Goal: Task Accomplishment & Management: Manage account settings

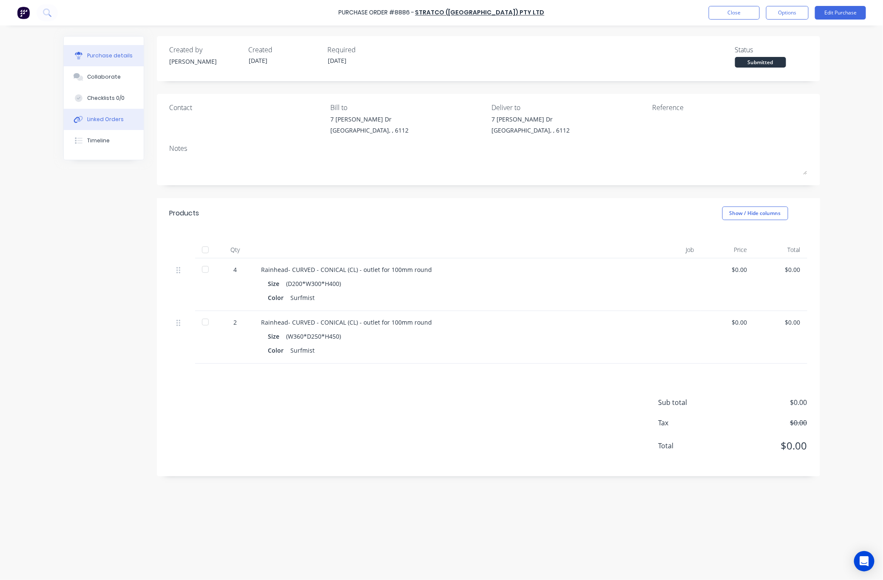
click at [112, 113] on button "Linked Orders" at bounding box center [104, 119] width 80 height 21
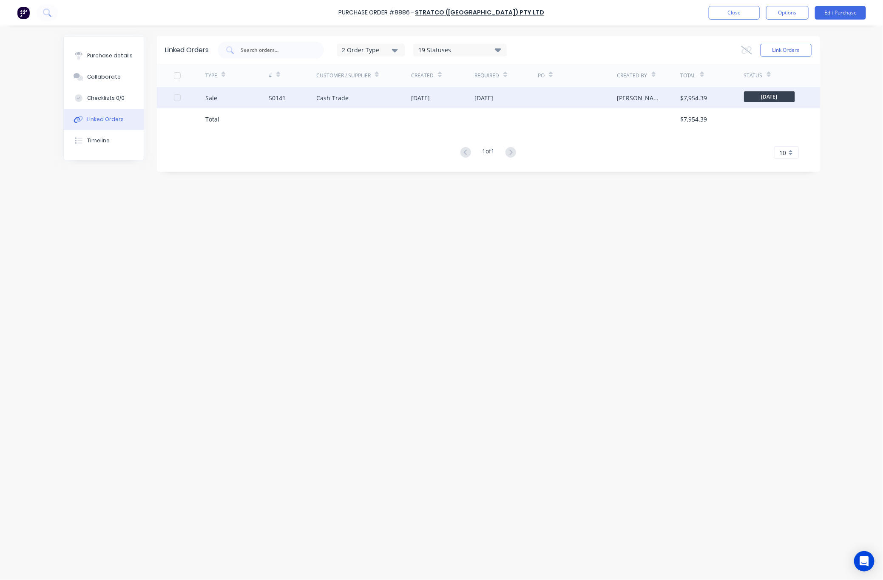
click at [379, 91] on div "Cash Trade" at bounding box center [363, 97] width 95 height 21
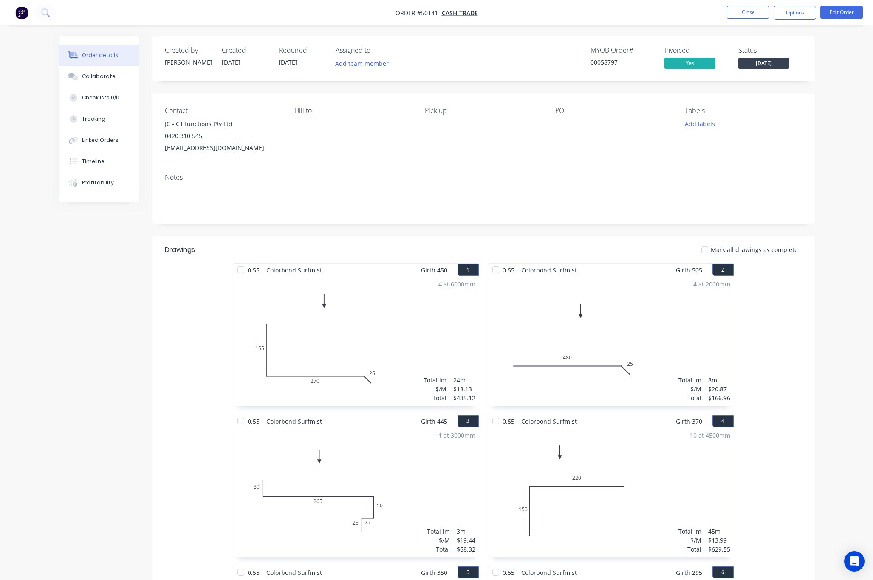
click at [659, 178] on div "Notes" at bounding box center [483, 177] width 637 height 8
click at [120, 162] on button "Timeline" at bounding box center [99, 161] width 81 height 21
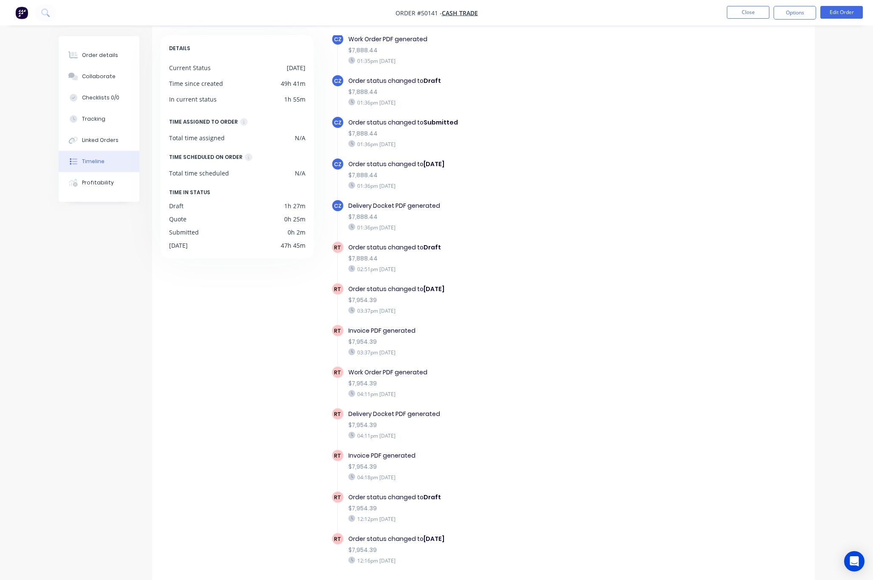
scroll to position [56, 0]
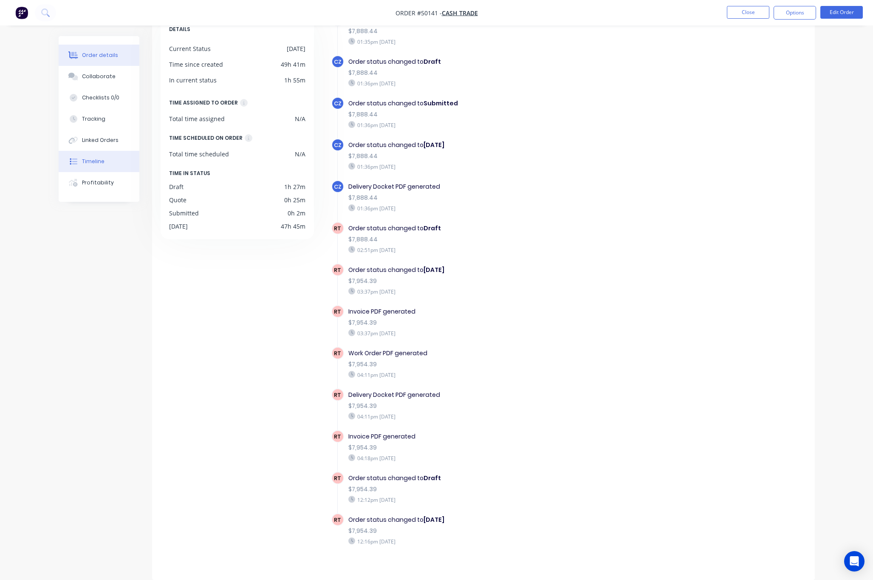
click at [98, 51] on div "Order details" at bounding box center [100, 55] width 36 height 8
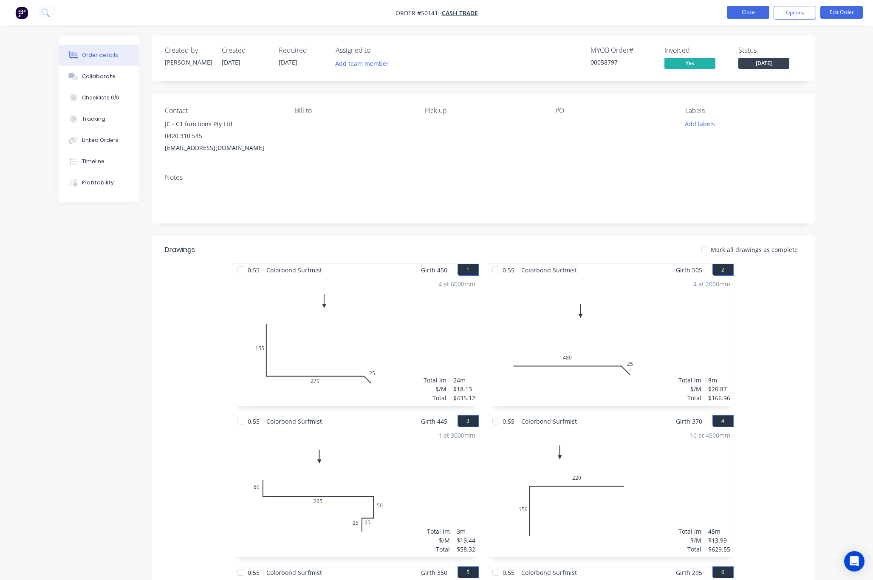
click at [659, 10] on button "Close" at bounding box center [748, 12] width 42 height 13
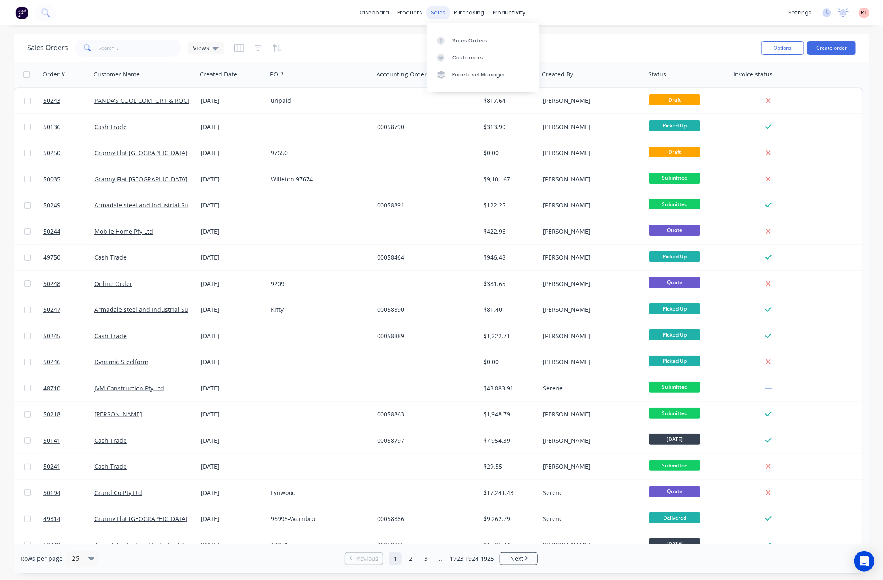
click at [445, 13] on div "sales" at bounding box center [437, 12] width 23 height 13
drag, startPoint x: 450, startPoint y: 36, endPoint x: 456, endPoint y: 38, distance: 5.5
click at [450, 36] on link "Sales Orders" at bounding box center [483, 40] width 113 height 17
click at [474, 40] on div "Sales Orders" at bounding box center [469, 41] width 35 height 8
click at [122, 51] on input "text" at bounding box center [140, 48] width 83 height 17
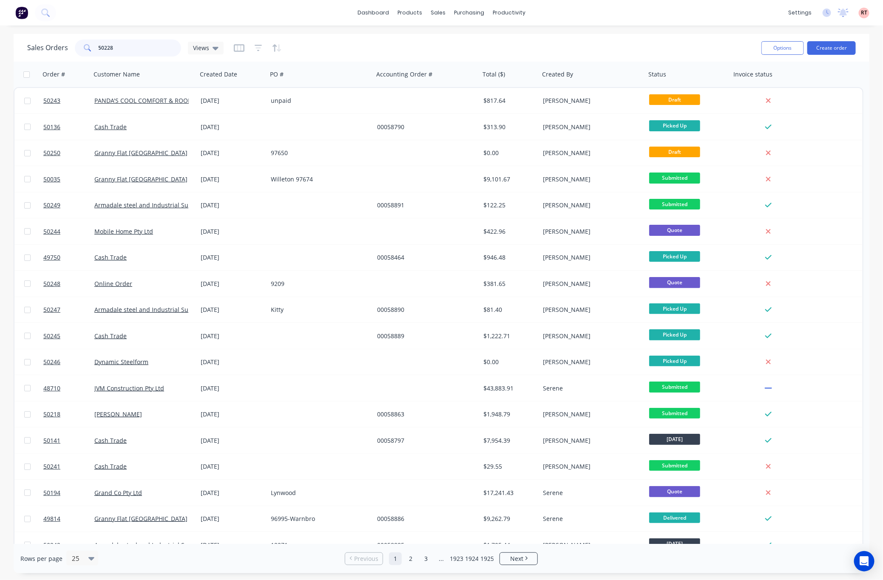
type input "50228"
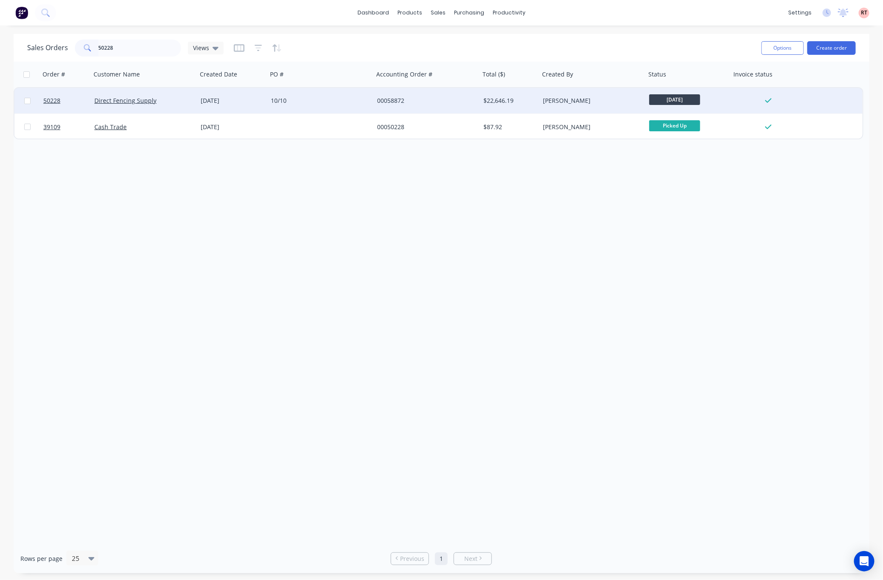
click at [319, 104] on div "10/10" at bounding box center [318, 100] width 94 height 8
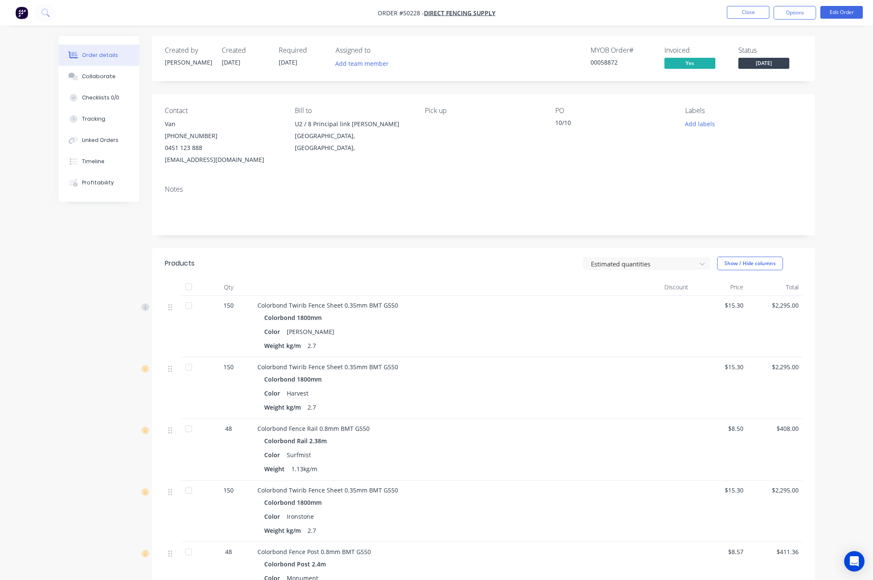
click at [189, 306] on div at bounding box center [188, 305] width 17 height 17
click at [191, 368] on div at bounding box center [188, 367] width 17 height 17
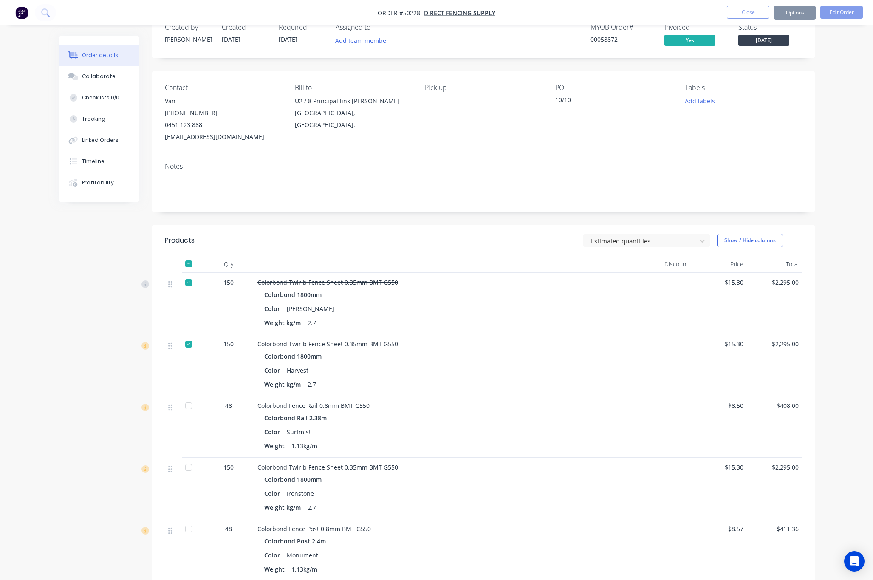
scroll to position [64, 0]
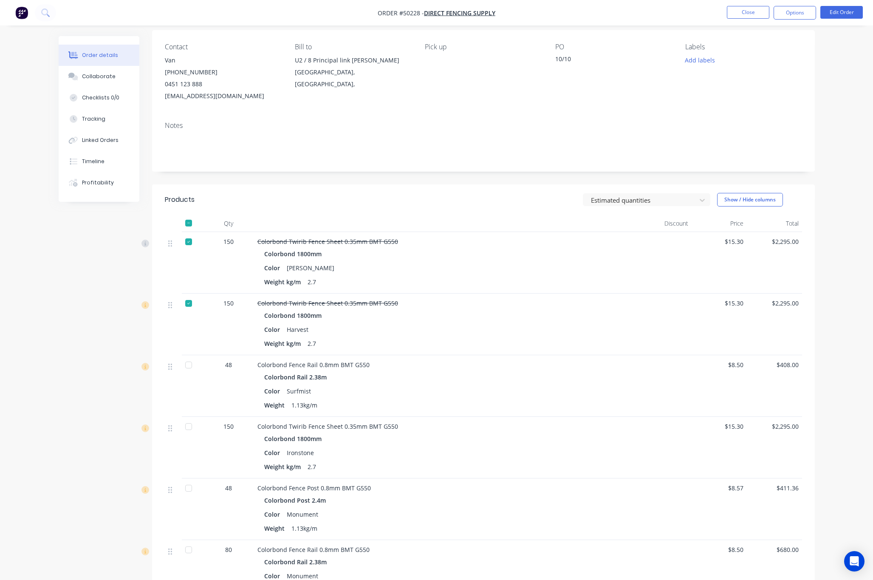
click at [187, 368] on div at bounding box center [188, 365] width 17 height 17
click at [187, 425] on div at bounding box center [188, 426] width 17 height 17
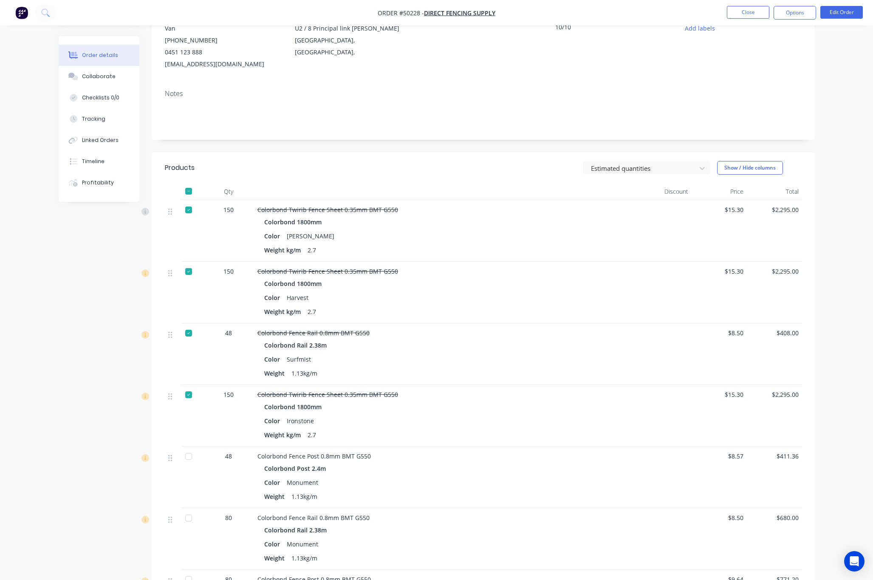
scroll to position [127, 0]
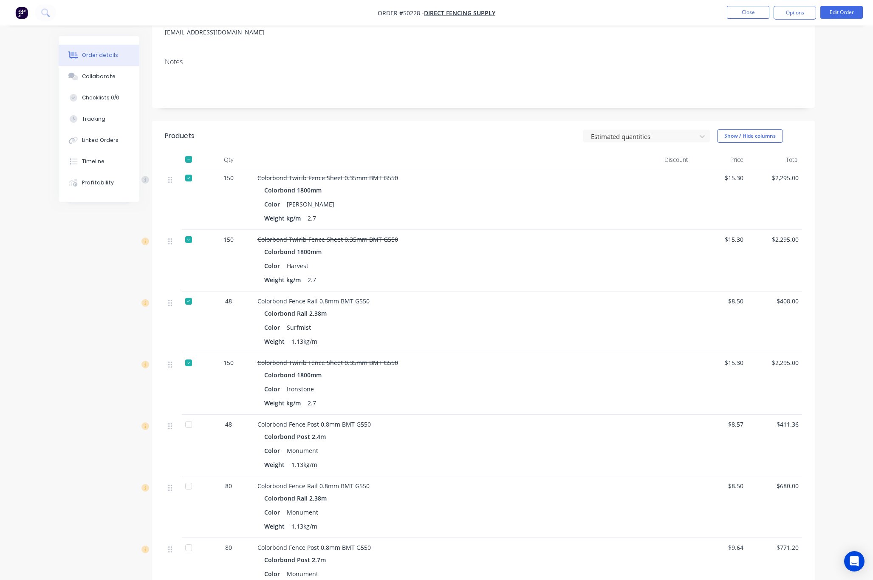
click at [187, 427] on div at bounding box center [188, 424] width 17 height 17
drag, startPoint x: 190, startPoint y: 491, endPoint x: 191, endPoint y: 497, distance: 6.0
click at [191, 497] on div at bounding box center [192, 507] width 21 height 62
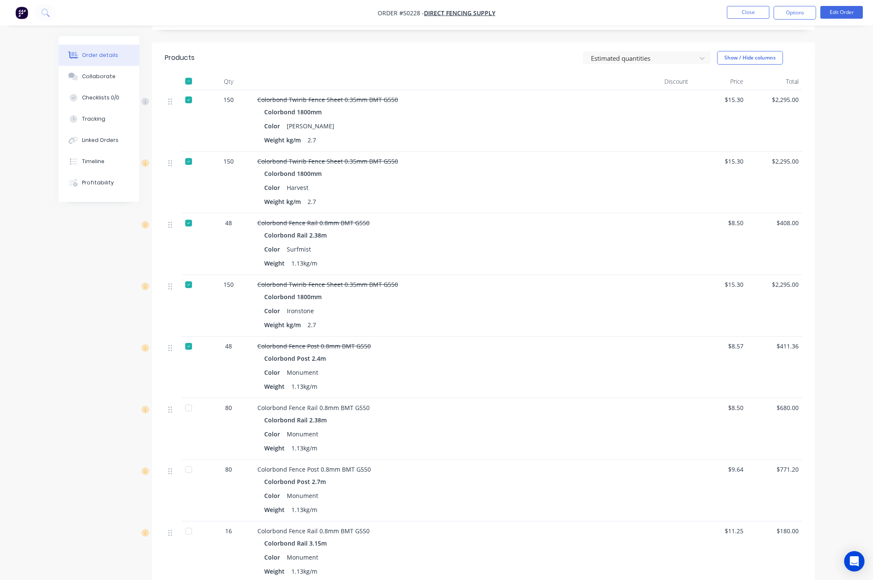
scroll to position [255, 0]
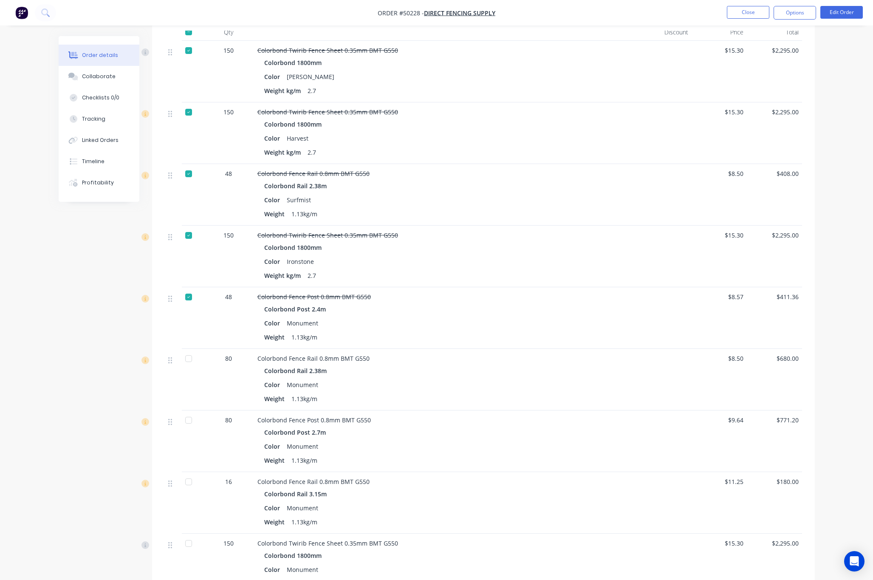
click at [188, 421] on div at bounding box center [188, 420] width 17 height 17
click at [190, 364] on div at bounding box center [188, 358] width 17 height 17
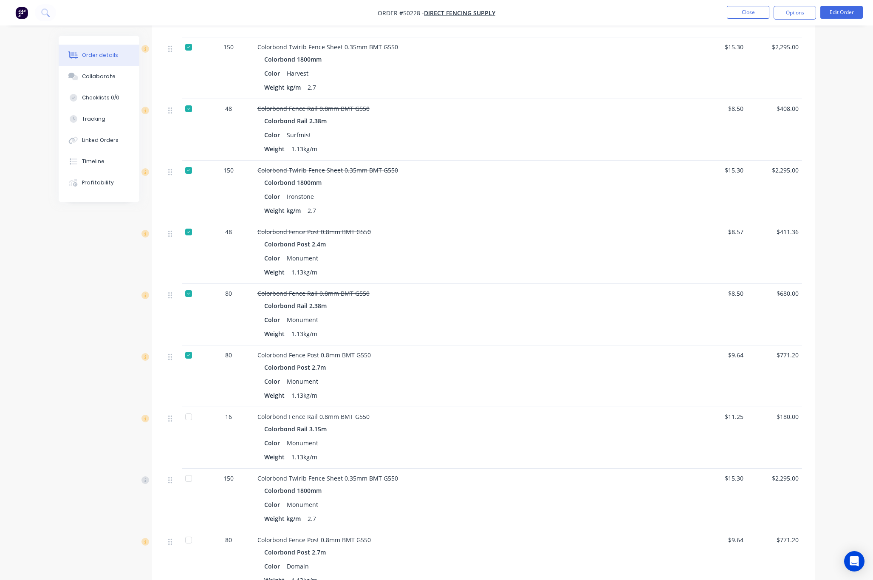
scroll to position [446, 0]
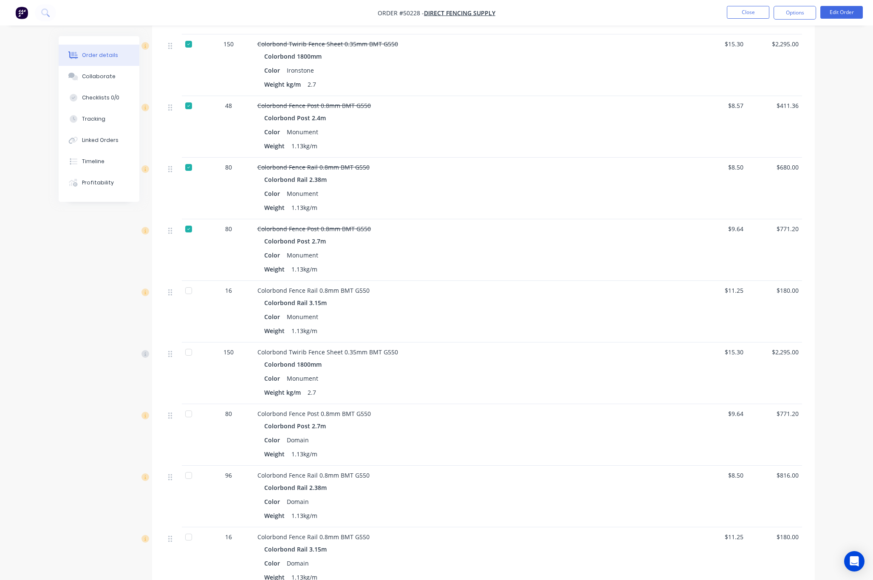
click at [186, 292] on div at bounding box center [188, 290] width 17 height 17
click at [186, 356] on div at bounding box center [188, 352] width 17 height 17
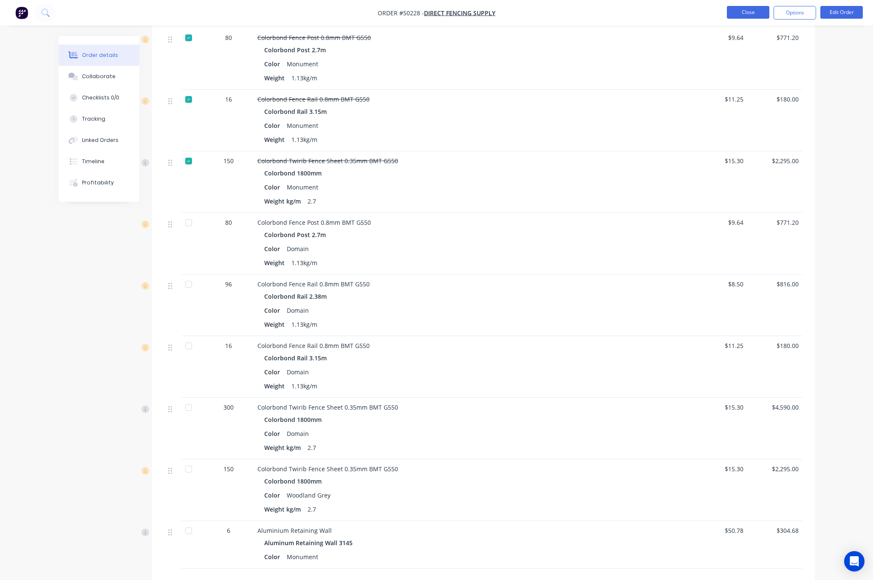
click at [659, 9] on button "Close" at bounding box center [748, 12] width 42 height 13
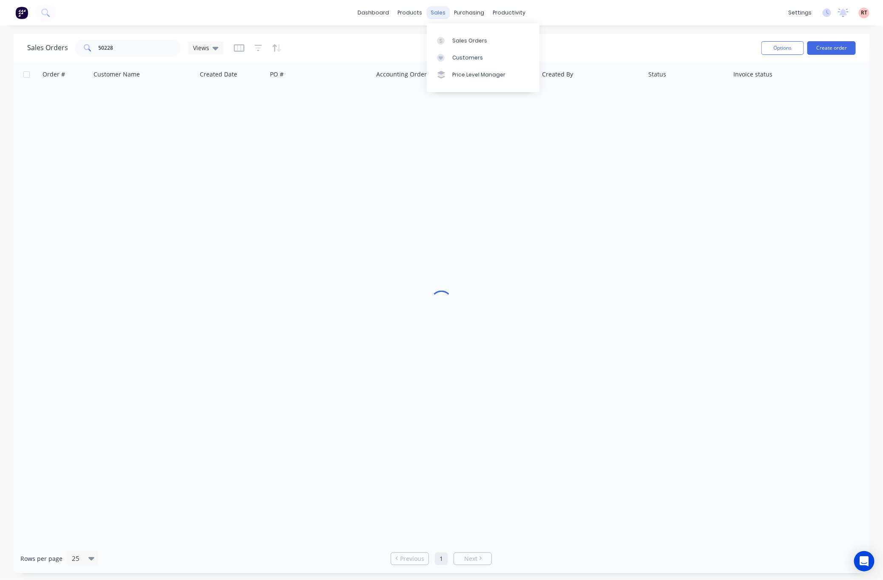
click at [436, 14] on div "sales" at bounding box center [437, 12] width 23 height 13
click at [473, 62] on link "Customers" at bounding box center [483, 57] width 113 height 17
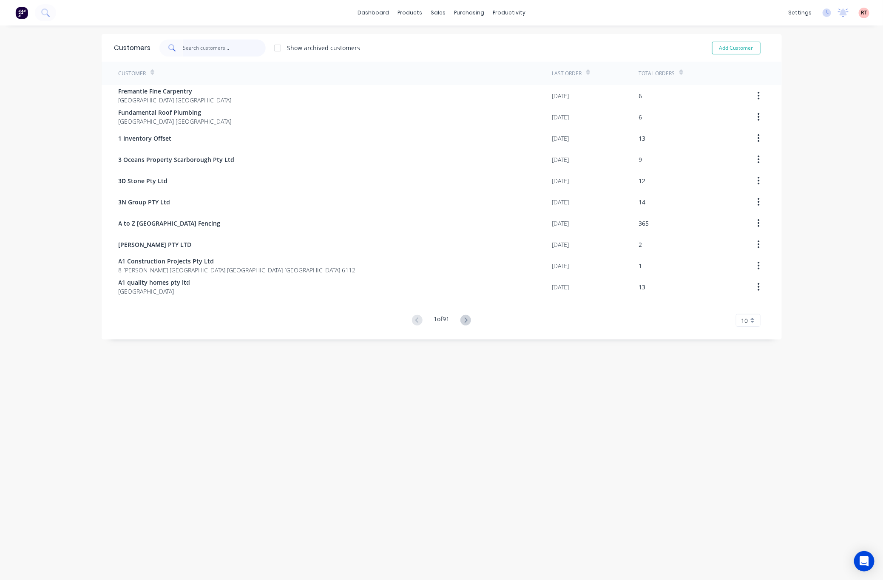
click at [209, 55] on input "text" at bounding box center [224, 48] width 83 height 17
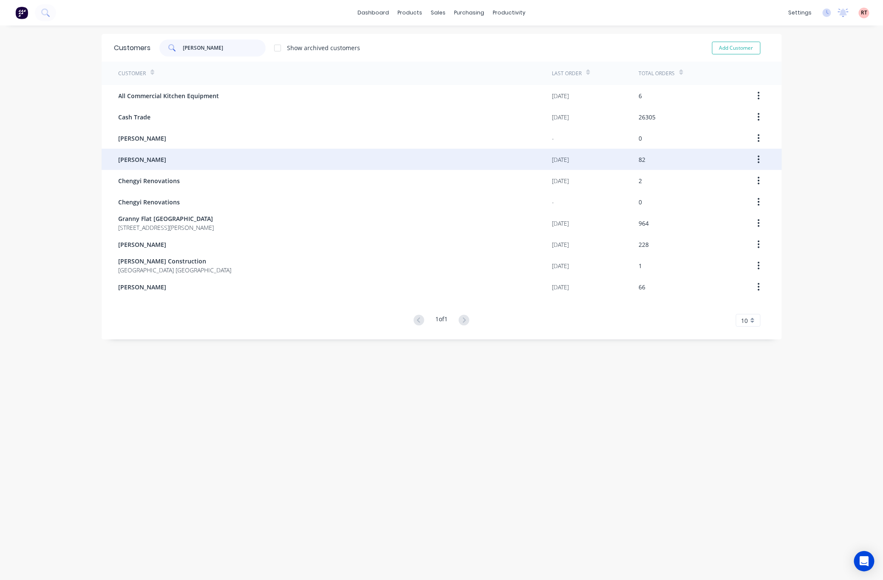
type input "chen"
click at [194, 159] on div "[PERSON_NAME]" at bounding box center [335, 159] width 433 height 21
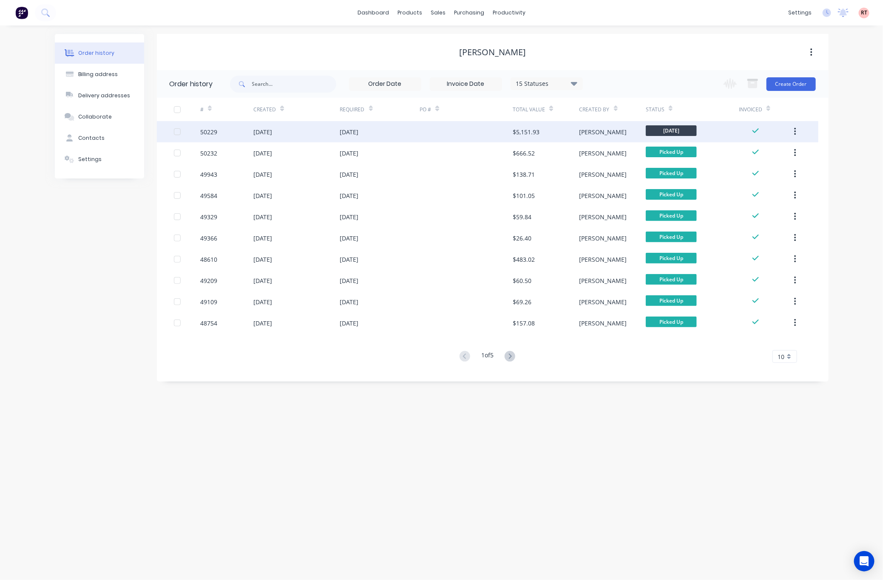
click at [463, 135] on div at bounding box center [465, 131] width 93 height 21
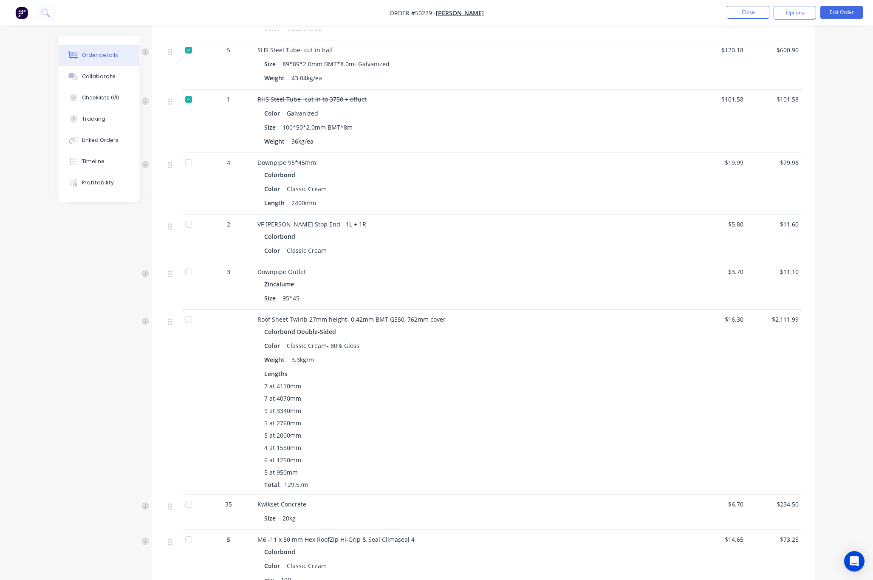
scroll to position [574, 0]
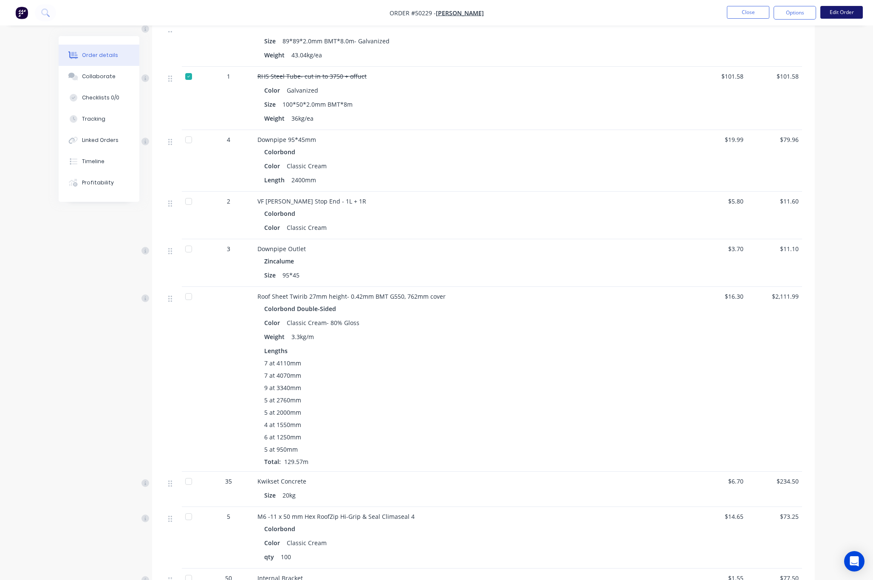
click at [659, 13] on button "Edit Order" at bounding box center [842, 12] width 42 height 13
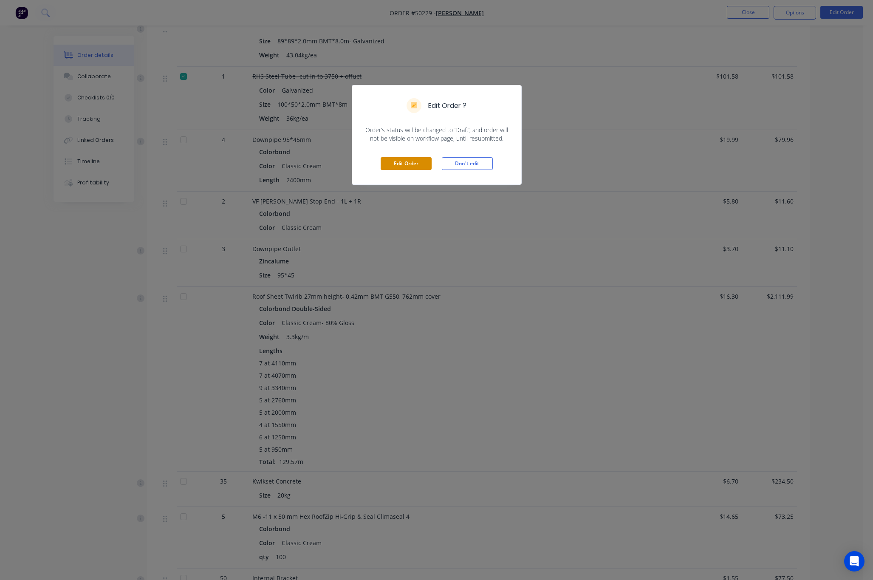
click at [408, 167] on button "Edit Order" at bounding box center [406, 163] width 51 height 13
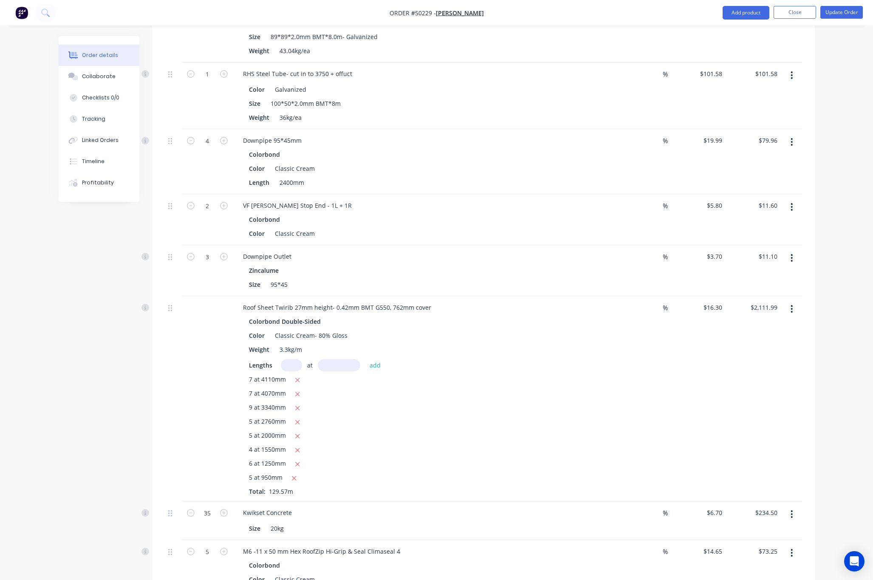
scroll to position [765, 0]
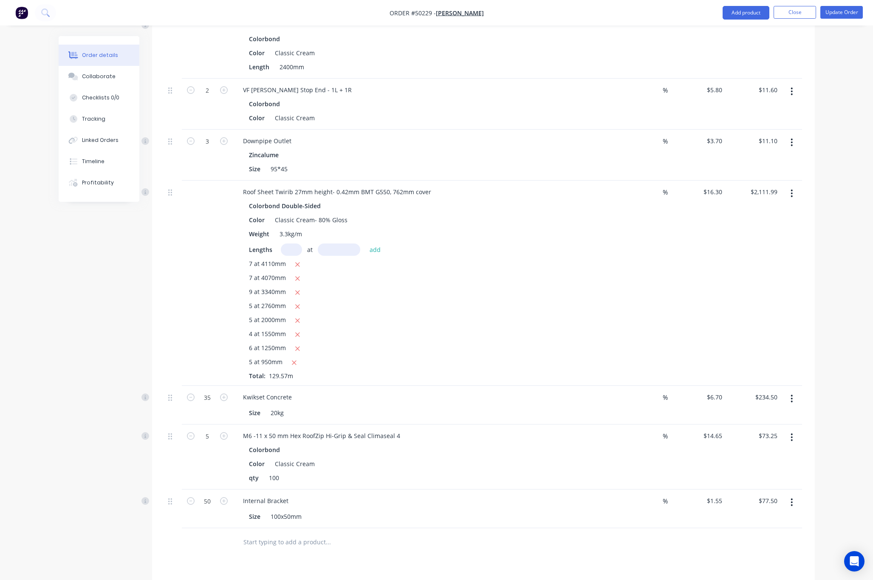
click at [659, 189] on icon "button" at bounding box center [792, 193] width 2 height 9
click at [659, 190] on icon "button" at bounding box center [792, 194] width 2 height 8
click at [659, 186] on button "button" at bounding box center [792, 193] width 20 height 15
click at [659, 209] on div "Edit" at bounding box center [761, 215] width 65 height 12
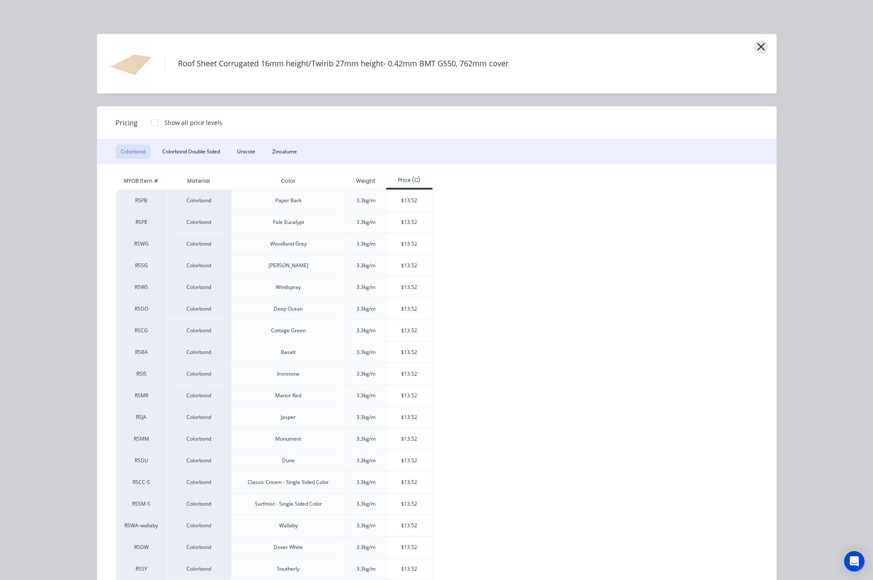
click at [659, 49] on icon "button" at bounding box center [761, 47] width 9 height 12
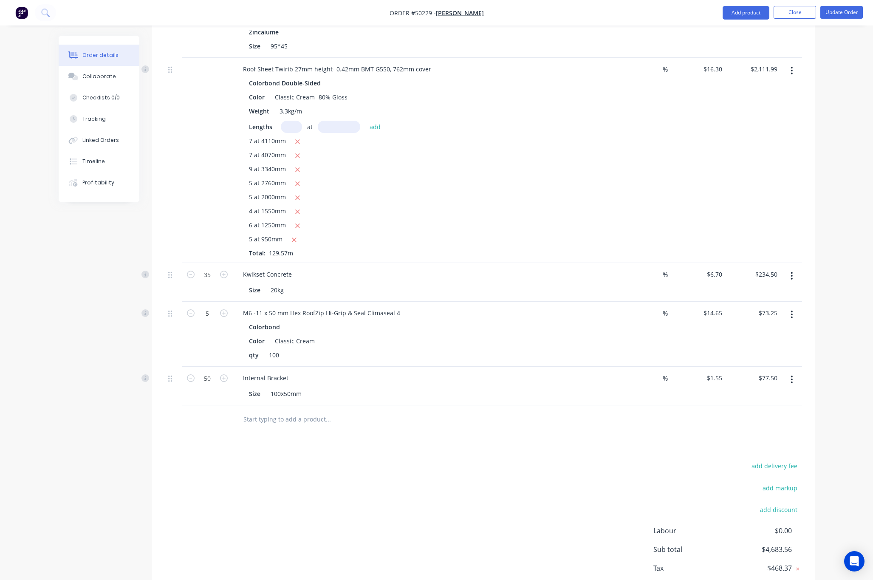
scroll to position [931, 0]
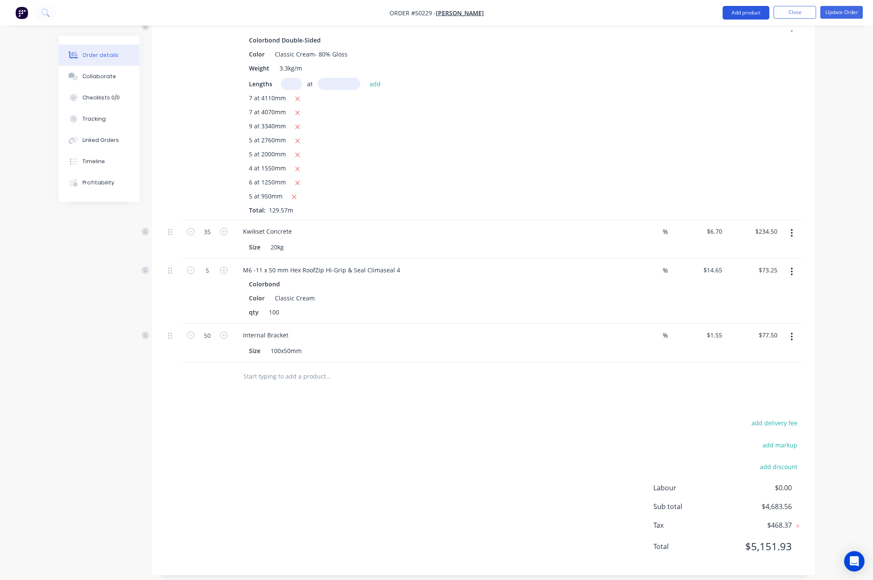
click at [659, 11] on button "Add product" at bounding box center [746, 13] width 47 height 14
click at [659, 31] on div "Product catalogue" at bounding box center [728, 34] width 65 height 12
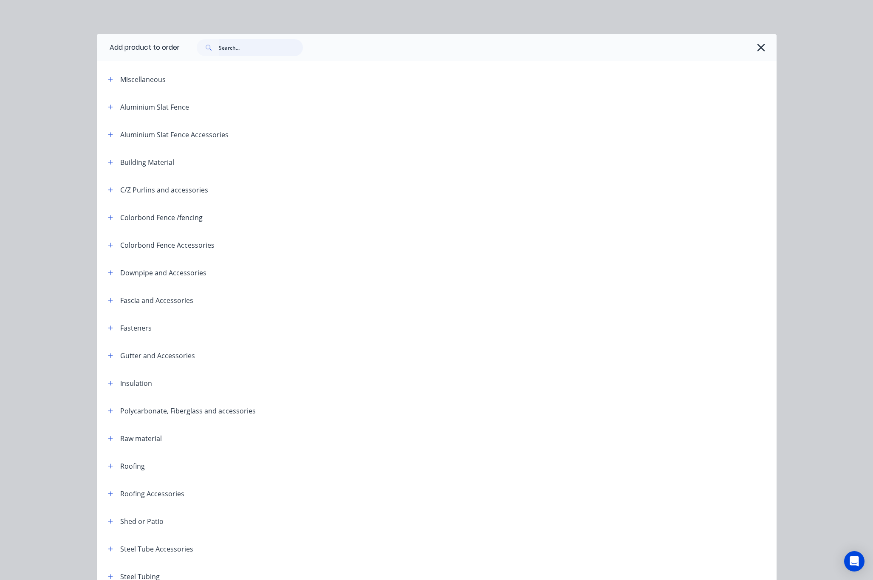
click at [229, 48] on input "text" at bounding box center [261, 47] width 84 height 17
type input "roof"
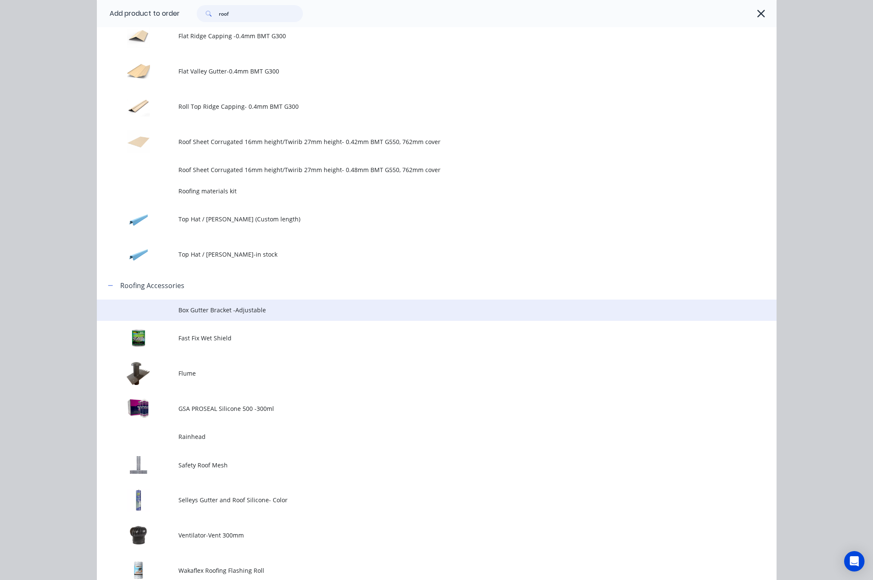
scroll to position [382, 0]
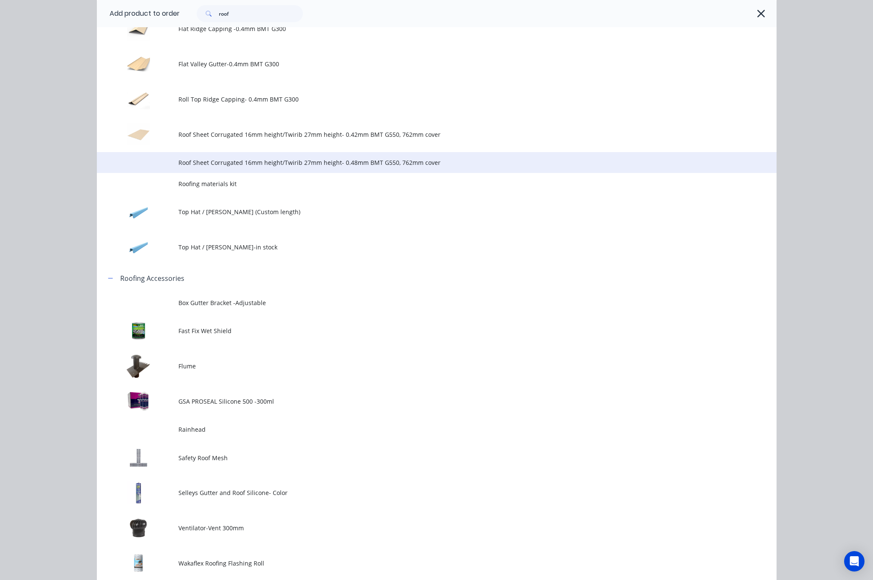
click at [367, 160] on span "Roof Sheet Corrugated 16mm height/Twirib 27mm height- 0.48mm BMT G550, 762mm co…" at bounding box center [417, 162] width 478 height 9
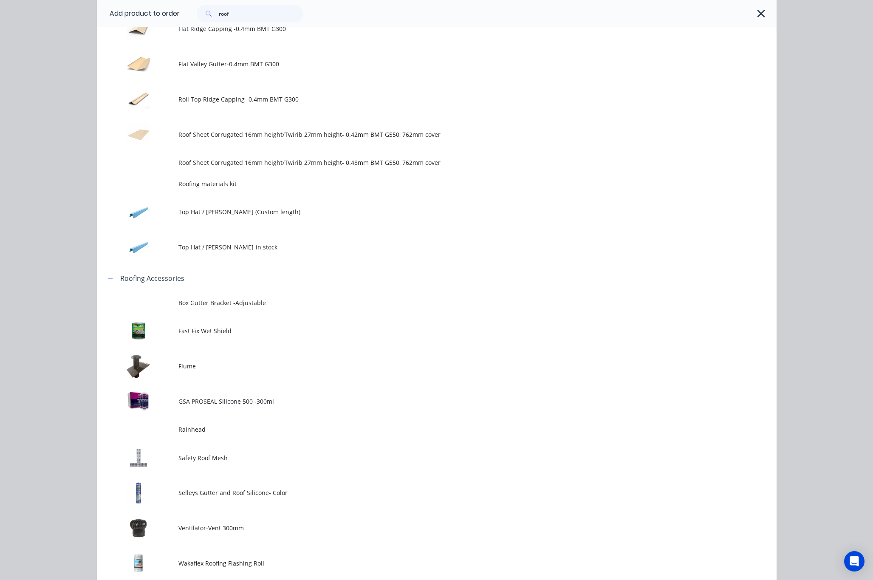
scroll to position [0, 0]
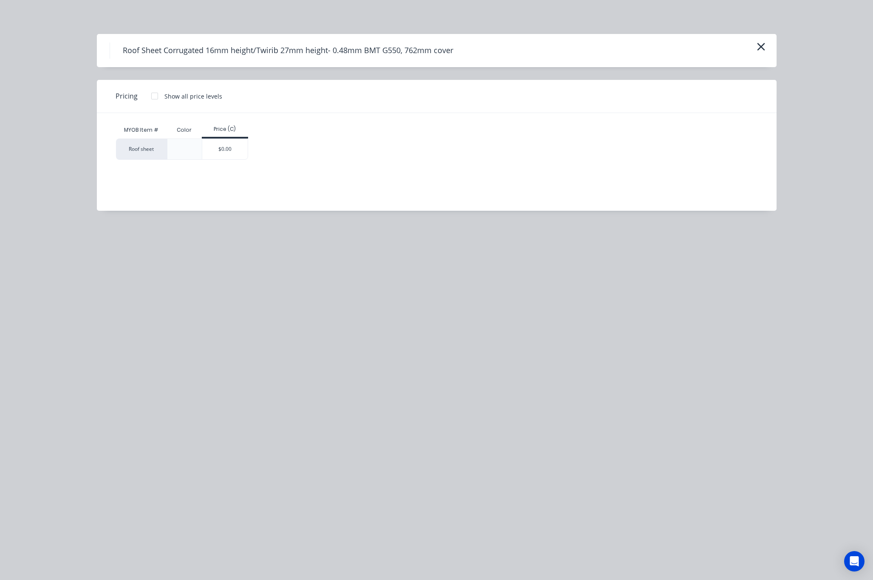
click at [280, 271] on div "Roof Sheet Corrugated 16mm height/Twirib 27mm height- 0.48mm BMT G550, 762mm co…" at bounding box center [436, 290] width 873 height 580
click at [236, 155] on div "$0.00" at bounding box center [224, 149] width 45 height 20
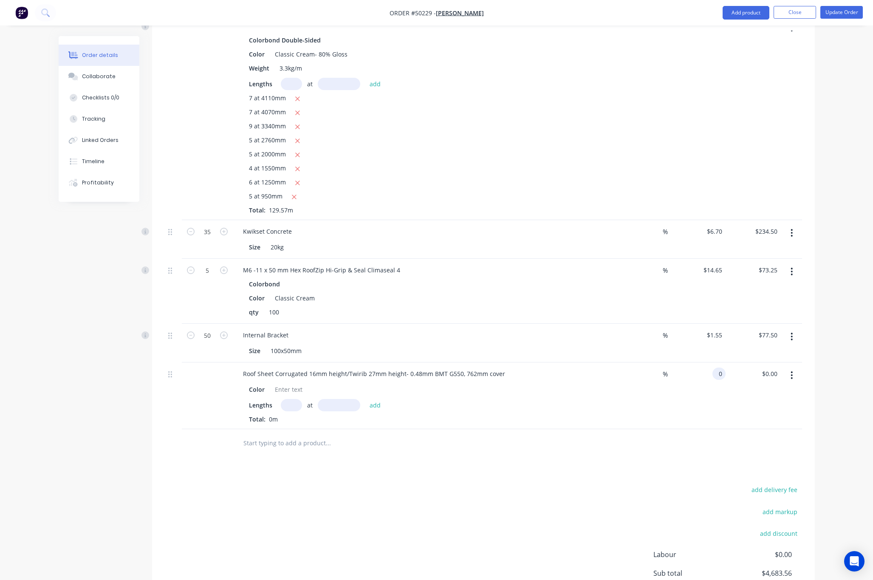
click at [659, 363] on div "0 0" at bounding box center [698, 395] width 55 height 67
type input "$17.00"
click at [659, 437] on div at bounding box center [483, 443] width 637 height 28
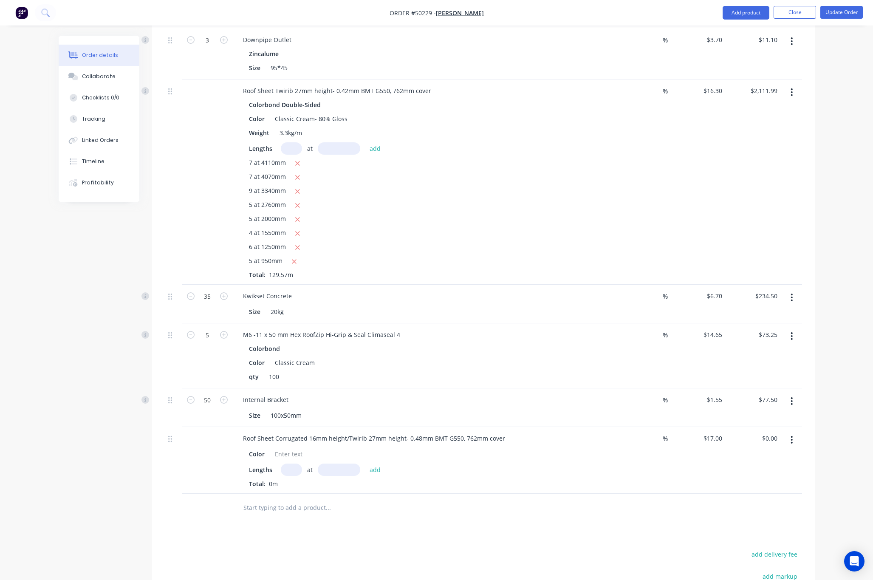
scroll to position [867, 0]
click at [288, 447] on div at bounding box center [289, 453] width 34 height 12
click at [292, 463] on input "text" at bounding box center [291, 469] width 21 height 12
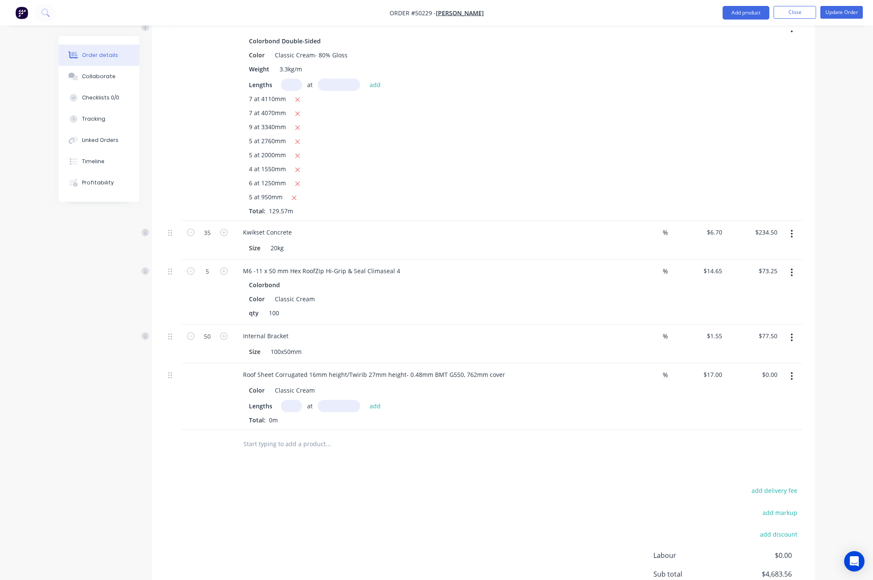
scroll to position [870, 0]
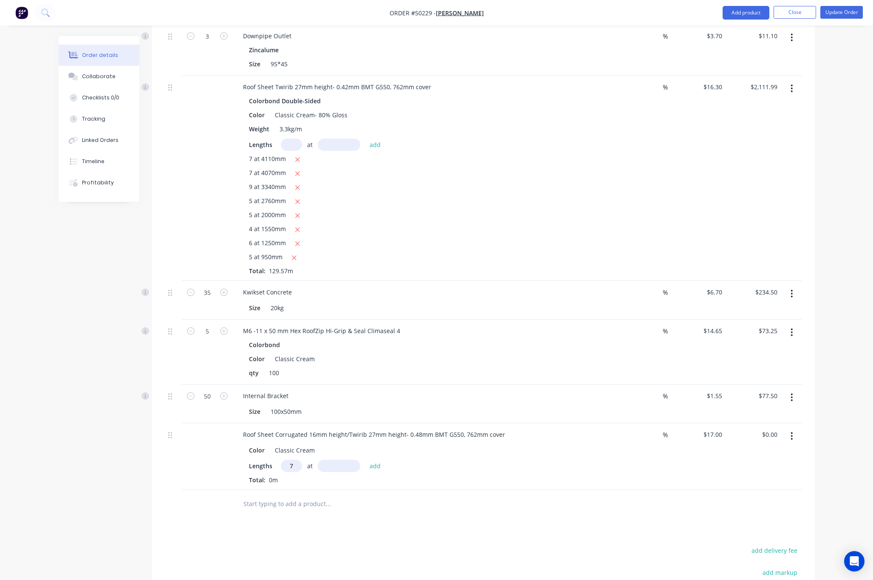
type input "7"
click at [339, 460] on input "text" at bounding box center [339, 466] width 42 height 12
type input "4110"
click at [365, 460] on button "add" at bounding box center [375, 465] width 20 height 11
type input "$489.09"
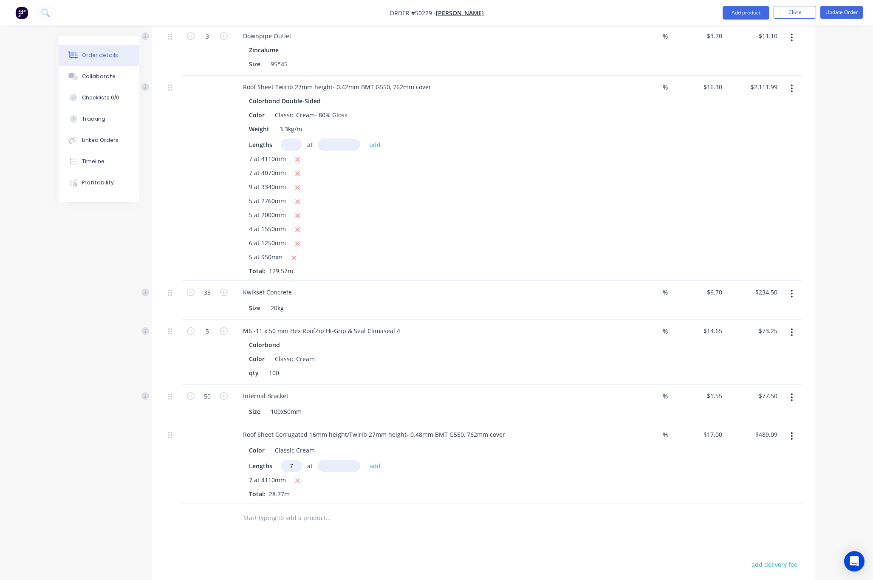
type input "7"
click at [335, 460] on input "text" at bounding box center [339, 466] width 42 height 12
type input "4070"
click at [365, 460] on button "add" at bounding box center [375, 465] width 20 height 11
type input "$973.42"
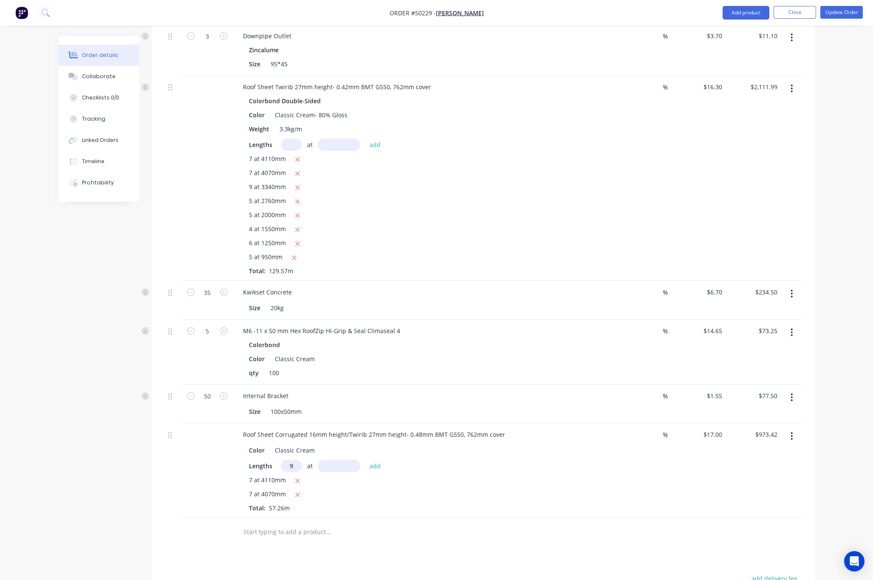
type input "9"
click at [335, 460] on input "text" at bounding box center [339, 466] width 42 height 12
type input "3340"
click at [365, 460] on button "add" at bounding box center [375, 465] width 20 height 11
type input "$1,484.44"
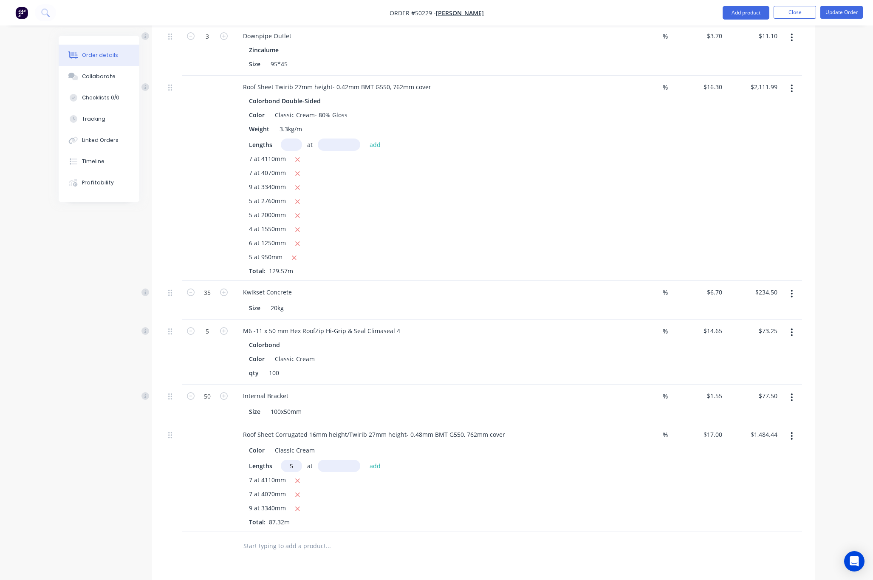
type input "5"
click at [333, 460] on input "text" at bounding box center [339, 466] width 42 height 12
type input "2760"
click at [365, 460] on button "add" at bounding box center [375, 465] width 20 height 11
type input "$1,719.04"
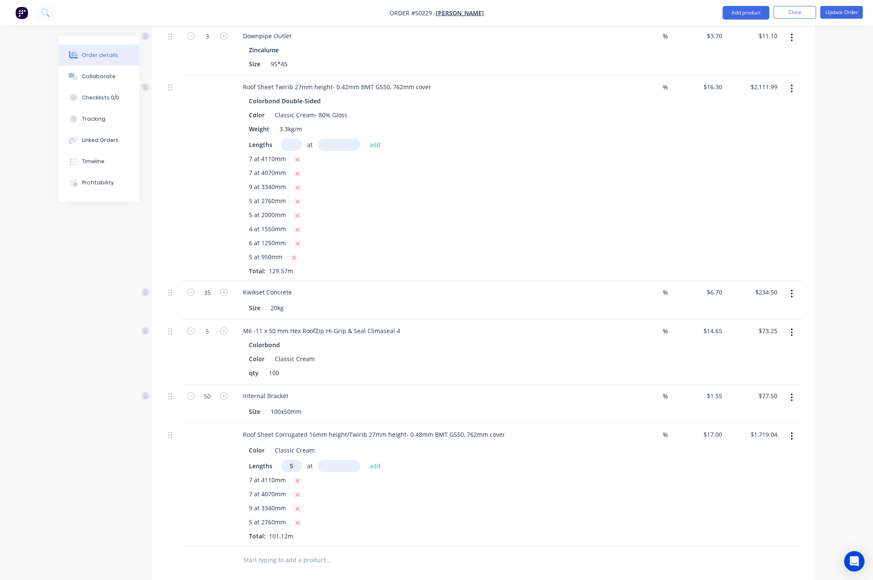
type input "5"
click at [333, 460] on input "text" at bounding box center [339, 466] width 42 height 12
type input "2000"
click at [365, 460] on button "add" at bounding box center [375, 465] width 20 height 11
type input "$1,889.04"
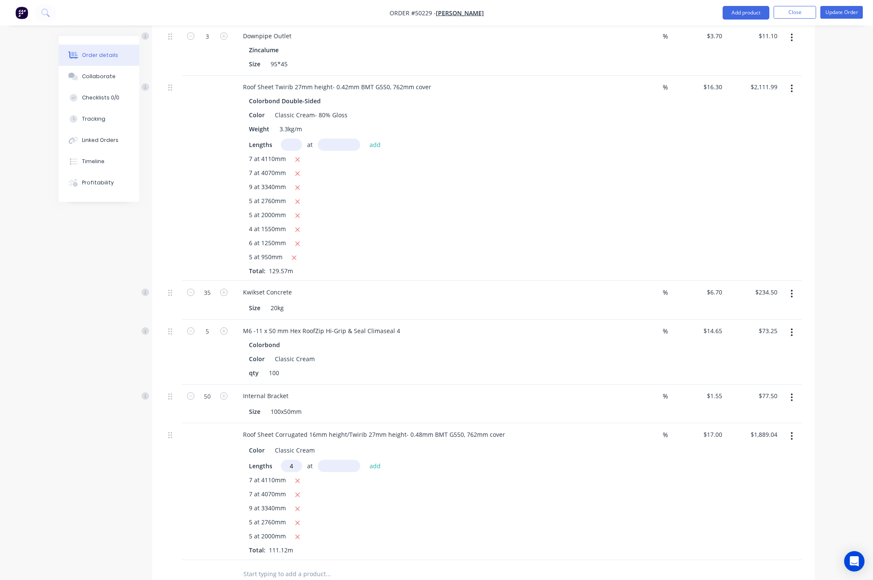
type input "4"
click at [333, 460] on input "text" at bounding box center [339, 466] width 42 height 12
type input "1550"
click at [365, 460] on button "add" at bounding box center [375, 465] width 20 height 11
type input "$1,994.44"
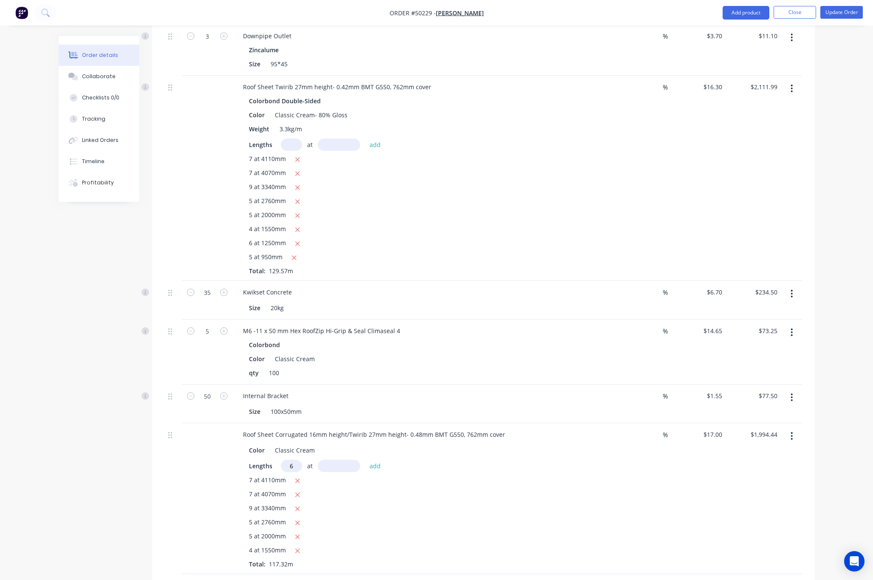
type input "6"
click at [331, 464] on div "Lengths 6 at add 7 at 4110mm 7 at 4070mm 9 at 3340mm 5 at 2760mm 5 at 2000mm 4 …" at bounding box center [424, 514] width 350 height 109
type input "1250"
click at [365, 460] on button "add" at bounding box center [375, 465] width 20 height 11
type input "$2,121.94"
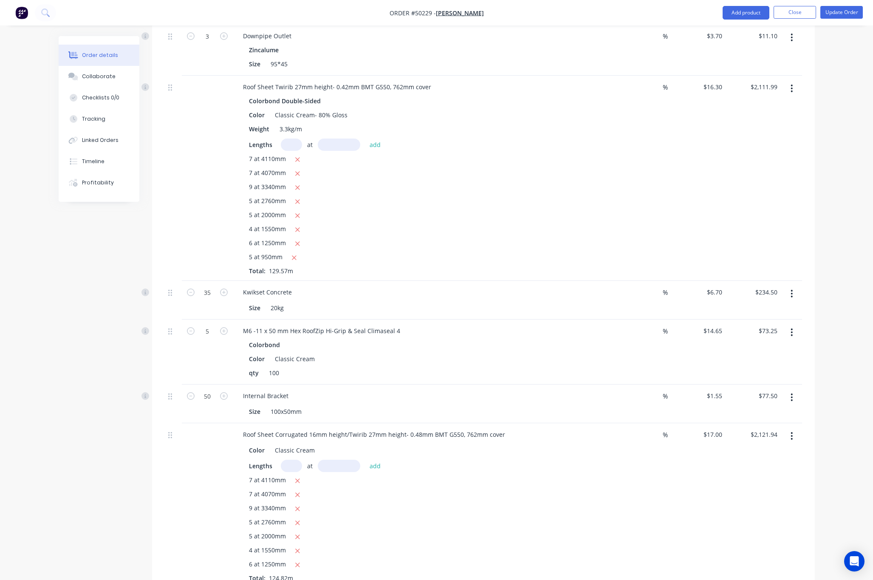
click at [298, 460] on input "text" at bounding box center [291, 466] width 21 height 12
type input "5"
click at [328, 460] on input "text" at bounding box center [339, 466] width 42 height 12
type input "950"
click at [365, 460] on button "add" at bounding box center [375, 465] width 20 height 11
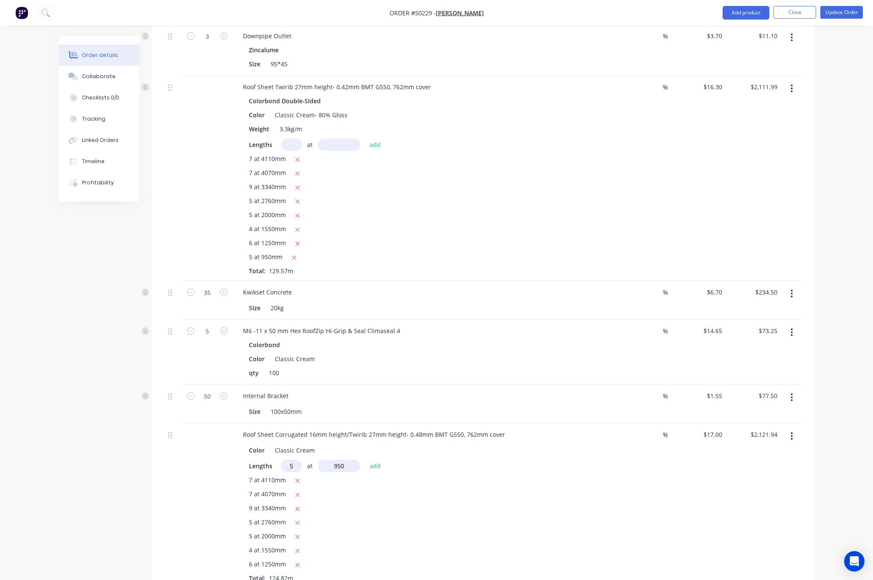
type input "$2,202.69"
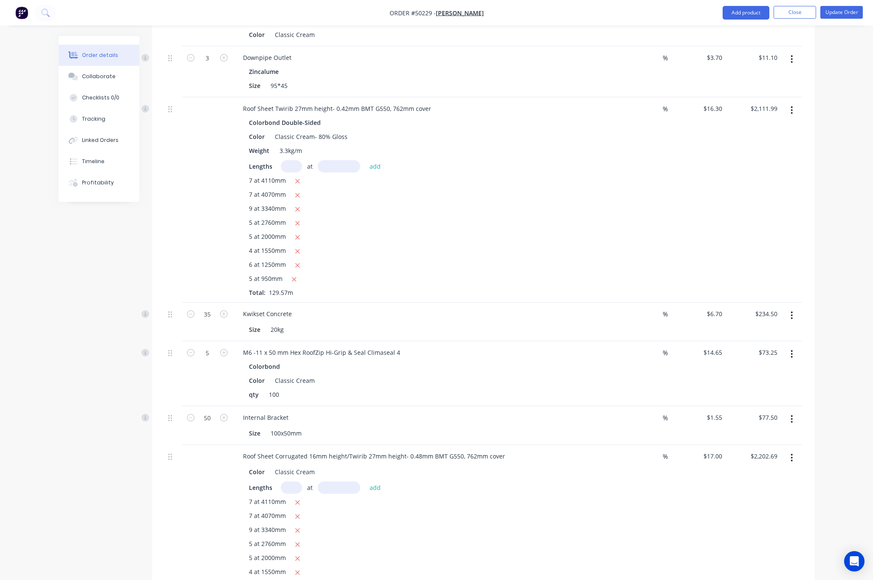
scroll to position [727, 0]
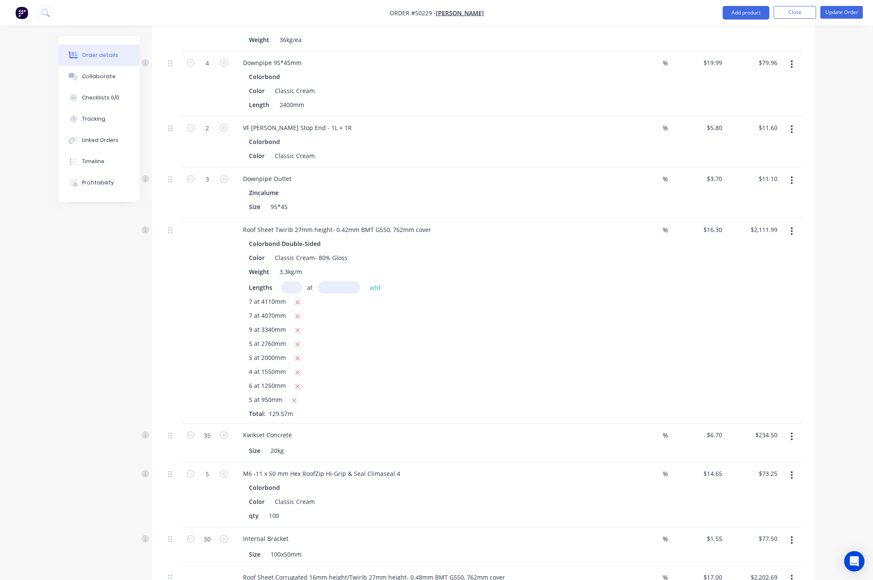
click at [659, 224] on button "button" at bounding box center [792, 231] width 20 height 15
click at [659, 298] on div "Delete" at bounding box center [761, 304] width 65 height 12
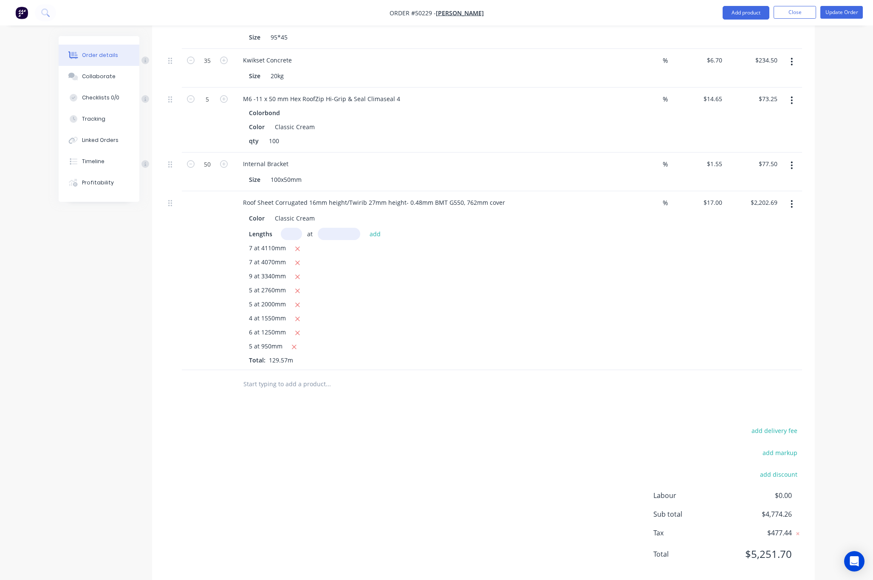
scroll to position [904, 0]
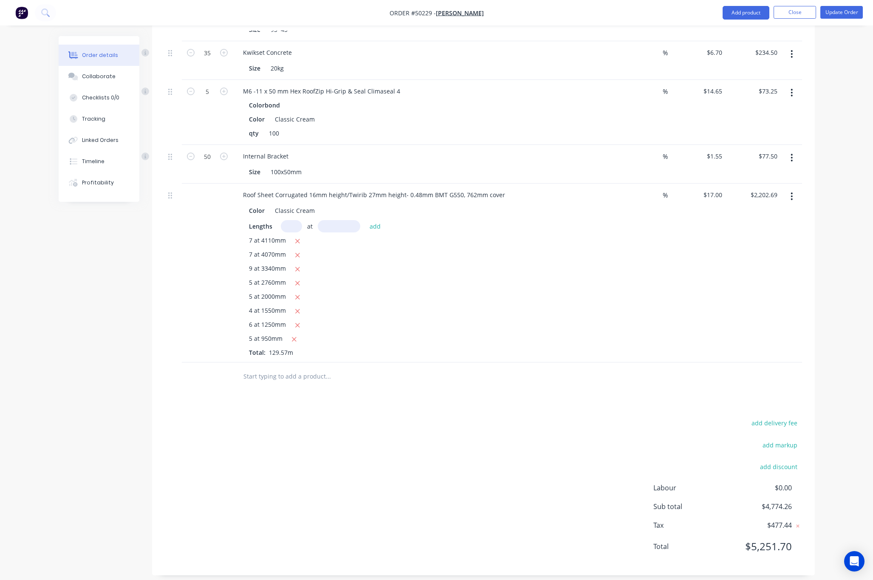
click at [487, 440] on div "add delivery fee add markup add discount Labour $0.00 Sub total $4,774.26 Tax $…" at bounding box center [483, 489] width 637 height 145
click at [659, 13] on button "Update Order" at bounding box center [842, 12] width 42 height 13
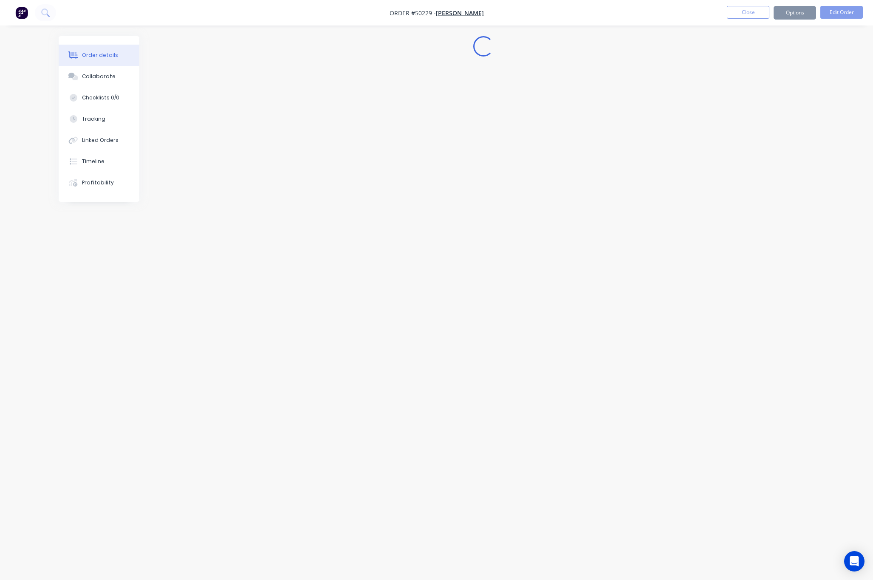
scroll to position [0, 0]
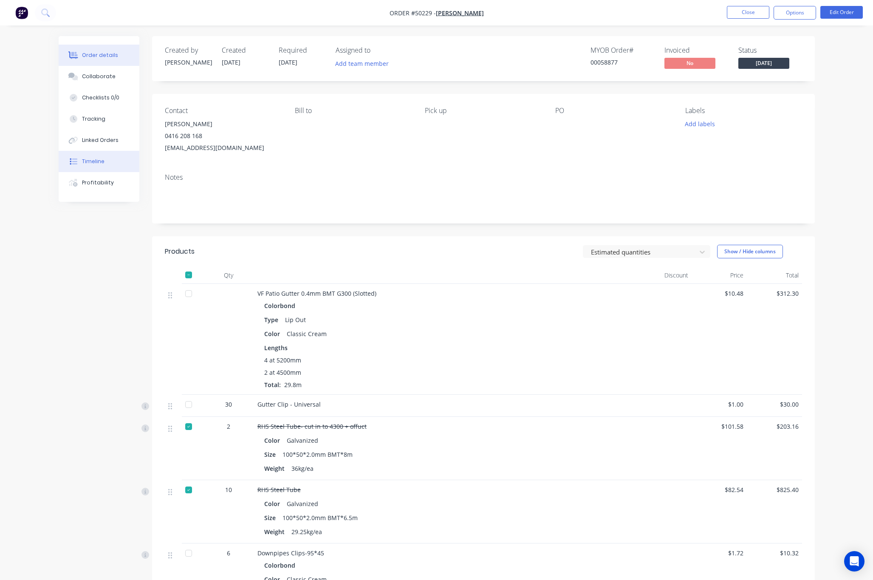
click at [110, 162] on button "Timeline" at bounding box center [99, 161] width 81 height 21
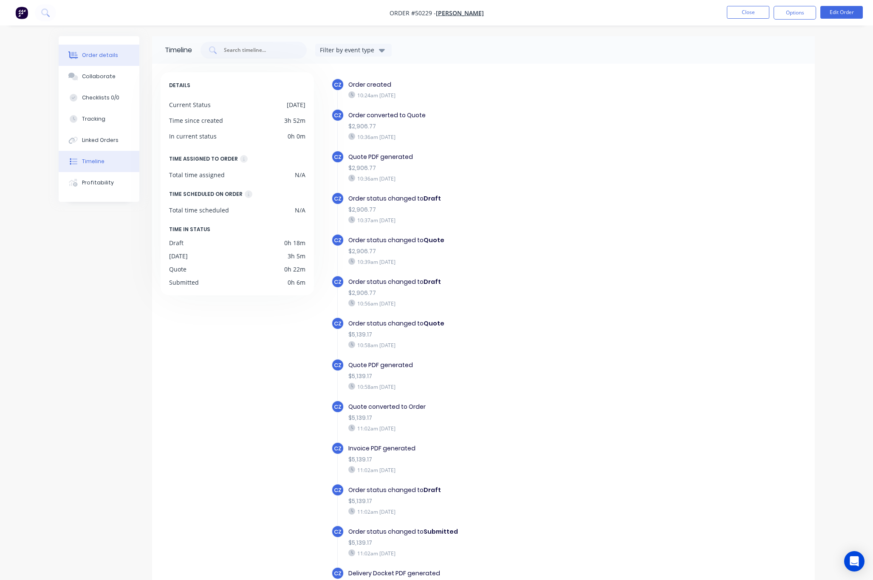
click at [107, 55] on div "Order details" at bounding box center [100, 55] width 36 height 8
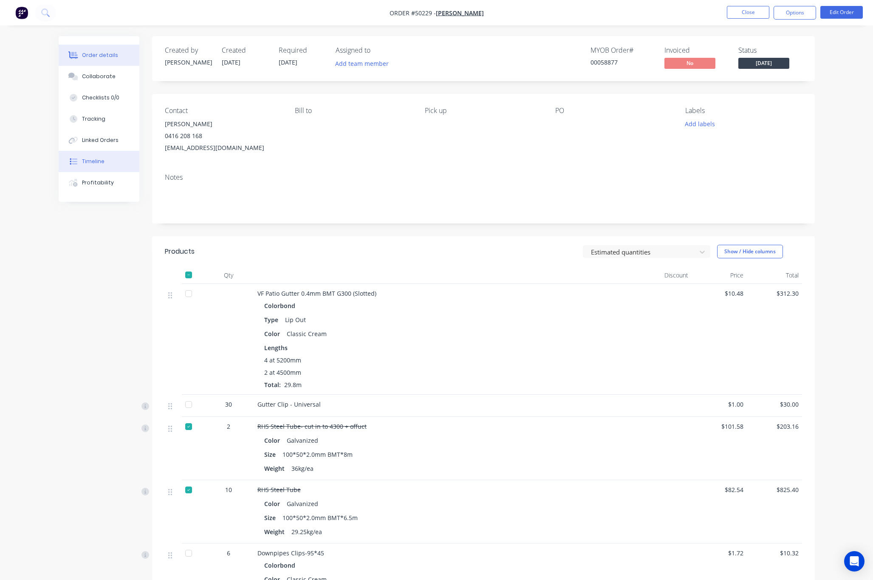
click at [110, 161] on button "Timeline" at bounding box center [99, 161] width 81 height 21
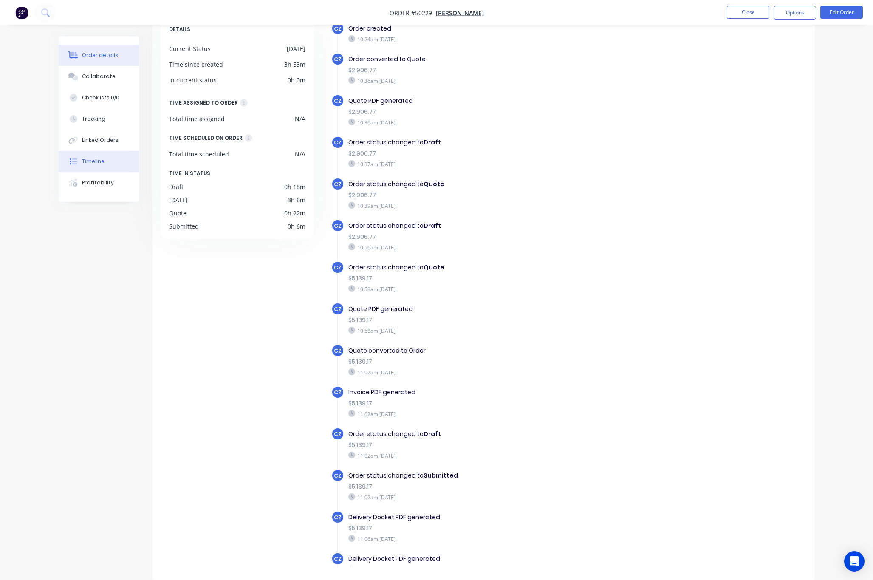
click at [113, 52] on div "Order details" at bounding box center [100, 55] width 36 height 8
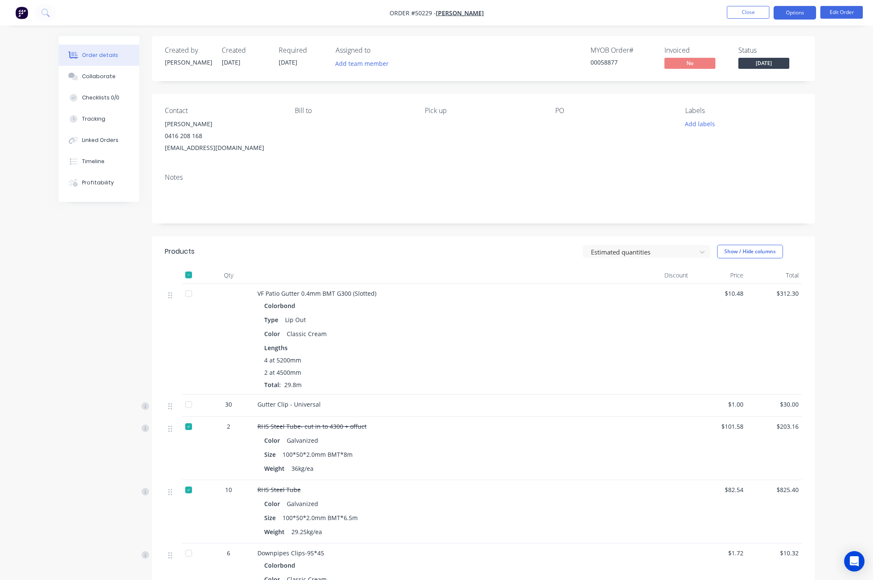
click at [659, 16] on button "Options" at bounding box center [795, 13] width 42 height 14
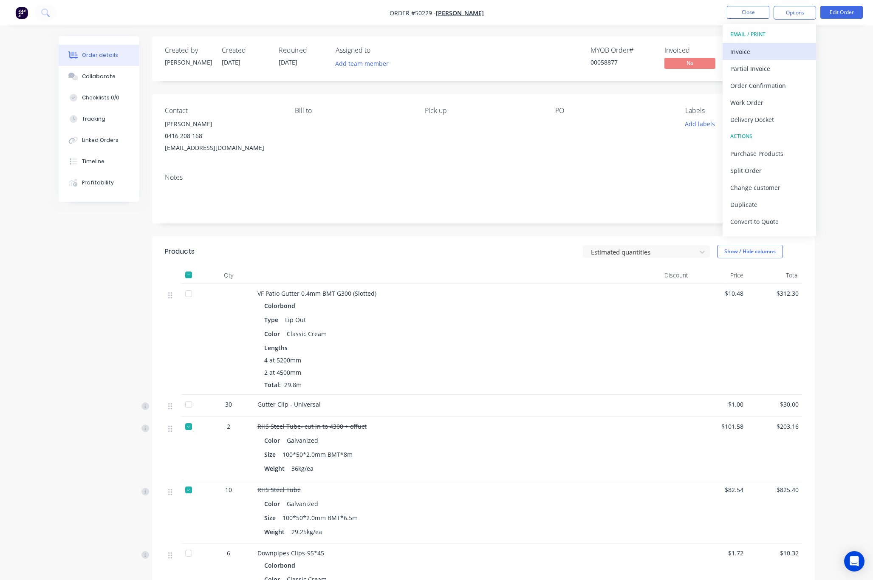
click at [659, 48] on div "Invoice" at bounding box center [769, 51] width 78 height 12
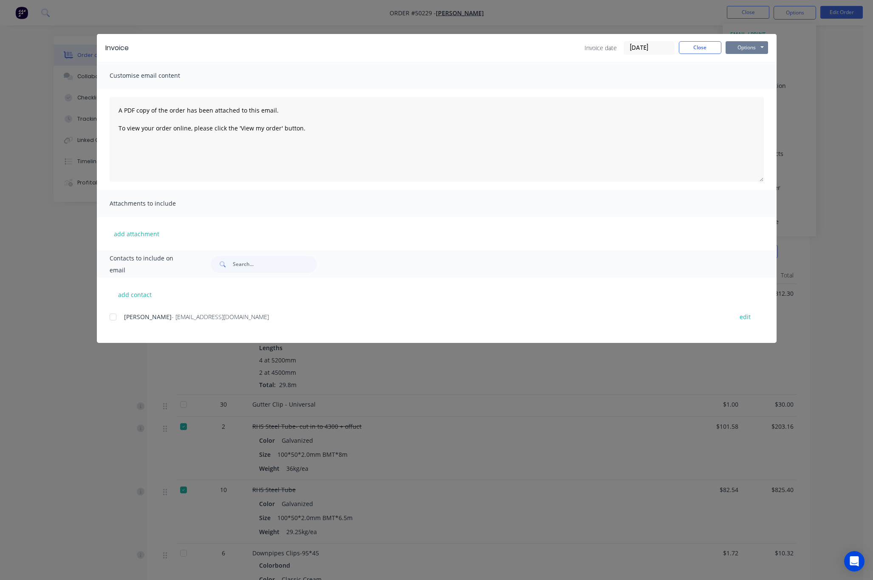
click at [659, 45] on button "Options" at bounding box center [747, 47] width 42 height 13
click at [113, 317] on div at bounding box center [113, 317] width 17 height 17
click at [659, 49] on button "Options" at bounding box center [747, 47] width 42 height 13
click at [659, 77] on button "Print" at bounding box center [753, 77] width 54 height 14
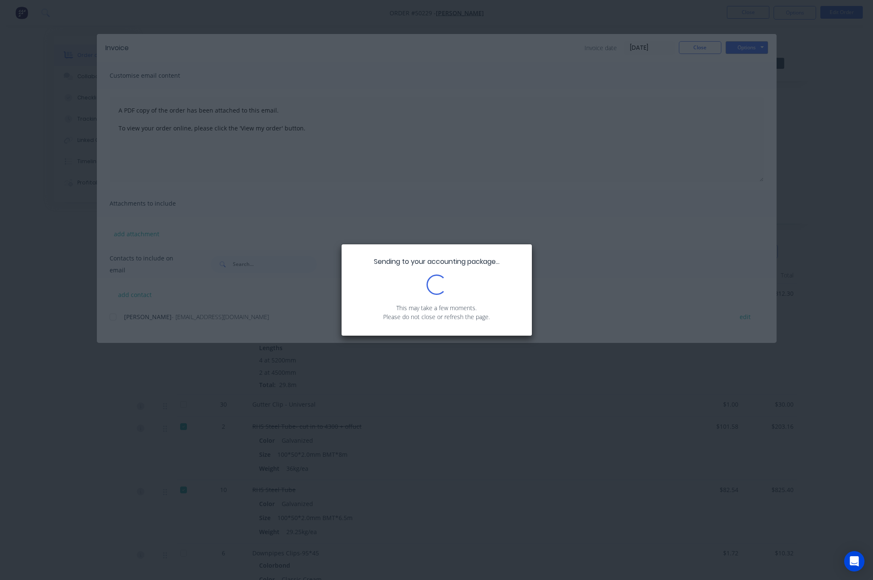
click at [659, 186] on div "Sending to your accounting package... Loading... This may take a few moments. P…" at bounding box center [436, 290] width 873 height 580
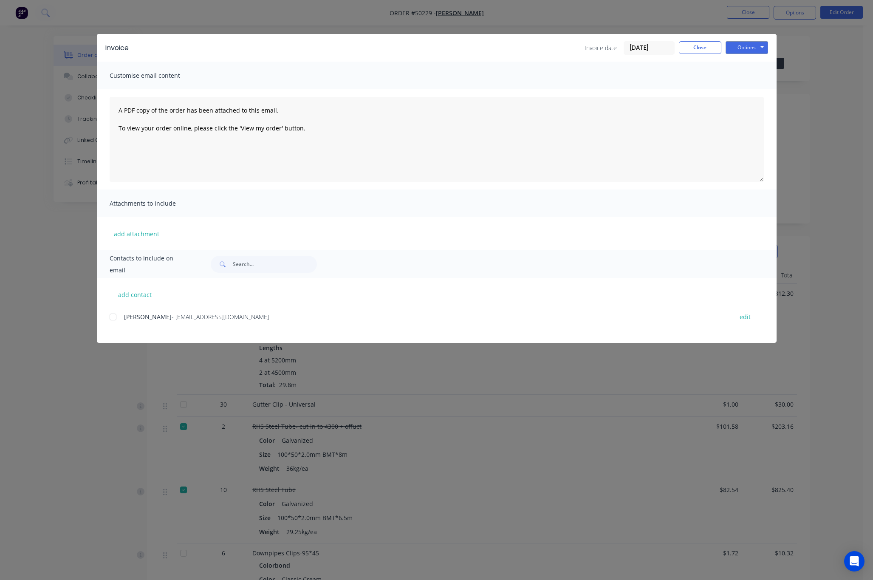
click at [117, 315] on div at bounding box center [113, 317] width 17 height 17
click at [659, 44] on button "Options" at bounding box center [747, 47] width 42 height 13
click at [659, 91] on button "Email" at bounding box center [753, 91] width 54 height 14
click at [429, 320] on div "Chenghai Lin - oceanlin8168@gmail.com" at bounding box center [424, 316] width 600 height 9
click at [349, 9] on div "Invoice Invoice date 10/10/25 Close Options Preview Print Email Customise email…" at bounding box center [436, 290] width 873 height 580
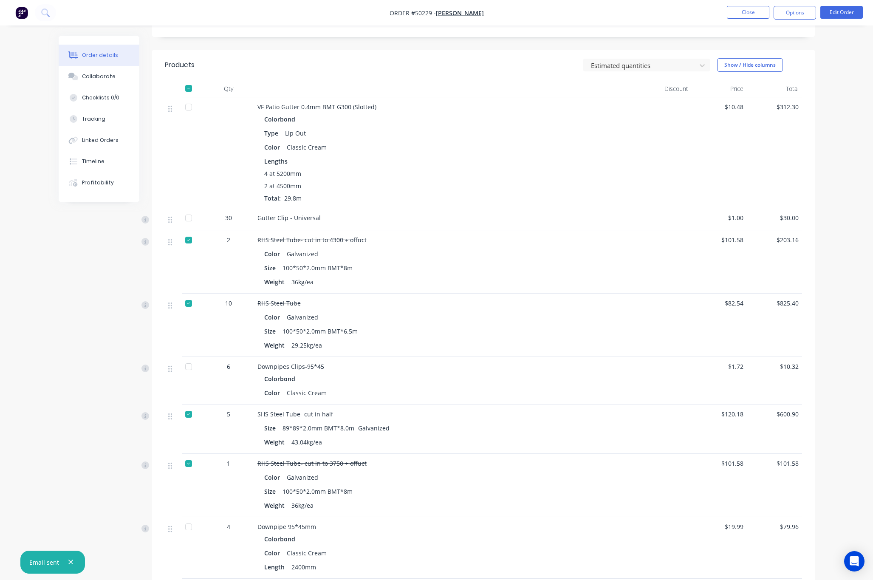
scroll to position [5, 0]
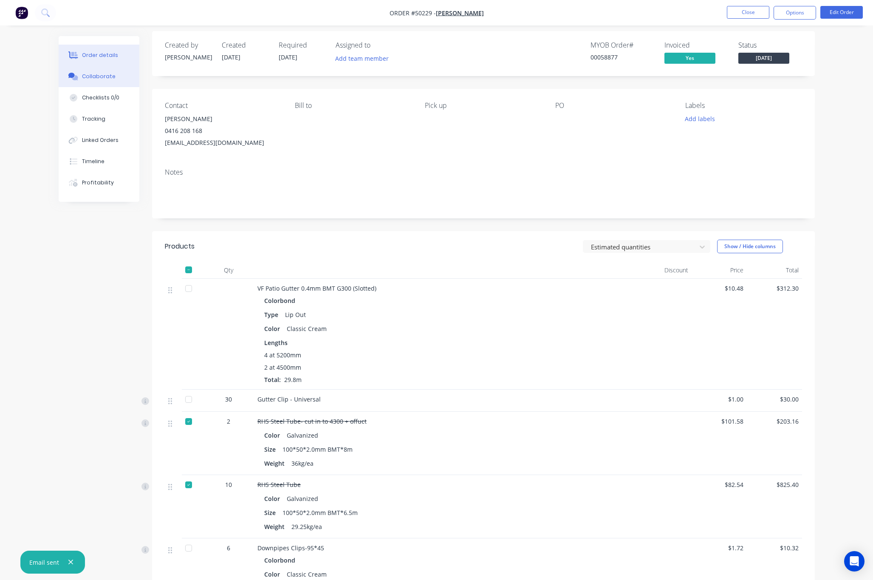
click at [96, 76] on div "Collaborate" at bounding box center [99, 77] width 34 height 8
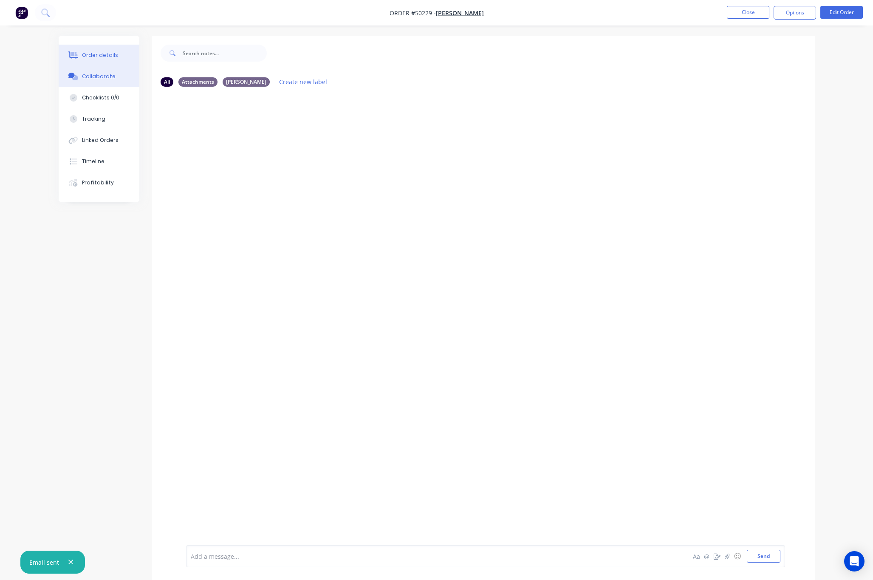
click at [106, 53] on div "Order details" at bounding box center [100, 55] width 36 height 8
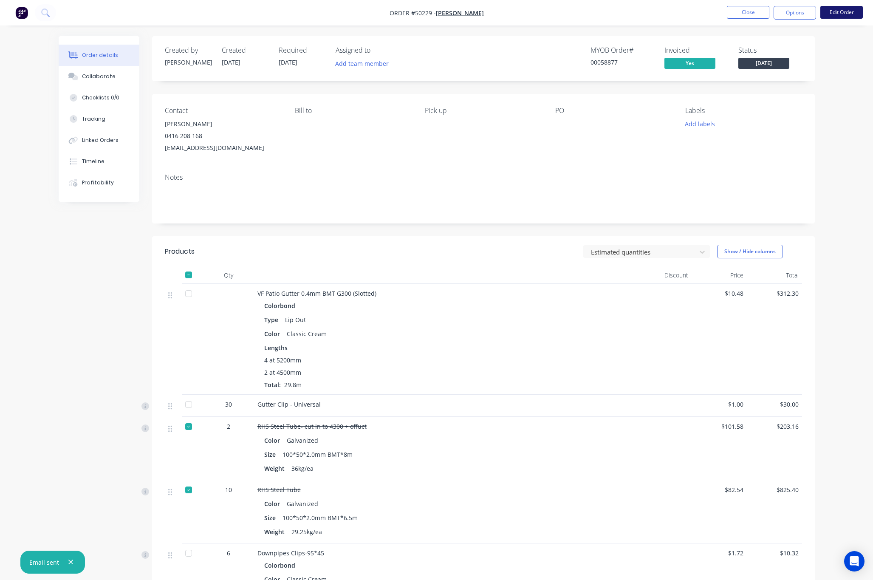
click at [659, 15] on button "Edit Order" at bounding box center [842, 12] width 42 height 13
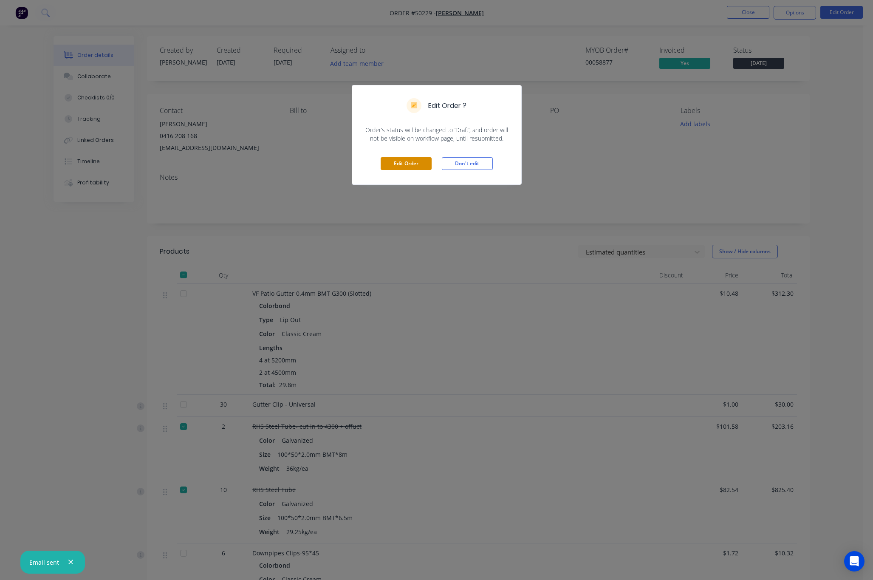
click at [402, 167] on button "Edit Order" at bounding box center [406, 163] width 51 height 13
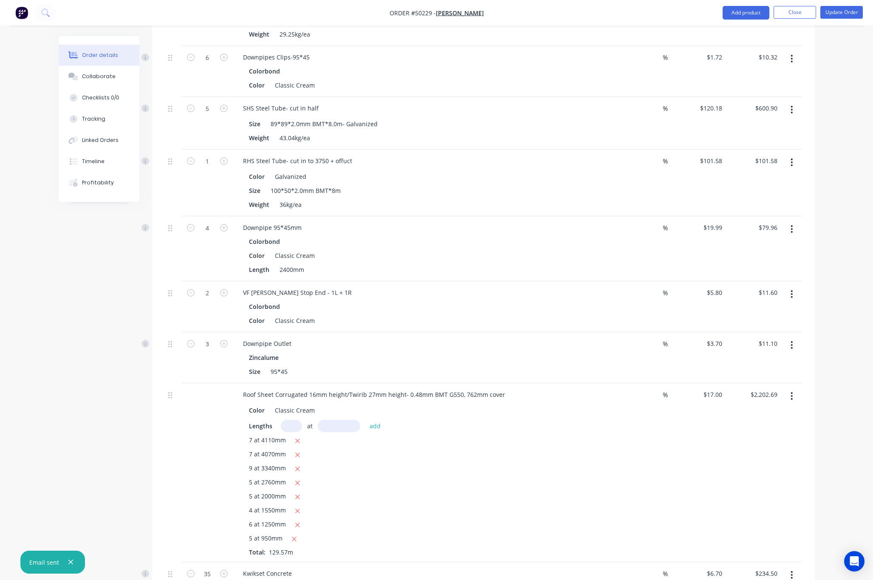
scroll to position [574, 0]
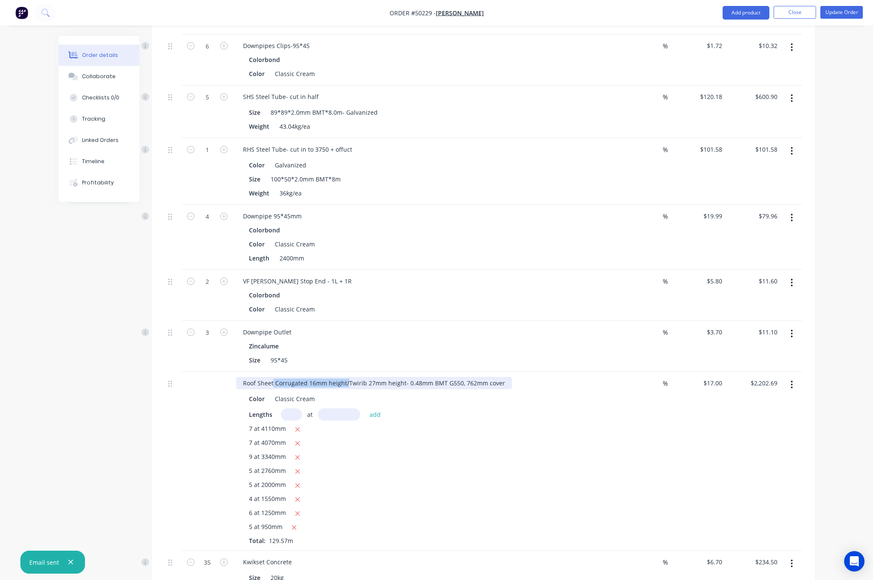
drag, startPoint x: 346, startPoint y: 372, endPoint x: 273, endPoint y: 375, distance: 72.7
click at [273, 377] on div "Roof Sheet Corrugated 16mm height/Twirib 27mm height- 0.48mm BMT G550, 762mm co…" at bounding box center [374, 383] width 276 height 12
drag, startPoint x: 275, startPoint y: 375, endPoint x: 347, endPoint y: 376, distance: 71.4
click at [347, 377] on div "Roof Sheet Corrugated 16mm height/Twirib 27mm height- 0.48mm BMT G550, 762mm co…" at bounding box center [374, 383] width 276 height 12
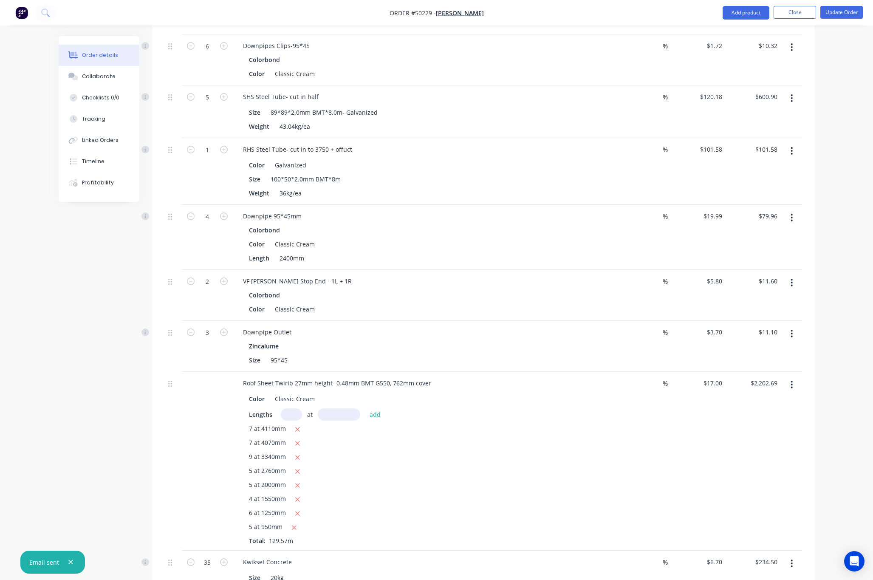
click at [459, 438] on div "7 at 4070mm" at bounding box center [424, 443] width 350 height 11
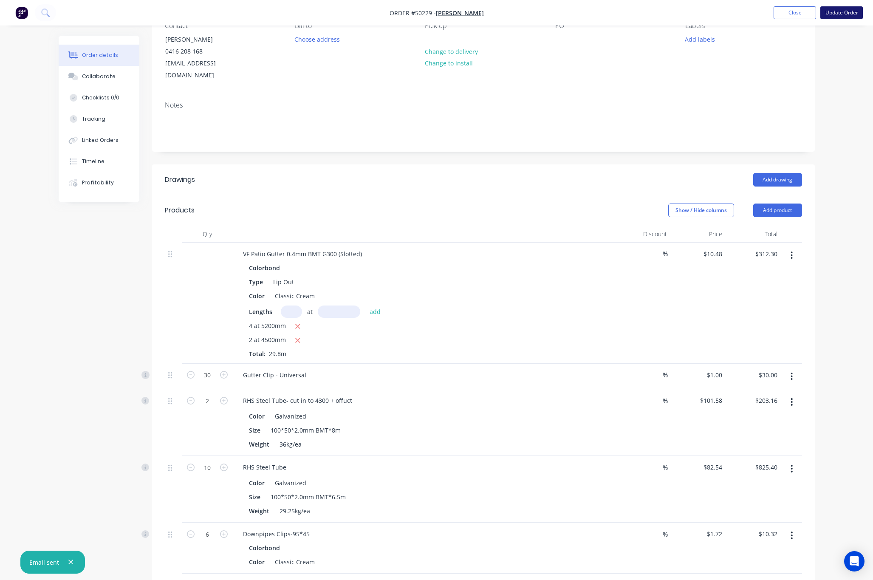
scroll to position [0, 0]
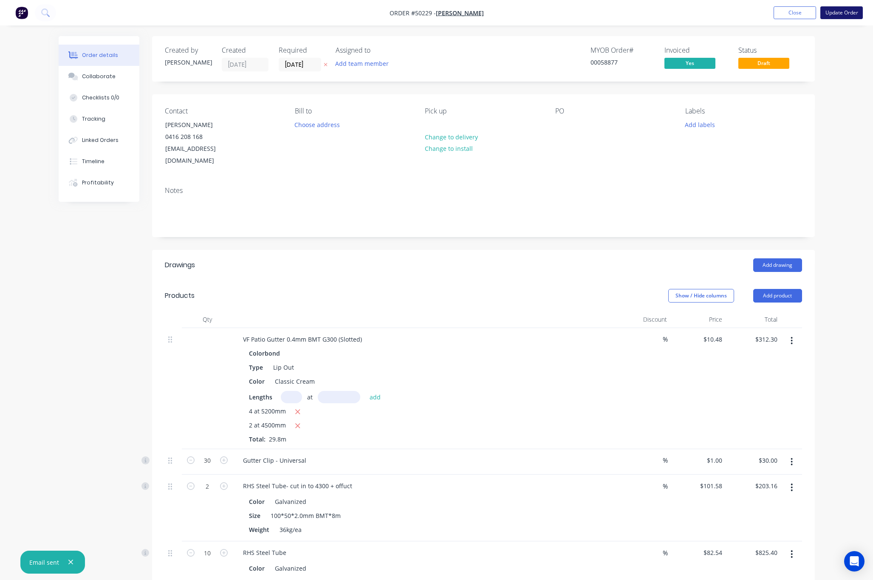
click at [659, 9] on button "Update Order" at bounding box center [842, 12] width 42 height 13
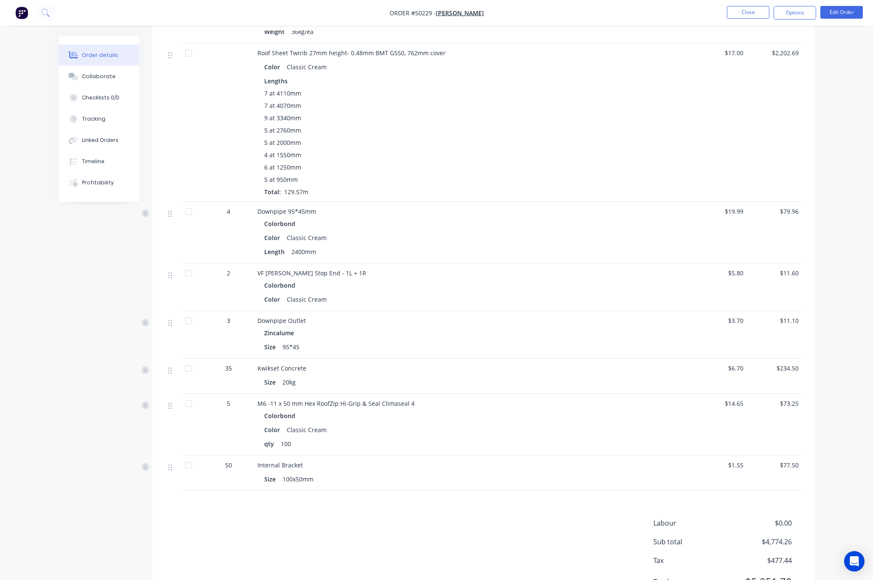
scroll to position [637, 0]
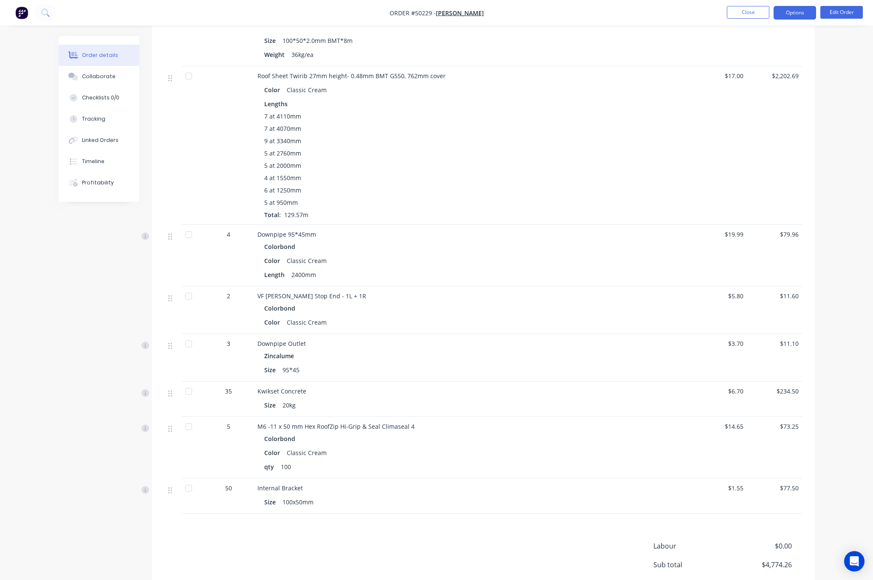
click at [659, 11] on button "Options" at bounding box center [795, 13] width 42 height 14
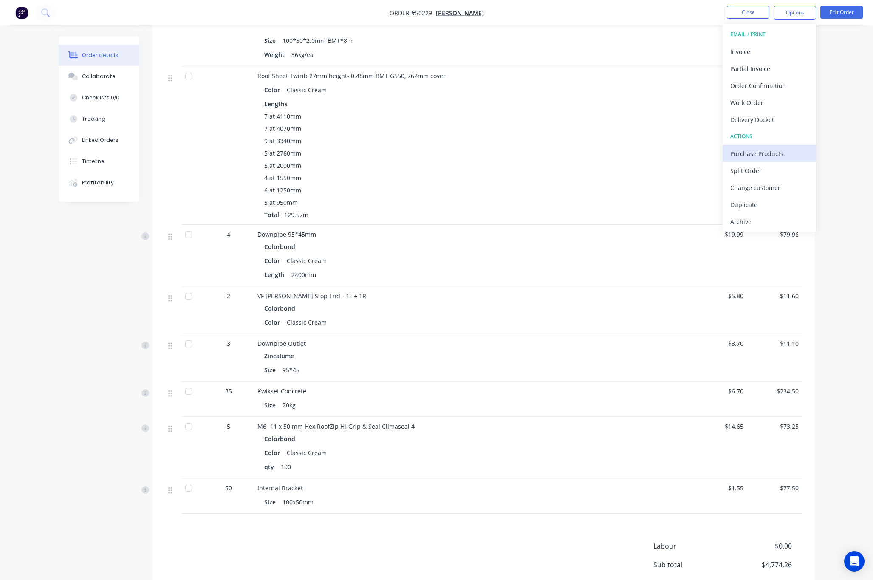
click at [659, 152] on div "Purchase Products" at bounding box center [769, 153] width 78 height 12
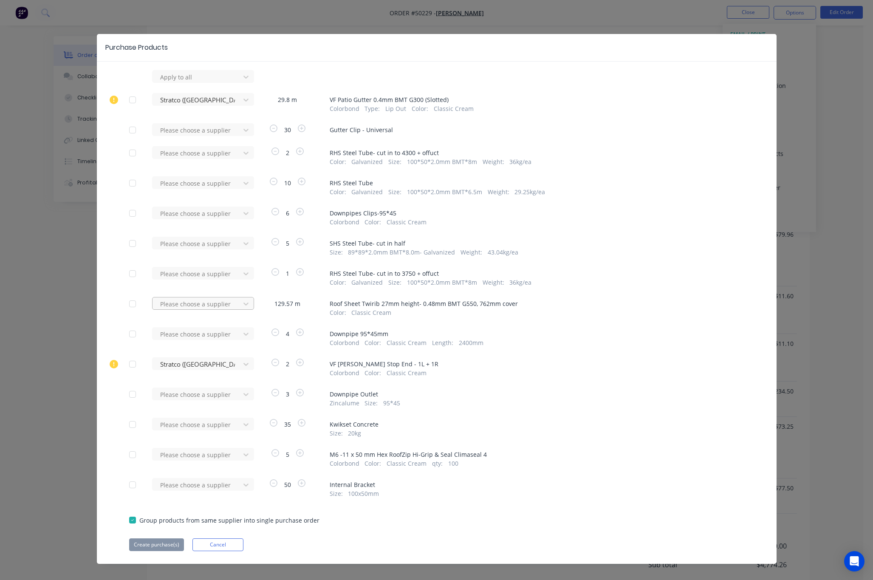
click at [228, 306] on div at bounding box center [197, 304] width 76 height 11
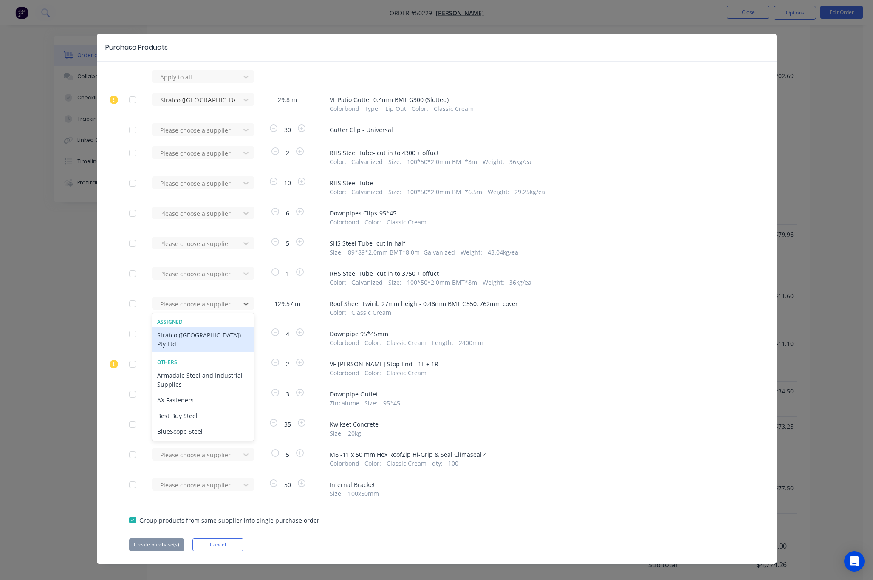
click at [198, 335] on div "Stratco (WA) Pty Ltd" at bounding box center [203, 339] width 102 height 25
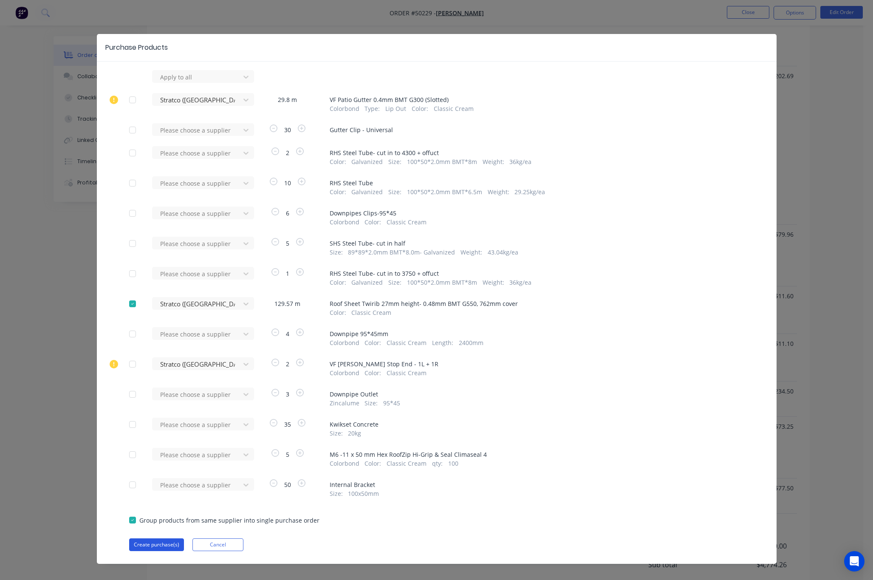
click at [152, 542] on button "Create purchase(s)" at bounding box center [156, 544] width 55 height 13
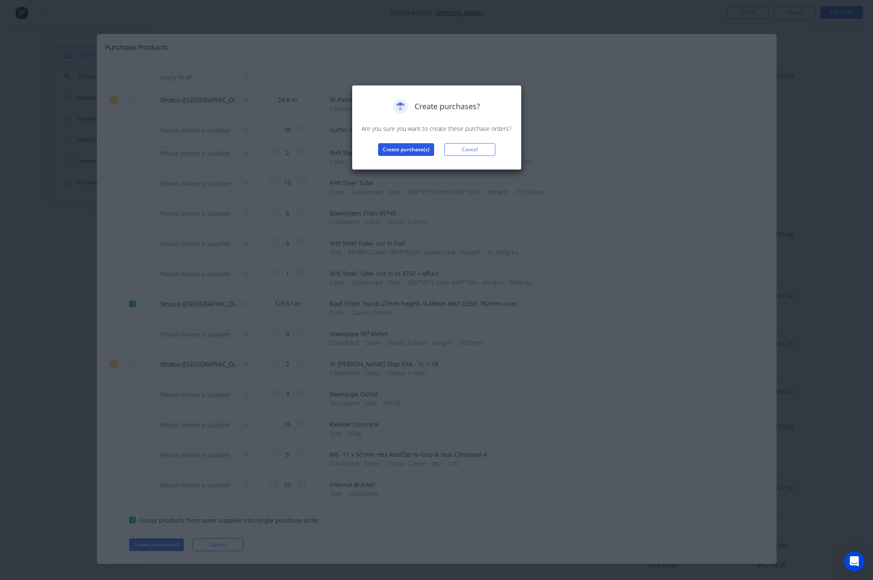
click at [408, 147] on button "Create purchase(s)" at bounding box center [406, 149] width 56 height 13
click at [413, 163] on button "View purchase(s)" at bounding box center [406, 163] width 51 height 13
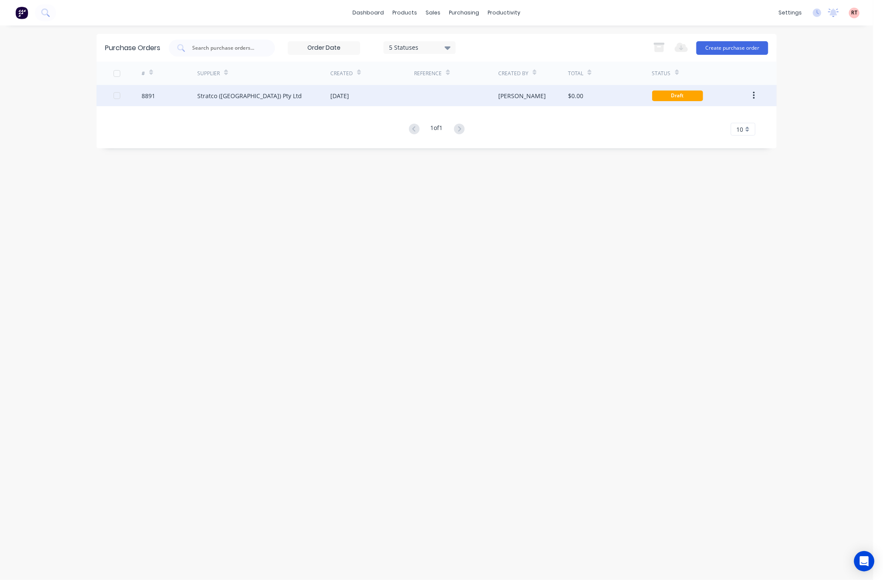
click at [536, 94] on div "[PERSON_NAME]" at bounding box center [533, 95] width 70 height 21
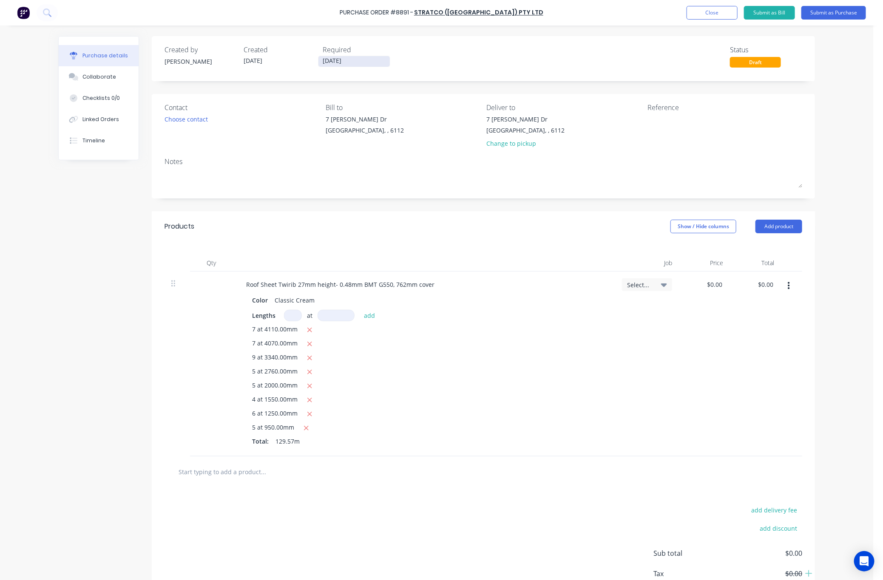
click at [352, 56] on label "[DATE]" at bounding box center [354, 61] width 72 height 11
click at [352, 56] on input "[DATE]" at bounding box center [353, 61] width 71 height 11
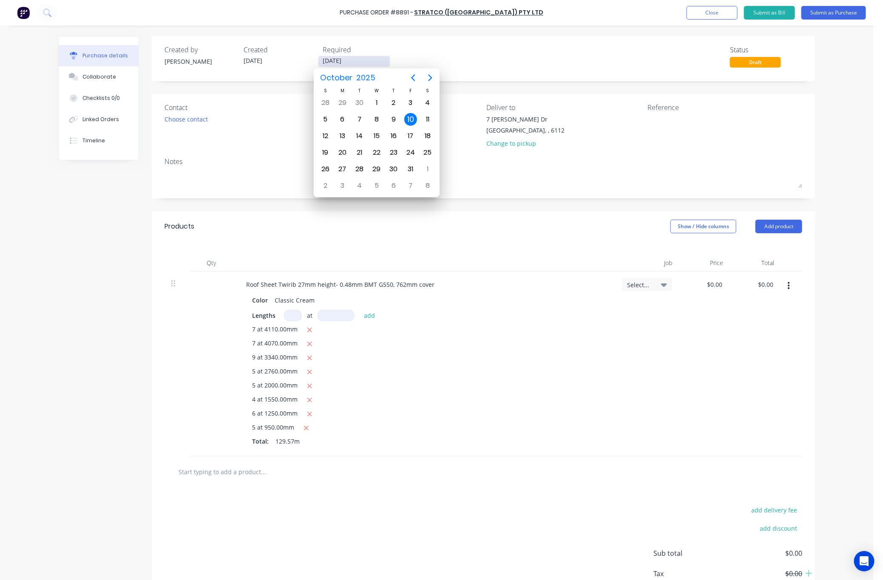
click at [353, 63] on input "[DATE]" at bounding box center [353, 61] width 71 height 11
click at [394, 135] on div "16" at bounding box center [393, 136] width 13 height 13
type input "16/10/25"
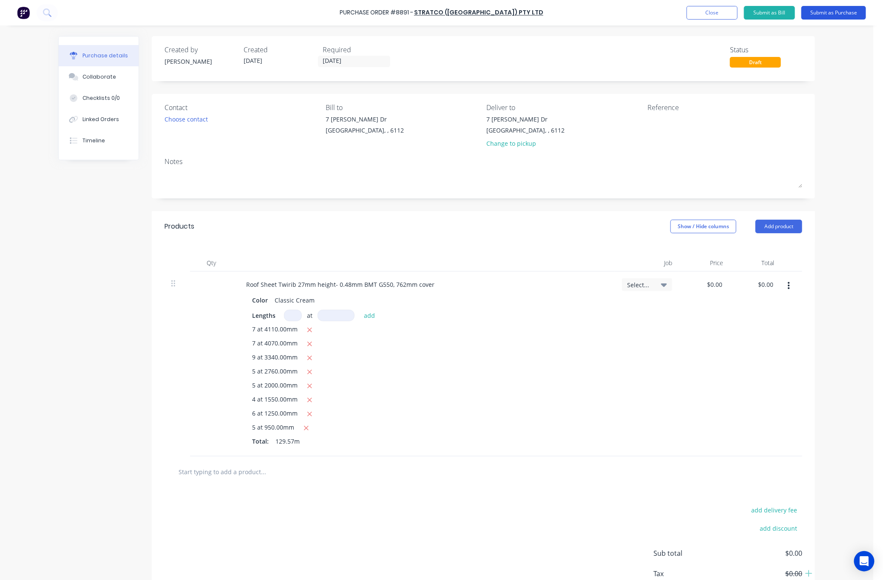
click at [659, 15] on button "Submit as Purchase" at bounding box center [833, 13] width 65 height 14
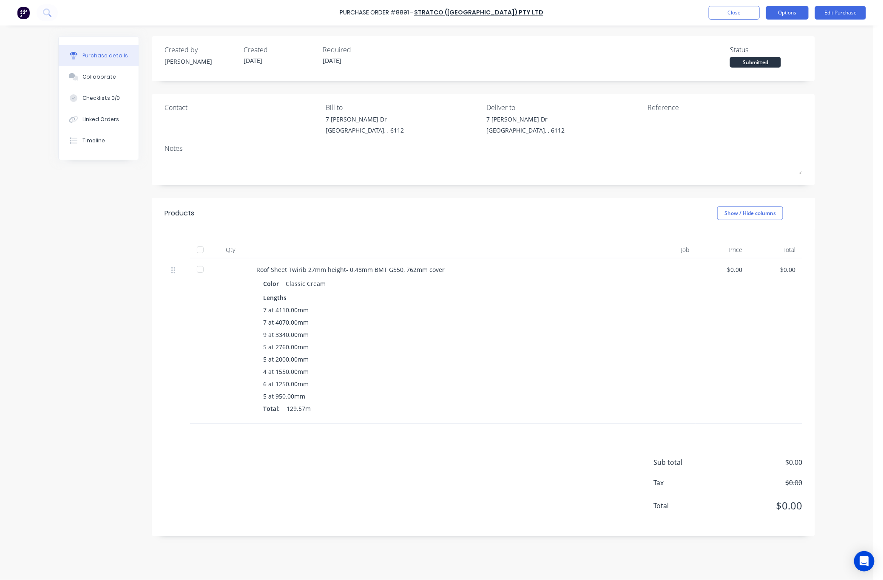
click at [659, 6] on button "Options" at bounding box center [787, 13] width 42 height 14
click at [659, 36] on div "Print / Email" at bounding box center [767, 34] width 65 height 12
click at [659, 71] on div "Without pricing" at bounding box center [767, 68] width 65 height 12
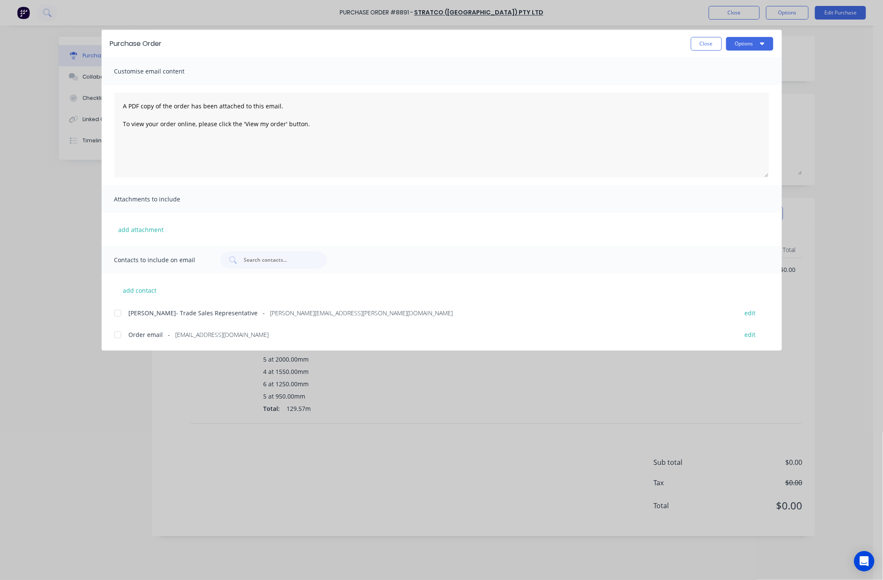
click at [119, 337] on div at bounding box center [117, 334] width 17 height 17
click at [659, 41] on button "Options" at bounding box center [749, 44] width 47 height 14
click at [659, 106] on button "Email" at bounding box center [732, 99] width 81 height 17
click at [659, 171] on div "Purchase Order Close Options Customise email content A PDF copy of the order ha…" at bounding box center [441, 290] width 883 height 580
click at [659, 124] on div "Purchase Order Close Options Customise email content A PDF copy of the order ha…" at bounding box center [441, 290] width 883 height 580
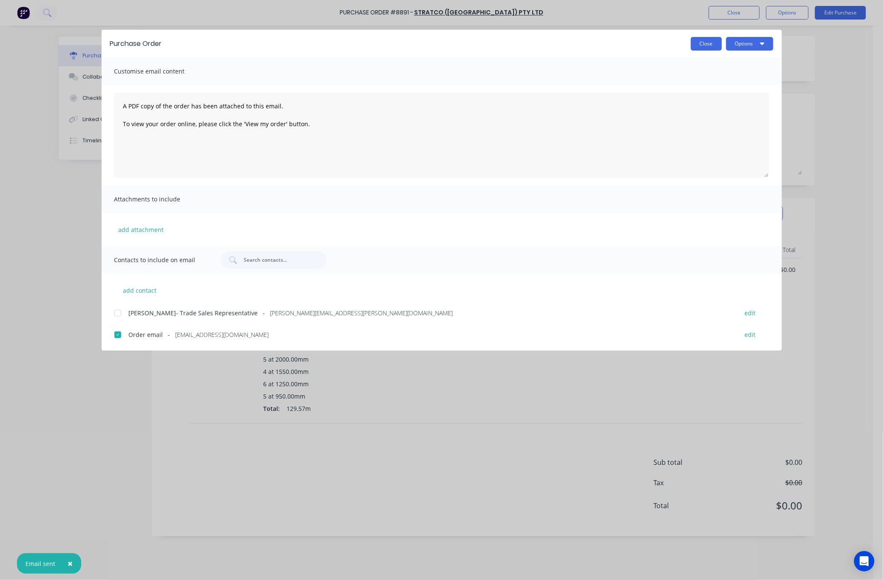
click at [659, 42] on button "Close" at bounding box center [706, 44] width 31 height 14
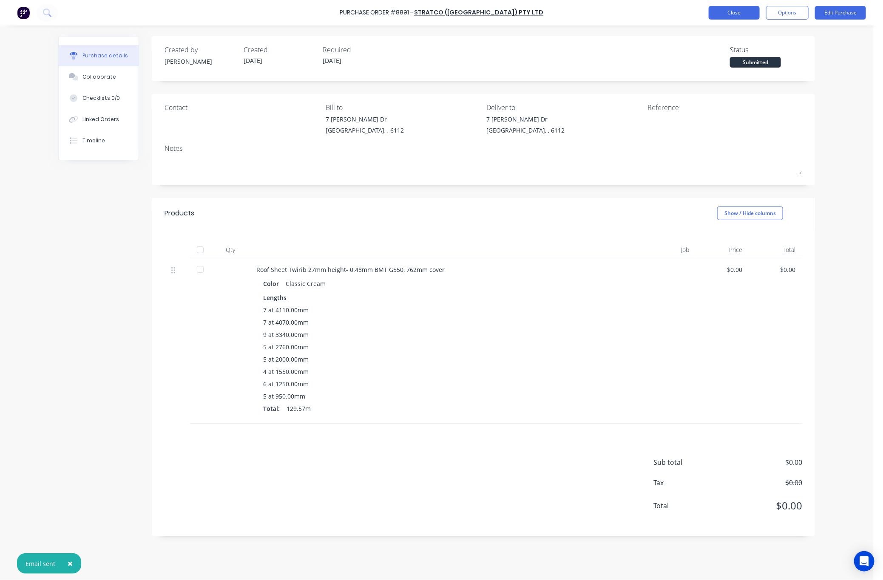
click at [659, 14] on button "Close" at bounding box center [733, 13] width 51 height 14
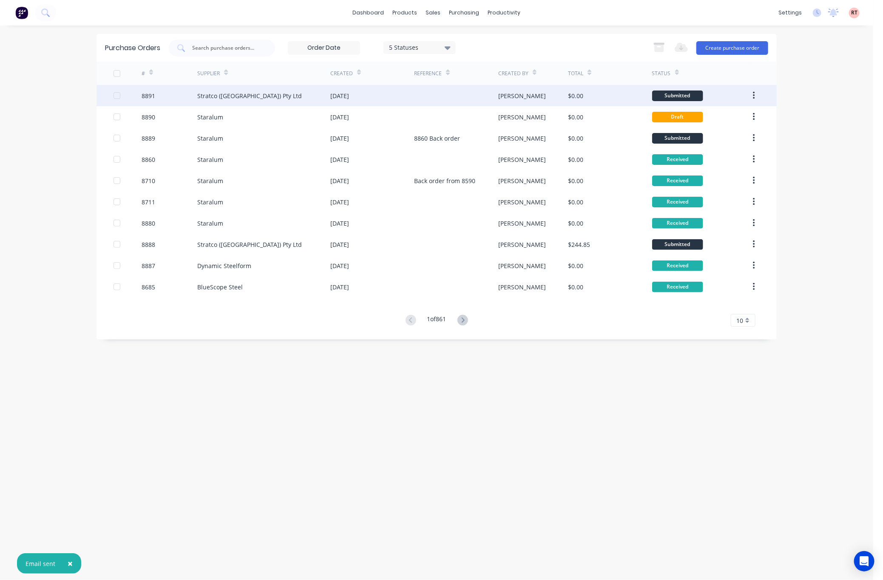
click at [412, 99] on div "[DATE]" at bounding box center [372, 95] width 84 height 21
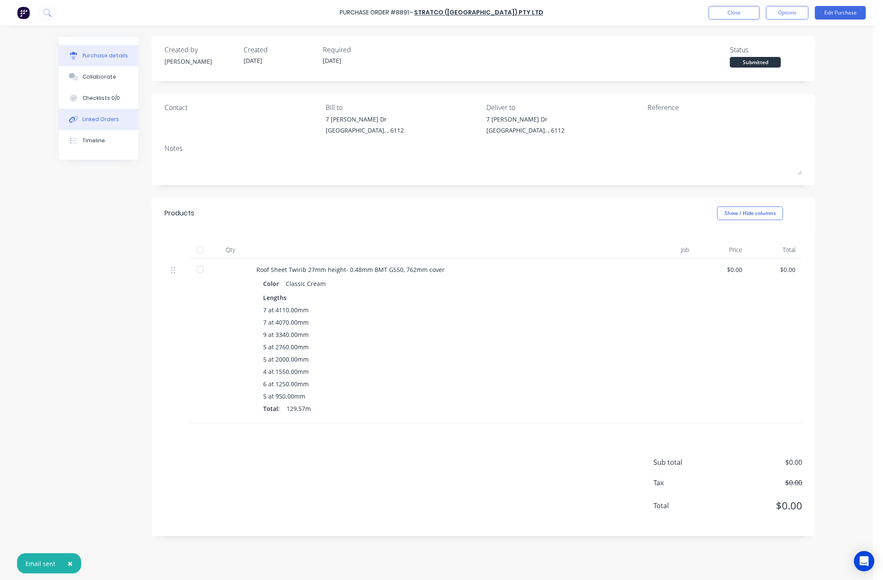
click at [120, 124] on button "Linked Orders" at bounding box center [99, 119] width 80 height 21
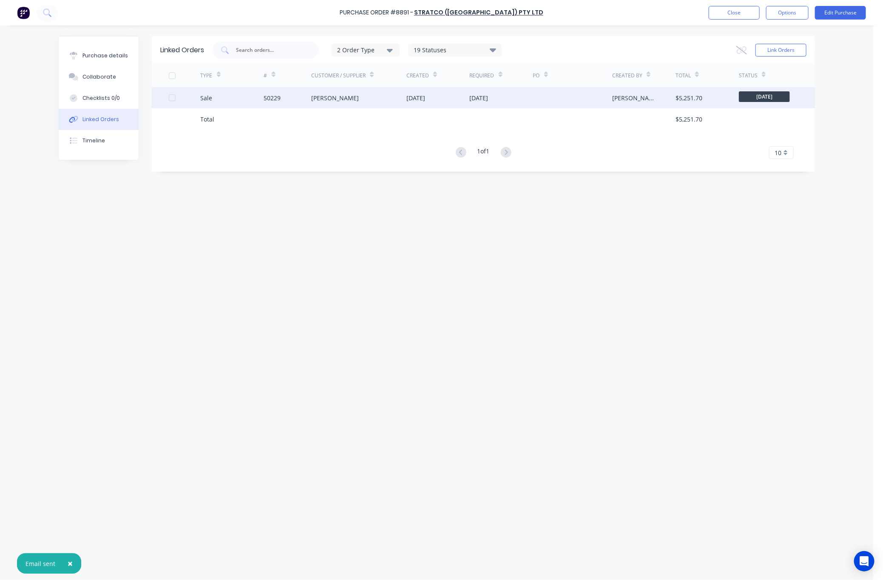
click at [288, 102] on div "50229" at bounding box center [288, 97] width 48 height 21
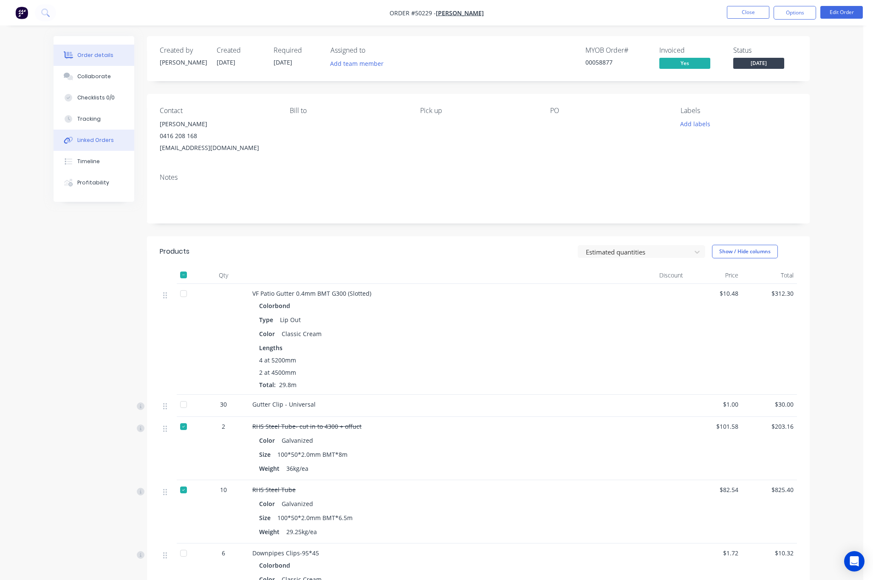
click at [110, 144] on button "Linked Orders" at bounding box center [94, 140] width 81 height 21
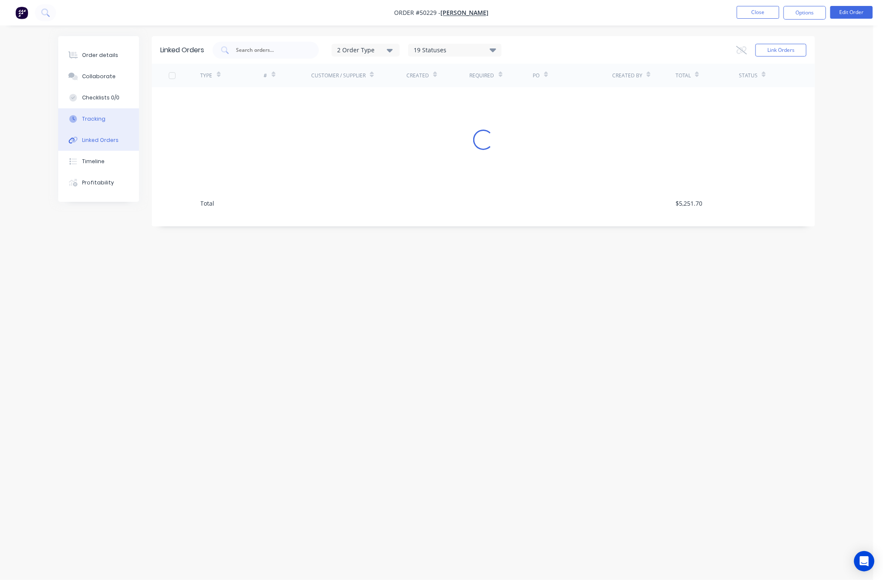
click at [95, 124] on button "Tracking" at bounding box center [98, 118] width 81 height 21
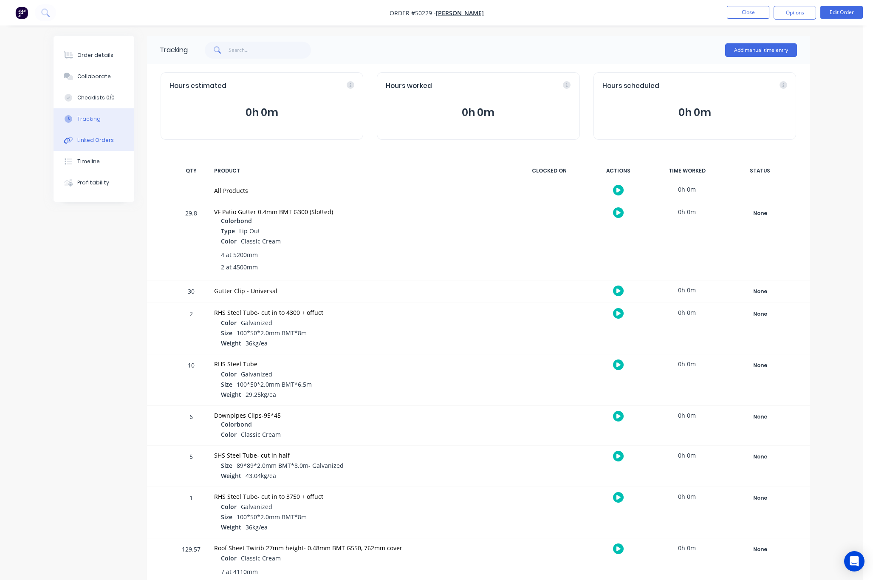
click at [102, 139] on div "Linked Orders" at bounding box center [95, 140] width 37 height 8
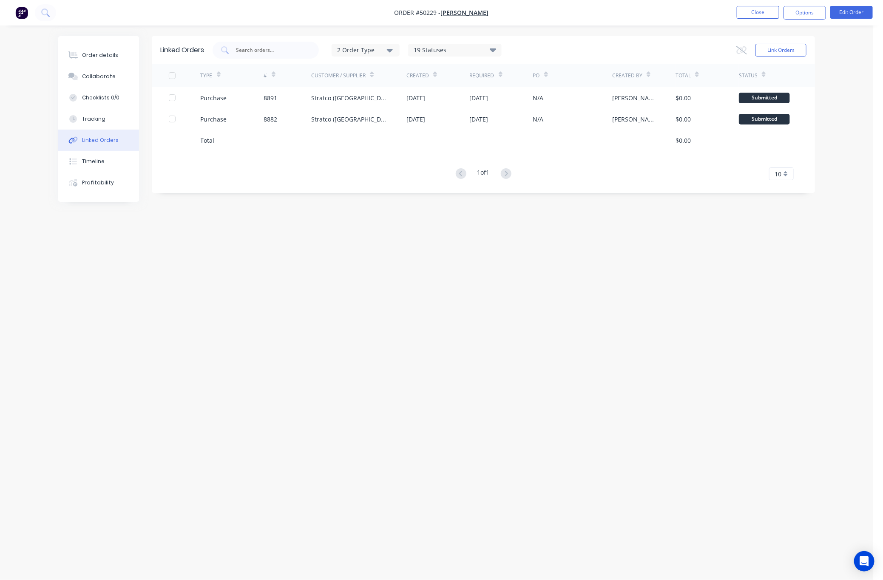
click at [306, 372] on div "Linked Orders 2 Order Type 19 Statuses Sales Order Status All Archived Draft Qu…" at bounding box center [436, 274] width 756 height 476
click at [659, 13] on button "Close" at bounding box center [757, 12] width 42 height 13
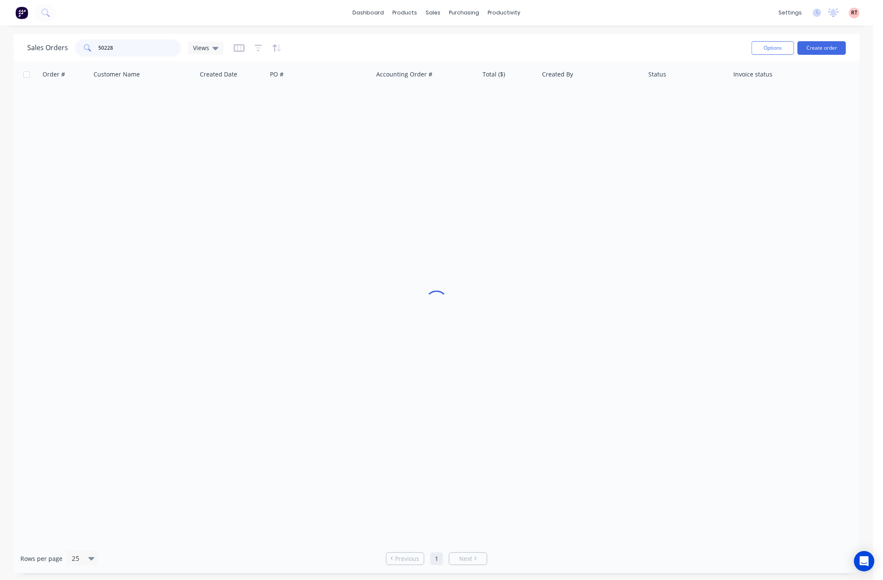
drag, startPoint x: 152, startPoint y: 47, endPoint x: 30, endPoint y: 41, distance: 122.5
click at [113, 49] on input "50228" at bounding box center [140, 48] width 83 height 17
type input "5"
type input "0"
type input "50094"
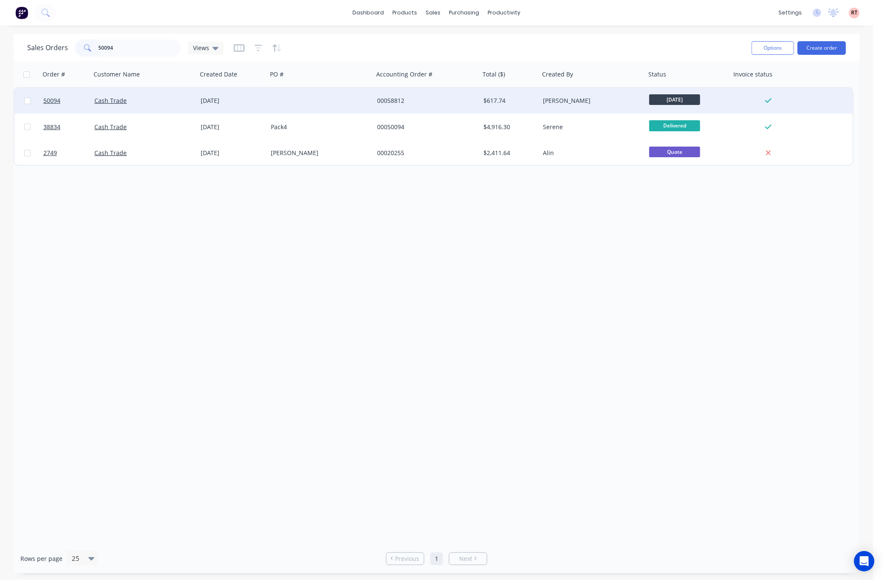
click at [323, 105] on div at bounding box center [320, 100] width 106 height 25
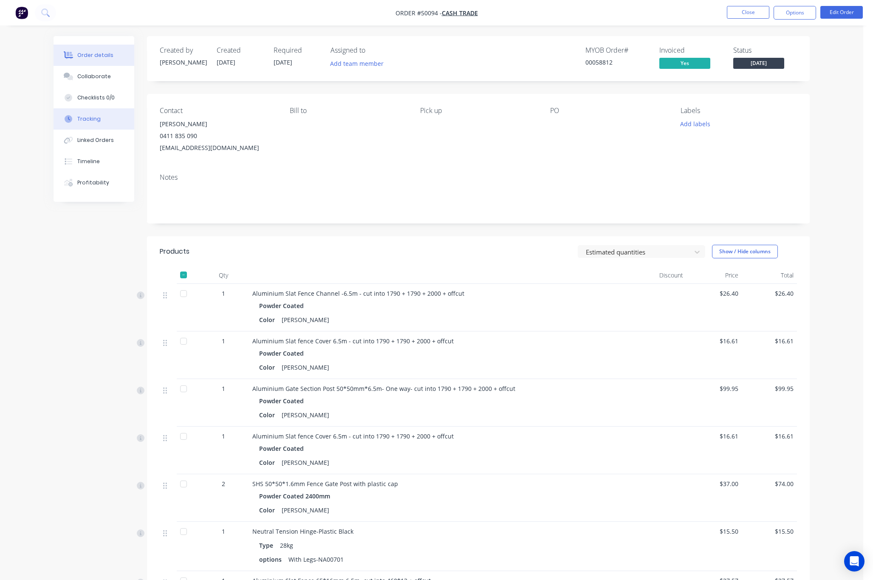
click at [81, 121] on div "Tracking" at bounding box center [88, 119] width 23 height 8
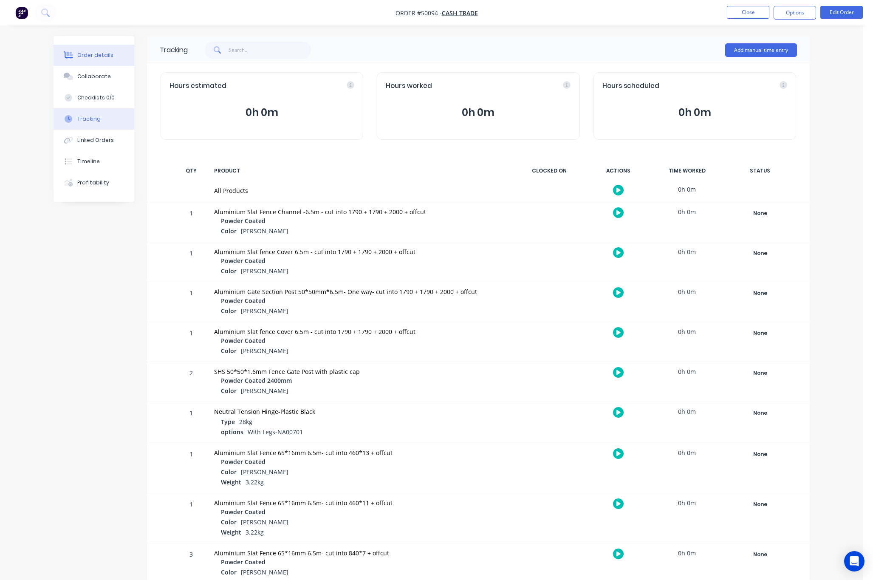
click at [96, 53] on div "Order details" at bounding box center [95, 55] width 36 height 8
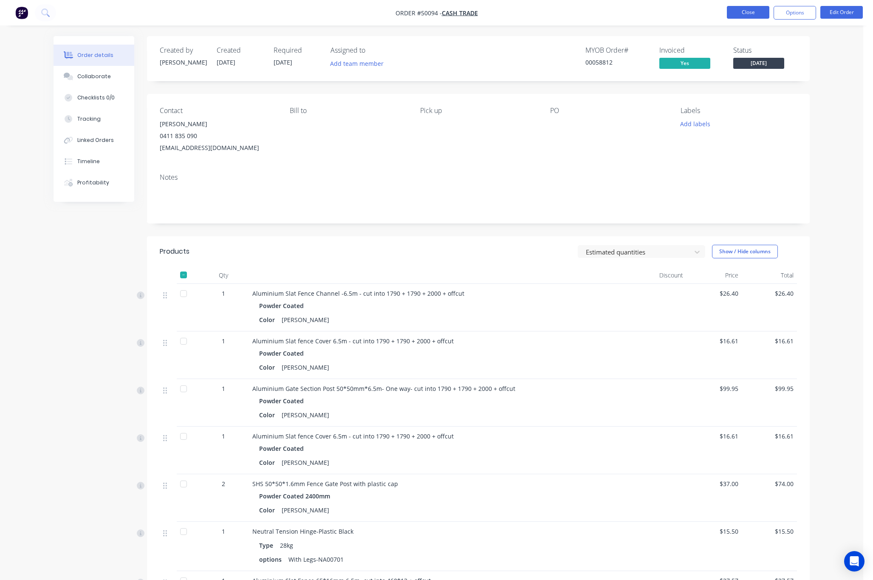
click at [659, 10] on button "Close" at bounding box center [748, 12] width 42 height 13
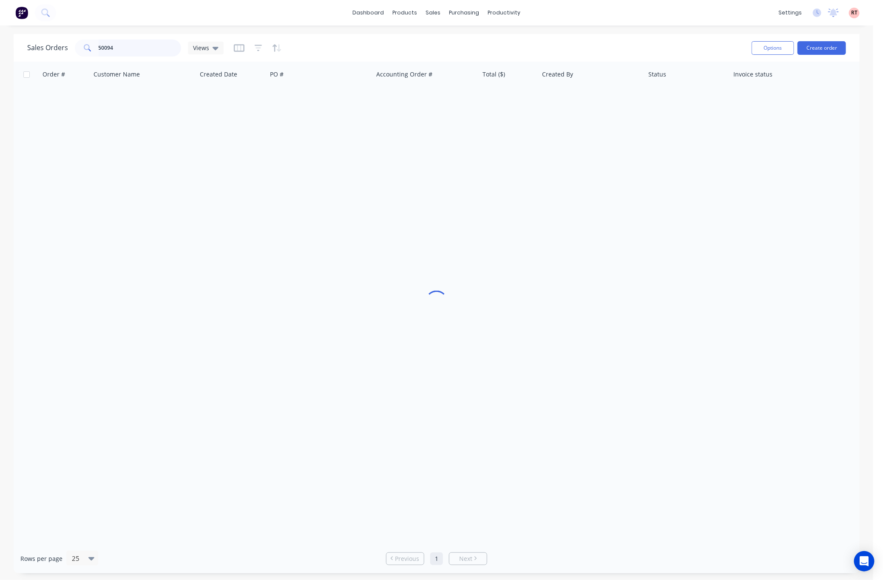
drag, startPoint x: 124, startPoint y: 48, endPoint x: 70, endPoint y: 52, distance: 54.1
click at [73, 51] on div "Sales Orders 50094 Views" at bounding box center [125, 48] width 196 height 17
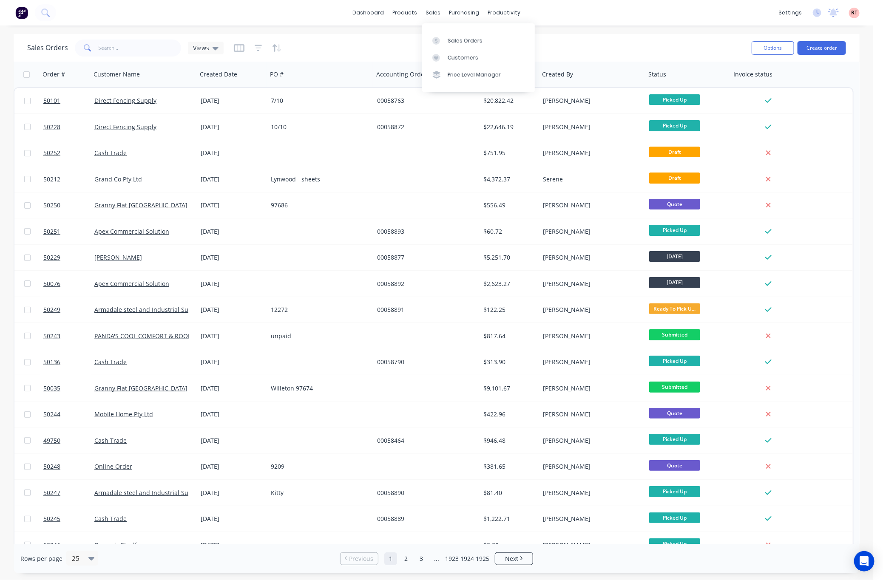
drag, startPoint x: 430, startPoint y: 8, endPoint x: 439, endPoint y: 31, distance: 25.2
click at [430, 8] on div "sales" at bounding box center [433, 12] width 23 height 13
click at [457, 56] on div "Customers" at bounding box center [462, 58] width 31 height 8
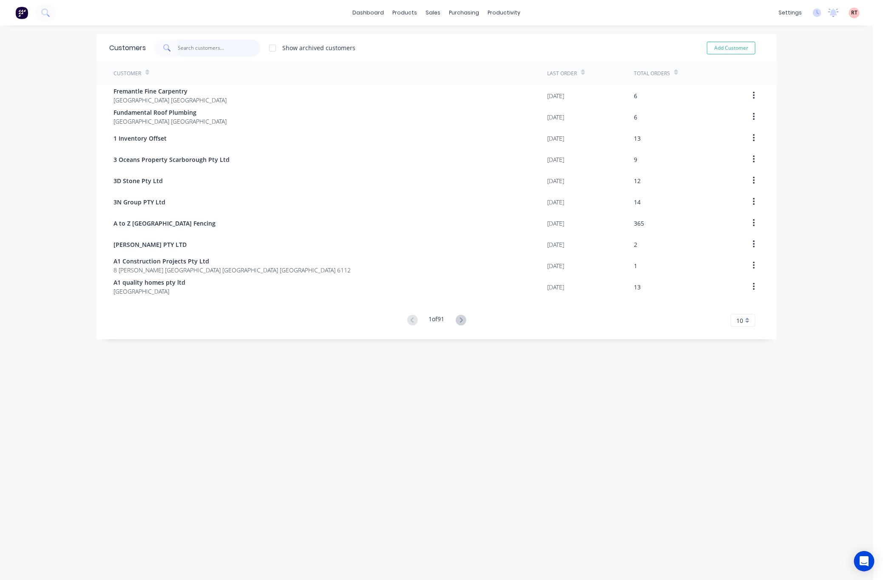
click at [198, 46] on input "text" at bounding box center [219, 48] width 83 height 17
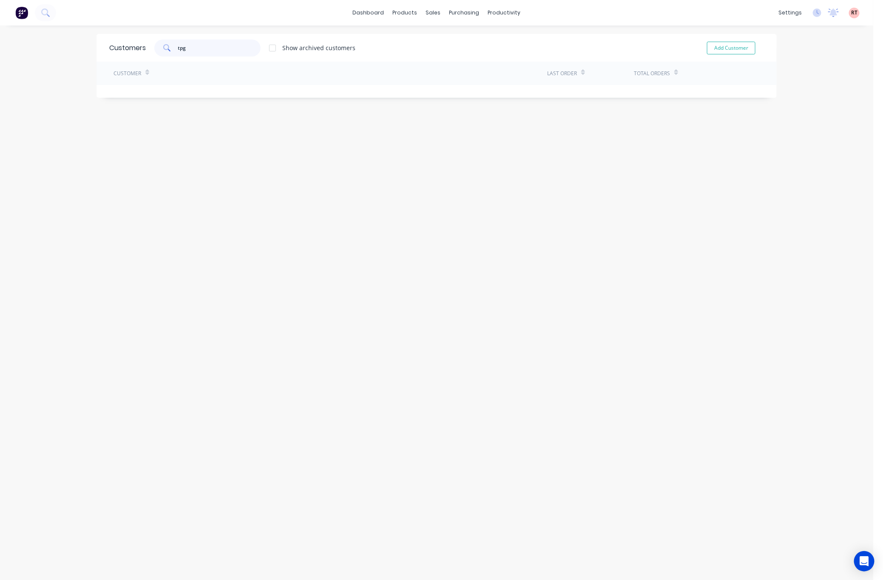
drag, startPoint x: 194, startPoint y: 48, endPoint x: 82, endPoint y: 57, distance: 112.2
click at [96, 57] on div "Customers tpg Show archived customers Add Customer" at bounding box center [436, 48] width 680 height 28
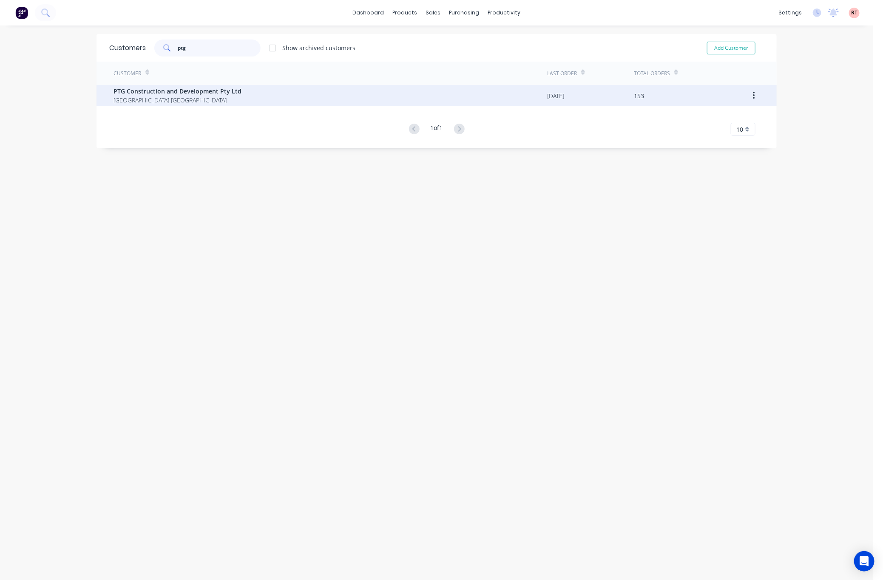
type input "ptg"
click at [157, 98] on span "Western Australia Australia" at bounding box center [177, 100] width 128 height 9
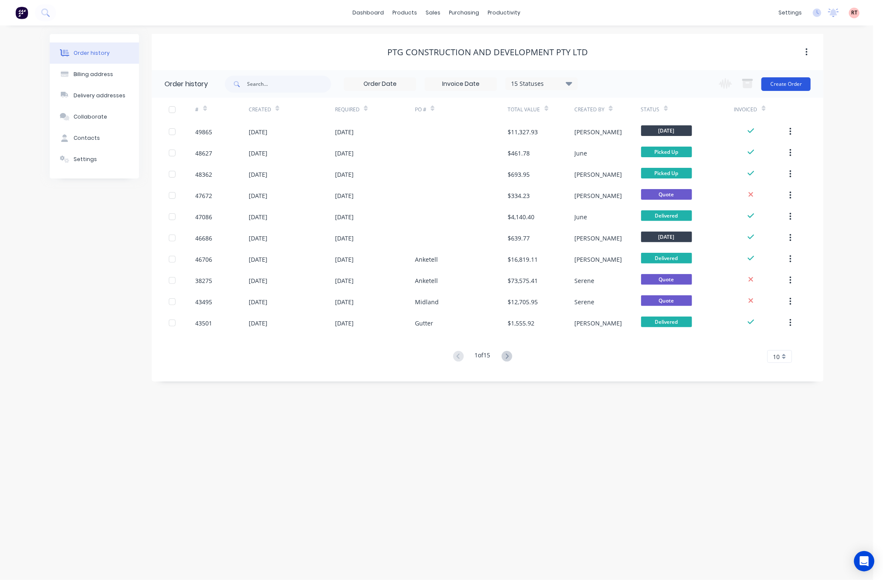
click at [659, 82] on button "Create Order" at bounding box center [785, 84] width 49 height 14
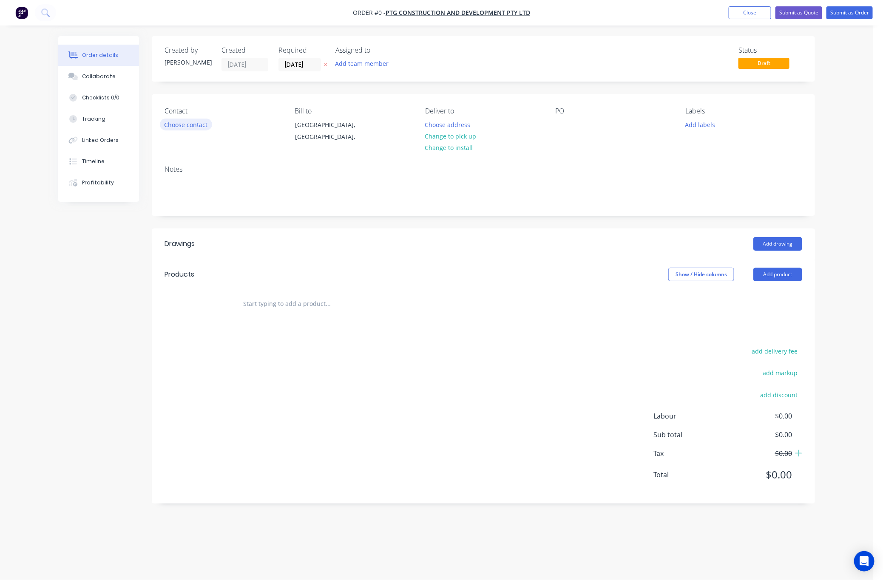
click at [186, 121] on button "Choose contact" at bounding box center [186, 124] width 52 height 11
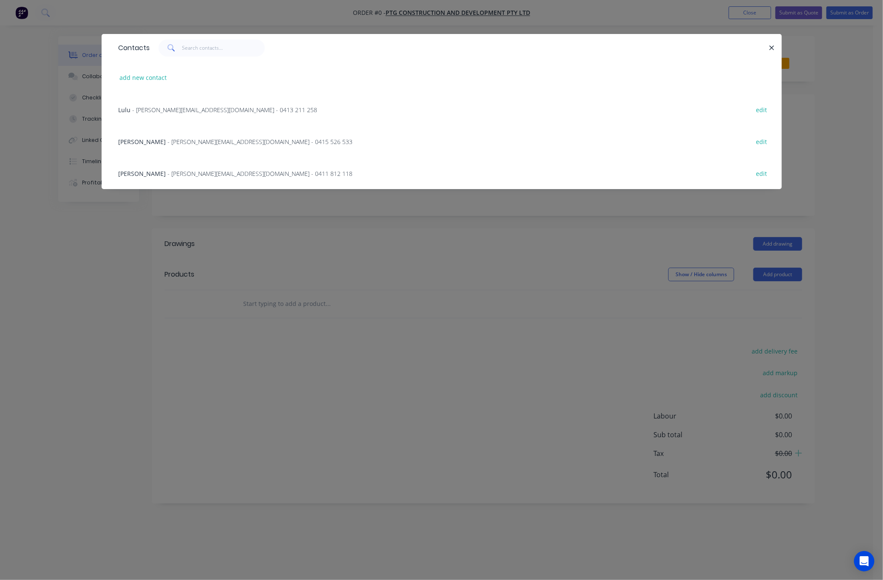
click at [210, 140] on span "- jasson@ptgconstruction.com.au - 0415 526 533" at bounding box center [260, 142] width 185 height 8
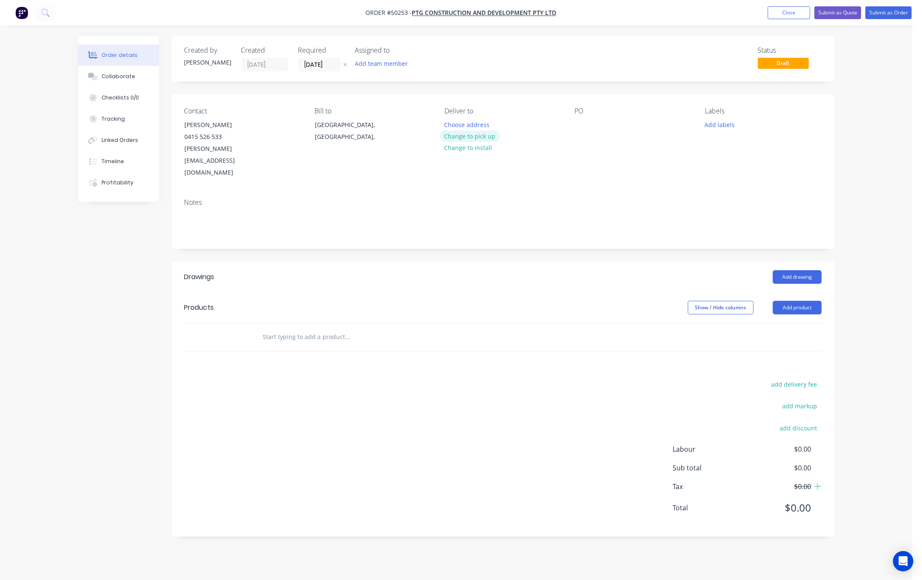
click at [489, 135] on button "Change to pick up" at bounding box center [470, 135] width 60 height 11
drag, startPoint x: 778, startPoint y: 6, endPoint x: 790, endPoint y: 34, distance: 30.5
click at [659, 6] on button "Close" at bounding box center [789, 12] width 42 height 13
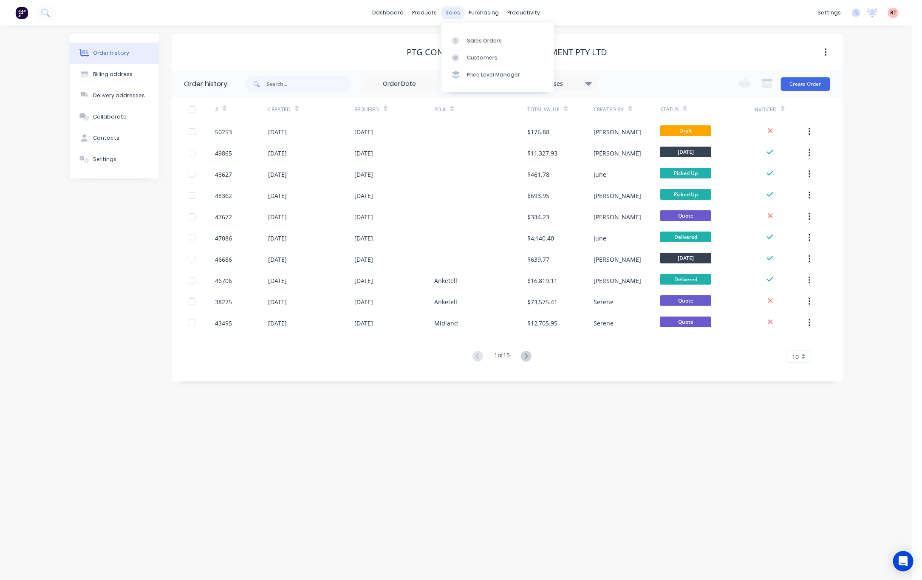
click at [453, 11] on div "sales" at bounding box center [452, 12] width 23 height 13
click at [491, 46] on link "Sales Orders" at bounding box center [498, 40] width 113 height 17
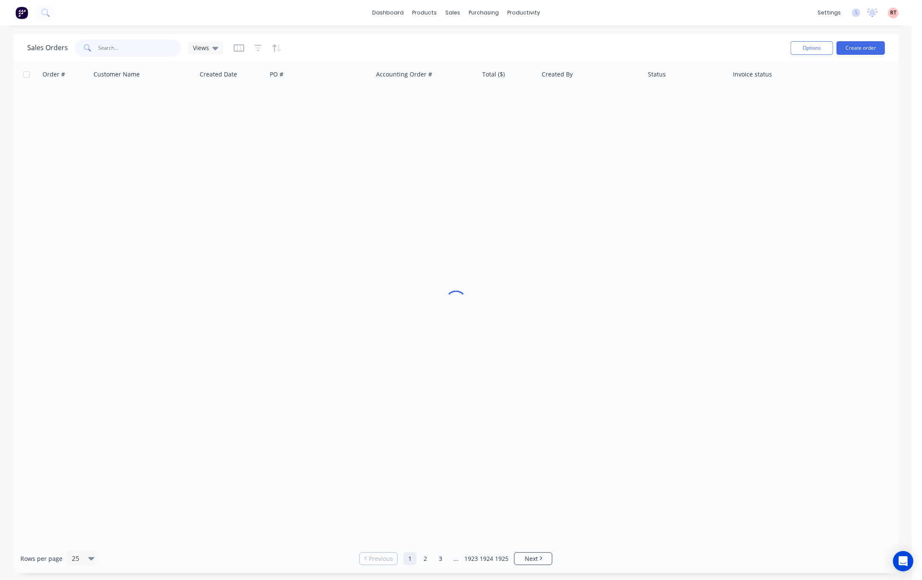
click at [135, 45] on input "text" at bounding box center [140, 48] width 83 height 17
type input "50226"
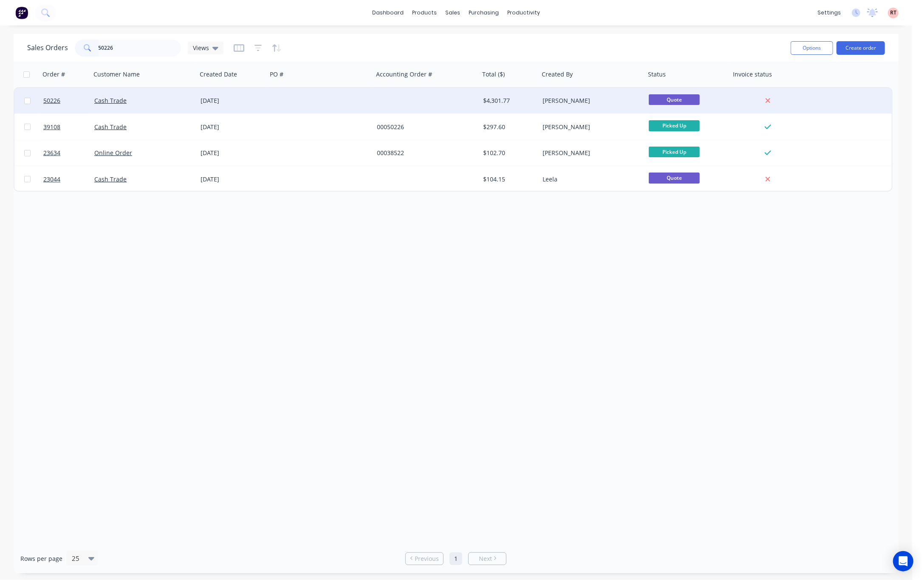
click at [304, 109] on div at bounding box center [320, 100] width 106 height 25
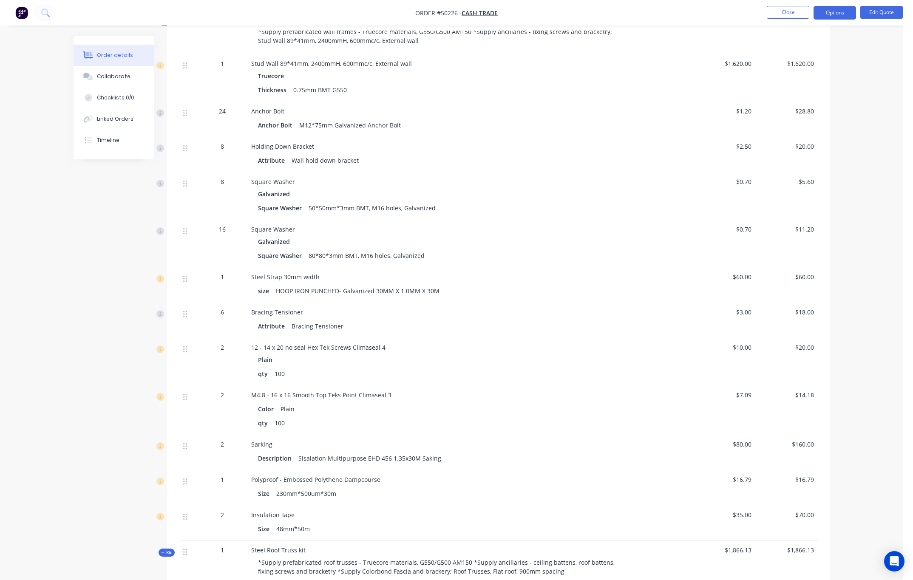
scroll to position [225, 0]
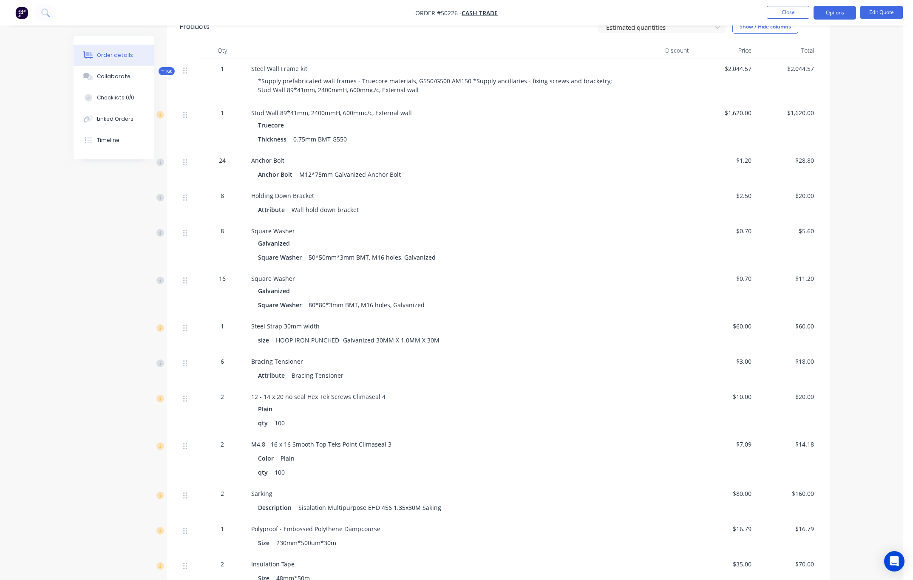
click at [94, 289] on div "Created by Bob Created 10/10/25 Required 10/10/25 Assigned to Add team member S…" at bounding box center [452, 544] width 756 height 1466
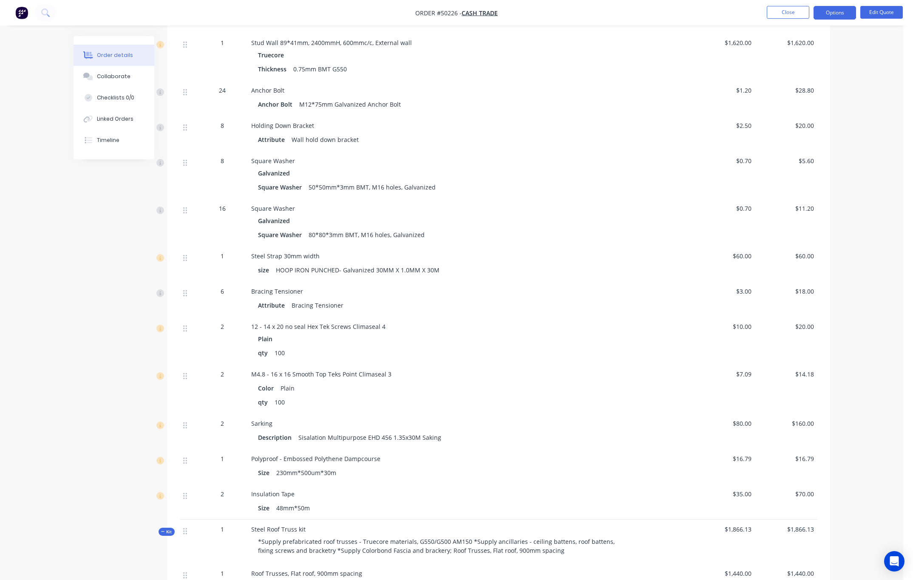
scroll to position [0, 0]
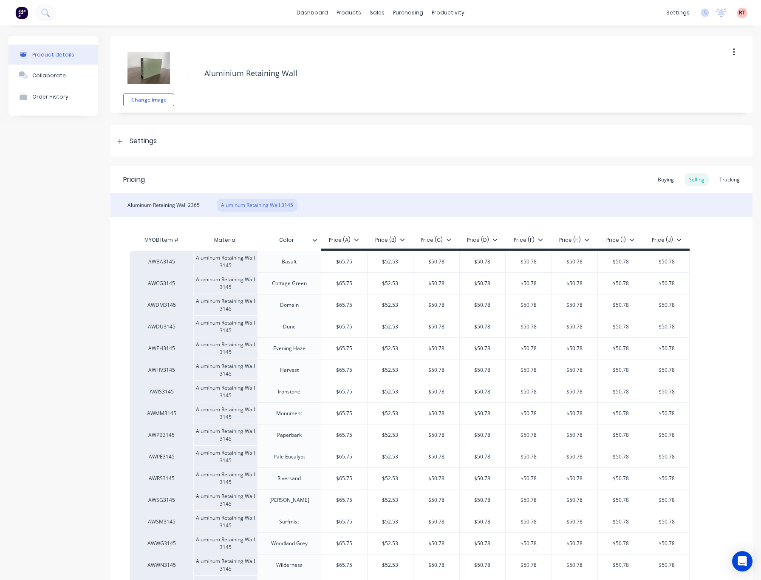
click at [64, 53] on div "Product details" at bounding box center [53, 54] width 42 height 6
drag, startPoint x: 431, startPoint y: 71, endPoint x: 410, endPoint y: 42, distance: 35.4
click at [431, 71] on textarea "Aluminium Retaining Wall" at bounding box center [446, 73] width 493 height 20
type textarea "x"
click at [376, 12] on div "sales" at bounding box center [376, 12] width 23 height 13
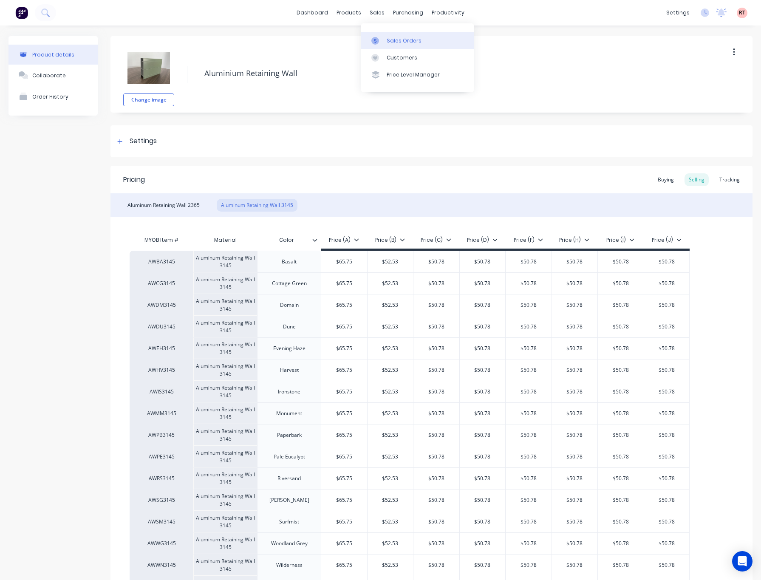
click at [391, 43] on div "Sales Orders" at bounding box center [404, 41] width 35 height 8
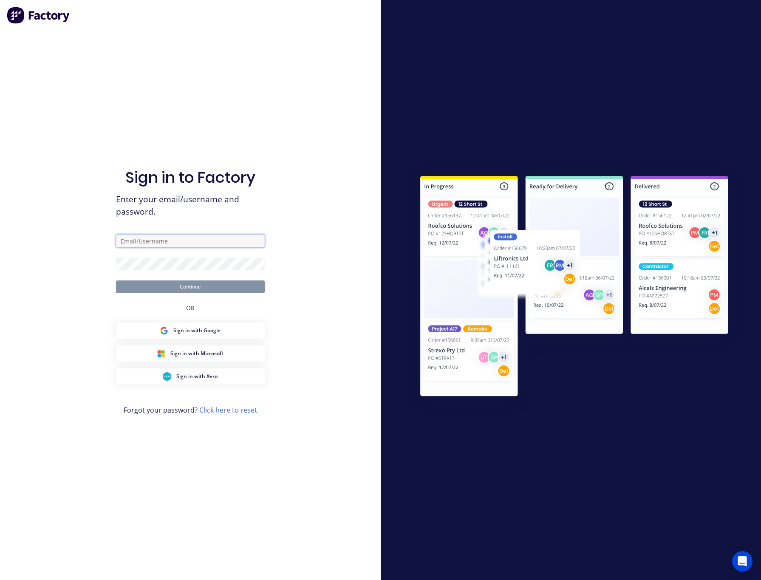
type input "Rachel@dynamicsteelform.com.au"
click at [232, 283] on button "Continue" at bounding box center [190, 286] width 149 height 13
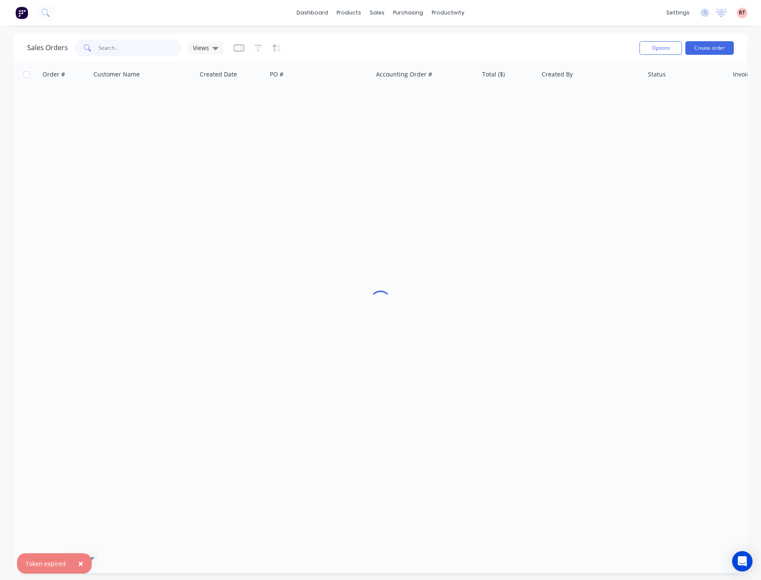
click at [129, 49] on input "text" at bounding box center [140, 48] width 83 height 17
type input "49934"
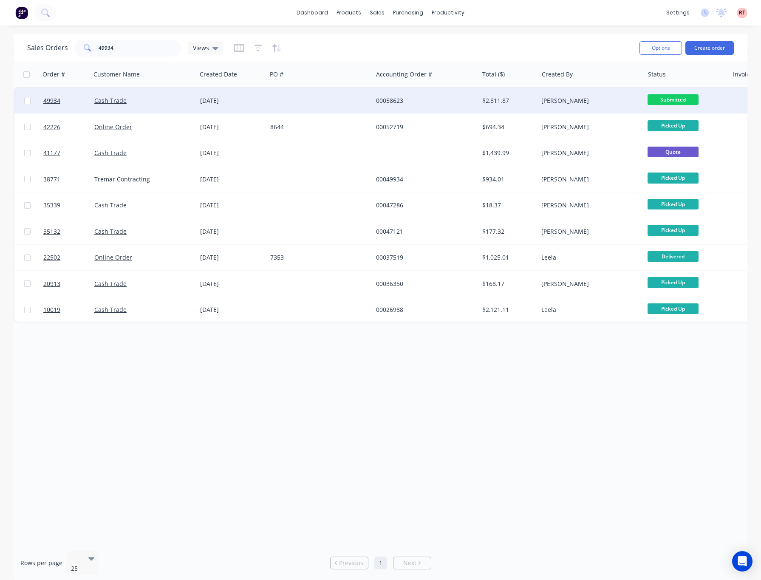
click at [300, 104] on div at bounding box center [320, 100] width 106 height 25
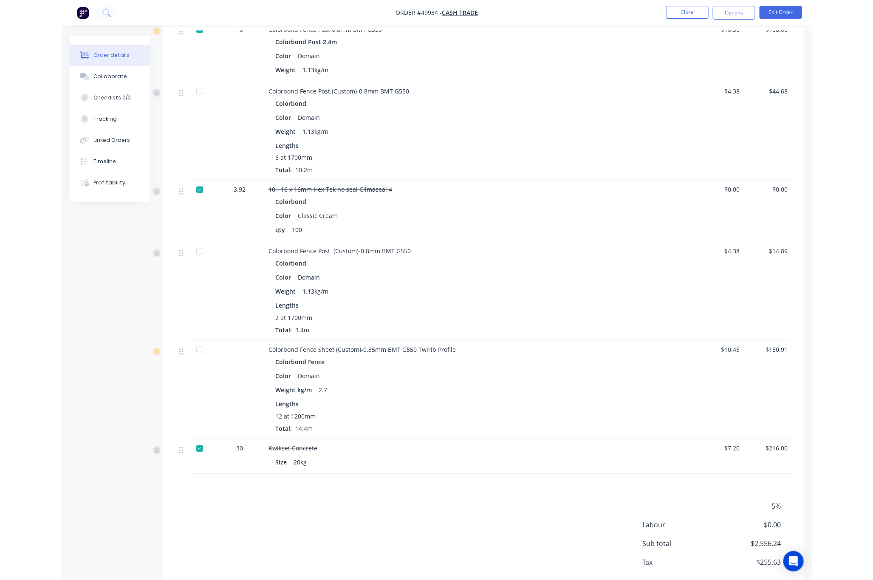
scroll to position [517, 0]
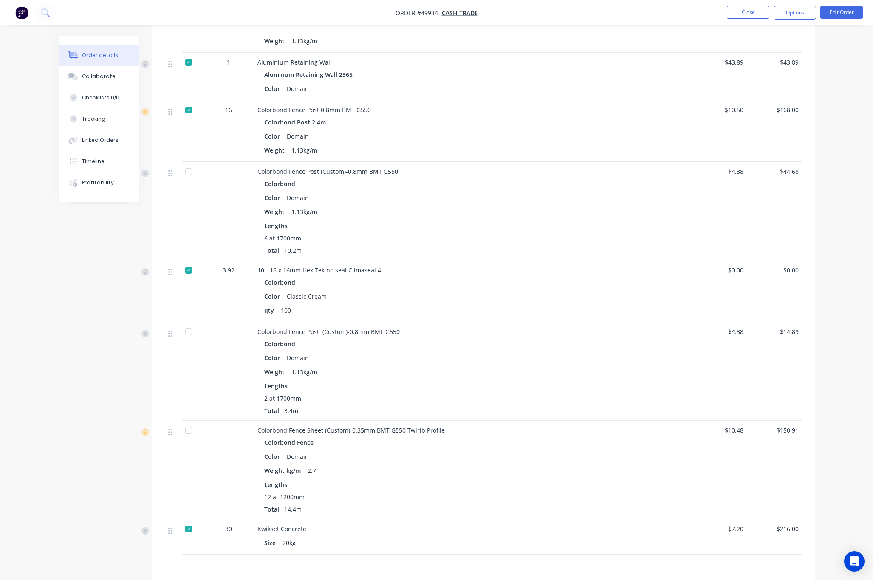
click at [109, 54] on div "Order details" at bounding box center [100, 55] width 36 height 8
drag, startPoint x: 234, startPoint y: 333, endPoint x: 323, endPoint y: 409, distance: 117.5
click at [323, 409] on div "Colorbond Fence Post (Custom)-0.8mm BMT G550 Colorbond Color Domain Weight 1.13…" at bounding box center [483, 371] width 637 height 99
click at [385, 397] on div "2 at 1700mm" at bounding box center [445, 398] width 362 height 9
click at [106, 82] on button "Collaborate" at bounding box center [99, 76] width 81 height 21
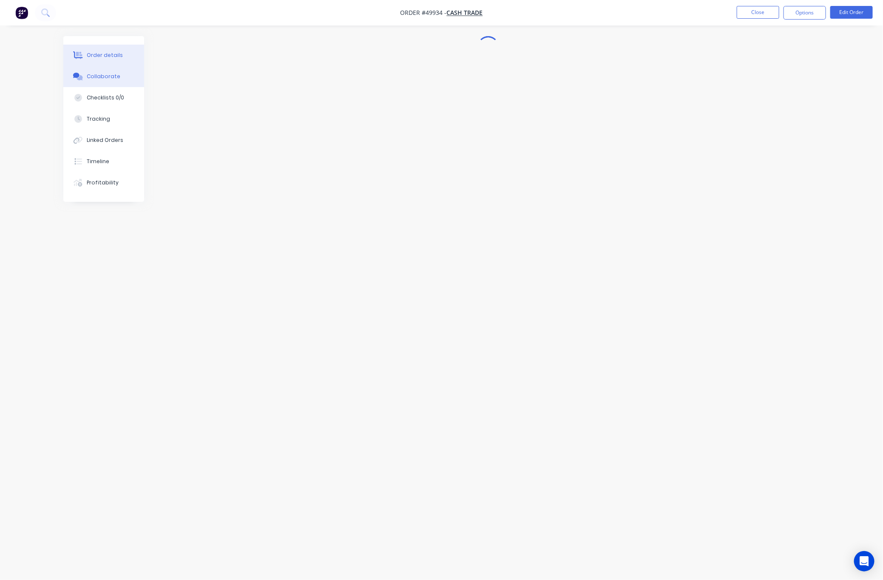
click at [106, 56] on div "Order details" at bounding box center [105, 55] width 36 height 8
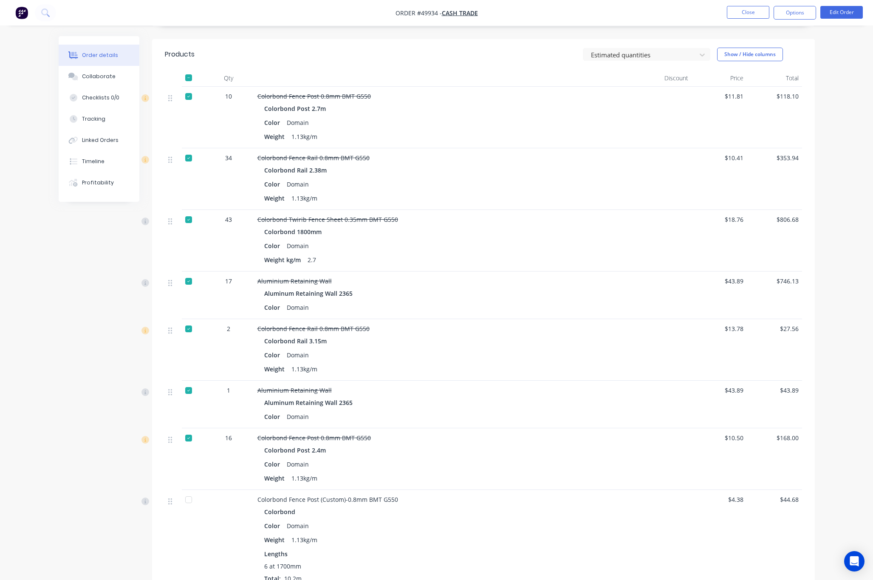
scroll to position [637, 0]
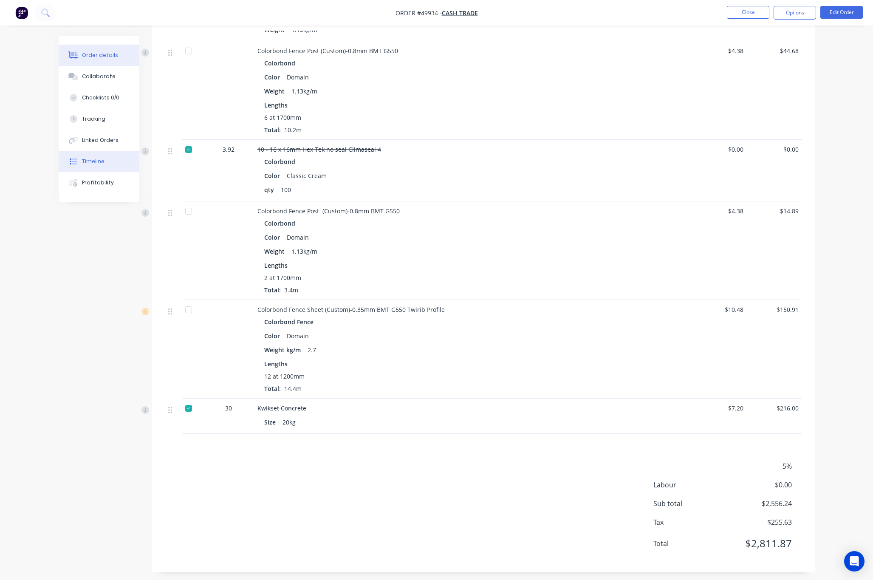
click at [98, 157] on button "Timeline" at bounding box center [99, 161] width 81 height 21
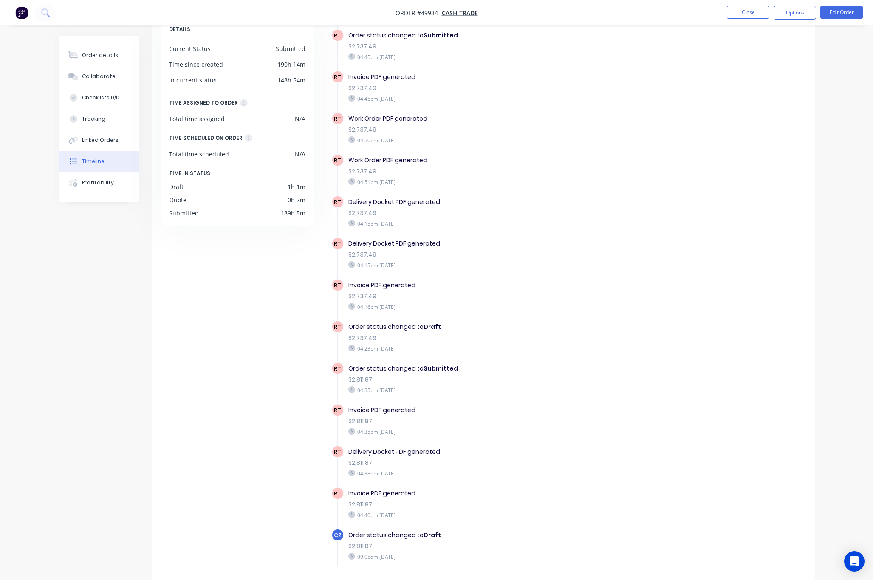
scroll to position [255, 0]
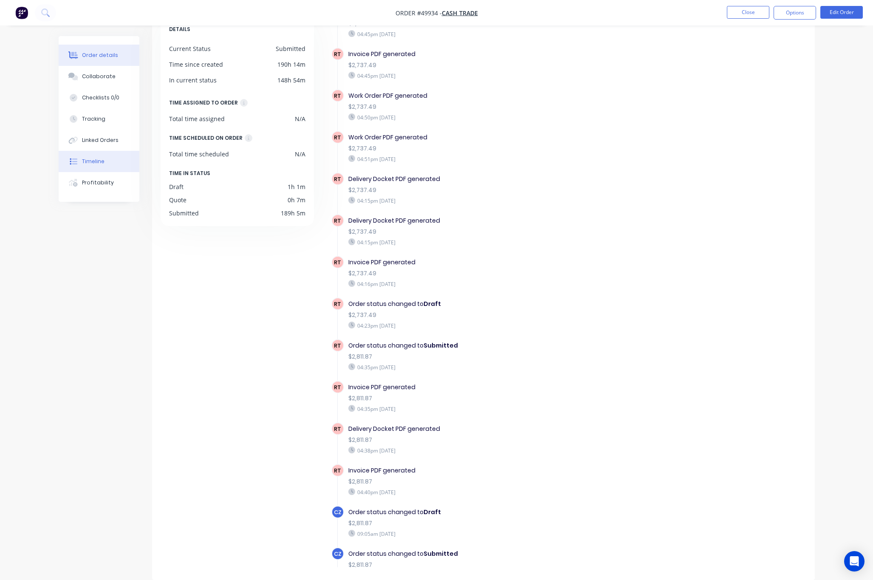
click at [94, 53] on div "Order details" at bounding box center [100, 55] width 36 height 8
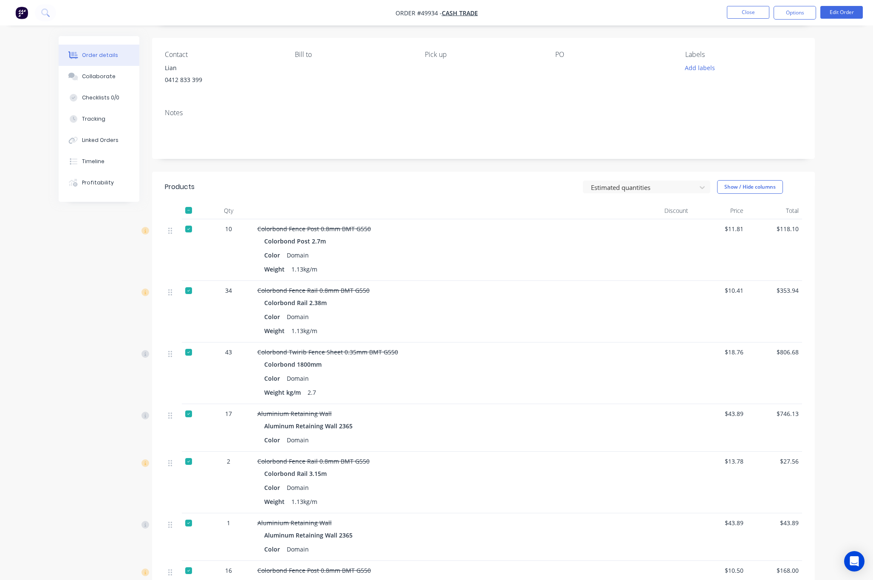
click at [475, 115] on div "Notes" at bounding box center [483, 113] width 637 height 8
click at [751, 13] on button "Close" at bounding box center [748, 12] width 42 height 13
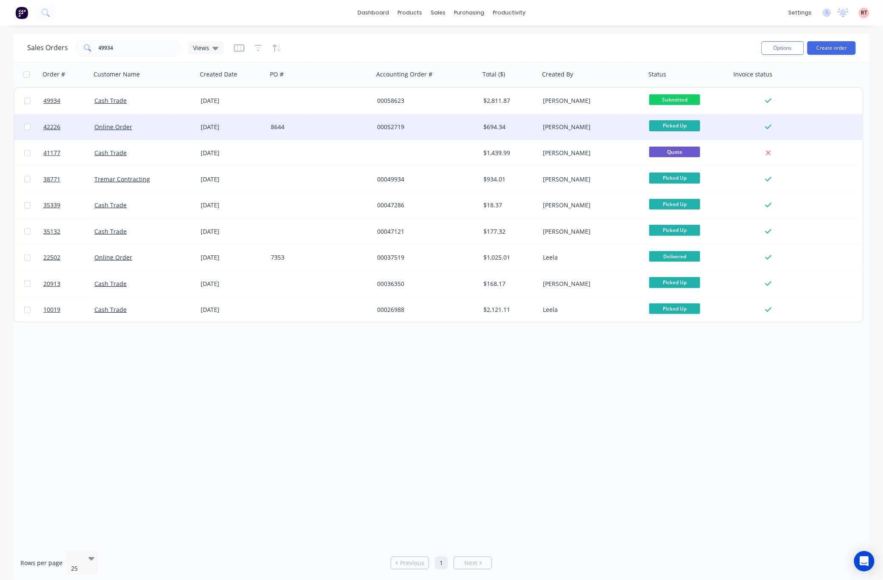
click at [541, 114] on div "[PERSON_NAME]" at bounding box center [592, 126] width 106 height 25
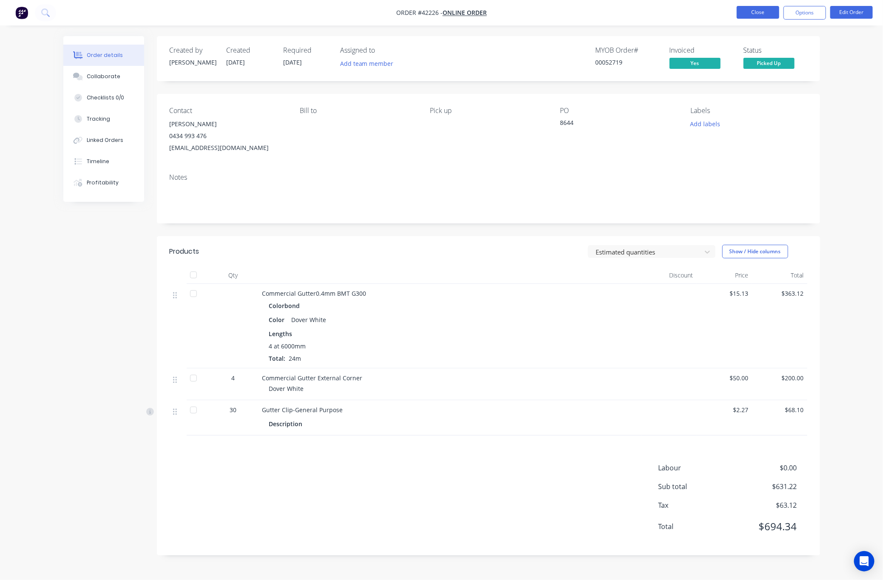
click at [743, 11] on button "Close" at bounding box center [757, 12] width 42 height 13
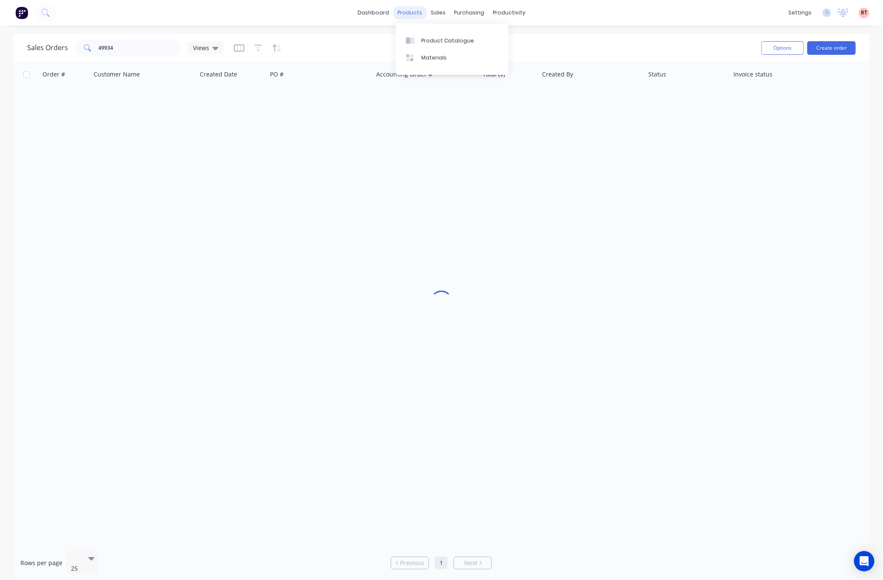
click at [411, 12] on div "products" at bounding box center [409, 12] width 33 height 13
click at [432, 36] on link "Product Catalogue" at bounding box center [452, 40] width 113 height 17
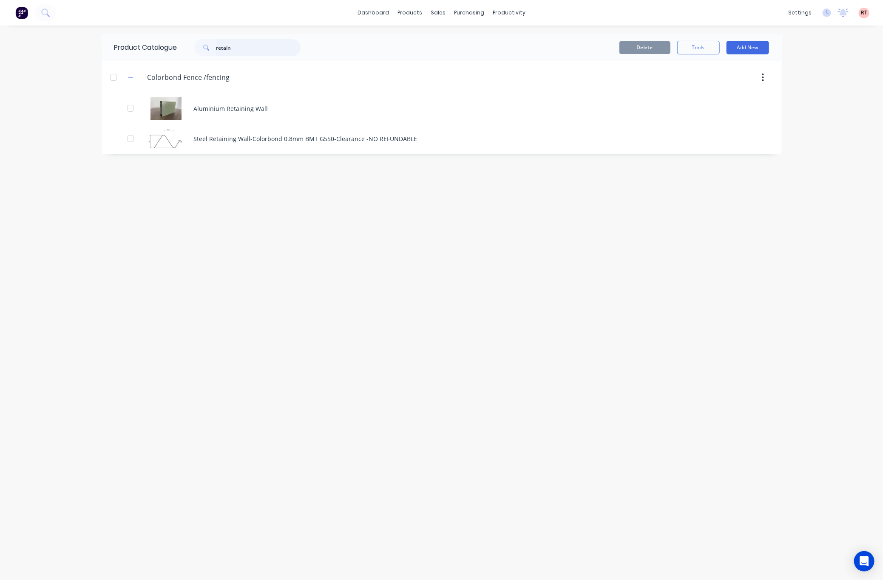
drag, startPoint x: 233, startPoint y: 49, endPoint x: 152, endPoint y: 54, distance: 81.7
click at [164, 55] on div "Product Catalogue retain" at bounding box center [212, 47] width 220 height 27
type input "post"
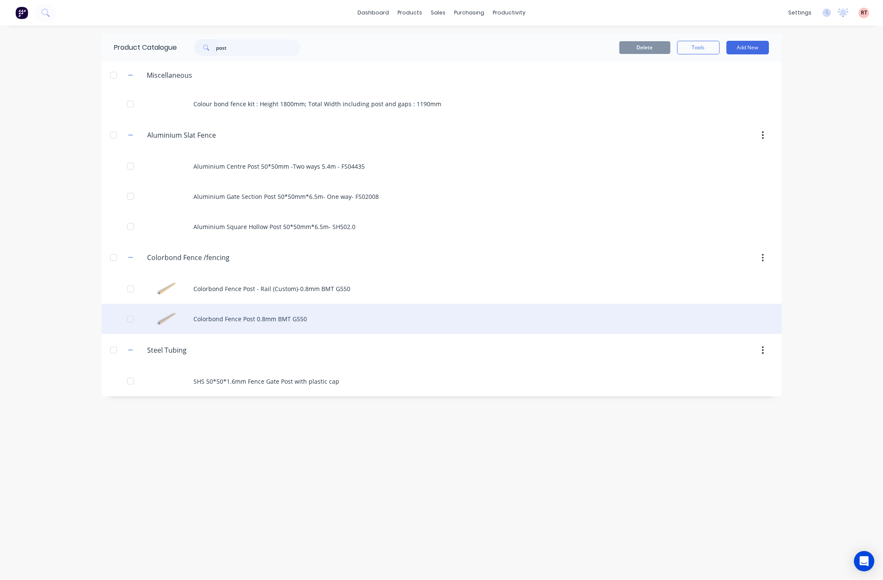
click at [339, 321] on div "Colorbond Fence Post 0.8mm BMT G550" at bounding box center [442, 319] width 680 height 30
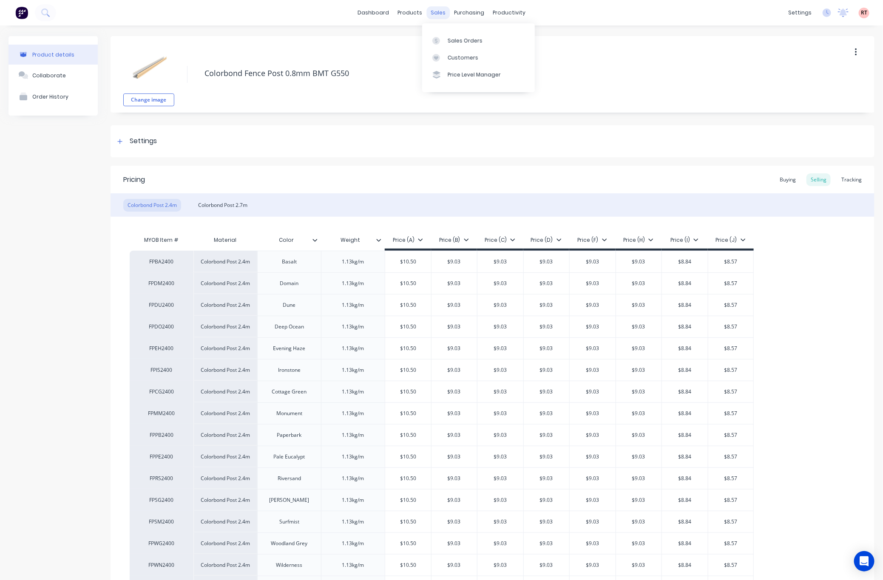
click at [430, 11] on div "sales" at bounding box center [437, 12] width 23 height 13
click at [461, 42] on div "Sales Orders" at bounding box center [464, 41] width 35 height 8
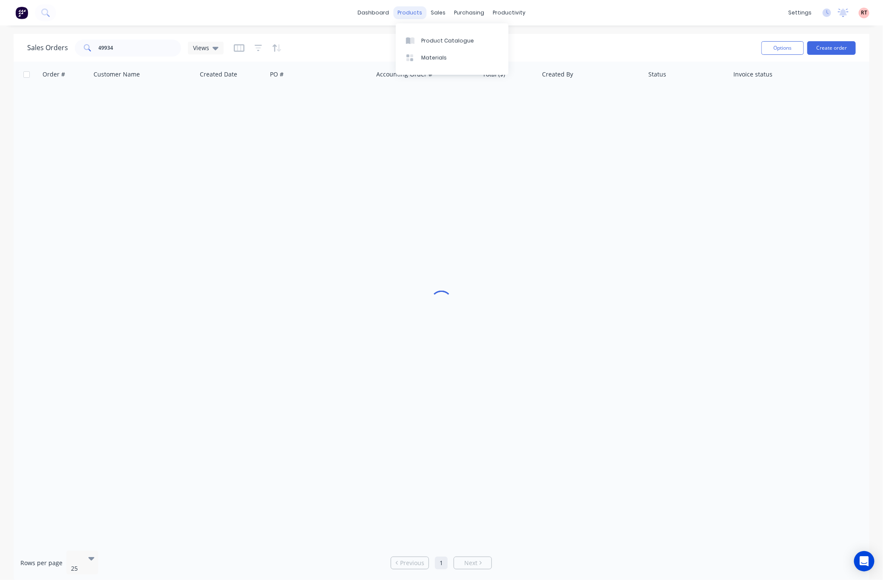
click at [410, 11] on div "products" at bounding box center [409, 12] width 33 height 13
click at [431, 37] on div "Product Catalogue" at bounding box center [447, 41] width 53 height 8
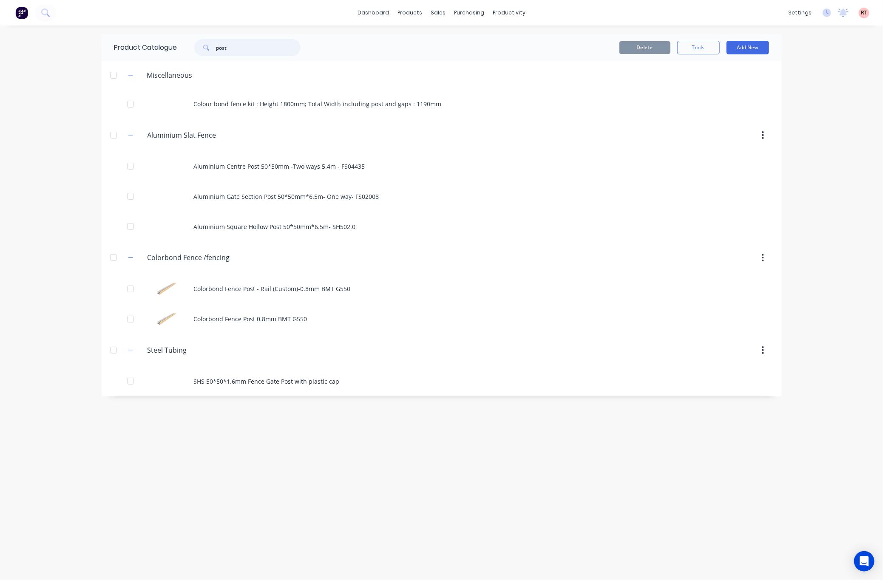
click at [243, 47] on input "post" at bounding box center [258, 47] width 84 height 17
drag, startPoint x: 243, startPoint y: 47, endPoint x: 176, endPoint y: 55, distance: 67.6
click at [180, 55] on div "post" at bounding box center [245, 47] width 136 height 17
type input "roof"
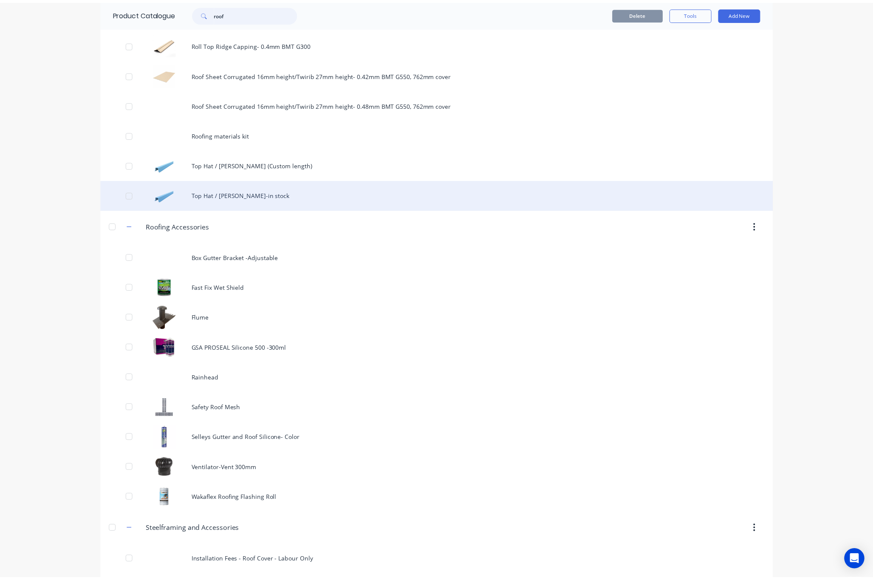
scroll to position [382, 0]
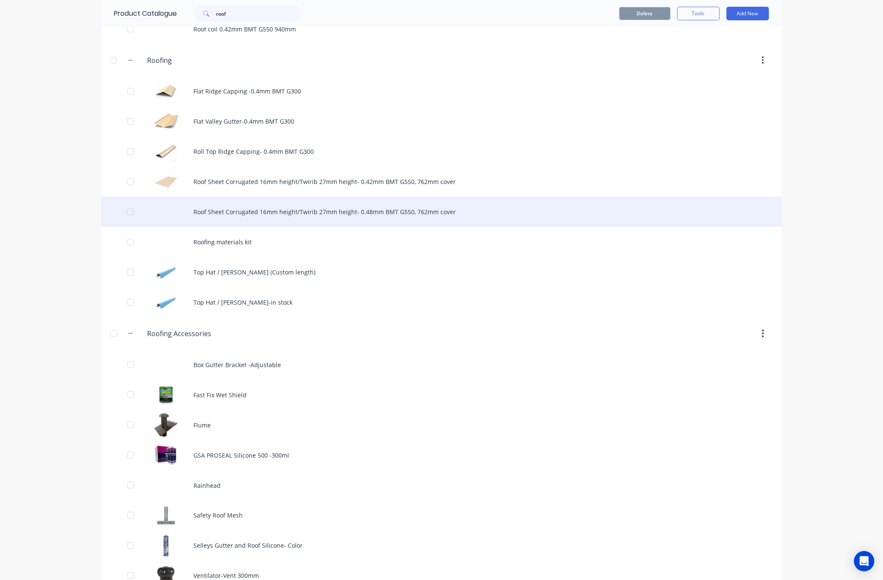
click at [340, 224] on div "Roof Sheet Corrugated 16mm height/Twirib 27mm height- 0.48mm BMT G550, 762mm co…" at bounding box center [442, 212] width 680 height 30
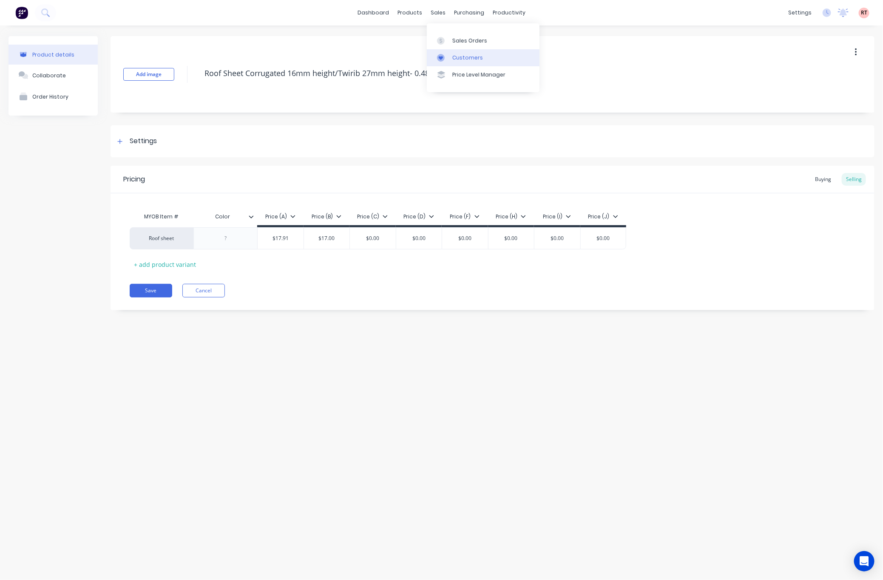
click at [479, 57] on div "Customers" at bounding box center [467, 58] width 31 height 8
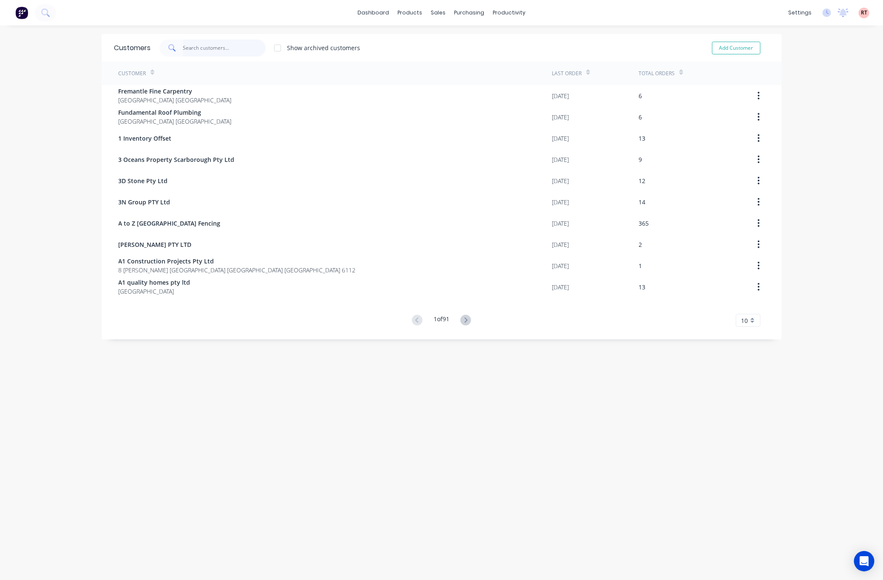
click at [221, 47] on input "text" at bounding box center [224, 48] width 83 height 17
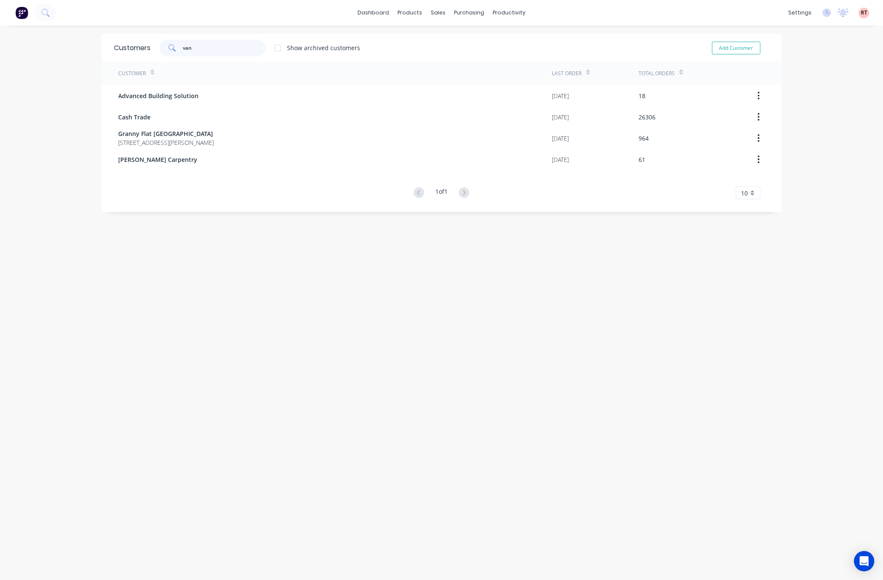
drag, startPoint x: 220, startPoint y: 50, endPoint x: 159, endPoint y: 52, distance: 61.2
click at [159, 52] on div "van" at bounding box center [212, 48] width 106 height 17
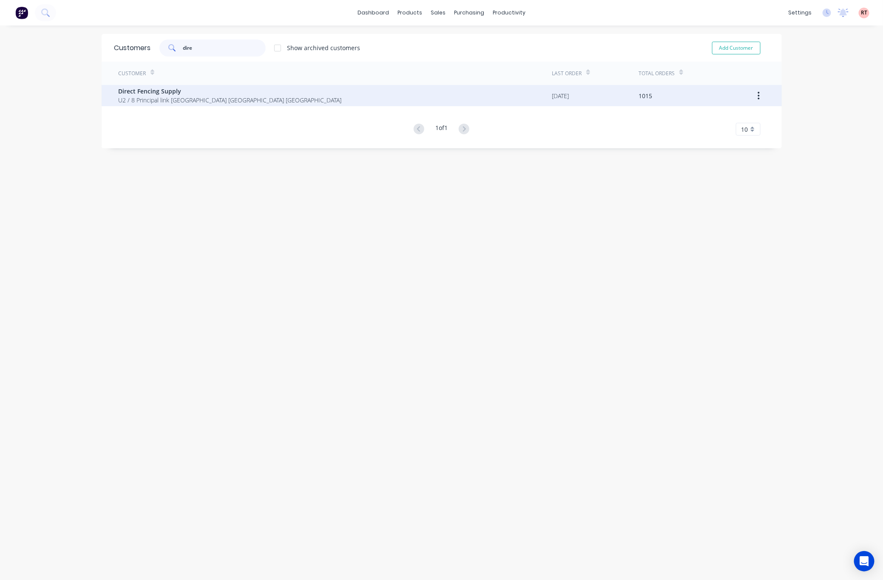
type input "dire"
click at [230, 93] on span "Direct Fencing Supply" at bounding box center [230, 91] width 223 height 9
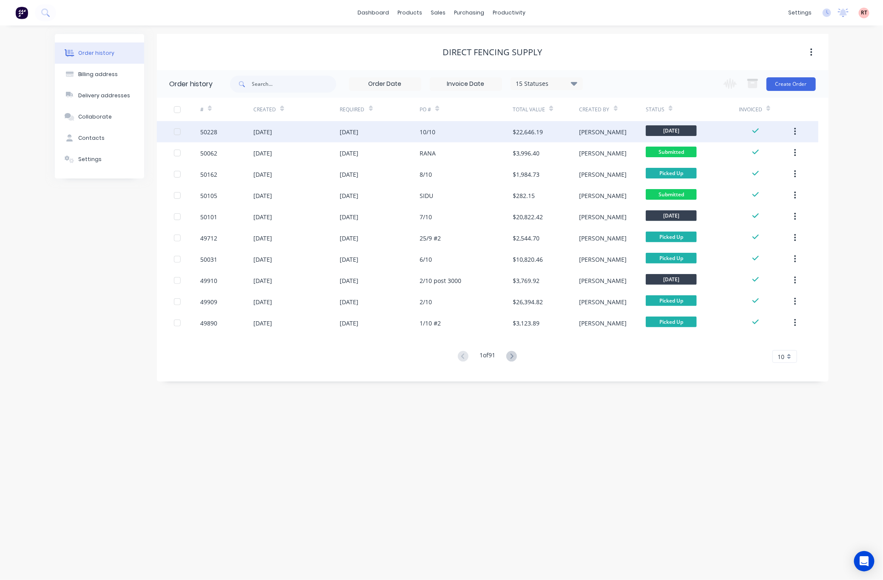
click at [491, 139] on div "10/10" at bounding box center [465, 131] width 93 height 21
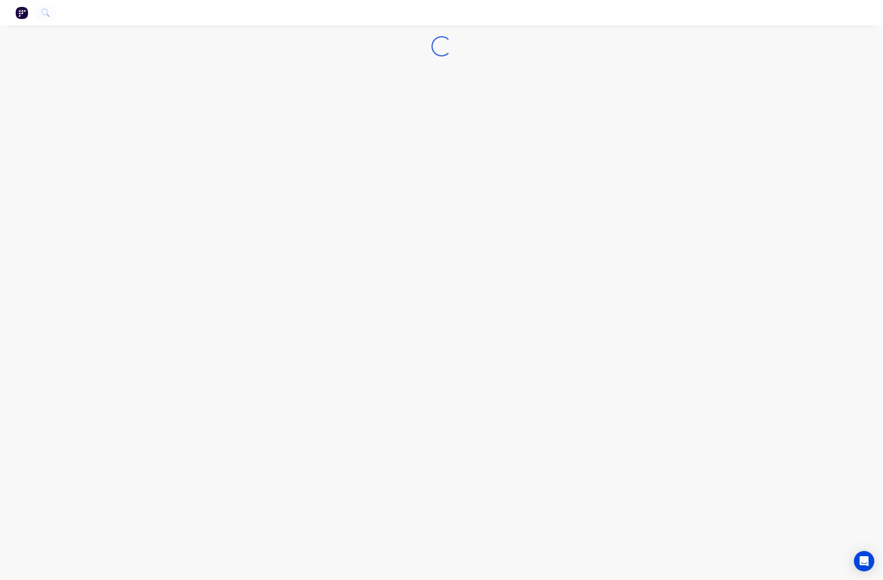
click at [491, 139] on div "Loading..." at bounding box center [441, 290] width 883 height 580
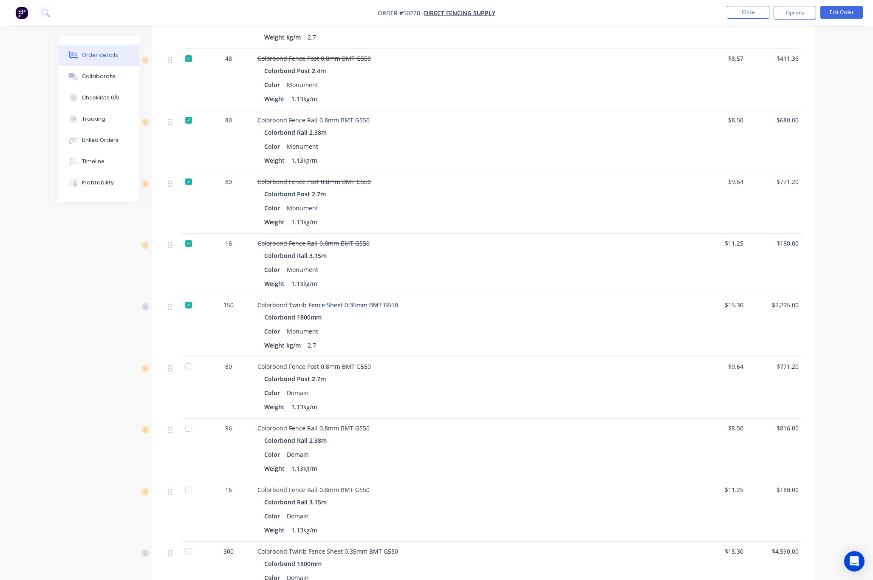
scroll to position [574, 0]
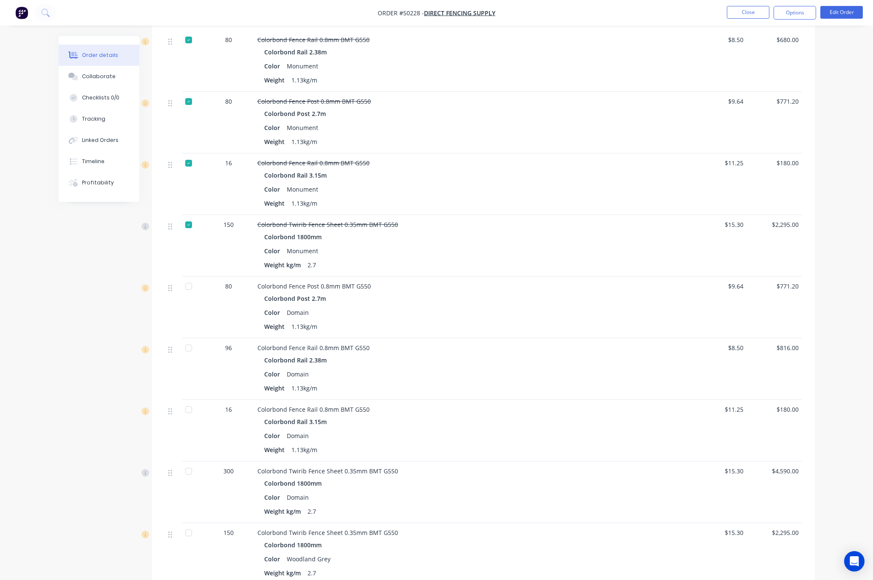
click at [187, 289] on div at bounding box center [188, 286] width 17 height 17
click at [189, 354] on div at bounding box center [188, 348] width 17 height 17
click at [191, 410] on div at bounding box center [188, 409] width 17 height 17
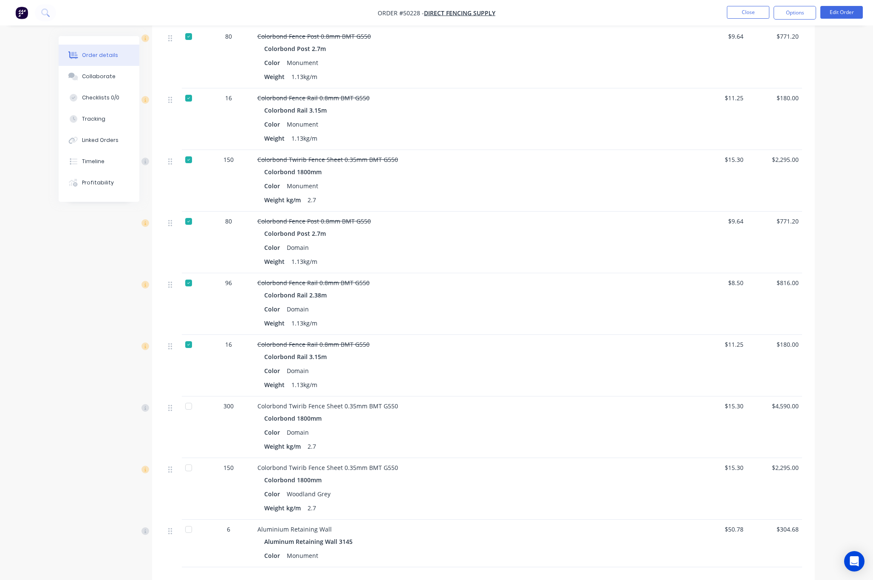
scroll to position [701, 0]
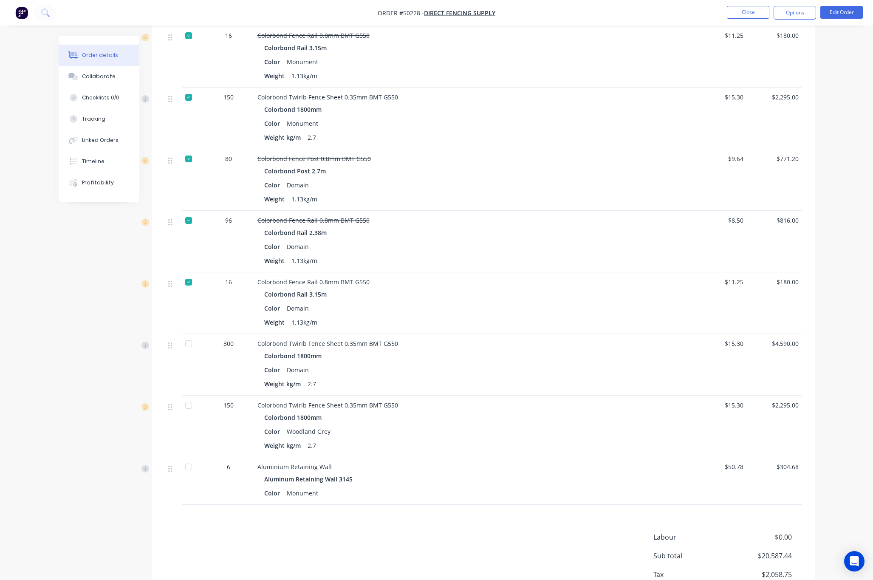
click at [182, 347] on div at bounding box center [188, 343] width 17 height 17
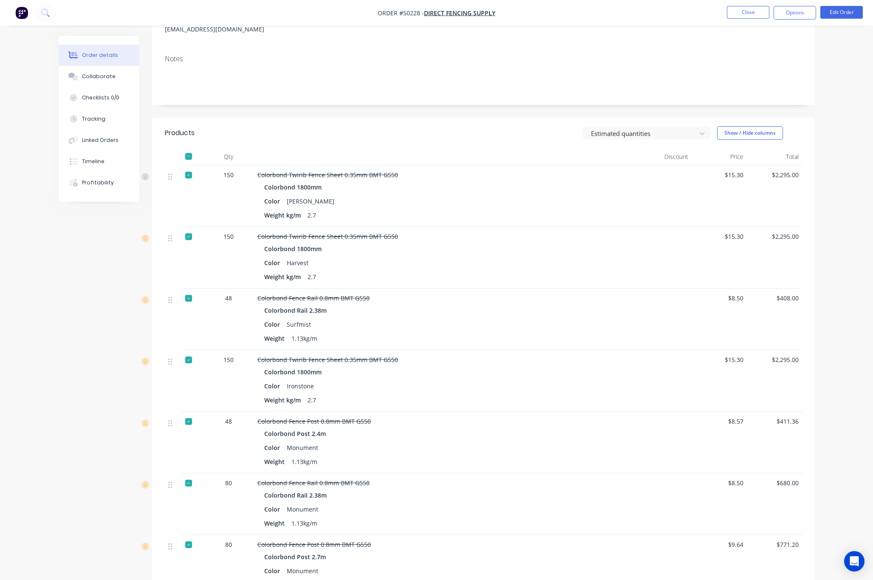
scroll to position [0, 0]
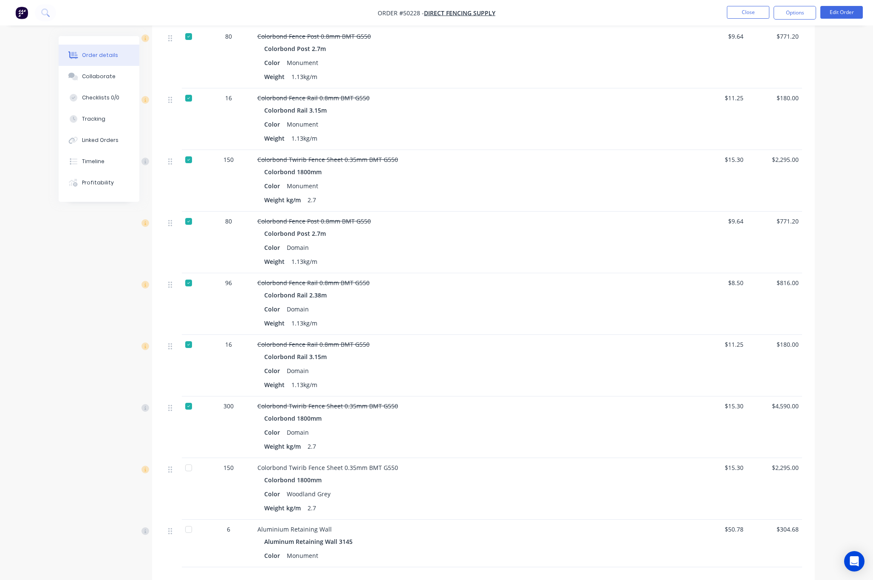
scroll to position [760, 0]
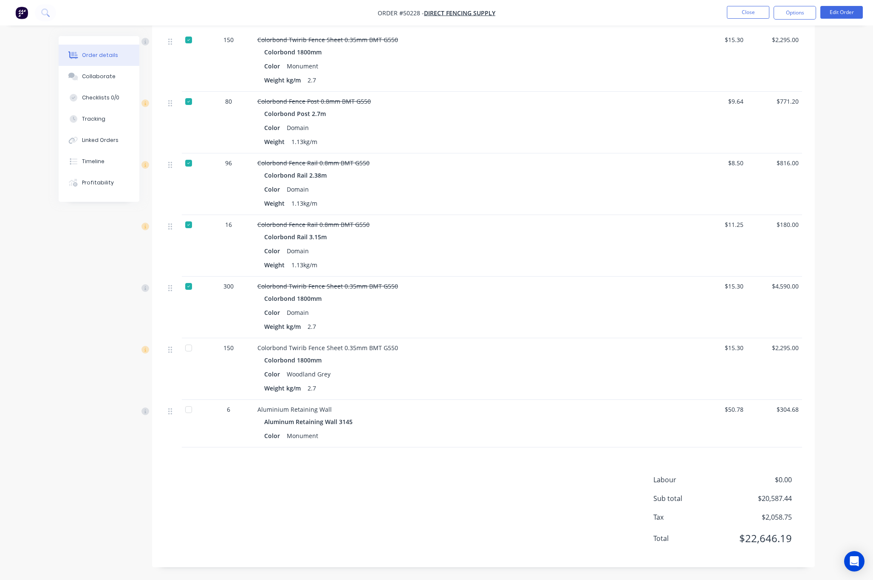
click at [187, 349] on div at bounding box center [188, 348] width 17 height 17
click at [190, 410] on div at bounding box center [188, 409] width 17 height 17
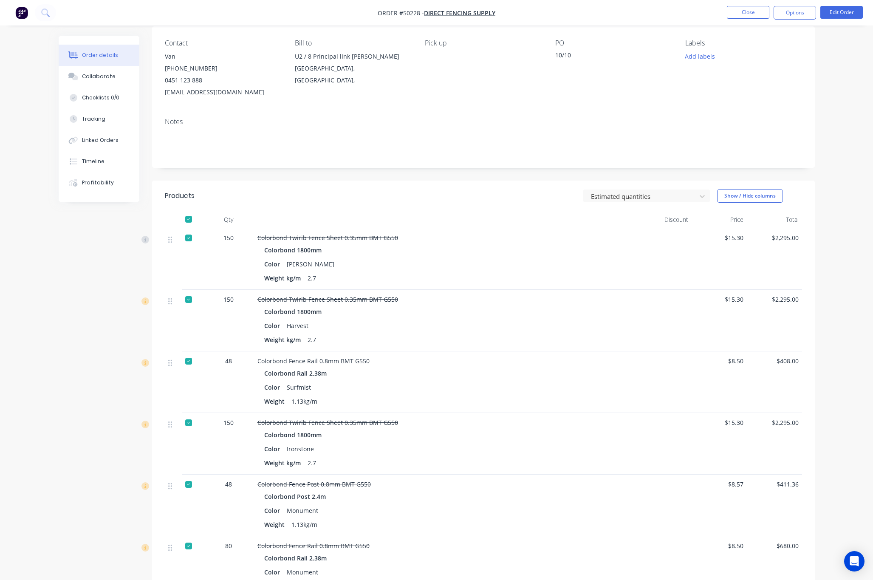
scroll to position [0, 0]
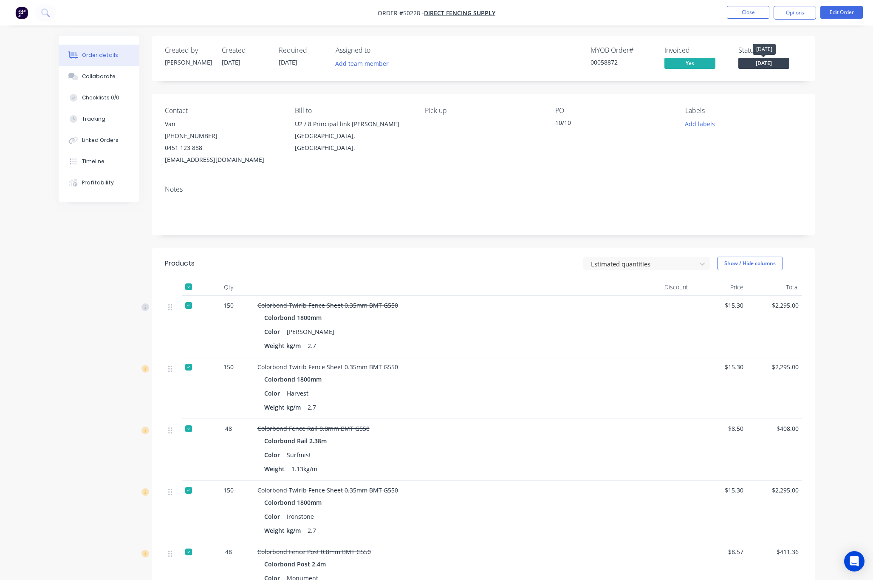
click at [761, 62] on span "[DATE]" at bounding box center [764, 63] width 51 height 11
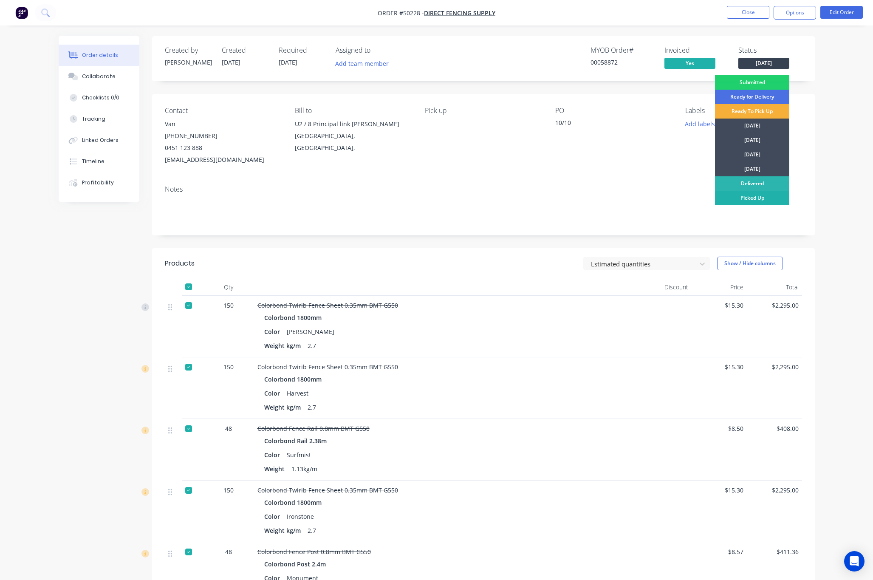
click at [761, 198] on div "Picked Up" at bounding box center [752, 198] width 74 height 14
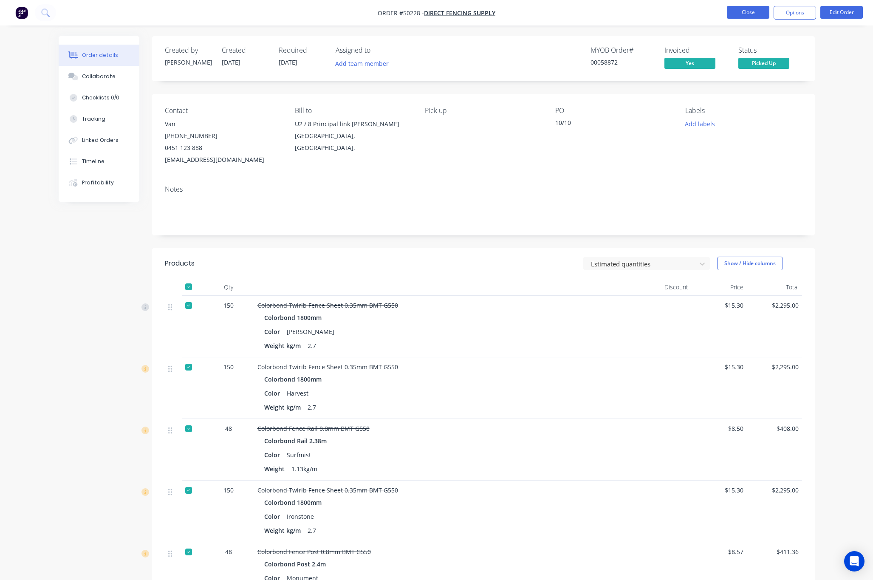
click at [752, 16] on button "Close" at bounding box center [748, 12] width 42 height 13
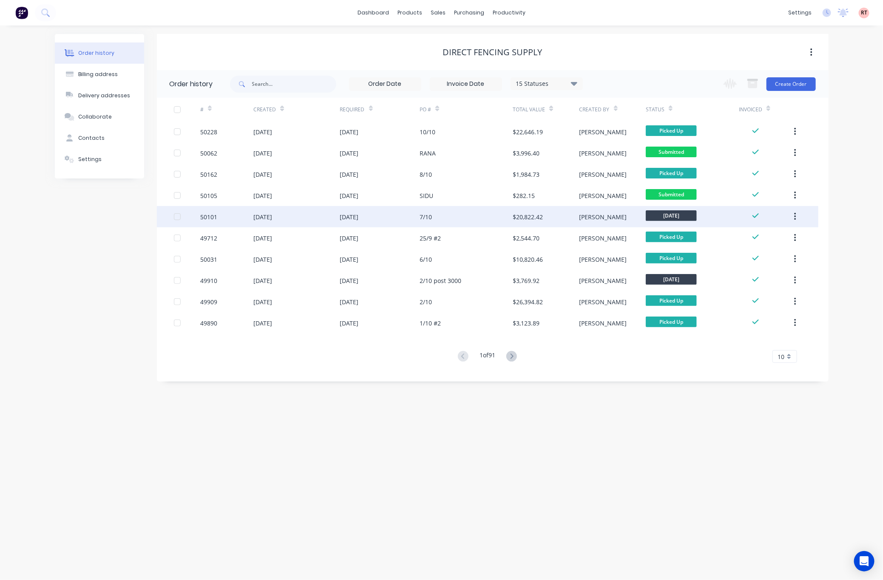
click at [322, 221] on div "[DATE]" at bounding box center [296, 216] width 86 height 21
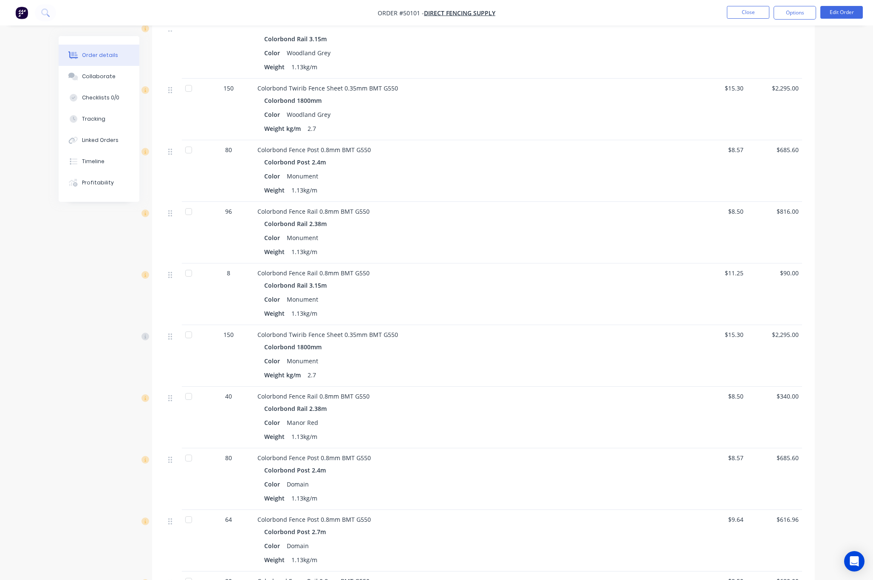
scroll to position [956, 0]
click at [191, 339] on div at bounding box center [188, 335] width 17 height 17
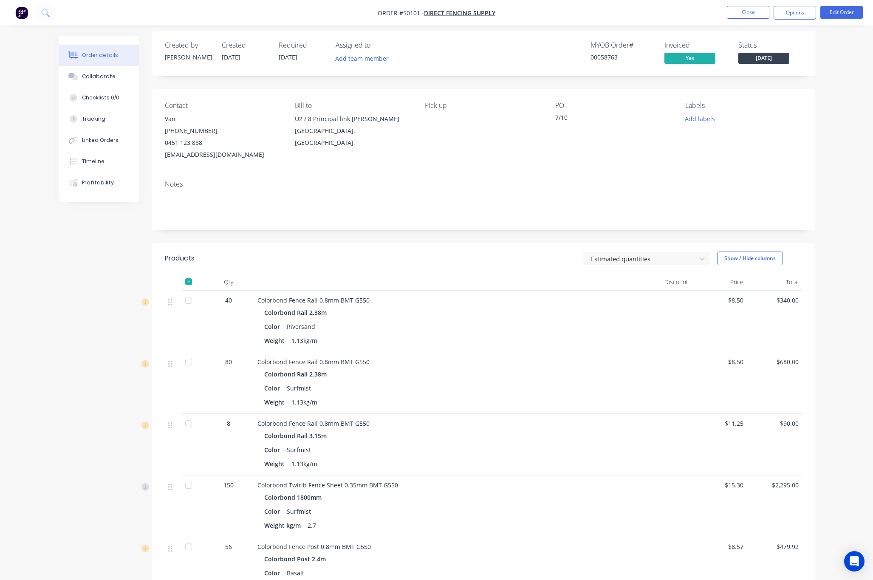
scroll to position [0, 0]
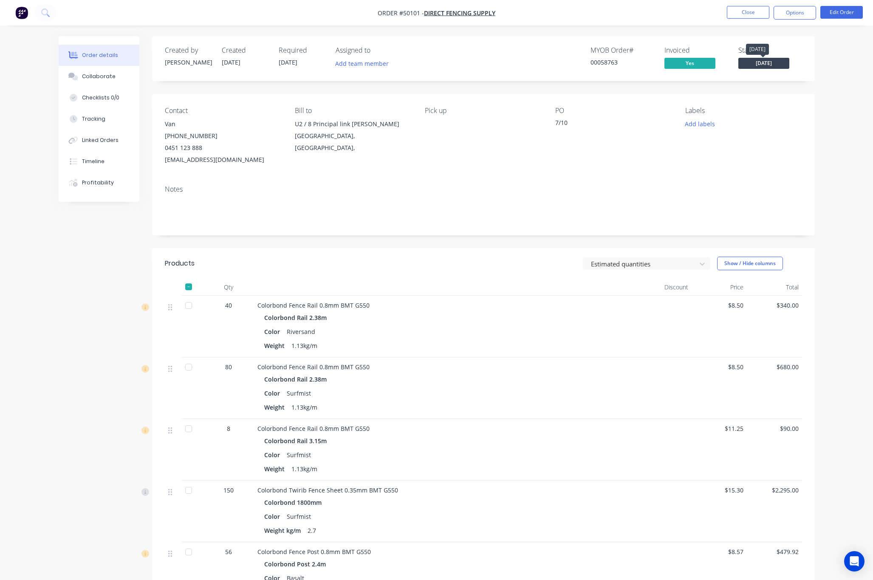
click at [761, 58] on span "[DATE]" at bounding box center [764, 63] width 51 height 11
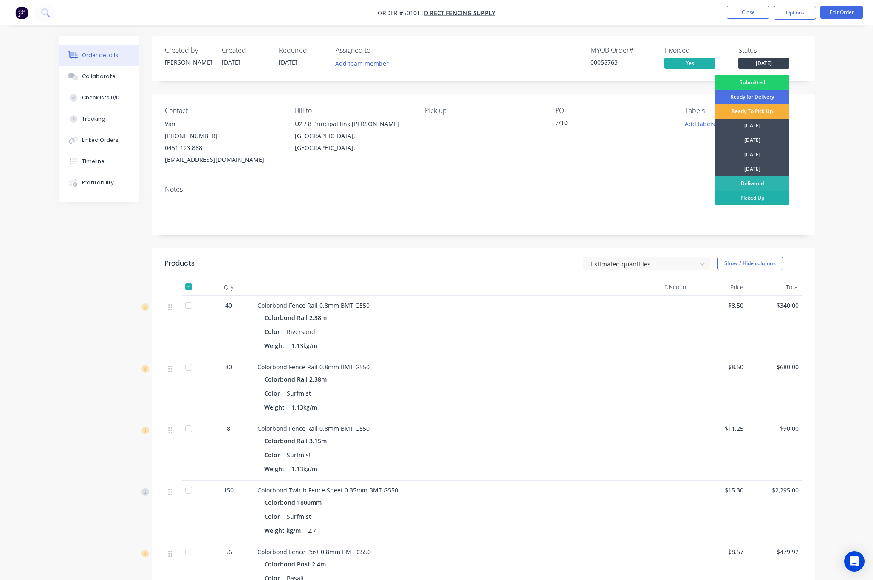
click at [761, 196] on div "Picked Up" at bounding box center [752, 198] width 74 height 14
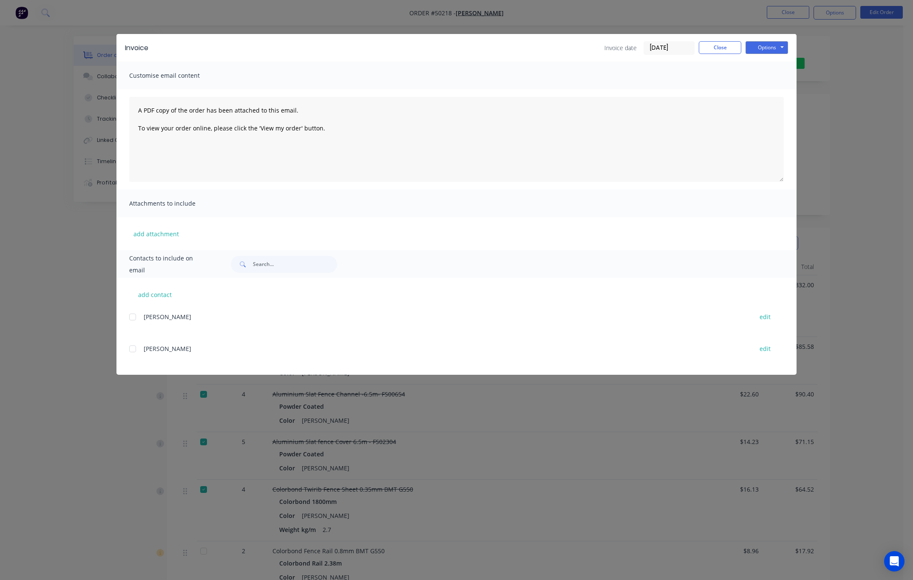
click at [556, 20] on div "Invoice Invoice date [DATE] Close Options Preview Print Email Customise email c…" at bounding box center [456, 290] width 913 height 580
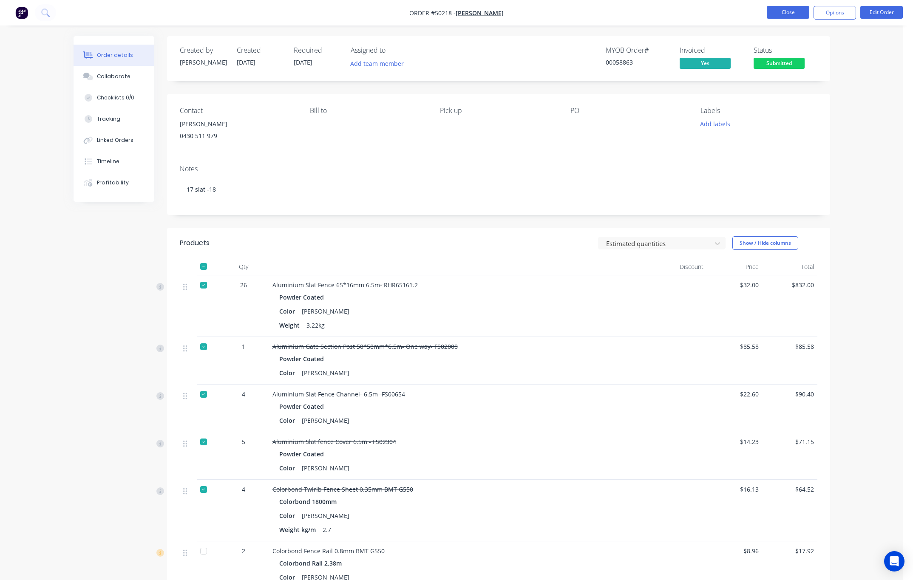
click at [774, 8] on button "Close" at bounding box center [788, 12] width 42 height 13
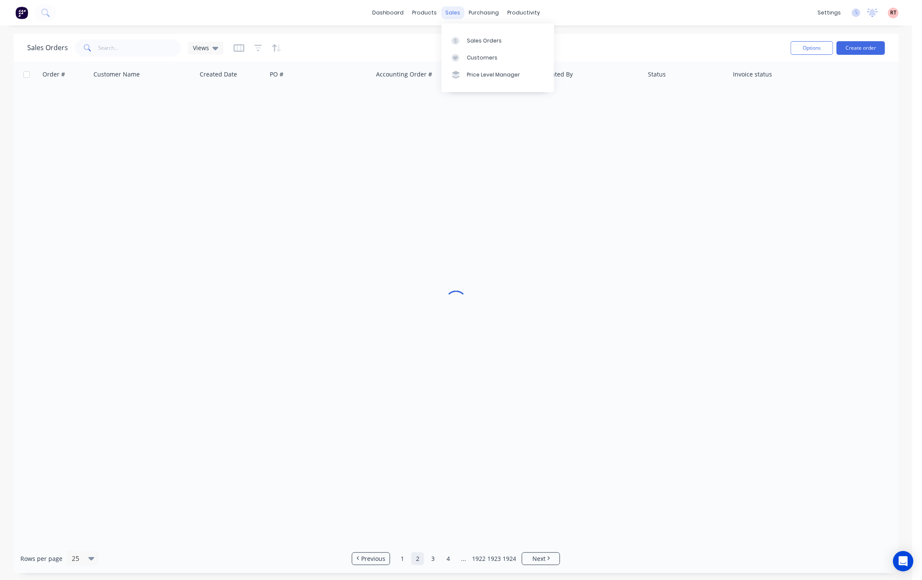
click at [459, 9] on div "sales" at bounding box center [452, 12] width 23 height 13
click at [477, 38] on div "Sales Orders" at bounding box center [484, 41] width 35 height 8
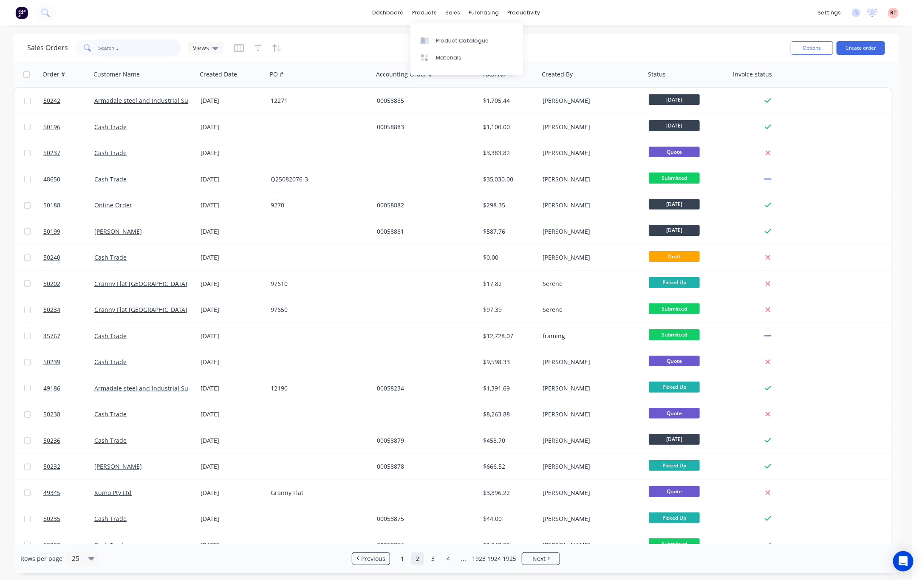
click at [137, 45] on input "text" at bounding box center [140, 48] width 83 height 17
type input "49920"
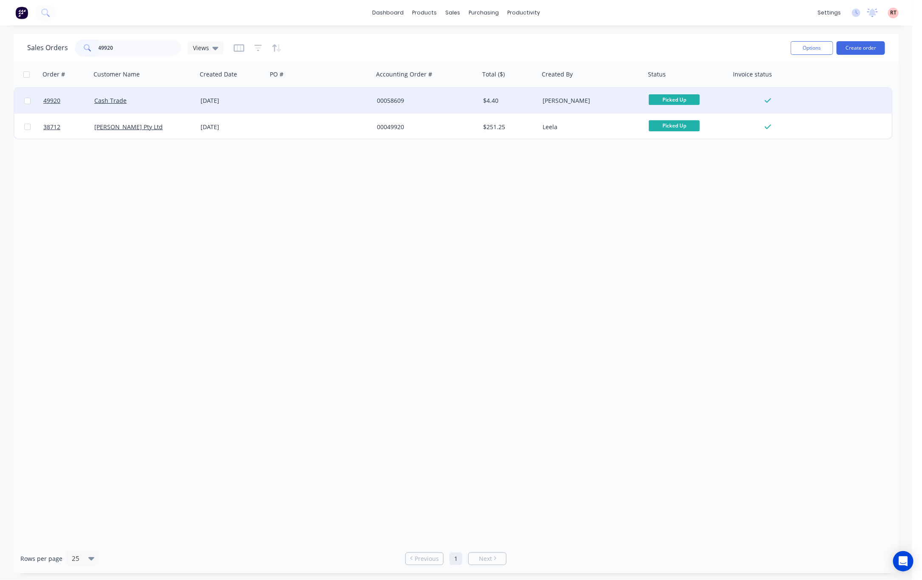
click at [296, 88] on div at bounding box center [320, 100] width 106 height 25
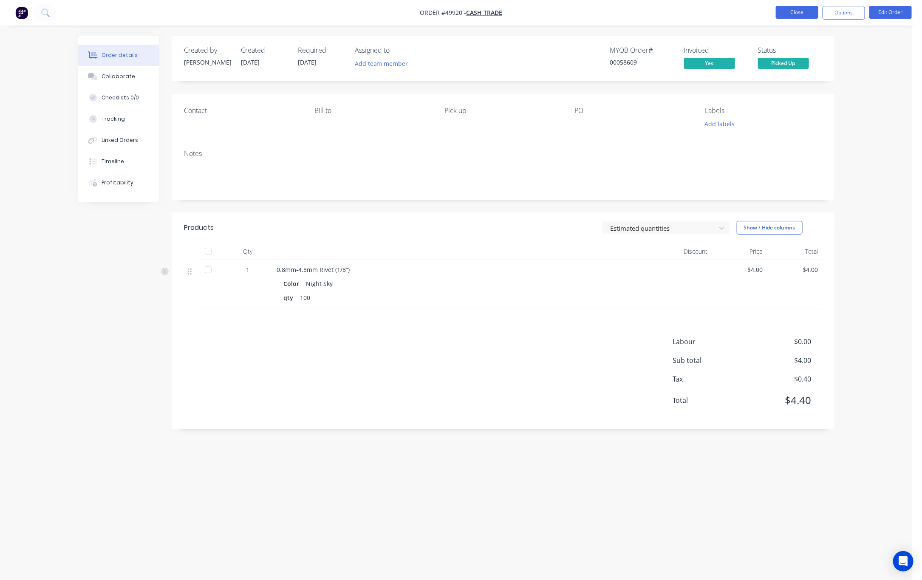
click at [803, 9] on button "Close" at bounding box center [797, 12] width 42 height 13
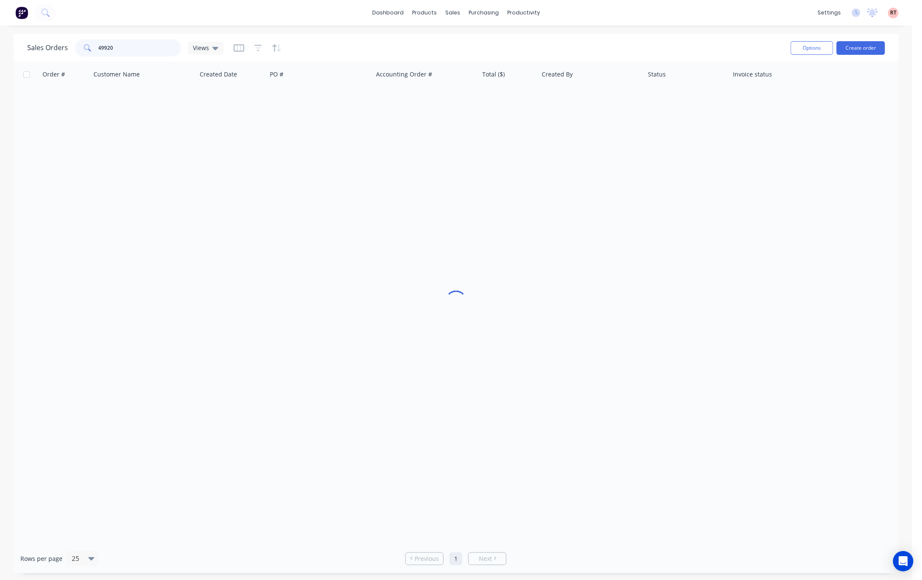
click at [127, 47] on input "49920" at bounding box center [140, 48] width 83 height 17
type input "49928"
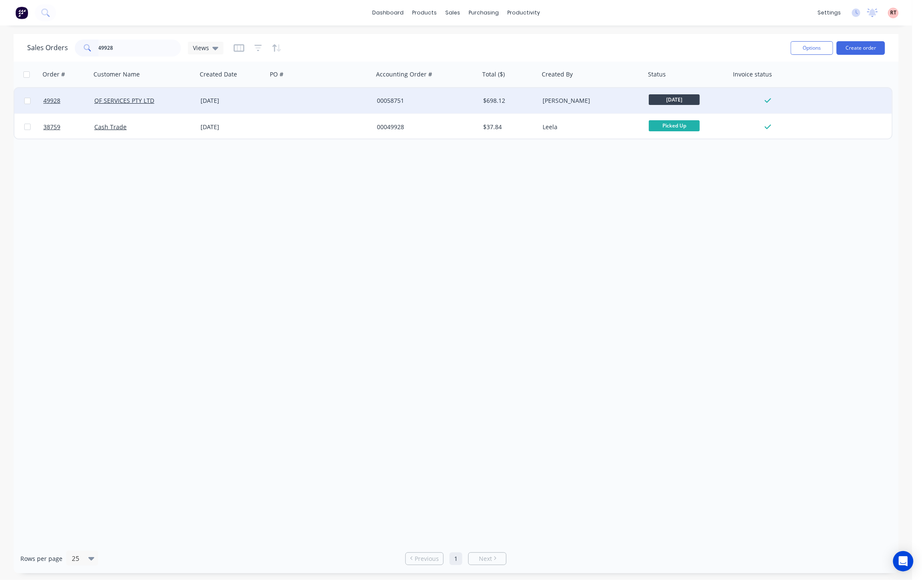
click at [266, 99] on div "[DATE]" at bounding box center [232, 100] width 70 height 25
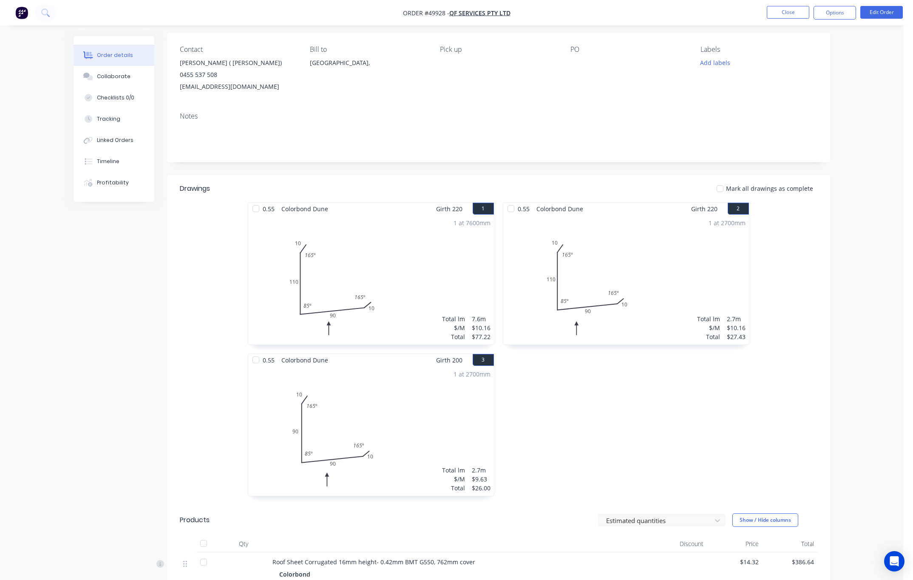
scroll to position [64, 0]
click at [786, 12] on button "Close" at bounding box center [788, 12] width 42 height 13
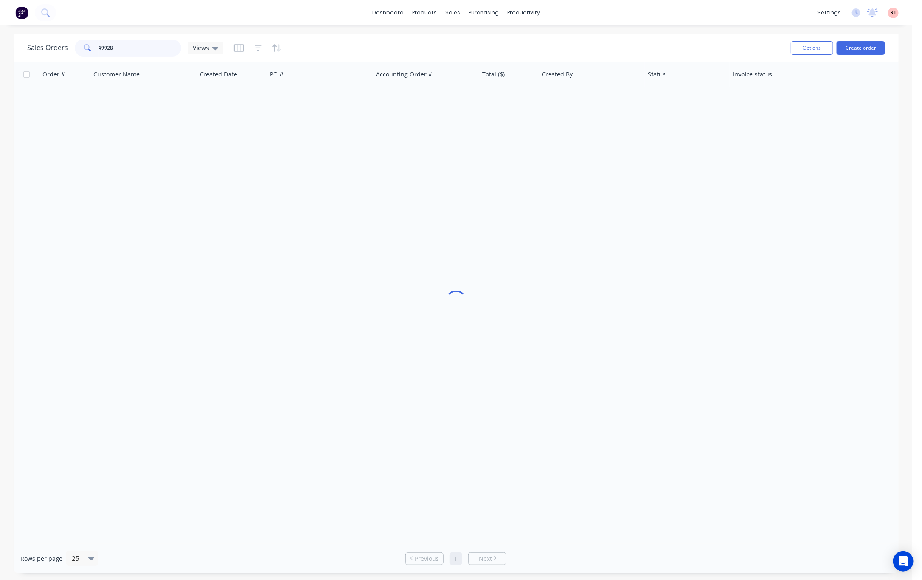
drag, startPoint x: 143, startPoint y: 44, endPoint x: 58, endPoint y: 59, distance: 86.3
click at [58, 59] on div "Sales Orders 49928 Views Options Create order" at bounding box center [456, 48] width 885 height 28
click at [439, 11] on div "products" at bounding box center [424, 12] width 33 height 13
click at [454, 11] on div "sales" at bounding box center [452, 12] width 23 height 13
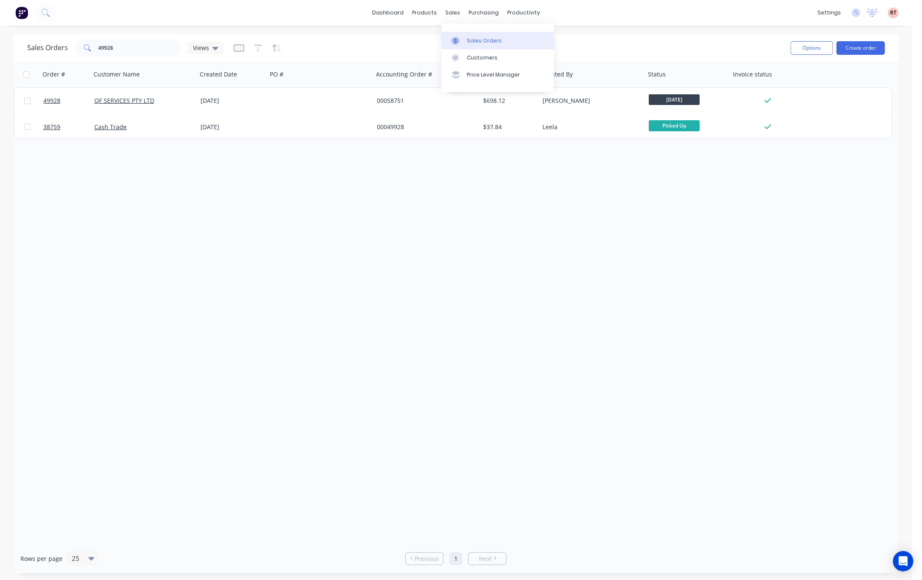
click at [470, 36] on link "Sales Orders" at bounding box center [498, 40] width 113 height 17
click at [456, 11] on div "sales" at bounding box center [452, 12] width 23 height 13
click at [477, 37] on link "Sales Orders" at bounding box center [498, 40] width 113 height 17
click at [478, 37] on div "Sales Orders" at bounding box center [484, 41] width 35 height 8
drag, startPoint x: 146, startPoint y: 52, endPoint x: 89, endPoint y: 51, distance: 56.5
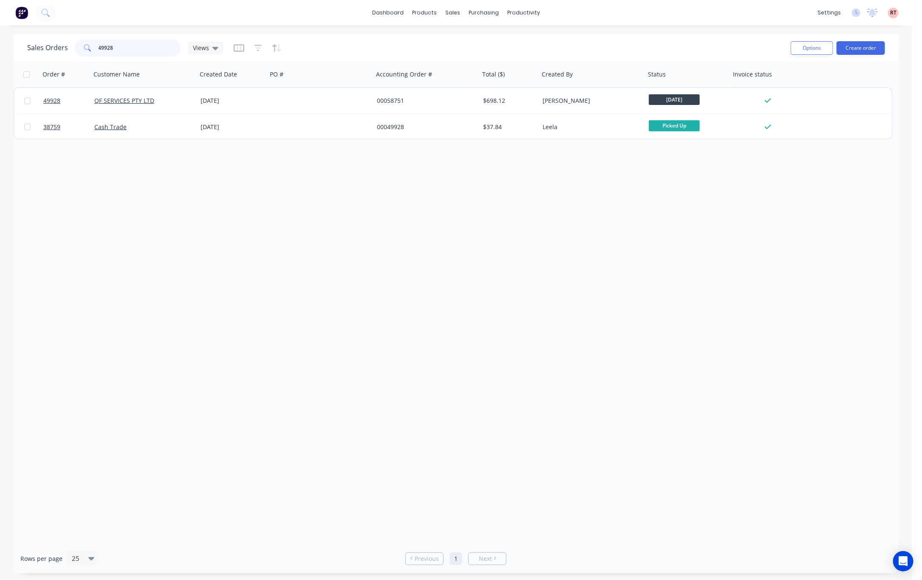
click at [116, 51] on input "49928" at bounding box center [140, 48] width 83 height 17
type input "4"
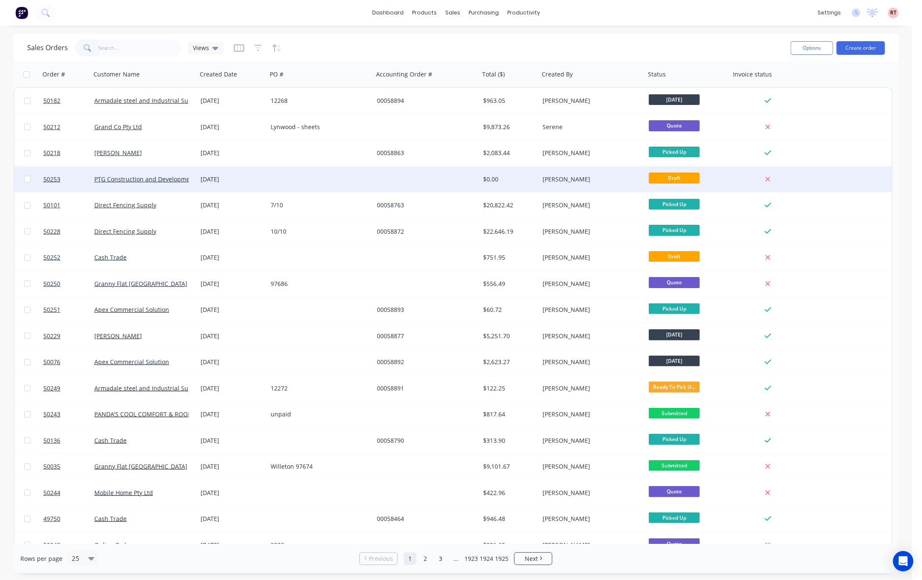
click at [291, 183] on div at bounding box center [320, 179] width 106 height 25
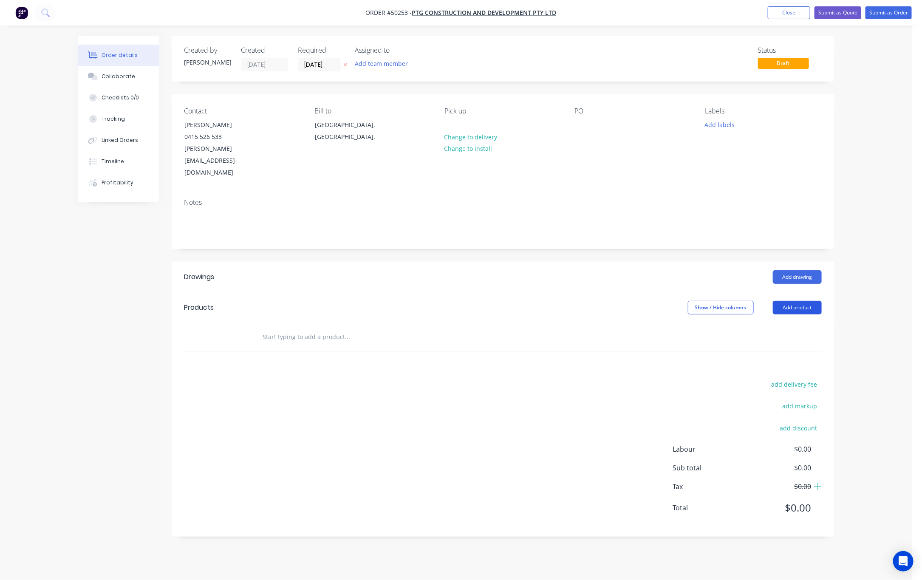
click at [806, 301] on button "Add product" at bounding box center [797, 308] width 49 height 14
click at [788, 323] on div "Product catalogue" at bounding box center [781, 329] width 65 height 12
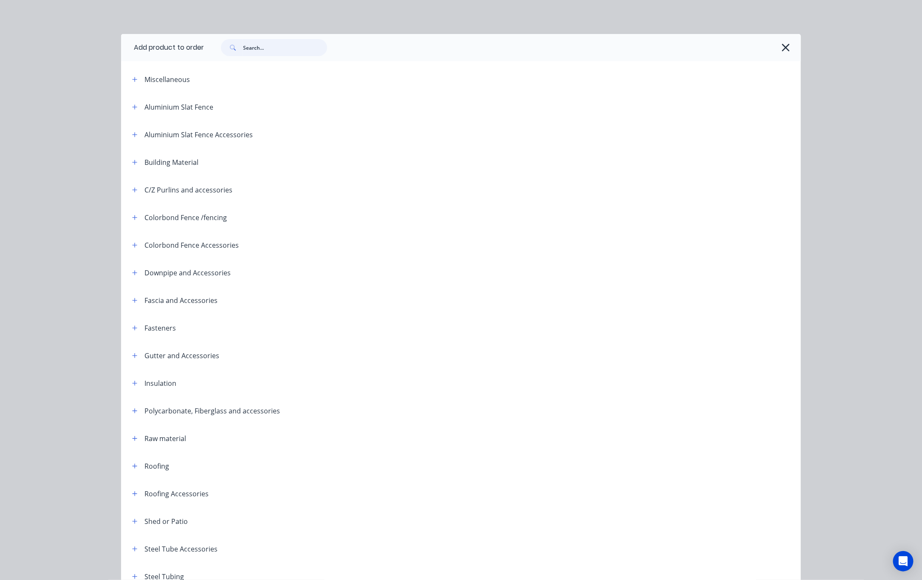
click at [272, 52] on input "text" at bounding box center [285, 47] width 84 height 17
type input "slat"
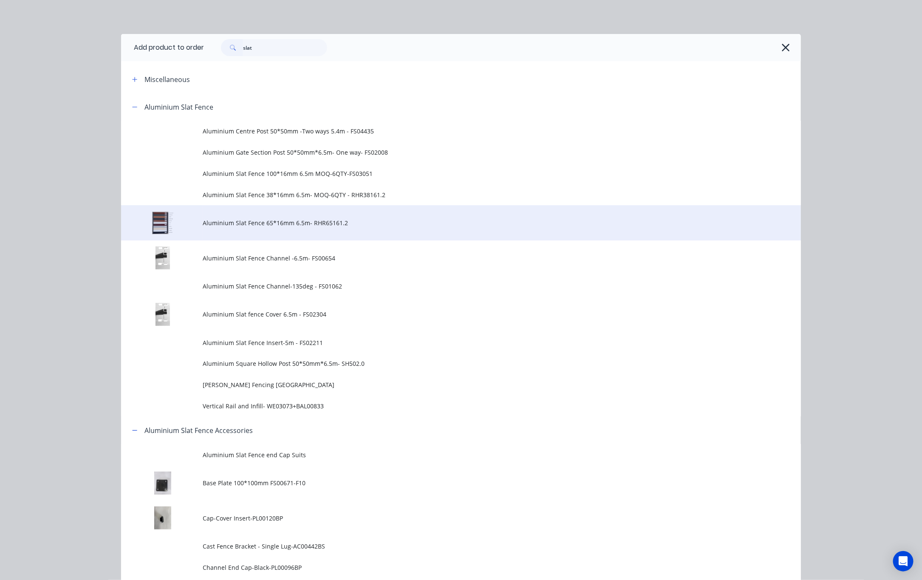
click at [326, 218] on span "Aluminium Slat Fence 65*16mm 6.5m- RHR65161.2" at bounding box center [442, 222] width 478 height 9
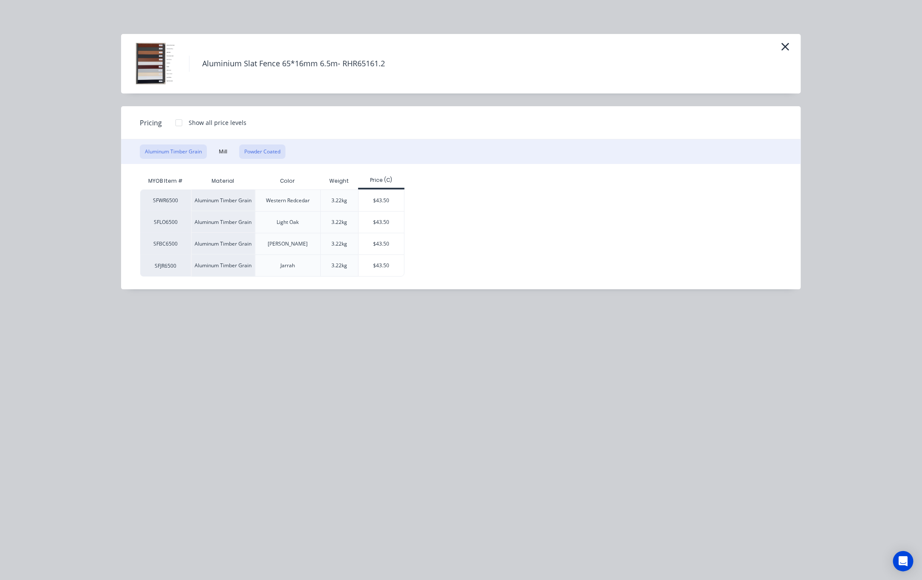
click at [273, 154] on button "Powder Coated" at bounding box center [262, 151] width 46 height 14
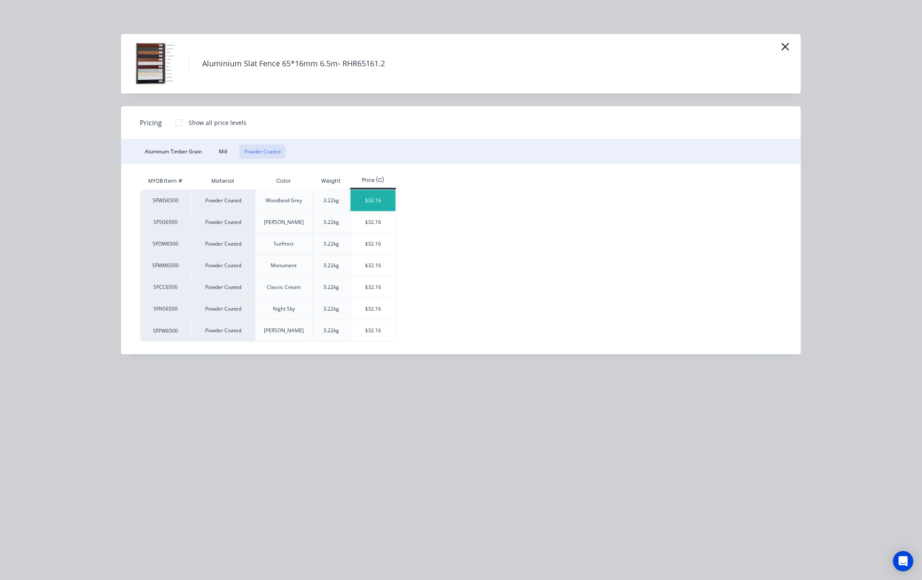
click at [372, 198] on div "$32.16" at bounding box center [373, 200] width 45 height 21
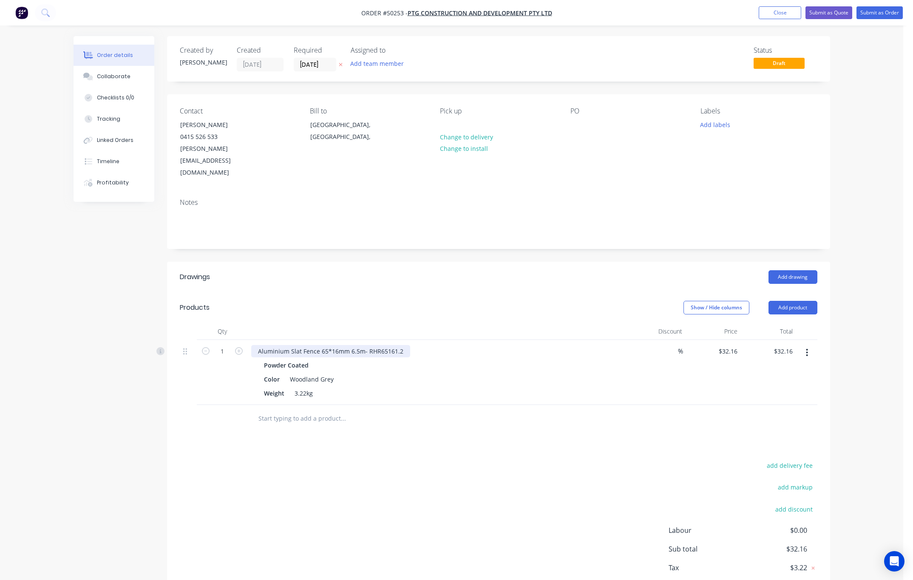
click at [402, 345] on div "Aluminium Slat Fence 65*16mm 6.5m- RHR65161.2" at bounding box center [330, 351] width 159 height 12
click at [218, 345] on input "1" at bounding box center [222, 351] width 22 height 13
type input "4"
type input "$128.64"
click at [422, 345] on div "Aluminium Slat Fence 65*16mm 6.5m- RHR65161.2 (" at bounding box center [439, 351] width 376 height 12
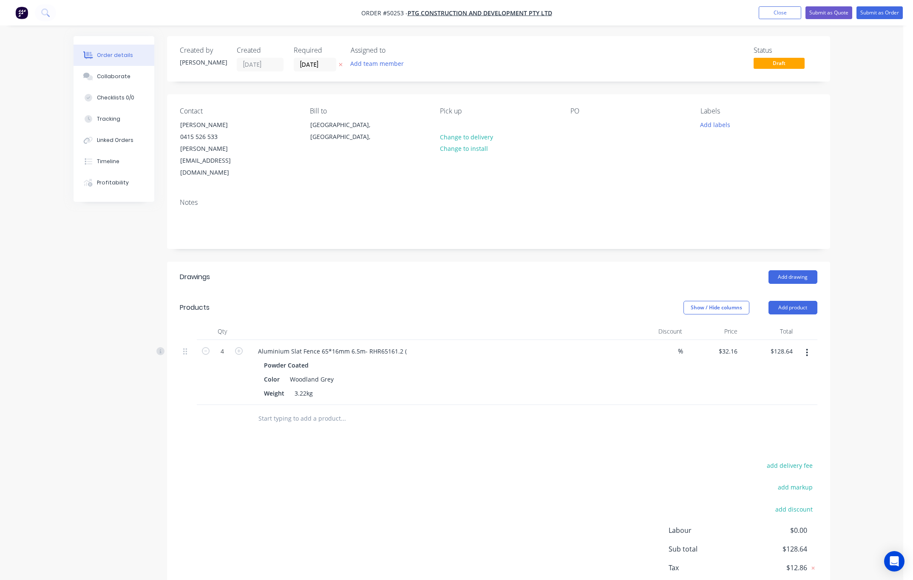
click at [410, 345] on div "Aluminium Slat Fence 65*16mm 6.5m- RHR65161.2 (" at bounding box center [439, 351] width 376 height 12
click at [407, 345] on div "Aluminium Slat Fence 65*16mm 6.5m- RHR65161.2 (" at bounding box center [332, 351] width 162 height 12
click at [432, 426] on div "Drawings Add drawing Products Show / Hide columns Add product Qty Discount Pric…" at bounding box center [498, 440] width 663 height 356
click at [778, 301] on button "Add product" at bounding box center [792, 308] width 49 height 14
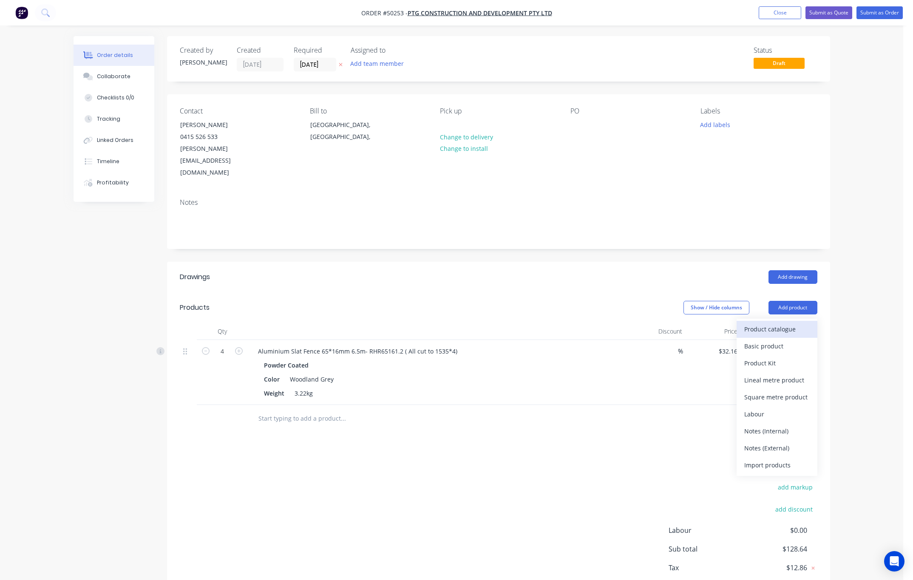
click at [779, 323] on div "Product catalogue" at bounding box center [776, 329] width 65 height 12
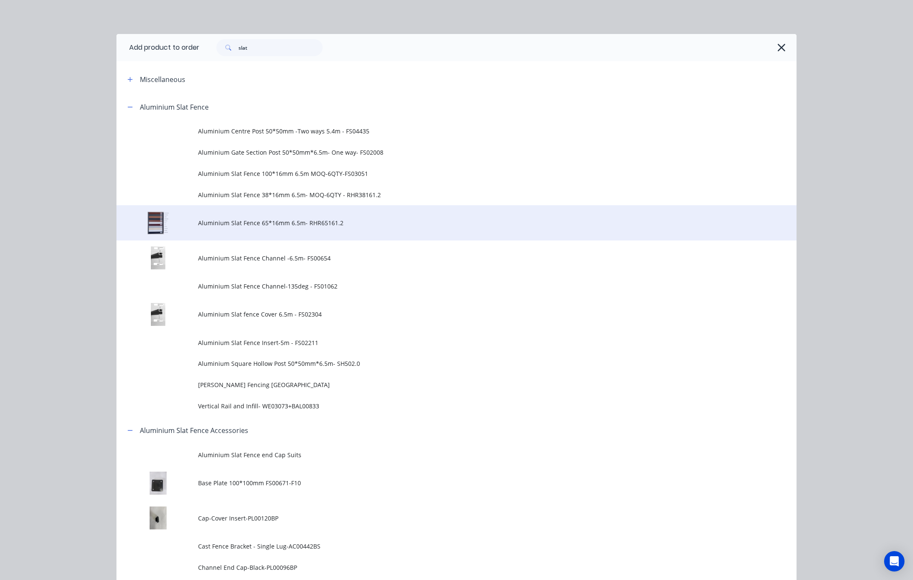
click at [343, 226] on span "Aluminium Slat Fence 65*16mm 6.5m- RHR65161.2" at bounding box center [437, 222] width 478 height 9
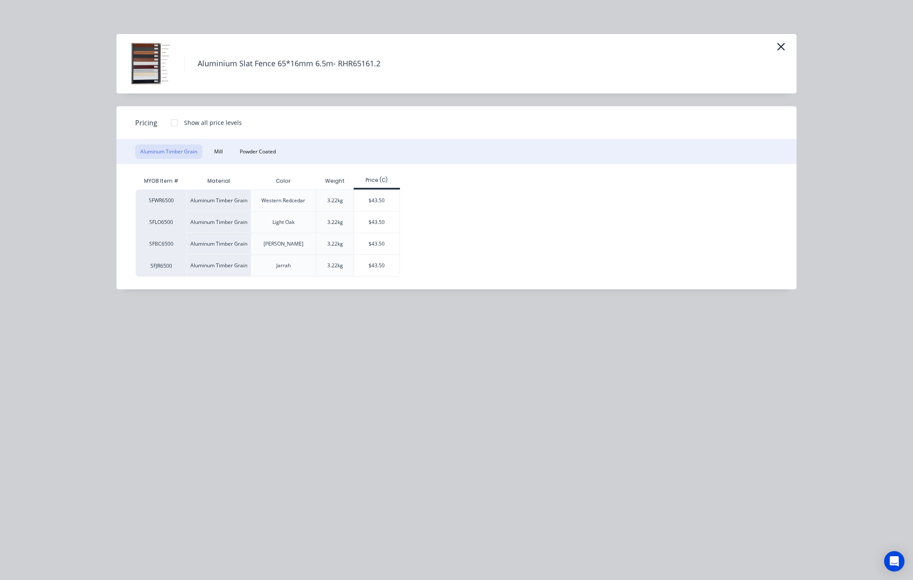
click at [245, 142] on div "Aluminum Timber Grain Mill Powder Coated" at bounding box center [456, 151] width 680 height 25
drag, startPoint x: 250, startPoint y: 150, endPoint x: 287, endPoint y: 168, distance: 41.8
click at [250, 150] on button "Powder Coated" at bounding box center [258, 151] width 46 height 14
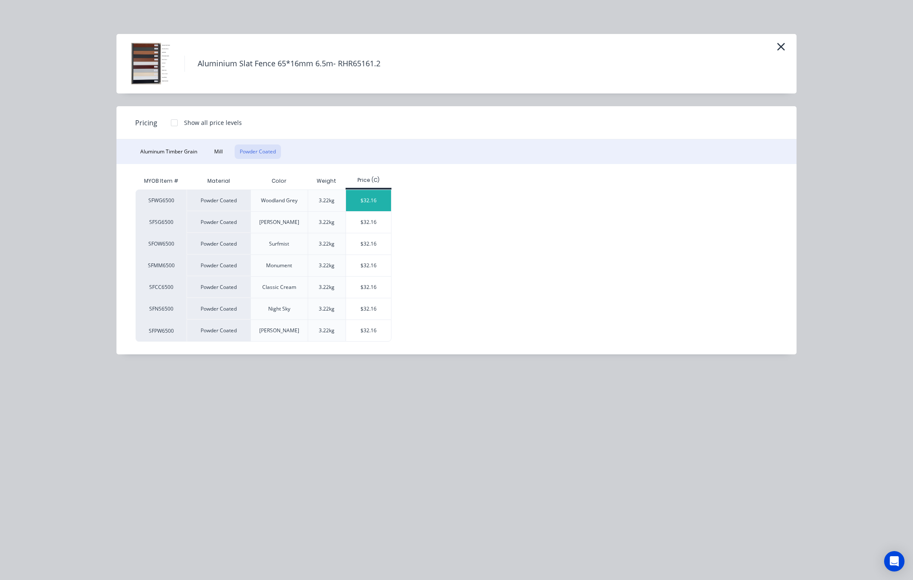
click at [371, 201] on div "$32.16" at bounding box center [368, 200] width 45 height 21
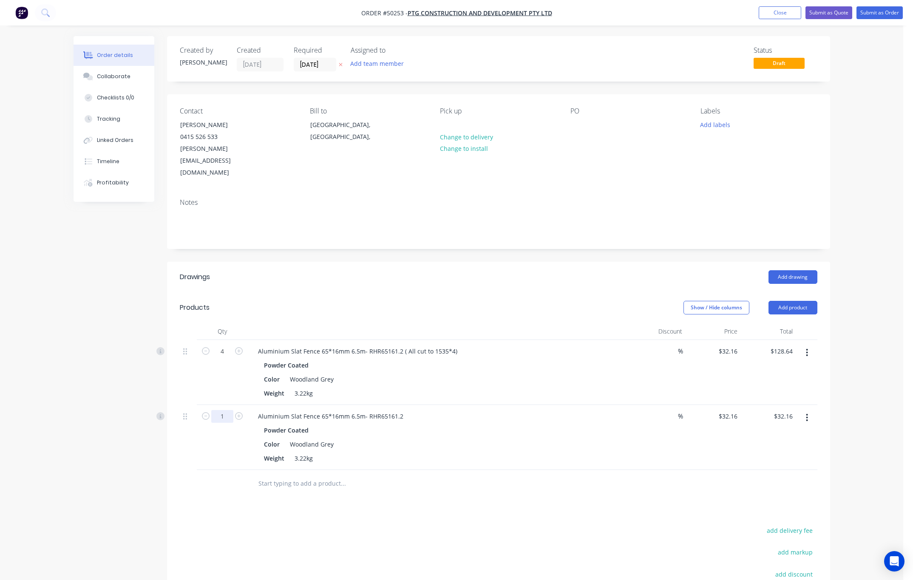
click at [225, 410] on input "1" at bounding box center [222, 416] width 22 height 13
click at [223, 410] on input "1" at bounding box center [222, 416] width 22 height 13
type input "3"
type input "$96.48"
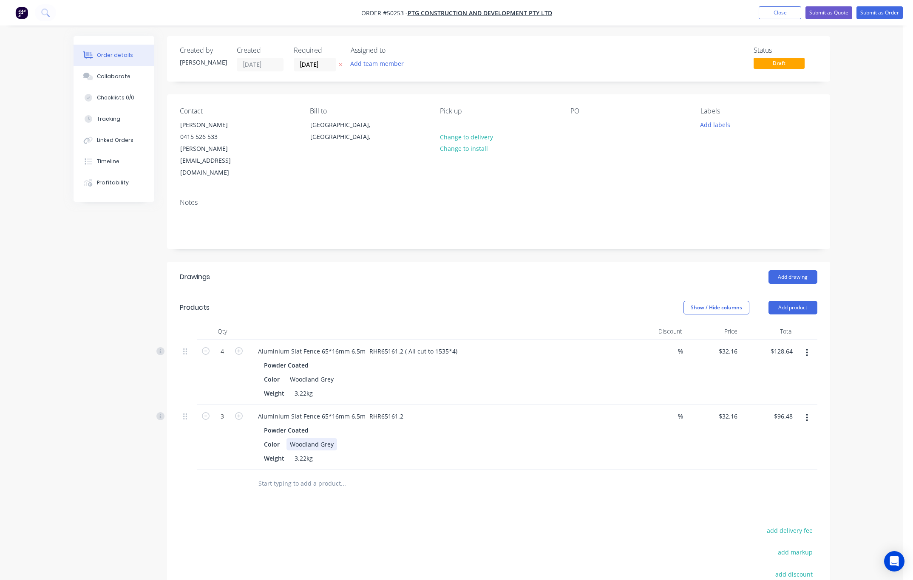
click at [433, 438] on div "Color Woodland Grey" at bounding box center [437, 444] width 354 height 12
click at [403, 410] on div "Aluminium Slat Fence 65*16mm 6.5m- RHR65161.2" at bounding box center [330, 416] width 159 height 12
click at [392, 473] on div at bounding box center [401, 484] width 306 height 28
click at [781, 301] on button "Add product" at bounding box center [792, 308] width 49 height 14
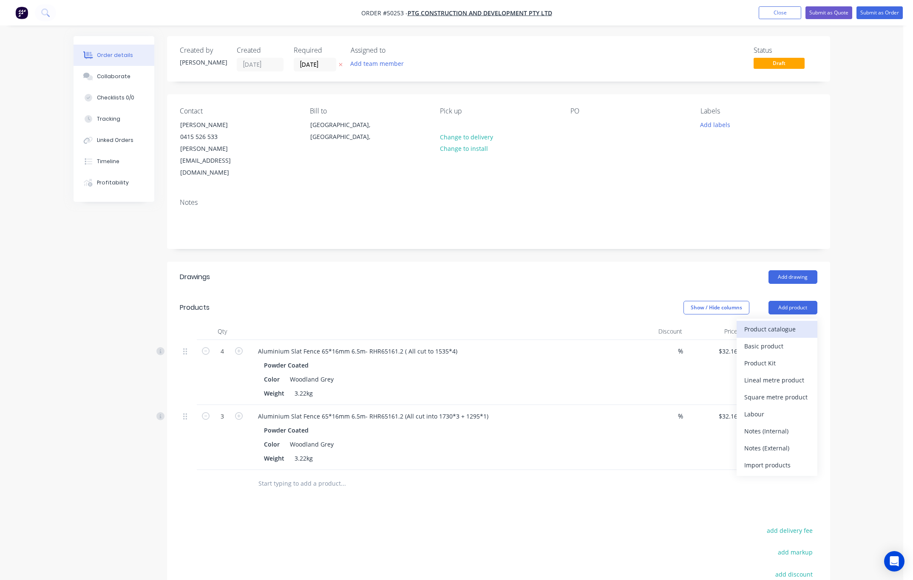
click at [794, 323] on div "Product catalogue" at bounding box center [776, 329] width 65 height 12
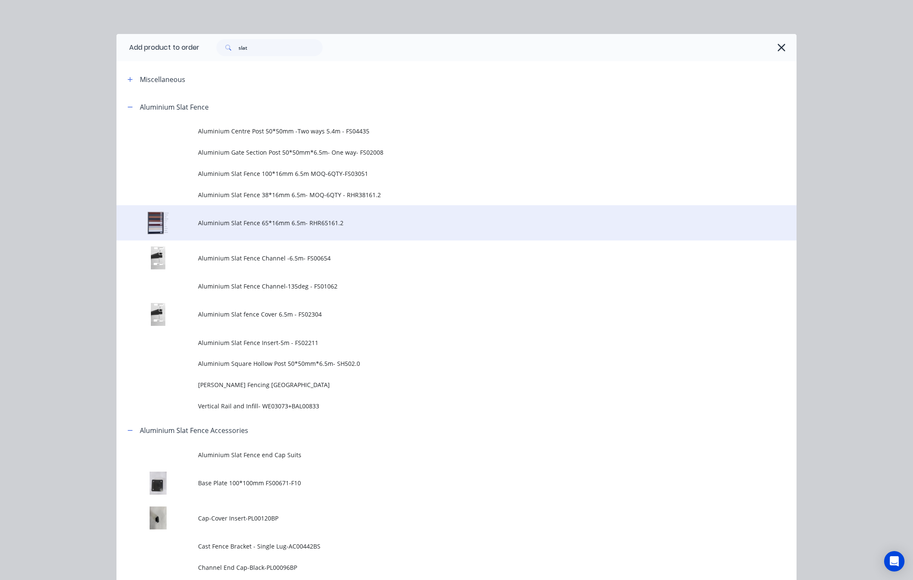
click at [348, 220] on span "Aluminium Slat Fence 65*16mm 6.5m- RHR65161.2" at bounding box center [437, 222] width 478 height 9
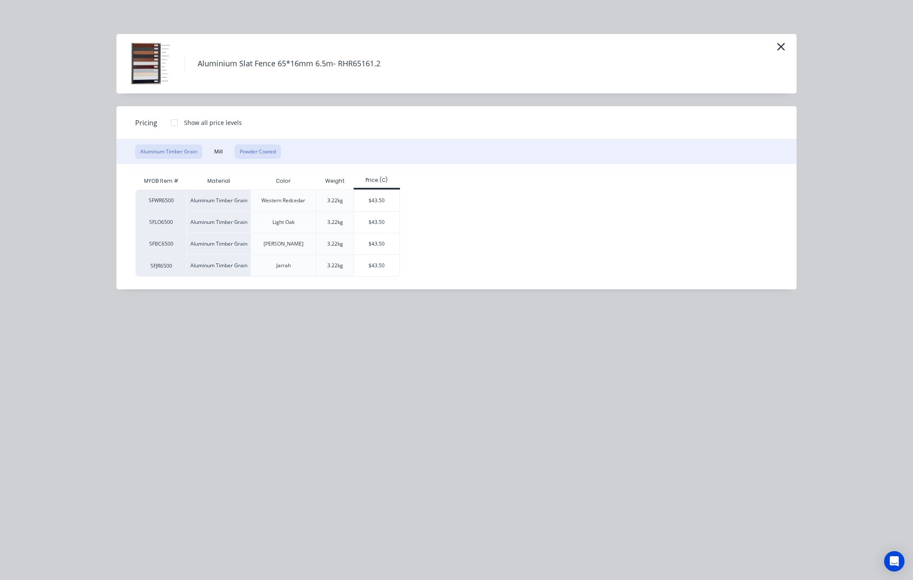
click at [258, 148] on button "Powder Coated" at bounding box center [258, 151] width 46 height 14
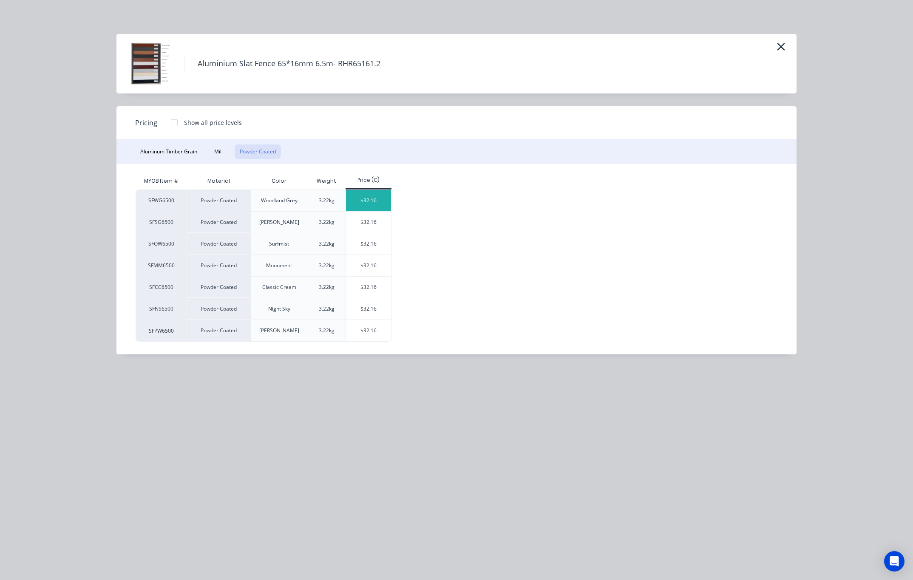
click at [366, 201] on div "$32.16" at bounding box center [368, 200] width 45 height 21
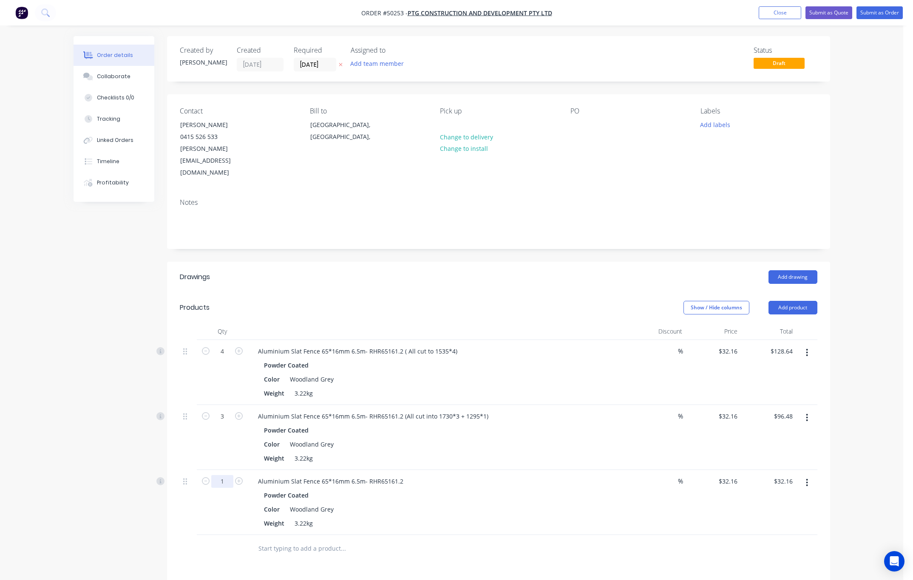
click at [227, 475] on input "1" at bounding box center [222, 481] width 22 height 13
type input "10"
type input "$321.60"
click at [365, 517] on div "Weight 3.22kg" at bounding box center [437, 523] width 354 height 12
click at [405, 475] on div "Aluminium Slat Fence 65*16mm 6.5m- RHR65161.2" at bounding box center [330, 481] width 159 height 12
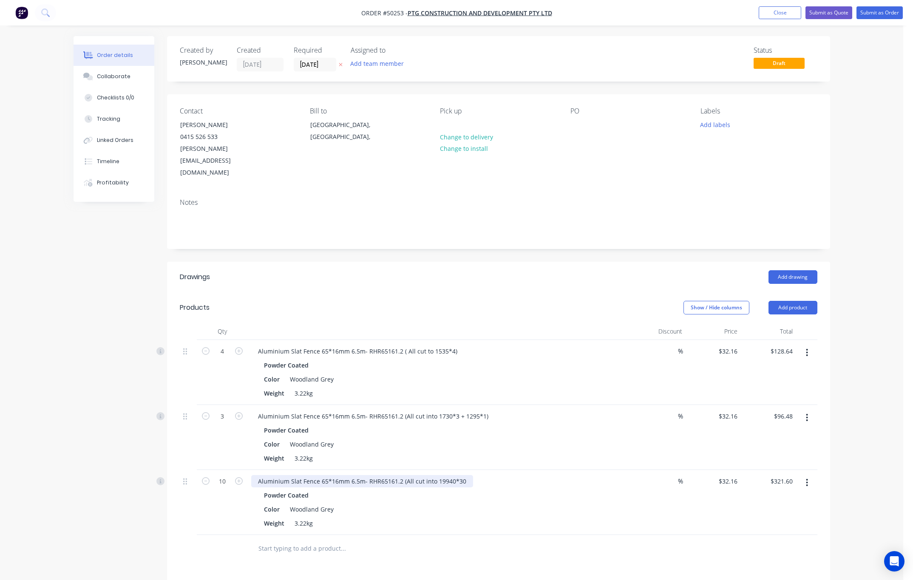
click at [442, 475] on div "Aluminium Slat Fence 65*16mm 6.5m- RHR65161.2 (All cut into 19940*30" at bounding box center [362, 481] width 222 height 12
click at [431, 540] on div at bounding box center [378, 548] width 255 height 17
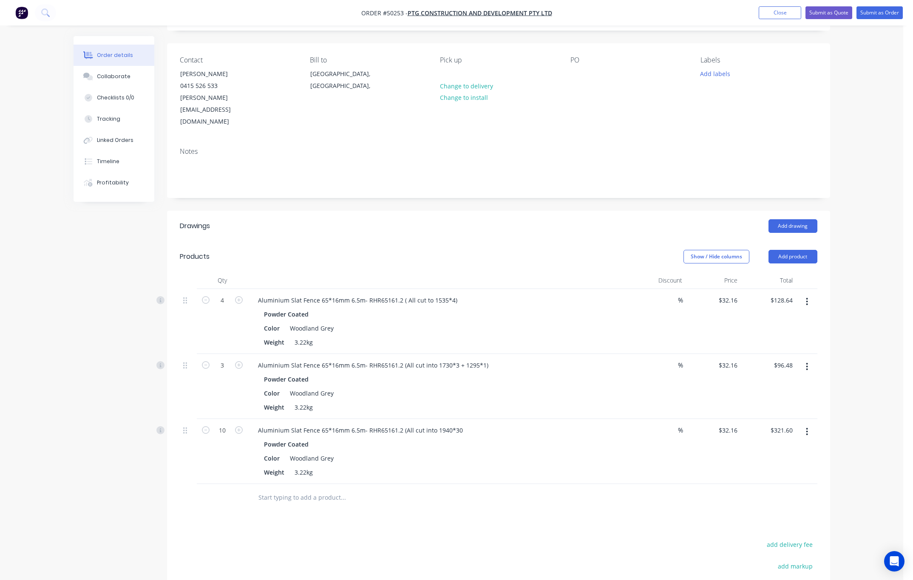
scroll to position [127, 0]
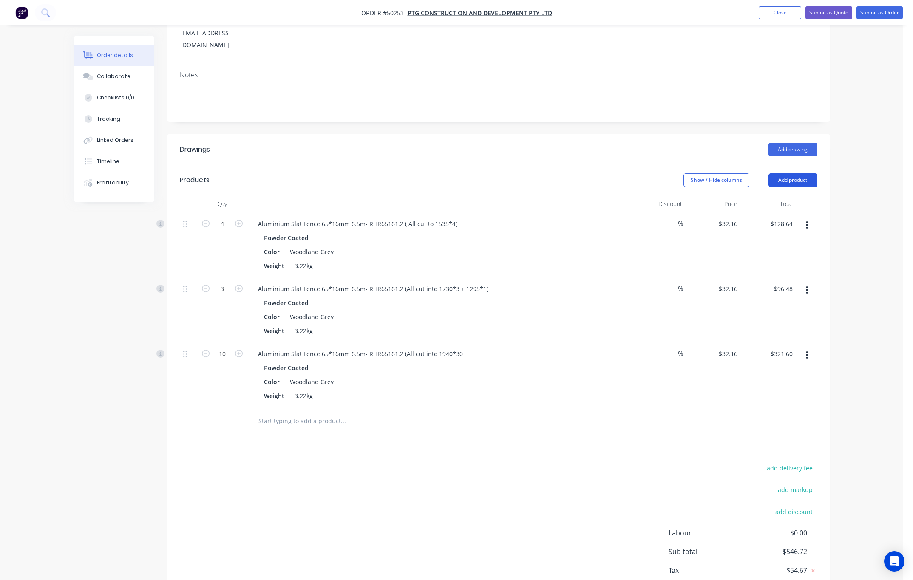
click at [793, 173] on button "Add product" at bounding box center [792, 180] width 49 height 14
click at [784, 193] on button "Product catalogue" at bounding box center [776, 201] width 81 height 17
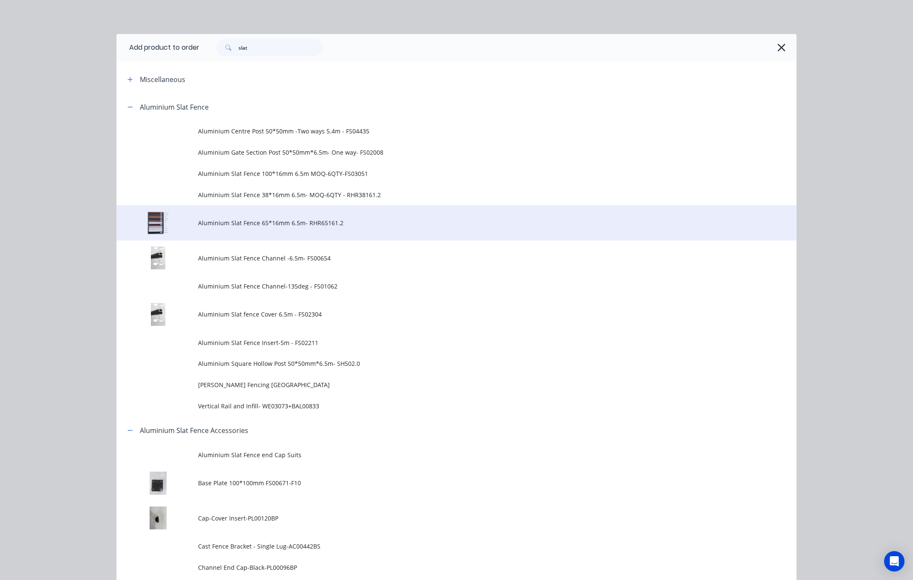
click at [345, 218] on span "Aluminium Slat Fence 65*16mm 6.5m- RHR65161.2" at bounding box center [437, 222] width 478 height 9
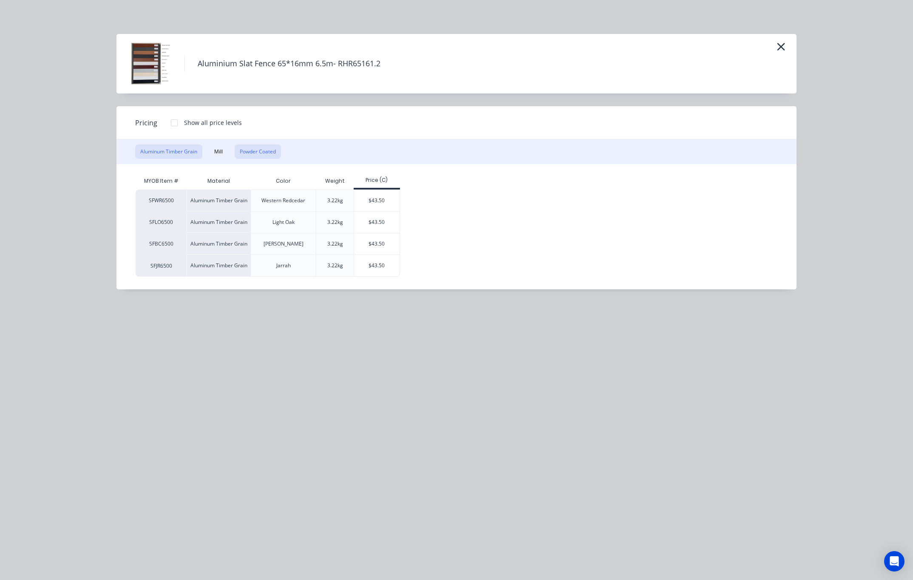
click at [273, 150] on button "Powder Coated" at bounding box center [258, 151] width 46 height 14
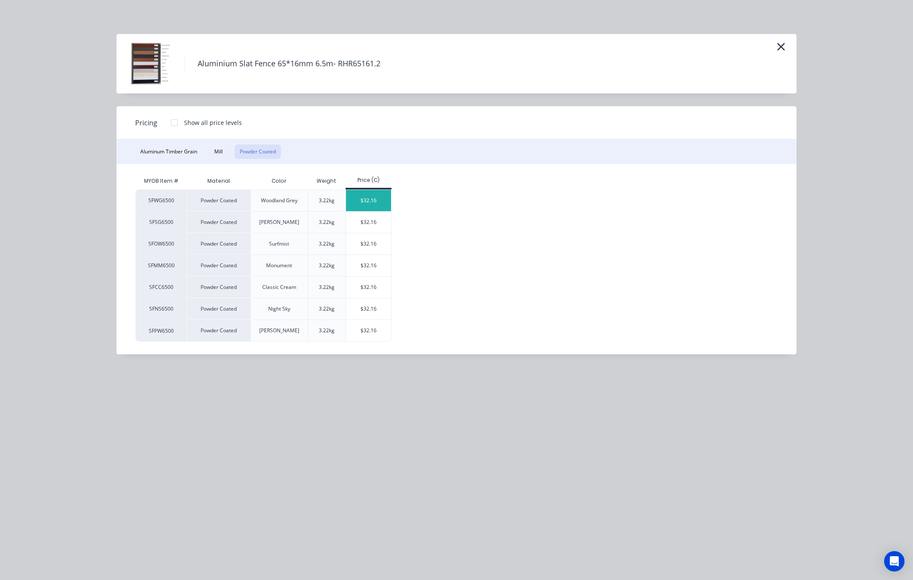
click at [366, 199] on div "$32.16" at bounding box center [368, 200] width 45 height 21
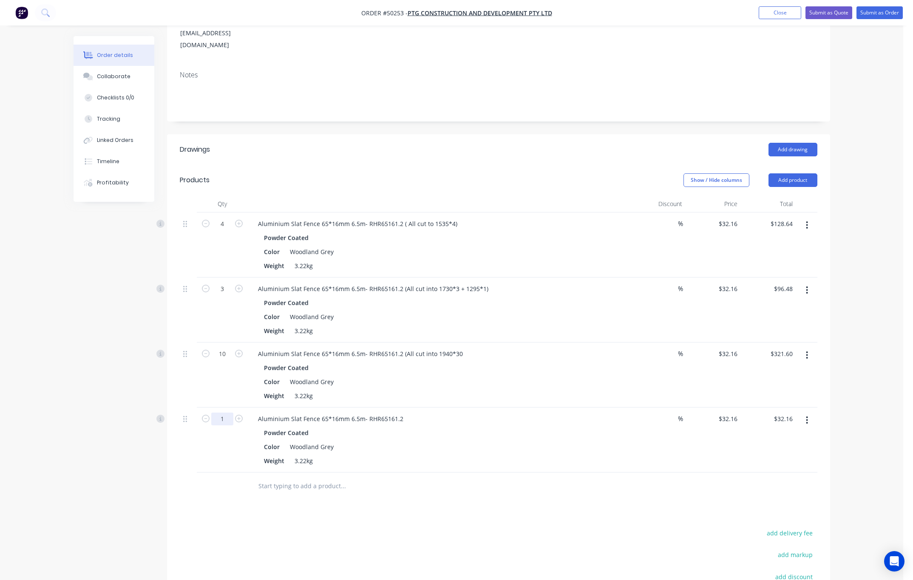
click at [224, 413] on input "1" at bounding box center [222, 419] width 22 height 13
type input "5"
type input "$160.80"
click at [400, 413] on div "Aluminium Slat Fence 65*16mm 6.5m- RHR65161.2" at bounding box center [330, 419] width 159 height 12
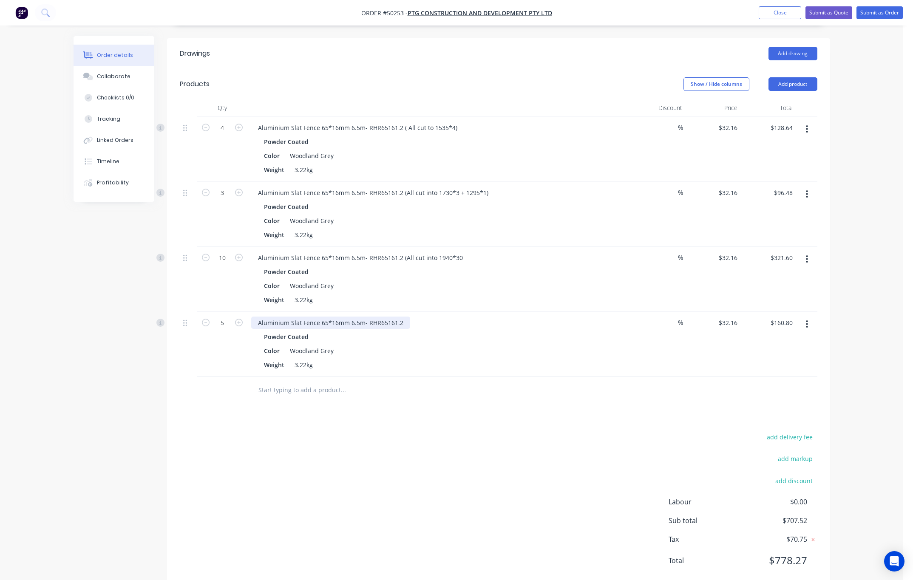
click at [403, 317] on div "Aluminium Slat Fence 65*16mm 6.5m- RHR65161.2" at bounding box center [330, 323] width 159 height 12
click at [436, 395] on div "Drawings Add drawing Products Show / Hide columns Add product Qty Discount Pric…" at bounding box center [498, 313] width 663 height 551
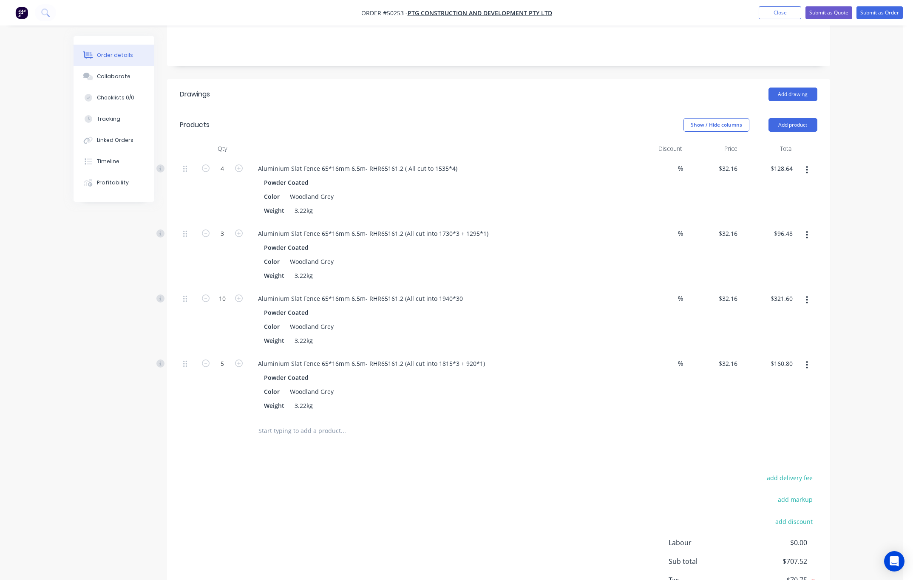
scroll to position [160, 0]
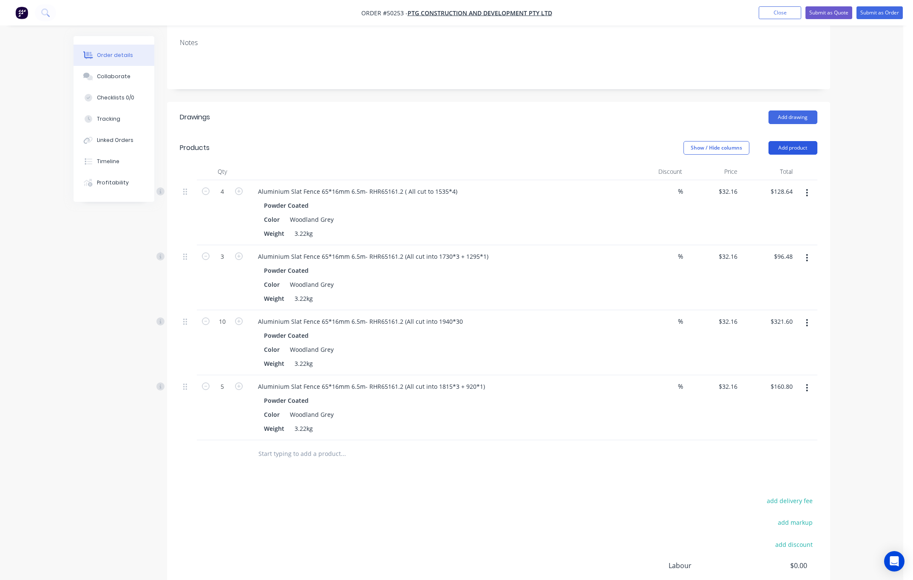
click at [793, 141] on button "Add product" at bounding box center [792, 148] width 49 height 14
click at [770, 161] on button "Product catalogue" at bounding box center [776, 169] width 81 height 17
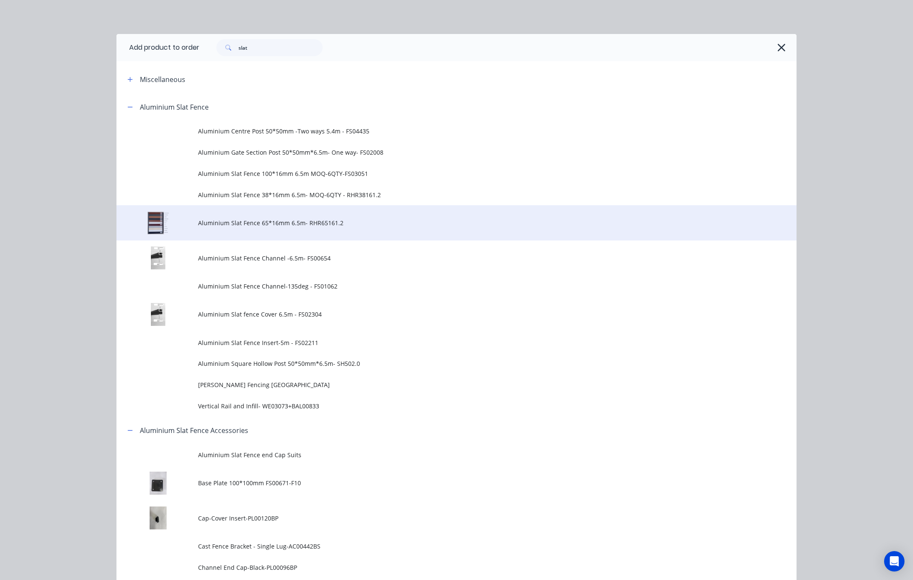
click at [351, 221] on span "Aluminium Slat Fence 65*16mm 6.5m- RHR65161.2" at bounding box center [437, 222] width 478 height 9
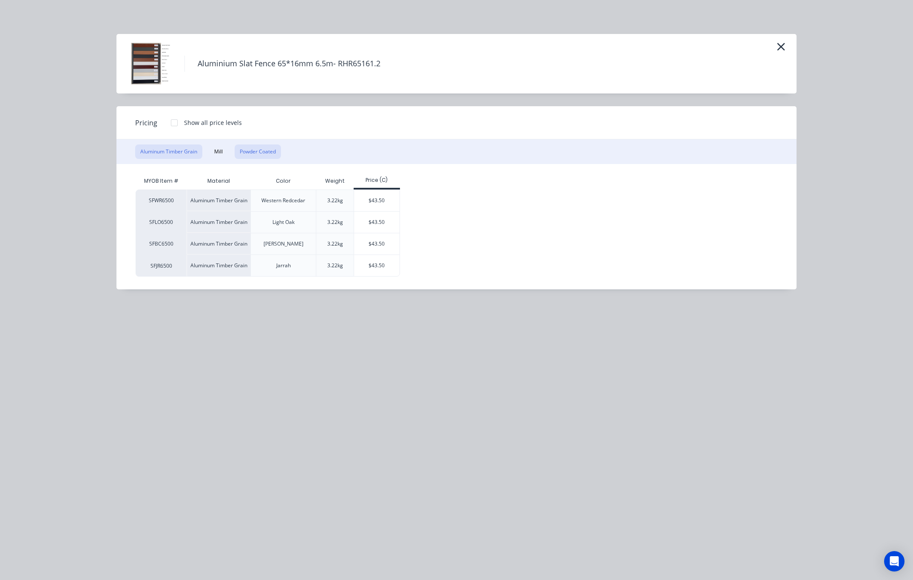
click at [272, 152] on button "Powder Coated" at bounding box center [258, 151] width 46 height 14
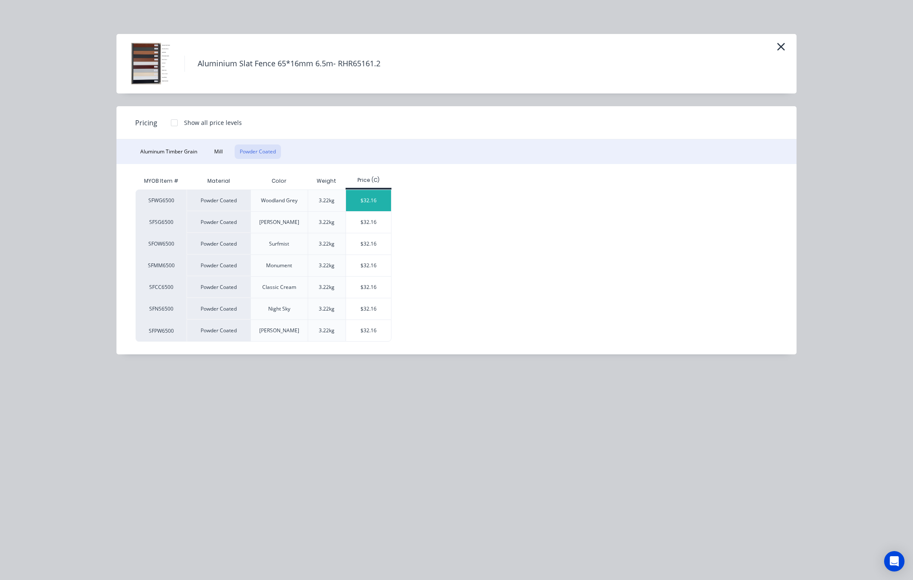
click at [385, 203] on div "$32.16" at bounding box center [368, 200] width 45 height 21
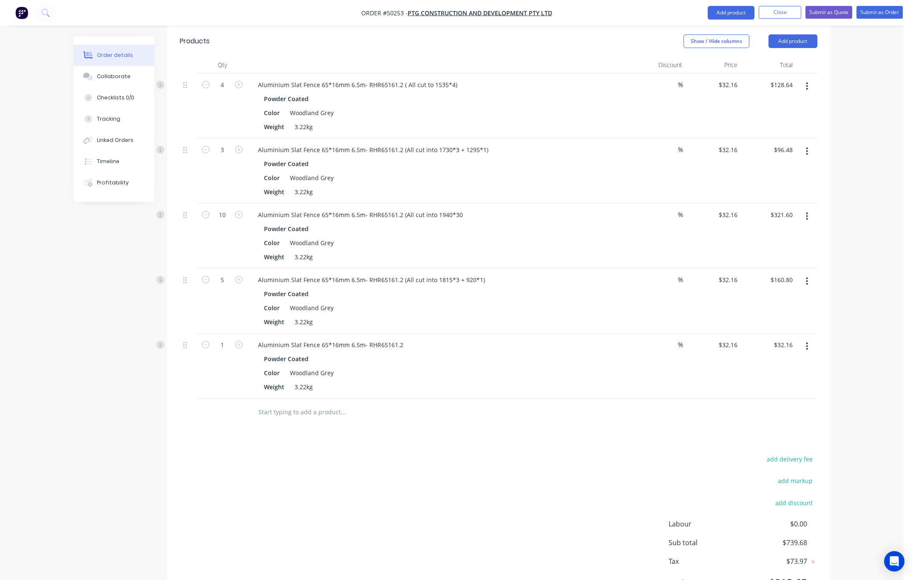
scroll to position [287, 0]
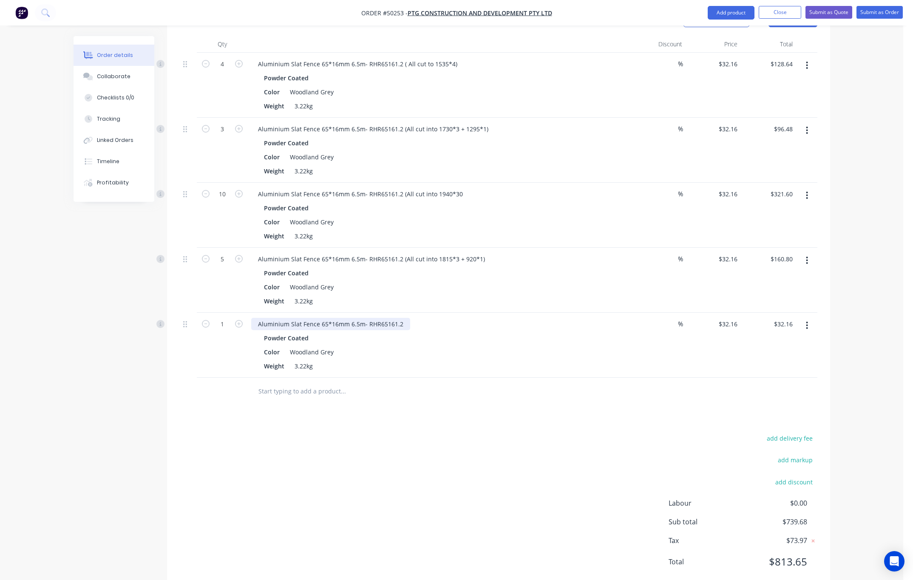
click at [400, 318] on div "Aluminium Slat Fence 65*16mm 6.5m- RHR65161.2" at bounding box center [330, 324] width 159 height 12
click at [475, 404] on div "Drawings Add drawing Products Show / Hide columns Add product Qty Discount Pric…" at bounding box center [498, 283] width 663 height 616
click at [728, 12] on button "Add product" at bounding box center [731, 13] width 47 height 14
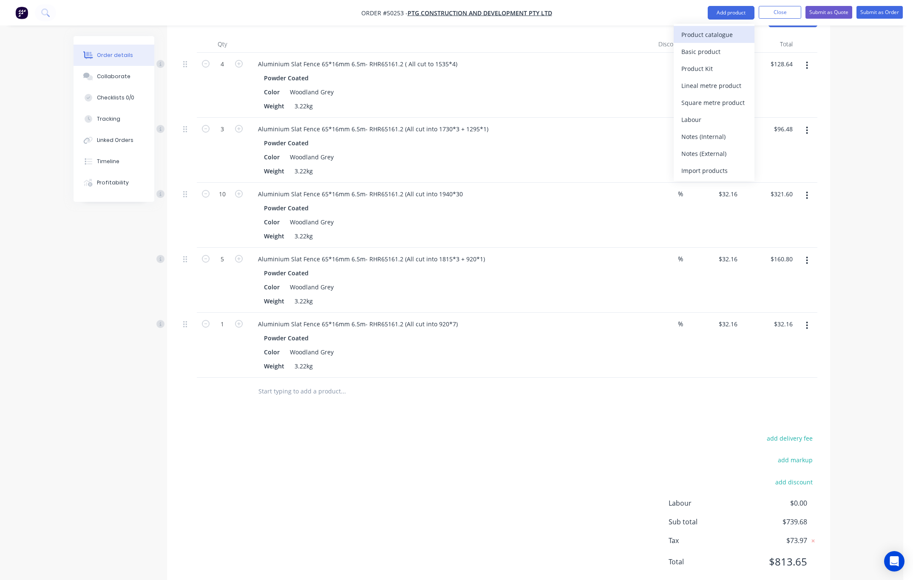
click at [720, 31] on div "Product catalogue" at bounding box center [713, 34] width 65 height 12
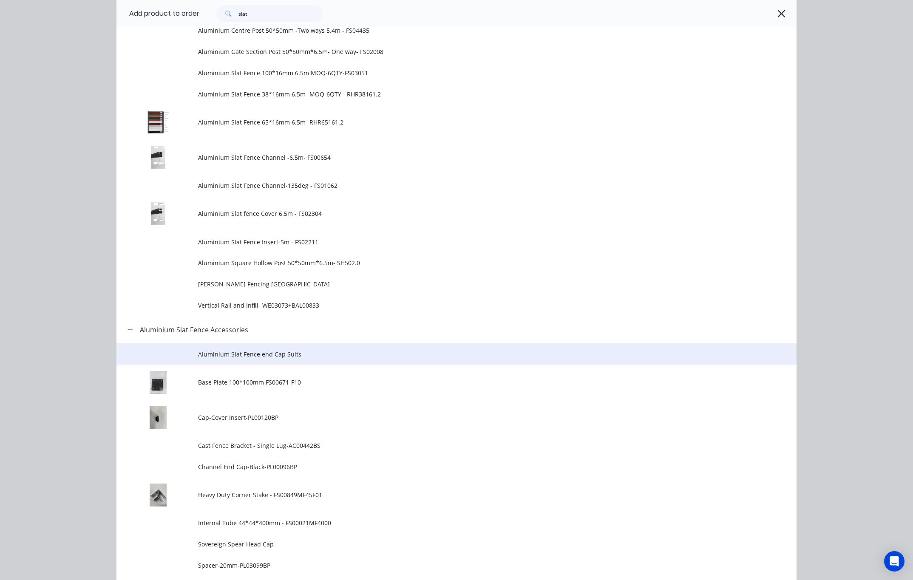
scroll to position [0, 0]
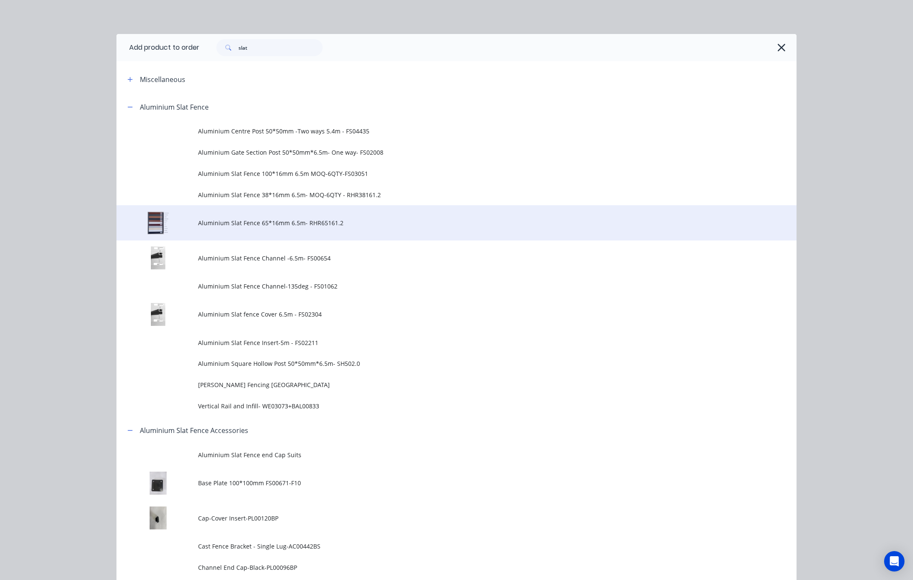
click at [331, 224] on span "Aluminium Slat Fence 65*16mm 6.5m- RHR65161.2" at bounding box center [437, 222] width 478 height 9
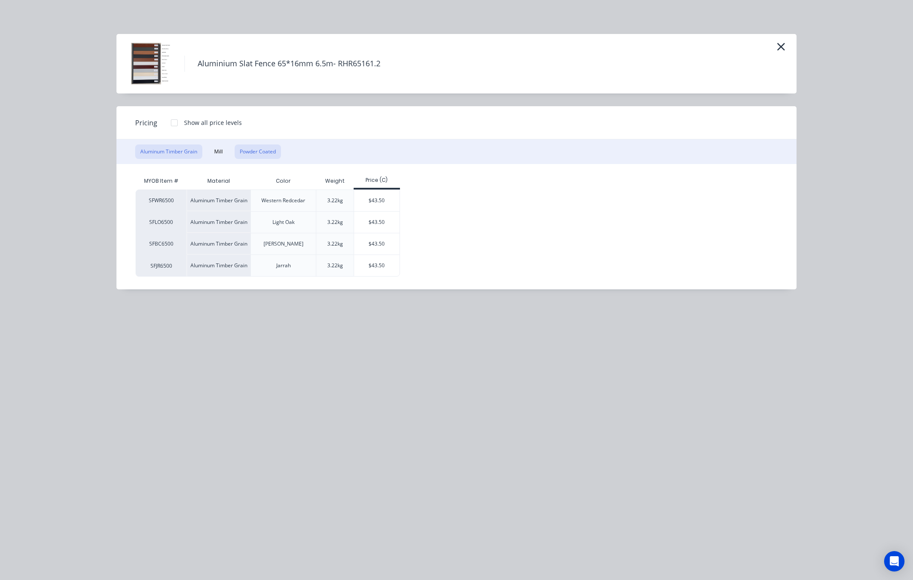
click at [272, 152] on button "Powder Coated" at bounding box center [258, 151] width 46 height 14
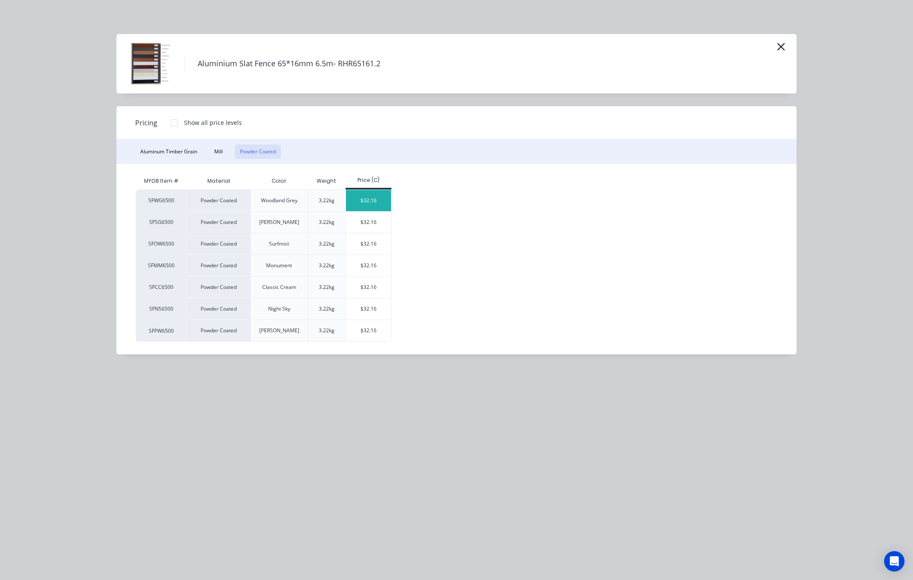
click at [371, 192] on div "$32.16" at bounding box center [368, 200] width 45 height 21
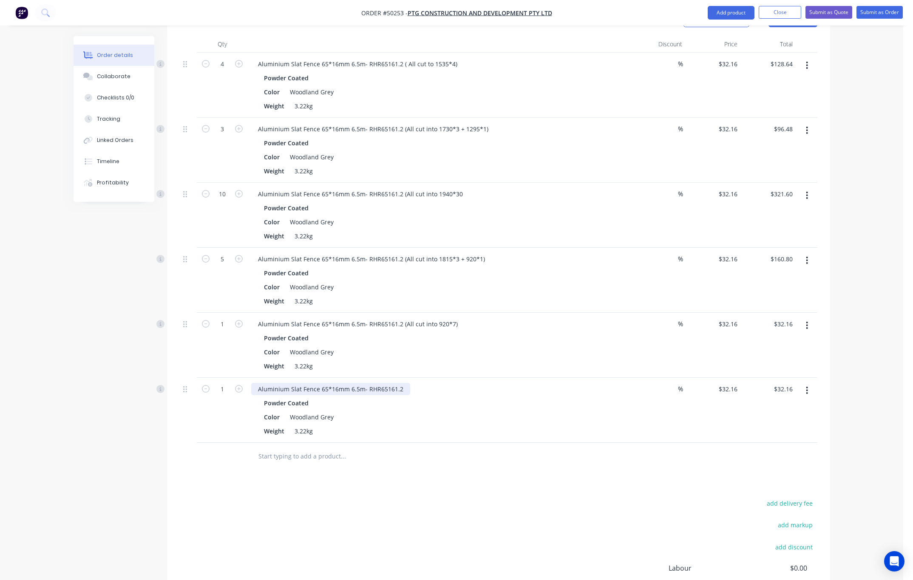
click at [403, 383] on div "Aluminium Slat Fence 65*16mm 6.5m- RHR65161.2" at bounding box center [330, 389] width 159 height 12
click at [405, 466] on div "Drawings Add drawing Products Show / Hide columns Add product Qty Discount Pric…" at bounding box center [498, 315] width 663 height 681
click at [728, 17] on button "Add product" at bounding box center [731, 13] width 47 height 14
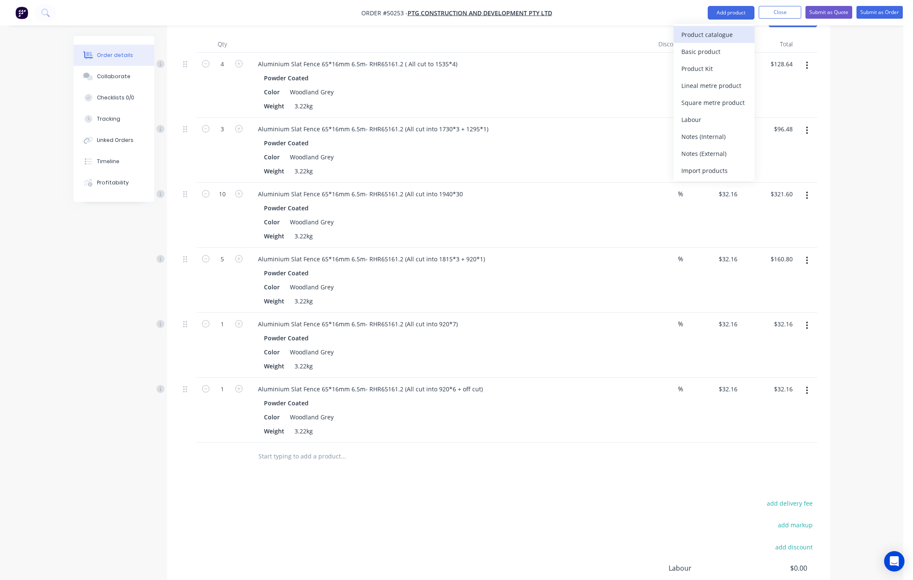
click at [721, 31] on div "Product catalogue" at bounding box center [713, 34] width 65 height 12
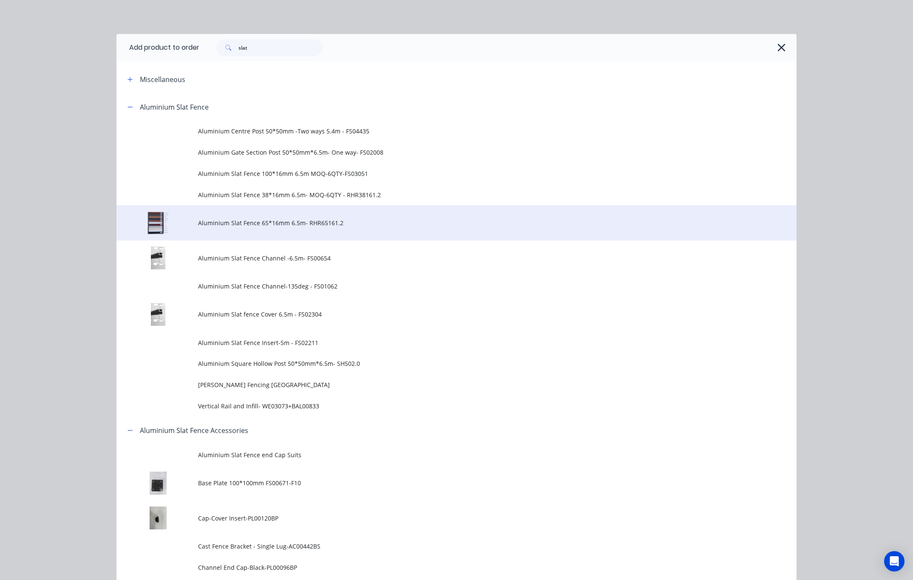
click at [342, 222] on span "Aluminium Slat Fence 65*16mm 6.5m- RHR65161.2" at bounding box center [437, 222] width 478 height 9
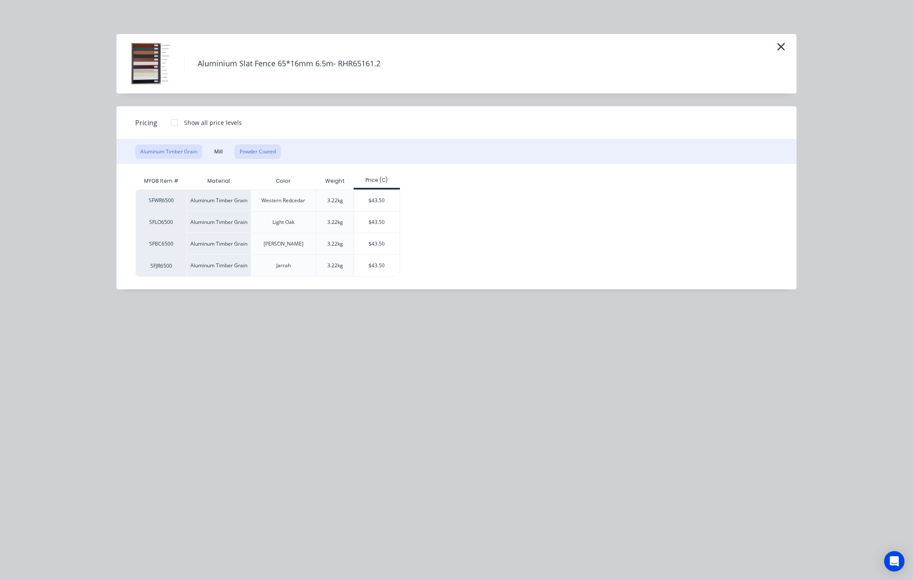
click at [248, 145] on button "Powder Coated" at bounding box center [258, 151] width 46 height 14
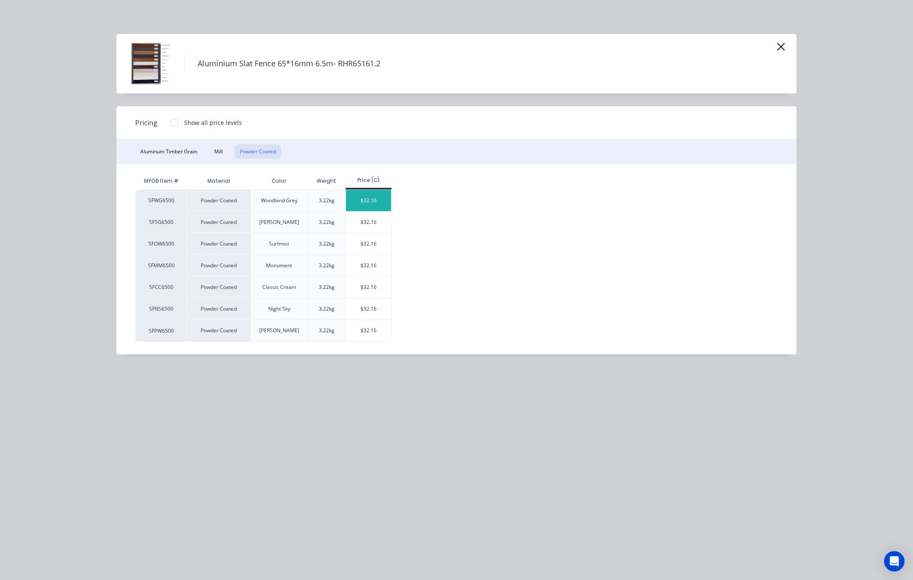
click at [388, 205] on div "$32.16" at bounding box center [368, 200] width 45 height 21
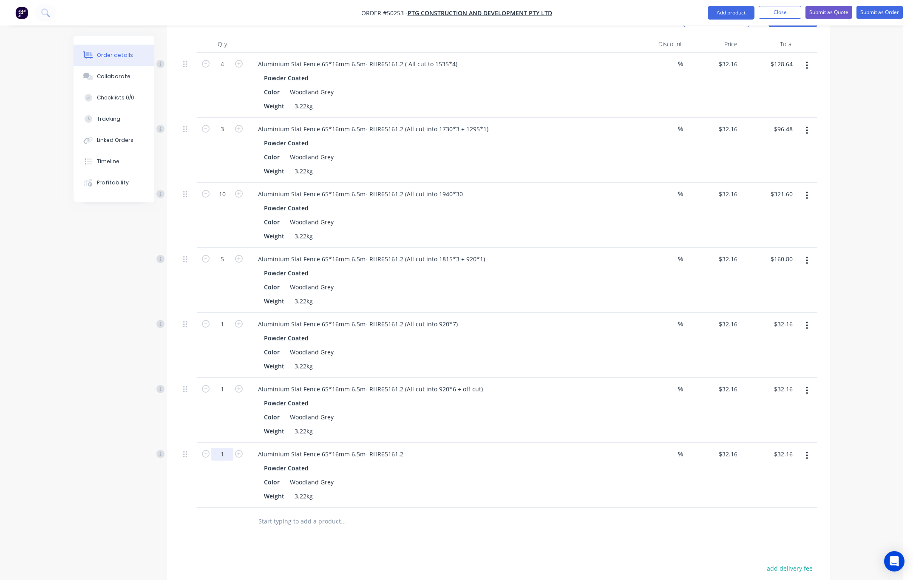
click at [231, 448] on input "1" at bounding box center [222, 454] width 22 height 13
type input "2"
type input "$64.32"
click at [402, 448] on div "Aluminium Slat Fence 65*16mm 6.5m- RHR65161.2" at bounding box center [330, 454] width 159 height 12
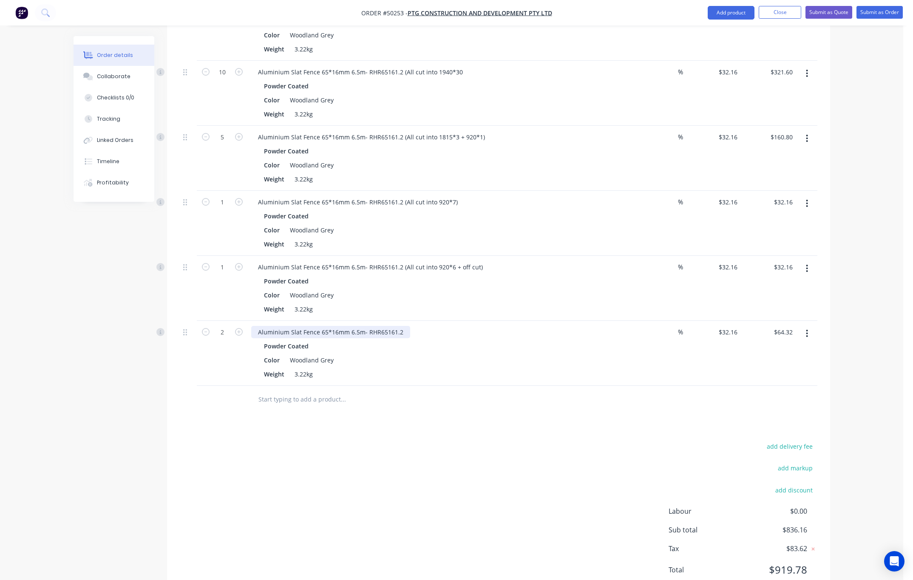
scroll to position [419, 0]
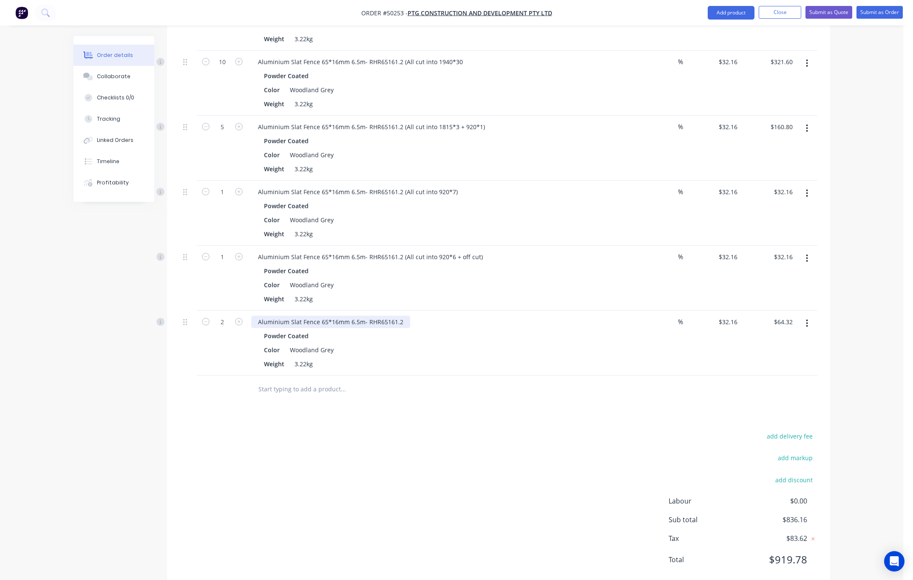
click at [399, 316] on div "Aluminium Slat Fence 65*16mm 6.5m- RHR65161.2" at bounding box center [330, 322] width 159 height 12
click at [504, 430] on div "add delivery fee add markup add discount Labour $0.00 Sub total $836.16 Tax $83…" at bounding box center [498, 502] width 637 height 145
click at [732, 6] on button "Add product" at bounding box center [731, 13] width 47 height 14
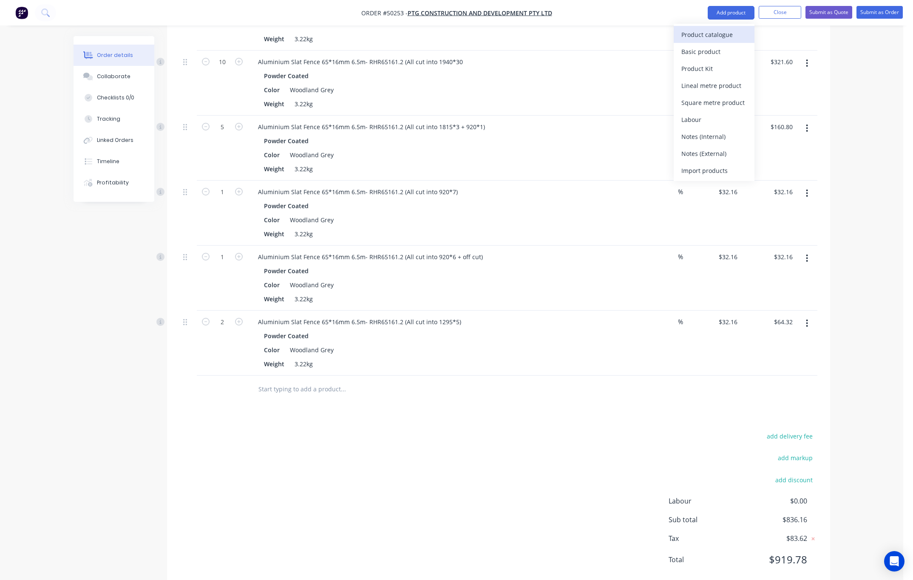
click at [719, 35] on div "Product catalogue" at bounding box center [713, 34] width 65 height 12
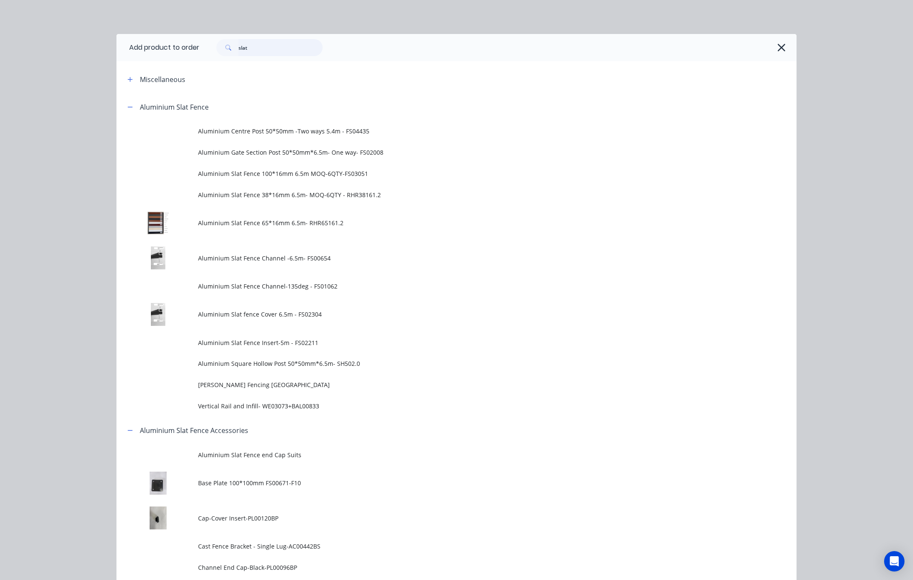
drag, startPoint x: 278, startPoint y: 48, endPoint x: 156, endPoint y: 52, distance: 122.9
click at [179, 52] on header "Add product to order slat" at bounding box center [456, 47] width 680 height 27
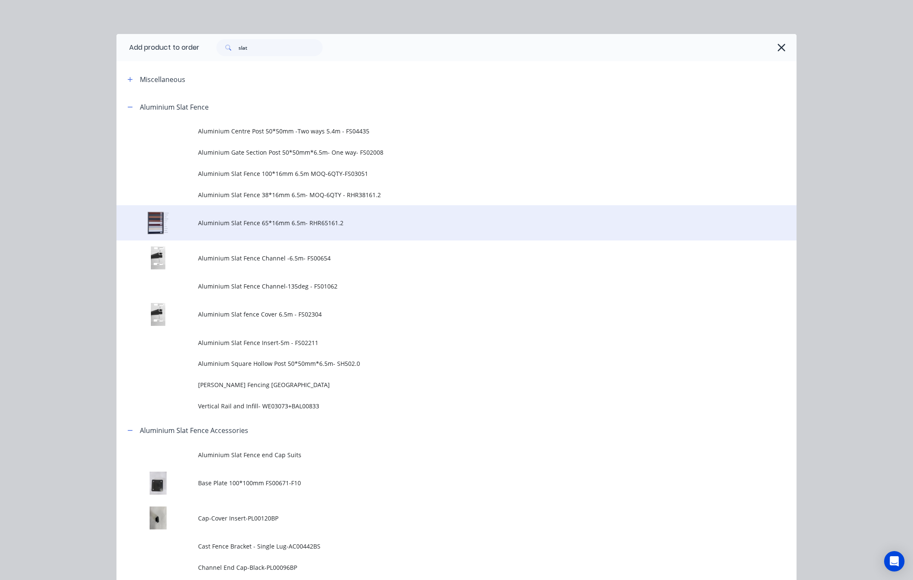
click at [303, 215] on td "Aluminium Slat Fence 65*16mm 6.5m- RHR65161.2" at bounding box center [497, 222] width 598 height 35
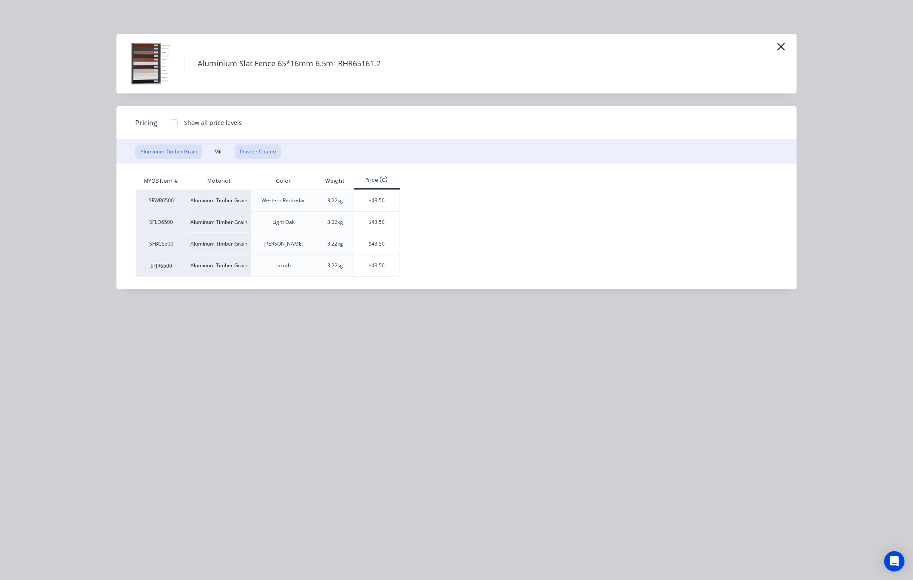
click at [264, 149] on button "Powder Coated" at bounding box center [258, 151] width 46 height 14
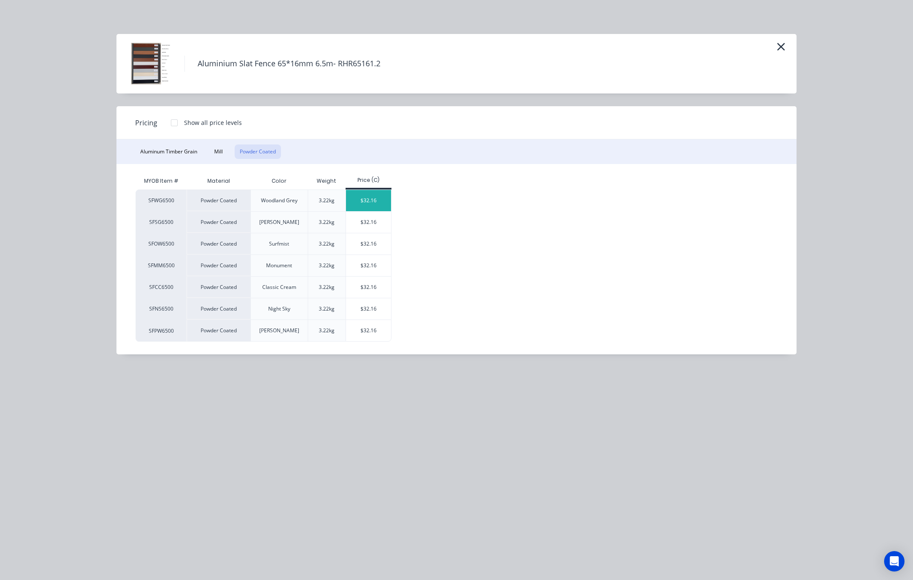
click at [373, 200] on div "$32.16" at bounding box center [368, 200] width 45 height 21
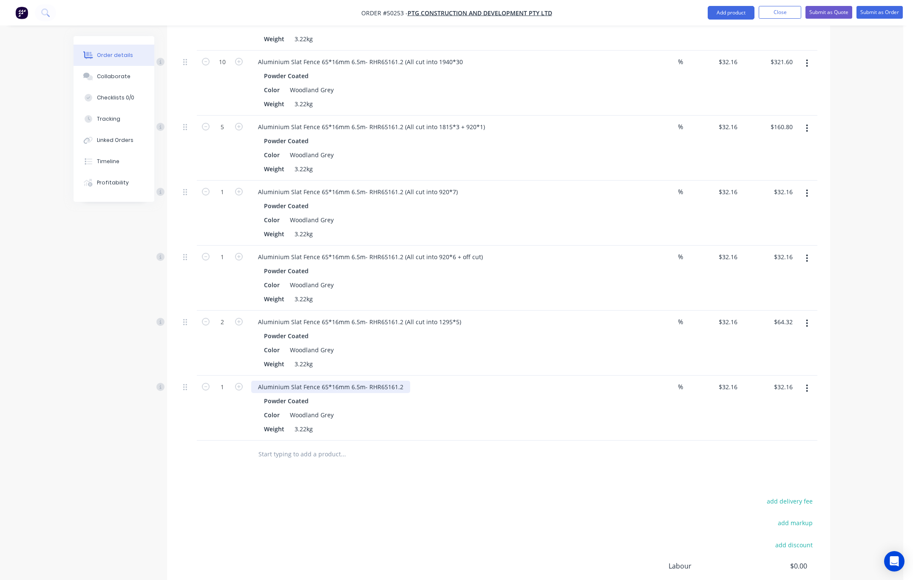
click at [403, 381] on div "Aluminium Slat Fence 65*16mm 6.5m- RHR65161.2" at bounding box center [330, 387] width 159 height 12
click at [734, 13] on button "Add product" at bounding box center [731, 13] width 47 height 14
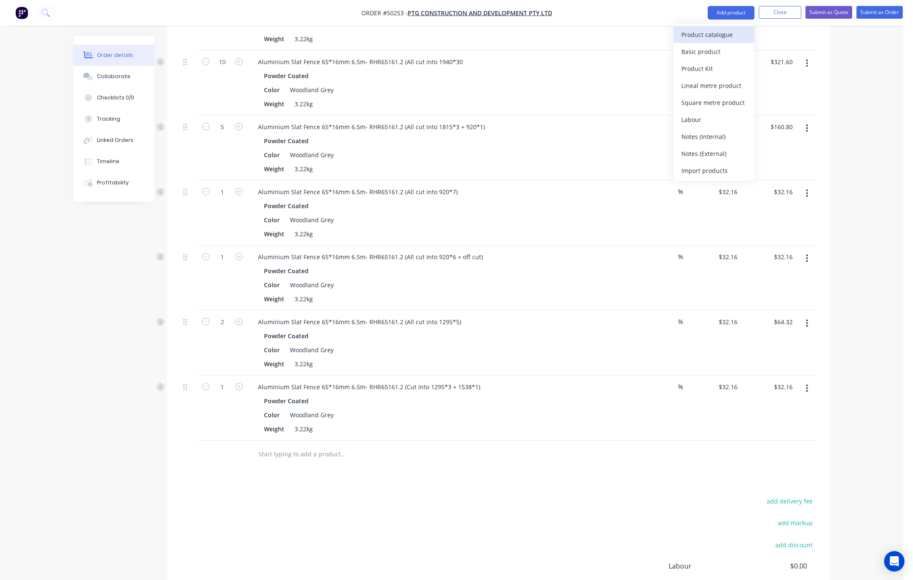
click at [710, 40] on div "Product catalogue" at bounding box center [713, 34] width 65 height 12
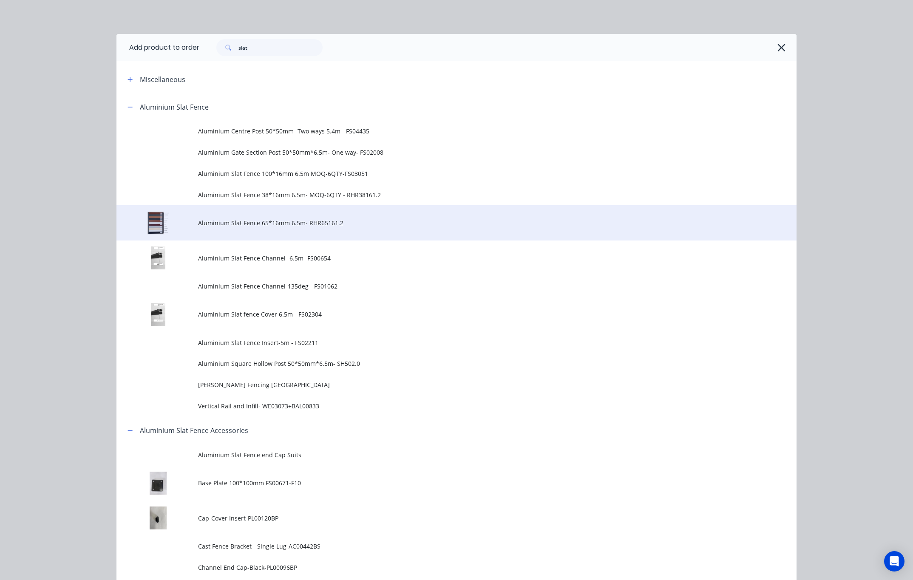
click at [271, 230] on td "Aluminium Slat Fence 65*16mm 6.5m- RHR65161.2" at bounding box center [497, 222] width 598 height 35
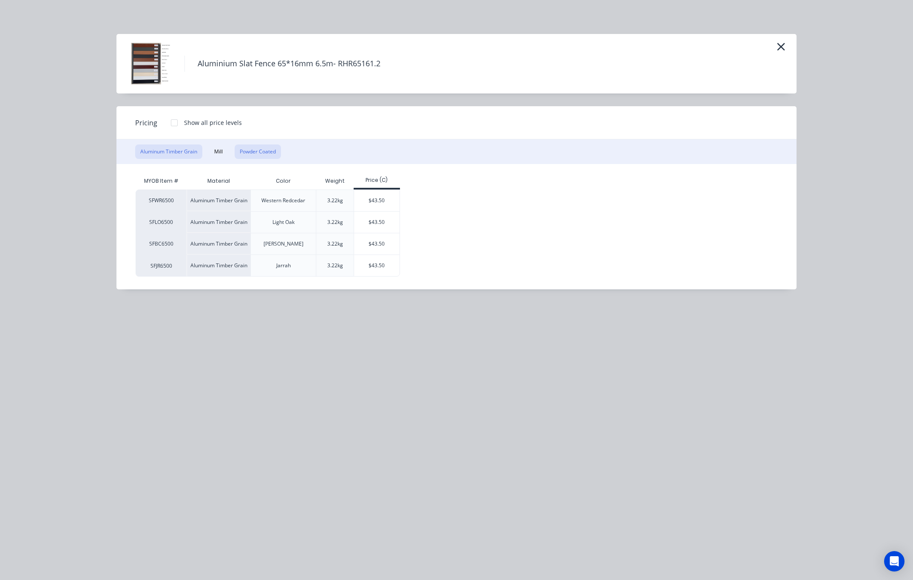
click at [260, 148] on button "Powder Coated" at bounding box center [258, 151] width 46 height 14
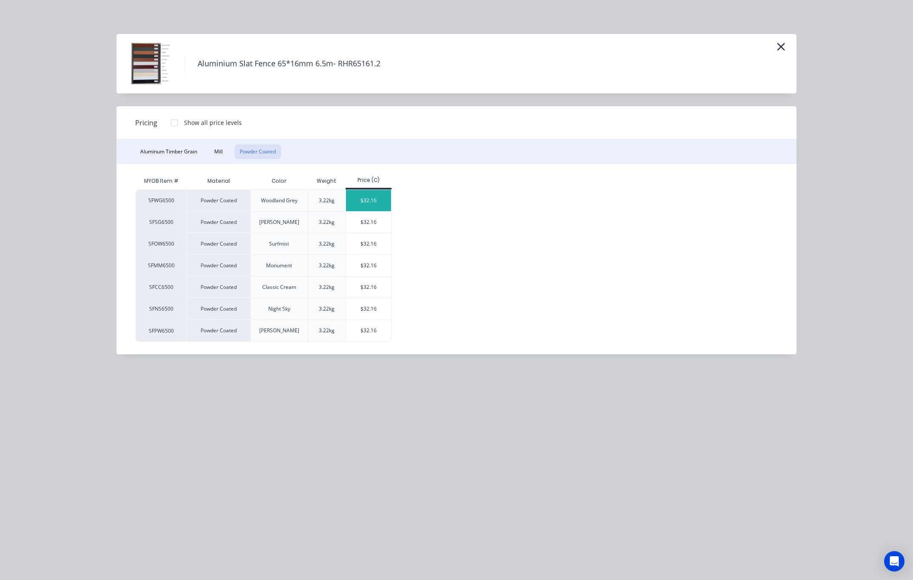
click at [365, 201] on div "$32.16" at bounding box center [368, 200] width 45 height 21
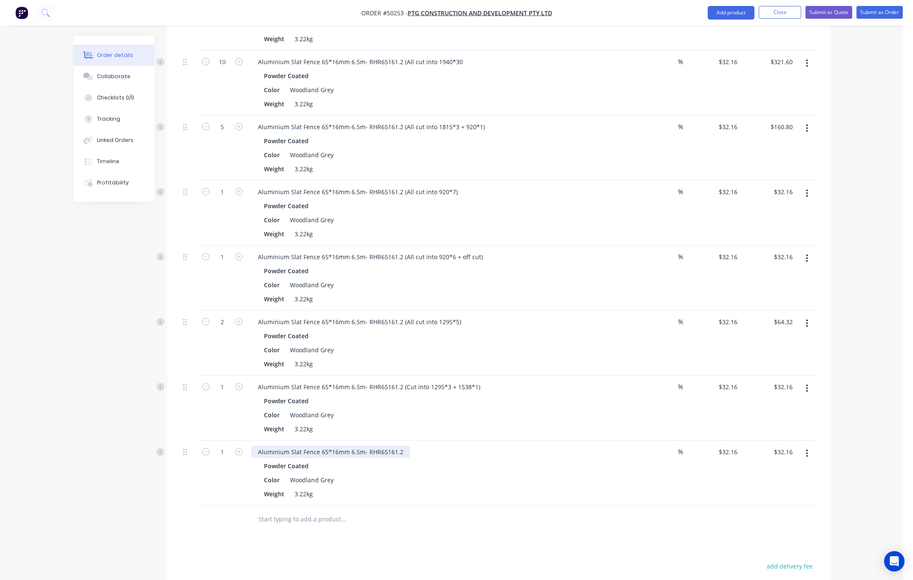
click at [403, 446] on div "Aluminium Slat Fence 65*16mm 6.5m- RHR65161.2" at bounding box center [330, 452] width 159 height 12
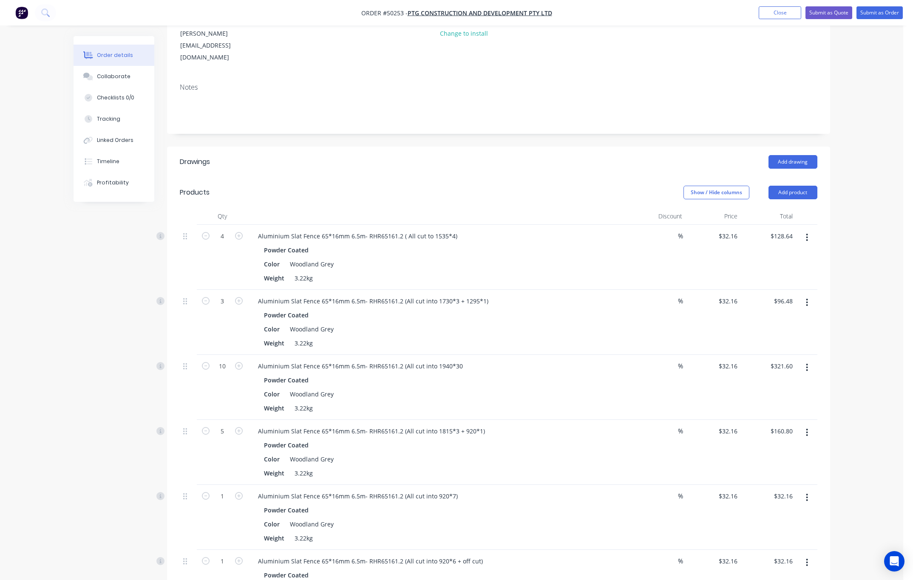
scroll to position [37, 0]
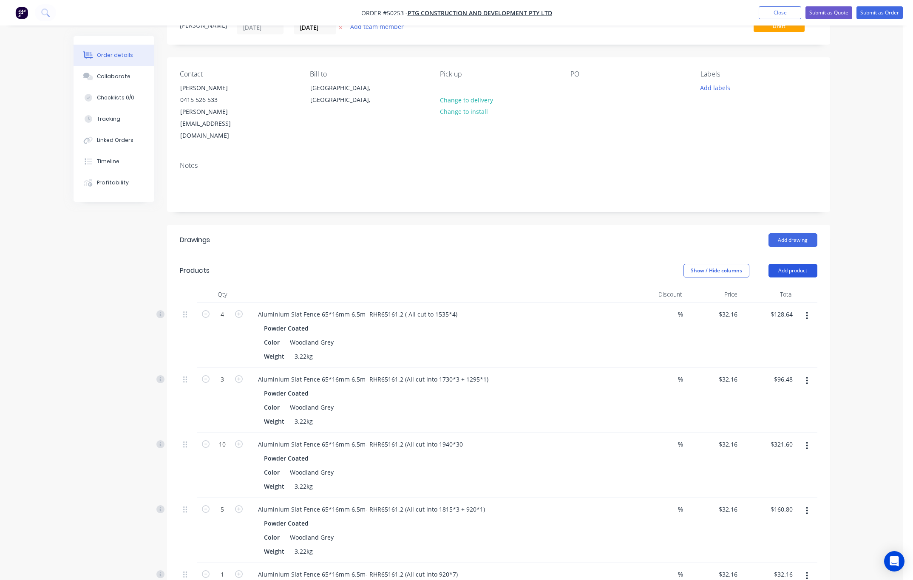
drag, startPoint x: 791, startPoint y: 243, endPoint x: 791, endPoint y: 253, distance: 9.3
click at [791, 264] on button "Add product" at bounding box center [792, 271] width 49 height 14
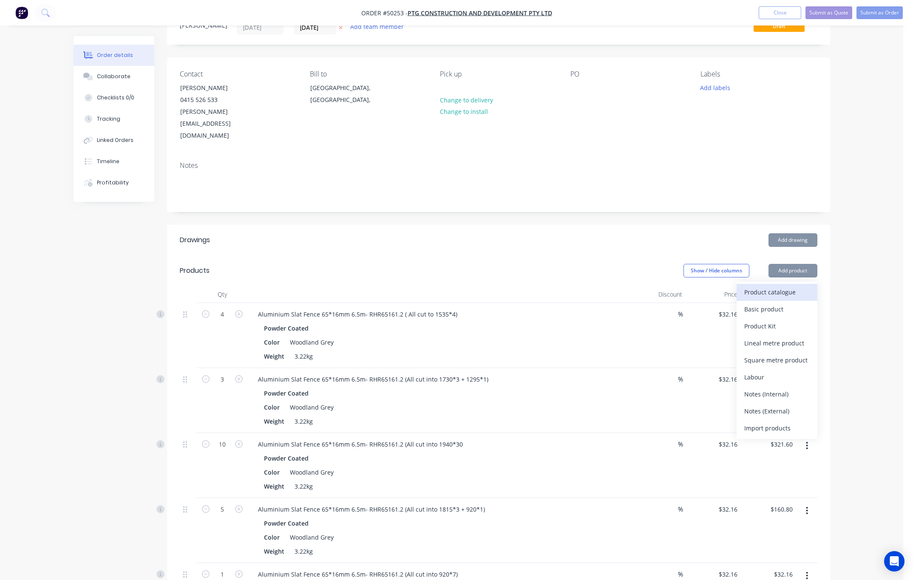
click at [781, 286] on div "Product catalogue" at bounding box center [776, 292] width 65 height 12
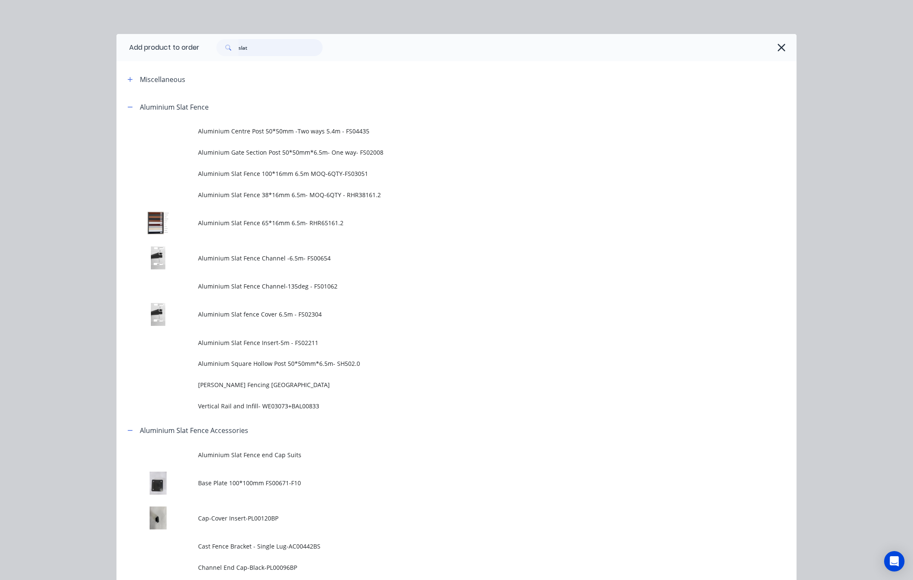
drag, startPoint x: 255, startPoint y: 45, endPoint x: 176, endPoint y: 54, distance: 79.1
click at [206, 59] on div "slat" at bounding box center [497, 47] width 597 height 27
type input "cutting"
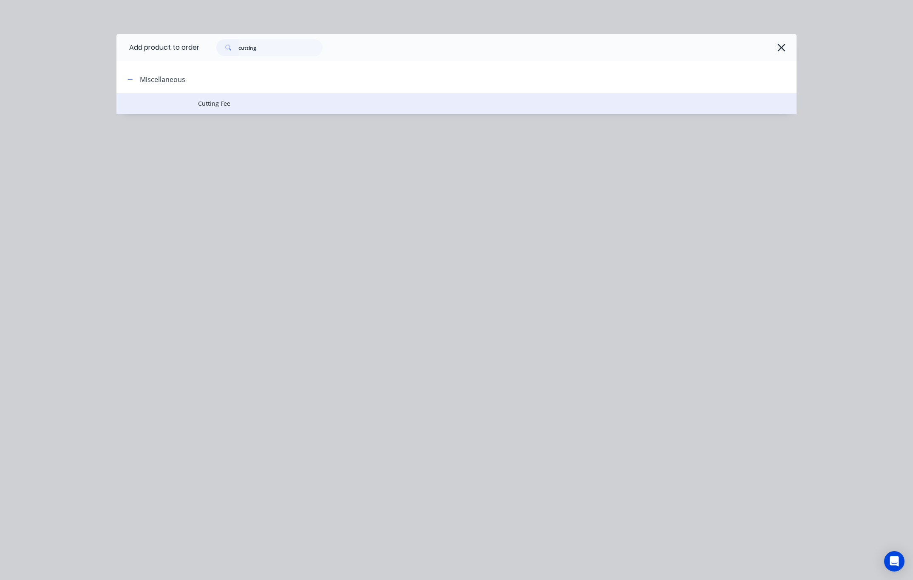
click at [302, 93] on td "Cutting Fee" at bounding box center [497, 103] width 598 height 21
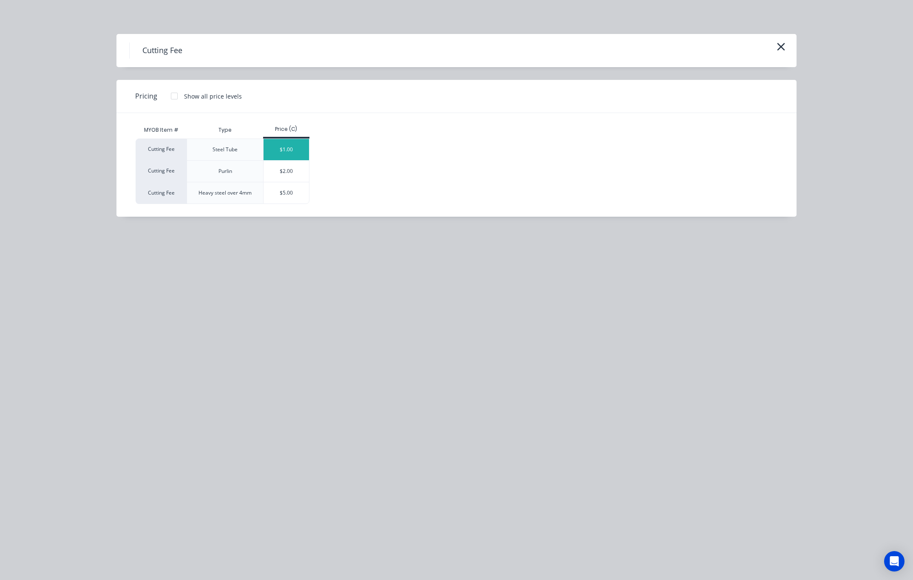
click at [296, 152] on div "$1.00" at bounding box center [285, 149] width 45 height 21
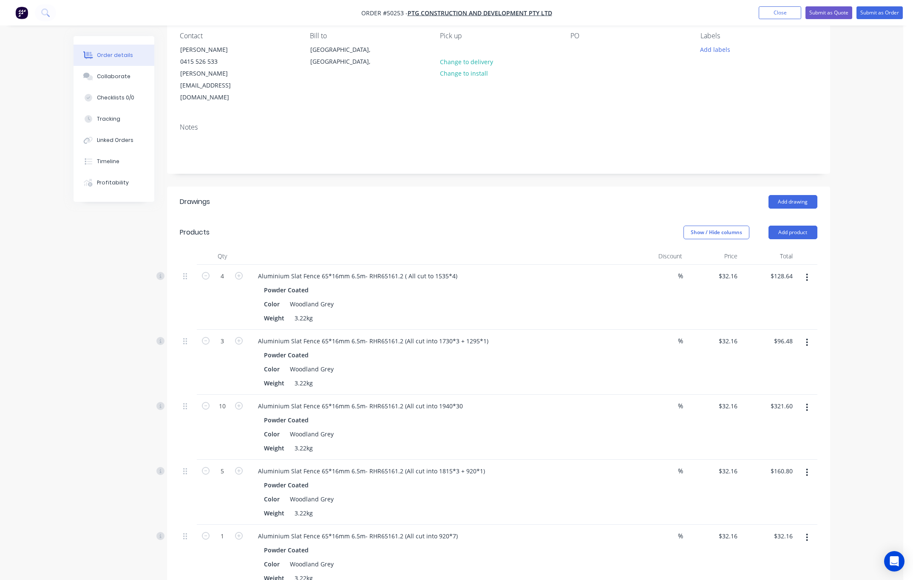
scroll to position [191, 0]
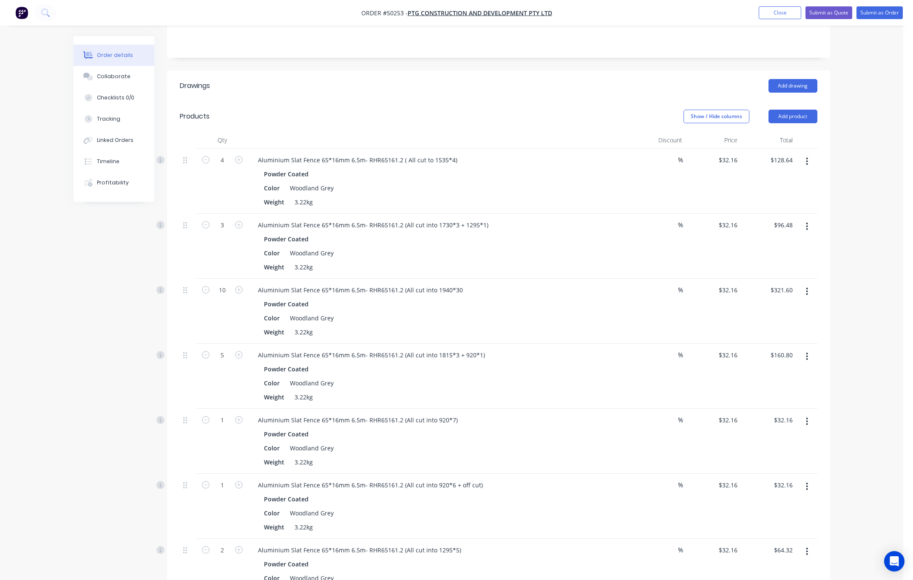
click at [467, 284] on div "Aluminium Slat Fence 65*16mm 6.5m- RHR65161.2 (All cut into 1940*30" at bounding box center [439, 290] width 376 height 12
click at [458, 284] on div "Aluminium Slat Fence 65*16mm 6.5m- RHR65161.2 (All cut into 1940*30" at bounding box center [360, 290] width 218 height 12
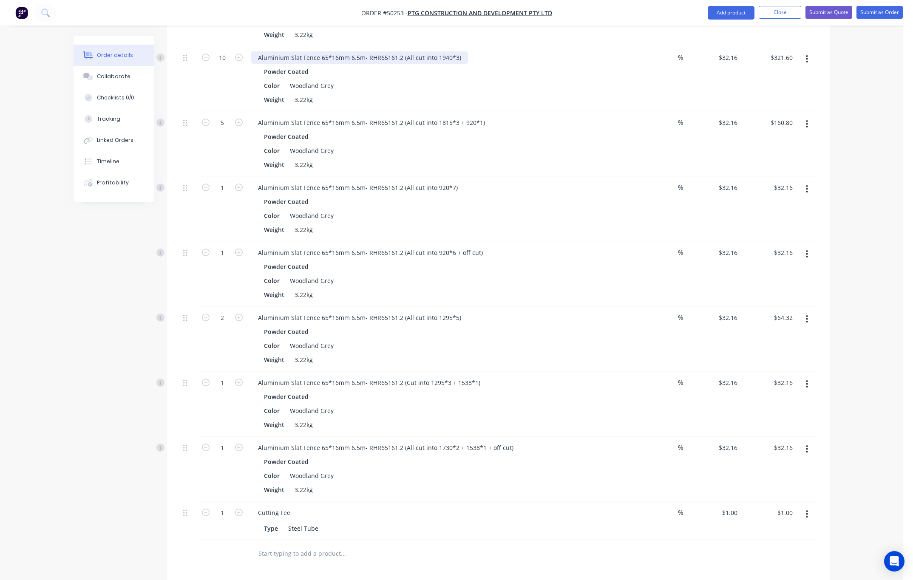
scroll to position [446, 0]
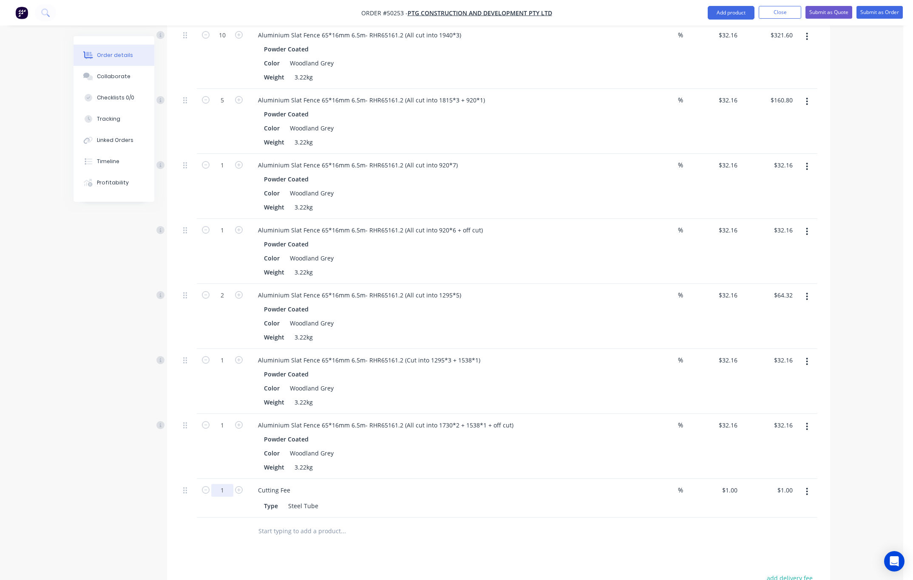
click at [231, 484] on input "1" at bounding box center [222, 490] width 22 height 13
type input "40"
type input "$40.00"
click at [75, 492] on div "Created by Rachel Created 10/10/25 Required 10/10/25 Assigned to Add team membe…" at bounding box center [452, 166] width 756 height 1153
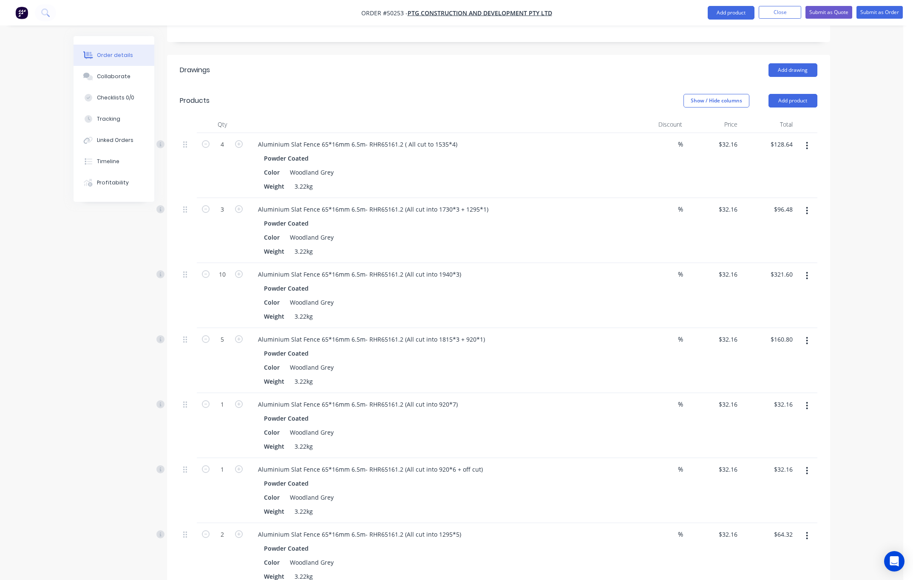
scroll to position [206, 0]
click at [801, 95] on button "Add product" at bounding box center [792, 102] width 49 height 14
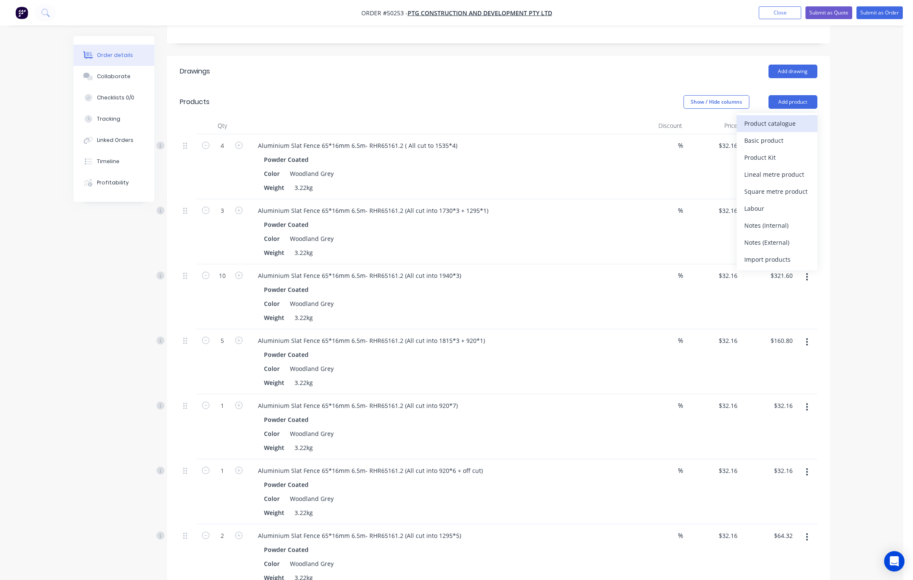
click at [792, 117] on div "Product catalogue" at bounding box center [776, 123] width 65 height 12
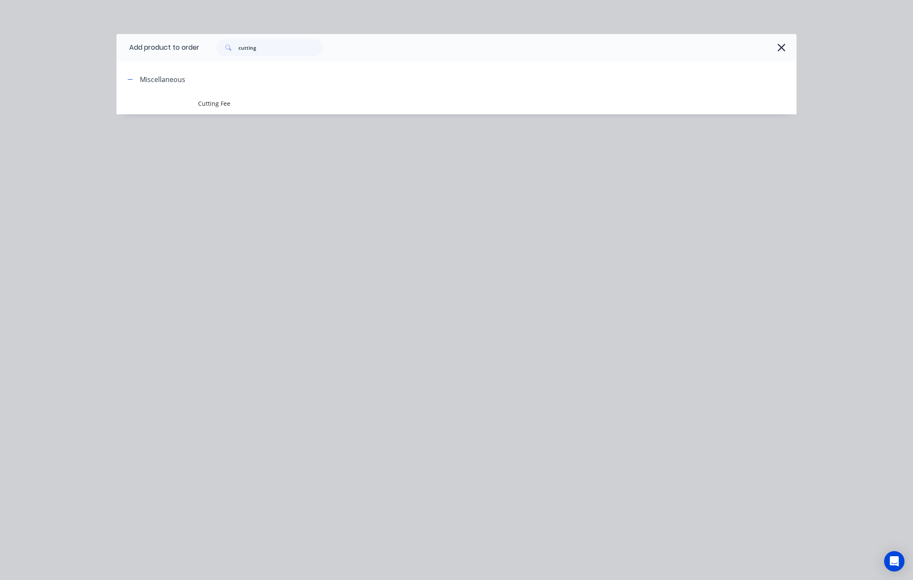
click at [694, 266] on div "Add product to order cutting Miscellaneous Cutting Fee" at bounding box center [456, 290] width 913 height 580
click at [779, 45] on icon "button" at bounding box center [781, 48] width 8 height 8
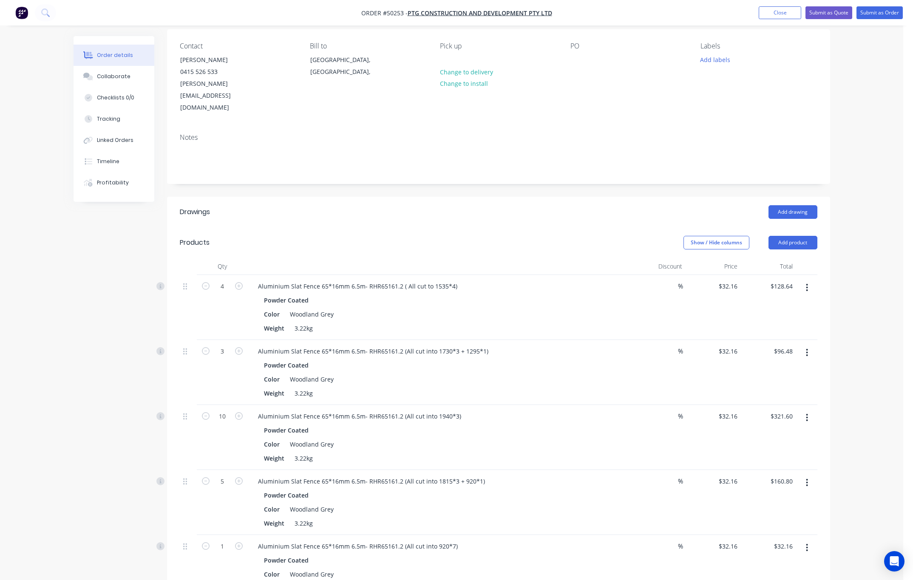
scroll to position [0, 0]
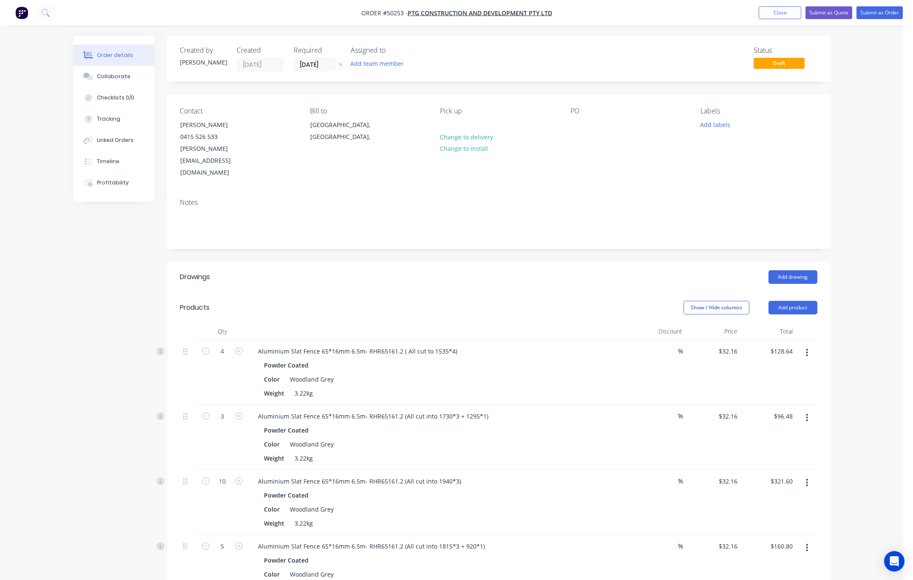
click at [780, 292] on header "Products Show / Hide columns Add product" at bounding box center [498, 307] width 663 height 31
click at [784, 301] on button "Add product" at bounding box center [792, 308] width 49 height 14
click at [778, 323] on div "Product catalogue" at bounding box center [776, 329] width 65 height 12
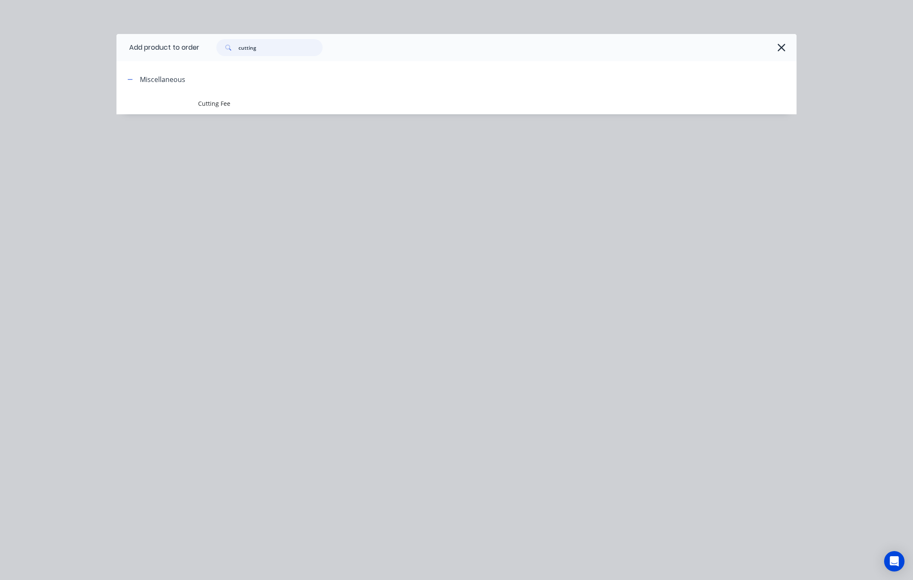
drag, startPoint x: 270, startPoint y: 48, endPoint x: 116, endPoint y: 45, distance: 154.3
click at [173, 55] on header "Add product to order cutting" at bounding box center [456, 47] width 680 height 27
type input "slat"
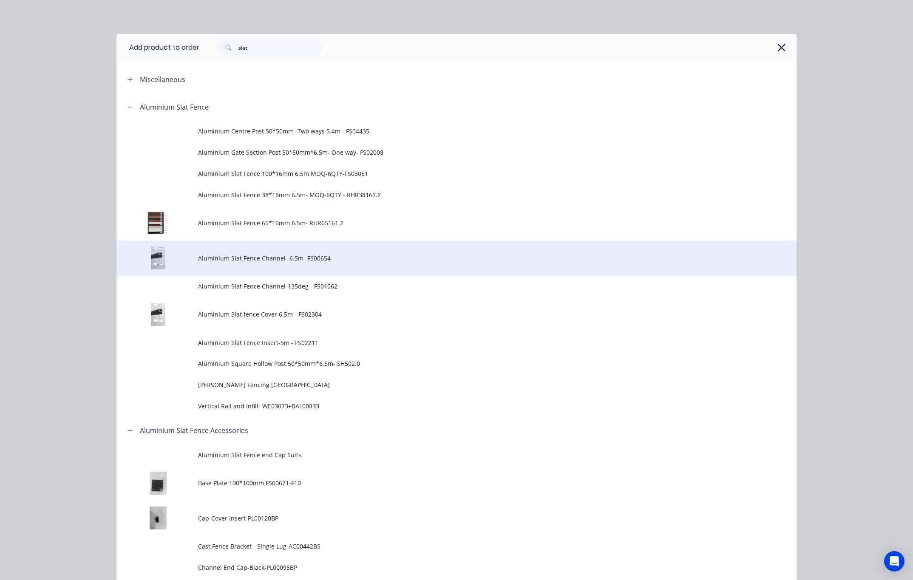
click at [360, 246] on td "Aluminium Slat Fence Channel -6.5m- FS00654" at bounding box center [497, 258] width 598 height 35
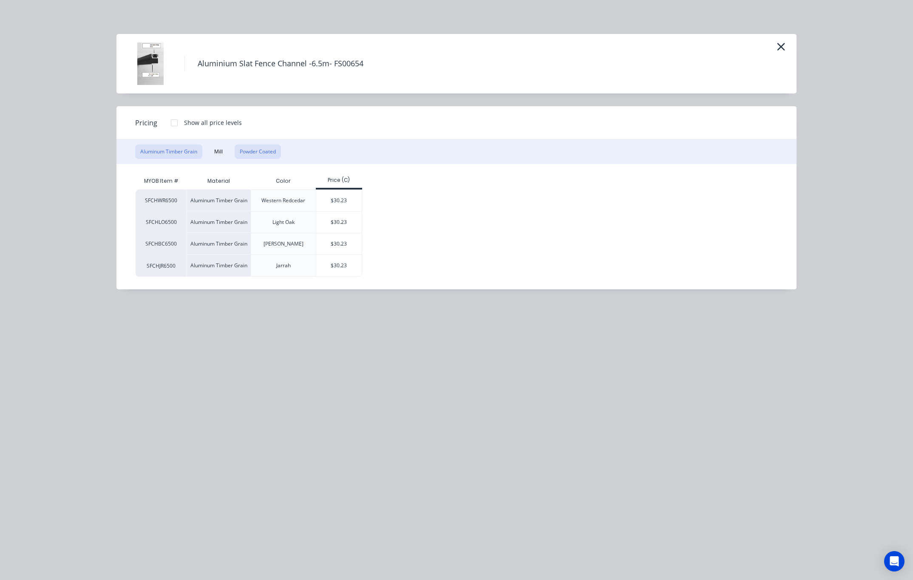
click at [244, 148] on button "Powder Coated" at bounding box center [258, 151] width 46 height 14
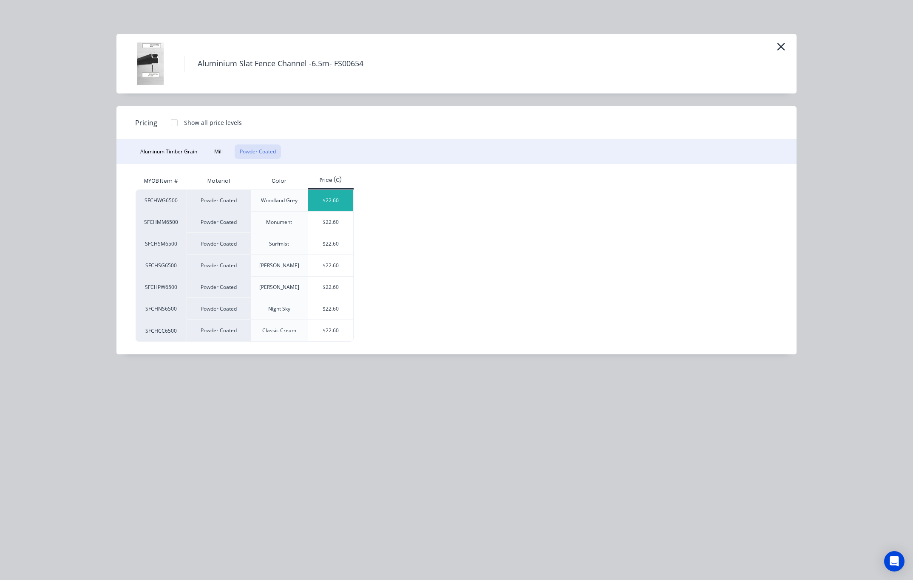
click at [338, 208] on div "$22.60" at bounding box center [330, 200] width 45 height 21
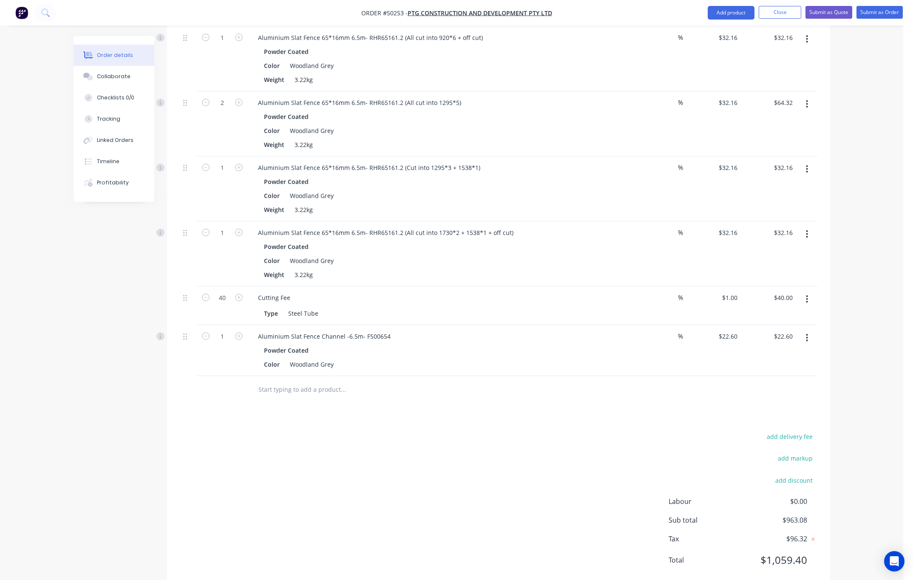
scroll to position [639, 0]
click at [391, 330] on div "Aluminium Slat Fence Channel -6.5m- FS00654" at bounding box center [324, 336] width 146 height 12
click at [220, 330] on input "1" at bounding box center [222, 336] width 22 height 13
type input "2"
type input "$45.20"
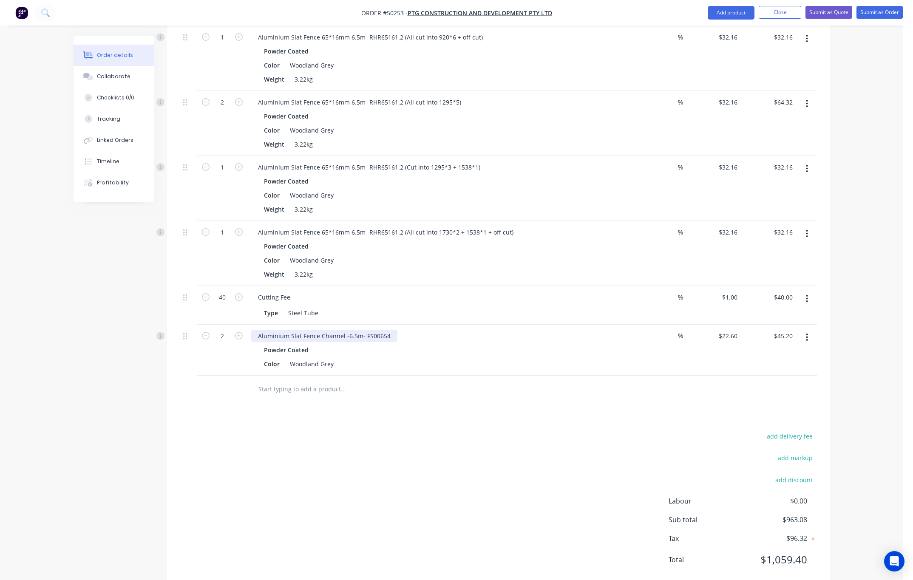
click at [386, 330] on div "Aluminium Slat Fence Channel -6.5m- FS00654" at bounding box center [324, 336] width 146 height 12
click at [391, 330] on div "Aluminium Slat Fence Channel -6.5m- FS00654" at bounding box center [324, 336] width 146 height 12
click at [736, 14] on button "Add product" at bounding box center [731, 13] width 47 height 14
click at [730, 24] on div "Product catalogue Basic product Product Kit Lineal metre product Square metre p…" at bounding box center [714, 102] width 81 height 157
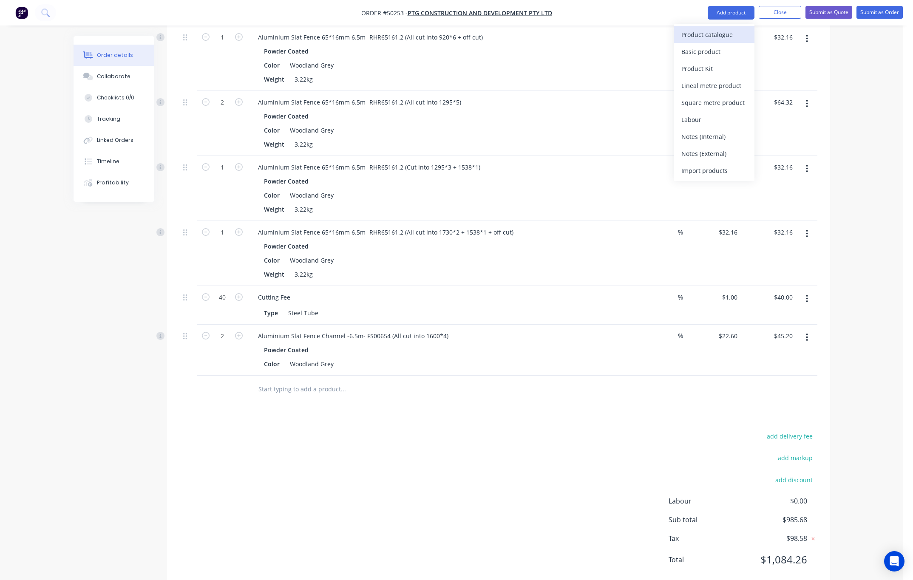
click at [719, 37] on div "Product catalogue" at bounding box center [713, 34] width 65 height 12
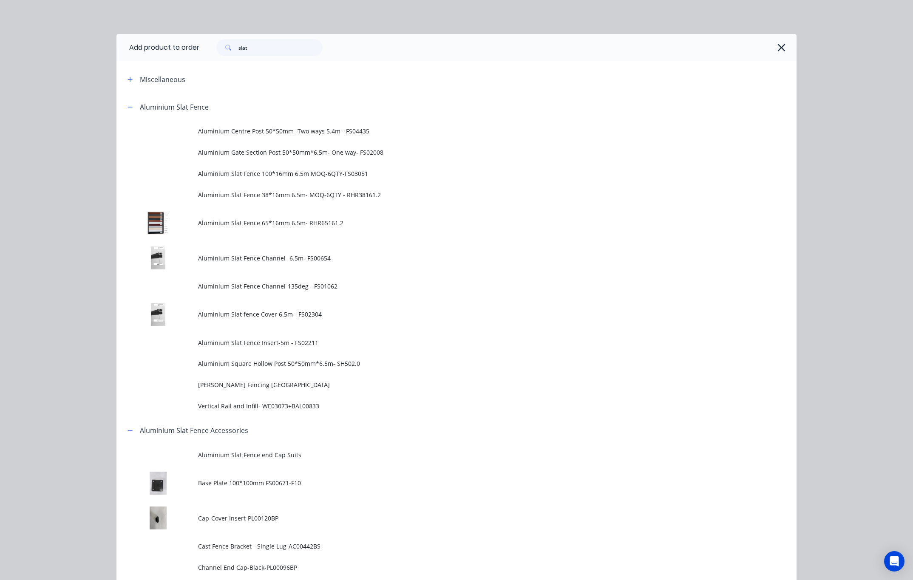
click at [310, 317] on span "Aluminium Slat fence Cover 6.5m - FS02304" at bounding box center [437, 314] width 478 height 9
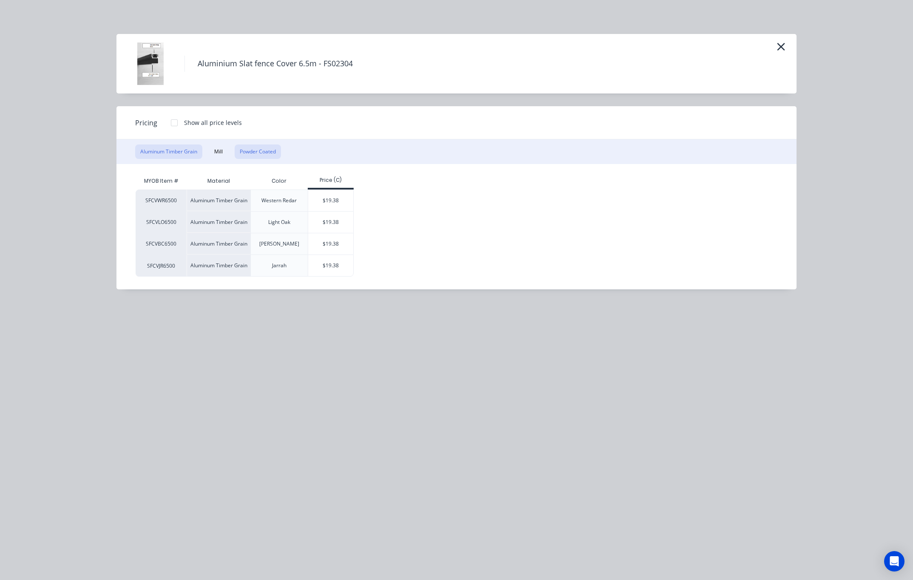
click at [254, 153] on button "Powder Coated" at bounding box center [258, 151] width 46 height 14
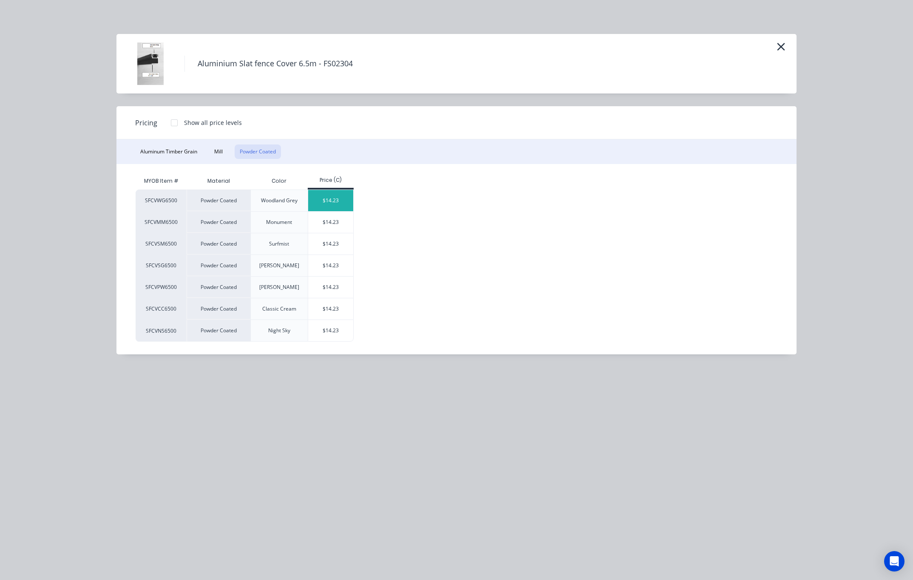
click at [341, 199] on div "$14.23" at bounding box center [330, 200] width 45 height 21
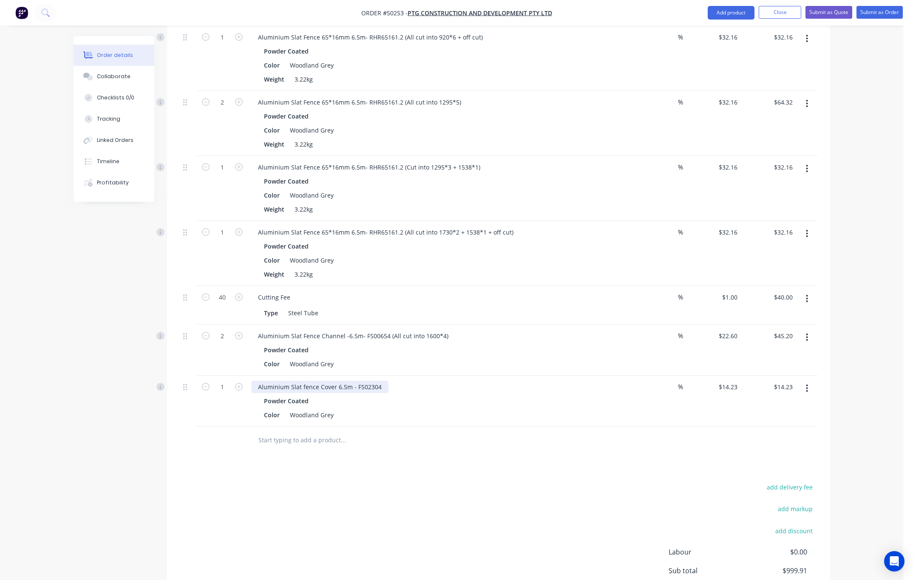
click at [382, 381] on div "Aluminium Slat fence Cover 6.5m - FS02304" at bounding box center [319, 387] width 137 height 12
drag, startPoint x: 385, startPoint y: 314, endPoint x: 449, endPoint y: 314, distance: 63.7
click at [449, 330] on div "Aluminium Slat Fence Channel -6.5m- FS00654 (All cut into 1600*4)" at bounding box center [439, 336] width 376 height 12
copy div "(All cut into 1600*4)"
click at [375, 381] on div "Aluminium Slat fence Cover 6.5m - FS02304" at bounding box center [319, 387] width 137 height 12
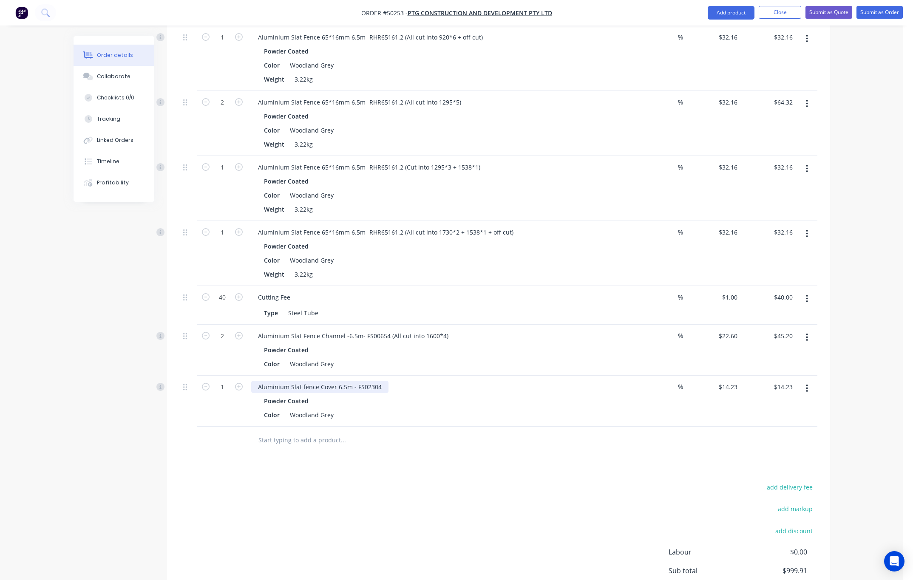
click at [384, 381] on div "Aluminium Slat fence Cover 6.5m - FS02304" at bounding box center [319, 387] width 137 height 12
click at [223, 381] on input "1" at bounding box center [222, 387] width 22 height 13
type input "2"
type input "$28.46"
click at [445, 481] on div "add delivery fee add markup add discount Labour $0.00 Sub total $999.91 Tax $10…" at bounding box center [498, 553] width 637 height 145
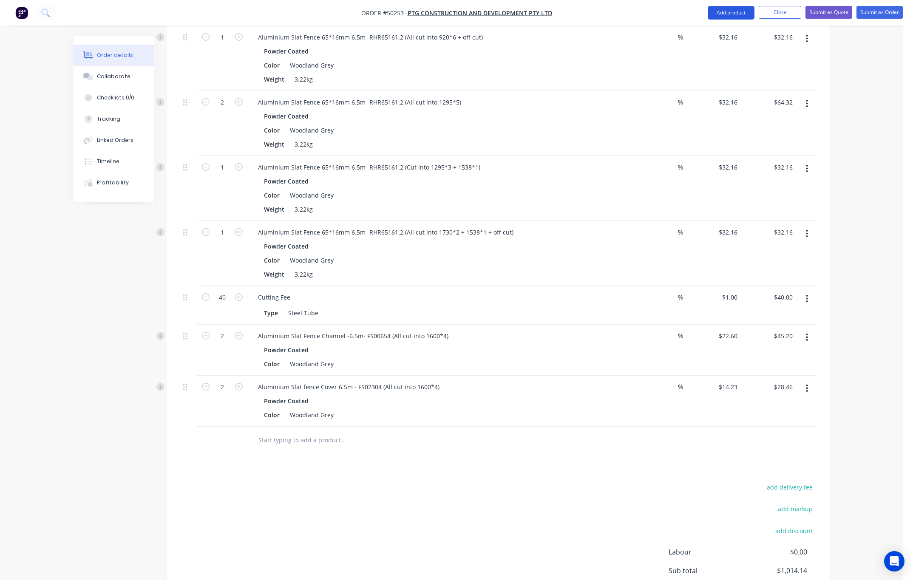
click at [724, 11] on button "Add product" at bounding box center [731, 13] width 47 height 14
click at [723, 32] on div "Product catalogue" at bounding box center [713, 34] width 65 height 12
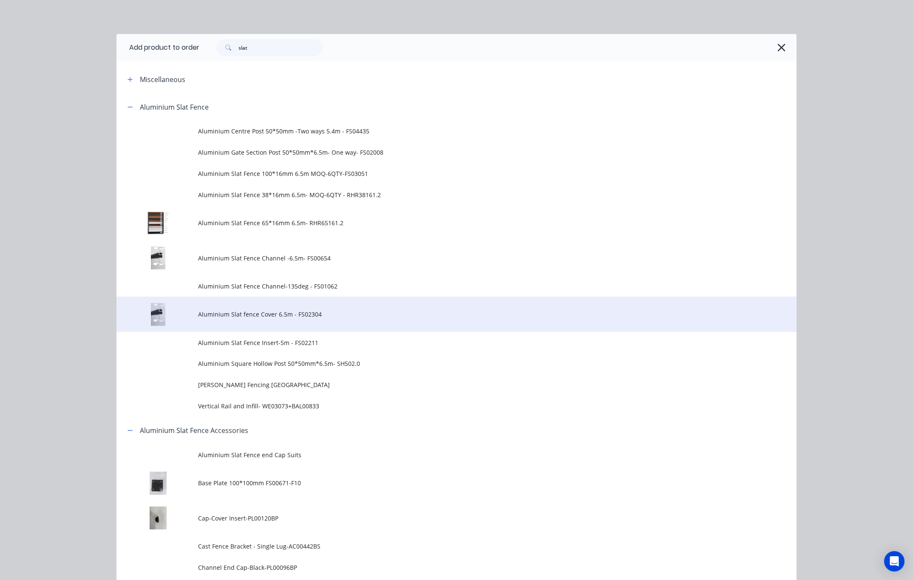
click at [280, 315] on span "Aluminium Slat fence Cover 6.5m - FS02304" at bounding box center [437, 314] width 478 height 9
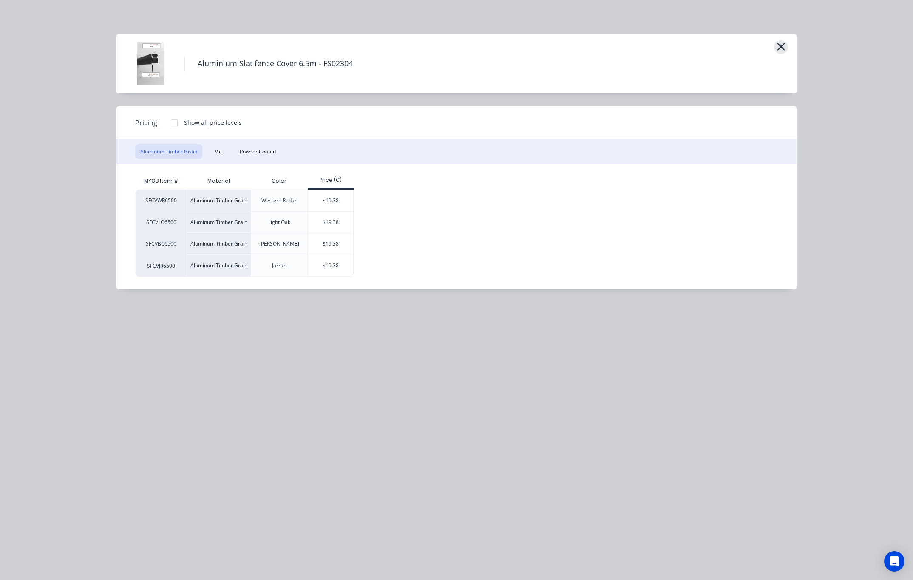
click at [777, 46] on icon "button" at bounding box center [780, 47] width 9 height 12
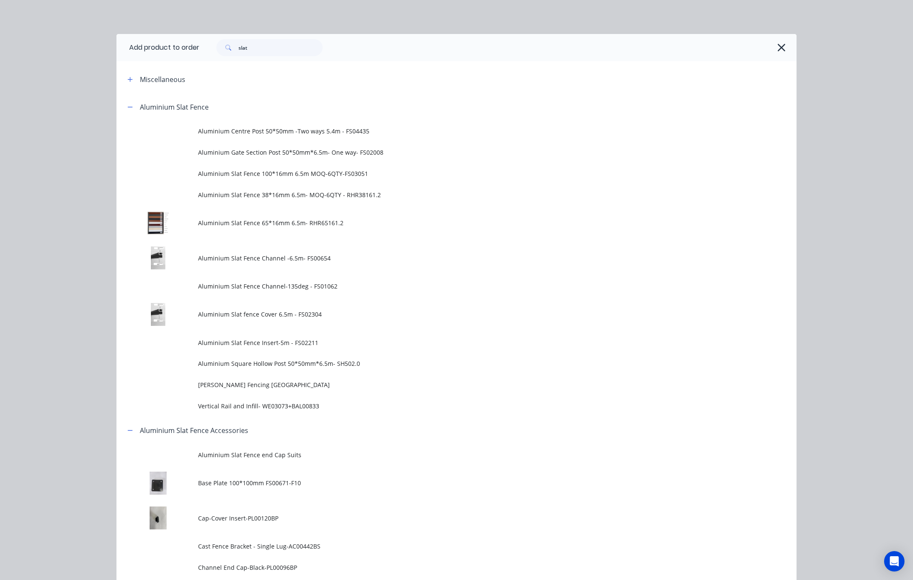
scroll to position [93, 0]
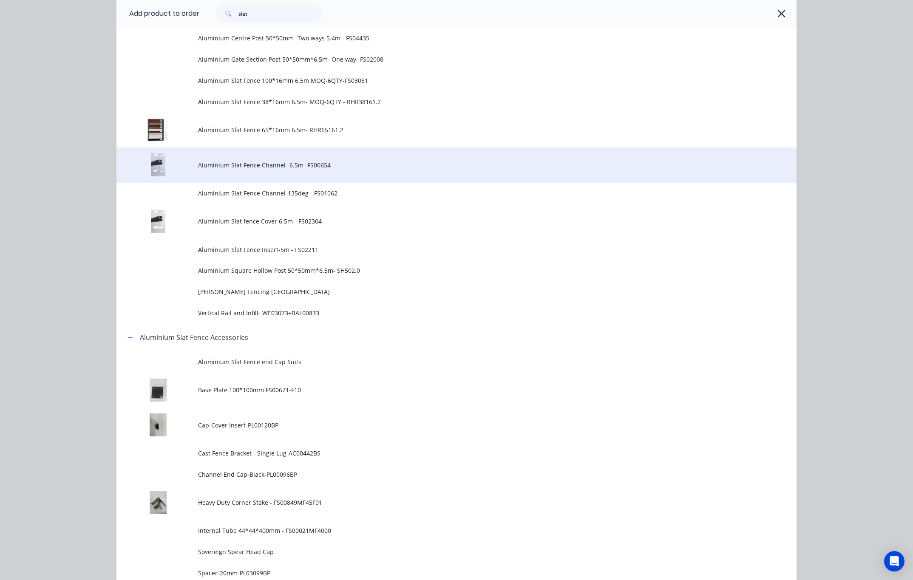
click at [297, 167] on span "Aluminium Slat Fence Channel -6.5m- FS00654" at bounding box center [437, 165] width 478 height 9
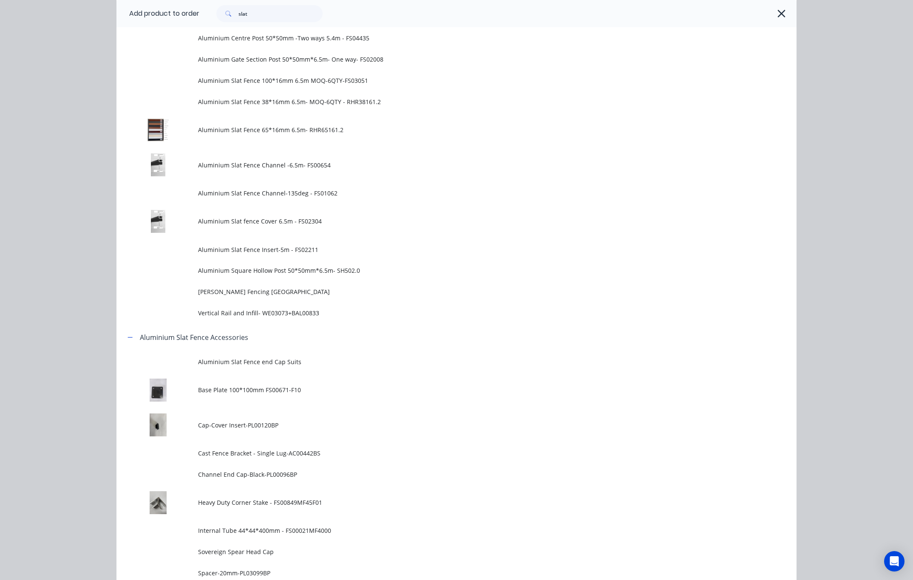
scroll to position [0, 0]
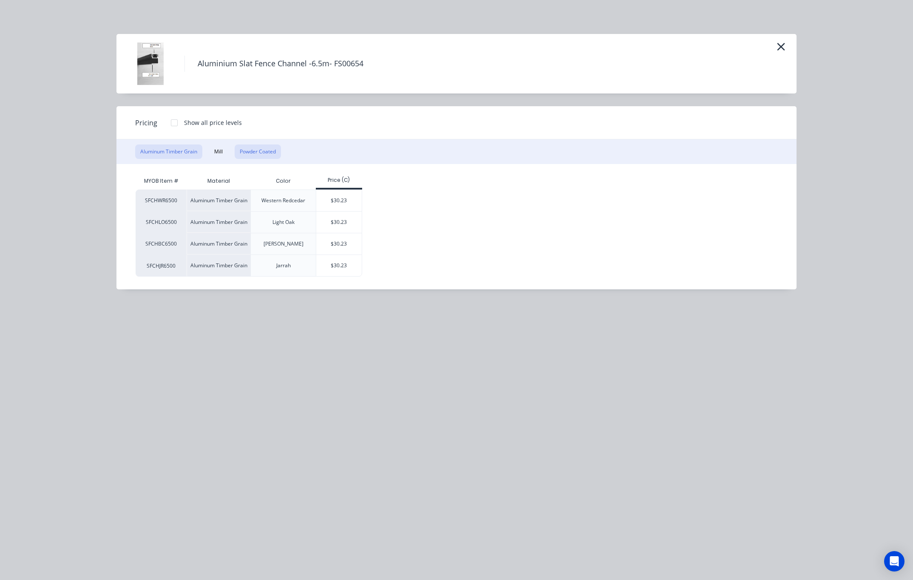
click at [266, 152] on button "Powder Coated" at bounding box center [258, 151] width 46 height 14
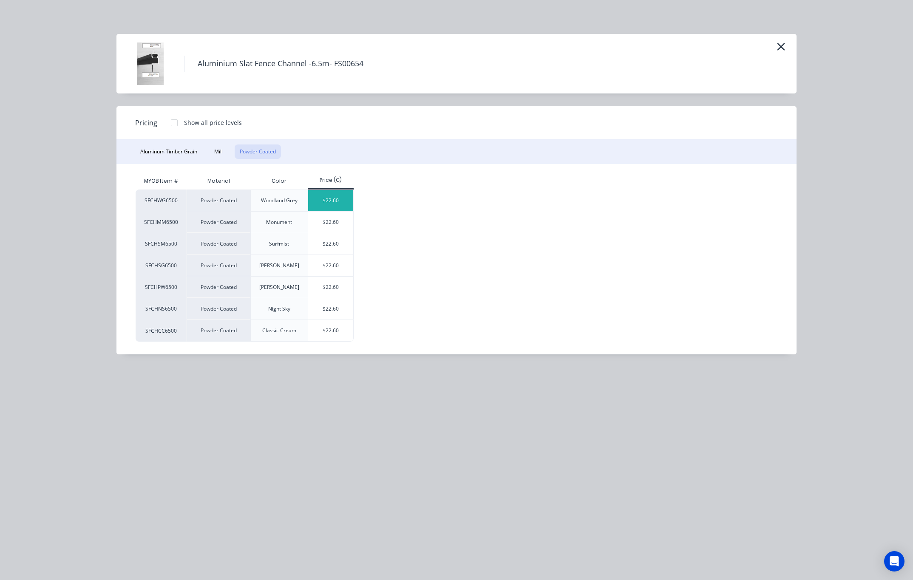
click at [337, 200] on div "$22.60" at bounding box center [330, 200] width 45 height 21
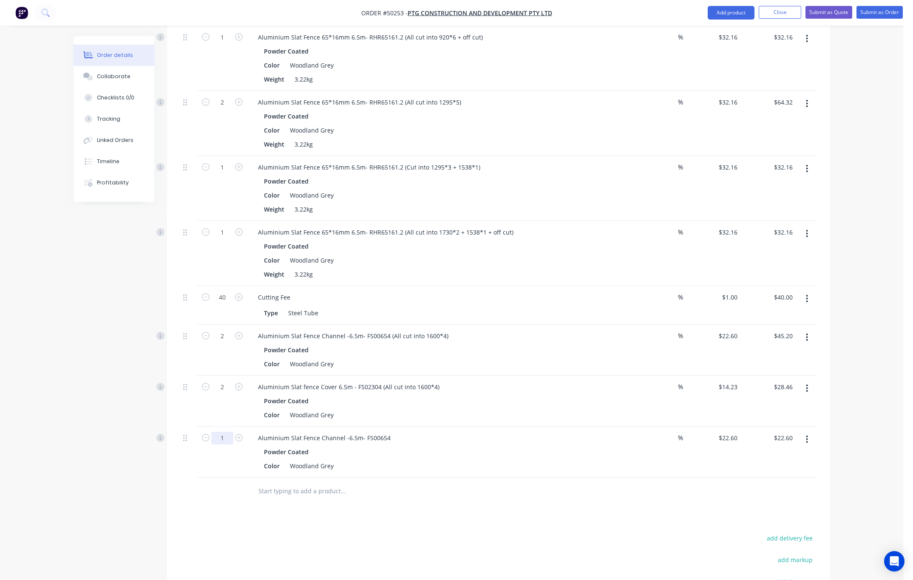
drag, startPoint x: 221, startPoint y: 413, endPoint x: 227, endPoint y: 418, distance: 7.6
click at [221, 432] on input "1" at bounding box center [222, 438] width 22 height 13
type input "2"
type input "$45.20"
click at [395, 491] on div "Drawings Add drawing Products Show / Hide columns Add product Qty Discount Pric…" at bounding box center [498, 157] width 663 height 1068
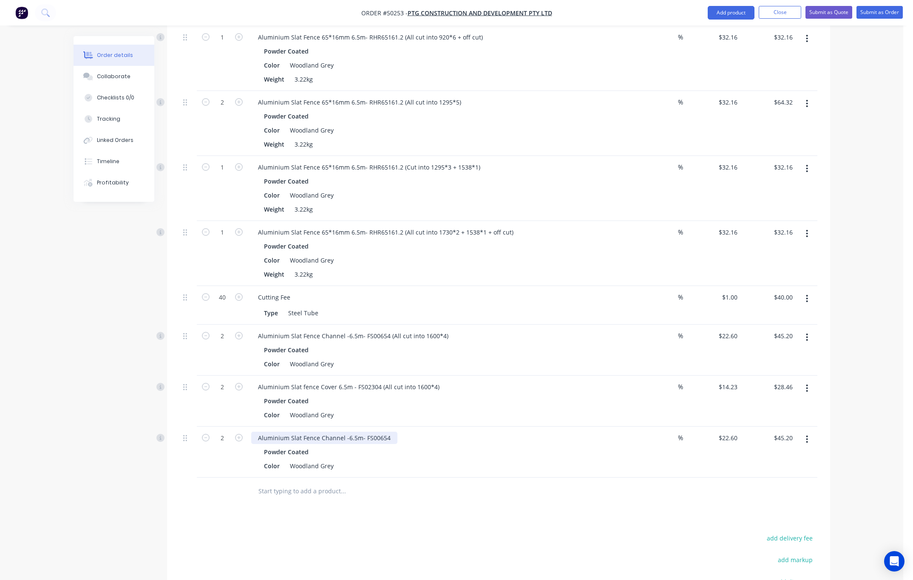
click at [389, 432] on div "Aluminium Slat Fence Channel -6.5m- FS00654" at bounding box center [324, 438] width 146 height 12
click at [222, 432] on input "2" at bounding box center [222, 438] width 22 height 13
type input "1"
type input "$22.60"
click at [416, 432] on div "Aluminium Slat Fence Channel -6.5m- FS00654 (Cut into" at bounding box center [337, 438] width 172 height 12
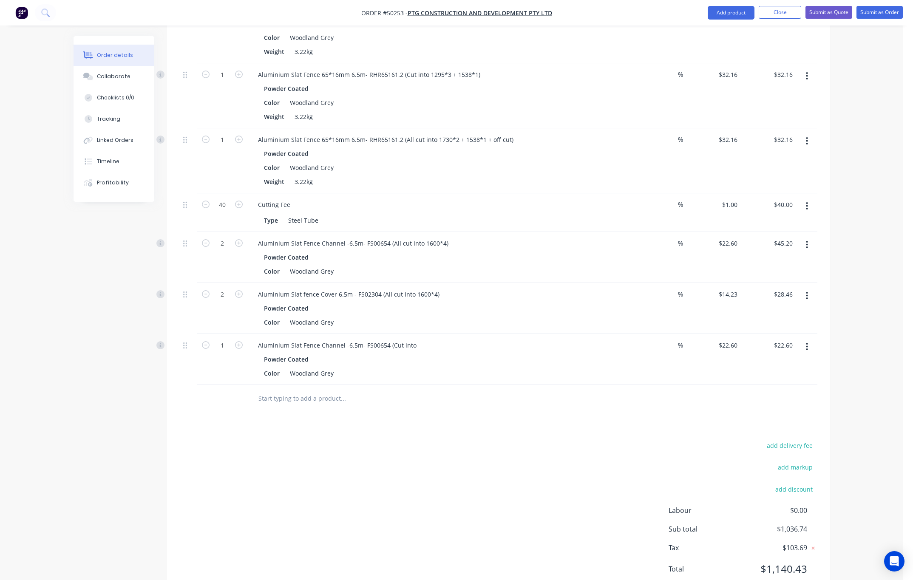
scroll to position [742, 0]
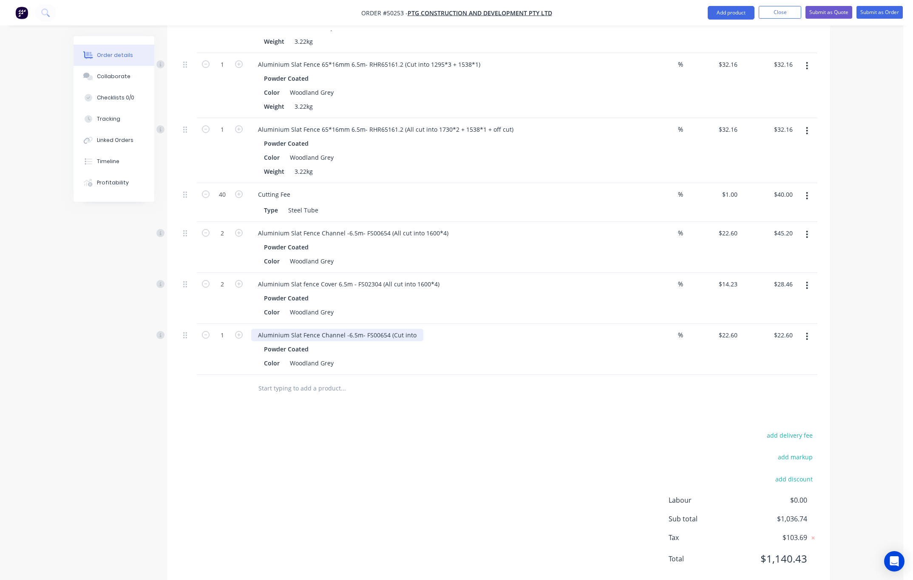
click at [413, 329] on div "Aluminium Slat Fence Channel -6.5m- FS00654 (Cut into" at bounding box center [337, 335] width 172 height 12
click at [507, 430] on div "add delivery fee add markup add discount Labour $0.00 Sub total $1,036.74 Tax $…" at bounding box center [498, 502] width 637 height 145
click at [730, 11] on button "Add product" at bounding box center [731, 13] width 47 height 14
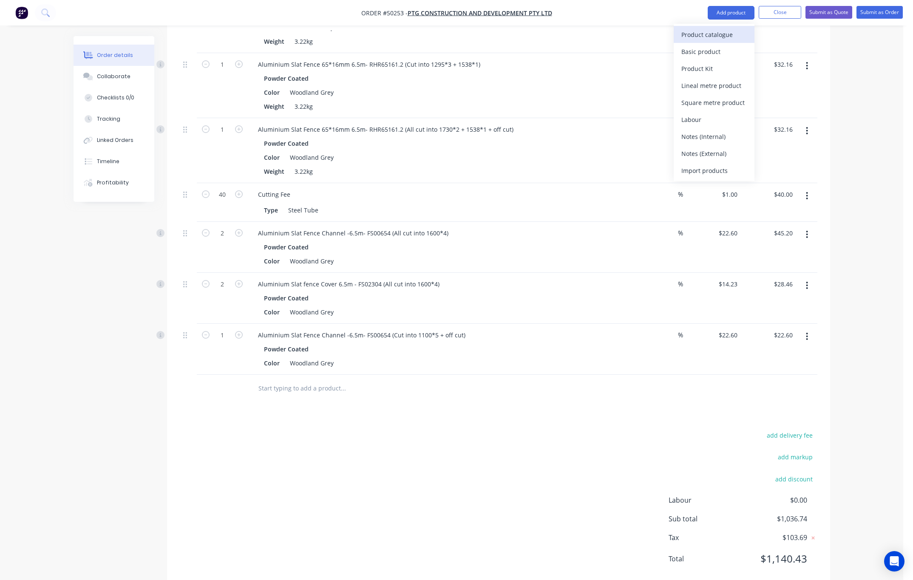
click at [722, 36] on div "Product catalogue" at bounding box center [713, 34] width 65 height 12
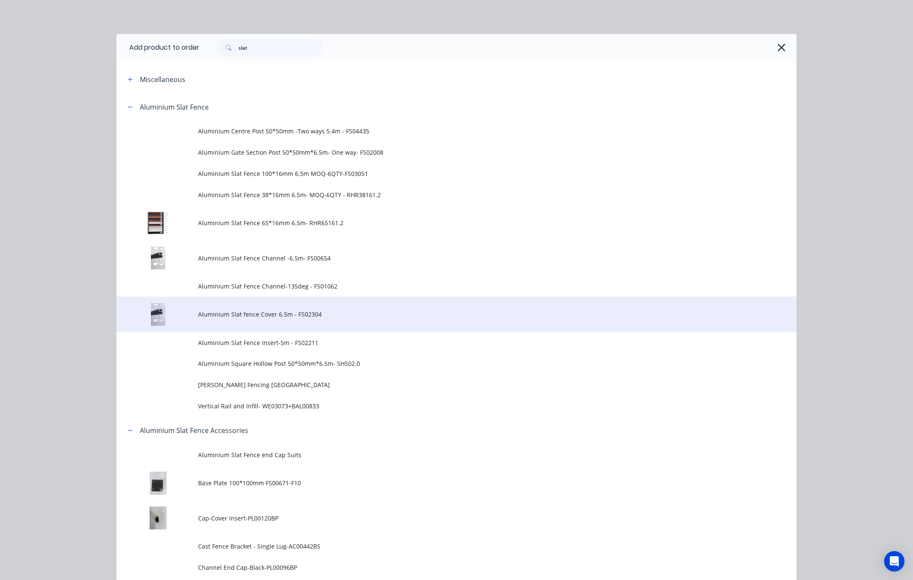
click at [310, 310] on span "Aluminium Slat fence Cover 6.5m - FS02304" at bounding box center [437, 314] width 478 height 9
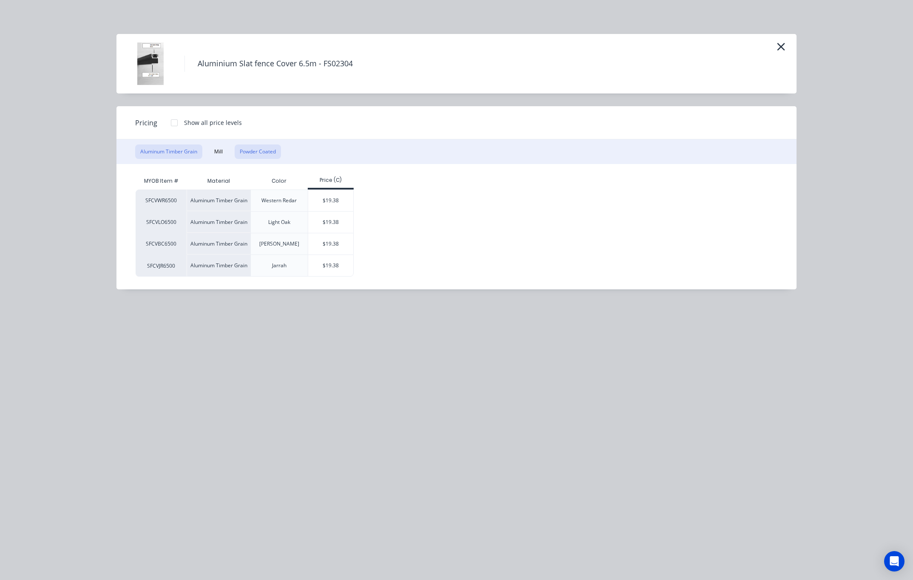
click at [267, 153] on button "Powder Coated" at bounding box center [258, 151] width 46 height 14
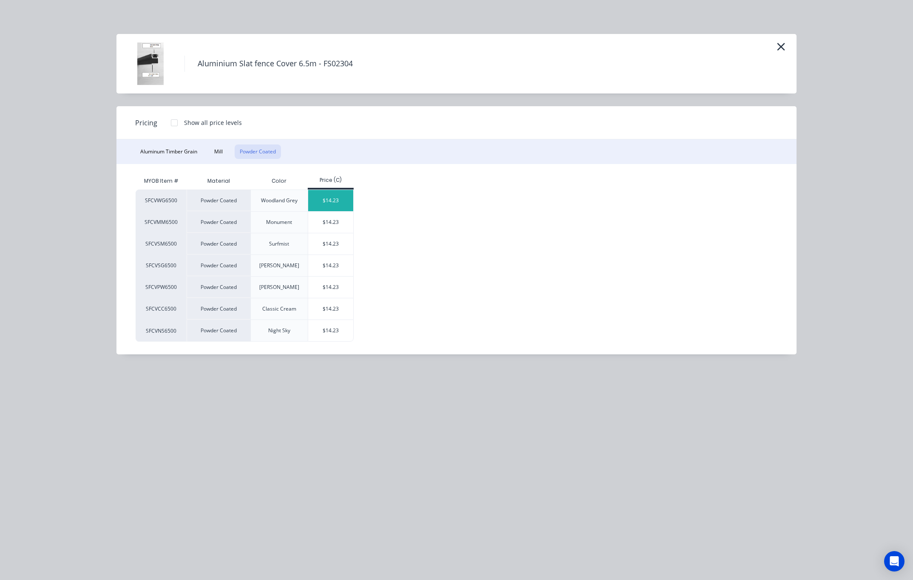
click at [347, 205] on div "$14.23" at bounding box center [330, 200] width 45 height 21
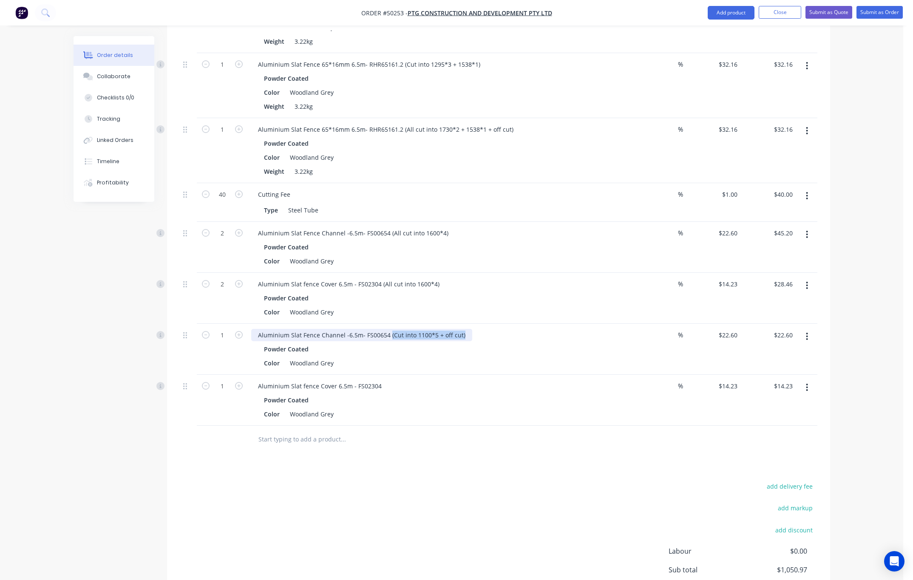
drag, startPoint x: 387, startPoint y: 316, endPoint x: 478, endPoint y: 315, distance: 91.4
click at [478, 329] on div "Aluminium Slat Fence Channel -6.5m- FS00654 (Cut into 1100*5 + off cut)" at bounding box center [439, 335] width 376 height 12
copy div "(Cut into 1100*5 + off cut)"
click at [383, 380] on div "Aluminium Slat fence Cover 6.5m - FS02304" at bounding box center [319, 386] width 137 height 12
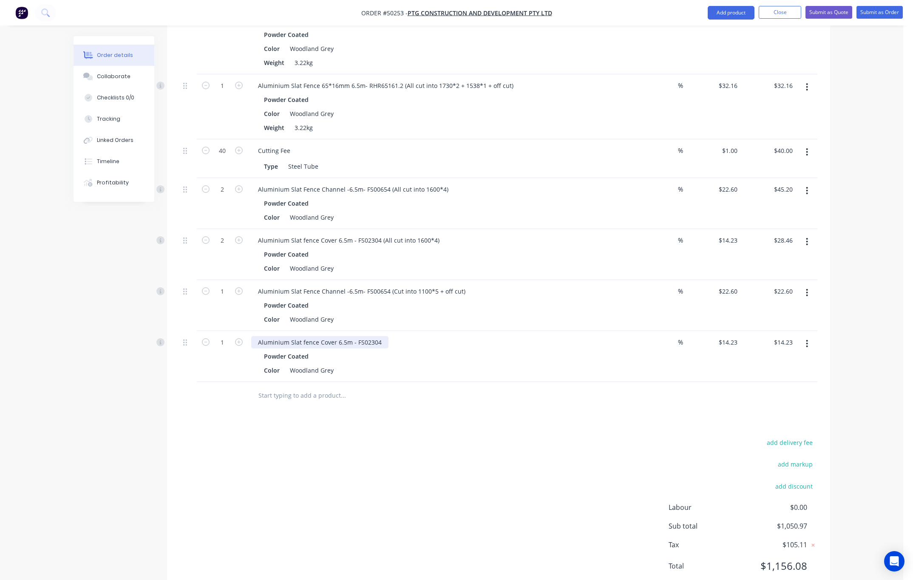
scroll to position [793, 0]
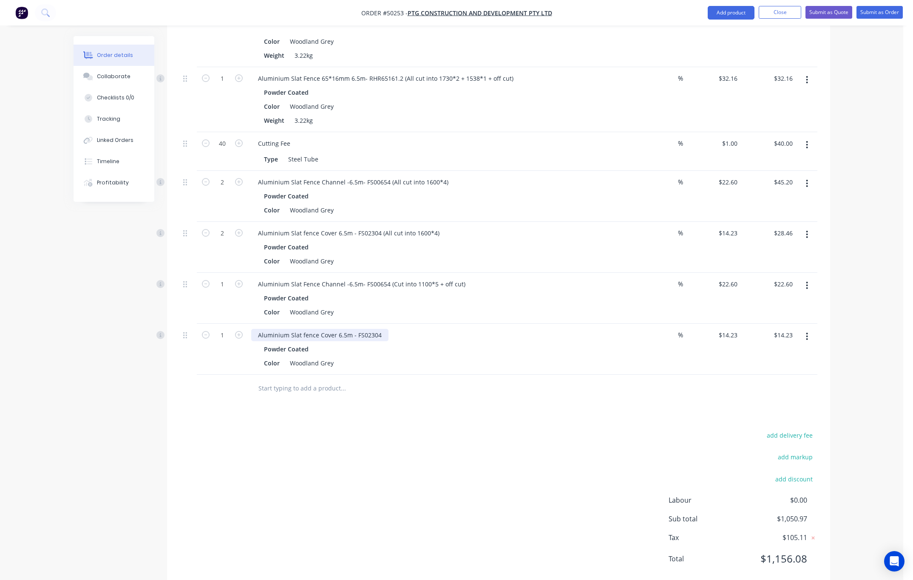
click at [384, 329] on div "Aluminium Slat fence Cover 6.5m - FS02304" at bounding box center [319, 335] width 137 height 12
click at [472, 391] on div "Drawings Add drawing Products Show / Hide columns Add product Qty Discount Pric…" at bounding box center [498, 28] width 663 height 1119
click at [728, 4] on nav "Order #50253 - PTG Construction and Development Pty Ltd Add product Close Submi…" at bounding box center [456, 12] width 913 height 25
click at [730, 12] on button "Add product" at bounding box center [731, 13] width 47 height 14
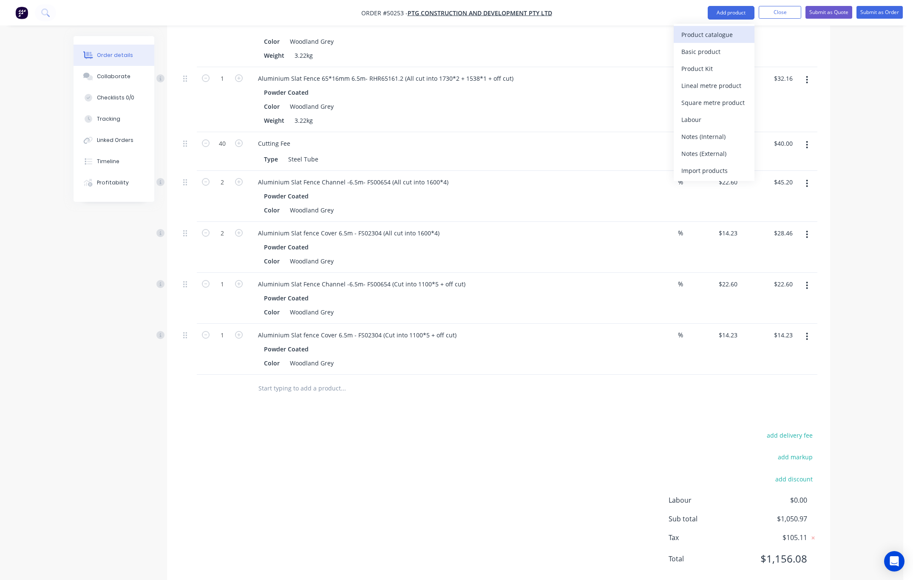
click at [728, 34] on div "Product catalogue" at bounding box center [713, 34] width 65 height 12
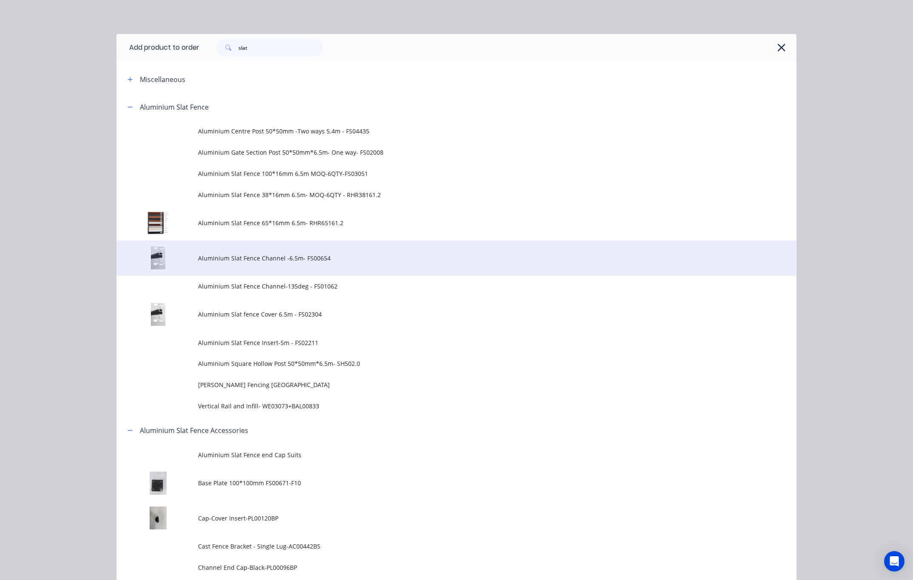
click at [375, 264] on td "Aluminium Slat Fence Channel -6.5m- FS00654" at bounding box center [497, 258] width 598 height 35
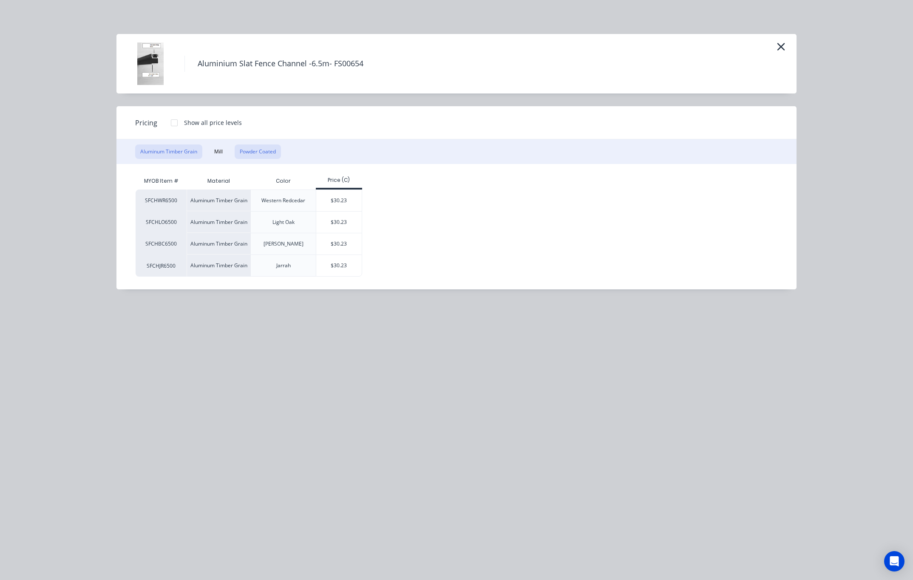
click at [254, 148] on button "Powder Coated" at bounding box center [258, 151] width 46 height 14
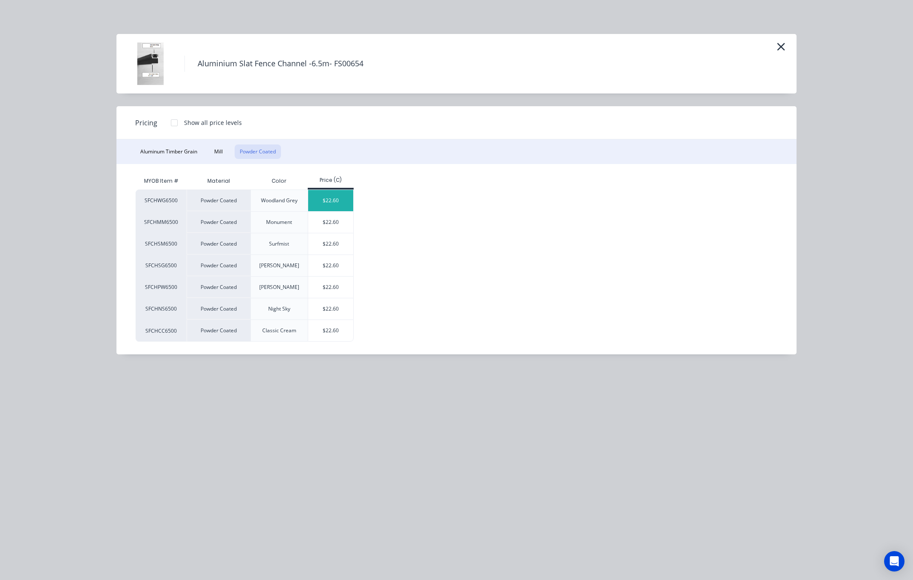
click at [330, 197] on div "$22.60" at bounding box center [330, 200] width 45 height 21
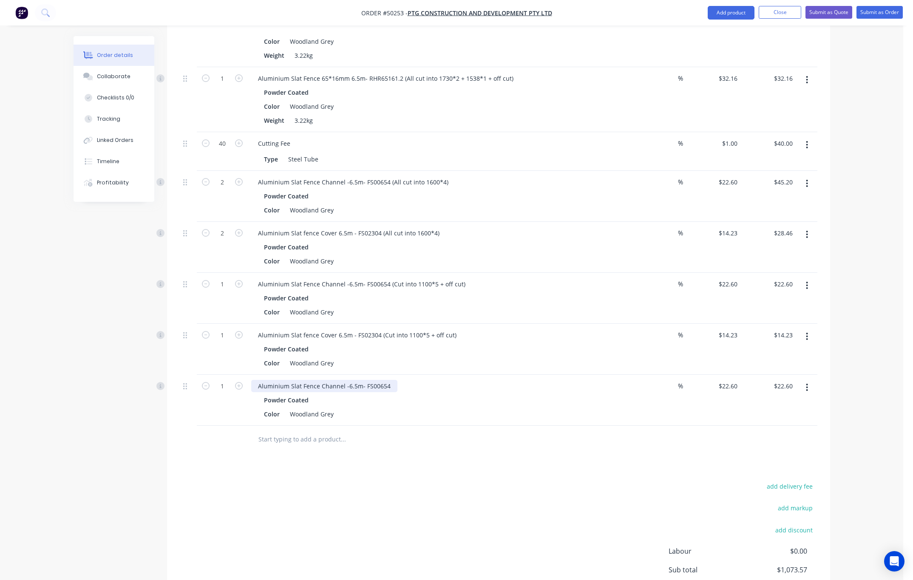
drag, startPoint x: 391, startPoint y: 357, endPoint x: 388, endPoint y: 366, distance: 9.4
click at [391, 375] on div "Aluminium Slat Fence Channel -6.5m- FS00654 Powder Coated Color Woodland Grey" at bounding box center [439, 400] width 382 height 51
click at [388, 380] on div "Aluminium Slat Fence Channel -6.5m- FS00654" at bounding box center [324, 386] width 146 height 12
click at [409, 451] on div "Drawings Add drawing Products Show / Hide columns Add product Qty Discount Pric…" at bounding box center [498, 54] width 663 height 1170
click at [718, 18] on button "Add product" at bounding box center [731, 13] width 47 height 14
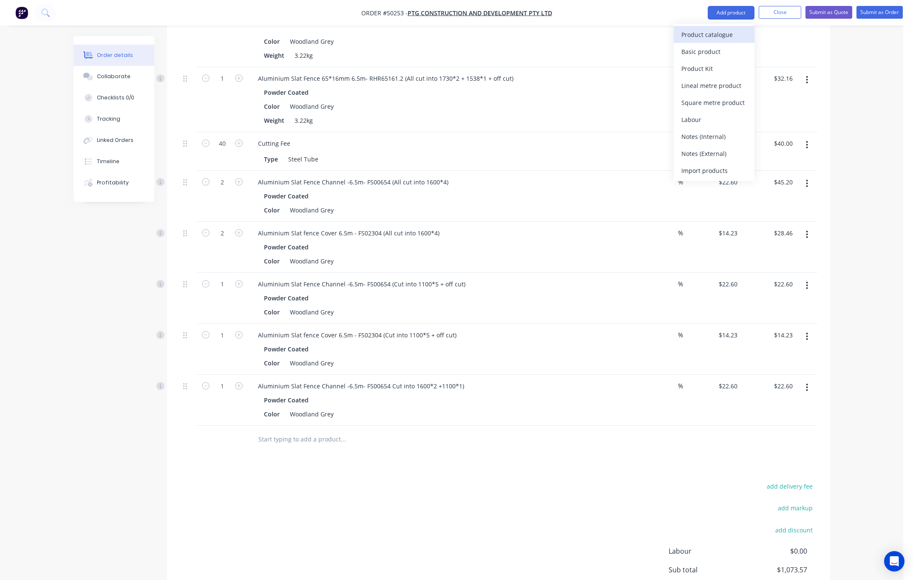
click at [715, 34] on div "Product catalogue" at bounding box center [713, 34] width 65 height 12
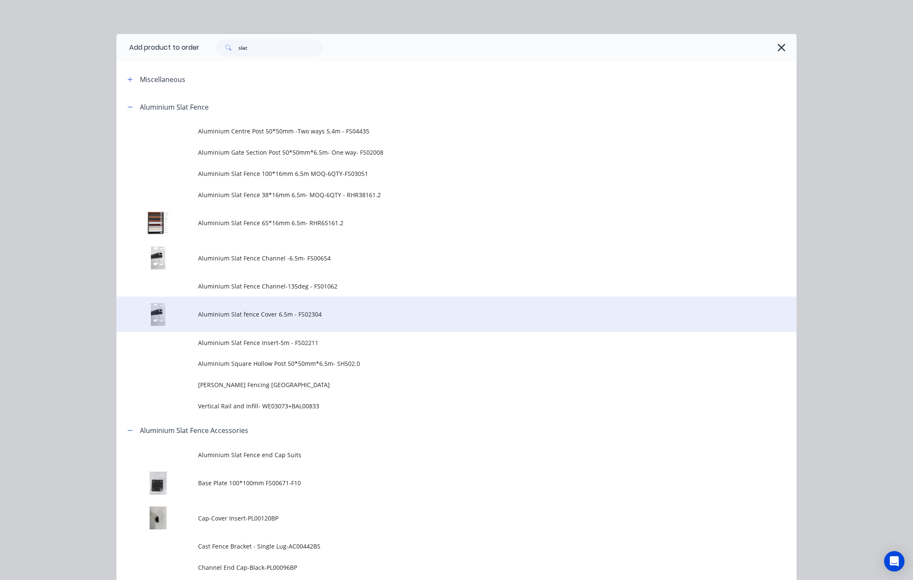
click at [340, 313] on span "Aluminium Slat fence Cover 6.5m - FS02304" at bounding box center [437, 314] width 478 height 9
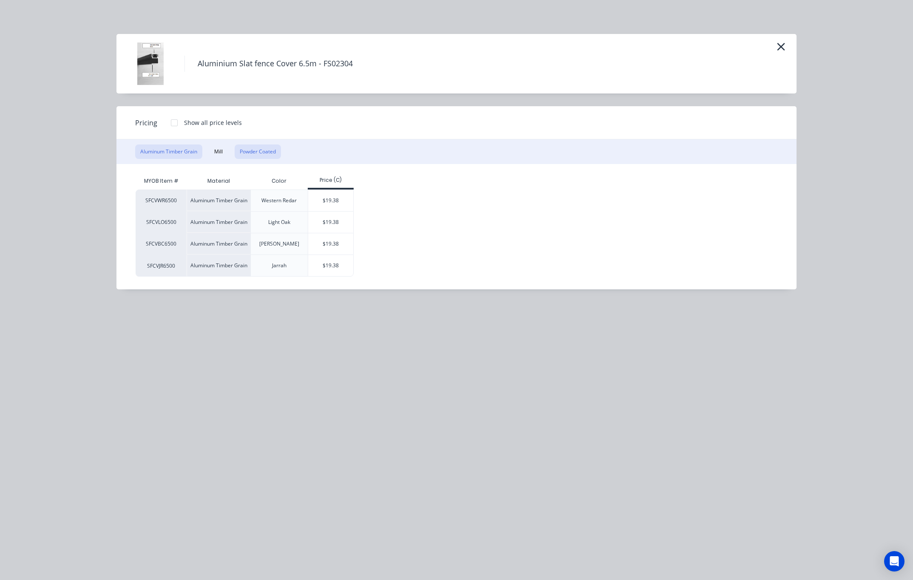
click at [260, 149] on button "Powder Coated" at bounding box center [258, 151] width 46 height 14
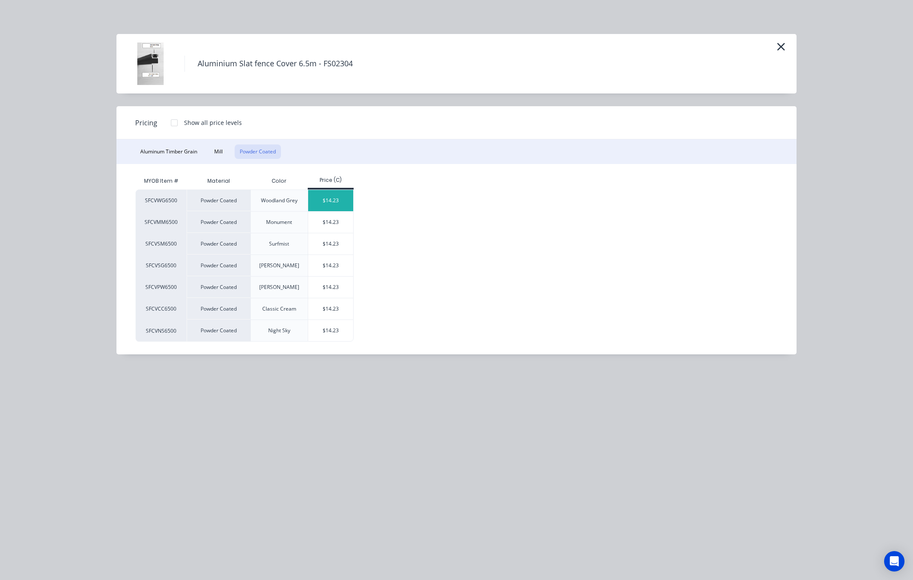
click at [336, 199] on div "$14.23" at bounding box center [330, 200] width 45 height 21
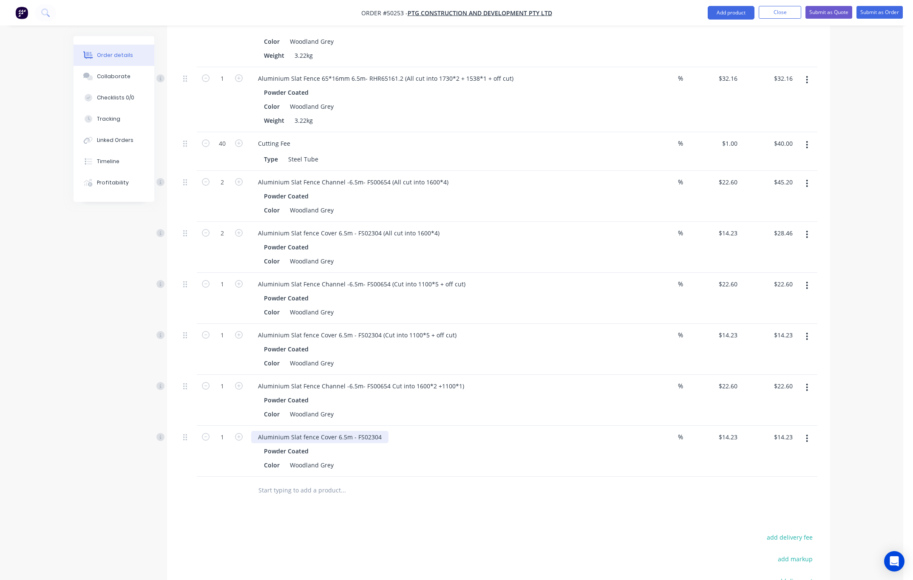
click at [376, 431] on div "Aluminium Slat fence Cover 6.5m - FS02304" at bounding box center [319, 437] width 137 height 12
click at [388, 380] on div "Aluminium Slat Fence Channel -6.5m- FS00654 Cut into 1600*2 +1100*1)" at bounding box center [361, 386] width 220 height 12
drag, startPoint x: 385, startPoint y: 365, endPoint x: 468, endPoint y: 371, distance: 83.1
click at [468, 375] on div "Aluminium Slat Fence Channel -6.5m- FS00654 (Cut into 1600*2 +1100*1) Powder Co…" at bounding box center [439, 400] width 382 height 51
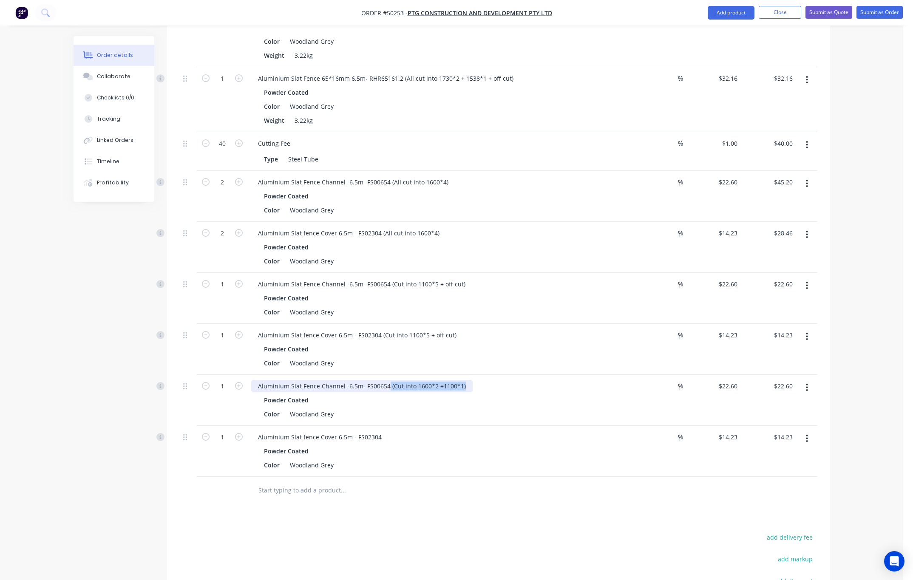
copy div "(Cut into 1600*2 +1100*1)"
click at [384, 431] on div "Aluminium Slat fence Cover 6.5m - FS02304" at bounding box center [319, 437] width 137 height 12
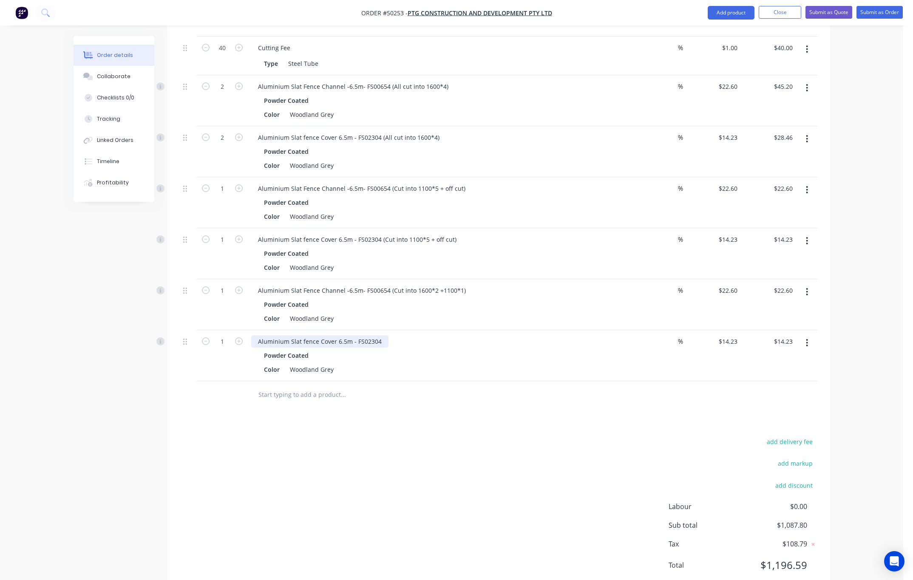
scroll to position [895, 0]
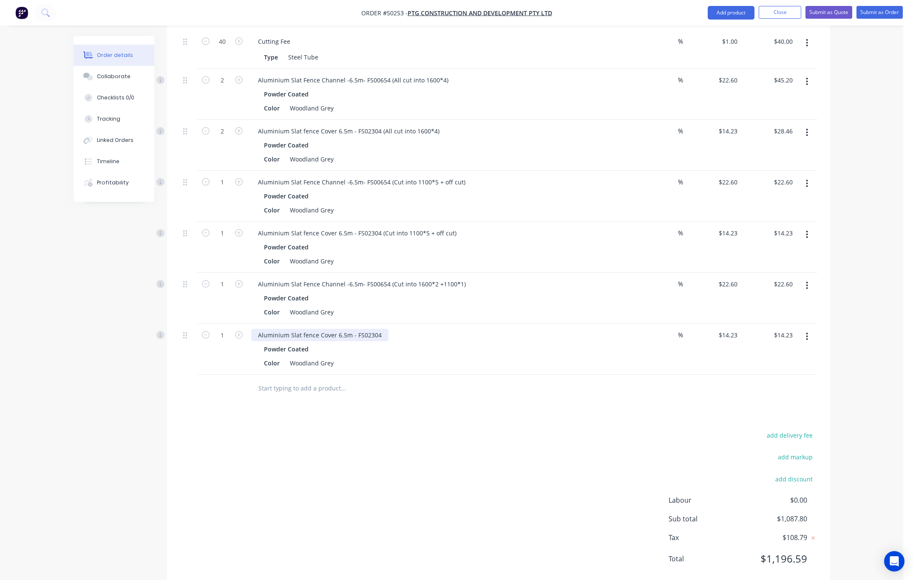
click at [380, 329] on div "Aluminium Slat fence Cover 6.5m - FS02304" at bounding box center [319, 335] width 137 height 12
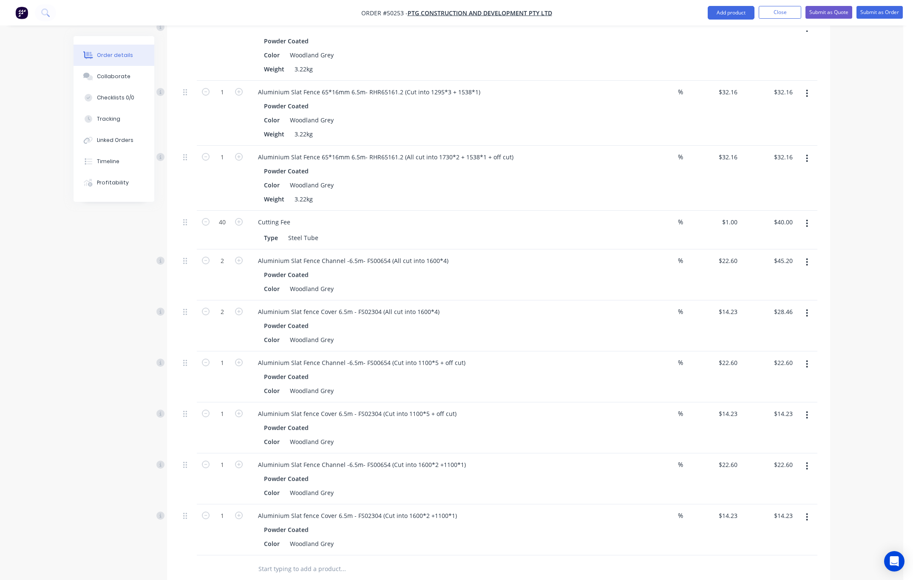
scroll to position [704, 0]
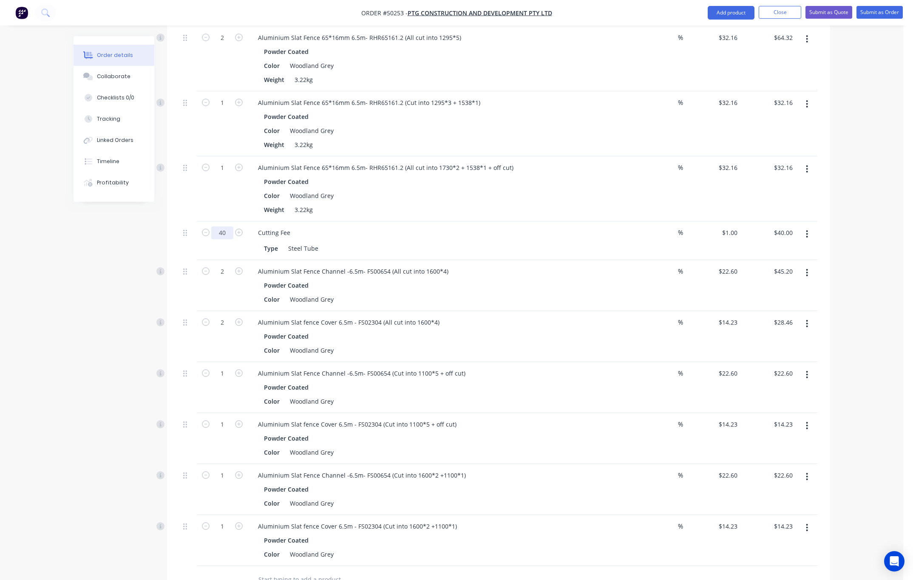
click at [227, 226] on input "40" at bounding box center [222, 232] width 22 height 13
type input "64"
type input "$64.00"
click at [52, 305] on div "Order details Collaborate Checklists 0/0 Tracking Linked Orders Timeline Profit…" at bounding box center [451, 43] width 903 height 1495
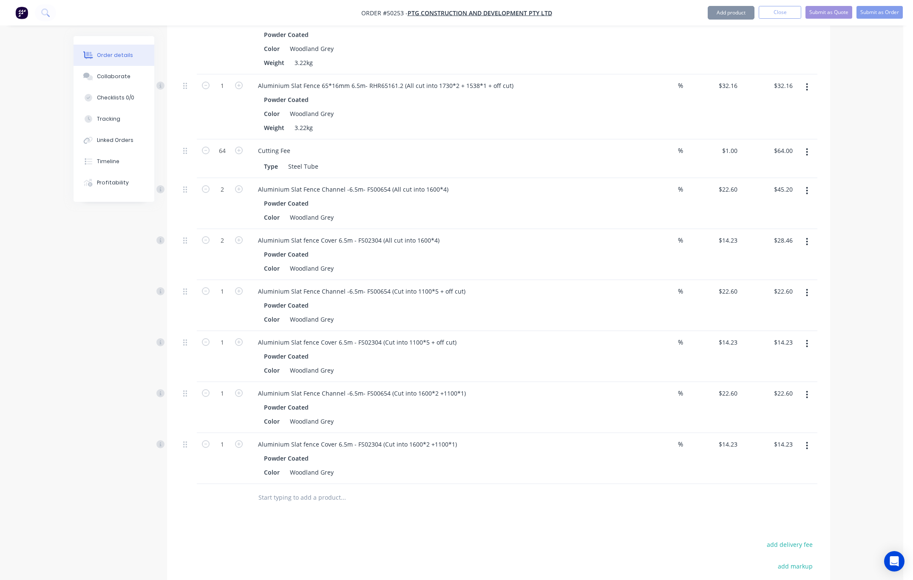
scroll to position [895, 0]
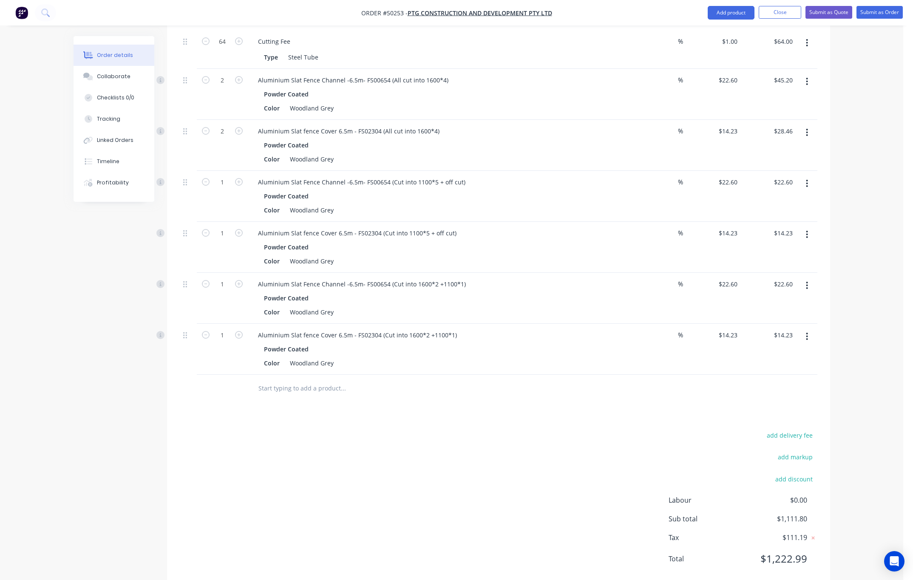
click at [630, 468] on div "add delivery fee add markup add discount Labour $0.00 Sub total $1,111.80 Tax $…" at bounding box center [498, 502] width 637 height 145
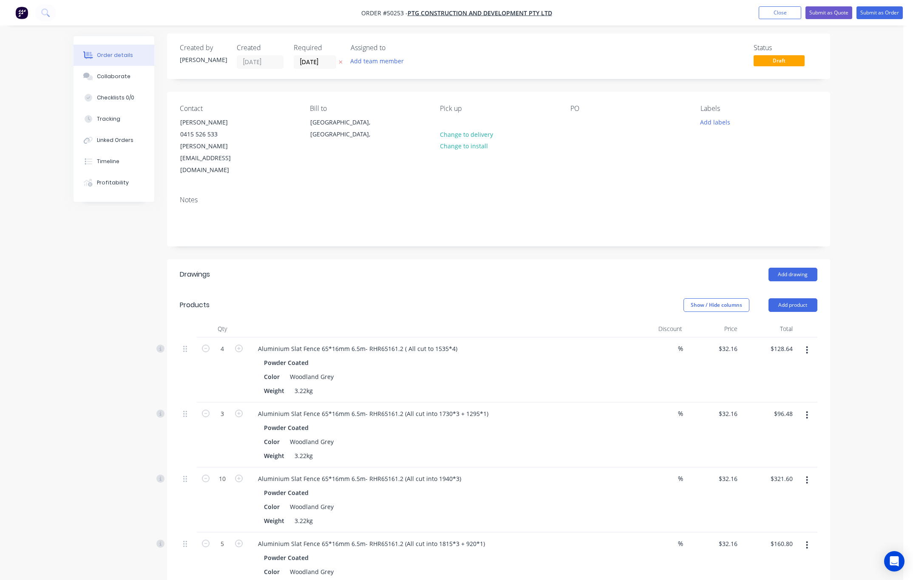
scroll to position [0, 0]
click at [822, 9] on button "Submit as Quote" at bounding box center [828, 12] width 47 height 13
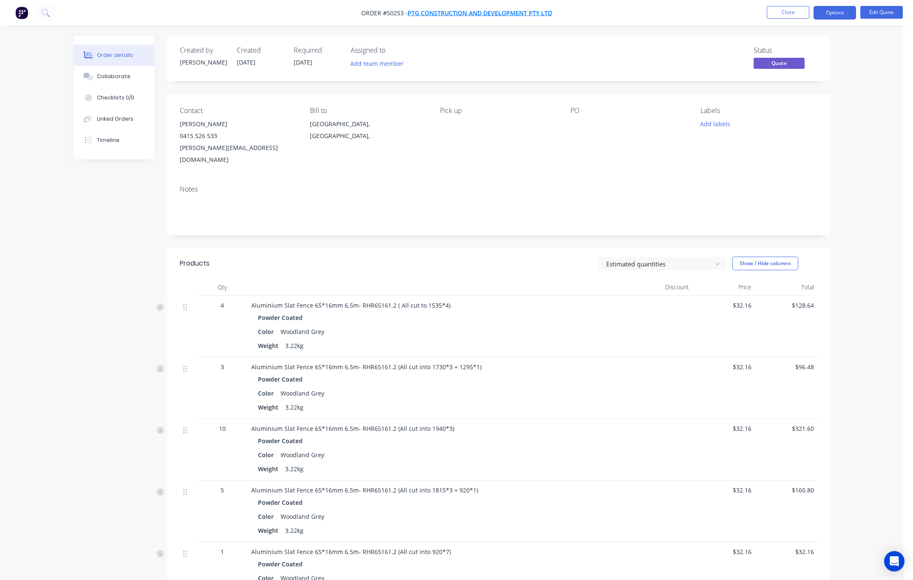
click at [503, 9] on span "PTG Construction and Development Pty Ltd" at bounding box center [480, 13] width 144 height 8
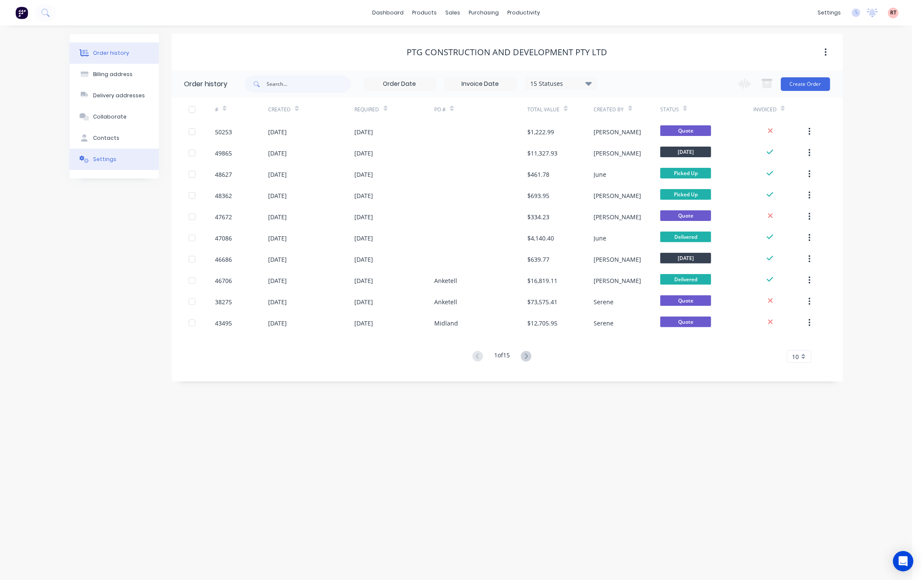
click at [115, 166] on button "Settings" at bounding box center [114, 159] width 89 height 21
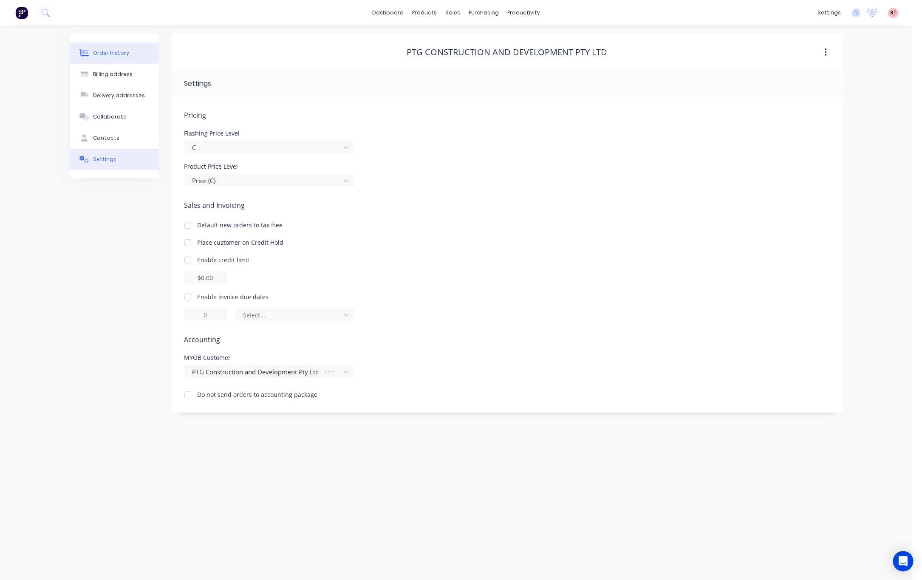
click at [124, 51] on div "Order history" at bounding box center [111, 53] width 36 height 8
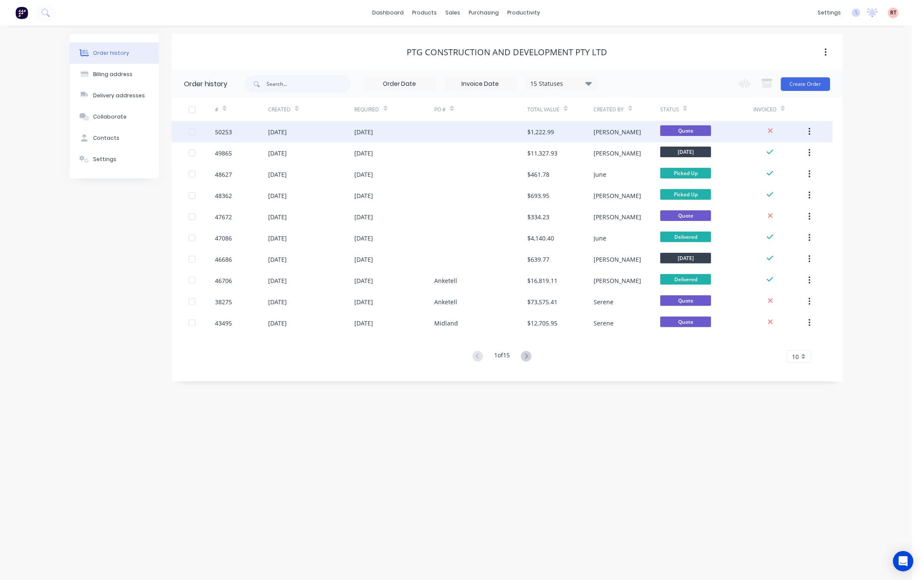
click at [516, 127] on div at bounding box center [480, 131] width 93 height 21
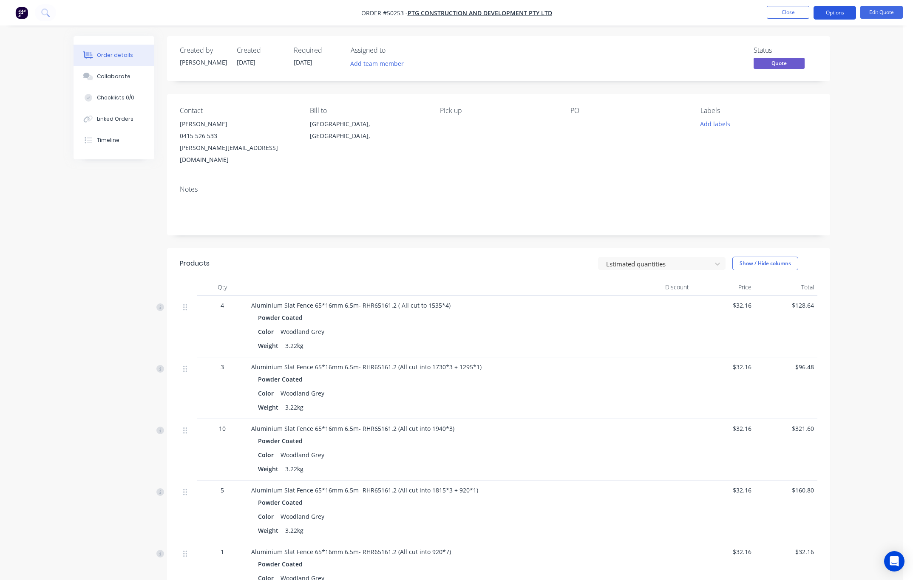
click at [835, 15] on button "Options" at bounding box center [834, 13] width 42 height 14
click at [821, 45] on div "Quote" at bounding box center [809, 51] width 78 height 12
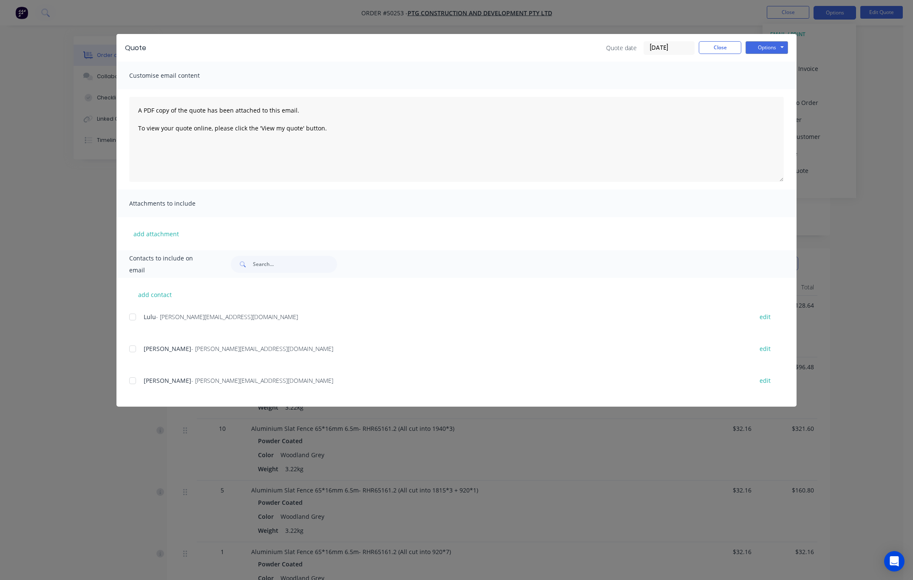
click at [847, 62] on div "Quote Quote date 10/10/25 Close Options Preview Print Email Customise email con…" at bounding box center [456, 290] width 913 height 580
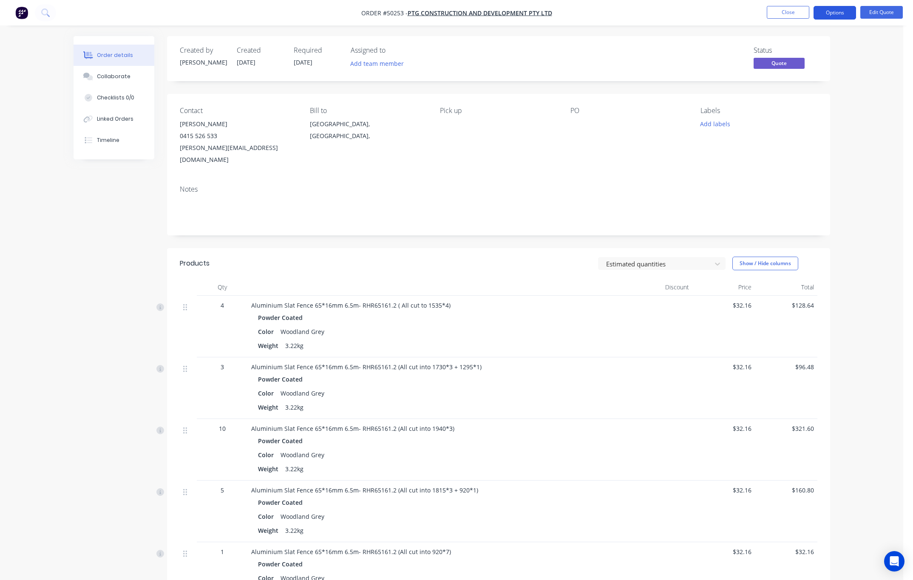
click at [841, 6] on button "Options" at bounding box center [834, 13] width 42 height 14
click at [832, 9] on button "Options" at bounding box center [834, 13] width 42 height 14
click at [837, 16] on button "Options" at bounding box center [834, 13] width 42 height 14
click at [836, 48] on div "Quote" at bounding box center [809, 51] width 78 height 12
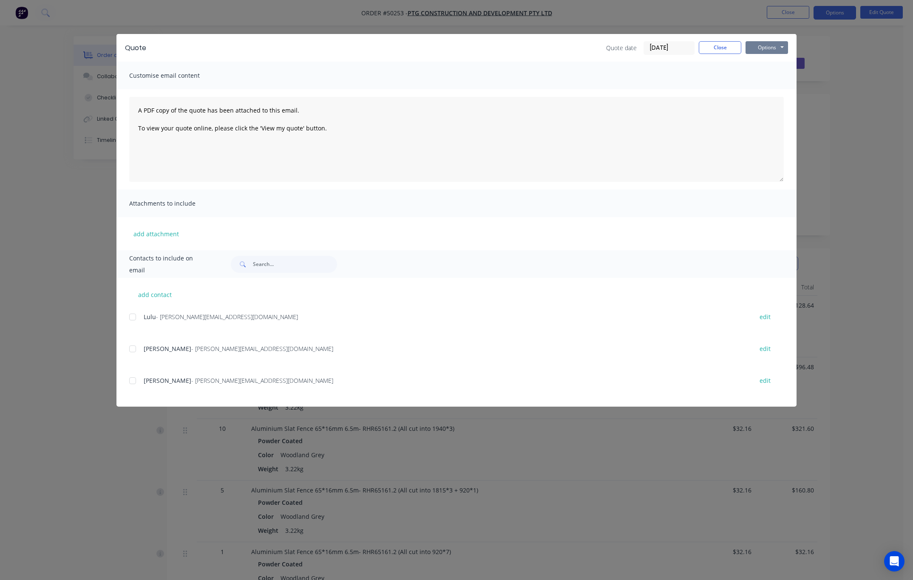
click at [770, 46] on button "Options" at bounding box center [766, 47] width 42 height 13
click at [781, 75] on button "Print" at bounding box center [772, 77] width 54 height 14
click at [312, 14] on div "Quote Quote date 10/10/25 Close Options Preview Print Email Customise email con…" at bounding box center [456, 290] width 913 height 580
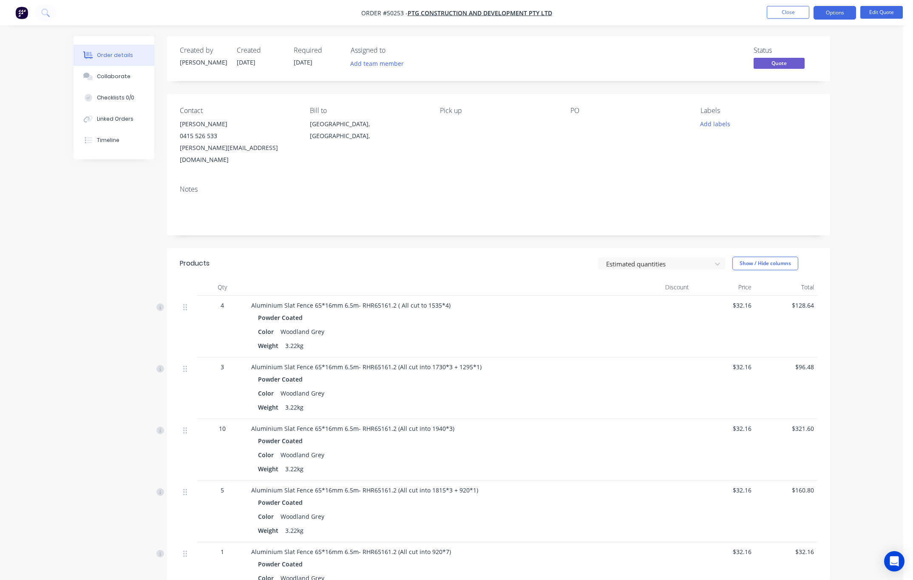
click at [585, 57] on div "Status Quote" at bounding box center [627, 58] width 382 height 25
click at [773, 13] on button "Close" at bounding box center [788, 12] width 42 height 13
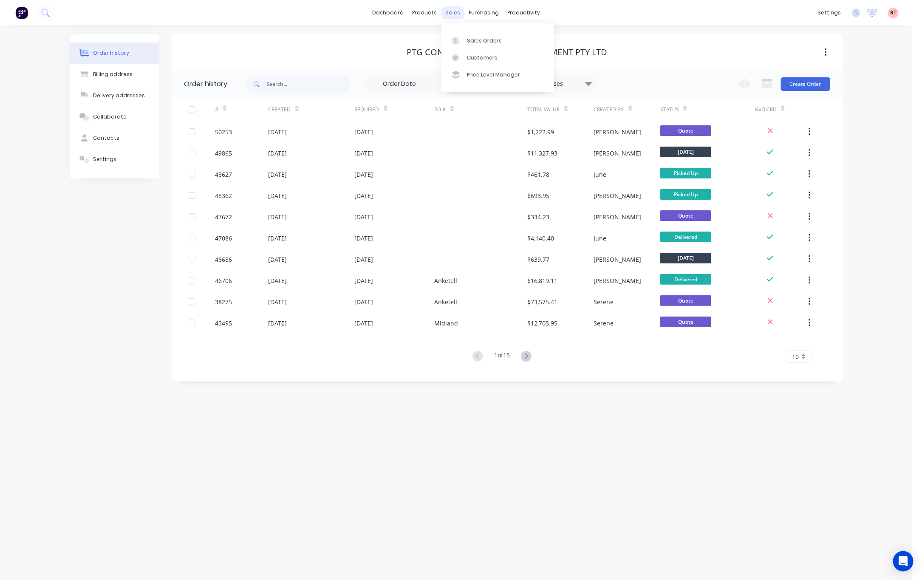
click at [452, 13] on div "sales" at bounding box center [452, 12] width 23 height 13
click at [480, 41] on div "Sales Orders" at bounding box center [484, 41] width 35 height 8
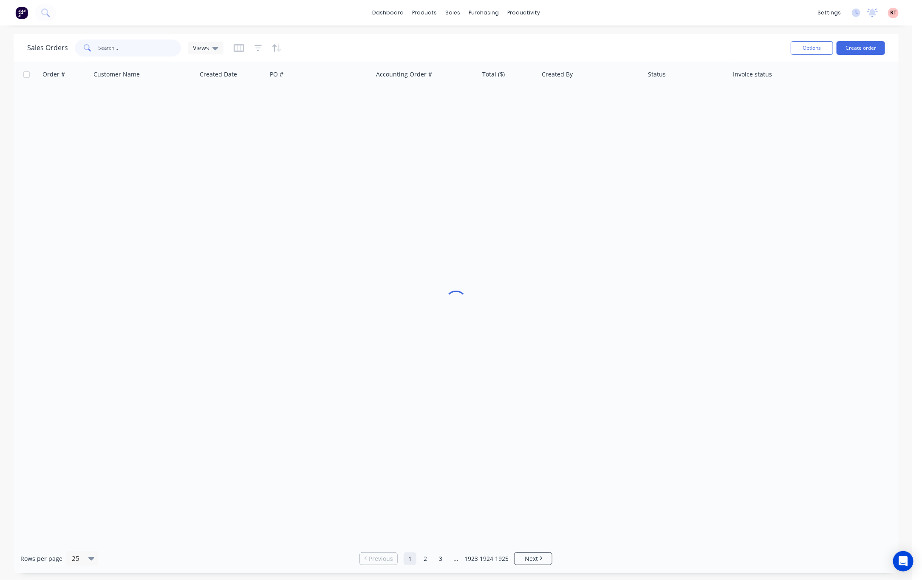
click at [152, 48] on input "text" at bounding box center [140, 48] width 83 height 17
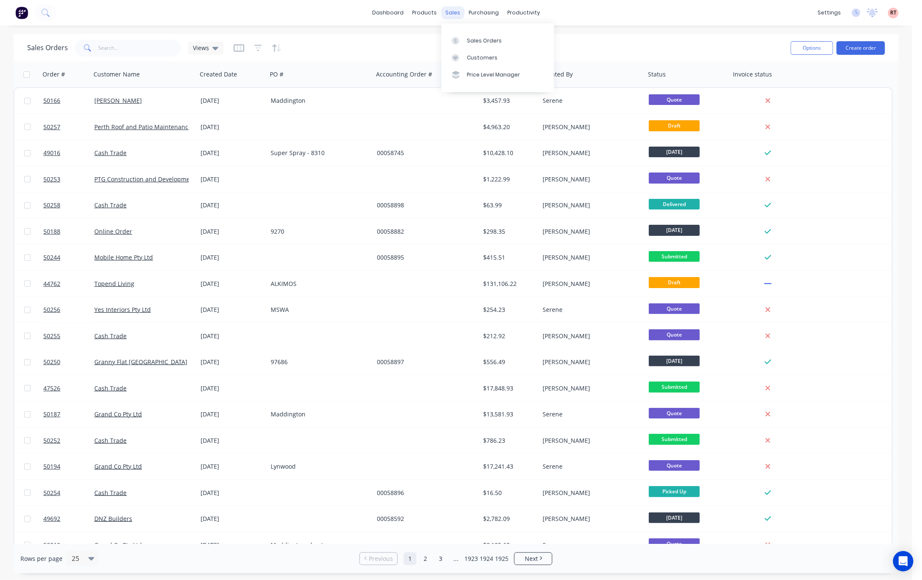
click at [443, 11] on div "sales" at bounding box center [452, 12] width 23 height 13
click at [491, 54] on div "Customers" at bounding box center [482, 58] width 31 height 8
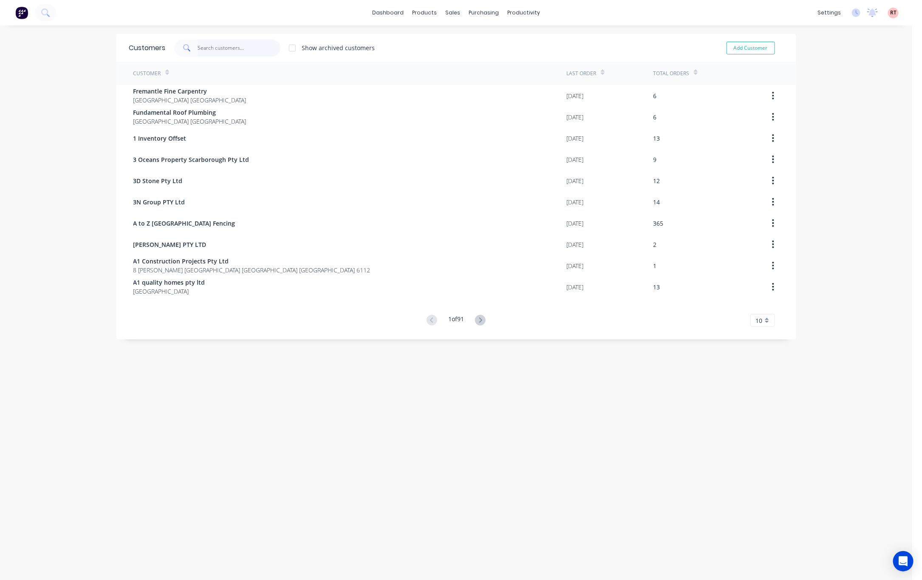
click at [220, 51] on input "text" at bounding box center [239, 48] width 83 height 17
click at [477, 17] on div "purchasing" at bounding box center [483, 12] width 39 height 13
click at [490, 37] on div "Purchase Orders" at bounding box center [506, 41] width 45 height 8
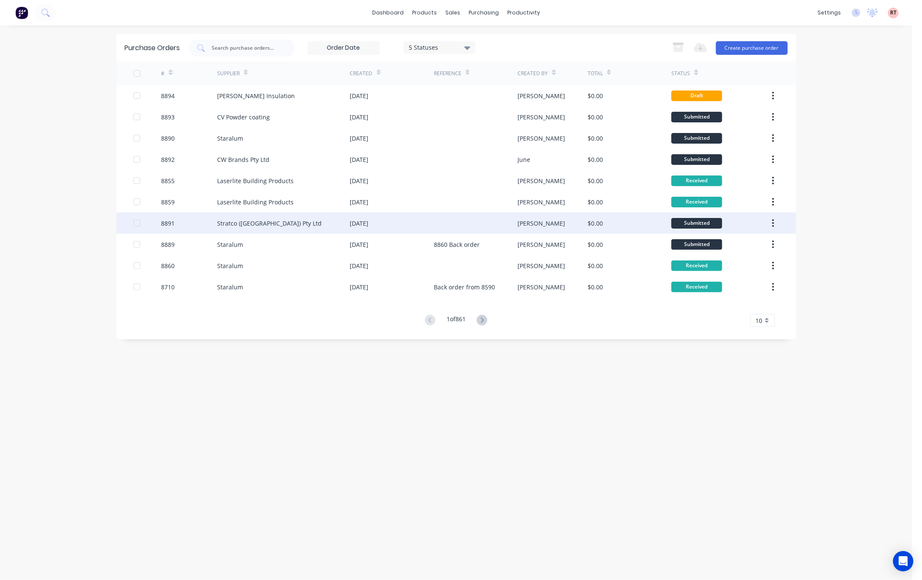
click at [320, 224] on div "Stratco (WA) Pty Ltd" at bounding box center [283, 222] width 133 height 21
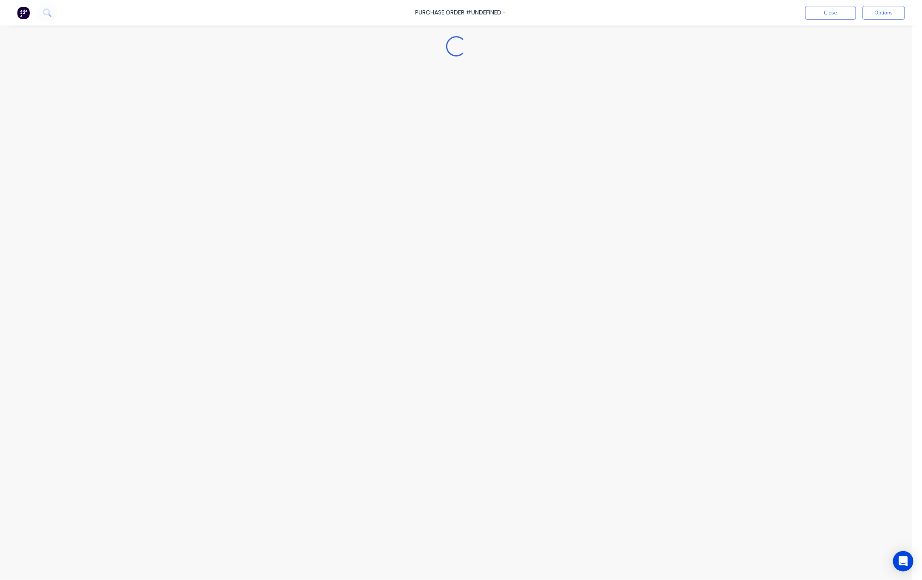
click at [320, 224] on div "Loading..." at bounding box center [456, 277] width 773 height 538
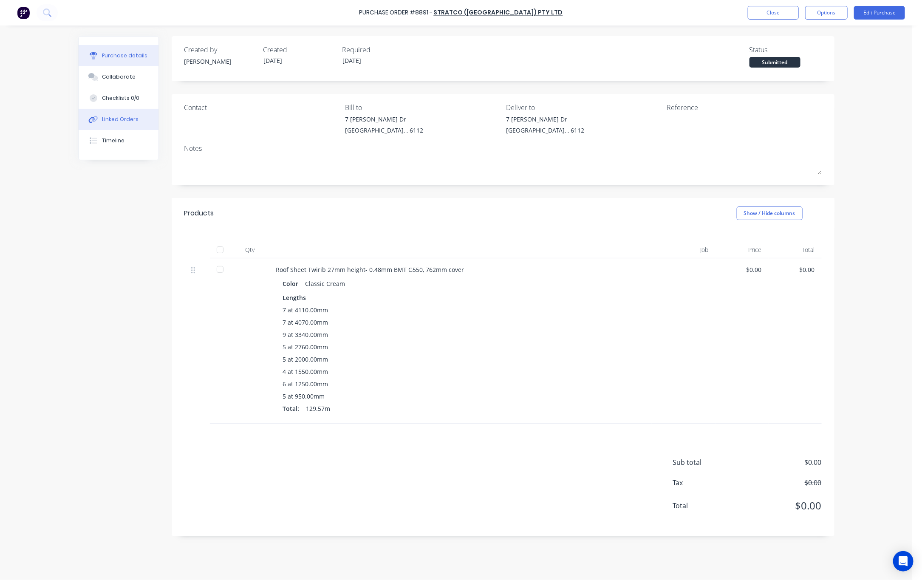
click at [110, 118] on div "Linked Orders" at bounding box center [120, 120] width 37 height 8
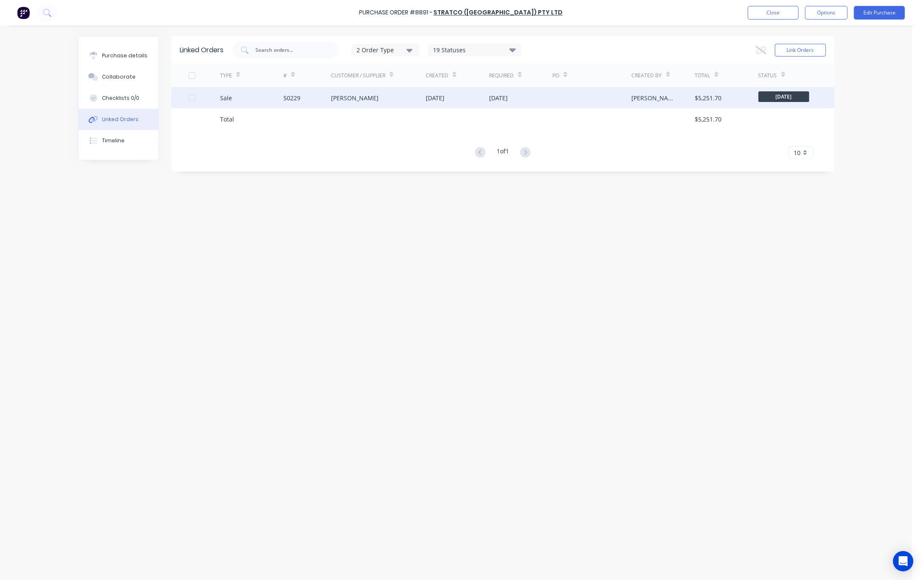
click at [296, 97] on div "50229" at bounding box center [291, 97] width 17 height 9
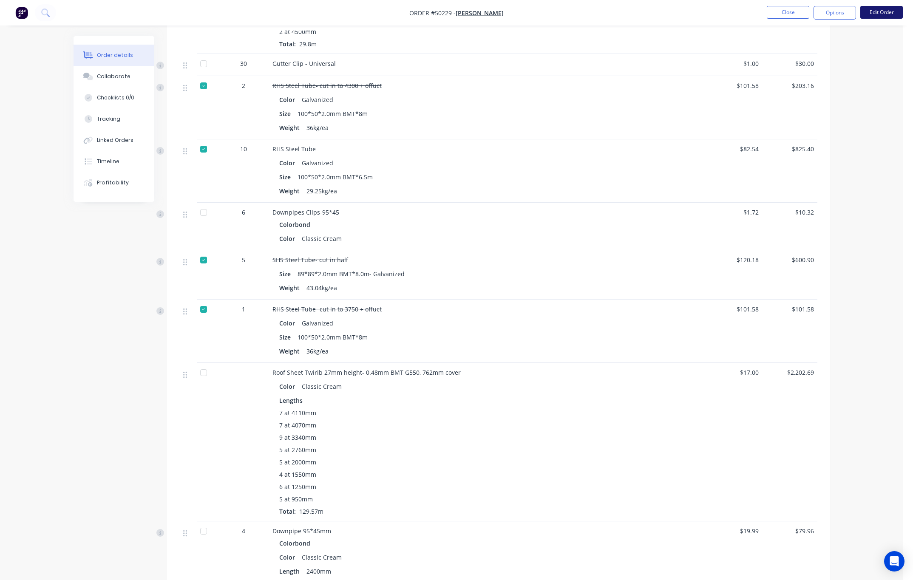
scroll to position [319, 0]
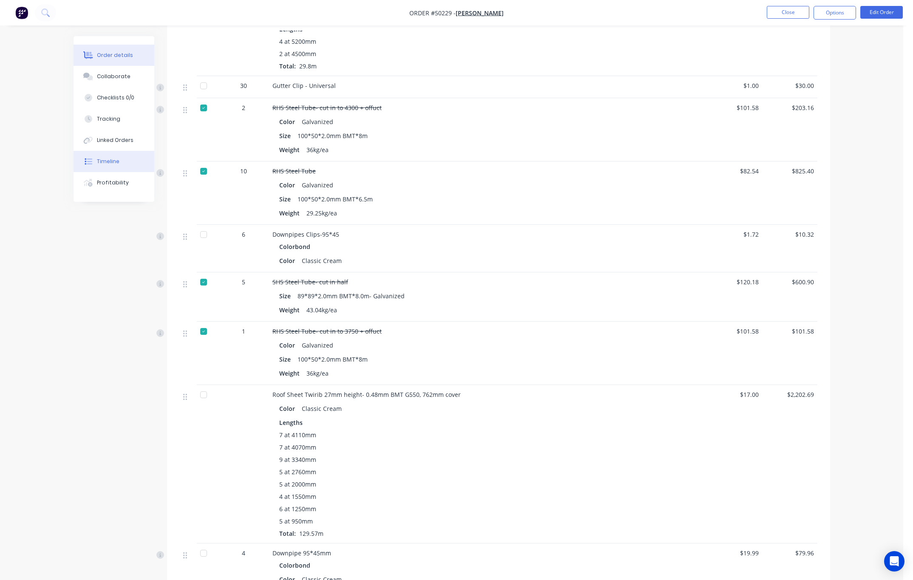
click at [133, 156] on button "Timeline" at bounding box center [114, 161] width 81 height 21
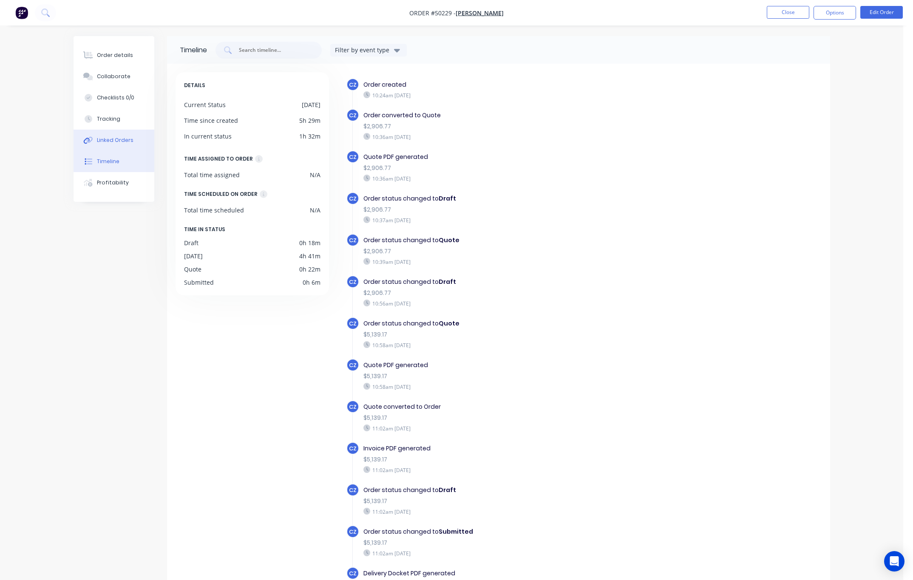
click at [121, 134] on button "Linked Orders" at bounding box center [114, 140] width 81 height 21
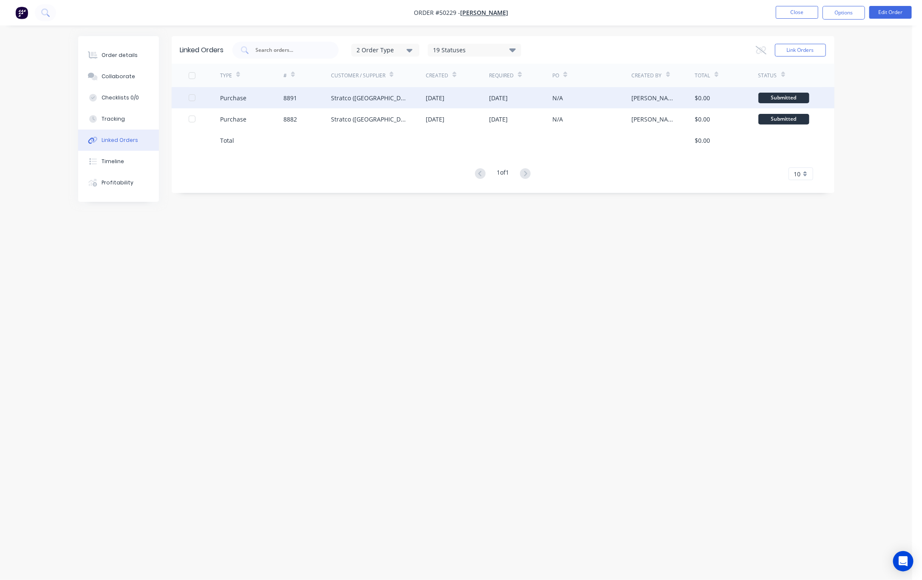
click at [398, 99] on div "Stratco (WA) Pty Ltd" at bounding box center [378, 97] width 95 height 21
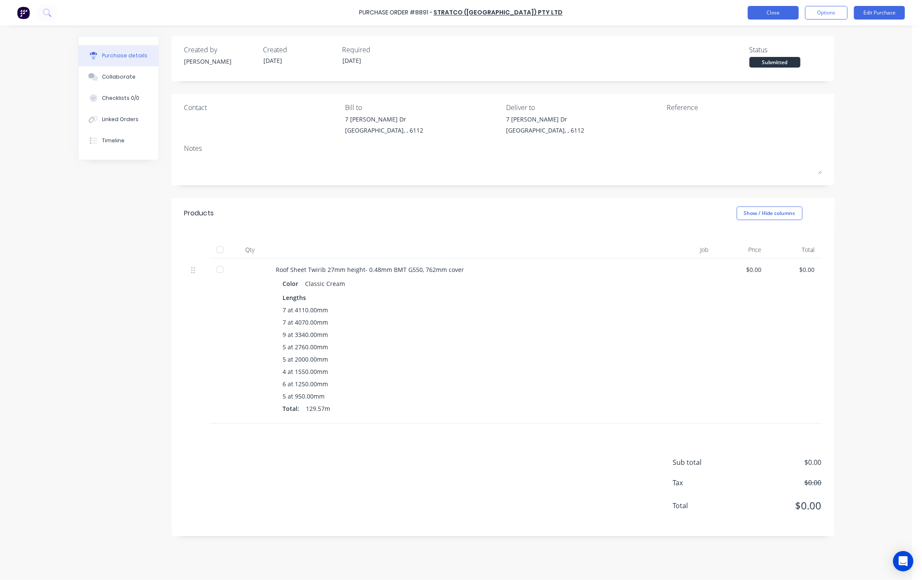
click at [773, 10] on button "Close" at bounding box center [773, 13] width 51 height 14
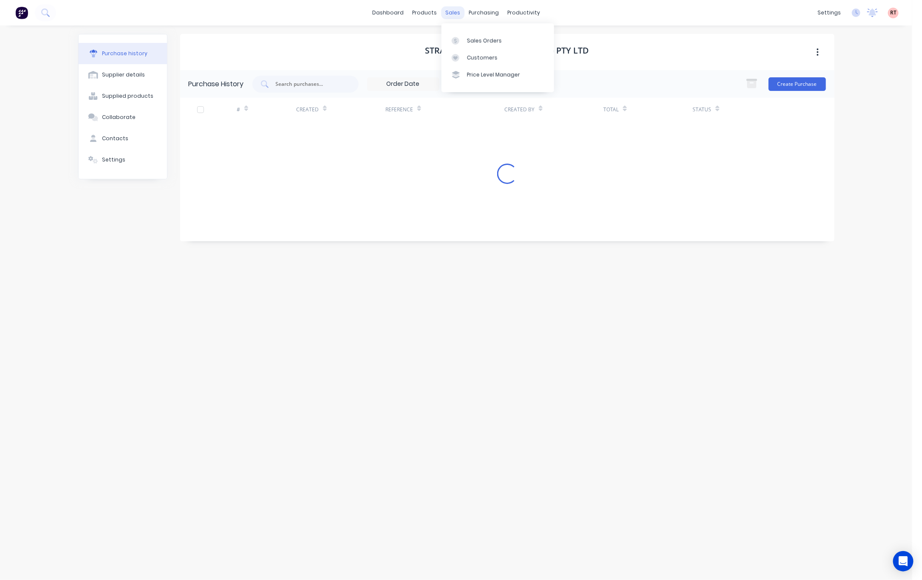
click at [448, 13] on div "sales" at bounding box center [452, 12] width 23 height 13
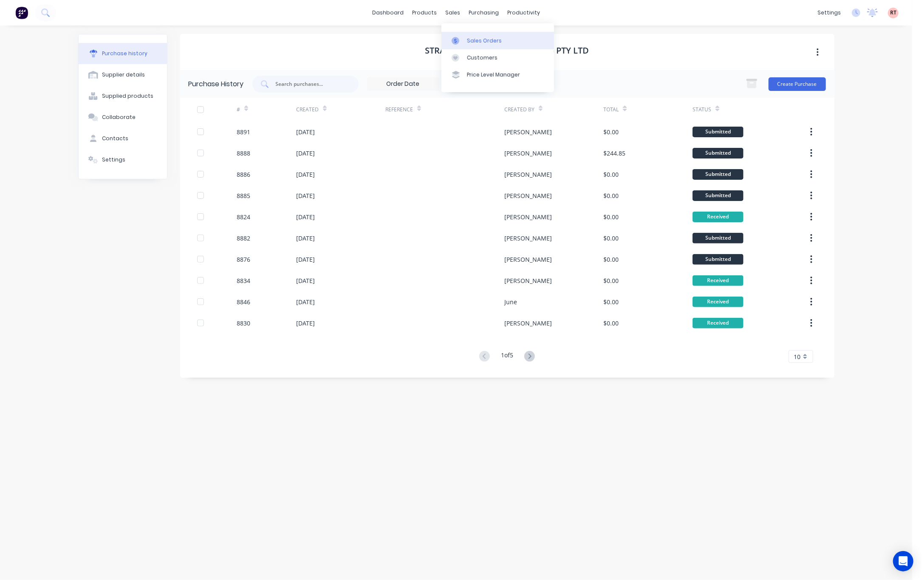
click at [476, 41] on div "Sales Orders" at bounding box center [484, 41] width 35 height 8
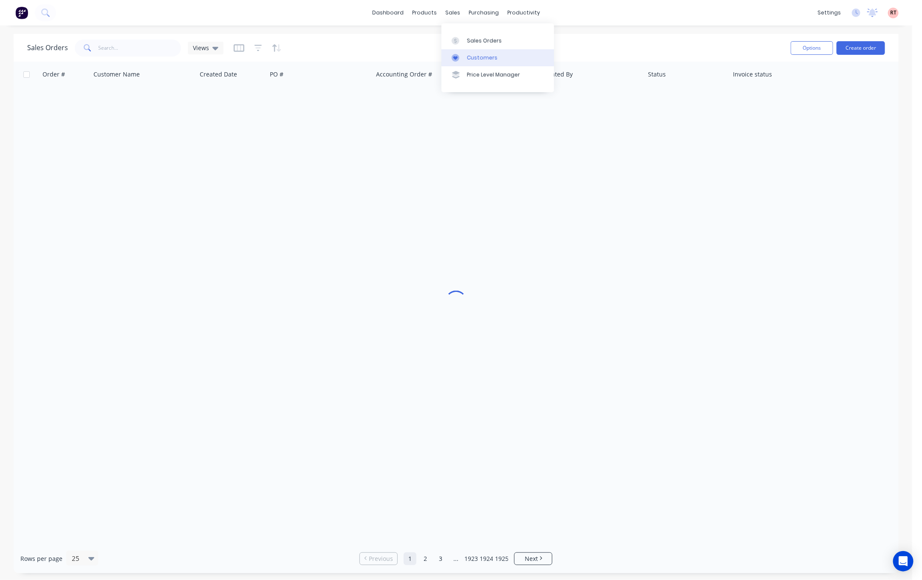
click at [473, 62] on link "Customers" at bounding box center [498, 57] width 113 height 17
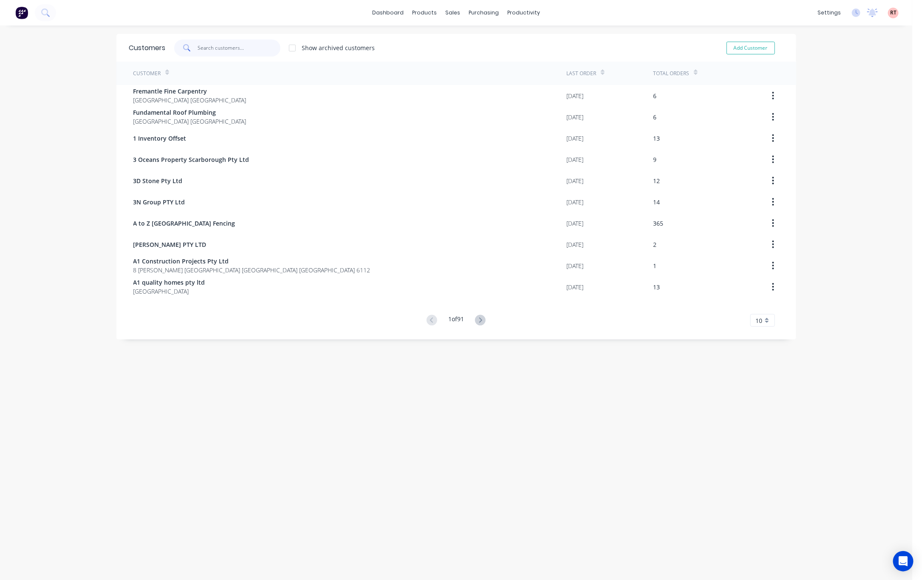
click at [215, 43] on input "text" at bounding box center [239, 48] width 83 height 17
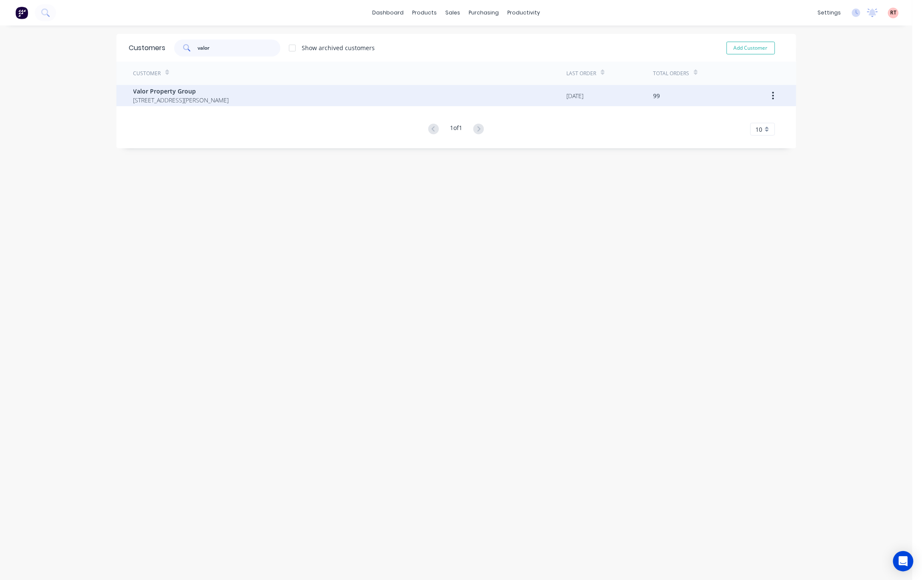
type input "valor"
click at [263, 105] on div "Valor Property Group 26 Spencer St Bunbury Western Australia Australia 6230" at bounding box center [349, 95] width 433 height 21
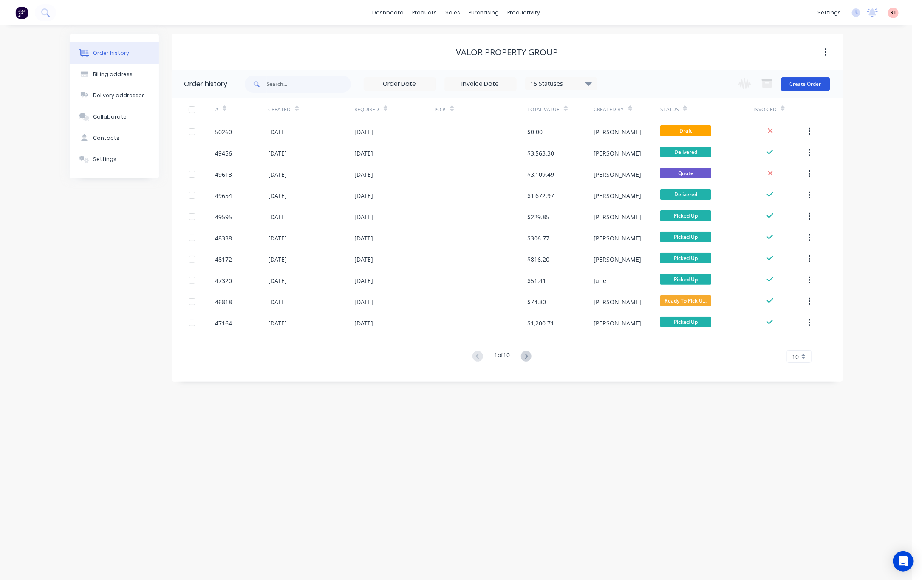
click at [798, 83] on button "Create Order" at bounding box center [805, 84] width 49 height 14
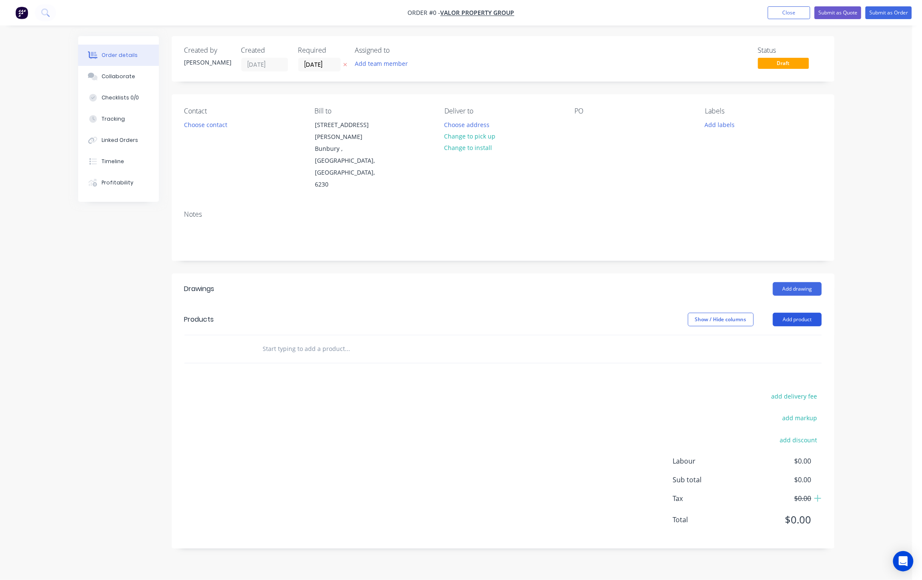
click at [794, 313] on button "Add product" at bounding box center [797, 320] width 49 height 14
click at [785, 335] on div "Product catalogue" at bounding box center [781, 341] width 65 height 12
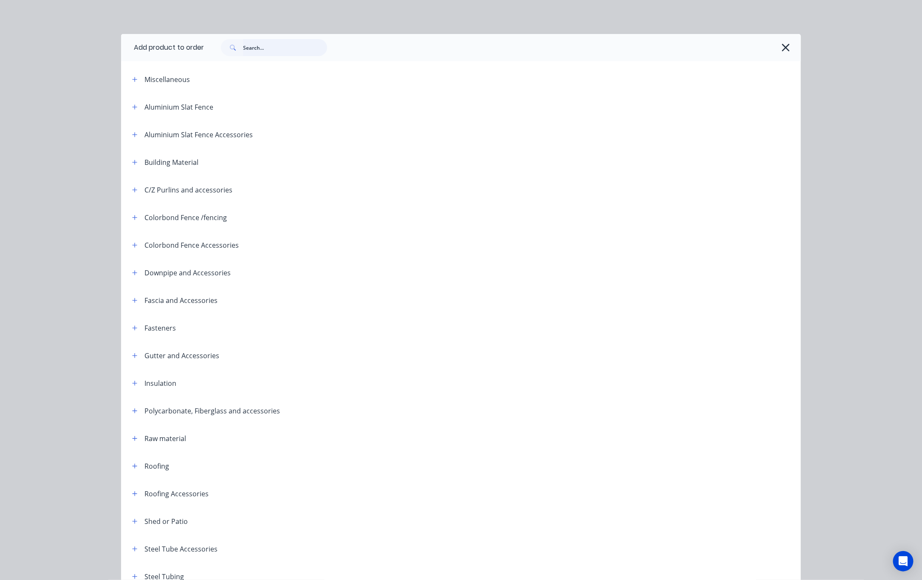
click at [259, 44] on input "text" at bounding box center [285, 47] width 84 height 17
type input "16"
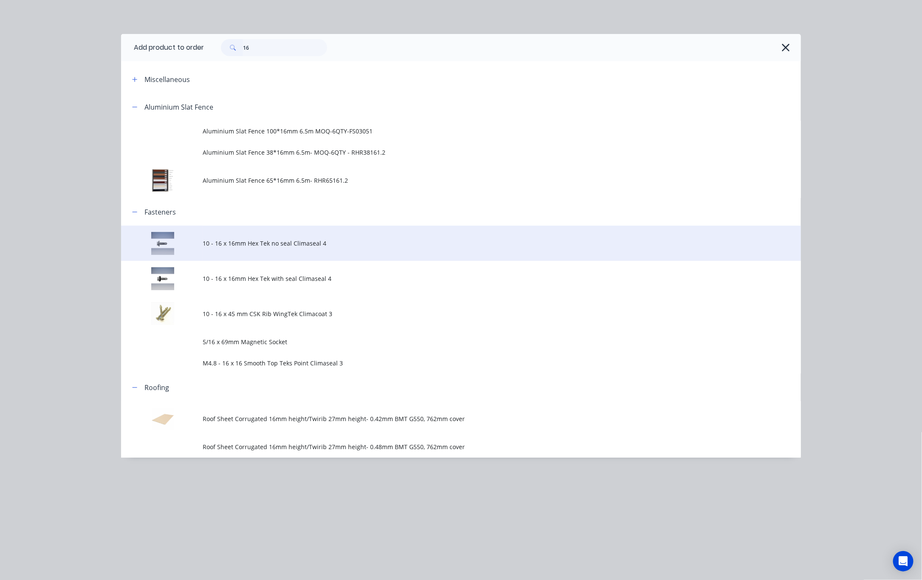
click at [310, 247] on span "10 - 16 x 16mm Hex Tek no seal Climaseal 4" at bounding box center [442, 243] width 478 height 9
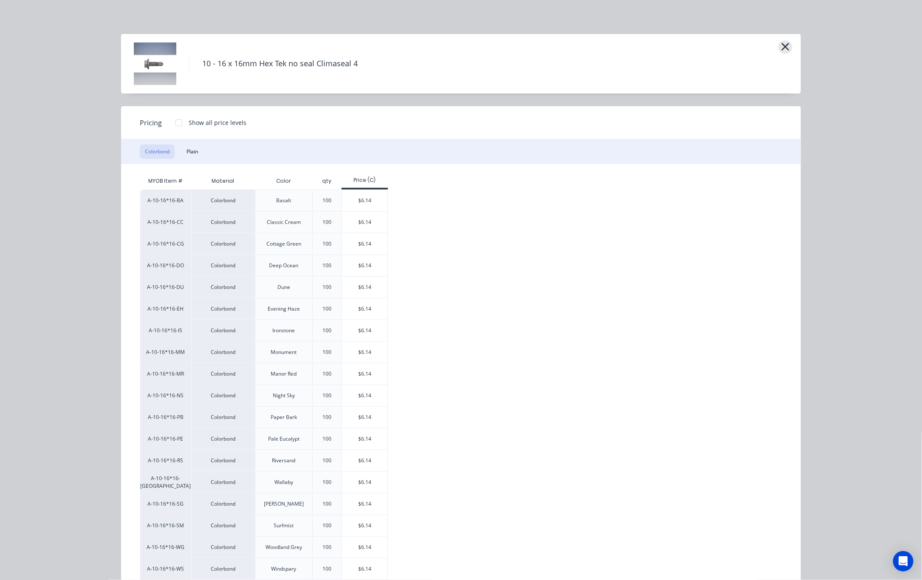
click at [781, 48] on icon "button" at bounding box center [785, 47] width 9 height 12
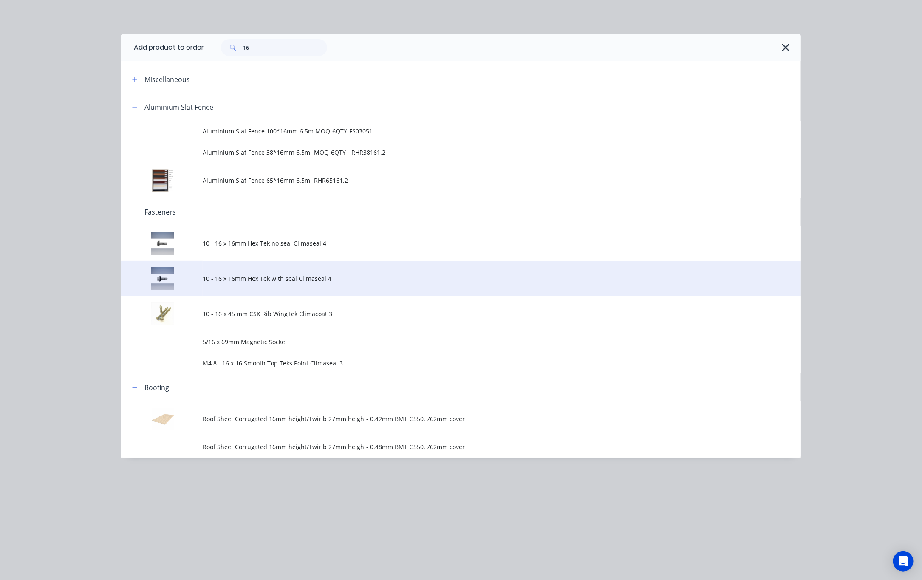
click at [364, 280] on span "10 - 16 x 16mm Hex Tek with seal Climaseal 4" at bounding box center [442, 278] width 478 height 9
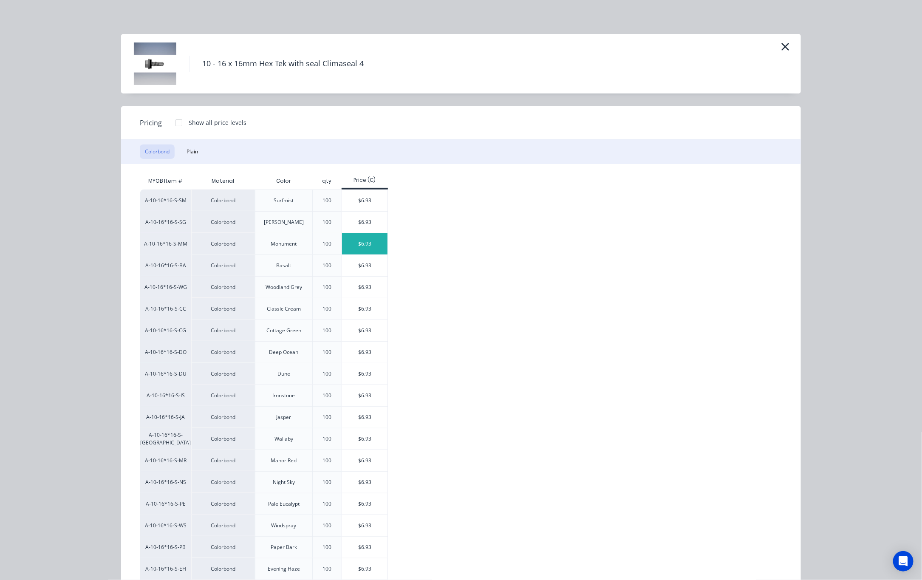
click at [361, 240] on div "$6.93" at bounding box center [364, 243] width 45 height 21
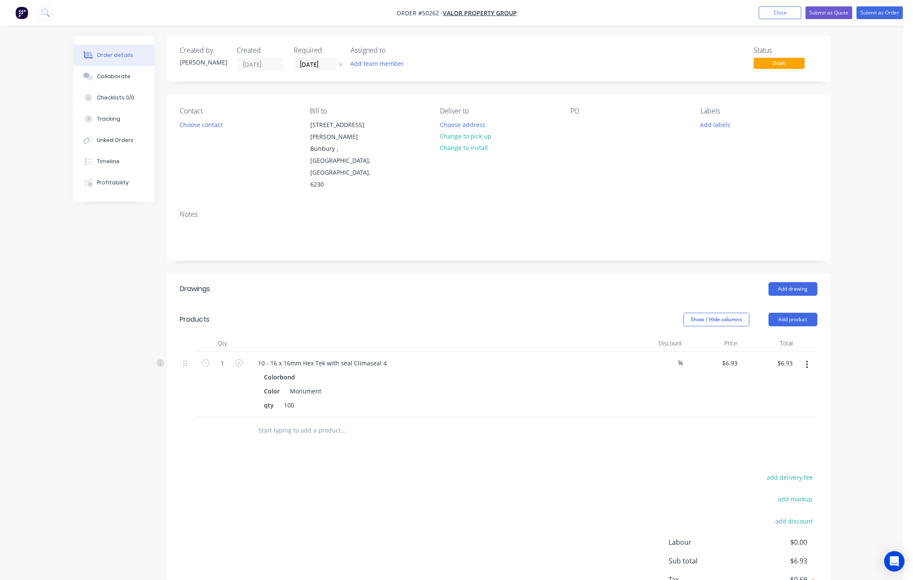
click at [234, 356] on form "1" at bounding box center [222, 362] width 44 height 13
click at [227, 357] on input "1" at bounding box center [222, 363] width 22 height 13
type input "0.6"
type input "$4.16"
click at [342, 472] on div "add delivery fee add markup add discount Labour $0.00 Sub total $4.16 Tax $0.42…" at bounding box center [498, 544] width 637 height 145
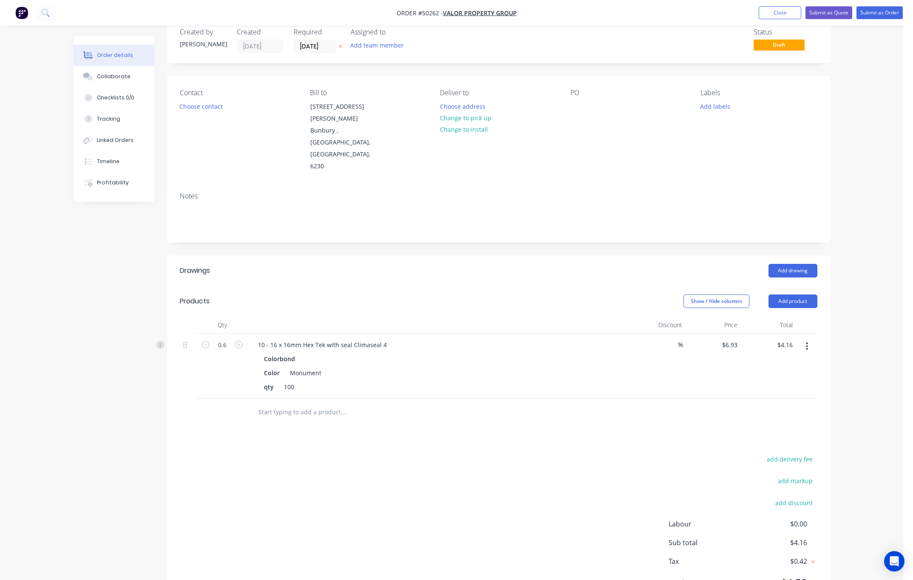
scroll to position [28, 0]
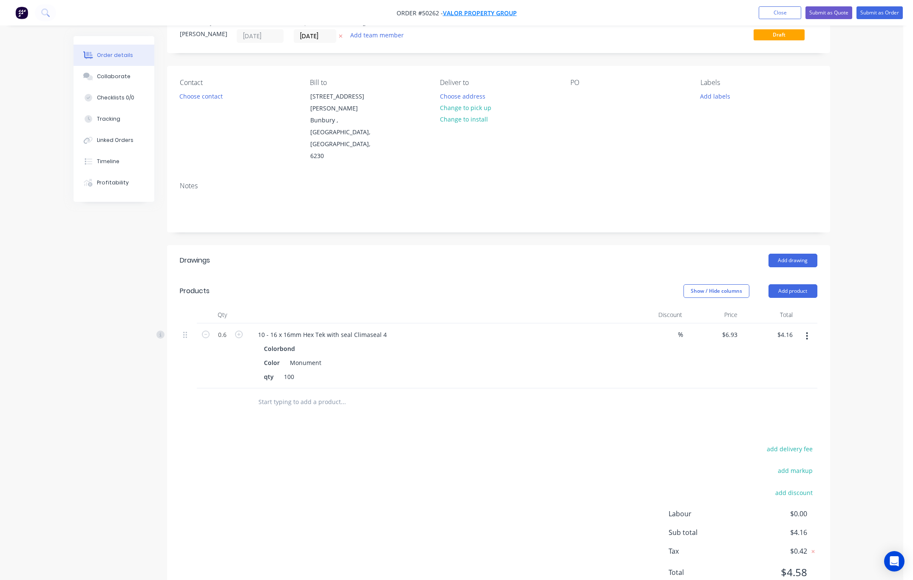
click at [476, 10] on span "Valor Property Group" at bounding box center [480, 13] width 74 height 8
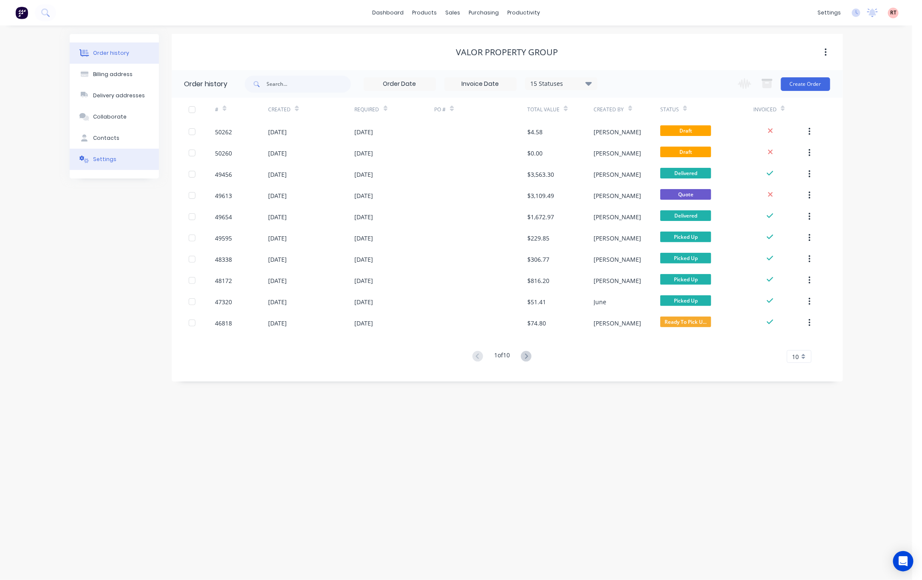
click at [113, 159] on button "Settings" at bounding box center [114, 159] width 89 height 21
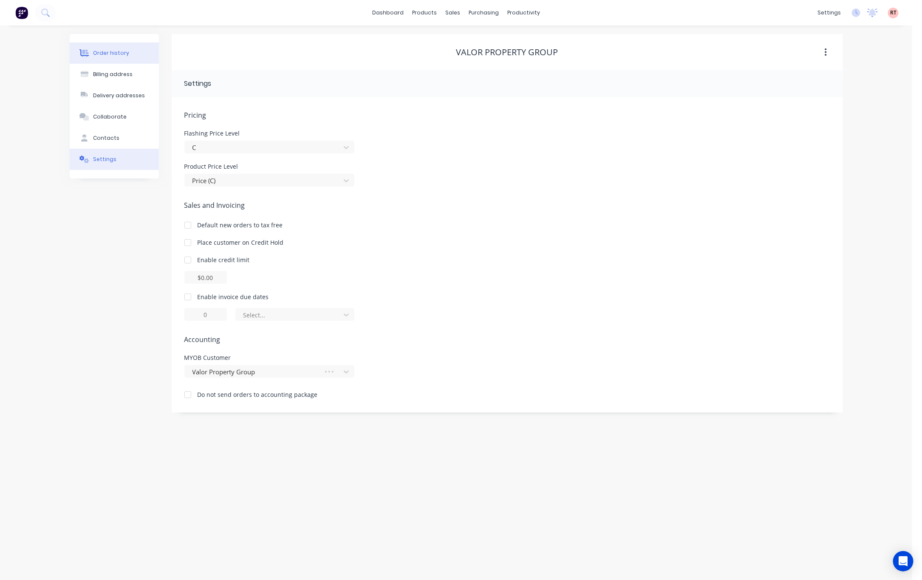
click at [125, 60] on button "Order history" at bounding box center [114, 52] width 89 height 21
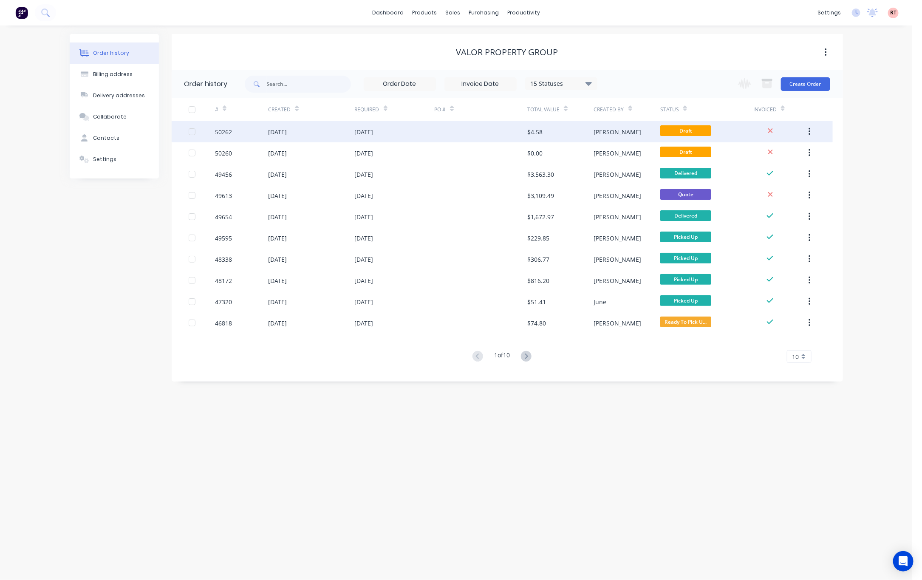
click at [456, 134] on div at bounding box center [480, 131] width 93 height 21
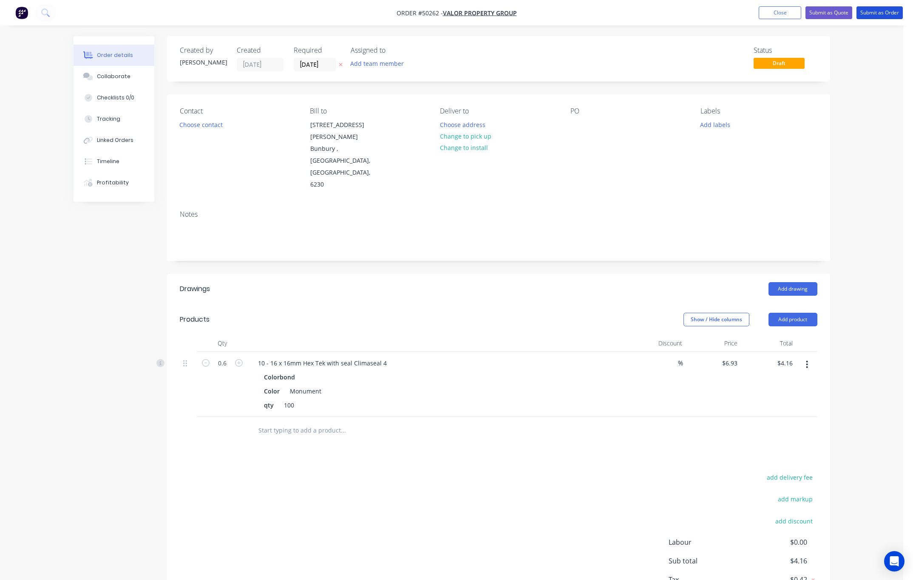
drag, startPoint x: 871, startPoint y: 13, endPoint x: 869, endPoint y: 27, distance: 13.7
click at [871, 13] on button "Submit as Order" at bounding box center [879, 12] width 46 height 13
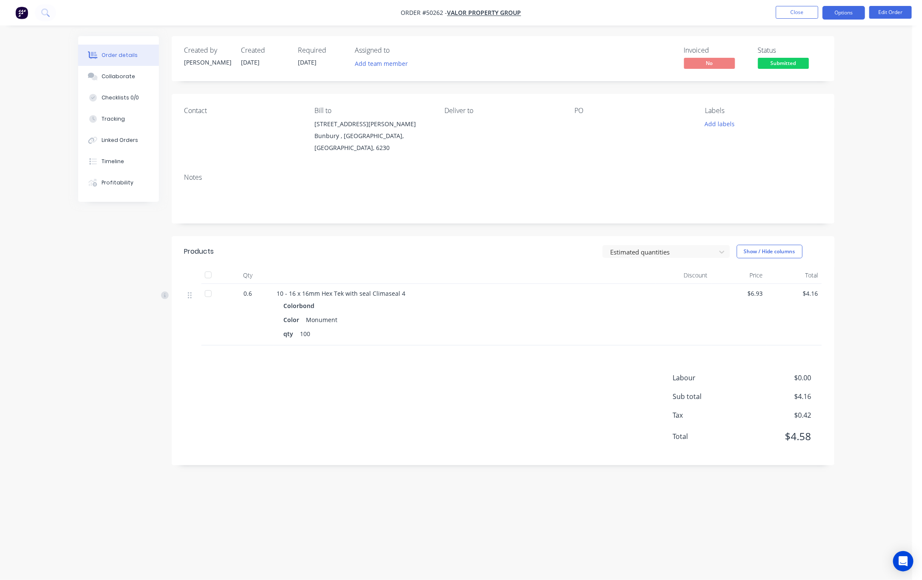
click at [852, 14] on button "Options" at bounding box center [844, 13] width 42 height 14
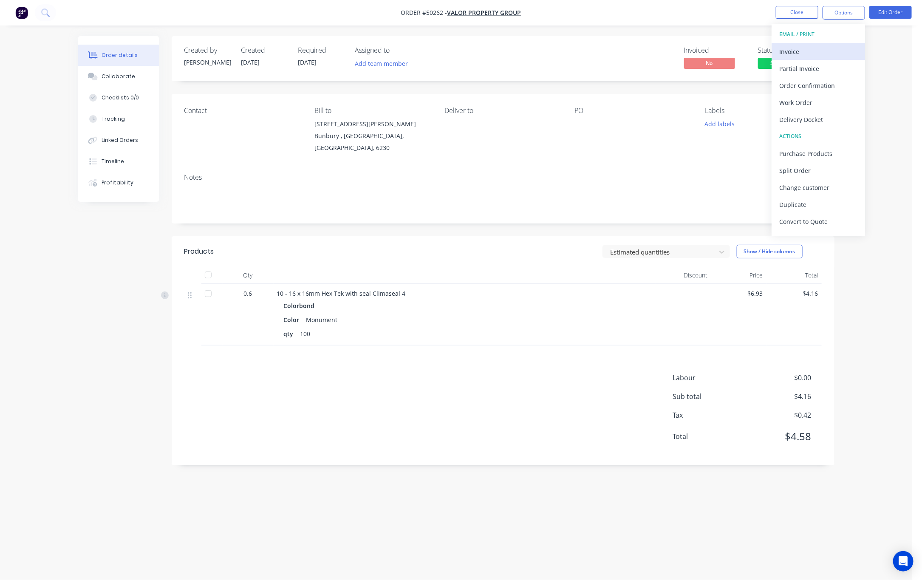
click at [812, 50] on div "Invoice" at bounding box center [818, 51] width 78 height 12
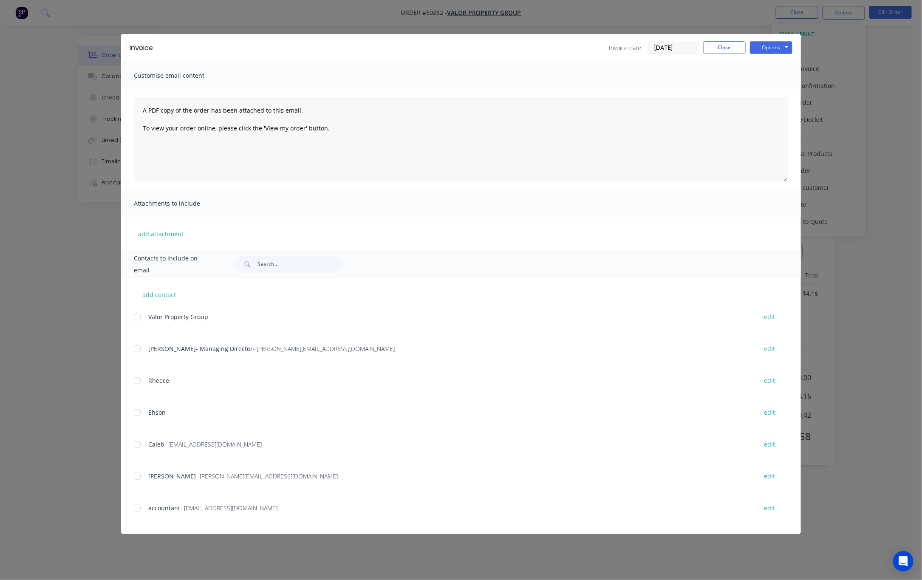
click at [135, 507] on div at bounding box center [137, 508] width 17 height 17
click at [777, 46] on button "Options" at bounding box center [771, 47] width 42 height 13
click at [775, 92] on button "Email" at bounding box center [777, 91] width 54 height 14
click at [828, 54] on div "Invoice Invoice date 10/10/25 Close Options Preview Print Email Customise email…" at bounding box center [461, 290] width 922 height 580
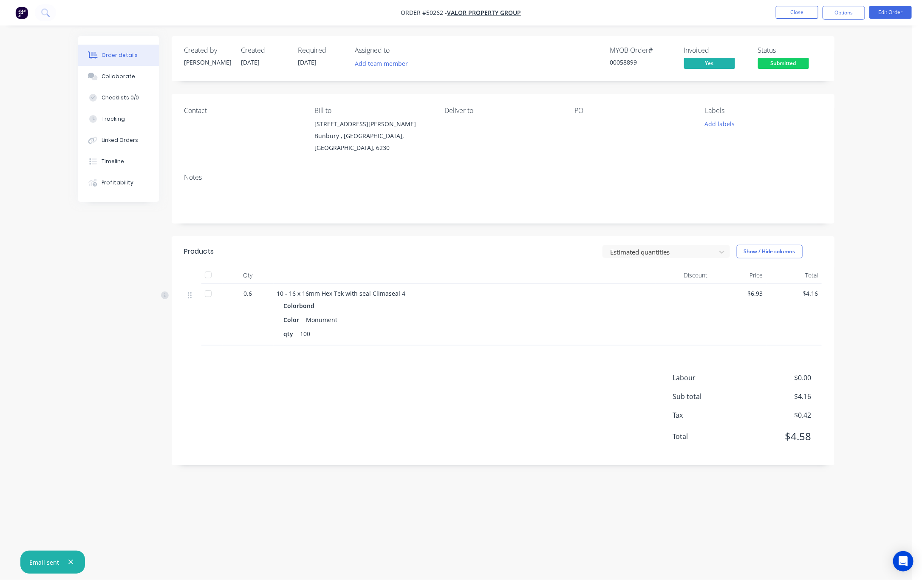
drag, startPoint x: 783, startPoint y: 59, endPoint x: 783, endPoint y: 68, distance: 8.5
click at [783, 60] on span "Submitted" at bounding box center [783, 63] width 51 height 11
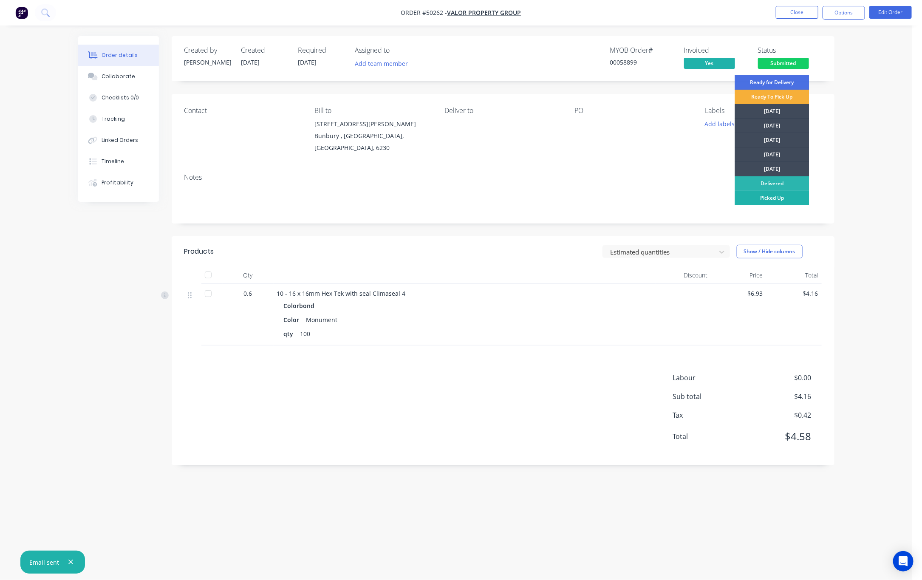
click at [797, 196] on div "Picked Up" at bounding box center [772, 198] width 74 height 14
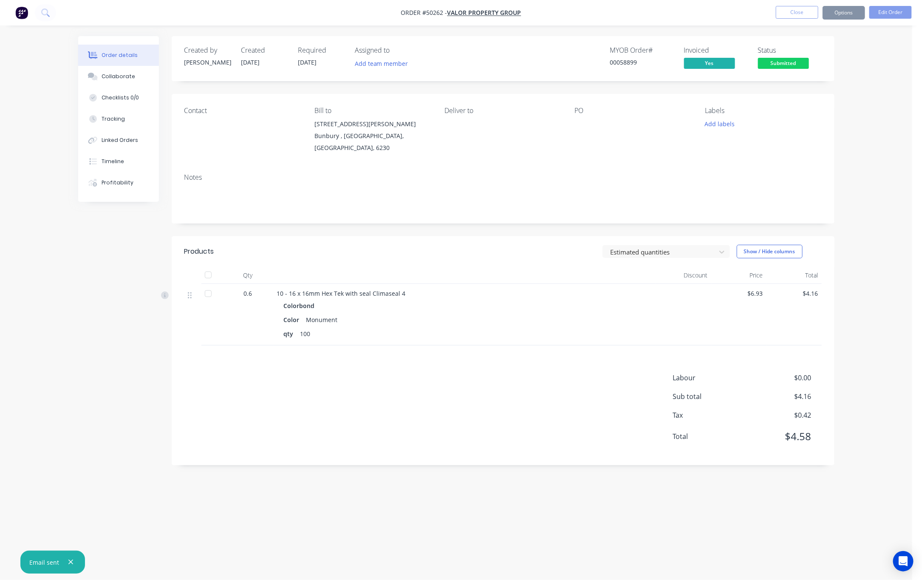
click at [897, 218] on div "Order details Collaborate Checklists 0/0 Tracking Linked Orders Timeline Profit…" at bounding box center [456, 290] width 912 height 580
click at [783, 11] on button "Close" at bounding box center [797, 12] width 42 height 13
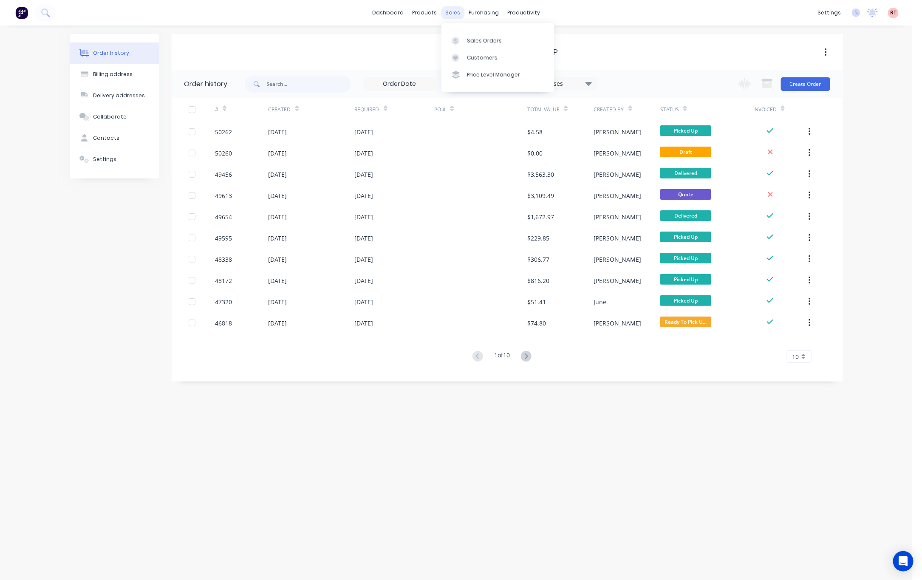
click at [454, 13] on div "sales" at bounding box center [452, 12] width 23 height 13
click at [485, 45] on link "Sales Orders" at bounding box center [498, 40] width 113 height 17
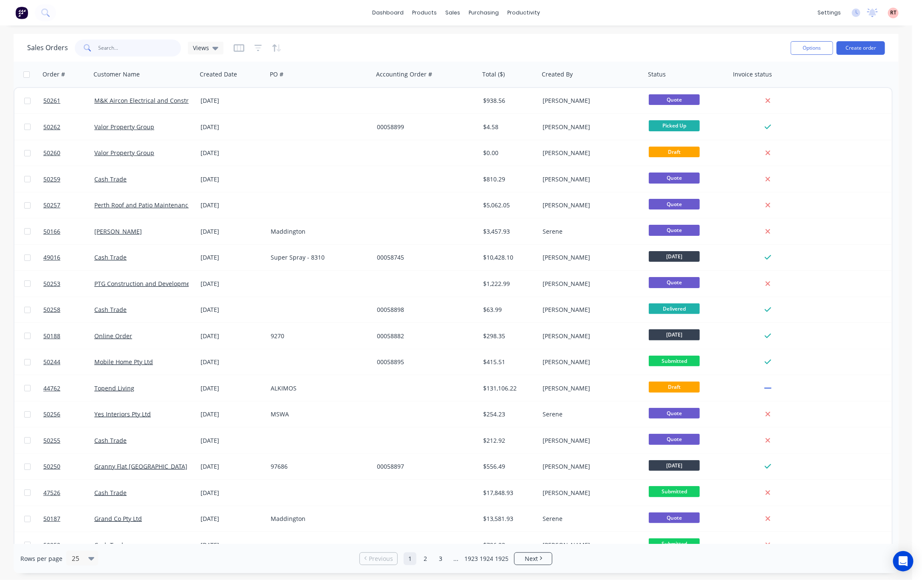
click at [166, 50] on input "text" at bounding box center [140, 48] width 83 height 17
type input "49934"
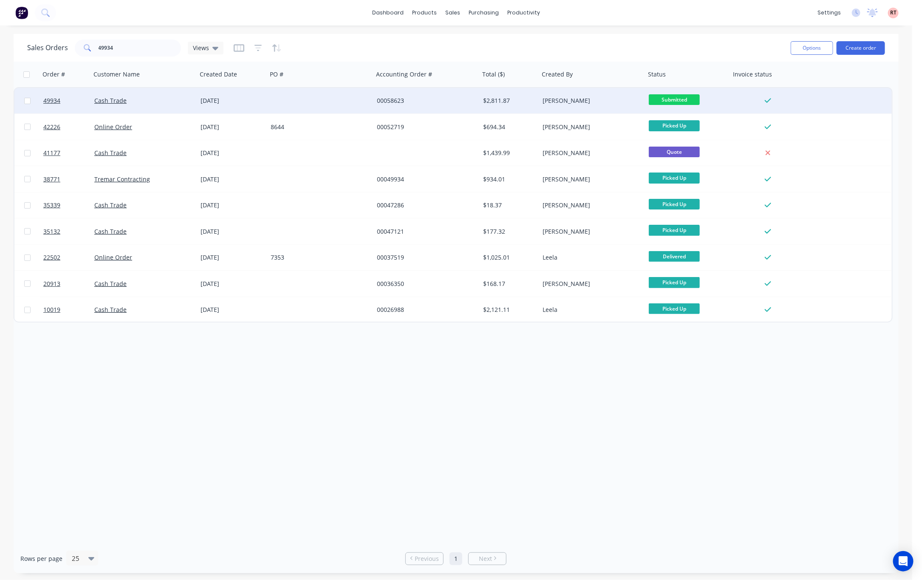
click at [512, 104] on div "$2,811.87" at bounding box center [508, 100] width 50 height 8
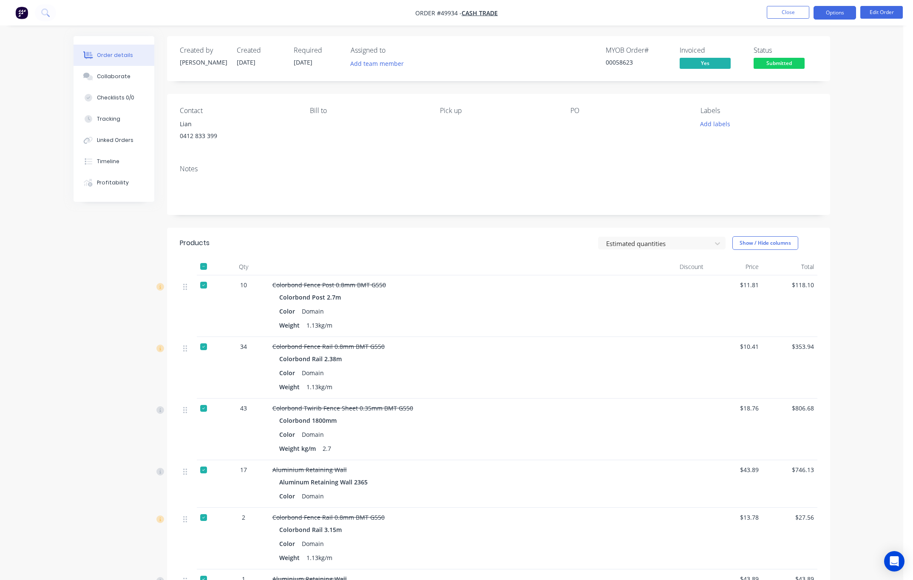
drag, startPoint x: 838, startPoint y: 13, endPoint x: 839, endPoint y: 18, distance: 5.3
click at [839, 18] on button "Options" at bounding box center [834, 13] width 42 height 14
click at [825, 54] on div "Invoice" at bounding box center [809, 51] width 78 height 12
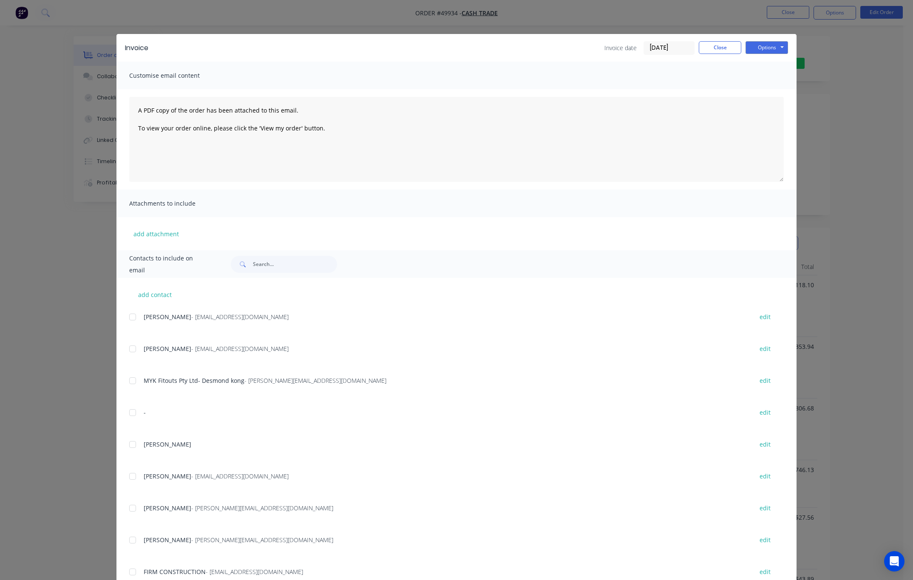
drag, startPoint x: 879, startPoint y: 97, endPoint x: 783, endPoint y: 72, distance: 99.4
click at [880, 96] on div "Invoice Invoice date 10/10/25 Close Options Preview Print Email Customise email…" at bounding box center [456, 290] width 913 height 580
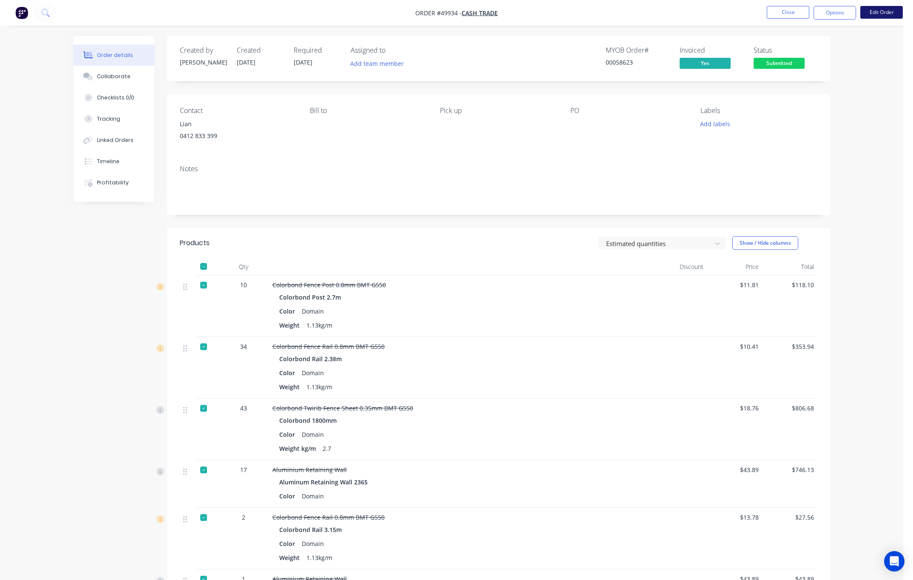
click at [883, 11] on button "Edit Order" at bounding box center [881, 12] width 42 height 13
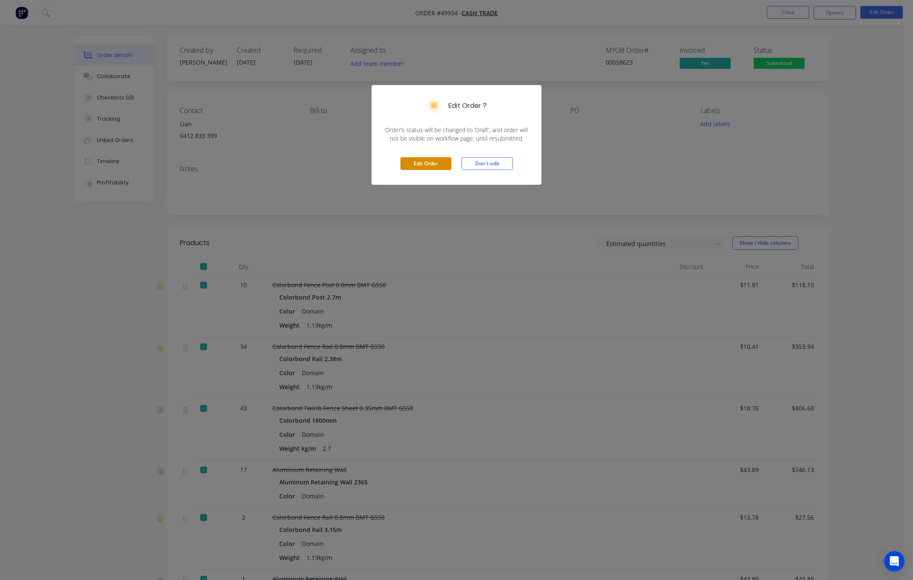
click at [421, 167] on button "Edit Order" at bounding box center [425, 163] width 51 height 13
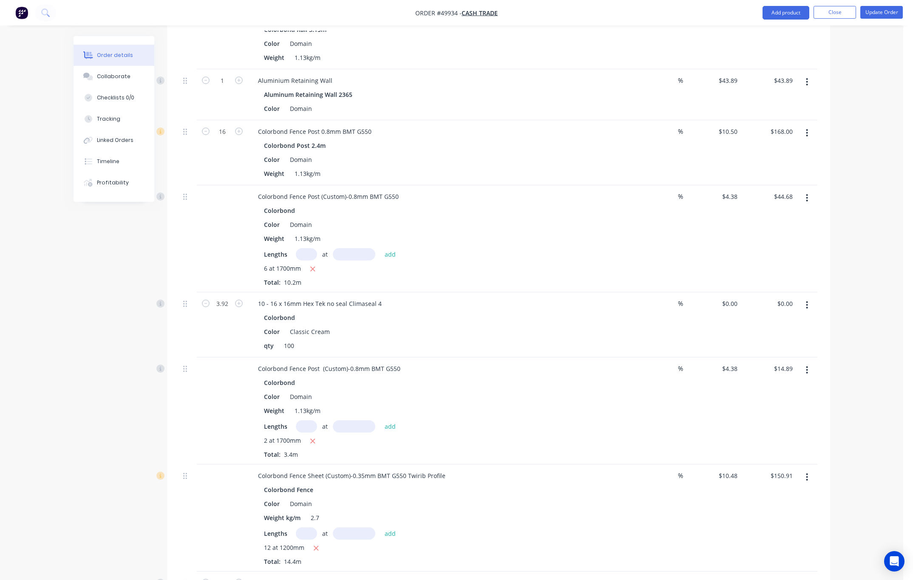
scroll to position [701, 0]
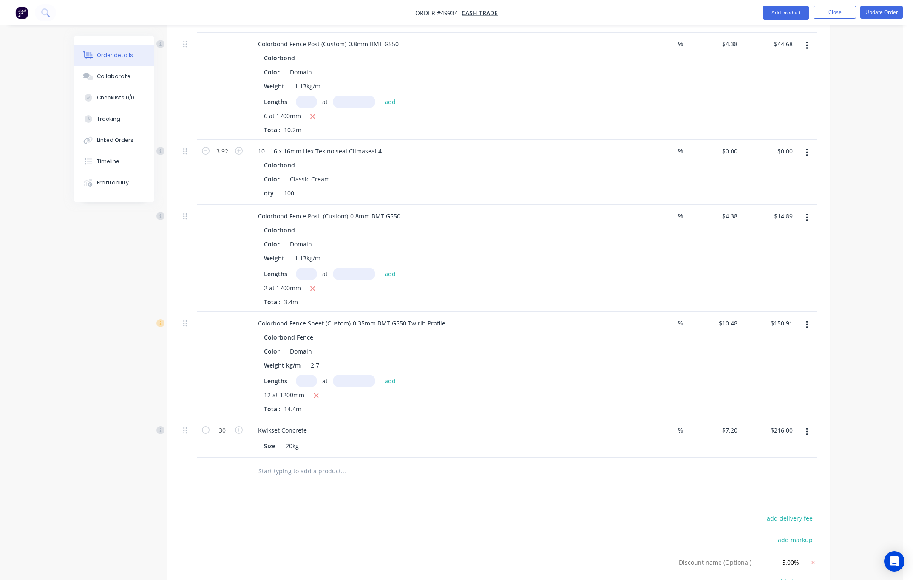
click at [807, 221] on icon "button" at bounding box center [807, 217] width 2 height 9
click at [790, 291] on div "Delete" at bounding box center [776, 291] width 65 height 12
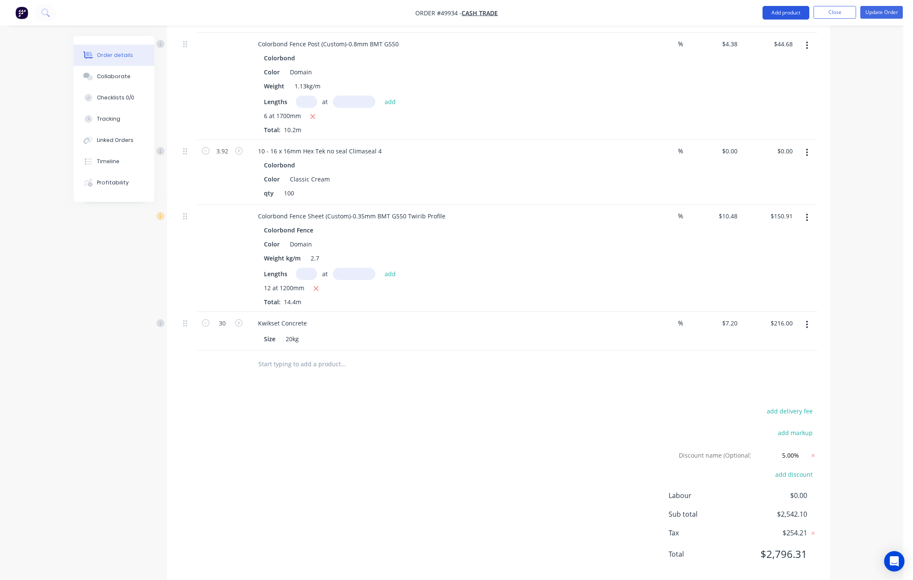
click at [770, 7] on button "Add product" at bounding box center [785, 13] width 47 height 14
click at [757, 32] on div "Product catalogue" at bounding box center [768, 34] width 65 height 12
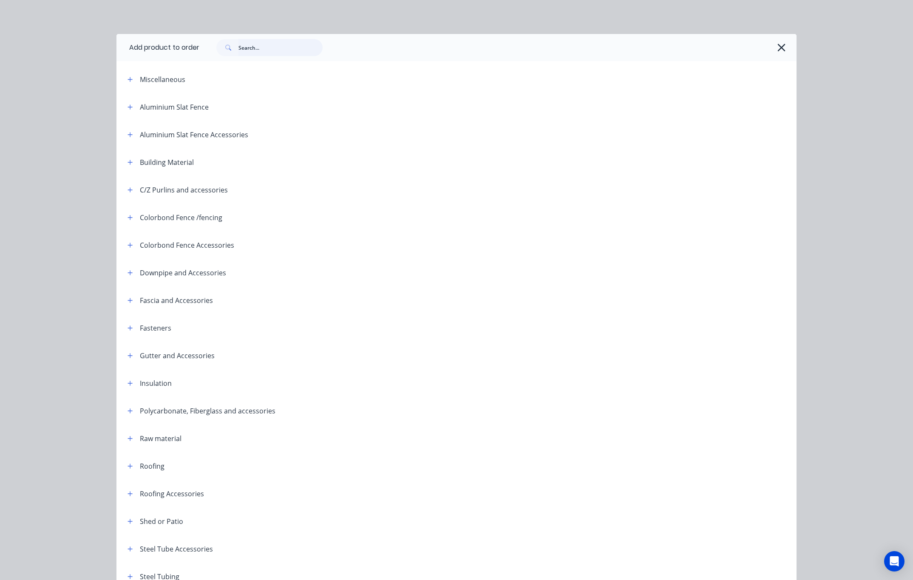
click at [267, 44] on input "text" at bounding box center [280, 47] width 84 height 17
type input "post"
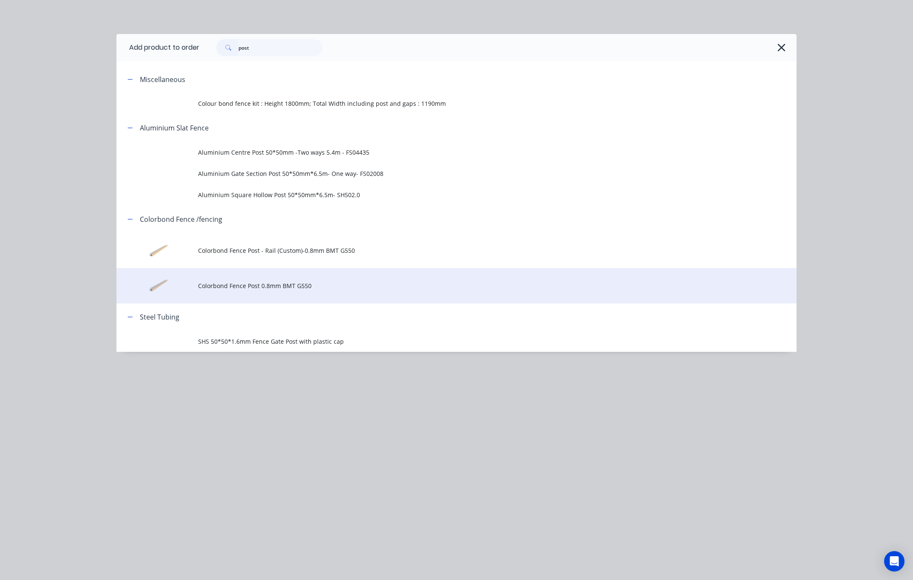
click at [341, 286] on span "Colorbond Fence Post 0.8mm BMT G550" at bounding box center [437, 285] width 478 height 9
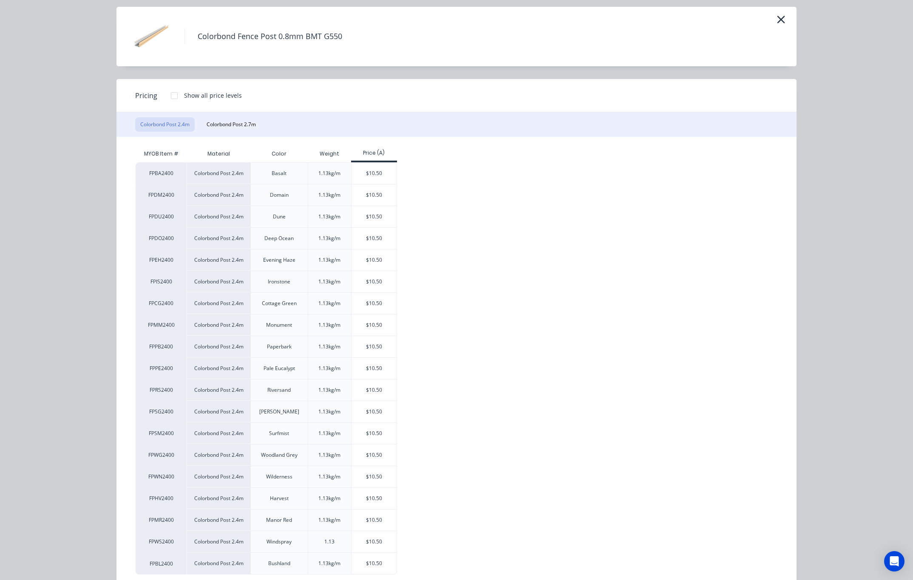
scroll to position [50, 0]
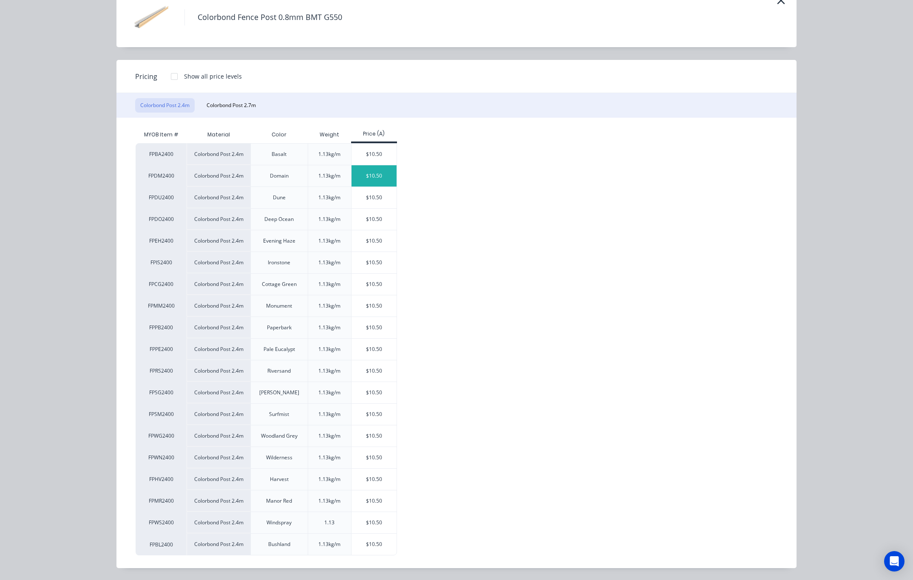
click at [362, 173] on div "$10.50" at bounding box center [373, 175] width 45 height 21
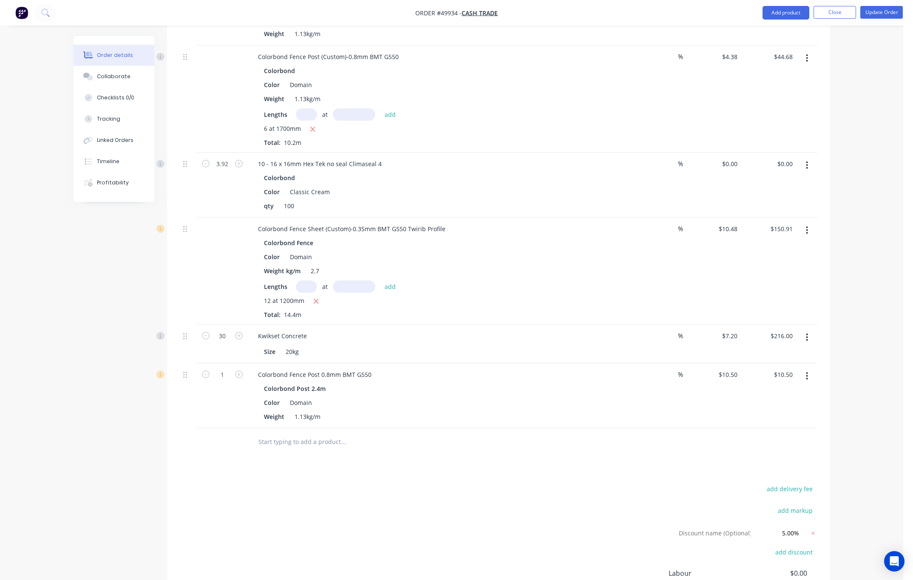
scroll to position [784, 0]
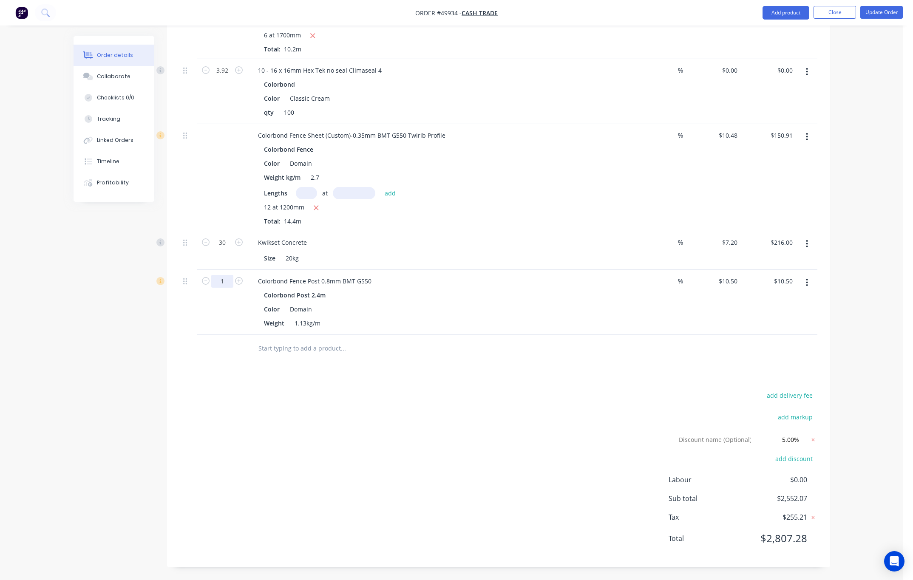
click at [229, 282] on input "1" at bounding box center [222, 281] width 22 height 13
type input "2"
type input "$21.00"
click at [357, 413] on div "add delivery fee add markup Discount name (Optional) 5.00% 5.00% 0% add discoun…" at bounding box center [498, 472] width 637 height 165
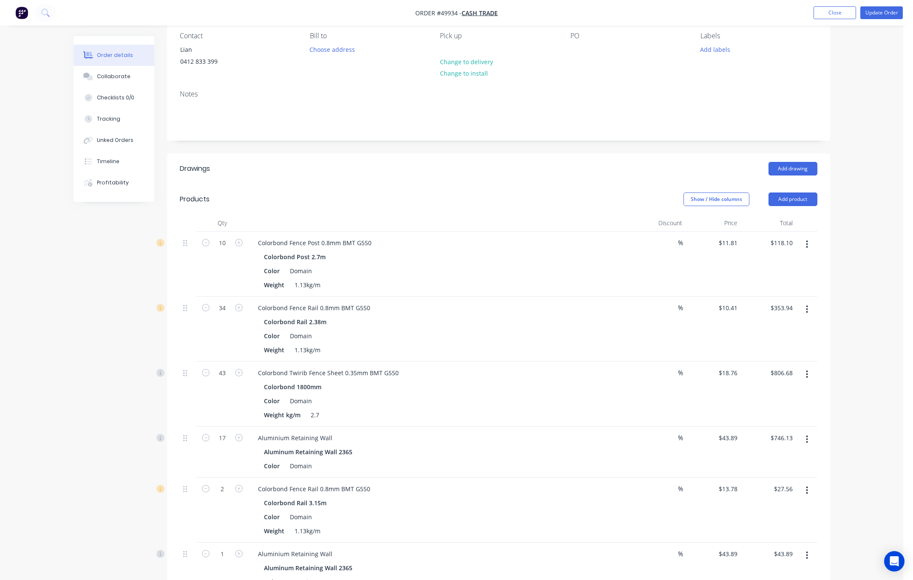
scroll to position [0, 0]
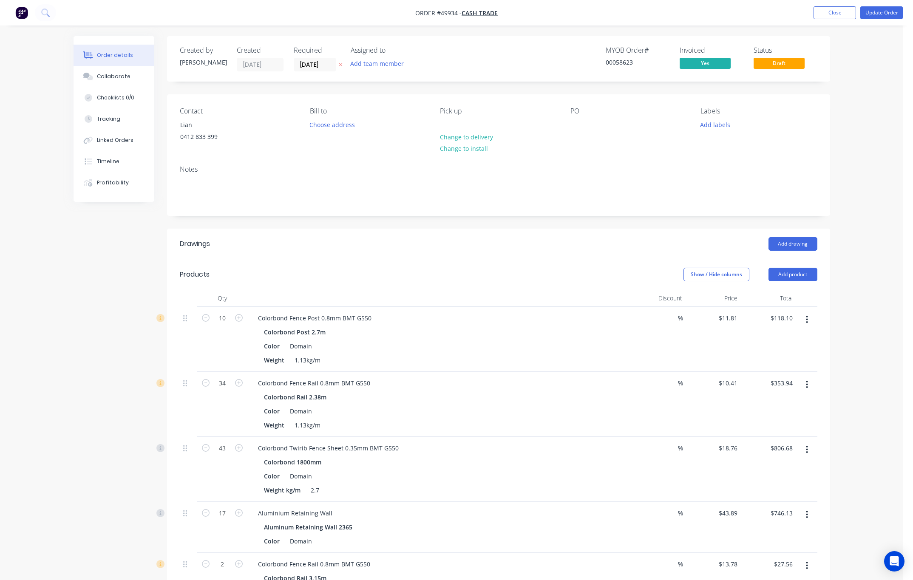
click at [880, 13] on button "Update Order" at bounding box center [881, 12] width 42 height 13
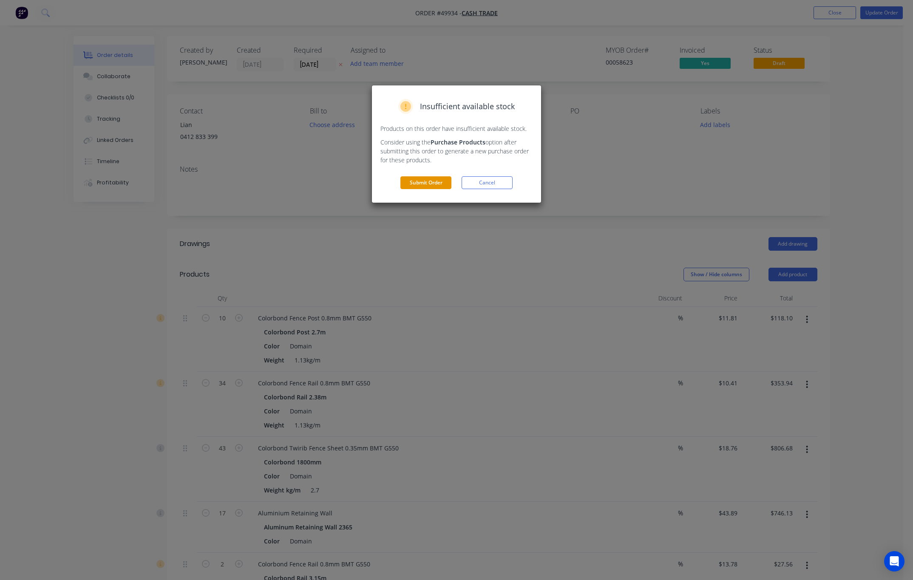
click at [426, 184] on button "Submit Order" at bounding box center [425, 182] width 51 height 13
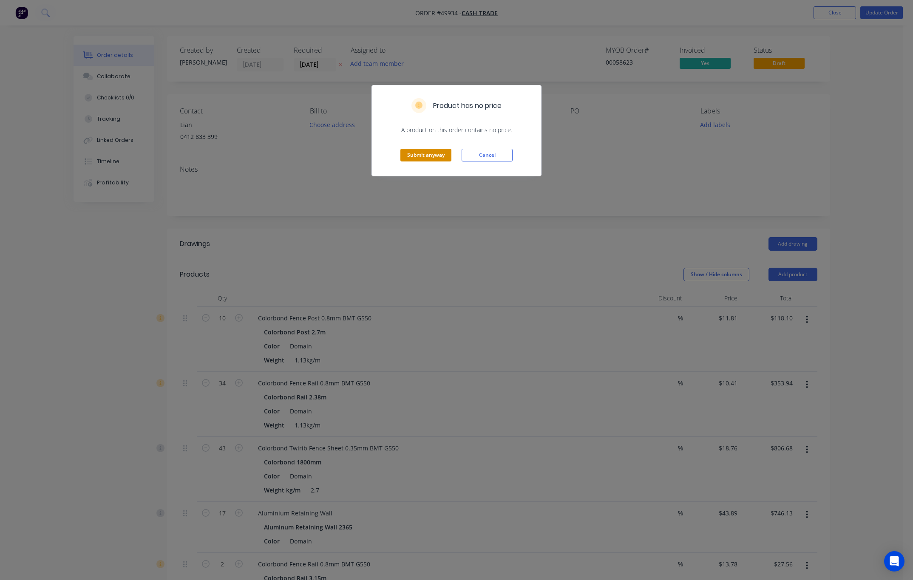
click at [433, 154] on button "Submit anyway" at bounding box center [425, 155] width 51 height 13
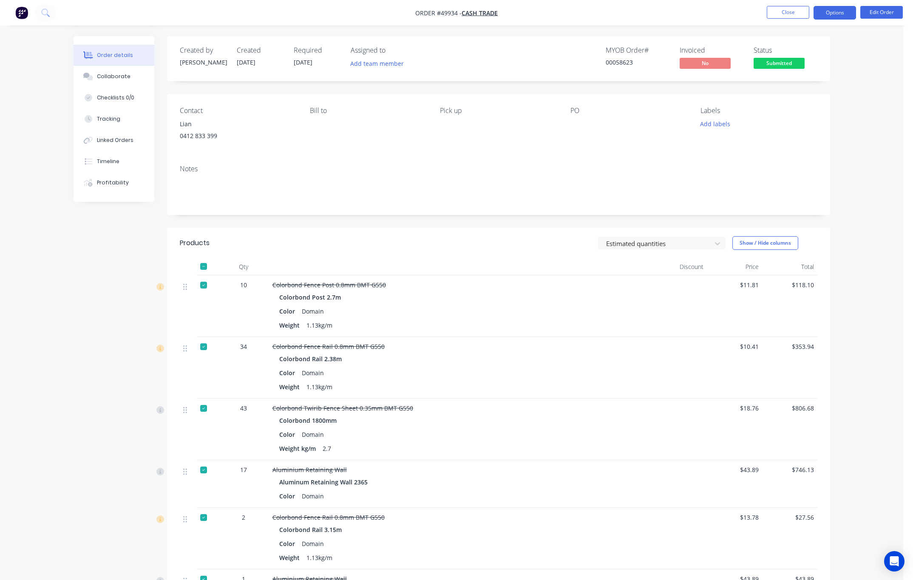
click at [832, 7] on button "Options" at bounding box center [834, 13] width 42 height 14
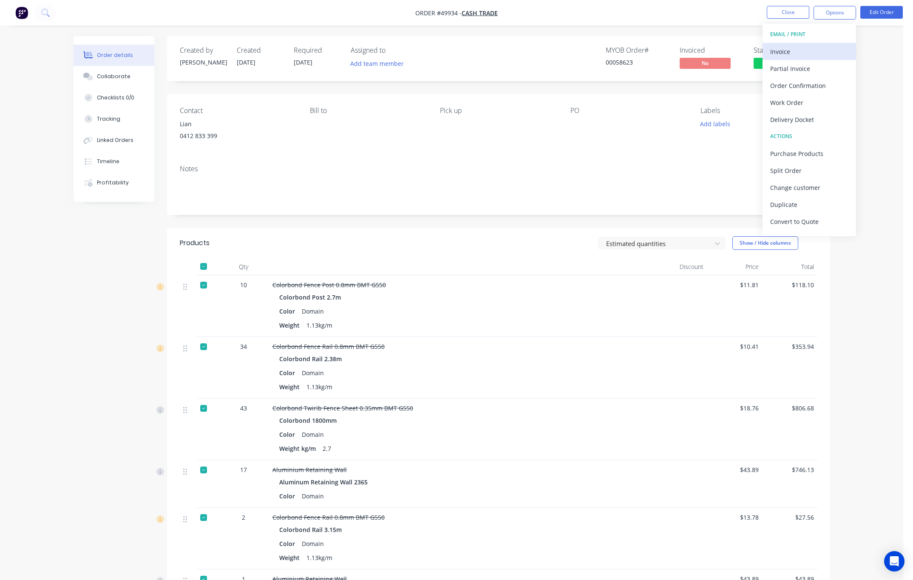
click at [798, 48] on div "Invoice" at bounding box center [809, 51] width 78 height 12
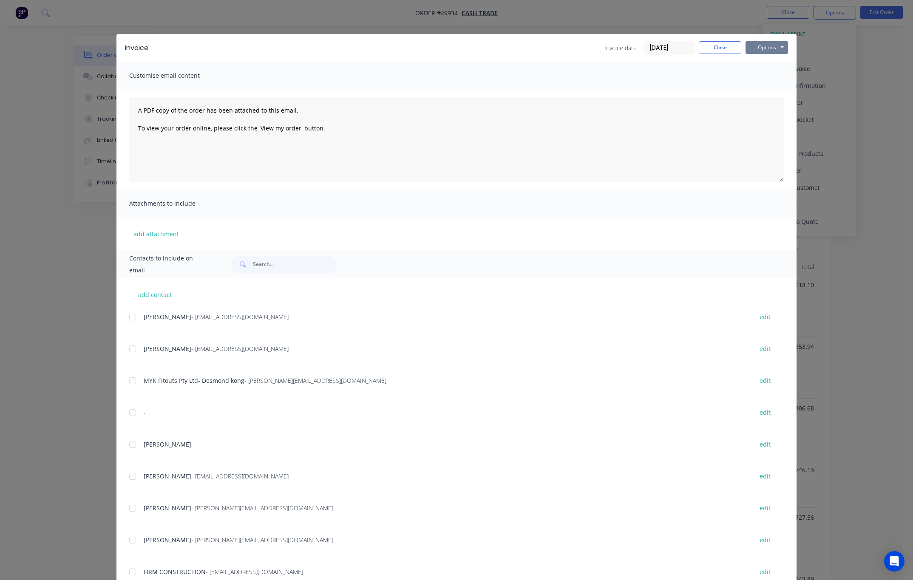
click at [764, 51] on button "Options" at bounding box center [766, 47] width 42 height 13
click at [774, 73] on button "Print" at bounding box center [772, 77] width 54 height 14
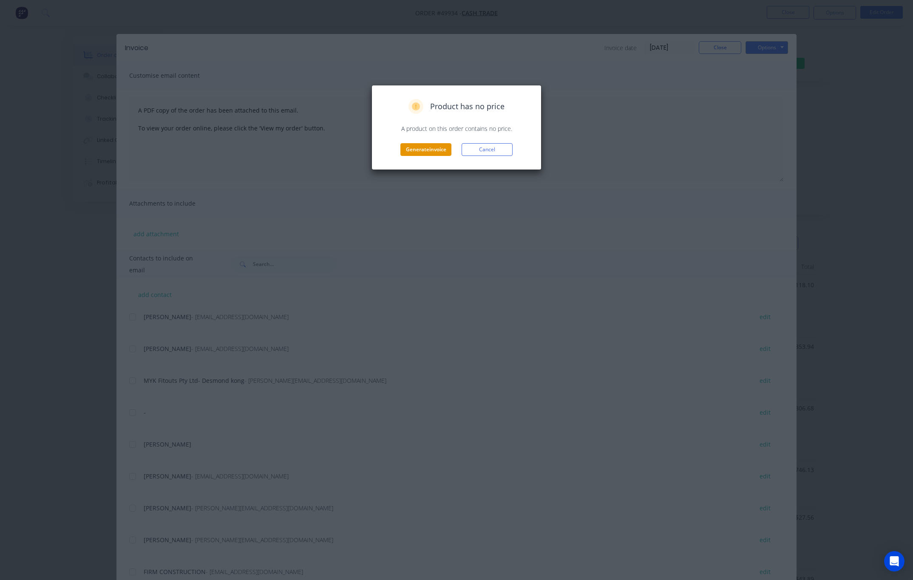
click at [439, 149] on button "Generate invoice" at bounding box center [425, 149] width 51 height 13
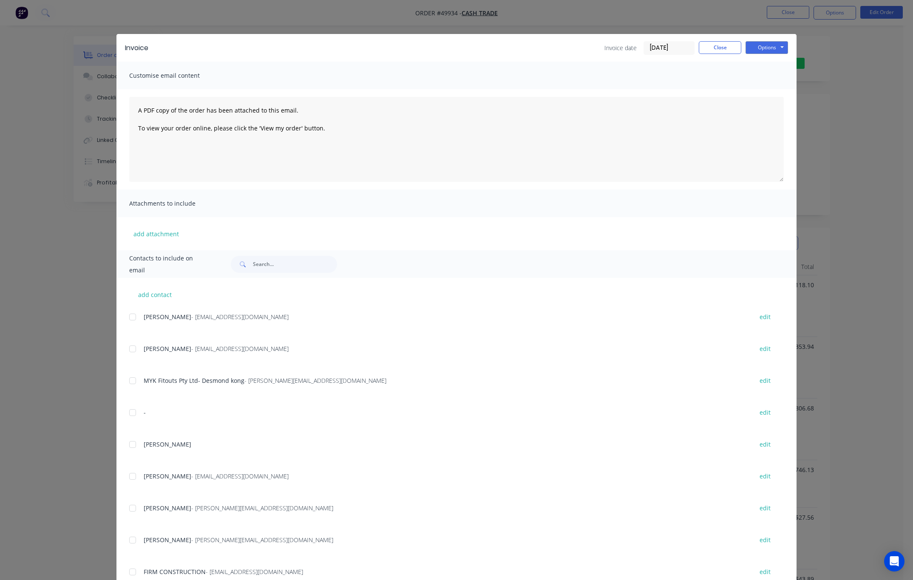
click at [338, 15] on div "Invoice Invoice date 10/10/25 Close Options Preview Print Email Customise email…" at bounding box center [456, 290] width 913 height 580
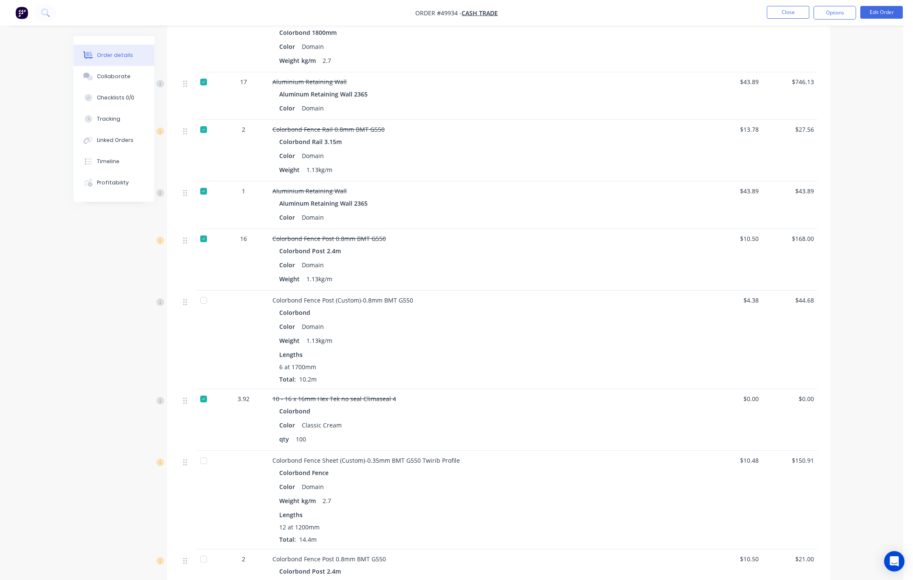
scroll to position [607, 0]
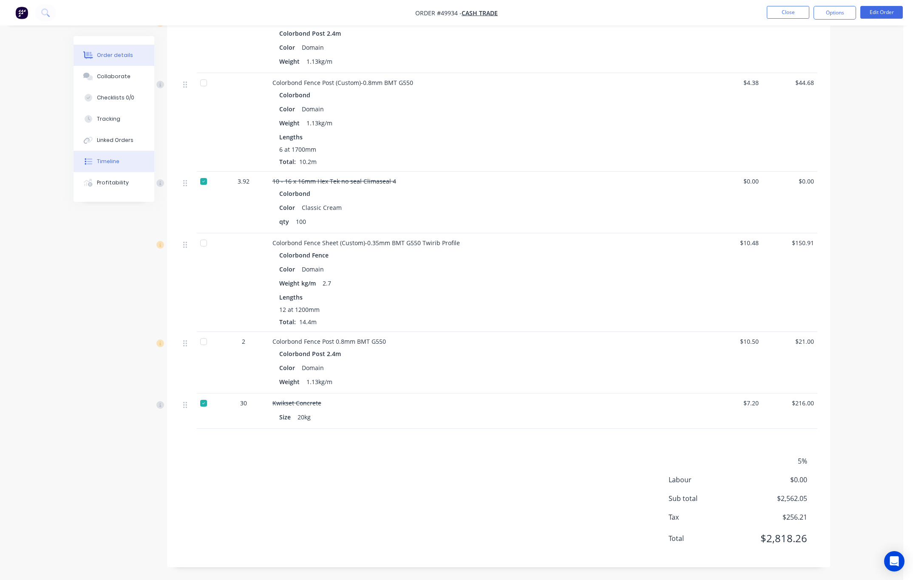
click at [121, 161] on button "Timeline" at bounding box center [114, 161] width 81 height 21
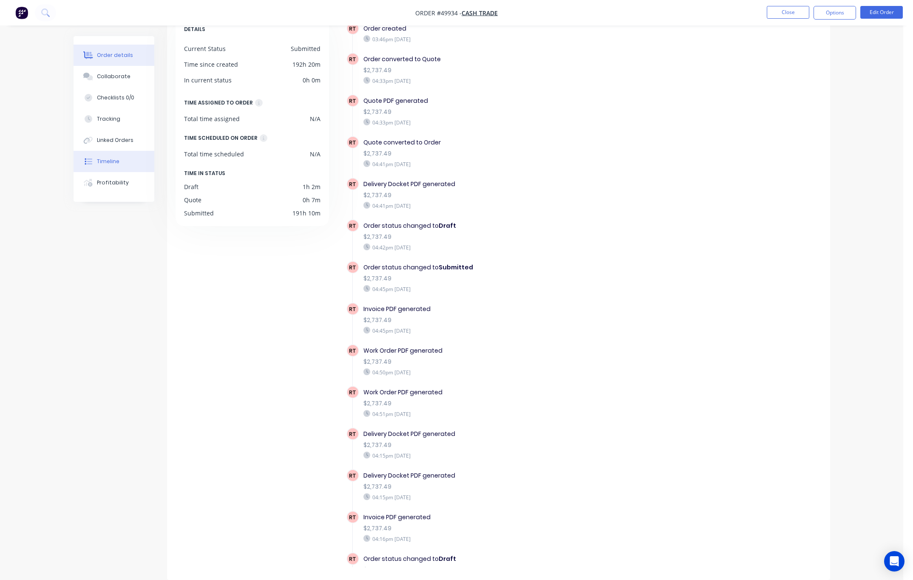
click at [124, 55] on div "Order details" at bounding box center [115, 55] width 36 height 8
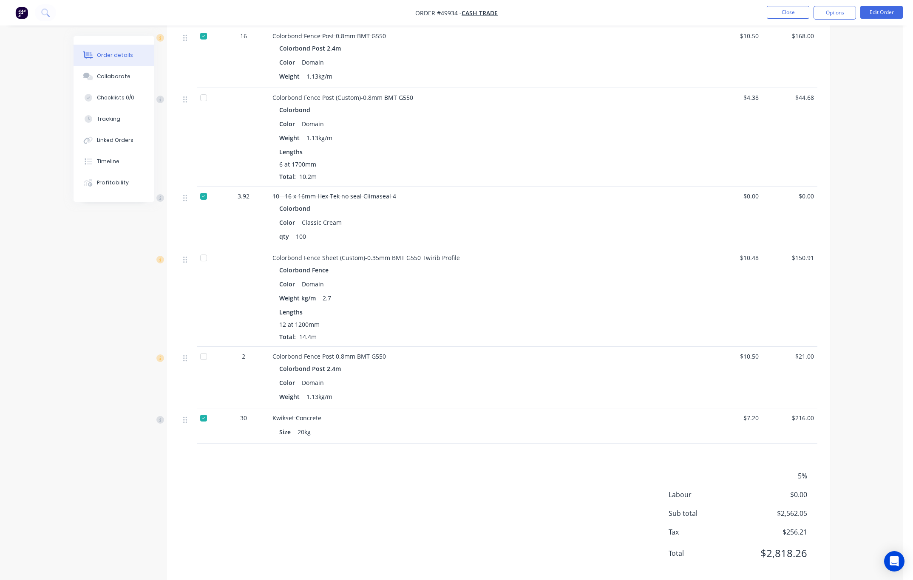
scroll to position [607, 0]
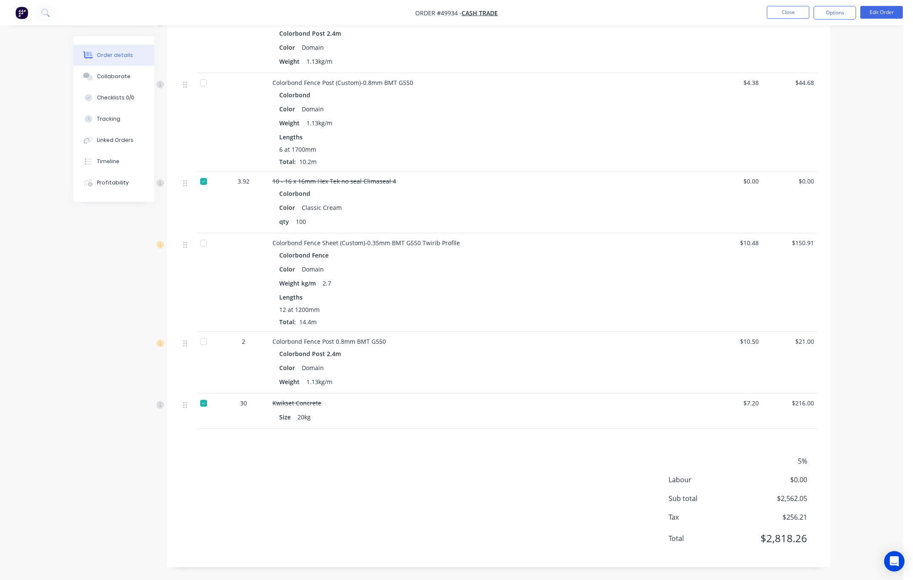
click at [441, 473] on div "5% Labour $0.00 Sub total $2,562.05 Tax $256.21 Total $2,818.26" at bounding box center [498, 505] width 637 height 99
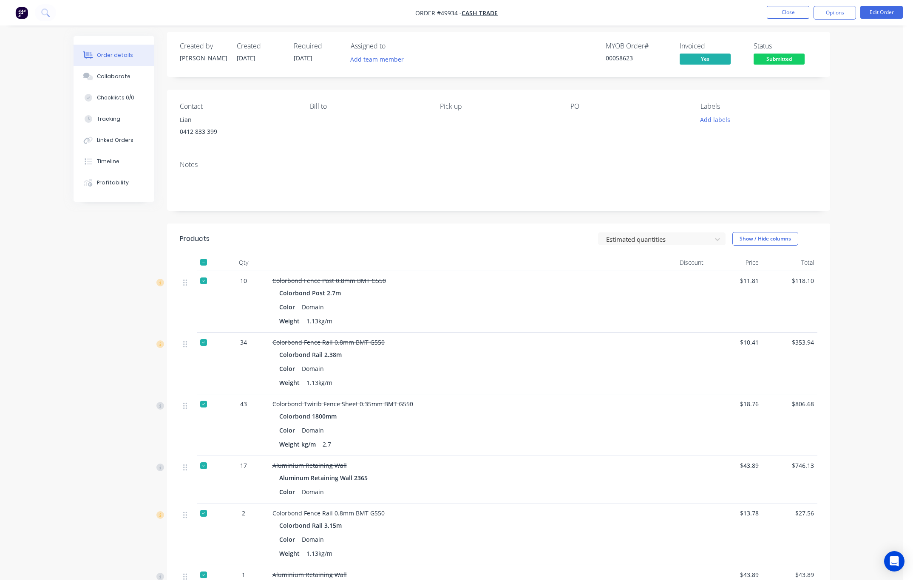
scroll to position [0, 0]
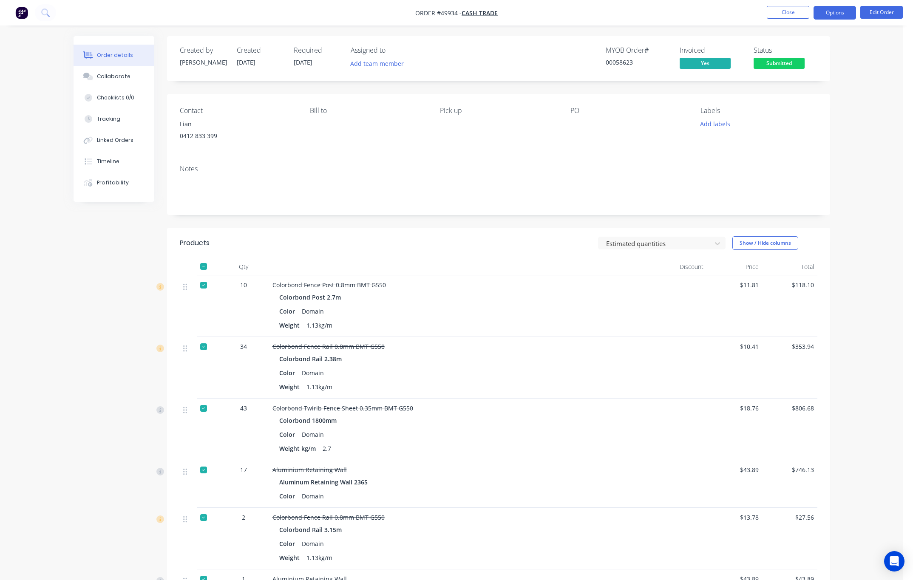
click at [831, 7] on button "Options" at bounding box center [834, 13] width 42 height 14
click at [833, 5] on nav "Order #49934 - Cash Trade Close Options EMAIL / PRINT Invoice Partial Invoice O…" at bounding box center [456, 12] width 913 height 25
click at [879, 6] on button "Edit Order" at bounding box center [881, 12] width 42 height 13
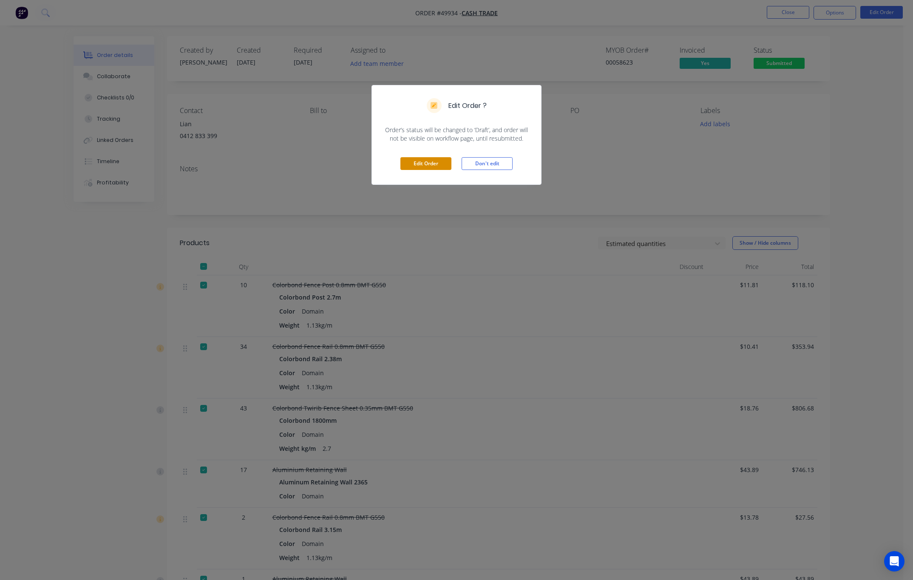
click at [436, 163] on button "Edit Order" at bounding box center [425, 163] width 51 height 13
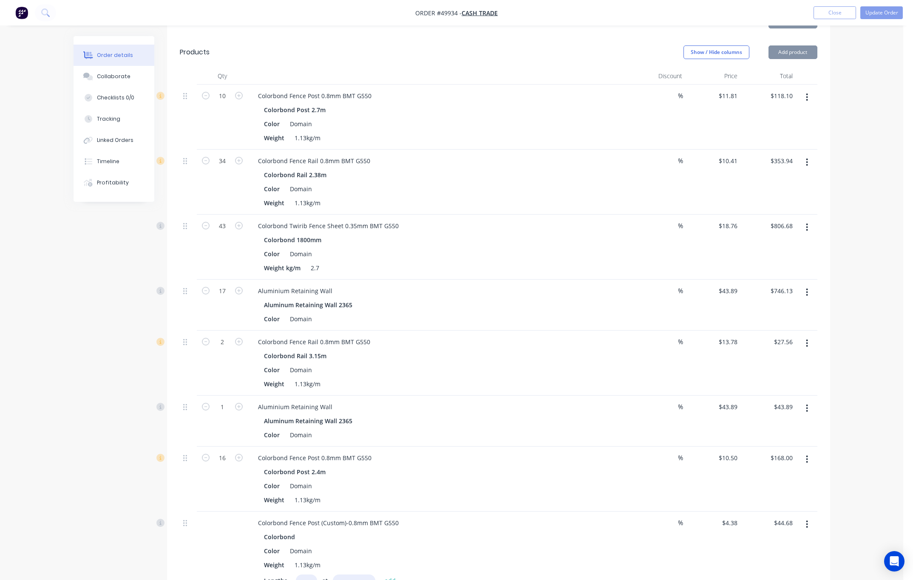
scroll to position [255, 0]
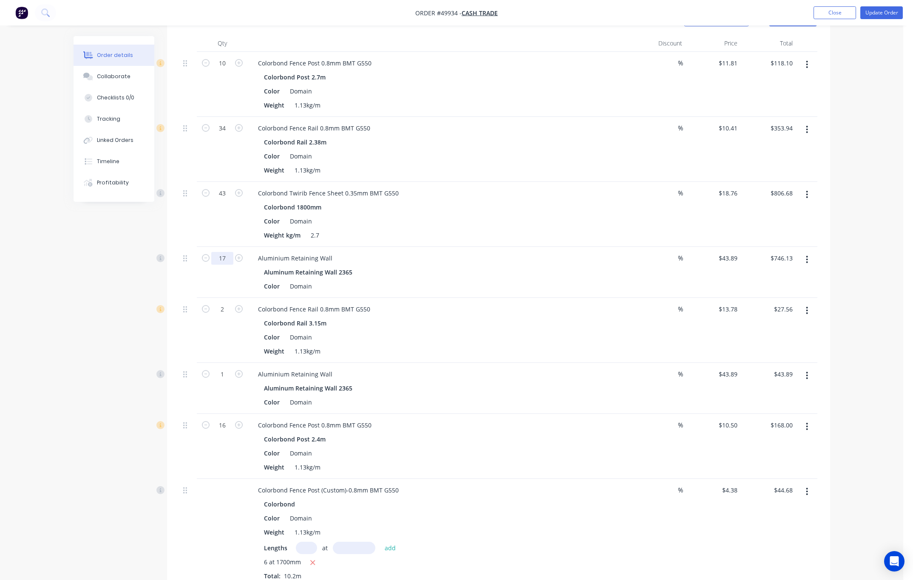
click at [225, 262] on input "17" at bounding box center [222, 258] width 22 height 13
type input "10"
type input "$438.90"
click at [96, 280] on div "Created by Rachel Created 02/10/25 Required 09/10/25 Assigned to Add team membe…" at bounding box center [452, 444] width 756 height 1326
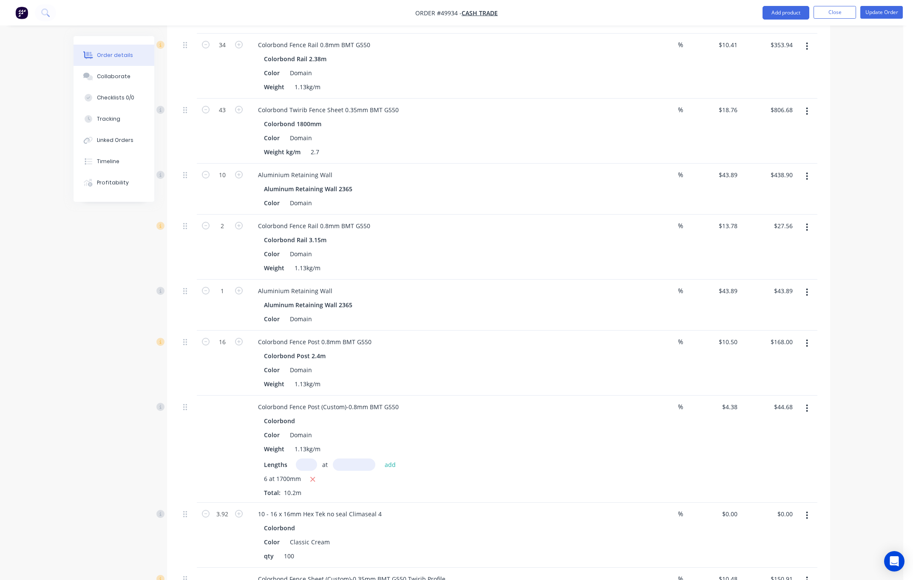
scroll to position [0, 0]
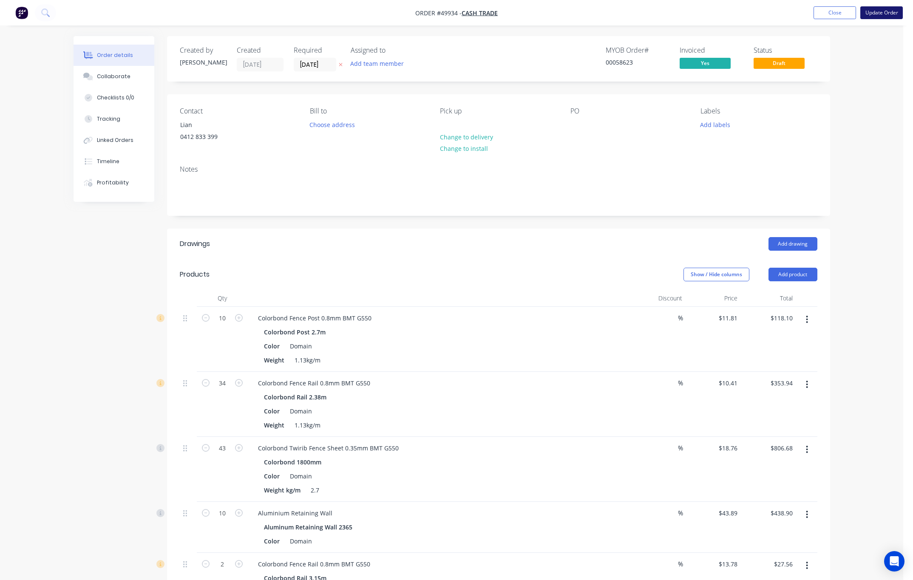
click at [881, 13] on button "Update Order" at bounding box center [881, 12] width 42 height 13
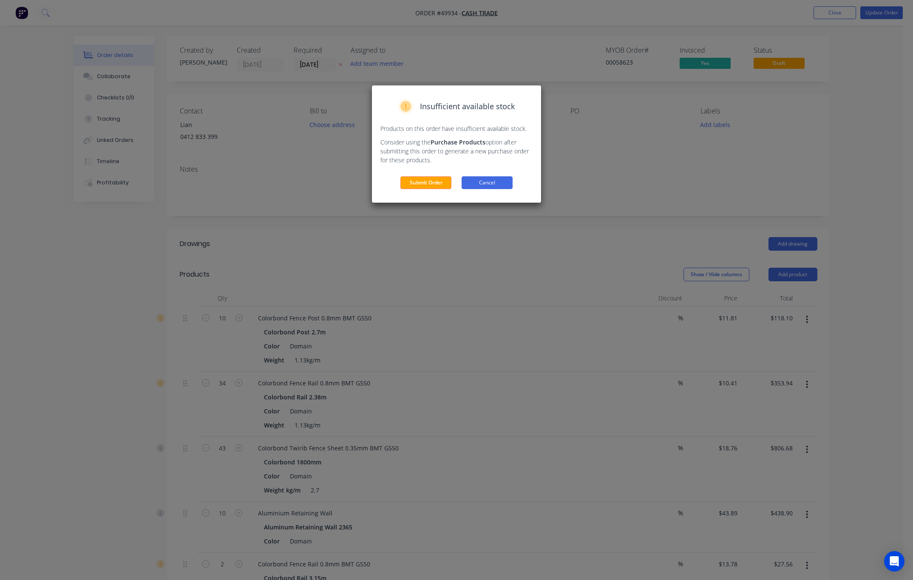
click at [507, 179] on button "Cancel" at bounding box center [486, 182] width 51 height 13
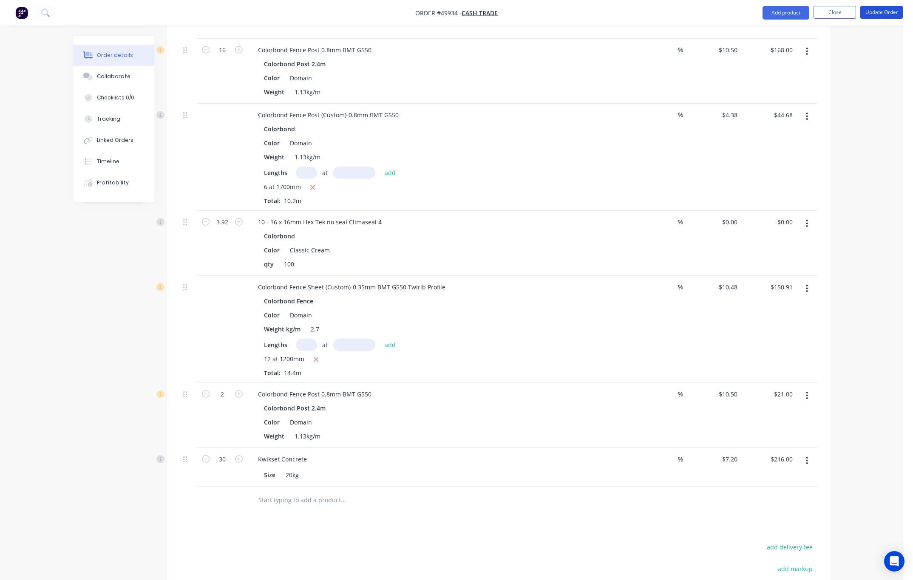
scroll to position [765, 0]
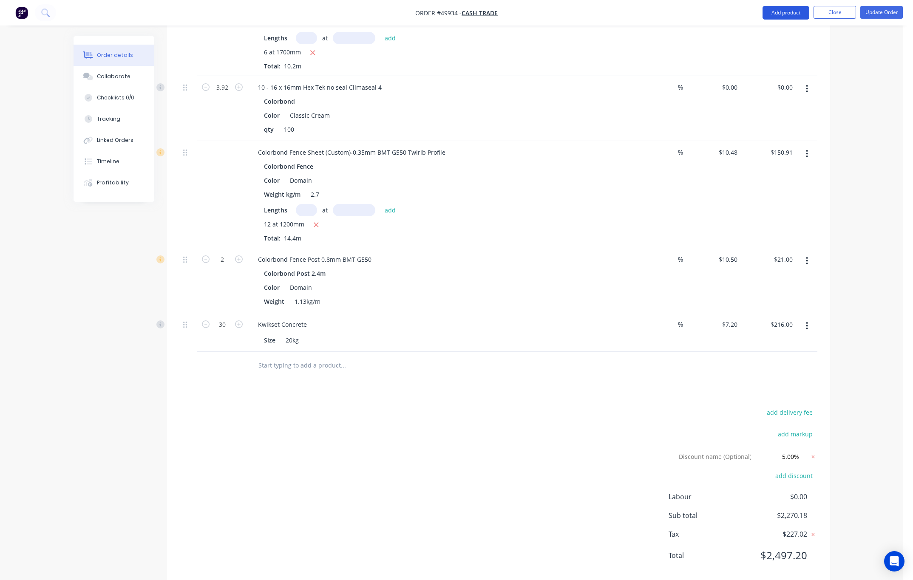
click at [784, 10] on button "Add product" at bounding box center [785, 13] width 47 height 14
click at [767, 36] on div "Product catalogue" at bounding box center [768, 34] width 65 height 12
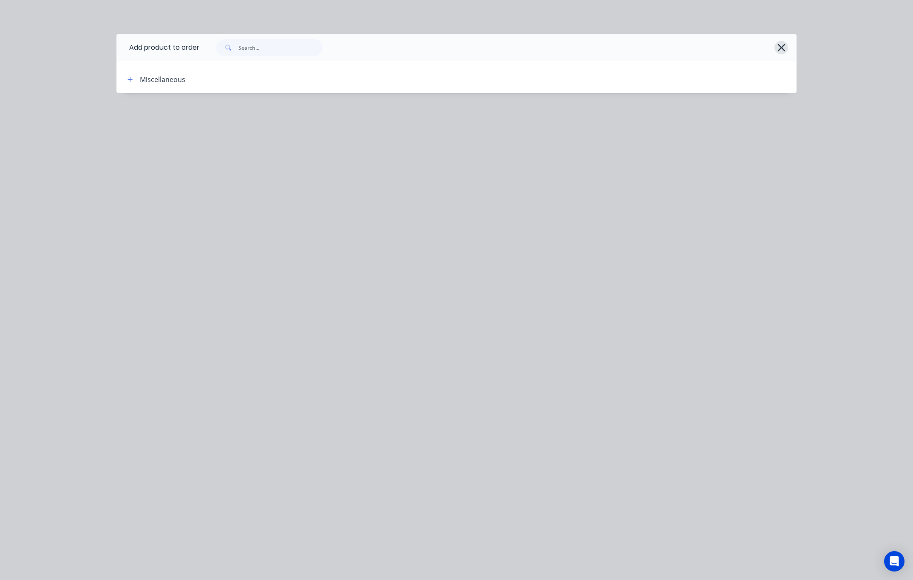
click at [775, 47] on button "button" at bounding box center [781, 48] width 14 height 14
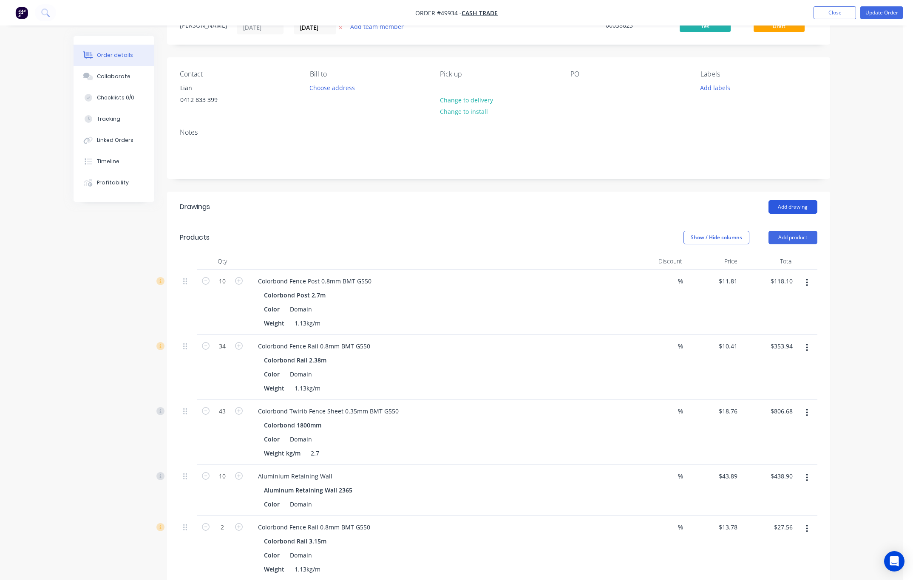
scroll to position [0, 0]
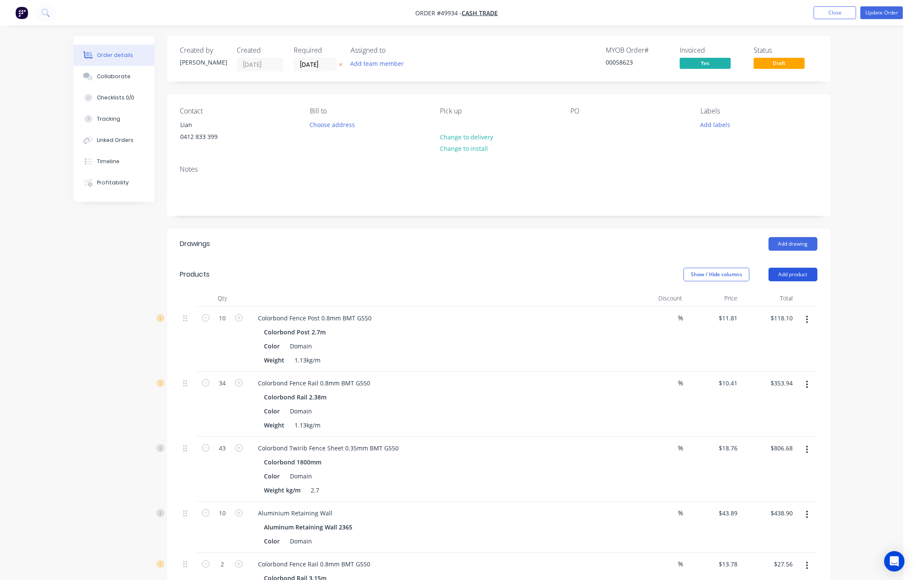
click at [795, 276] on button "Add product" at bounding box center [792, 275] width 49 height 14
click at [779, 311] on div "Basic product" at bounding box center [776, 313] width 65 height 12
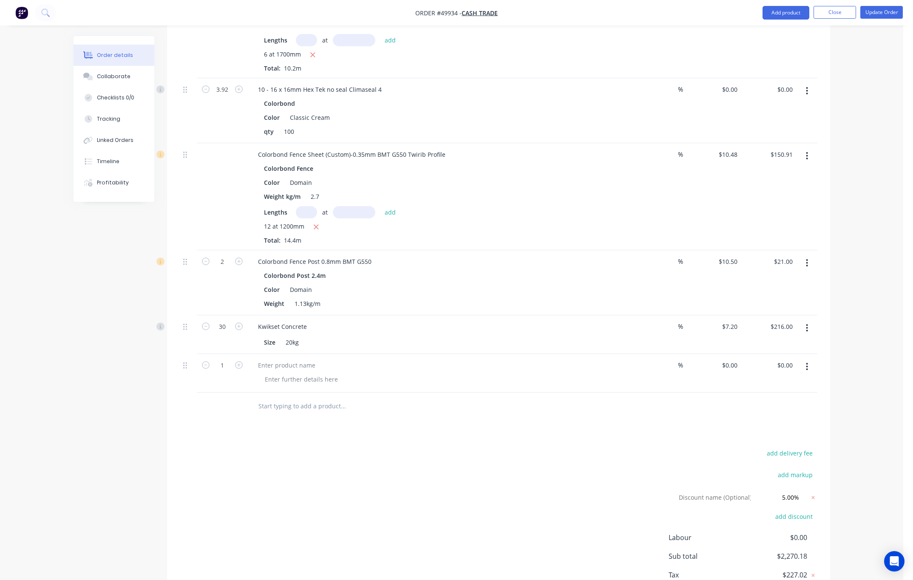
scroll to position [823, 0]
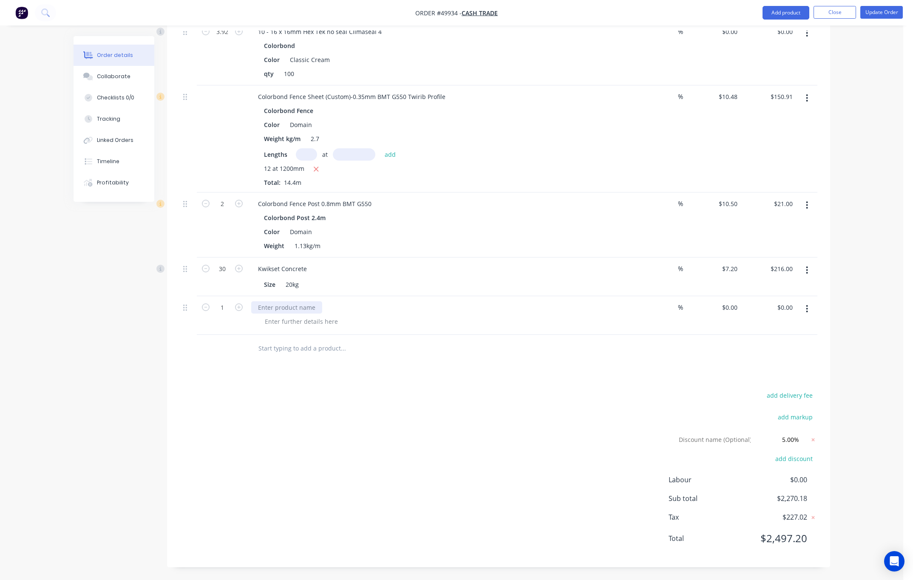
click at [301, 301] on div at bounding box center [286, 307] width 71 height 12
click at [807, 310] on icon "button" at bounding box center [807, 309] width 2 height 8
click at [797, 384] on div "Delete" at bounding box center [776, 382] width 65 height 12
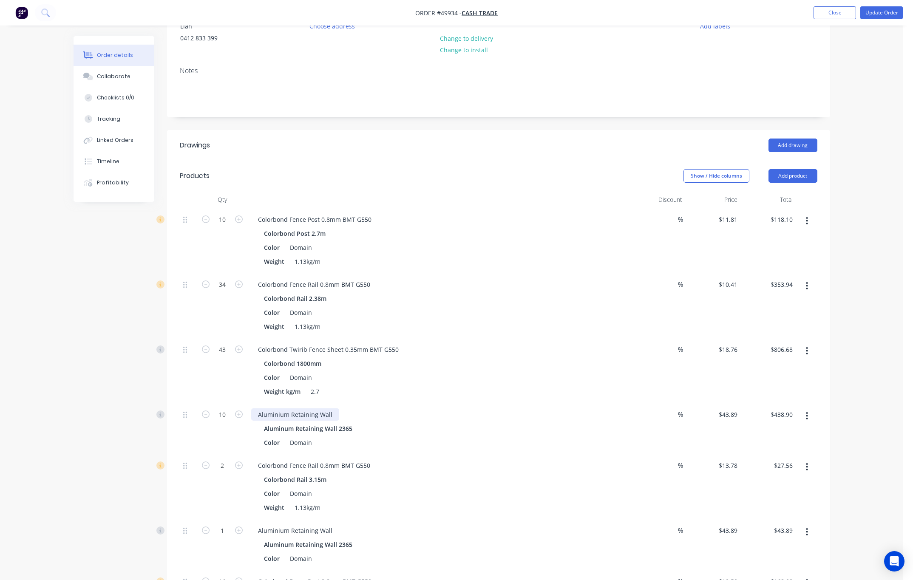
scroll to position [127, 0]
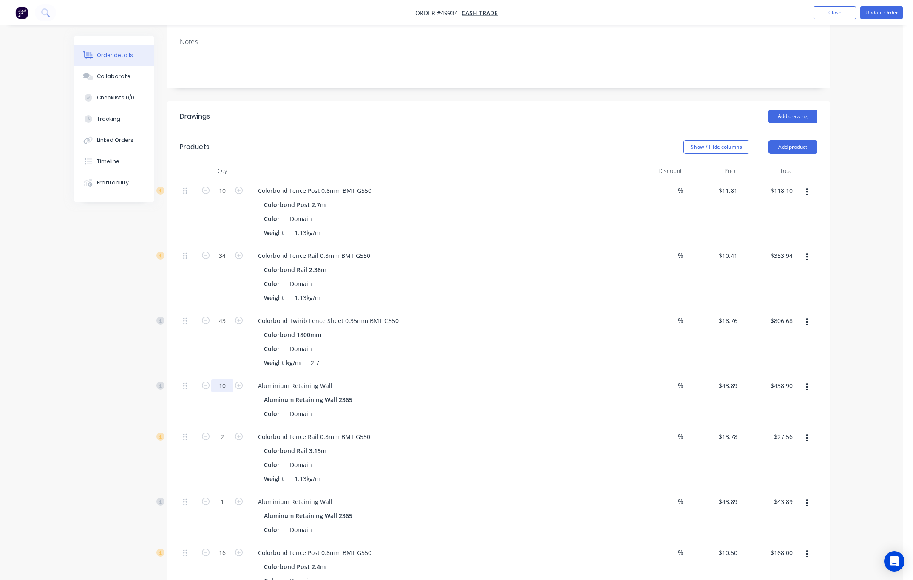
click at [226, 390] on input "10" at bounding box center [222, 385] width 22 height 13
type input "11"
click at [103, 454] on div "Created by Rachel Created 02/10/25 Required 09/10/25 Assigned to Add team membe…" at bounding box center [452, 572] width 756 height 1326
type input "$482.79"
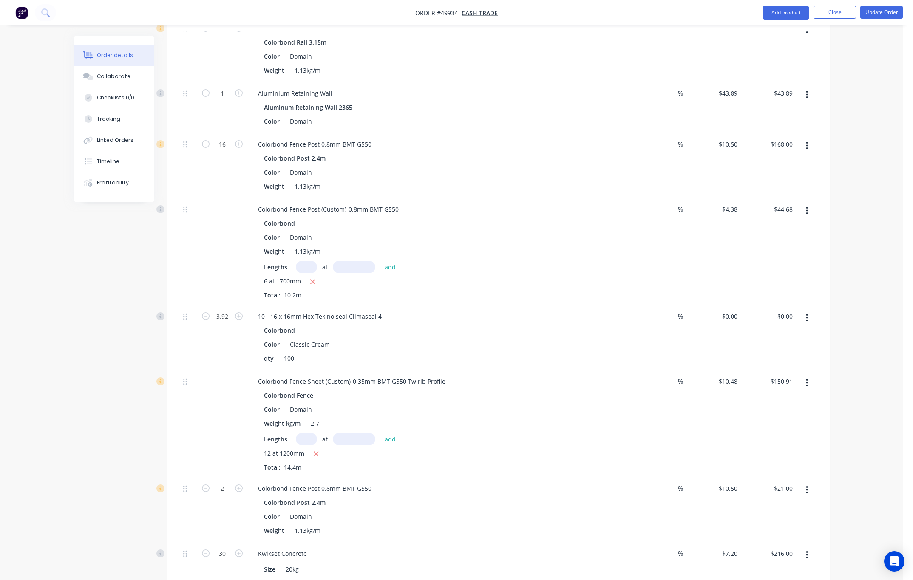
scroll to position [784, 0]
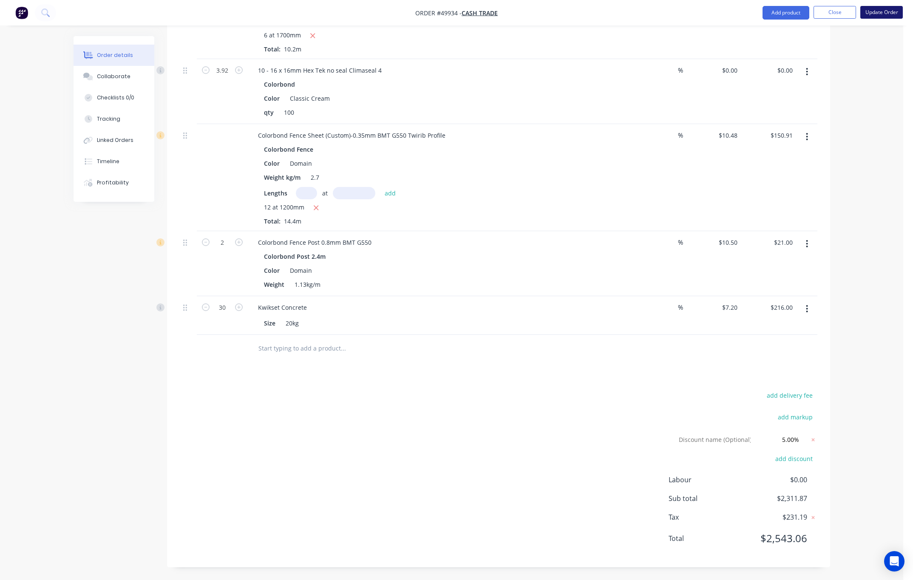
click at [881, 6] on button "Update Order" at bounding box center [881, 12] width 42 height 13
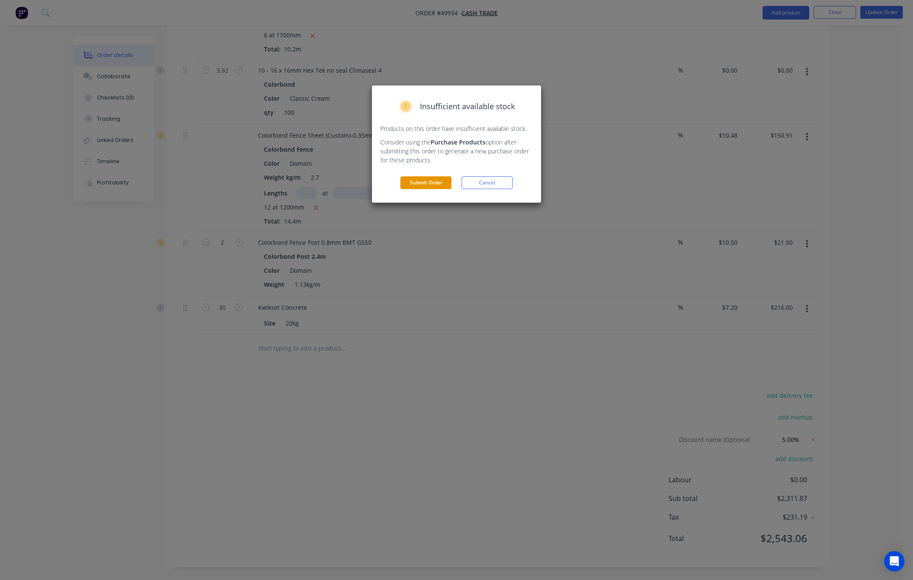
click at [430, 183] on button "Submit Order" at bounding box center [425, 182] width 51 height 13
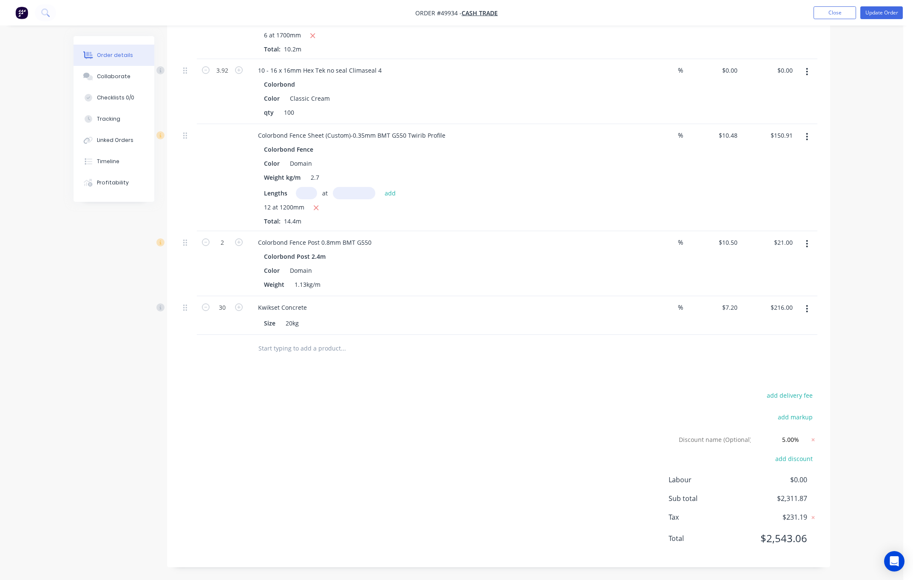
scroll to position [0, 0]
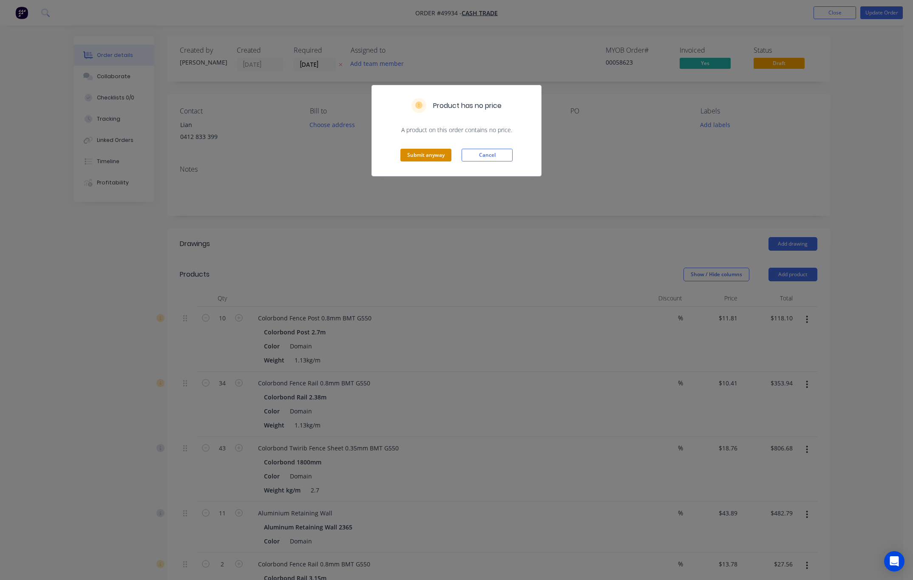
click at [427, 154] on button "Submit anyway" at bounding box center [425, 155] width 51 height 13
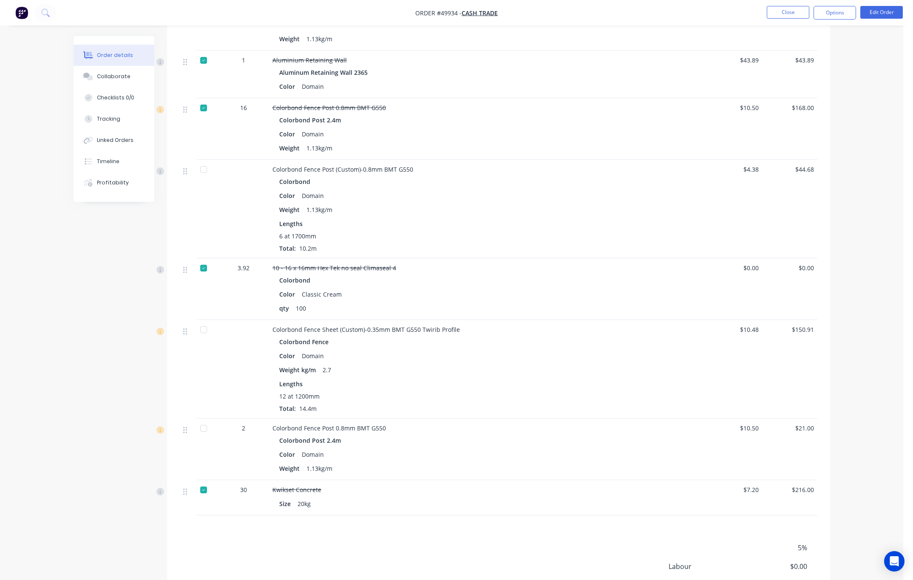
scroll to position [607, 0]
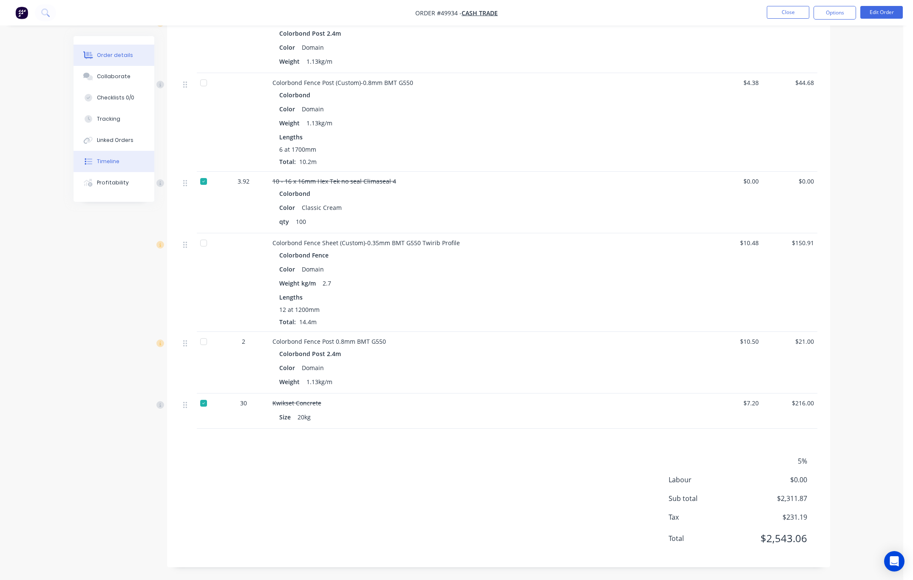
click at [111, 157] on button "Timeline" at bounding box center [114, 161] width 81 height 21
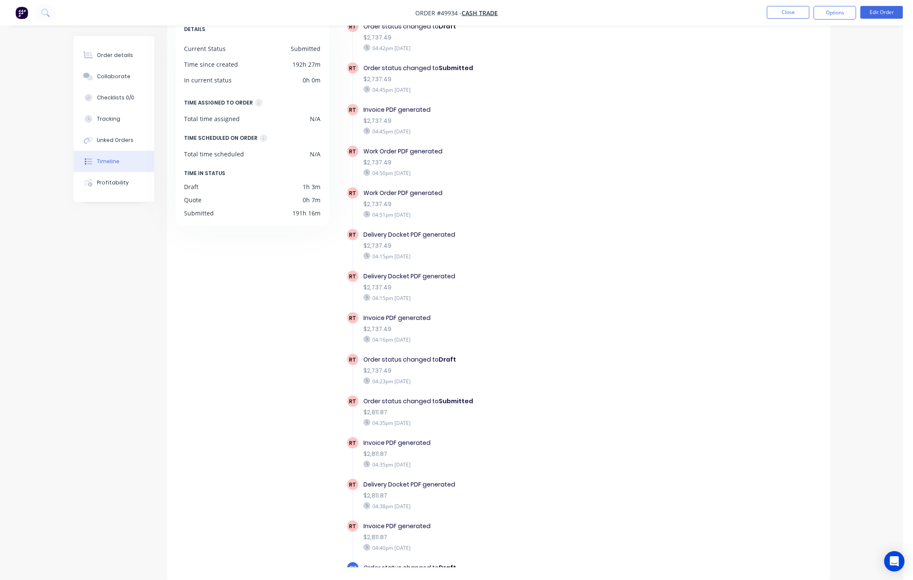
scroll to position [193, 0]
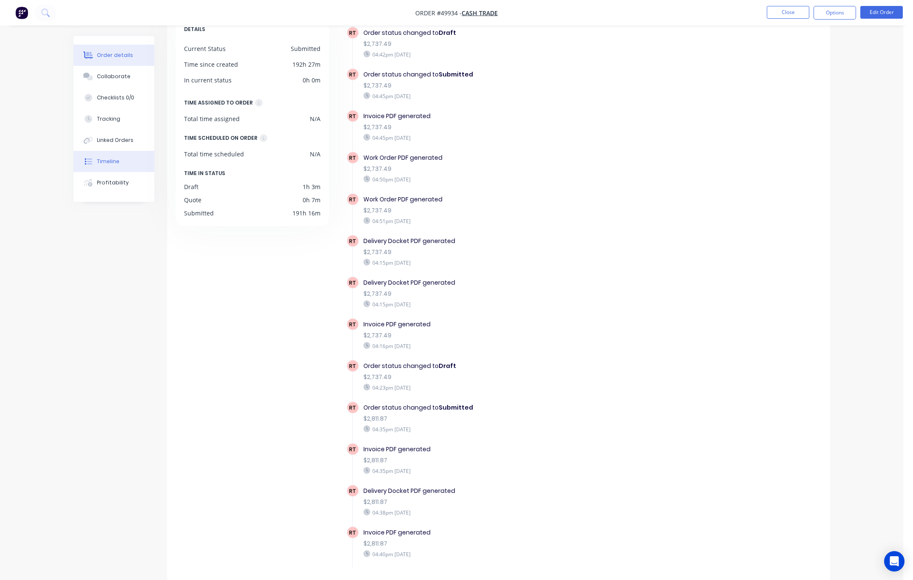
click at [105, 51] on div "Order details" at bounding box center [115, 55] width 36 height 8
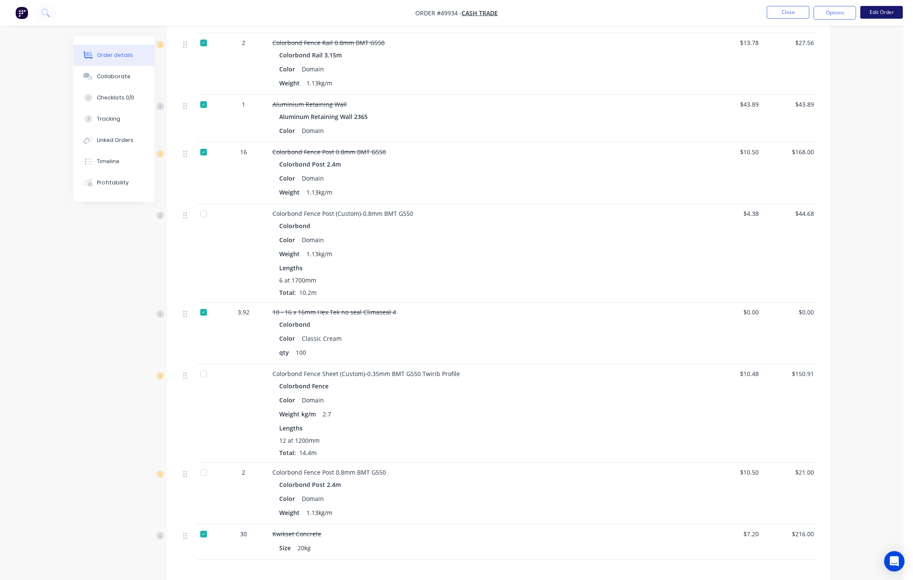
scroll to position [34, 0]
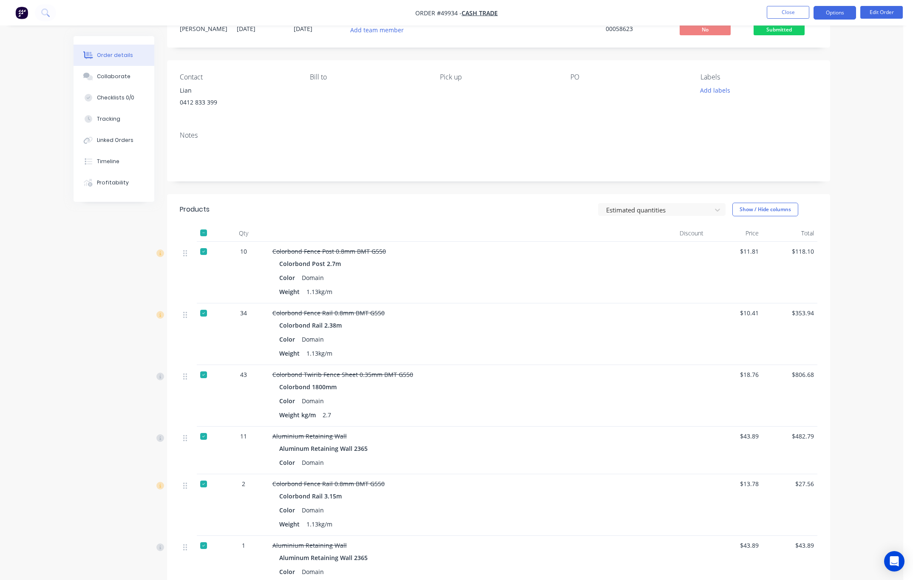
click at [844, 17] on button "Options" at bounding box center [834, 13] width 42 height 14
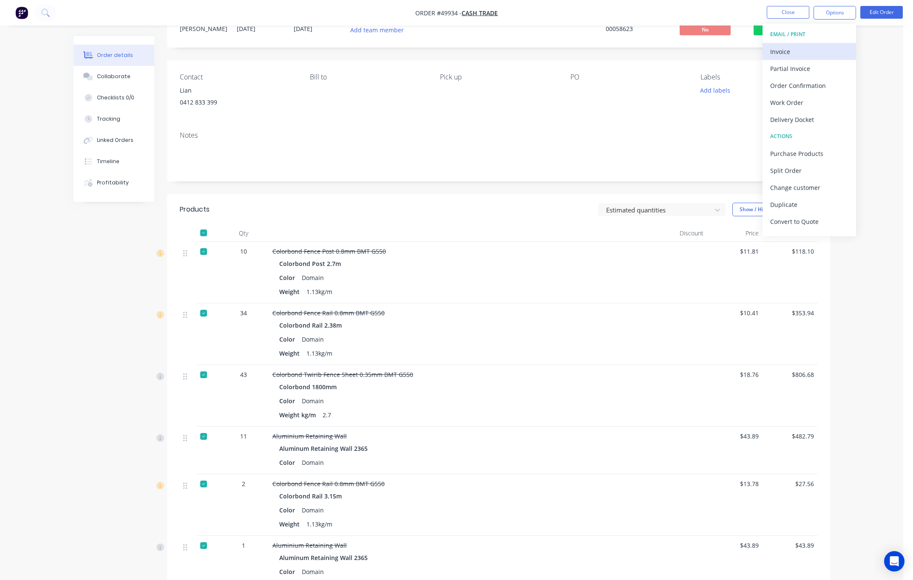
click at [802, 53] on div "Invoice" at bounding box center [809, 51] width 78 height 12
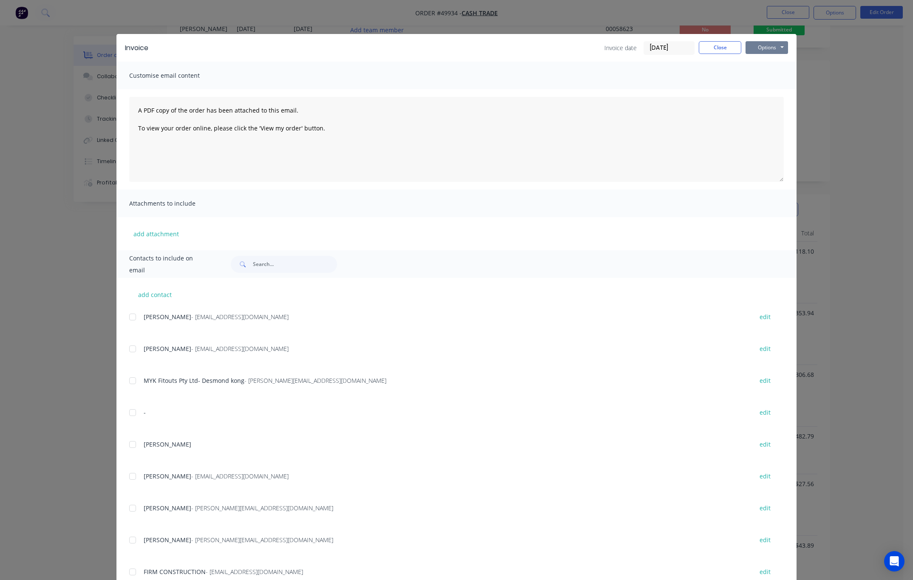
click at [762, 49] on button "Options" at bounding box center [766, 47] width 42 height 13
click at [774, 79] on button "Print" at bounding box center [772, 77] width 54 height 14
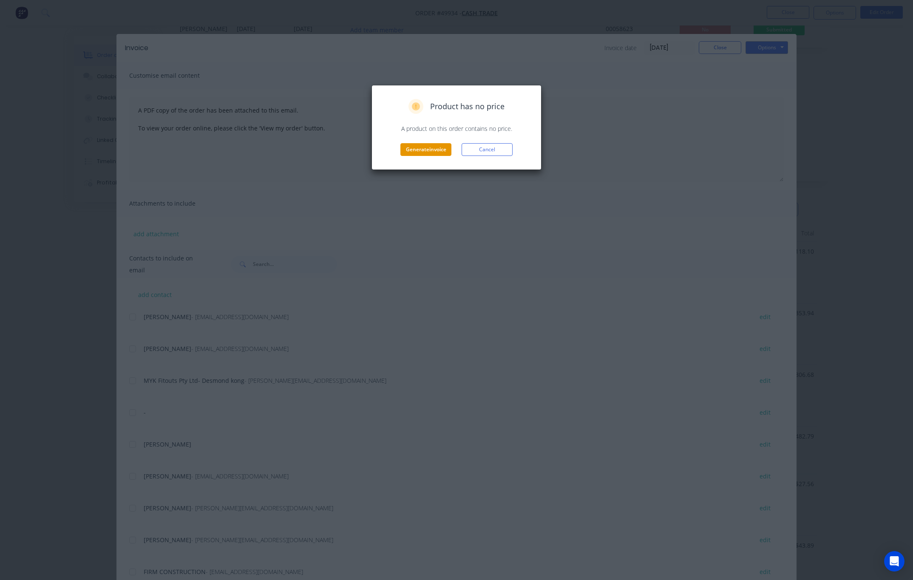
click at [442, 155] on button "Generate invoice" at bounding box center [425, 149] width 51 height 13
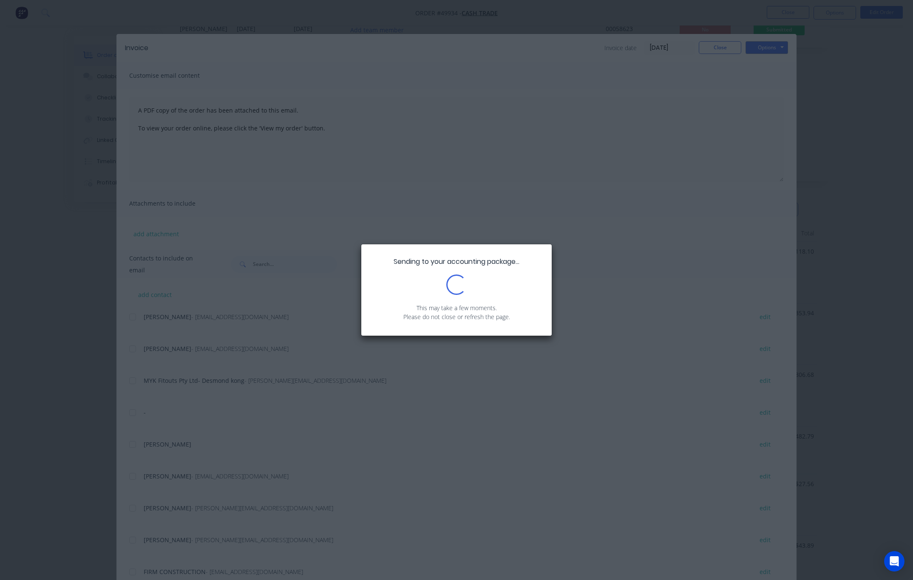
drag, startPoint x: 637, startPoint y: 228, endPoint x: 579, endPoint y: 249, distance: 61.8
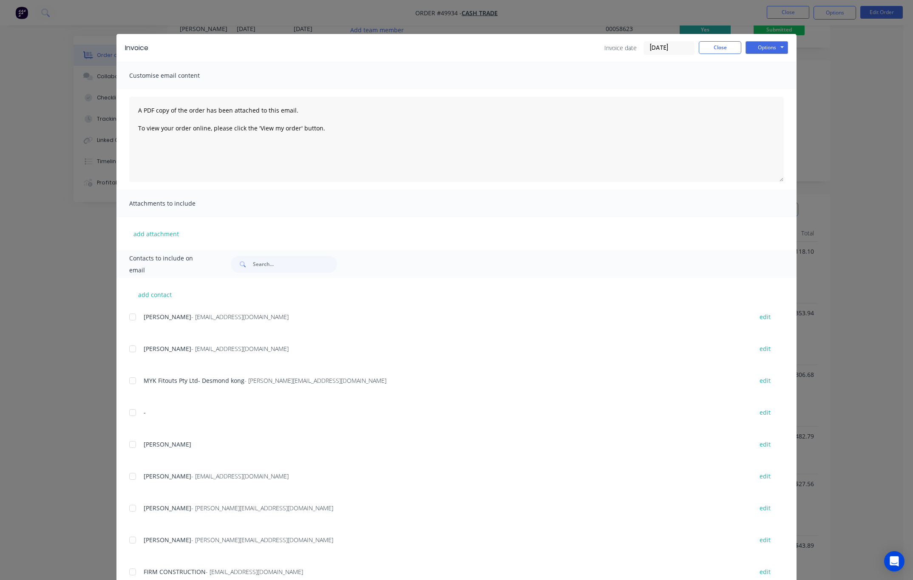
click at [561, 12] on div "Invoice Invoice date 10/10/25 Close Options Preview Print Email Customise email…" at bounding box center [456, 290] width 913 height 580
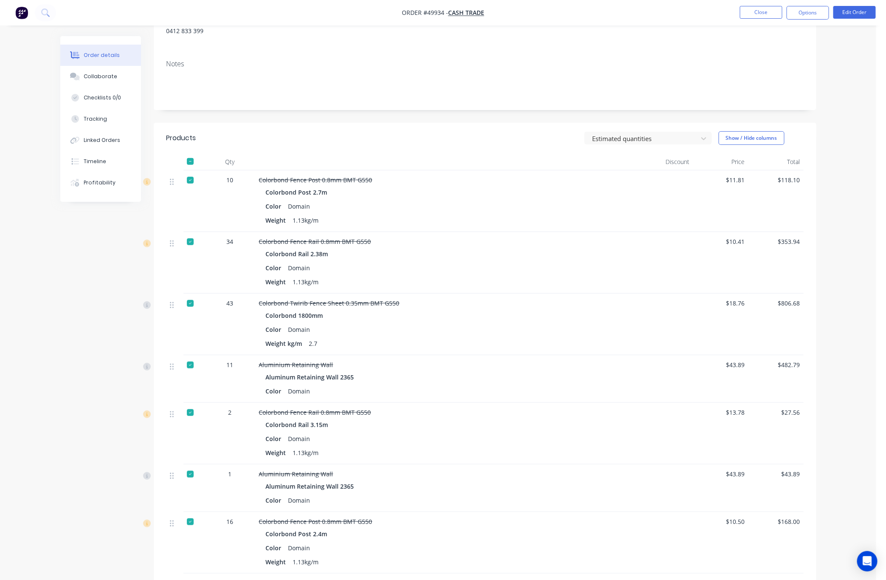
scroll to position [0, 0]
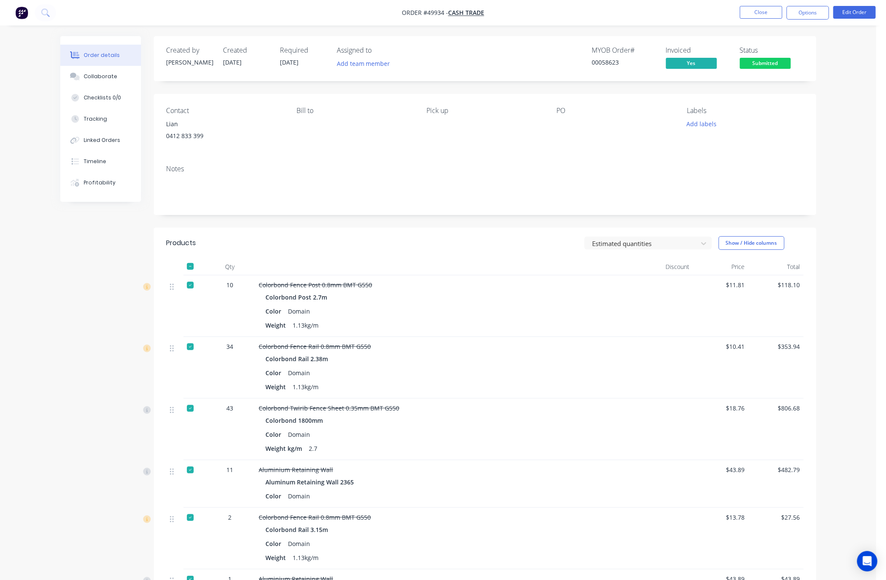
click at [767, 62] on span "Submitted" at bounding box center [765, 63] width 51 height 11
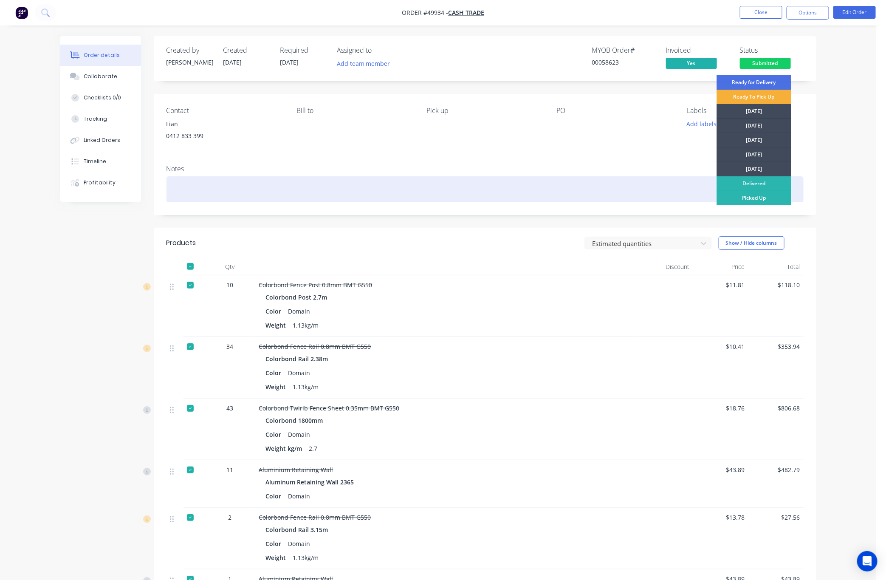
click at [733, 199] on div "Picked Up" at bounding box center [754, 198] width 74 height 14
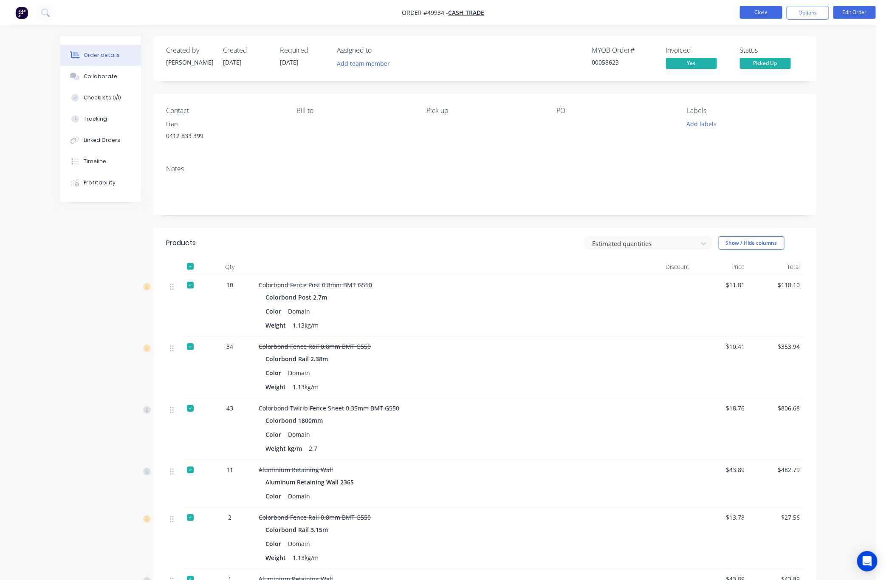
click at [769, 13] on button "Close" at bounding box center [761, 12] width 42 height 13
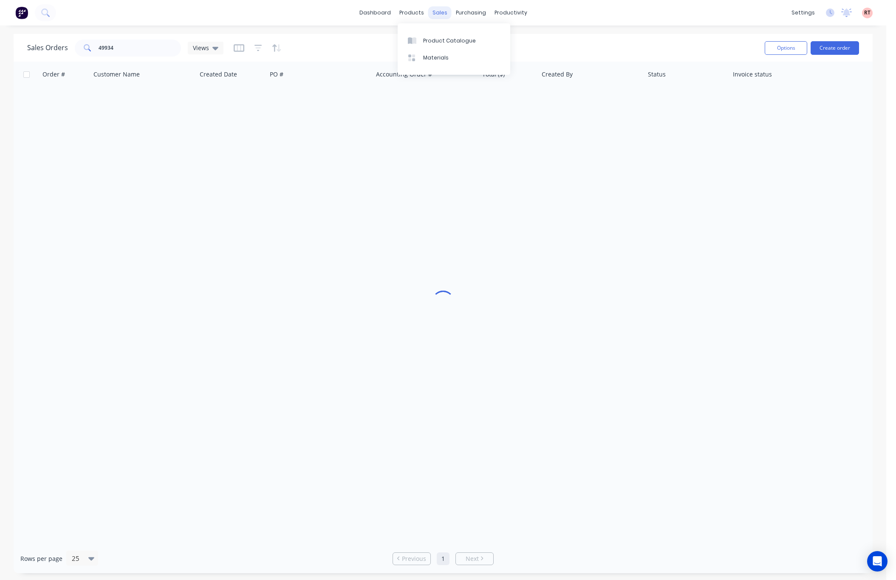
click at [435, 12] on div "sales" at bounding box center [439, 12] width 23 height 13
click at [458, 40] on div "Sales Orders" at bounding box center [471, 41] width 35 height 8
drag, startPoint x: 138, startPoint y: 50, endPoint x: 58, endPoint y: 63, distance: 81.0
click at [58, 63] on div "Sales Orders 49934 Views Options Create order Order # Customer Name Created Dat…" at bounding box center [443, 303] width 859 height 539
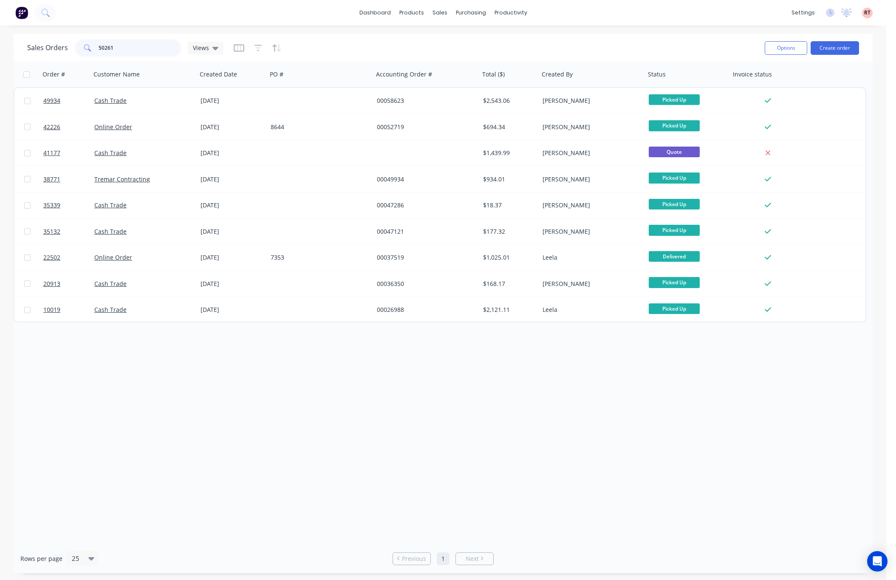
type input "50261"
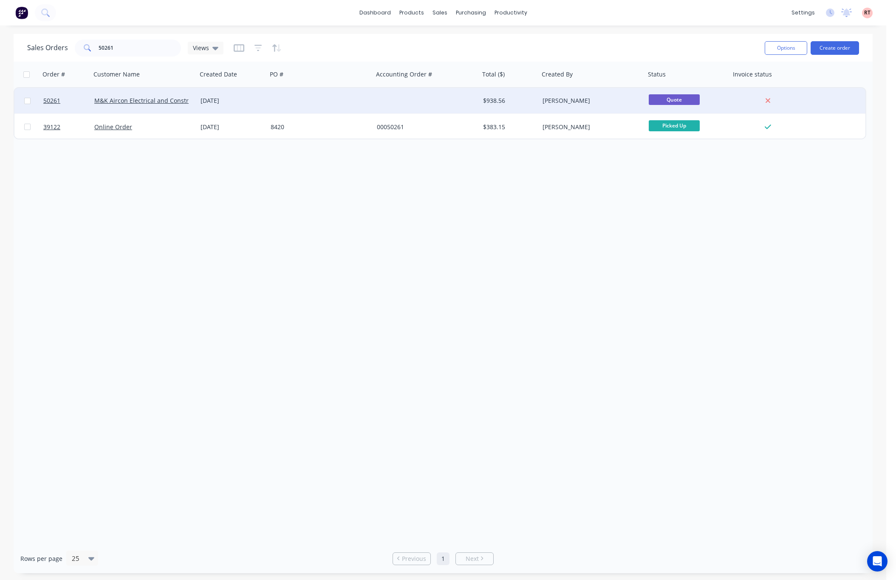
click at [421, 101] on div at bounding box center [427, 100] width 106 height 25
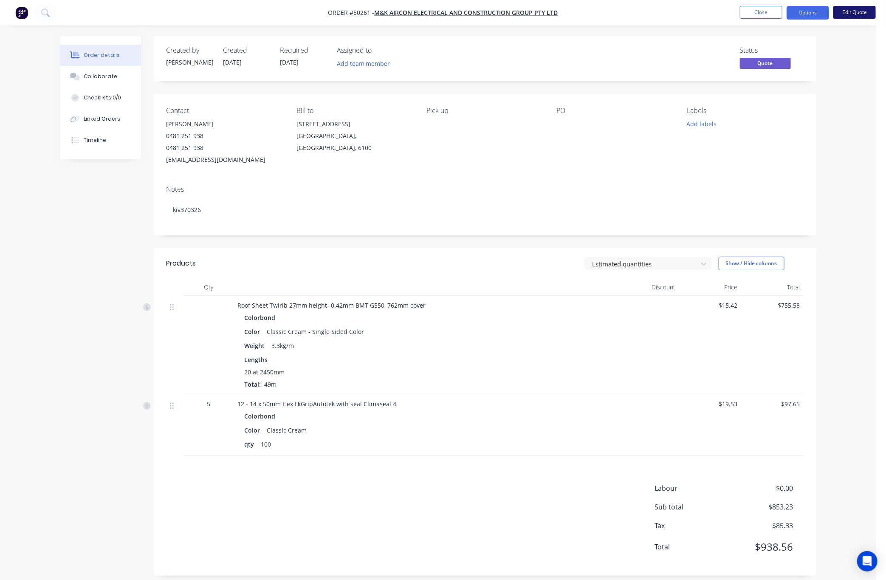
click at [866, 9] on button "Edit Quote" at bounding box center [855, 12] width 42 height 13
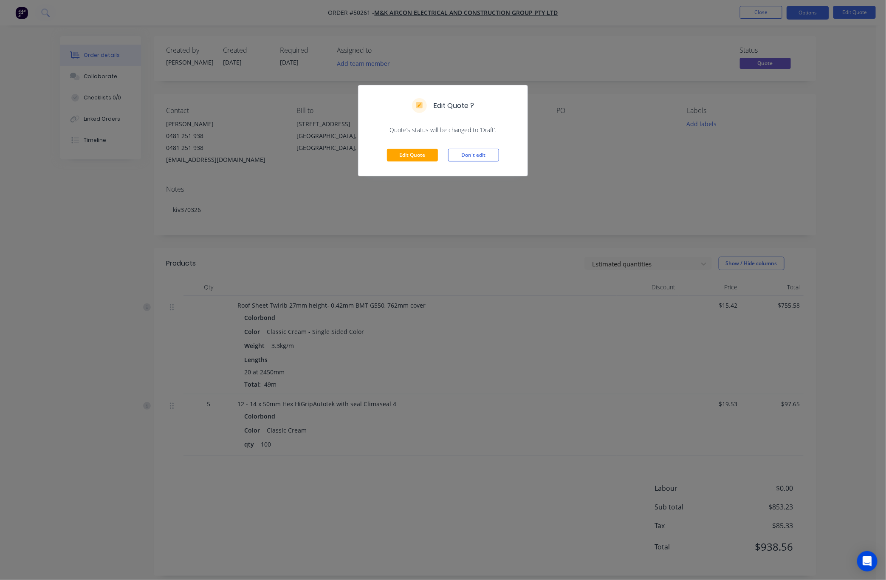
click at [815, 124] on div "Edit Quote ? Quote’s status will be changed to ‘Draft’. Edit Quote Don't edit" at bounding box center [443, 290] width 886 height 580
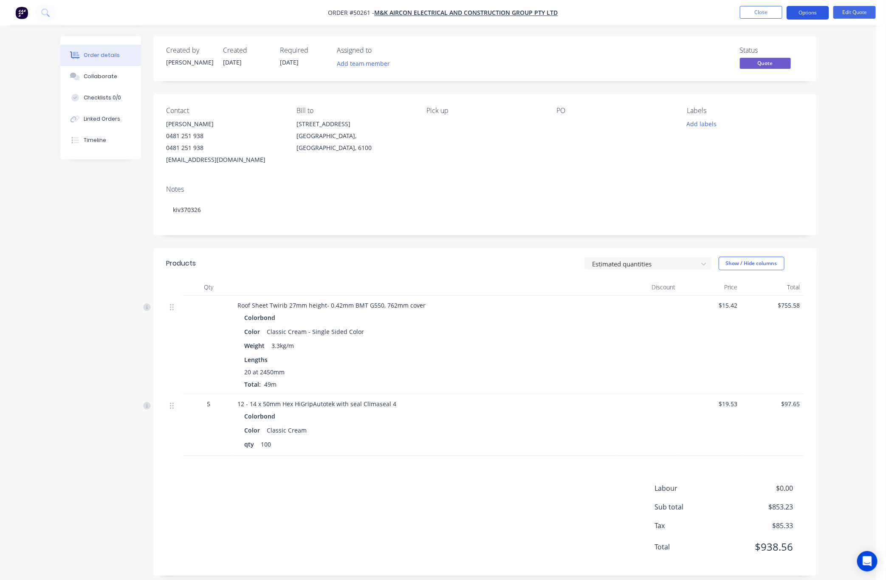
click at [810, 8] on button "Options" at bounding box center [808, 13] width 42 height 14
click at [872, 6] on button "Edit Quote" at bounding box center [855, 12] width 42 height 13
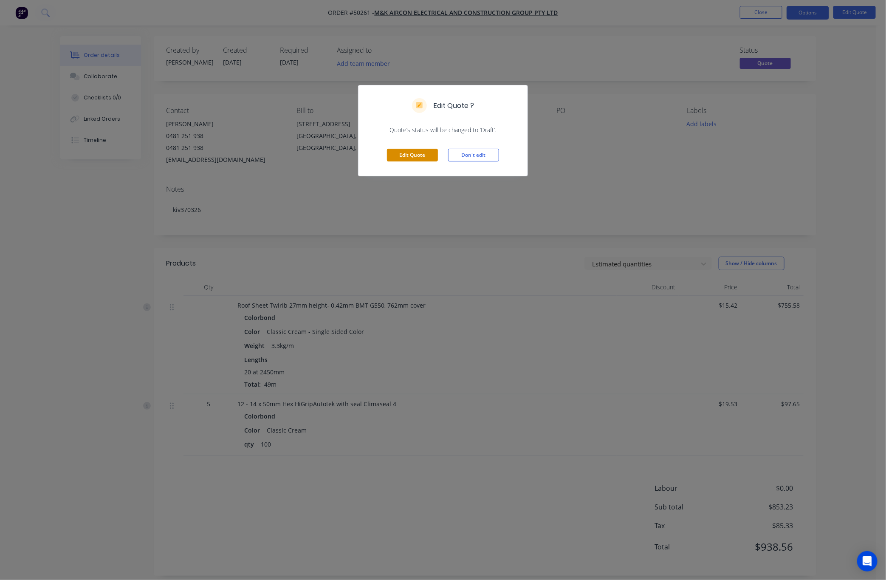
click at [427, 156] on button "Edit Quote" at bounding box center [412, 155] width 51 height 13
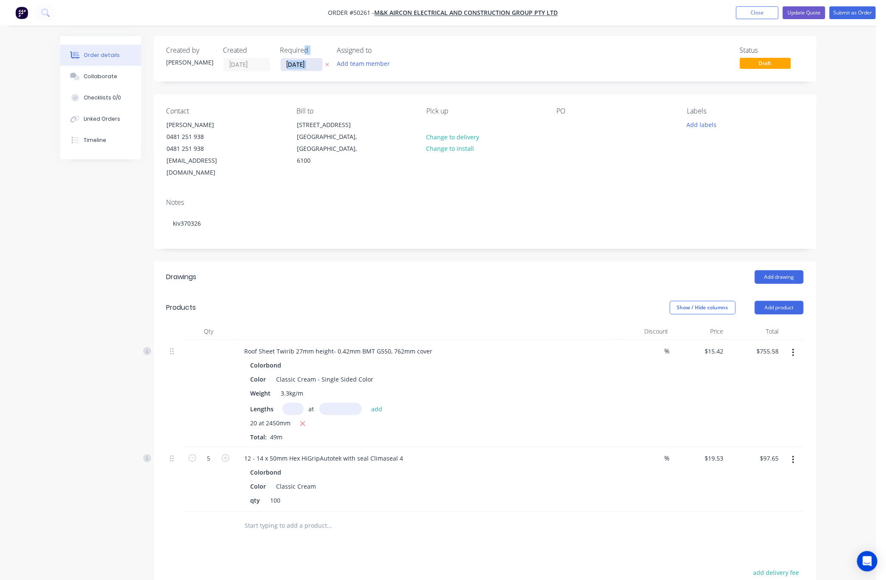
drag, startPoint x: 302, startPoint y: 53, endPoint x: 302, endPoint y: 64, distance: 11.5
click at [302, 64] on div "Required 10/10/25" at bounding box center [303, 58] width 47 height 25
click at [303, 64] on input "[DATE]" at bounding box center [302, 64] width 42 height 13
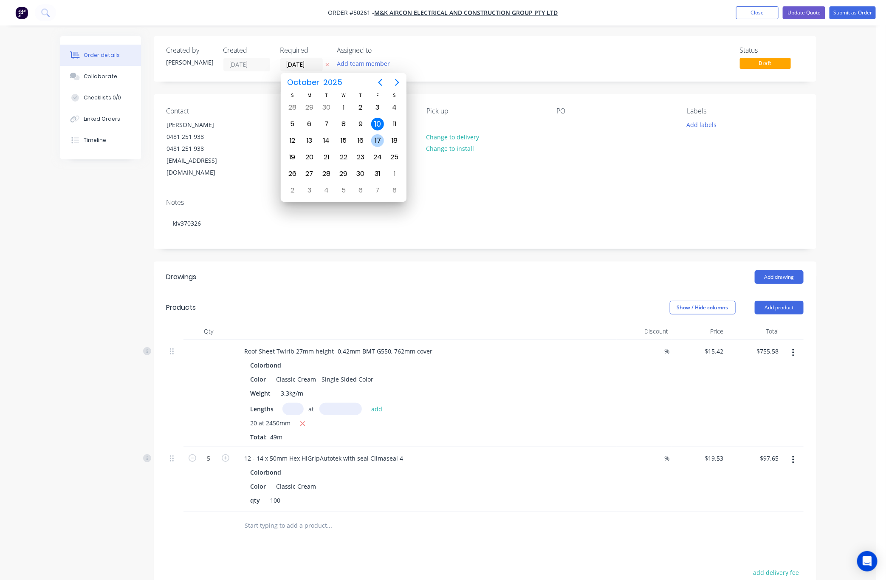
click at [379, 138] on div "17" at bounding box center [377, 140] width 13 height 13
type input "[DATE]"
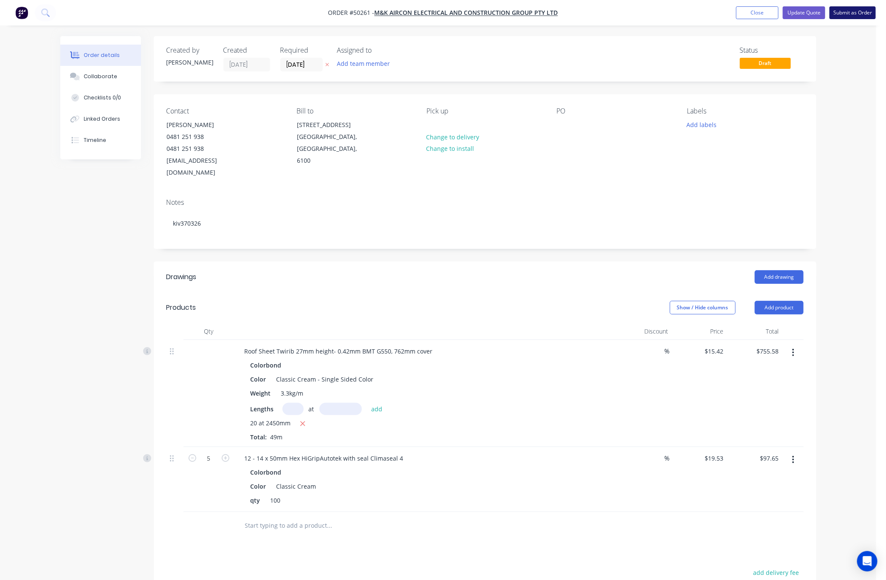
click at [844, 16] on button "Submit as Order" at bounding box center [853, 12] width 46 height 13
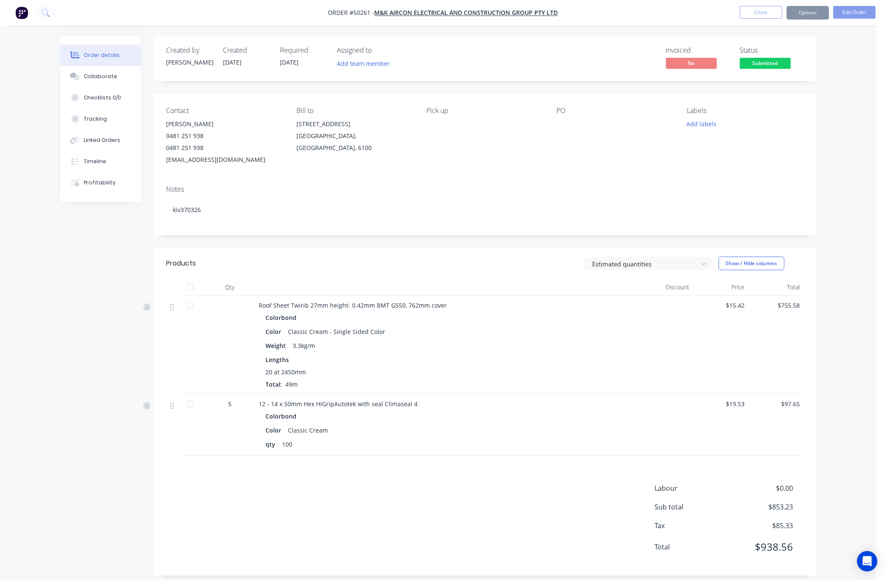
click at [804, 13] on button "Options" at bounding box center [808, 13] width 42 height 14
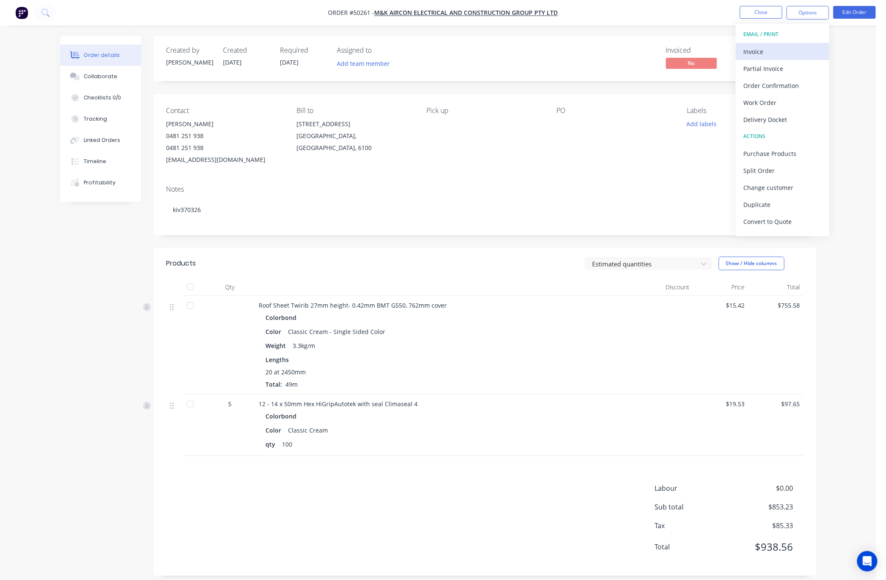
click at [784, 48] on div "Invoice" at bounding box center [783, 51] width 78 height 12
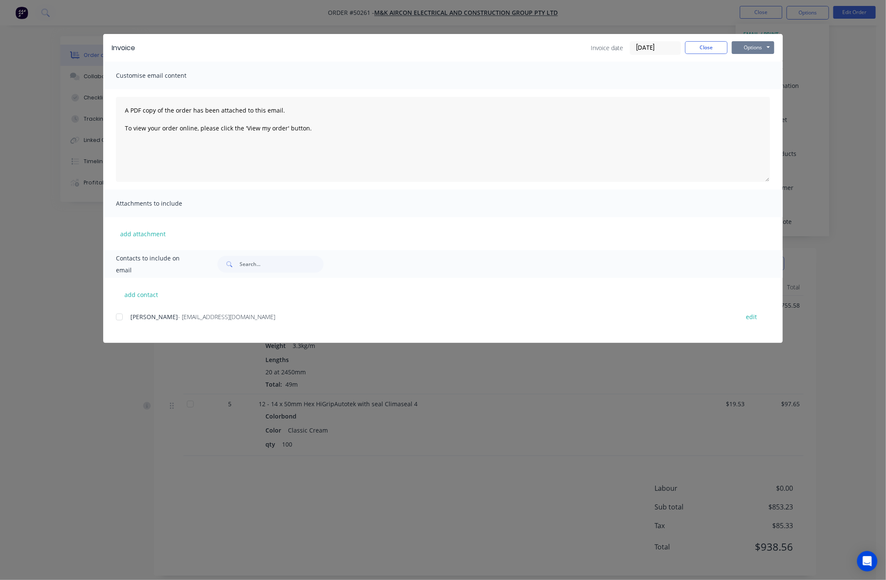
click at [763, 41] on button "Options" at bounding box center [753, 47] width 42 height 13
click at [759, 73] on button "Print" at bounding box center [759, 77] width 54 height 14
click at [295, 21] on div "Invoice Invoice date 10/10/25 Close Options Preview Print Email Customise email…" at bounding box center [443, 290] width 886 height 580
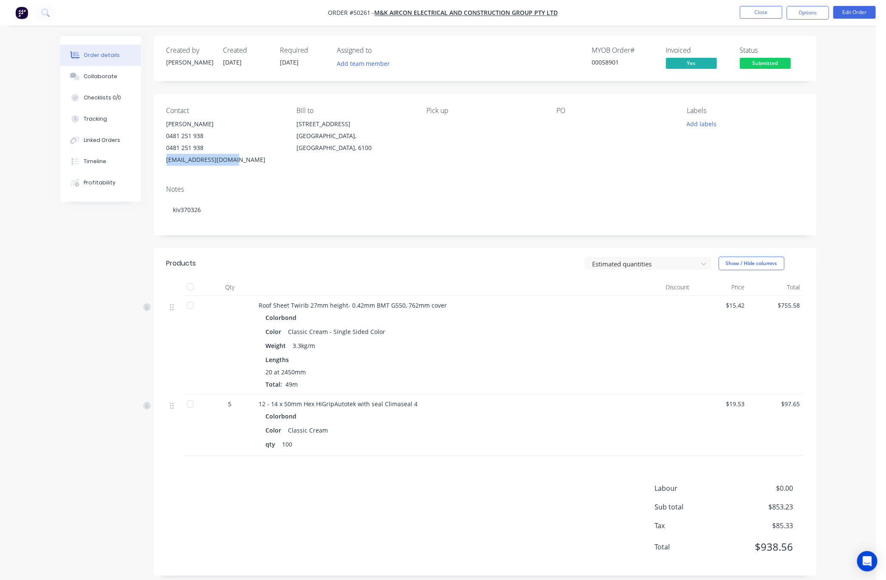
drag, startPoint x: 249, startPoint y: 162, endPoint x: 166, endPoint y: 166, distance: 82.5
click at [167, 166] on div "mkgroupwaau@gmail.com" at bounding box center [225, 160] width 116 height 12
copy div "mkgroupwaau@gmail.com"
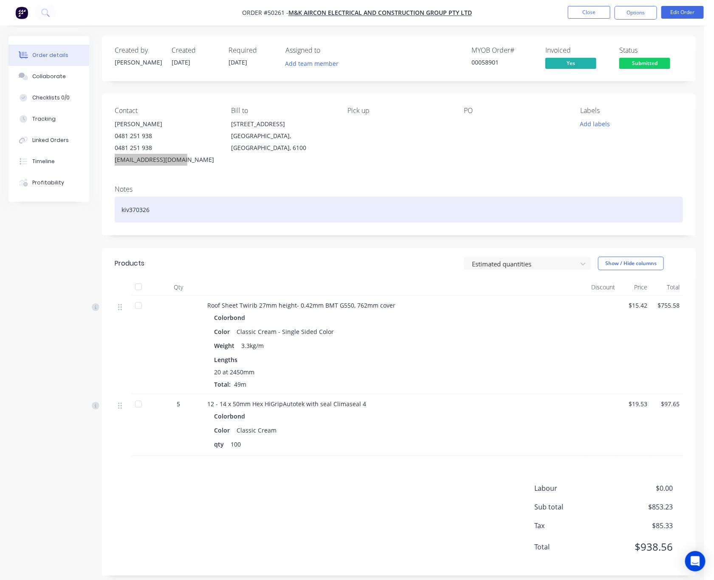
click at [292, 210] on div "kiv370326" at bounding box center [399, 210] width 569 height 26
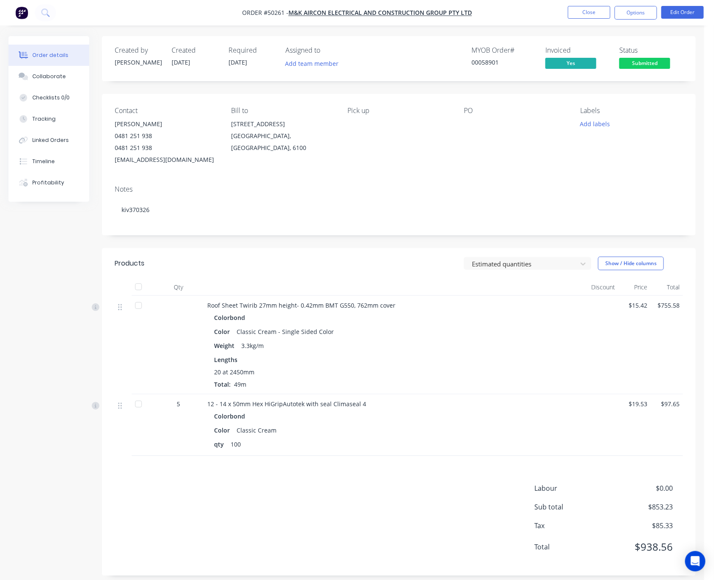
drag, startPoint x: 347, startPoint y: 156, endPoint x: 382, endPoint y: 181, distance: 42.8
click at [348, 156] on div "Pick up" at bounding box center [399, 136] width 103 height 59
click at [649, 58] on span "Submitted" at bounding box center [645, 63] width 51 height 11
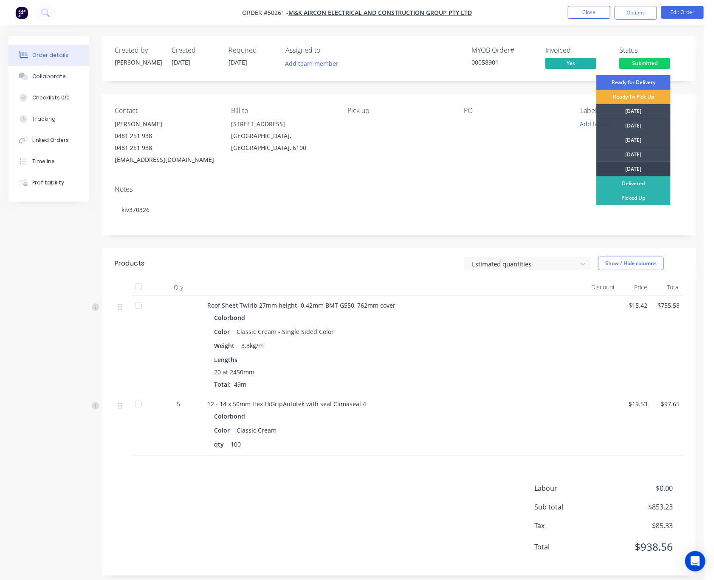
click at [651, 167] on div "[DATE]" at bounding box center [634, 169] width 74 height 14
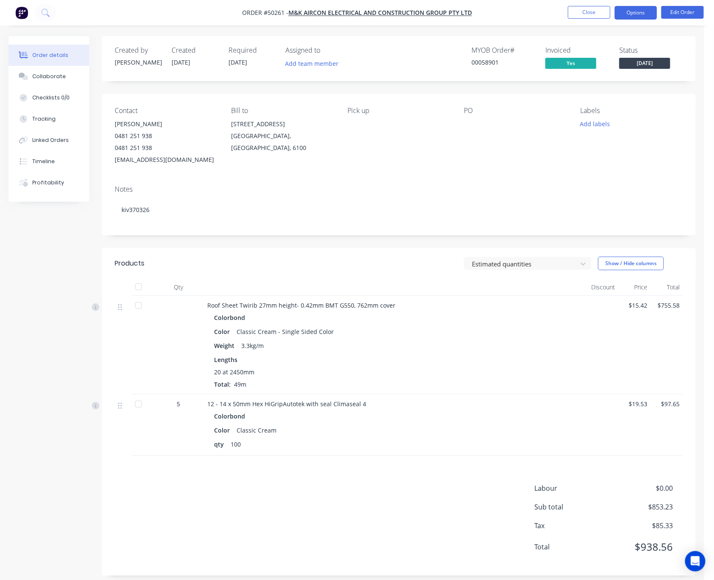
click at [639, 8] on button "Options" at bounding box center [636, 13] width 42 height 14
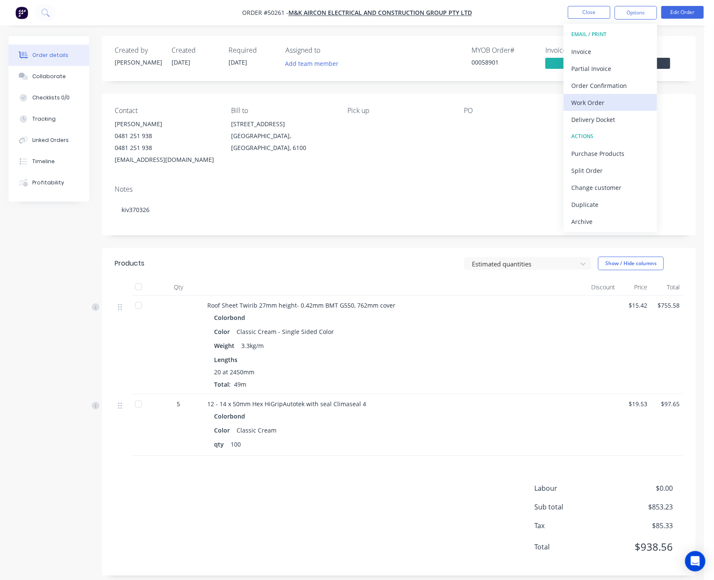
click at [630, 108] on div "Work Order" at bounding box center [611, 102] width 78 height 12
click at [627, 102] on div "Custom" at bounding box center [611, 102] width 78 height 12
click at [626, 89] on div "Without pricing" at bounding box center [611, 85] width 78 height 12
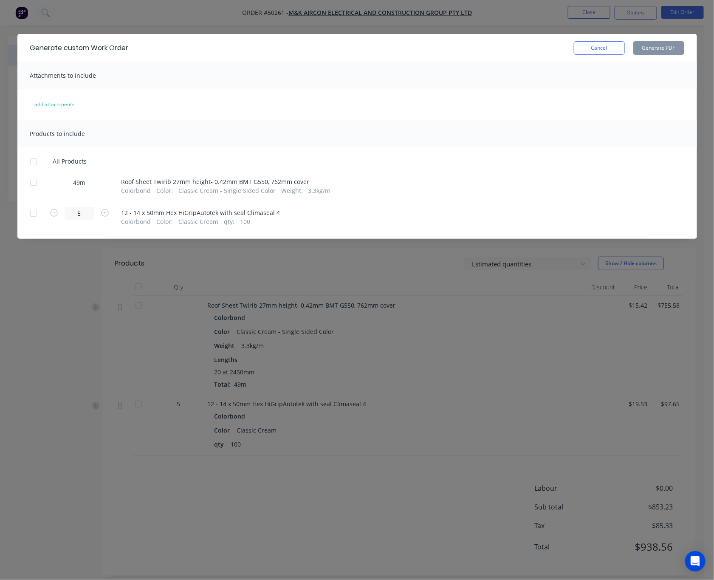
click at [36, 183] on div at bounding box center [33, 182] width 17 height 17
click at [643, 49] on button "Generate PDF" at bounding box center [659, 48] width 51 height 14
click at [579, 339] on div "Generate custom Work Order Cancel Generate PDF Attachments to include add attac…" at bounding box center [357, 290] width 714 height 580
click at [579, 339] on div "Colorbond Color Classic Cream - Single Sided Color Weight 3.3kg/m Lengths 20 at…" at bounding box center [395, 349] width 376 height 77
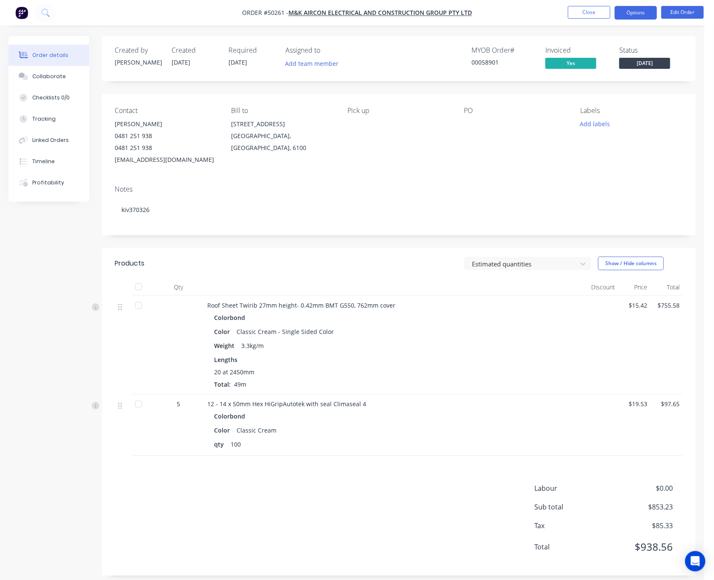
click at [634, 18] on button "Options" at bounding box center [636, 13] width 42 height 14
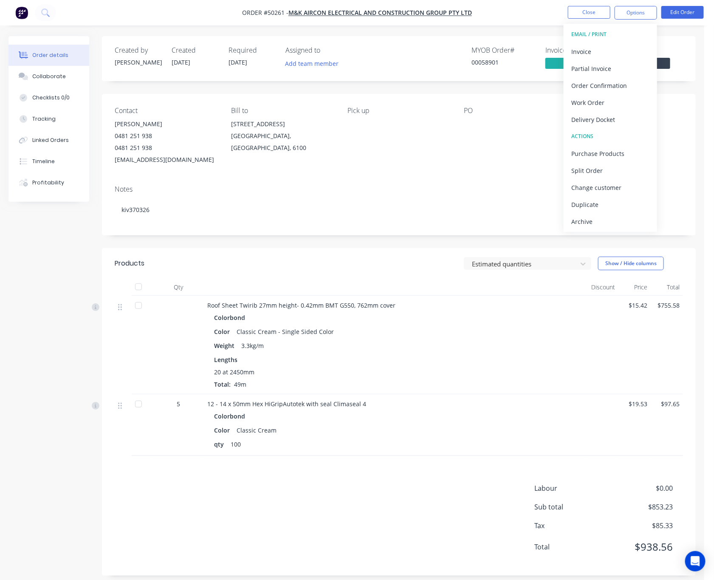
click at [616, 116] on div "Delivery Docket" at bounding box center [611, 119] width 78 height 12
click at [609, 87] on div "Without pricing" at bounding box center [611, 85] width 78 height 12
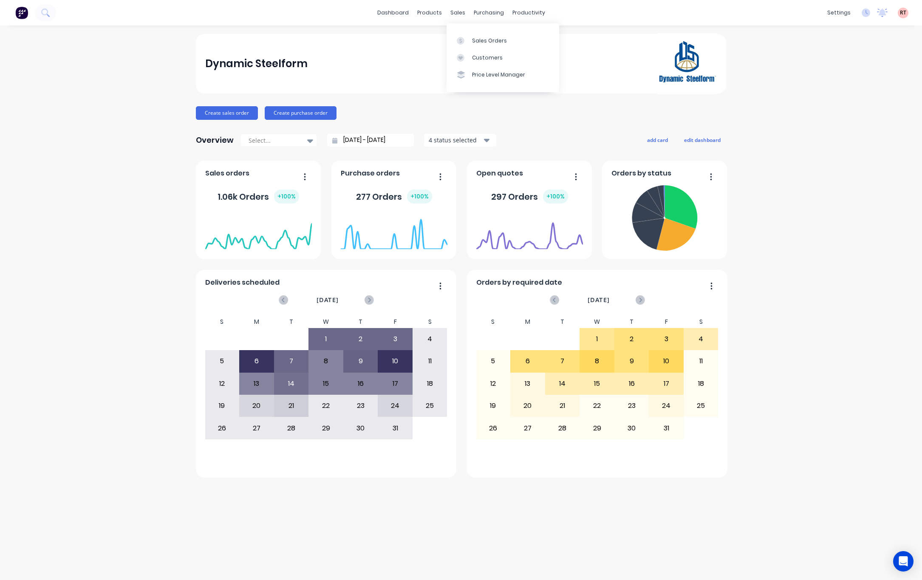
click at [458, 8] on div "sales" at bounding box center [457, 12] width 23 height 13
click at [475, 60] on div "Customers" at bounding box center [487, 58] width 31 height 8
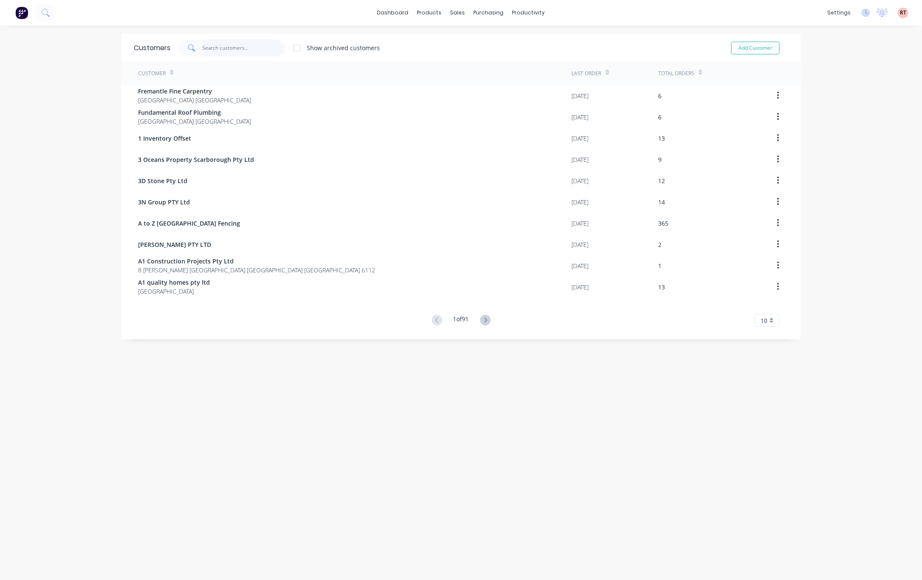
click at [214, 43] on input "text" at bounding box center [244, 48] width 83 height 17
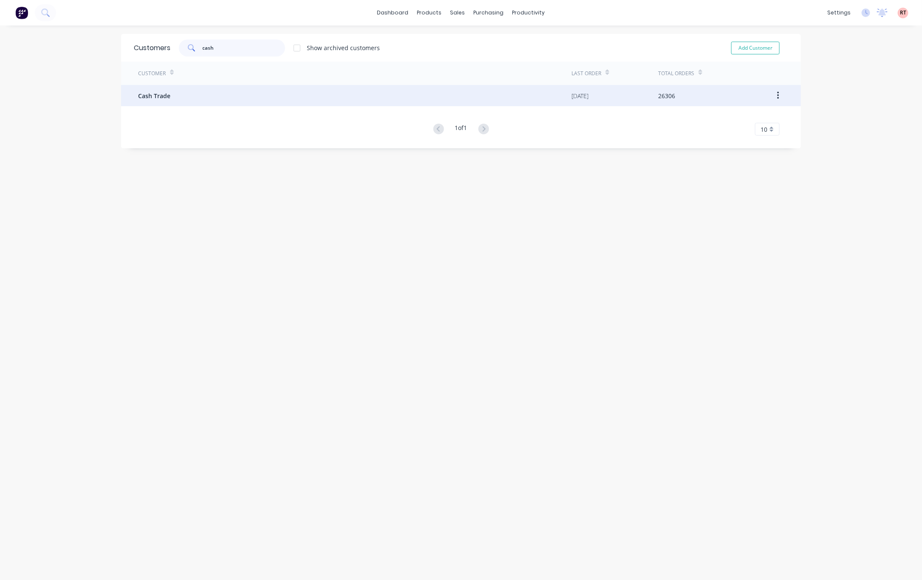
type input "cash"
click at [249, 97] on div "Cash Trade" at bounding box center [354, 95] width 433 height 21
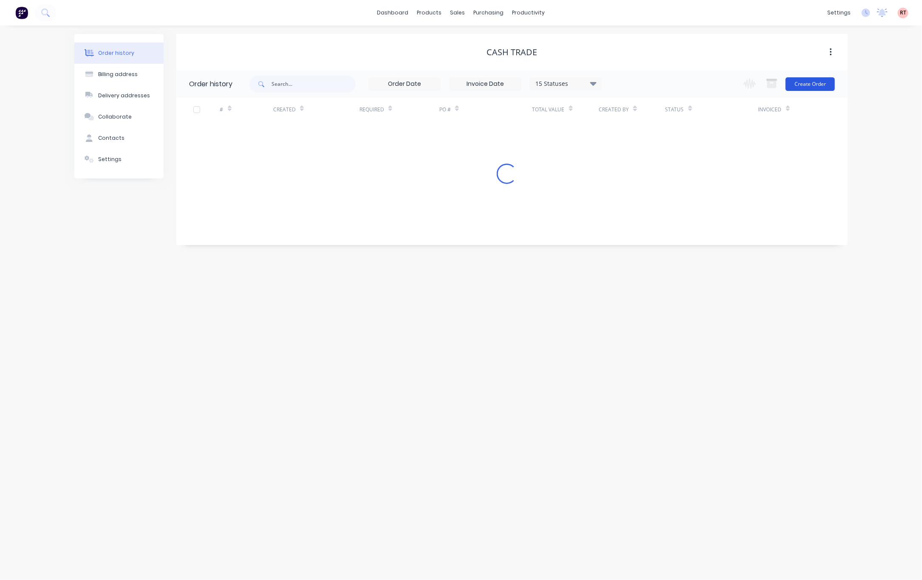
click at [808, 80] on button "Create Order" at bounding box center [810, 84] width 49 height 14
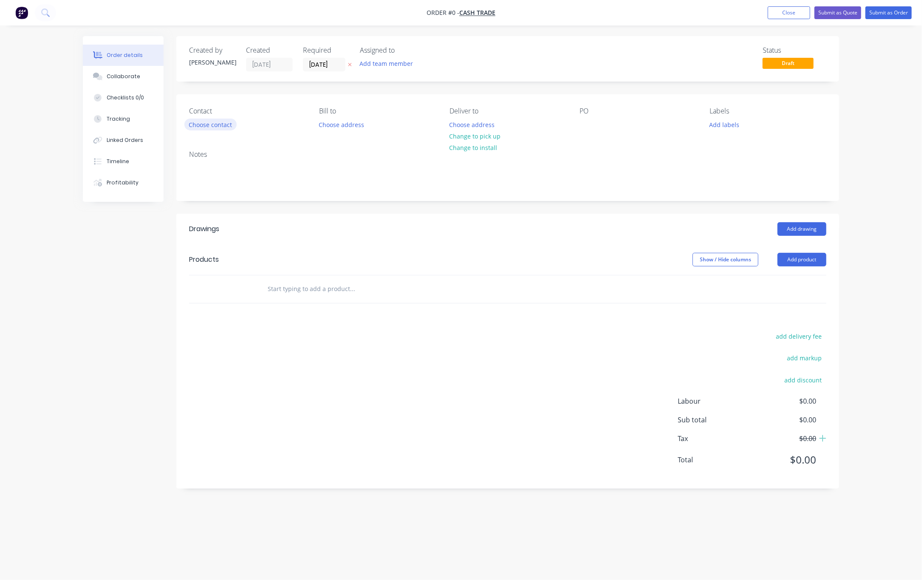
click at [221, 125] on button "Choose contact" at bounding box center [210, 124] width 52 height 11
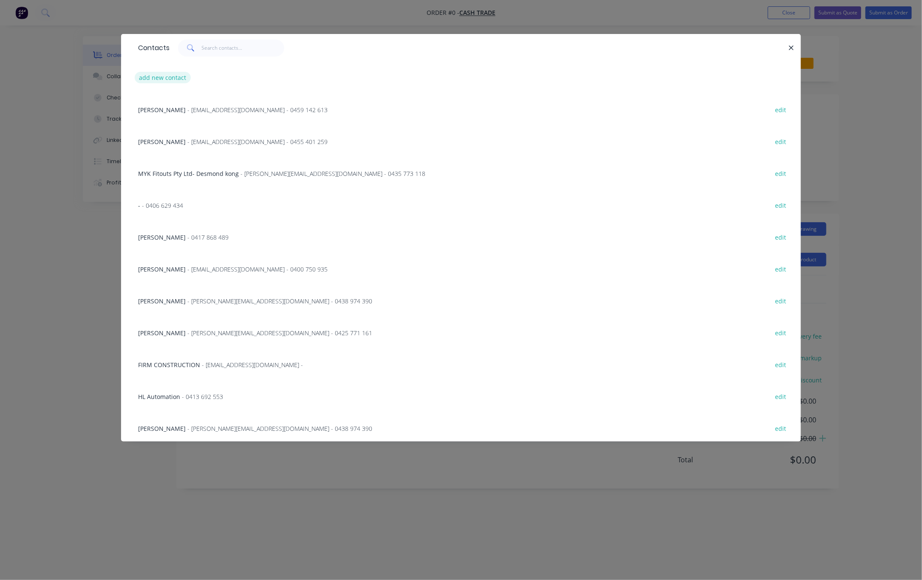
click at [170, 80] on button "add new contact" at bounding box center [163, 77] width 56 height 11
select select "AU"
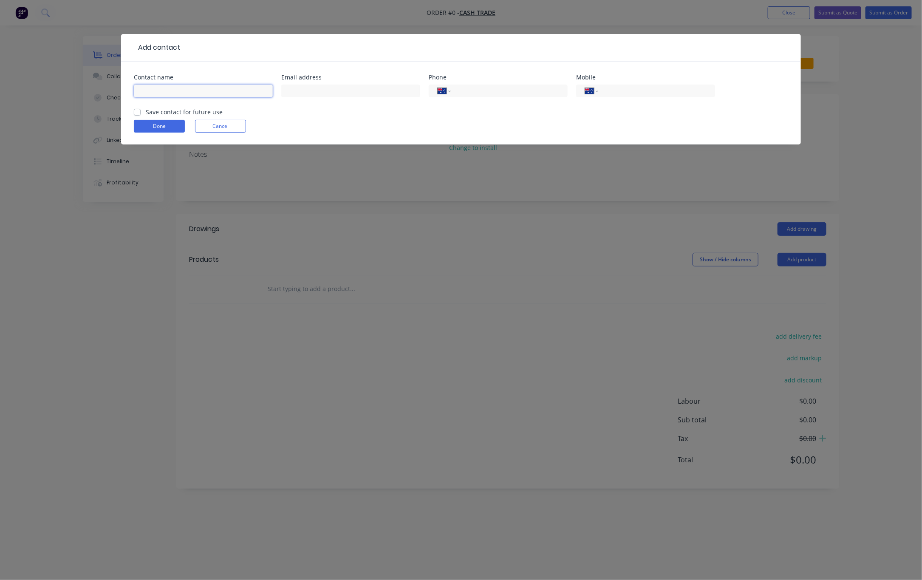
click at [182, 96] on input "text" at bounding box center [203, 91] width 139 height 13
type input "Gavin"
click at [612, 83] on div "International Afghanistan Åland Islands Albania Algeria American Samoa Andorra …" at bounding box center [645, 94] width 139 height 25
click at [619, 96] on input "tel" at bounding box center [655, 91] width 102 height 10
type input "0431 874 729"
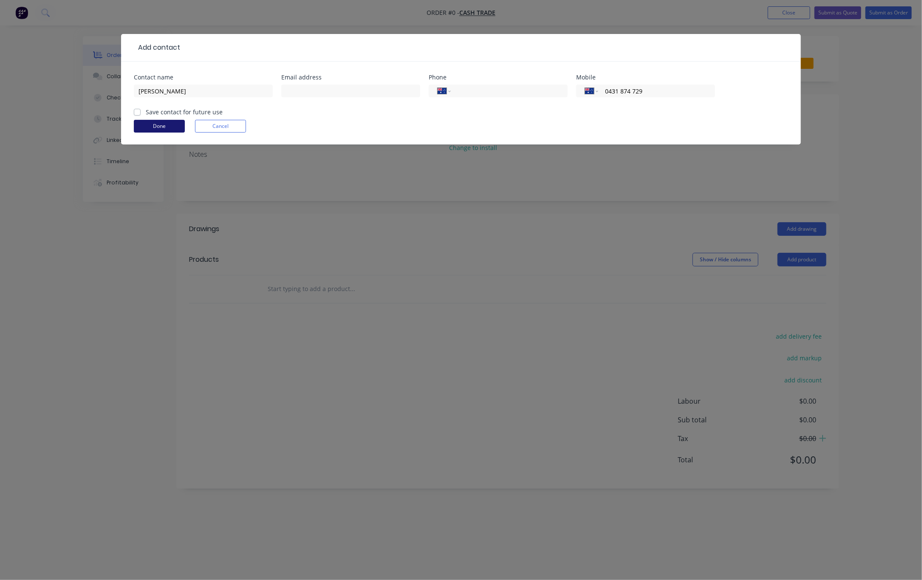
click at [173, 126] on button "Done" at bounding box center [159, 126] width 51 height 13
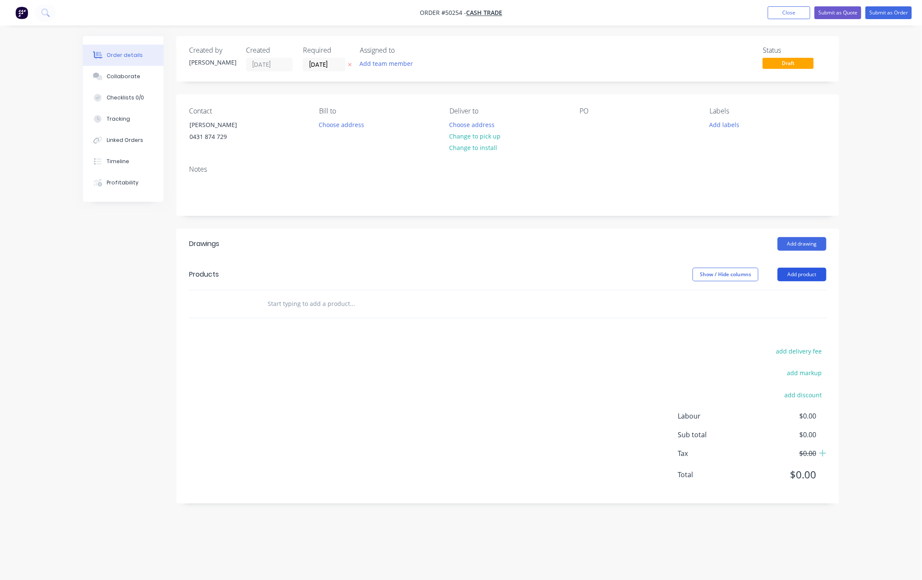
click at [807, 279] on button "Add product" at bounding box center [802, 275] width 49 height 14
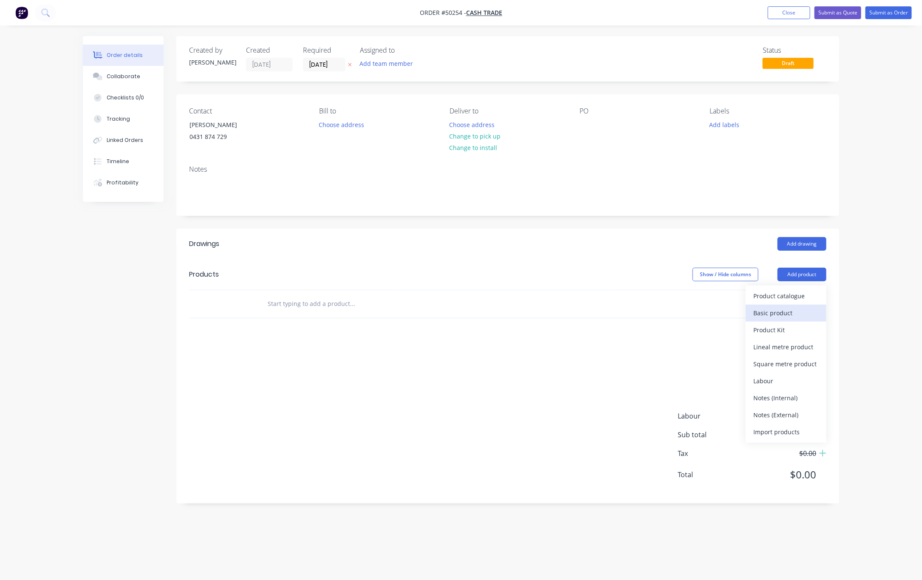
click at [791, 312] on div "Basic product" at bounding box center [785, 313] width 65 height 12
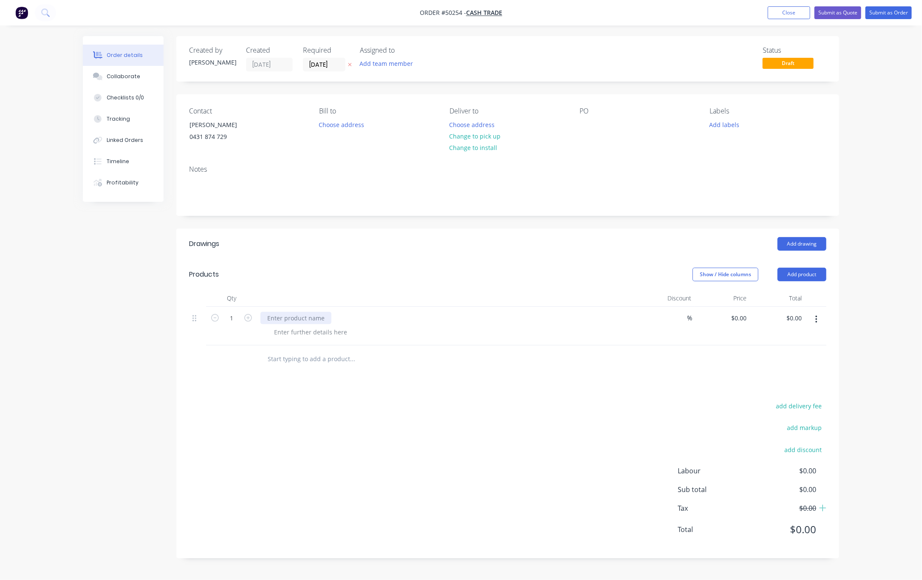
click at [306, 317] on div at bounding box center [295, 318] width 71 height 12
click at [236, 315] on input "1" at bounding box center [232, 318] width 22 height 13
type input "3"
click at [554, 484] on div "add delivery fee add markup add discount Labour $0.00 Sub total $0.00 Tax $0.00…" at bounding box center [507, 472] width 637 height 145
click at [732, 318] on div "0 $0.00" at bounding box center [722, 326] width 55 height 39
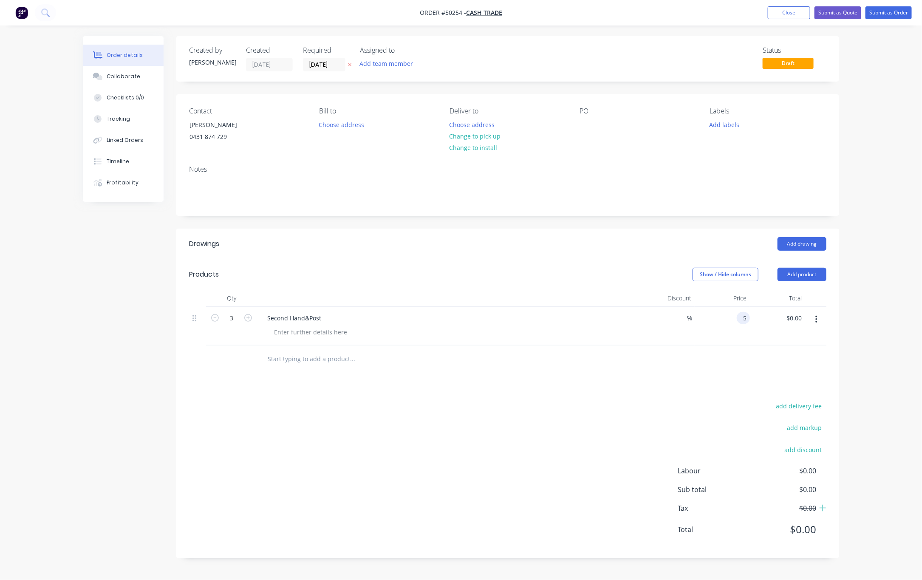
type input "$5.00"
type input "$15.00"
click at [653, 399] on div "Drawings Add drawing Products Show / Hide columns Add product Qty Discount Pric…" at bounding box center [507, 394] width 663 height 330
click at [465, 138] on button "Change to pick up" at bounding box center [475, 135] width 60 height 11
click at [887, 11] on button "Submit as Order" at bounding box center [889, 12] width 46 height 13
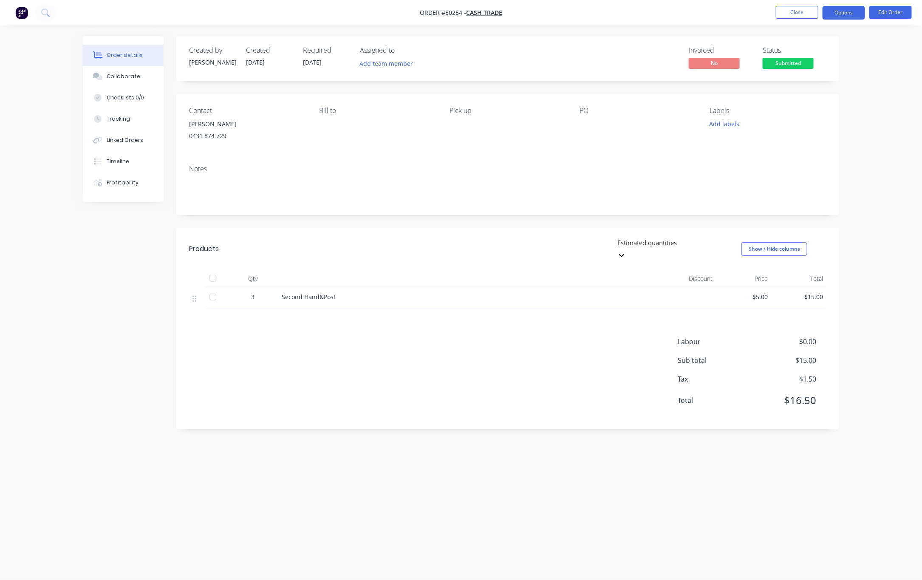
click at [834, 14] on button "Options" at bounding box center [844, 13] width 42 height 14
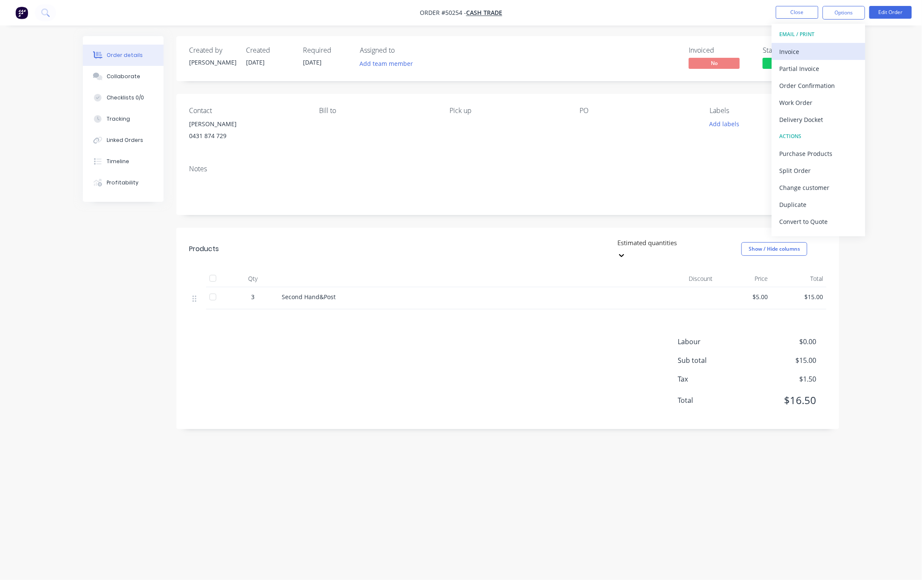
click at [812, 51] on div "Invoice" at bounding box center [818, 51] width 78 height 12
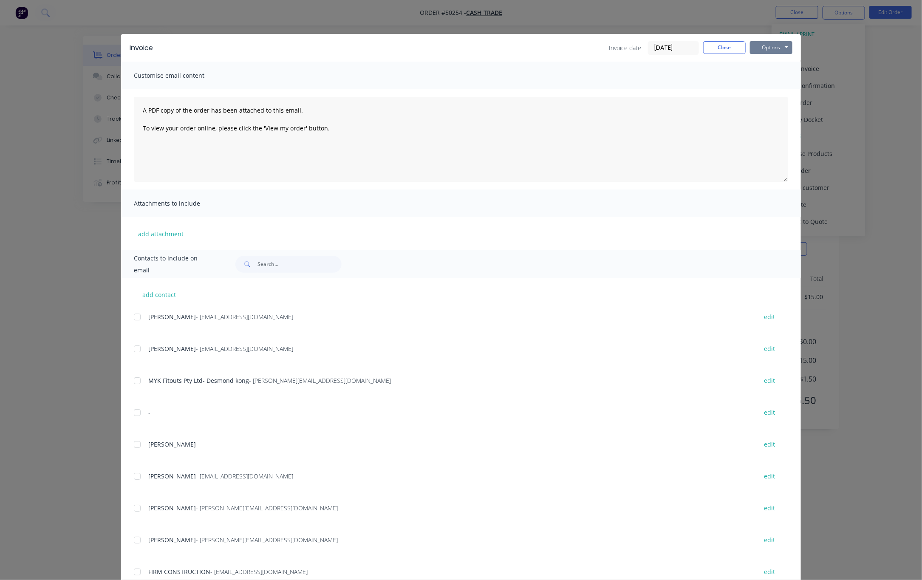
click at [767, 46] on button "Options" at bounding box center [771, 47] width 42 height 13
click at [761, 76] on button "Print" at bounding box center [777, 77] width 54 height 14
drag, startPoint x: 842, startPoint y: 77, endPoint x: 839, endPoint y: 71, distance: 6.1
click at [843, 77] on div "Invoice Invoice date 10/10/25 Close Options Preview Print Email Customise email…" at bounding box center [461, 290] width 922 height 580
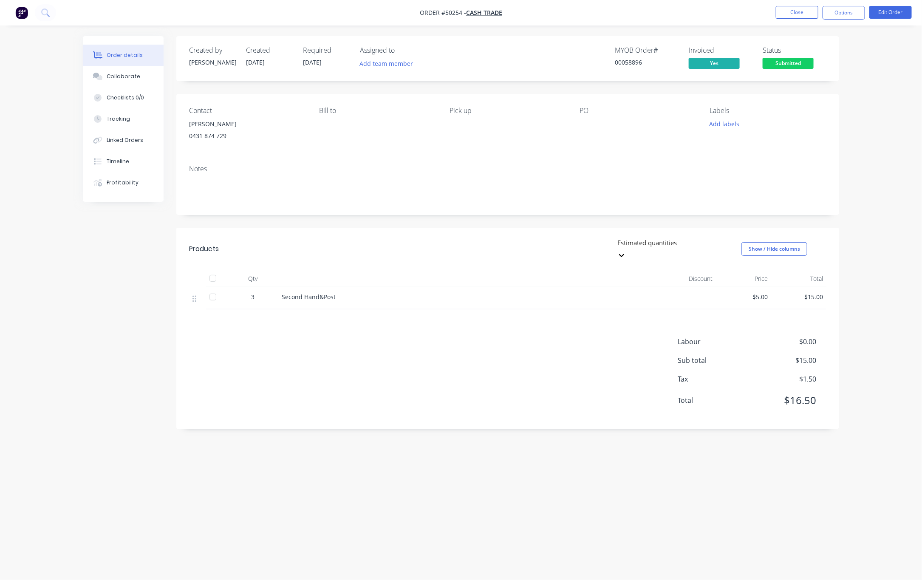
click at [795, 61] on span "Submitted" at bounding box center [788, 63] width 51 height 11
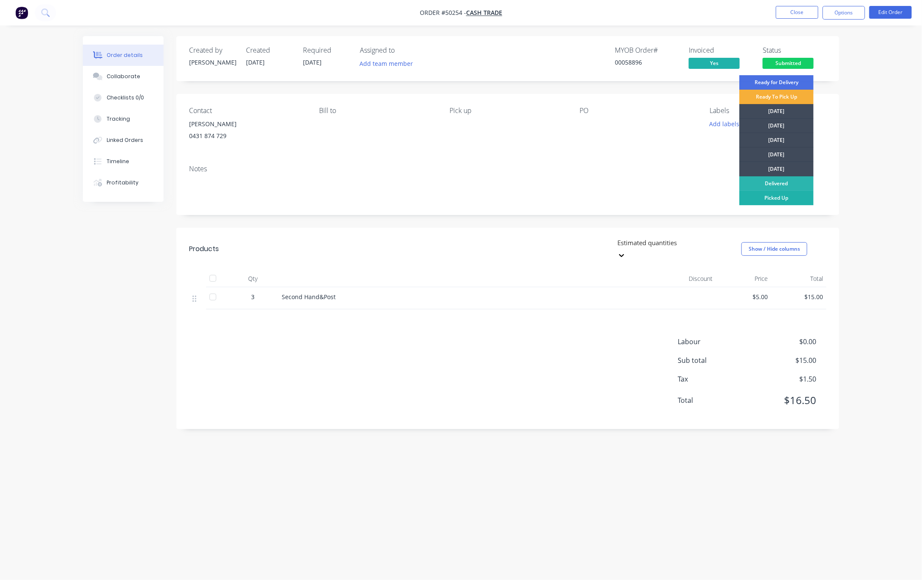
click at [793, 202] on div "Picked Up" at bounding box center [776, 198] width 74 height 14
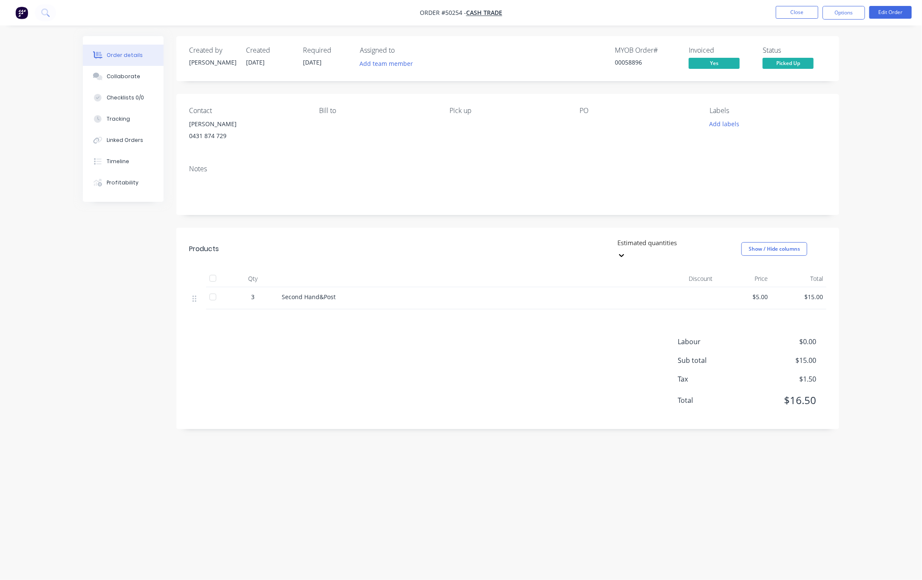
click at [586, 35] on div "Order details Collaborate Checklists 0/0 Tracking Linked Orders Timeline Profit…" at bounding box center [461, 290] width 922 height 580
click at [792, 12] on button "Close" at bounding box center [797, 12] width 42 height 13
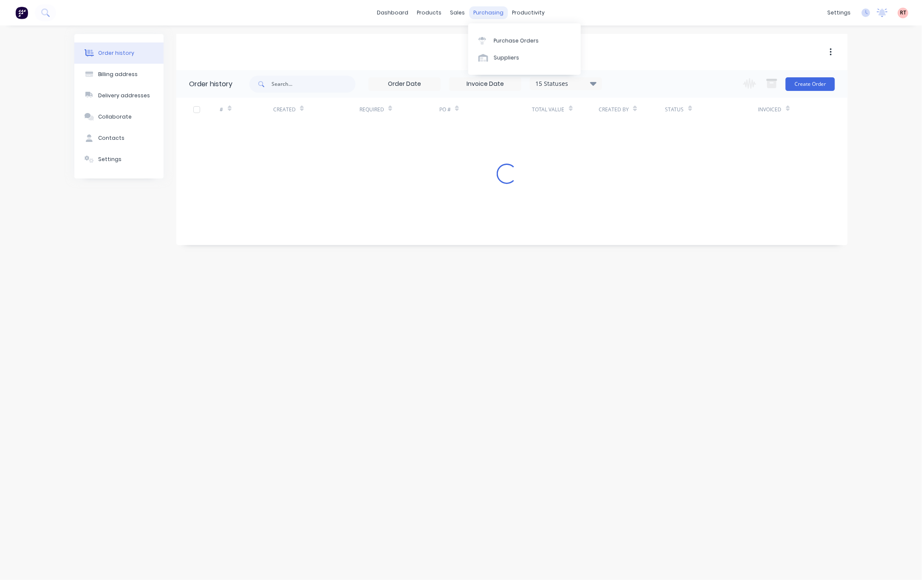
click at [487, 13] on div "purchasing" at bounding box center [489, 12] width 39 height 13
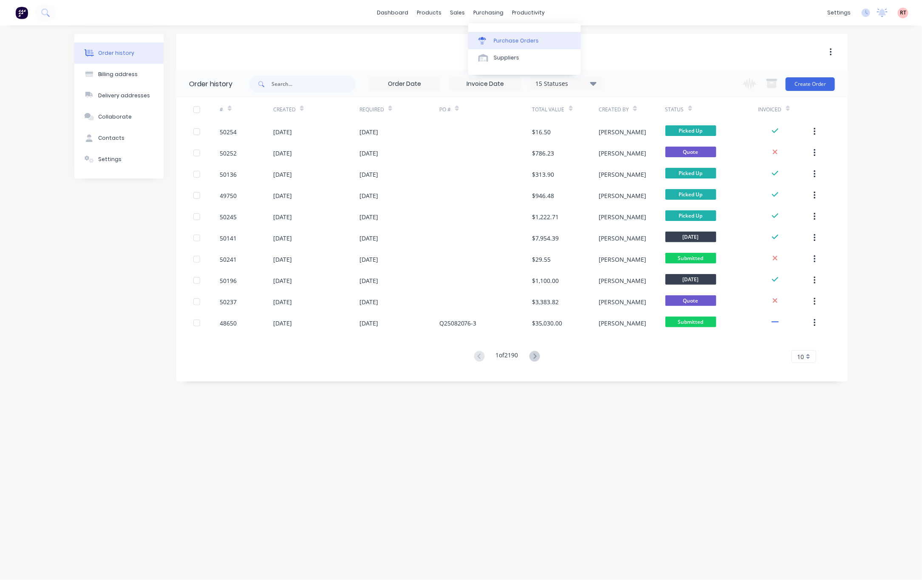
click at [522, 39] on div "Purchase Orders" at bounding box center [516, 41] width 45 height 8
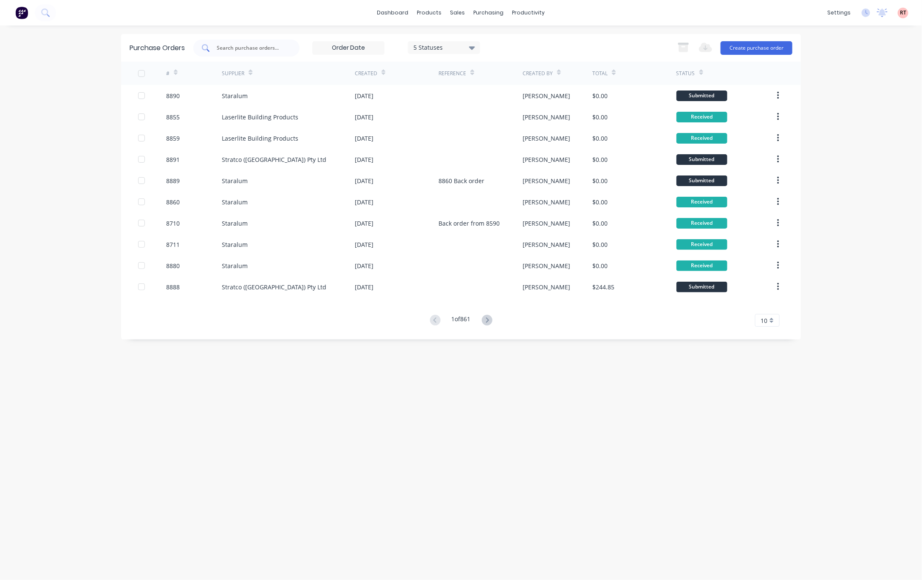
click at [249, 44] on input "text" at bounding box center [251, 48] width 71 height 8
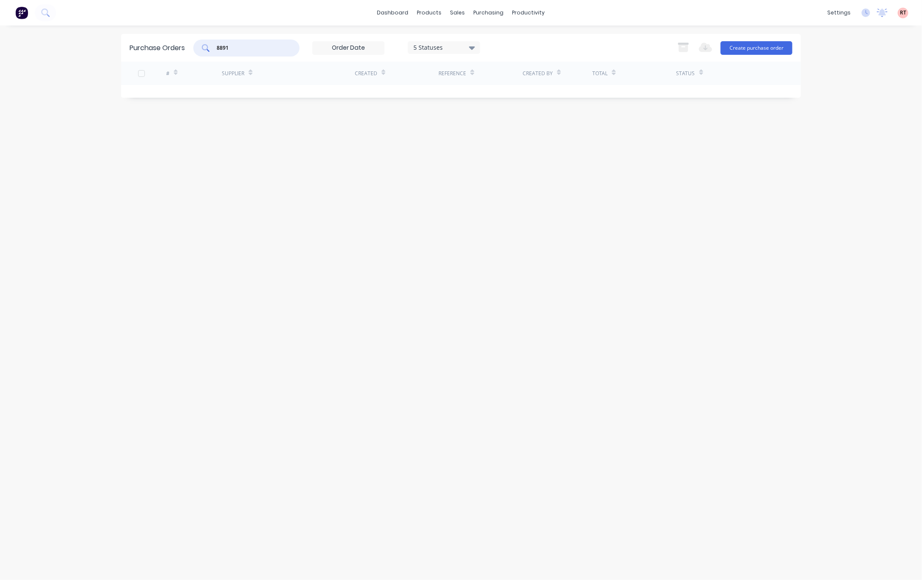
type input "8891"
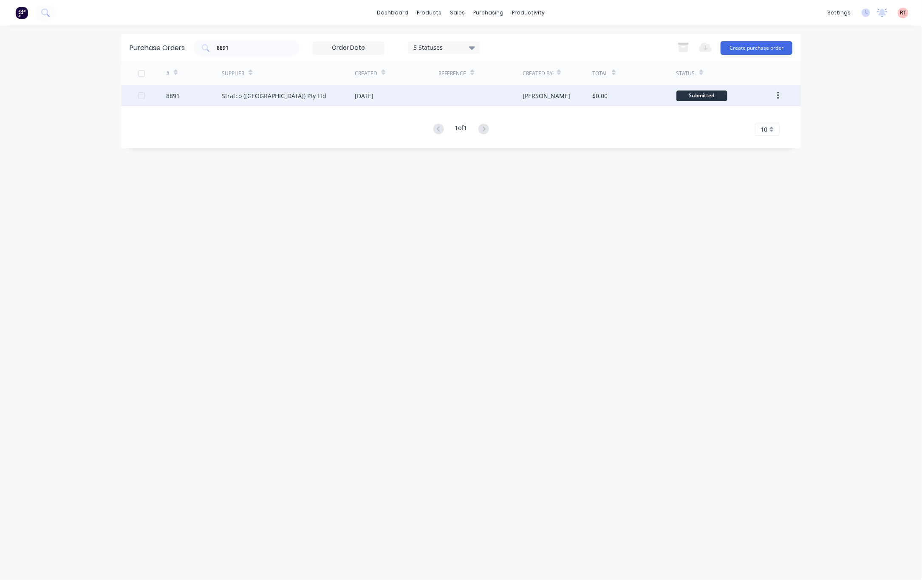
click at [303, 88] on div "Stratco ([GEOGRAPHIC_DATA]) Pty Ltd" at bounding box center [288, 95] width 133 height 21
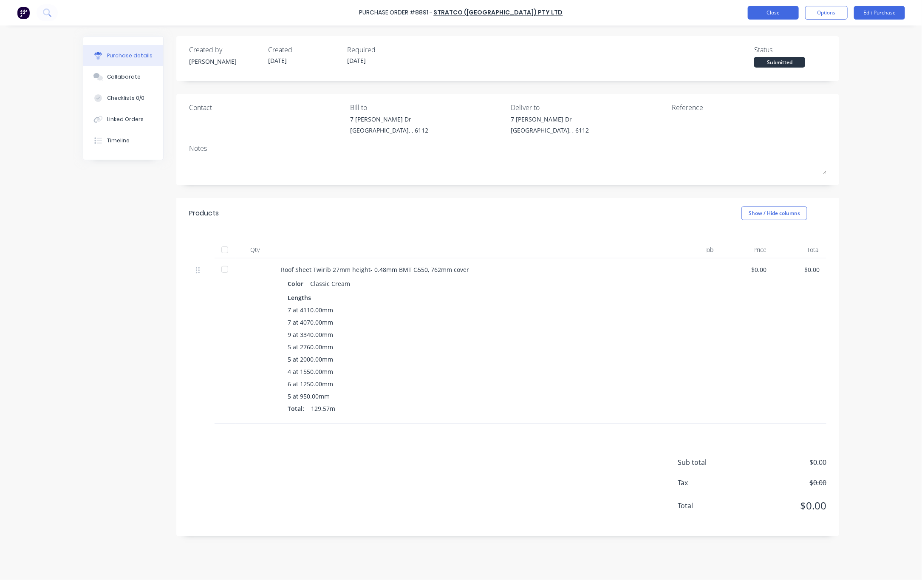
click at [765, 13] on button "Close" at bounding box center [773, 13] width 51 height 14
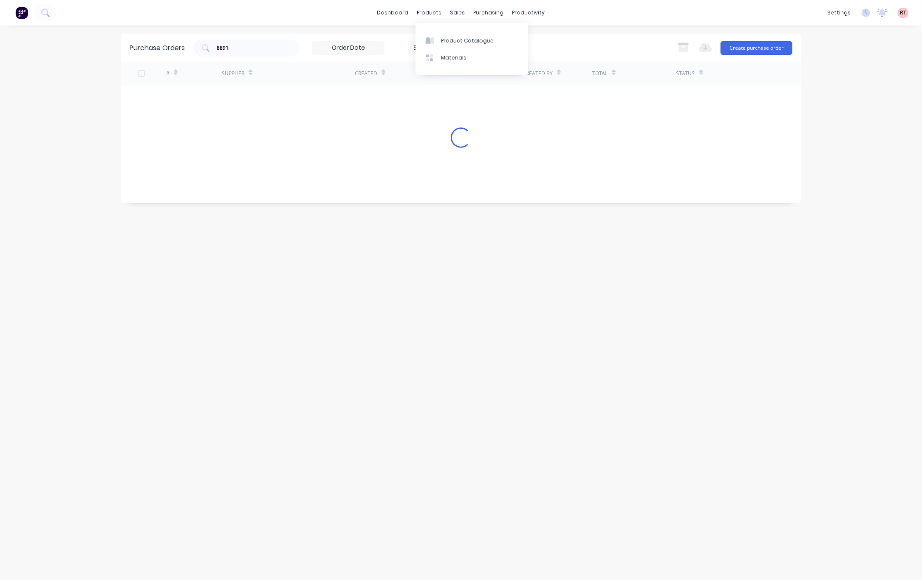
click at [425, 11] on div "products" at bounding box center [429, 12] width 33 height 13
click at [458, 41] on div "Product Catalogue" at bounding box center [467, 41] width 53 height 8
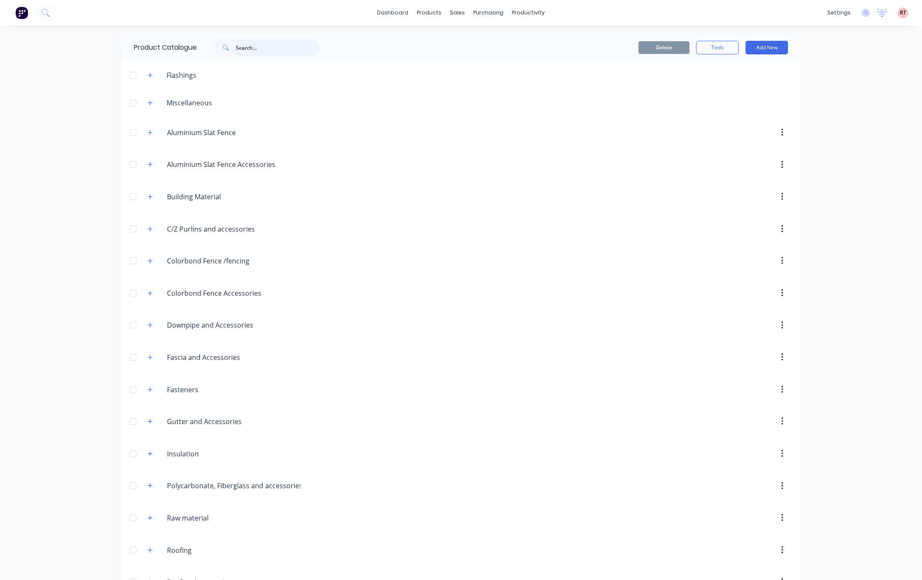
click at [272, 50] on input "text" at bounding box center [278, 47] width 84 height 17
type input "tube"
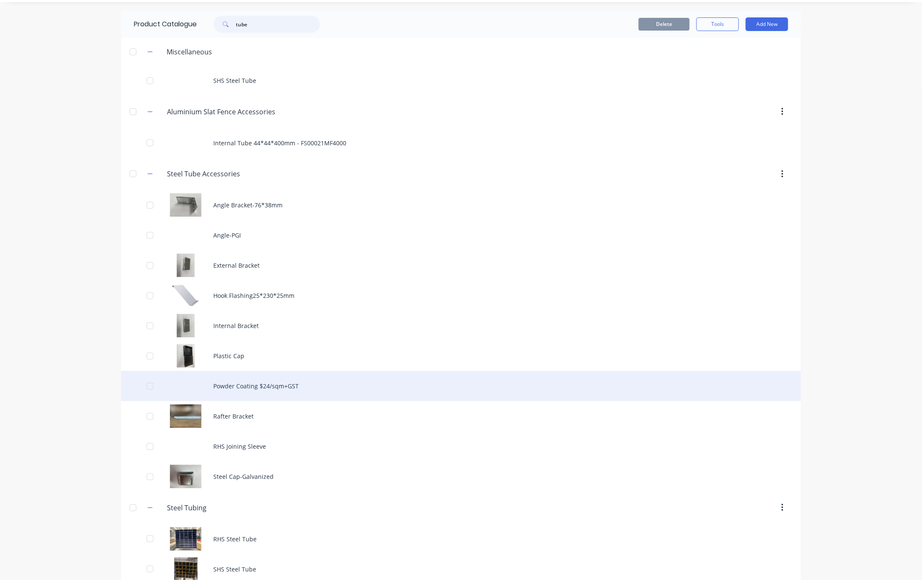
scroll to position [37, 0]
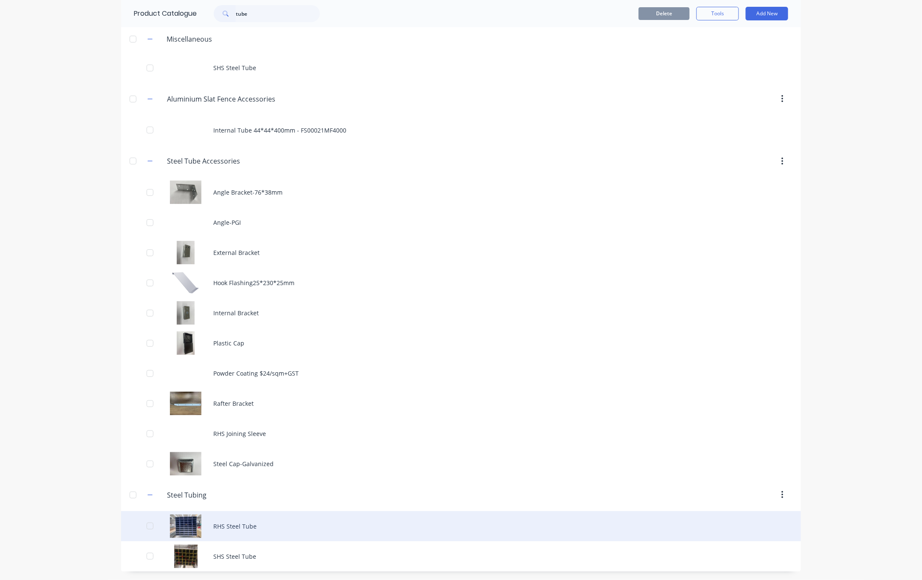
click at [314, 518] on div "RHS Steel Tube" at bounding box center [461, 526] width 680 height 30
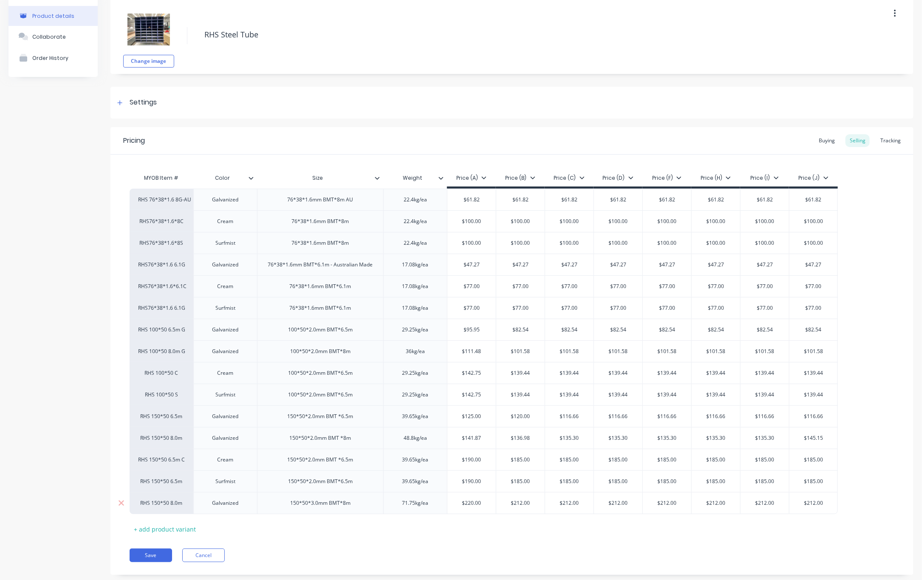
scroll to position [60, 0]
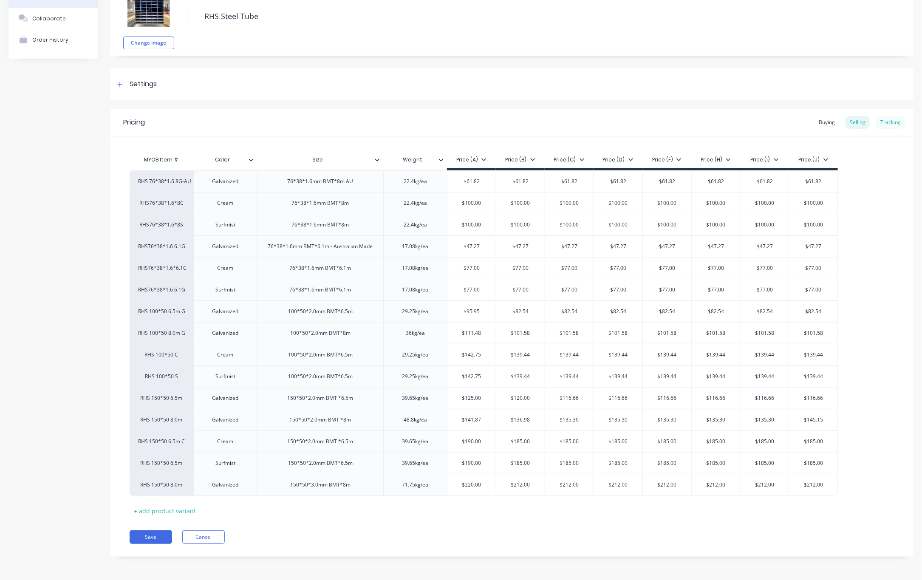
click at [885, 116] on div "Tracking" at bounding box center [890, 122] width 29 height 13
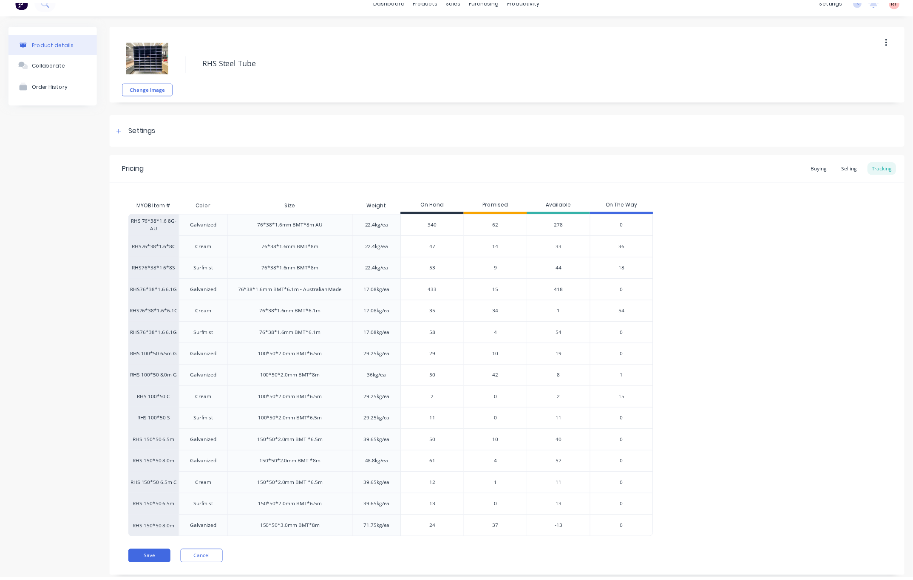
scroll to position [0, 0]
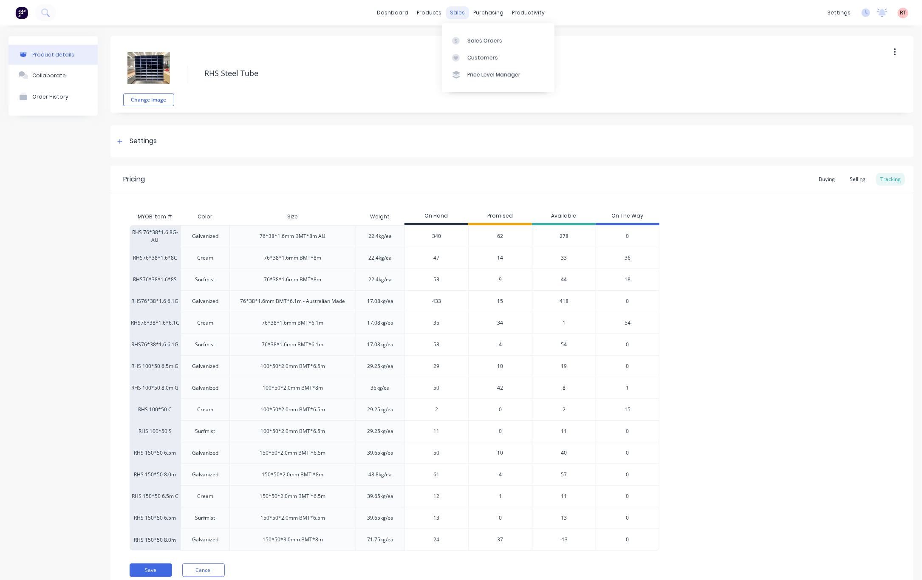
click at [456, 9] on div "sales" at bounding box center [457, 12] width 23 height 13
click at [477, 38] on div "Sales Orders" at bounding box center [484, 41] width 35 height 8
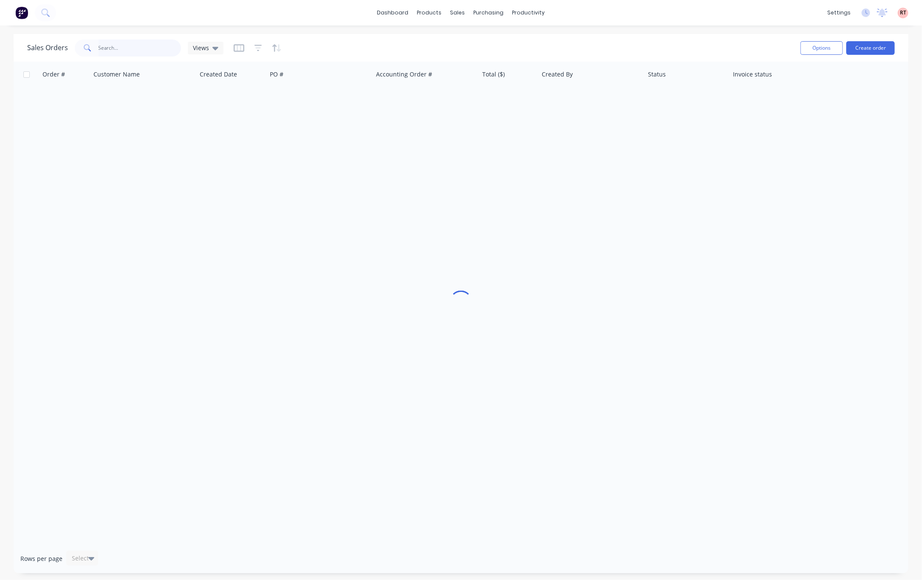
click at [138, 46] on input "text" at bounding box center [140, 48] width 83 height 17
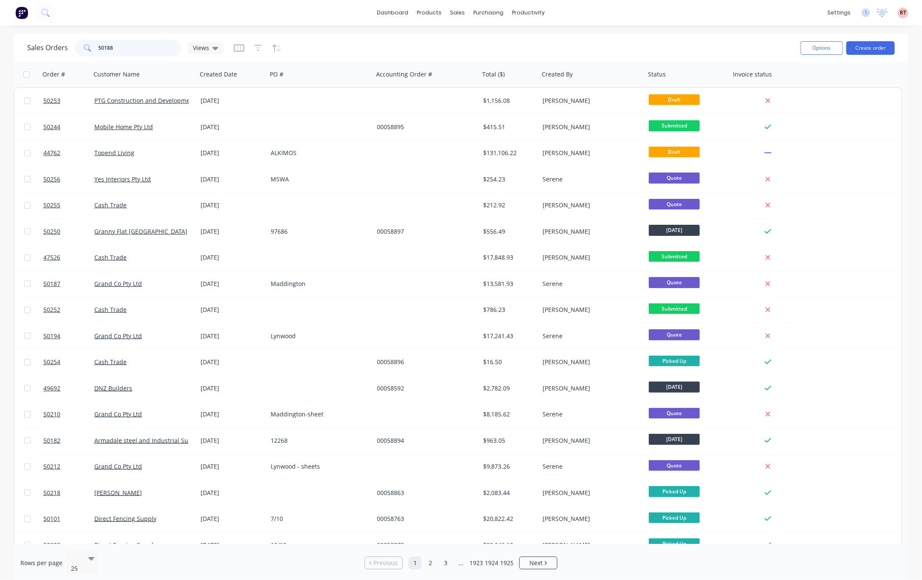
type input "50188"
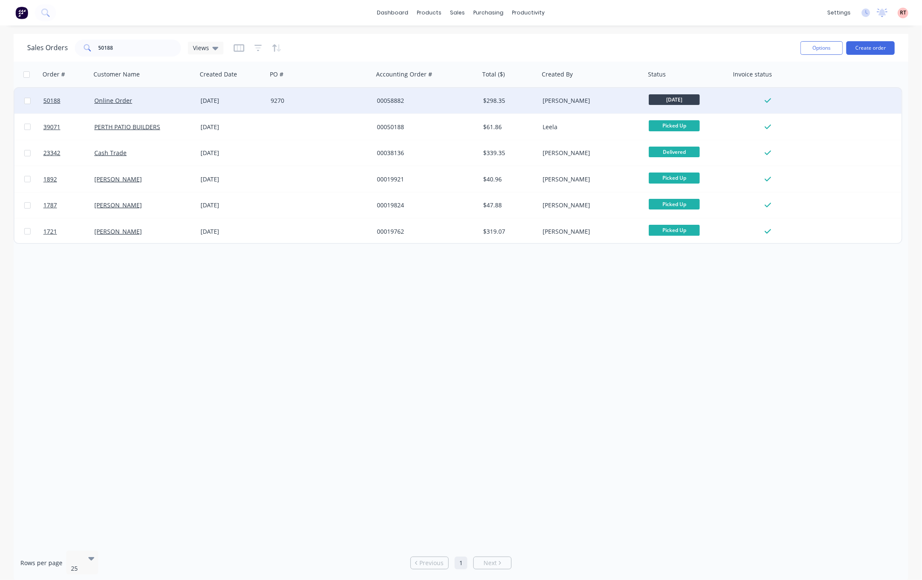
click at [554, 98] on div "[PERSON_NAME]" at bounding box center [590, 100] width 94 height 8
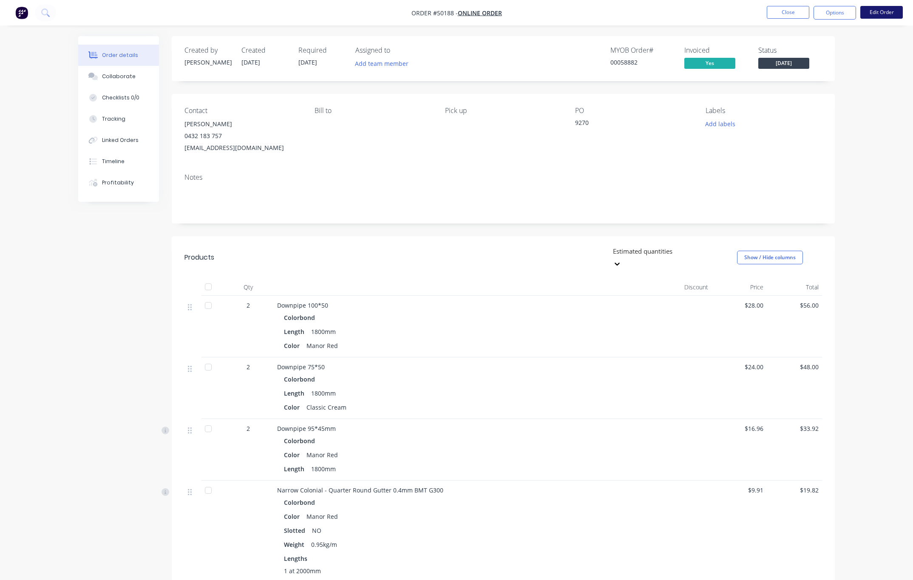
click at [894, 16] on button "Edit Order" at bounding box center [881, 12] width 42 height 13
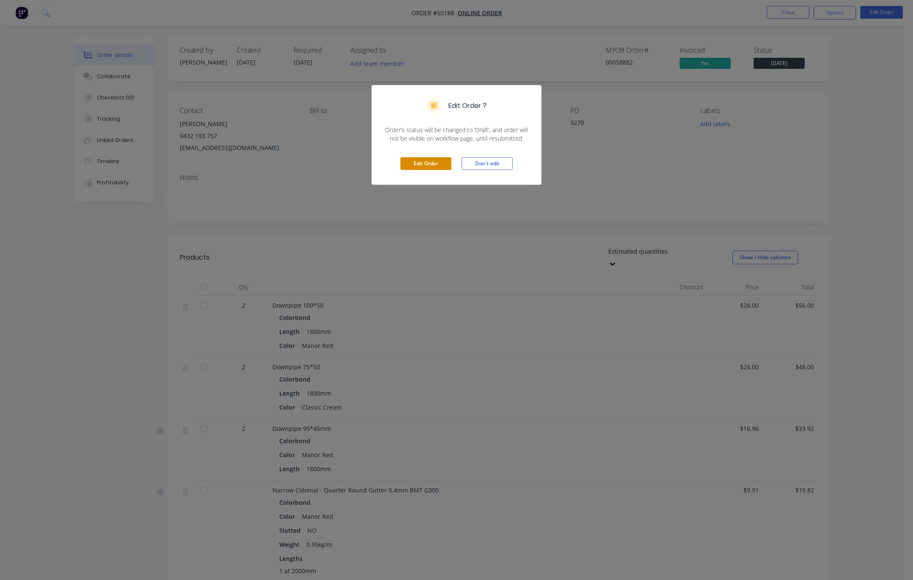
click at [424, 170] on button "Edit Order" at bounding box center [425, 163] width 51 height 13
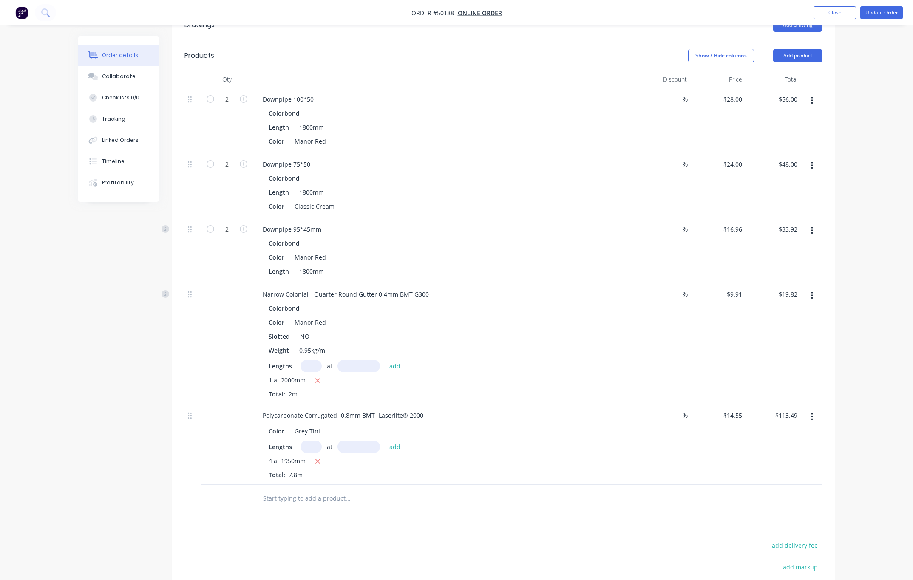
scroll to position [361, 0]
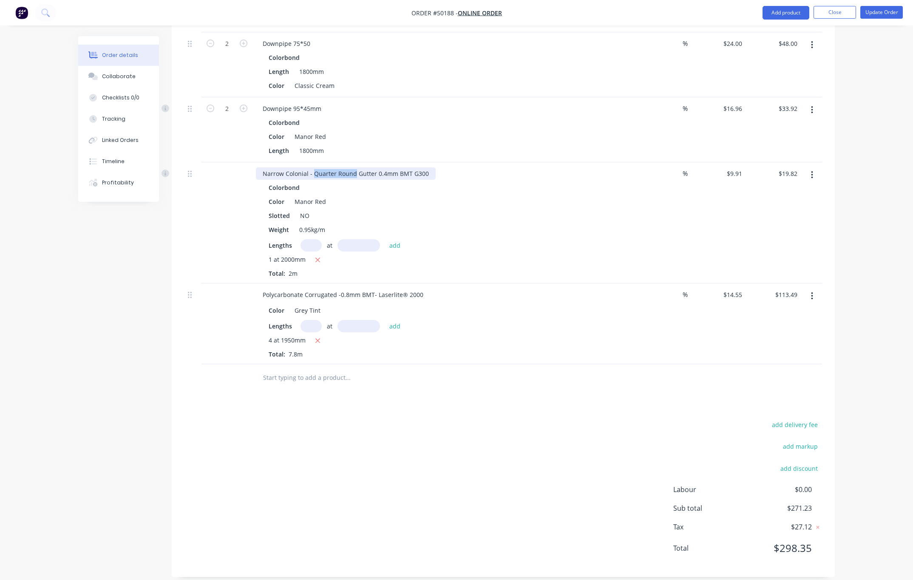
drag, startPoint x: 313, startPoint y: 162, endPoint x: 353, endPoint y: 166, distance: 40.5
click at [353, 167] on div "Narrow Colonial - Quarter Round Gutter 0.4mm BMT G300" at bounding box center [346, 173] width 180 height 12
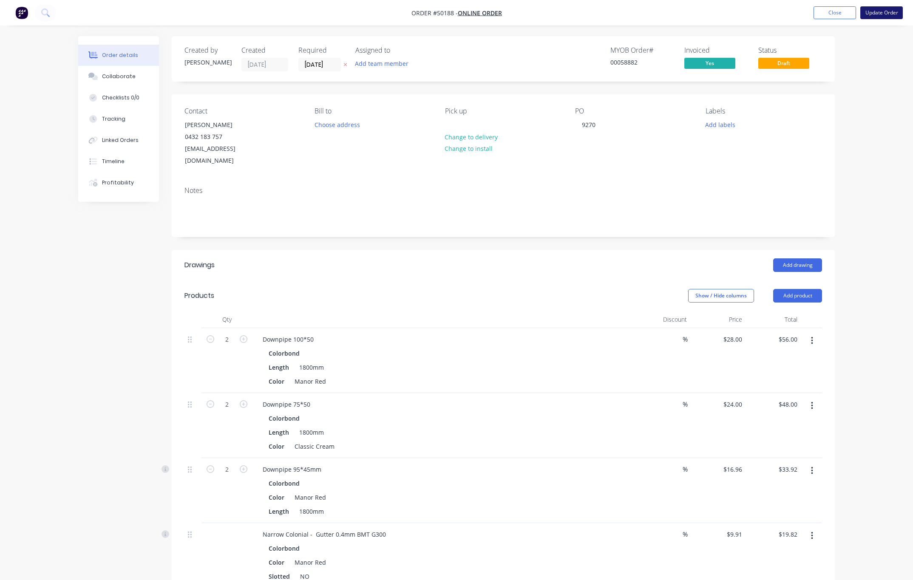
click at [865, 12] on button "Update Order" at bounding box center [881, 12] width 42 height 13
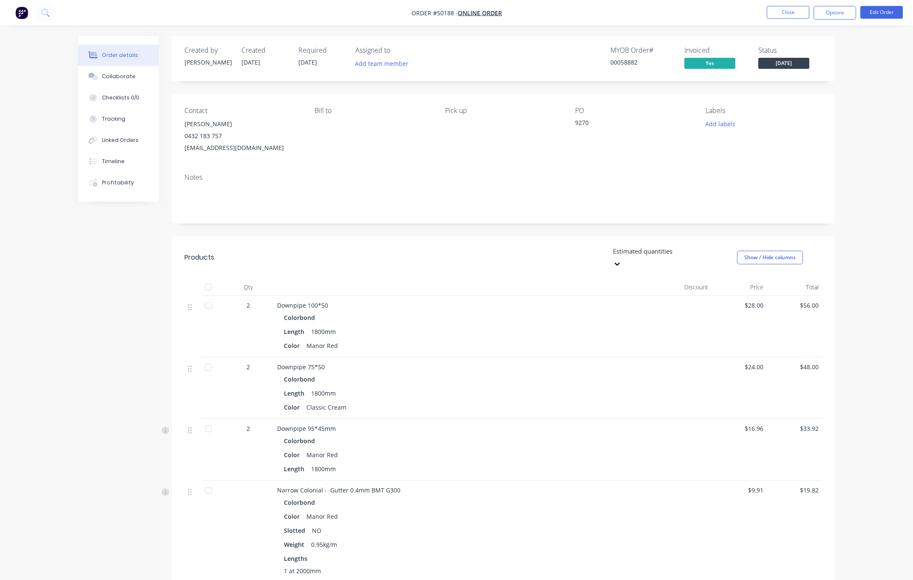
click at [463, 226] on div "Created by Rachel Created 10/10/25 Required 17/10/25 Assigned to Add team membe…" at bounding box center [503, 410] width 663 height 749
click at [466, 234] on div "Created by Rachel Created 10/10/25 Required 17/10/25 Assigned to Add team membe…" at bounding box center [503, 410] width 663 height 749
click at [787, 12] on button "Close" at bounding box center [788, 12] width 42 height 13
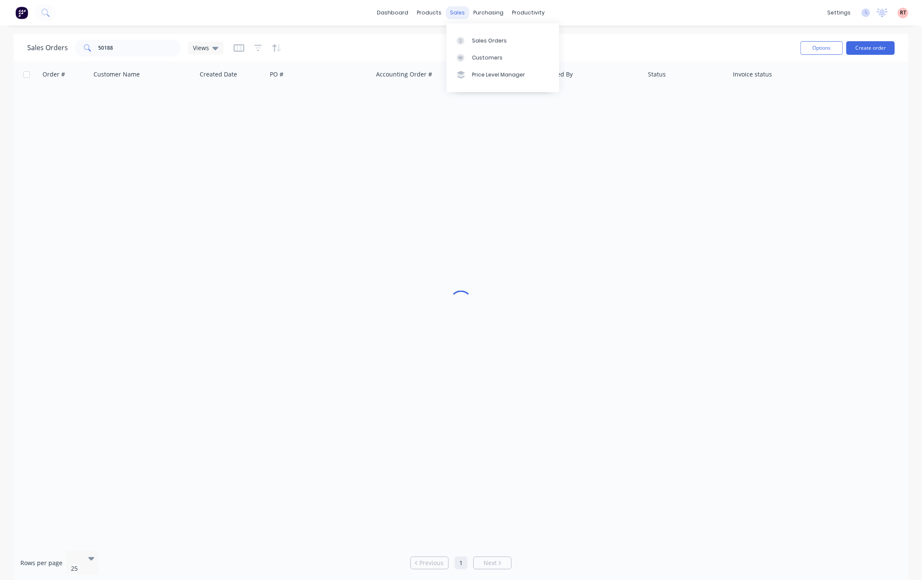
click at [460, 11] on div "sales" at bounding box center [457, 12] width 23 height 13
click at [469, 54] on div at bounding box center [463, 58] width 13 height 8
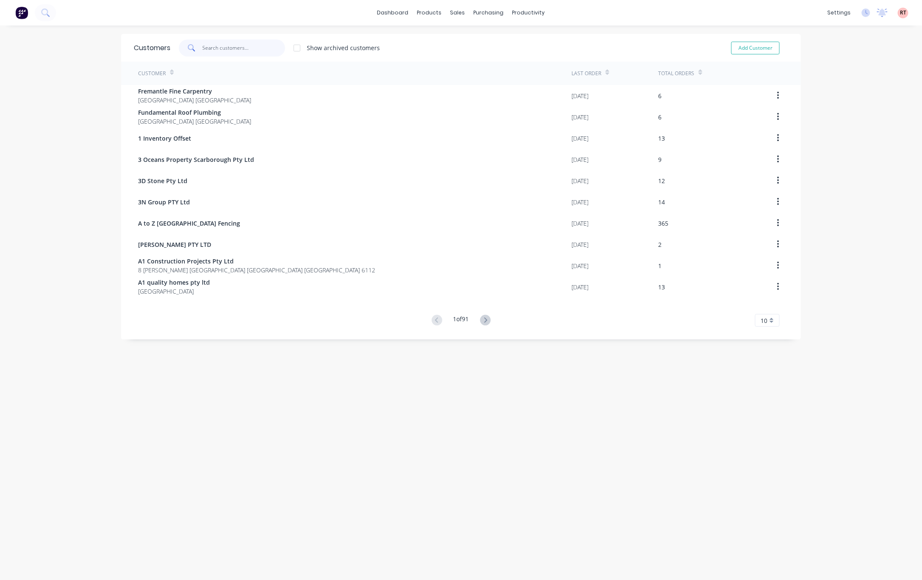
click at [229, 48] on input "text" at bounding box center [244, 48] width 83 height 17
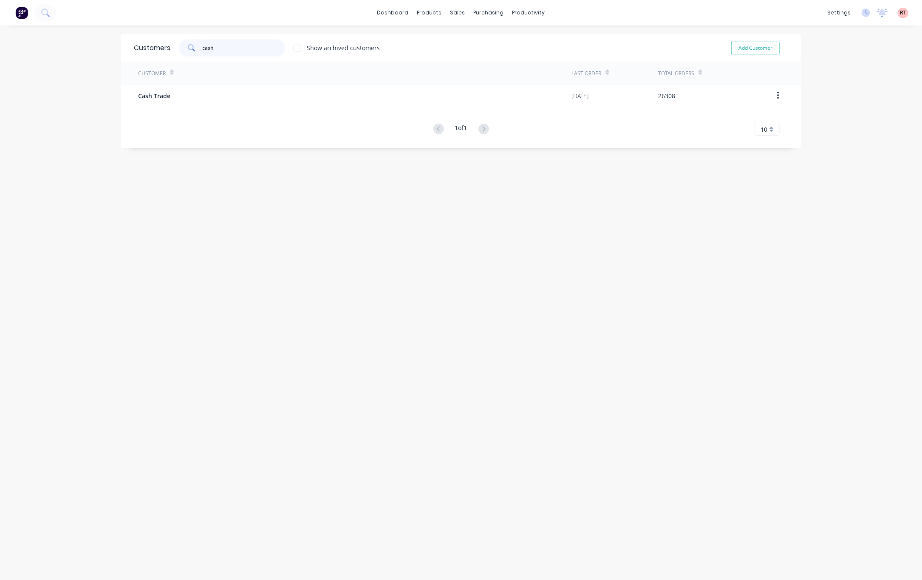
type input "cash"
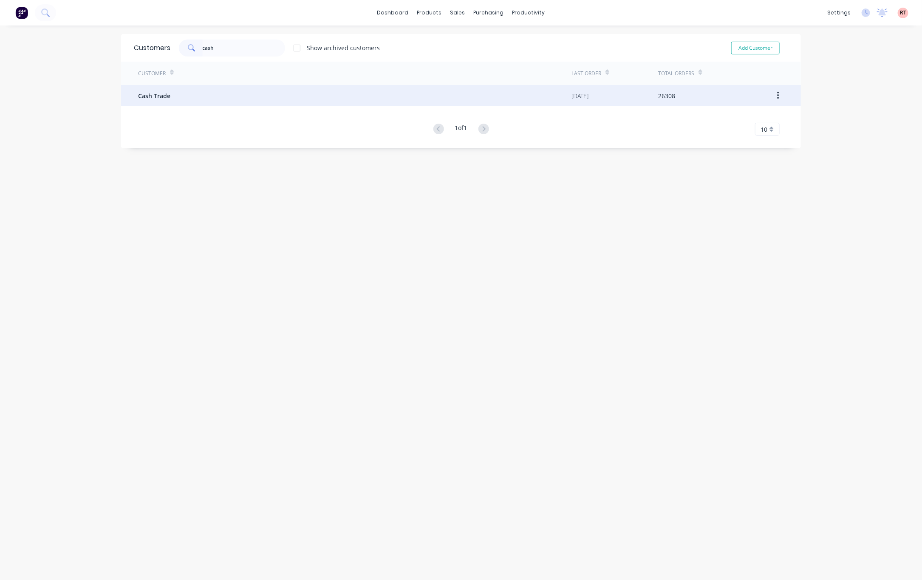
click at [224, 89] on div "Cash Trade" at bounding box center [354, 95] width 433 height 21
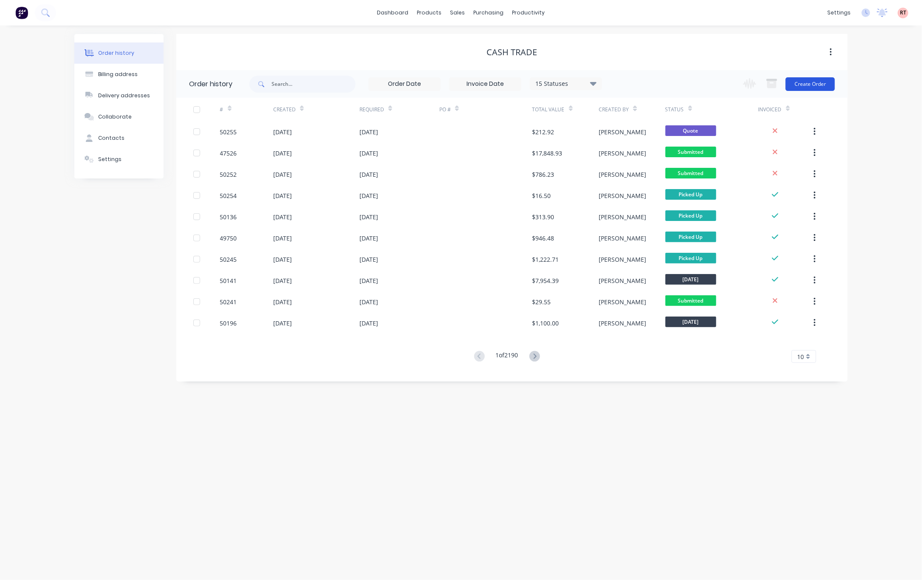
click at [801, 83] on button "Create Order" at bounding box center [810, 84] width 49 height 14
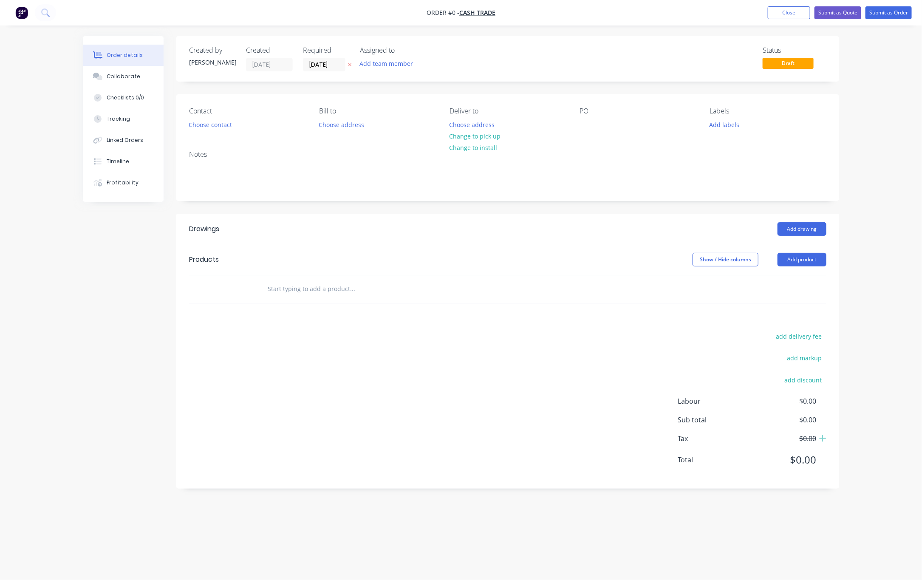
drag, startPoint x: 479, startPoint y: 140, endPoint x: 888, endPoint y: 279, distance: 431.4
click at [856, 268] on div "Order details Collaborate Checklists 0/0 Tracking Linked Orders Timeline Profit…" at bounding box center [461, 290] width 922 height 580
click at [795, 260] on button "Add product" at bounding box center [802, 260] width 49 height 14
click at [776, 280] on div "Product catalogue" at bounding box center [785, 281] width 65 height 12
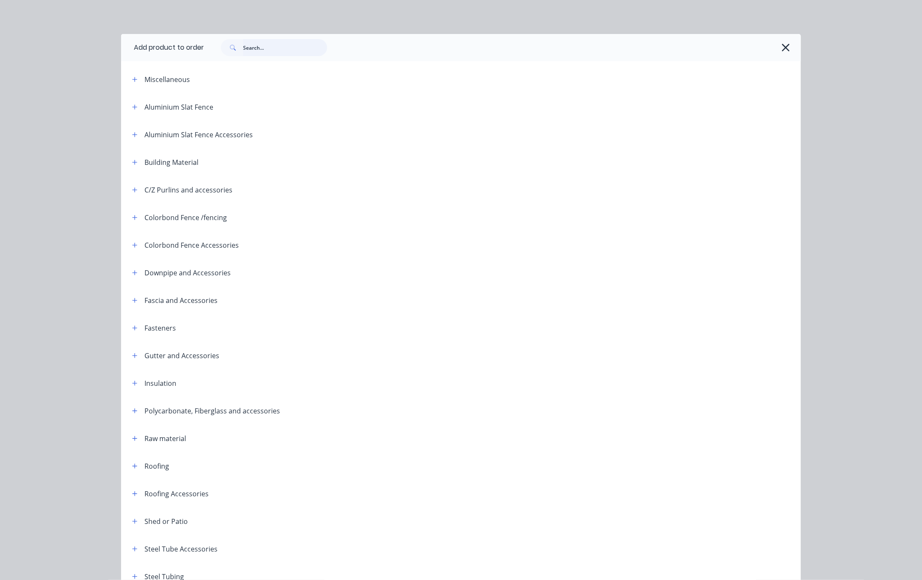
click at [273, 42] on input "text" at bounding box center [285, 47] width 84 height 17
type input "pgi"
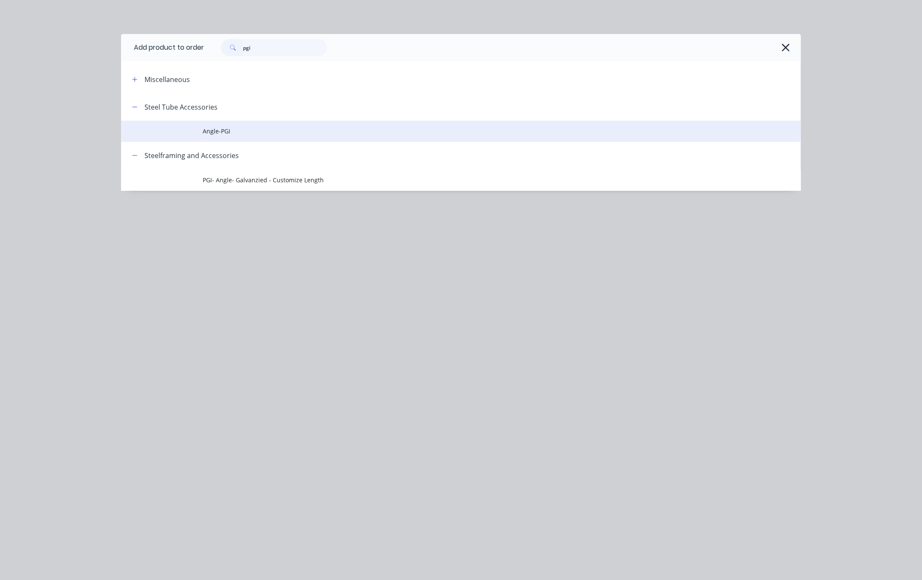
click at [311, 129] on span "Angle-PGI" at bounding box center [442, 131] width 478 height 9
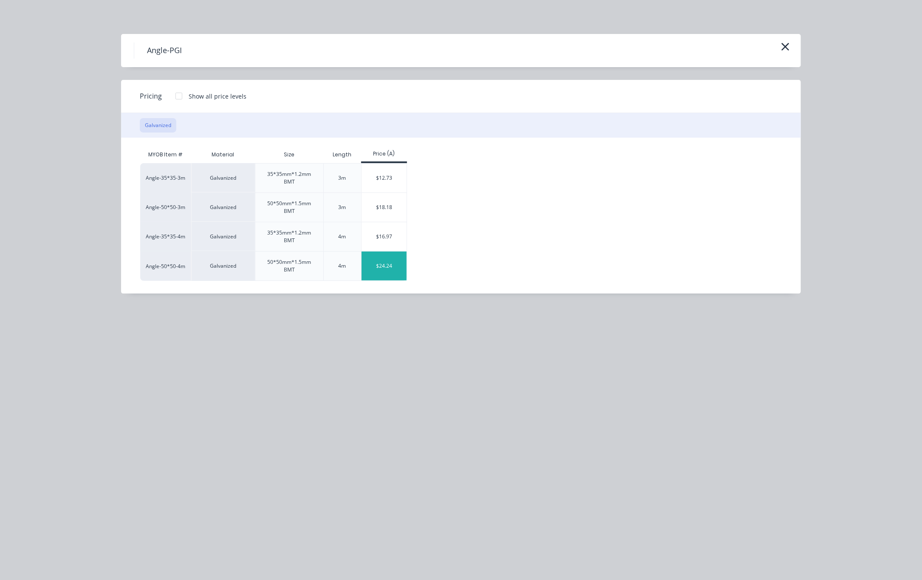
click at [382, 275] on div "$24.24" at bounding box center [384, 266] width 45 height 29
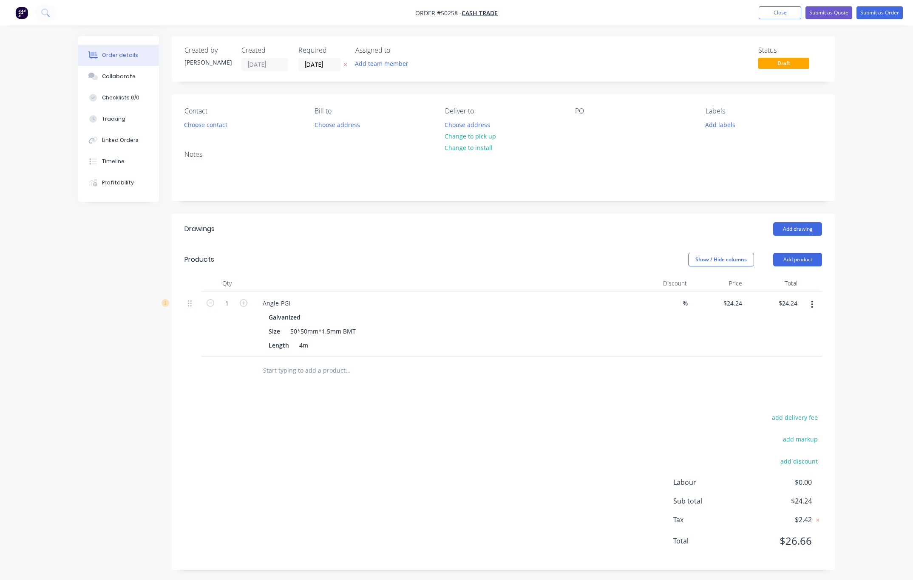
click at [350, 436] on div "add delivery fee add markup add discount Labour $0.00 Sub total $24.24 Tax $2.4…" at bounding box center [502, 484] width 637 height 145
click at [813, 261] on button "Add product" at bounding box center [797, 260] width 49 height 14
click at [790, 276] on div "Product catalogue" at bounding box center [781, 281] width 65 height 12
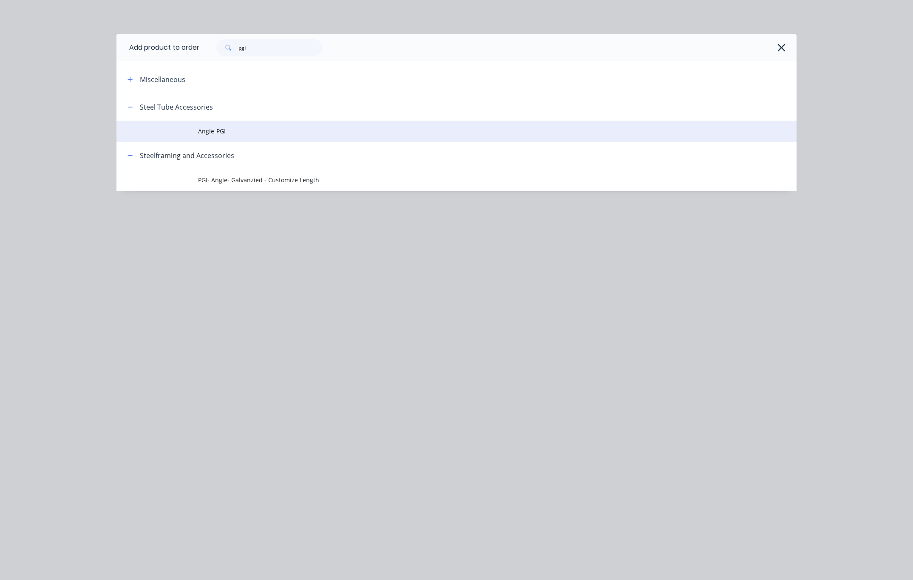
click at [351, 127] on span "Angle-PGI" at bounding box center [437, 131] width 478 height 9
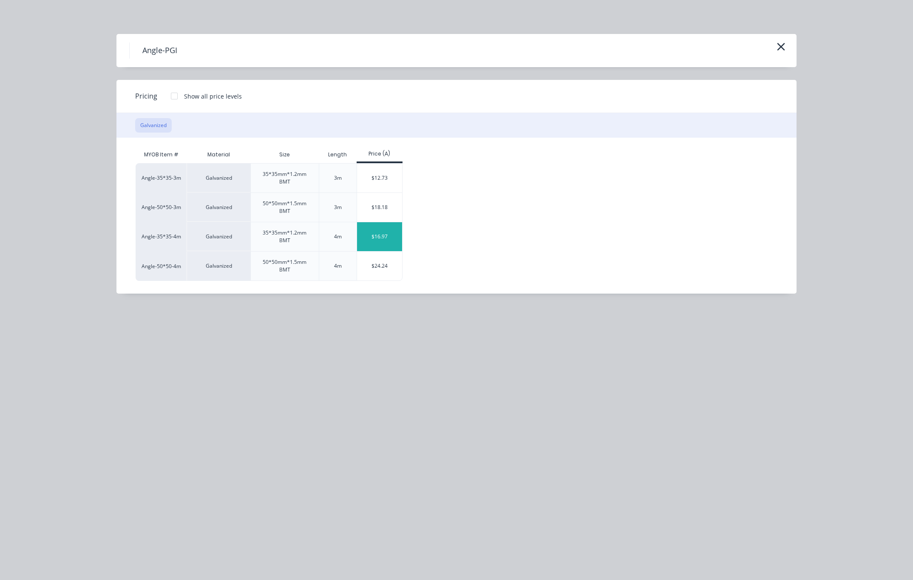
click at [379, 240] on div "$16.97" at bounding box center [379, 236] width 45 height 29
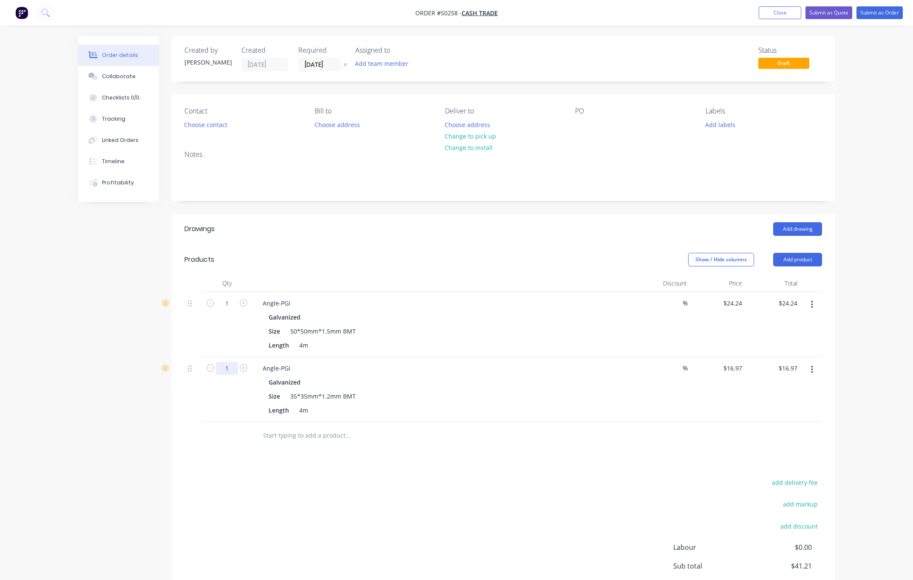
click at [227, 373] on input "1" at bounding box center [227, 368] width 22 height 13
type input "2"
type input "$33.94"
click at [360, 445] on div at bounding box center [405, 436] width 306 height 28
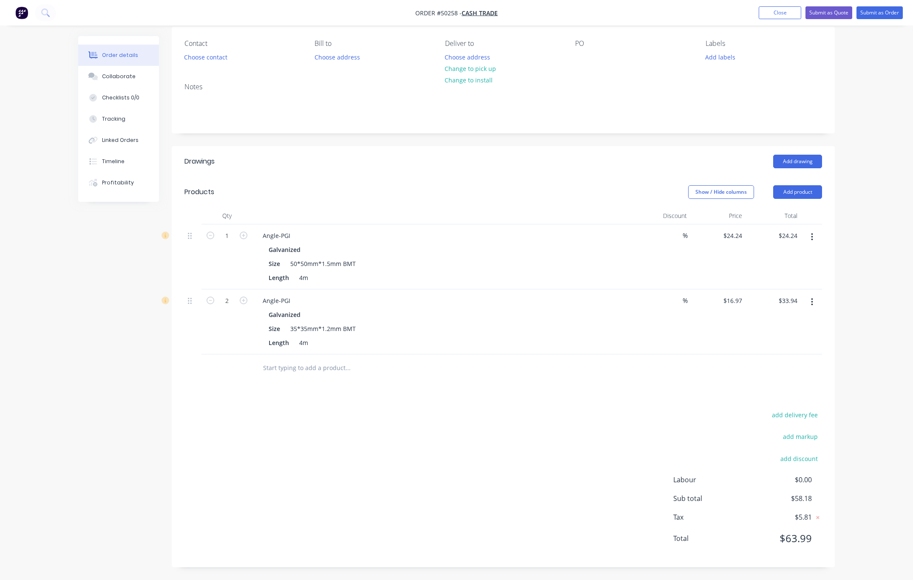
scroll to position [69, 0]
drag, startPoint x: 569, startPoint y: 379, endPoint x: 706, endPoint y: 231, distance: 201.8
drag, startPoint x: 706, startPoint y: 231, endPoint x: 849, endPoint y: 112, distance: 185.9
click at [857, 116] on div "Order details Collaborate Checklists 0/0 Tracking Linked Orders Timeline Profit…" at bounding box center [456, 256] width 913 height 648
click at [878, 16] on button "Submit as Order" at bounding box center [879, 12] width 46 height 13
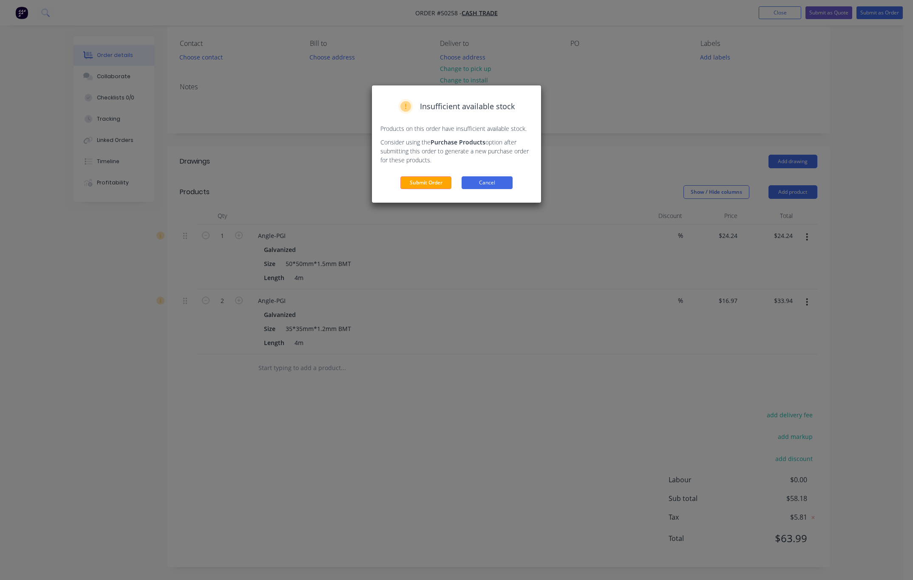
click at [500, 185] on button "Cancel" at bounding box center [486, 182] width 51 height 13
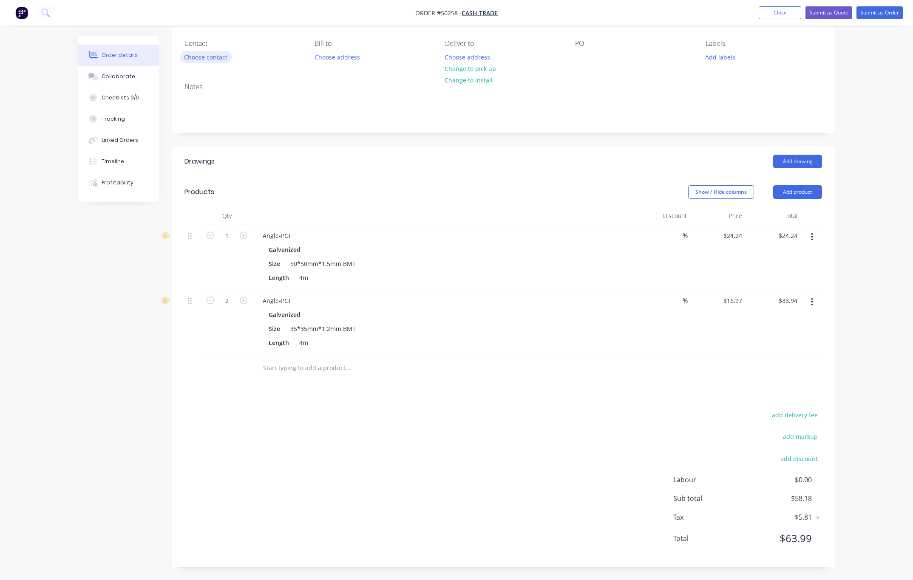
click at [221, 61] on button "Choose contact" at bounding box center [206, 56] width 52 height 11
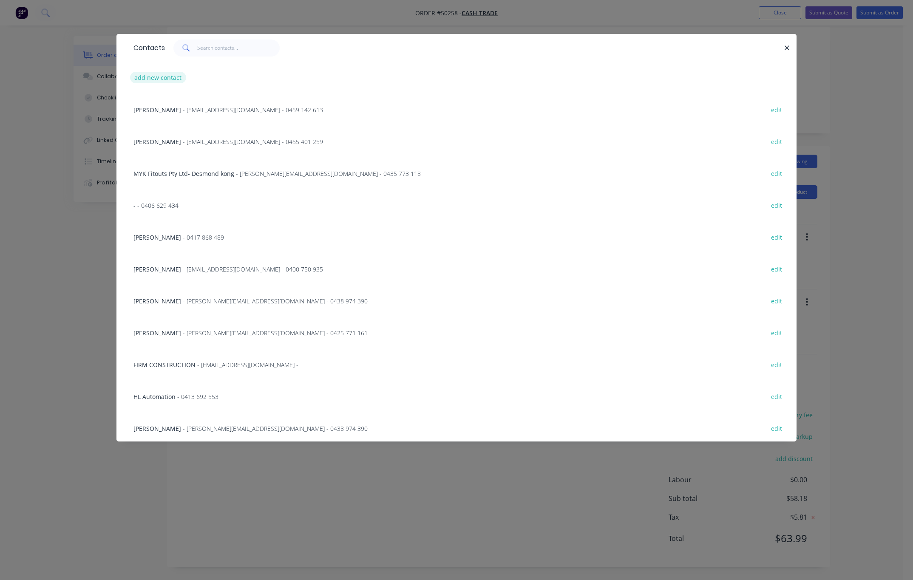
click at [167, 80] on button "add new contact" at bounding box center [158, 77] width 56 height 11
select select "AU"
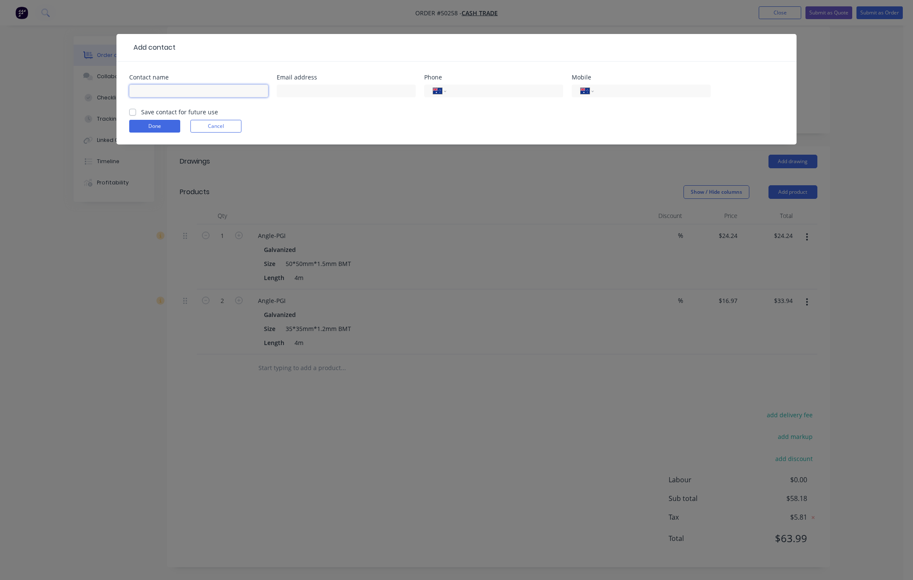
click at [178, 92] on input "text" at bounding box center [198, 91] width 139 height 13
type input "Steve"
click at [635, 92] on input "tel" at bounding box center [651, 91] width 102 height 10
type input "0422 490 633"
click at [138, 121] on button "Done" at bounding box center [154, 126] width 51 height 13
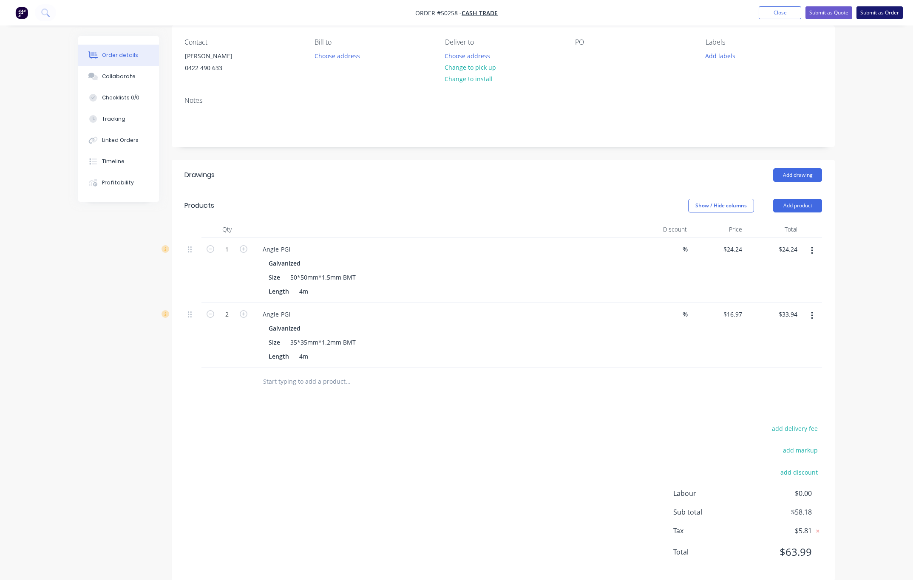
click at [882, 13] on button "Submit as Order" at bounding box center [879, 12] width 46 height 13
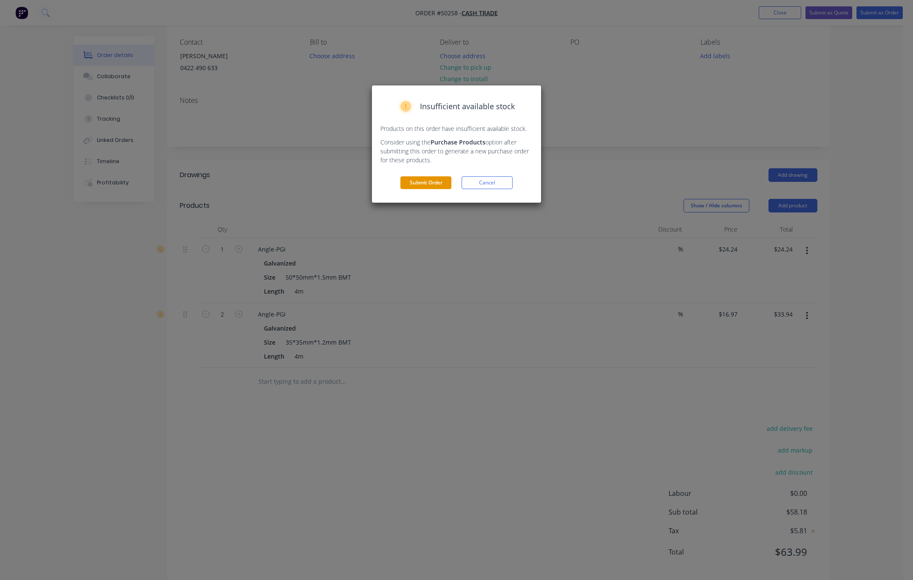
drag, startPoint x: 439, startPoint y: 174, endPoint x: 438, endPoint y: 178, distance: 4.8
click at [439, 175] on div "Insufficient available stock Products on this order have insufficient available…" at bounding box center [456, 143] width 169 height 117
click at [437, 185] on button "Submit Order" at bounding box center [425, 182] width 51 height 13
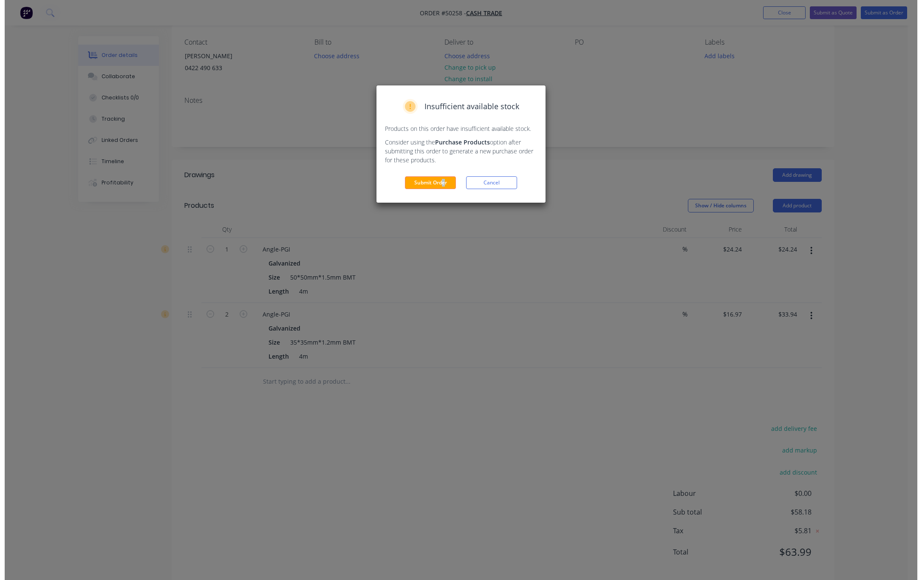
scroll to position [0, 0]
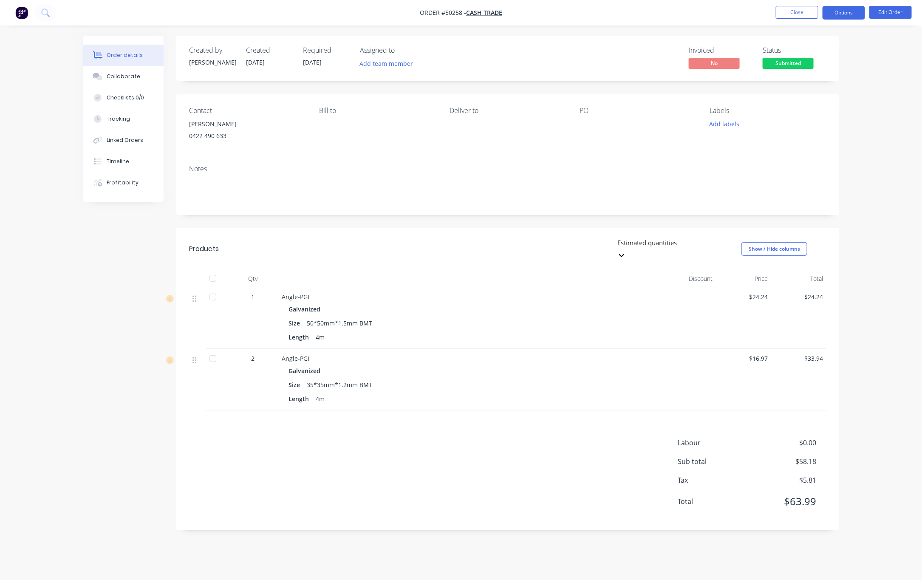
click at [851, 16] on button "Options" at bounding box center [844, 13] width 42 height 14
click at [822, 119] on div "Delivery Docket" at bounding box center [818, 119] width 78 height 12
click at [833, 80] on div "Without pricing" at bounding box center [818, 85] width 78 height 12
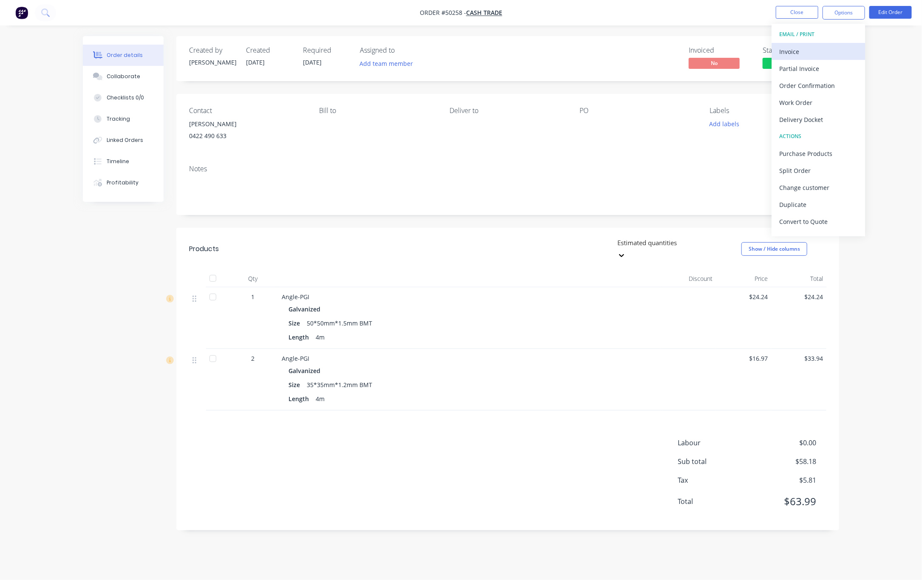
click at [832, 53] on div "Invoice" at bounding box center [818, 51] width 78 height 12
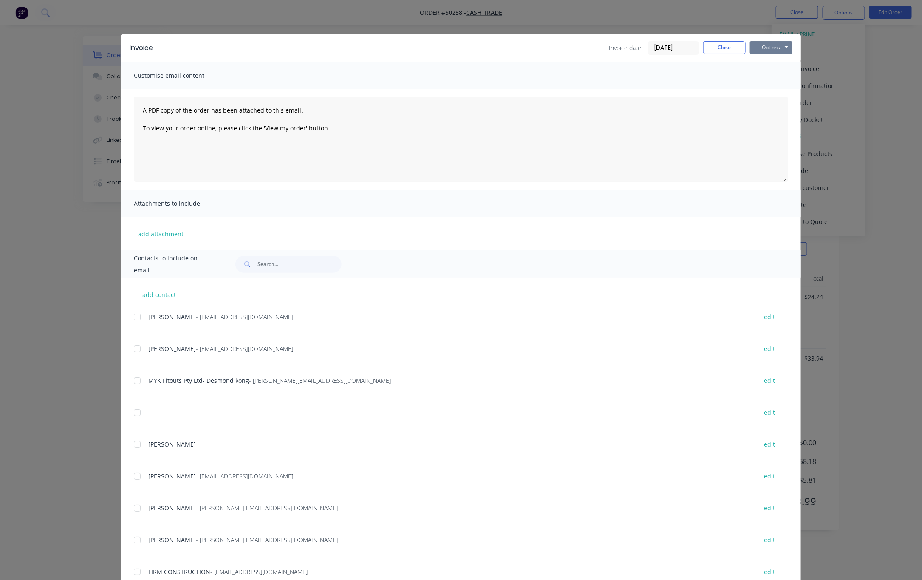
click at [781, 48] on button "Options" at bounding box center [771, 47] width 42 height 13
click at [783, 75] on button "Print" at bounding box center [777, 77] width 54 height 14
click at [813, 113] on div "Invoice Invoice date 10/10/25 Close Options Preview Print Email Customise email…" at bounding box center [461, 290] width 922 height 580
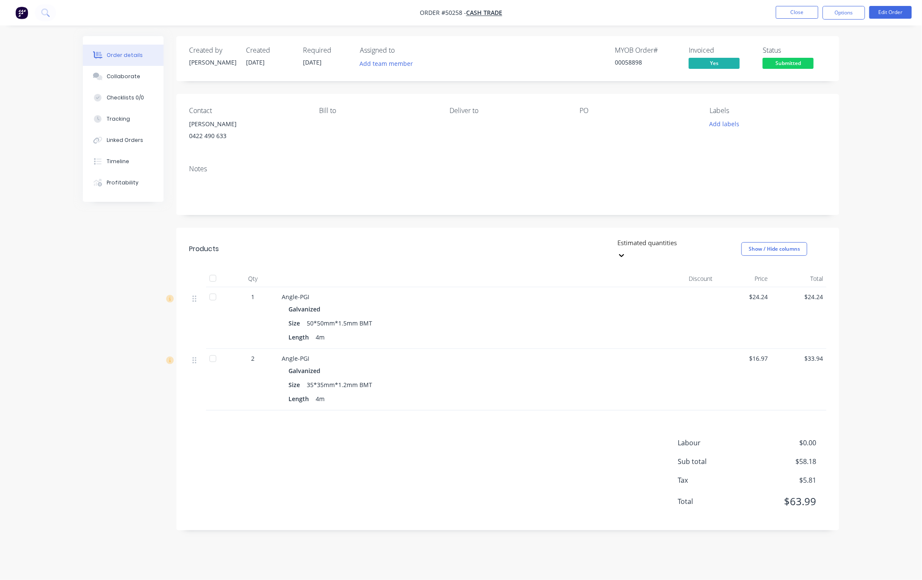
click at [768, 60] on span "Submitted" at bounding box center [788, 63] width 51 height 11
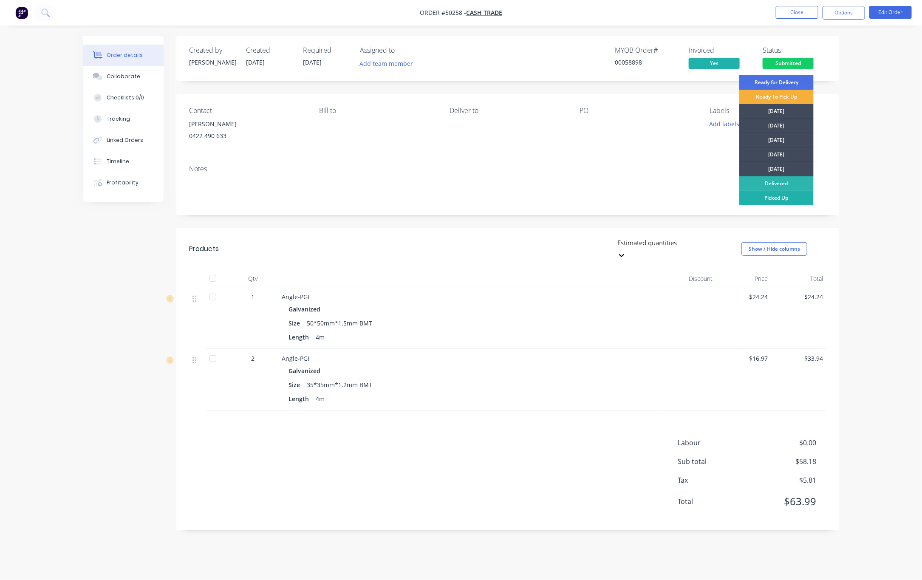
click at [801, 204] on div "Picked Up" at bounding box center [776, 198] width 74 height 14
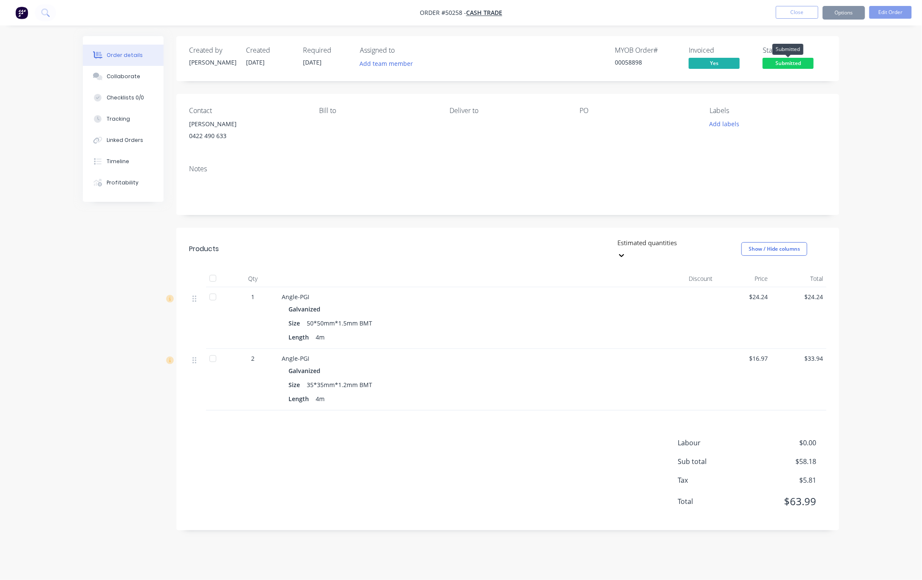
click at [806, 60] on span "Submitted" at bounding box center [788, 63] width 51 height 11
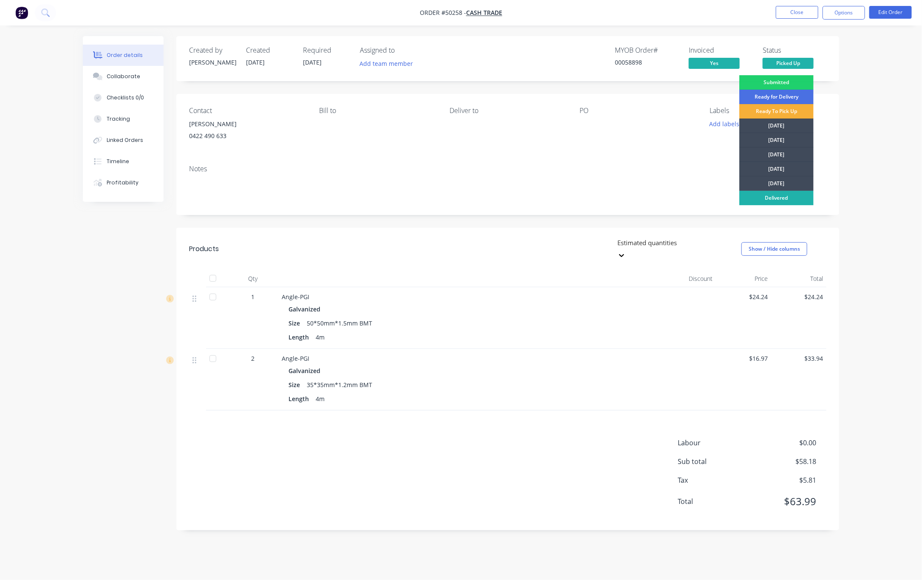
click at [787, 194] on div "Delivered" at bounding box center [776, 198] width 74 height 14
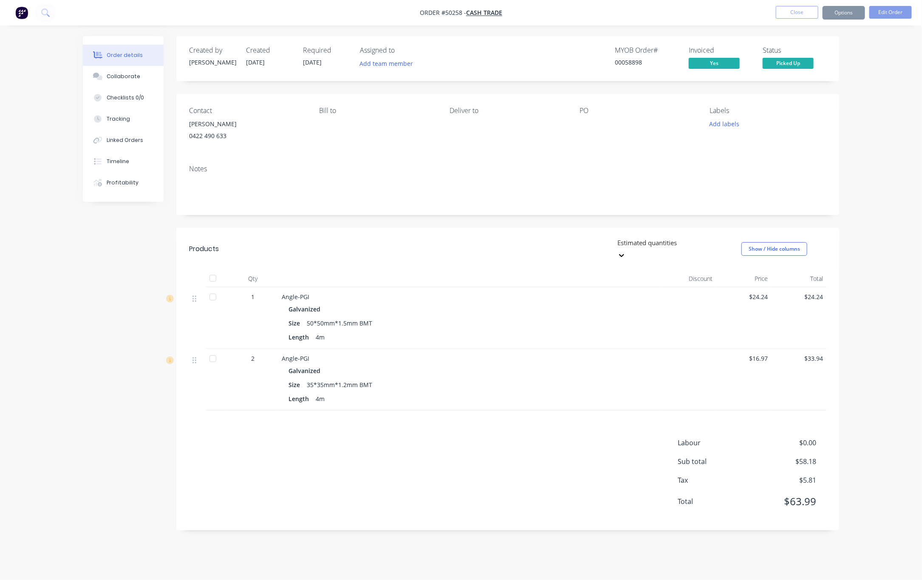
click at [875, 119] on div "Order details Collaborate Checklists 0/0 Tracking Linked Orders Timeline Profit…" at bounding box center [461, 290] width 922 height 580
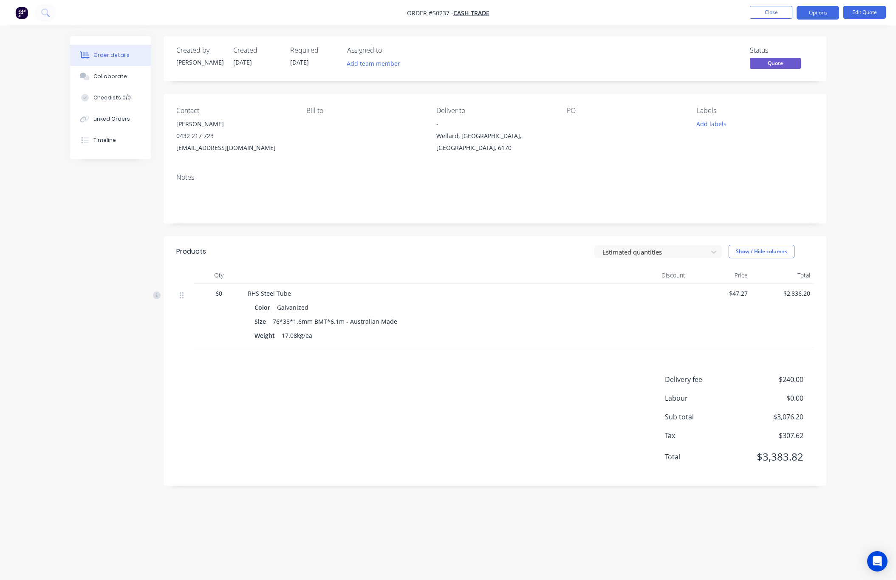
click at [105, 316] on div "Created by [PERSON_NAME] Created [DATE] Required [DATE] Assigned to Add team me…" at bounding box center [448, 274] width 756 height 476
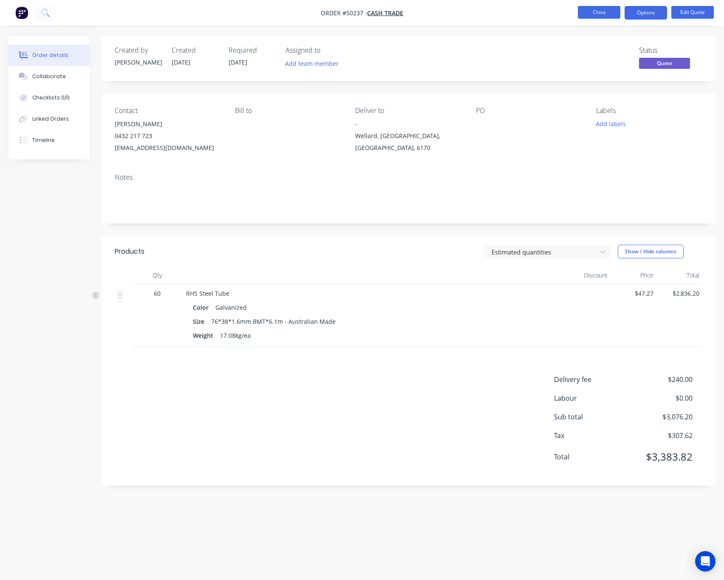
click at [594, 14] on button "Close" at bounding box center [599, 12] width 42 height 13
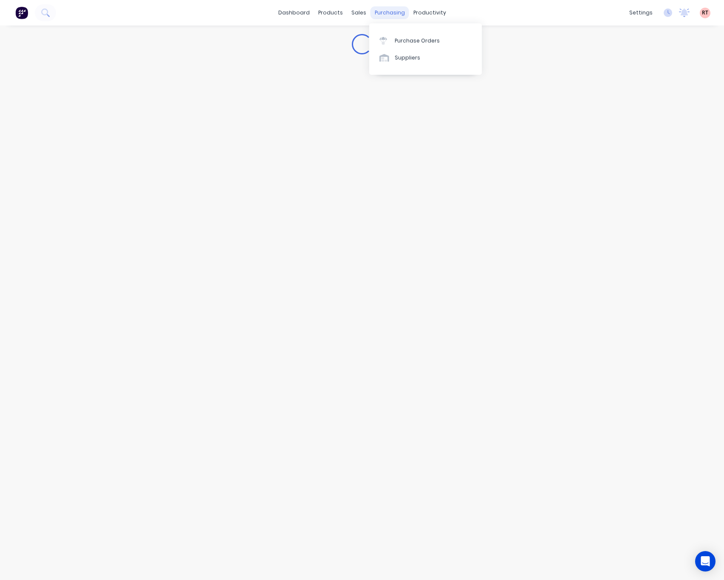
click at [382, 13] on div "purchasing" at bounding box center [390, 12] width 39 height 13
click at [397, 40] on div "Purchase Orders" at bounding box center [417, 41] width 45 height 8
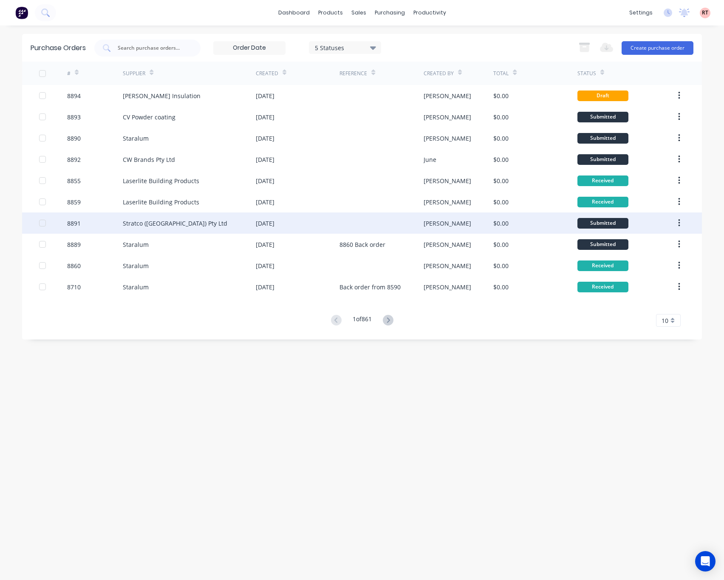
click at [205, 224] on div "Stratco ([GEOGRAPHIC_DATA]) Pty Ltd" at bounding box center [189, 222] width 133 height 21
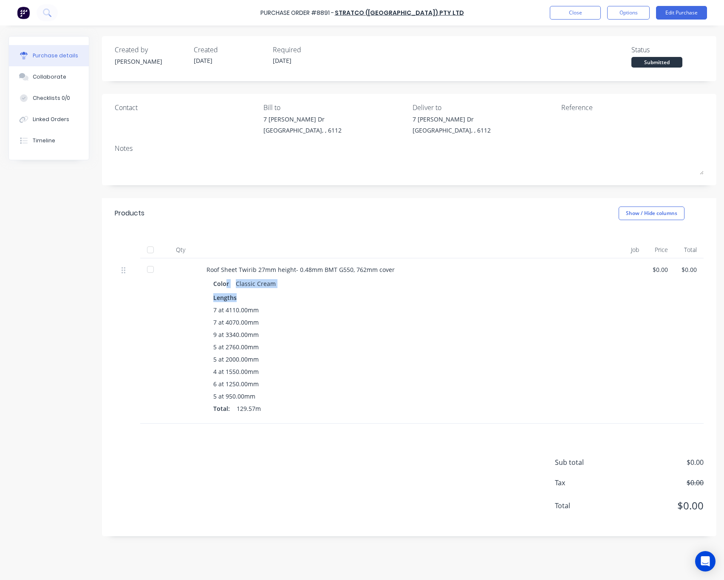
drag, startPoint x: 226, startPoint y: 278, endPoint x: 296, endPoint y: 301, distance: 74.2
click at [291, 301] on div "Color Classic Cream Lengths 7 at 4110.00mm 7 at 4070.00mm 9 at 3340.00mm 5 at 2…" at bounding box center [391, 346] width 369 height 139
click at [375, 354] on div "7 at 4110.00mm 7 at 4070.00mm 9 at 3340.00mm 5 at 2760.00mm 5 at 2000.00mm 4 at…" at bounding box center [390, 361] width 355 height 111
click at [51, 229] on div "Created by [PERSON_NAME] Created [DATE] Required [DATE] Status Submitted Contac…" at bounding box center [362, 300] width 708 height 529
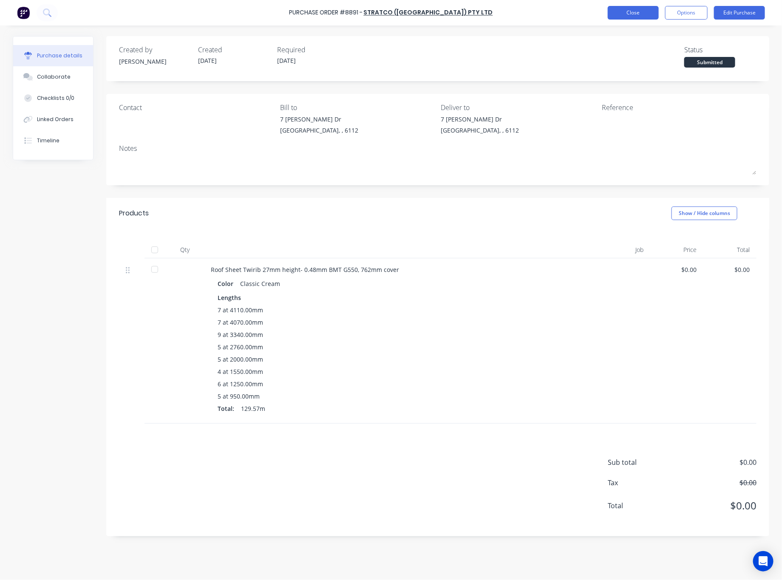
click at [637, 11] on button "Close" at bounding box center [633, 13] width 51 height 14
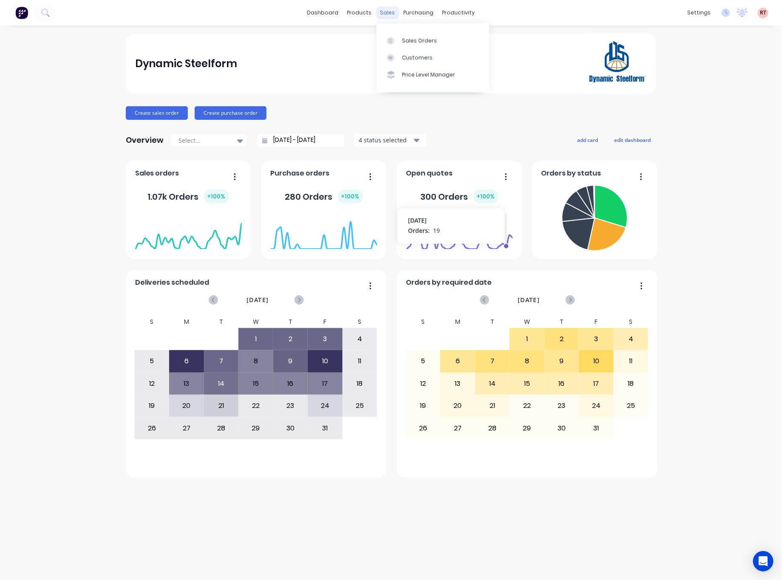
click at [394, 8] on div "sales" at bounding box center [387, 12] width 23 height 13
click at [409, 40] on div "Sales Orders" at bounding box center [419, 41] width 35 height 8
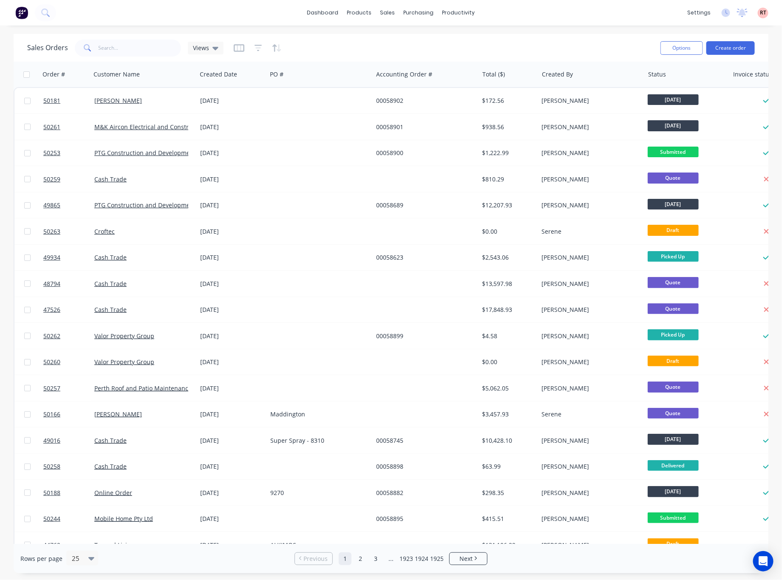
click at [250, 54] on div at bounding box center [258, 48] width 48 height 14
click at [257, 45] on icon "button" at bounding box center [259, 48] width 8 height 6
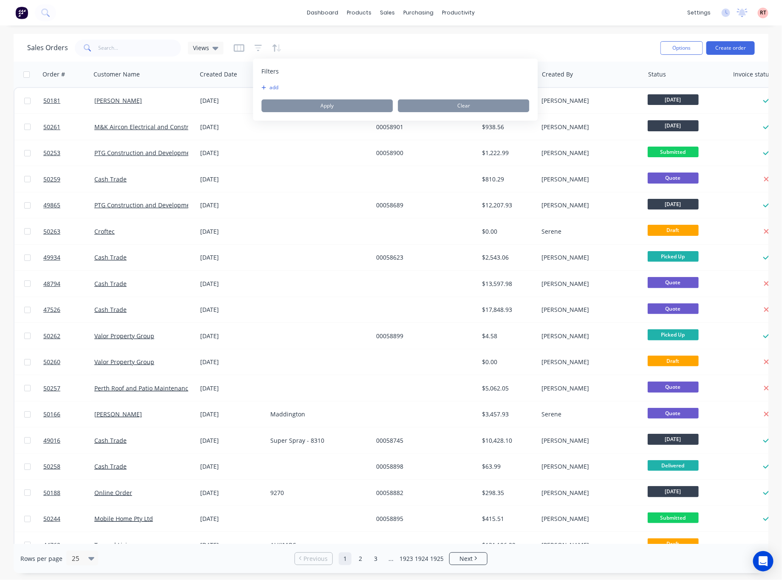
click at [268, 90] on button "add" at bounding box center [272, 87] width 21 height 7
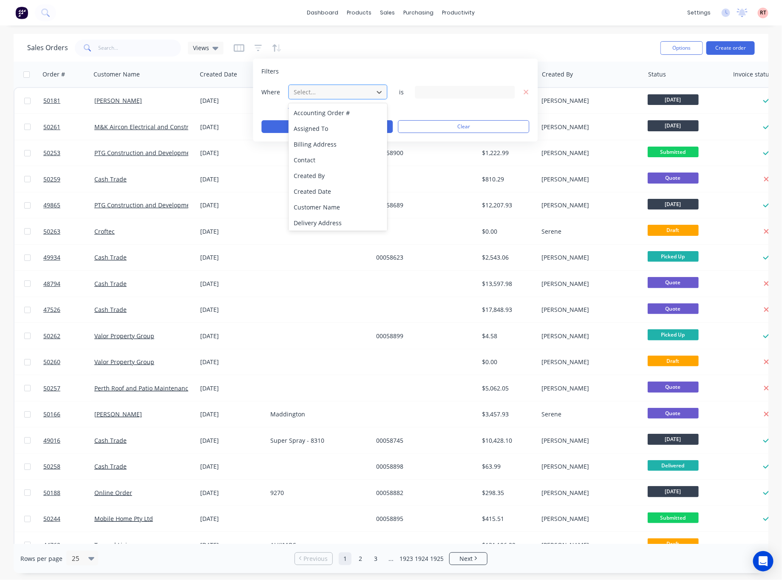
click at [338, 91] on div at bounding box center [331, 92] width 76 height 11
click at [352, 176] on div "Created By" at bounding box center [338, 176] width 99 height 16
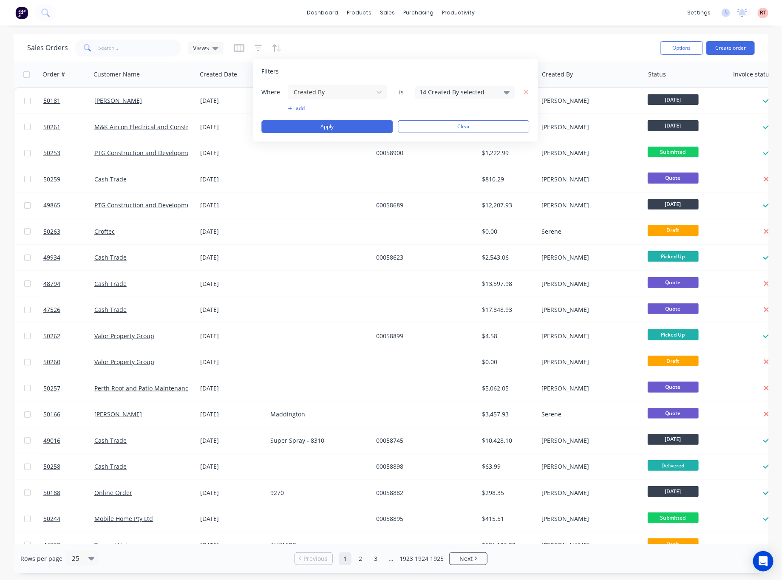
click at [439, 92] on div "14 Created By selected" at bounding box center [458, 92] width 77 height 9
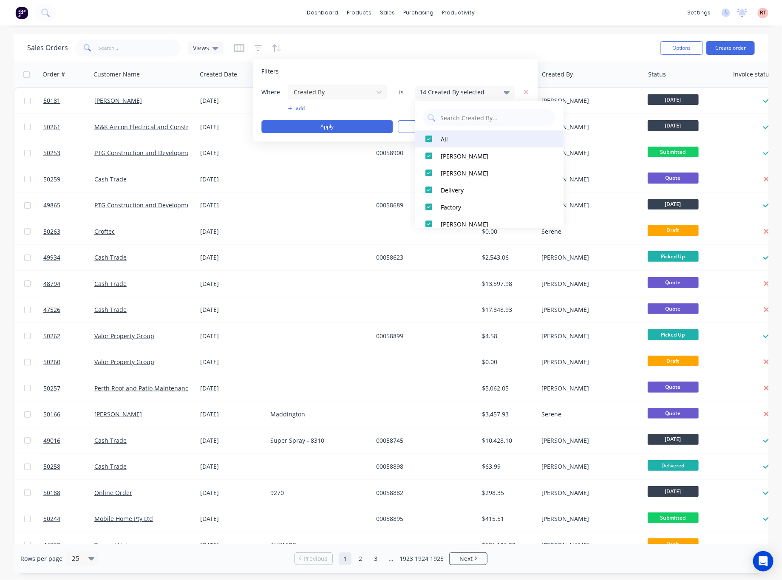
click at [431, 138] on div at bounding box center [429, 138] width 17 height 17
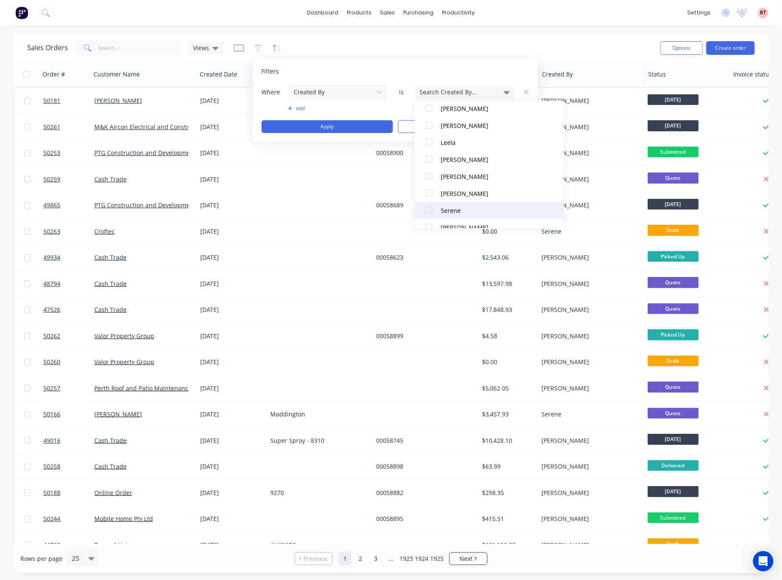
scroll to position [161, 0]
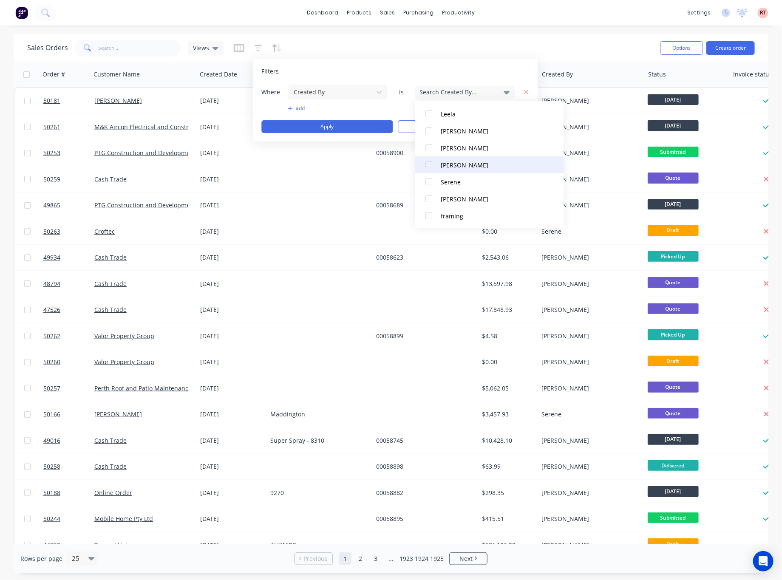
click at [427, 164] on div at bounding box center [429, 164] width 17 height 17
click at [345, 127] on button "Apply" at bounding box center [327, 126] width 131 height 13
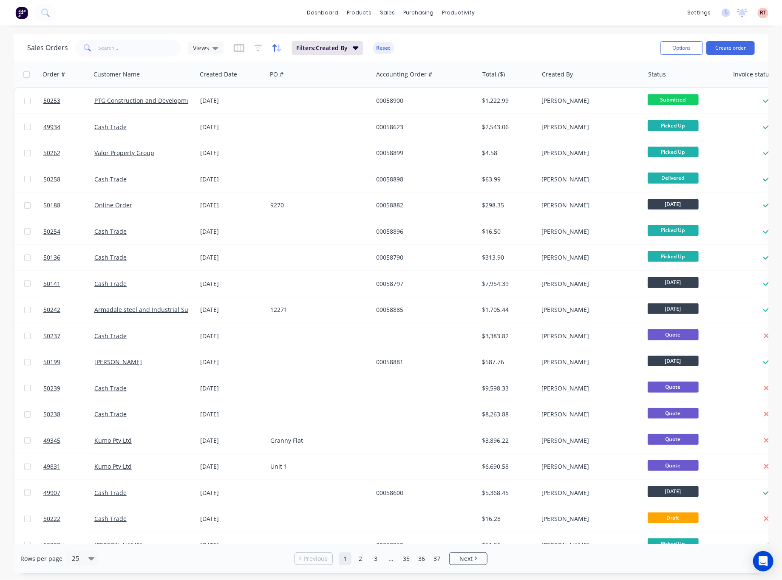
click at [277, 48] on icon "button" at bounding box center [279, 48] width 4 height 8
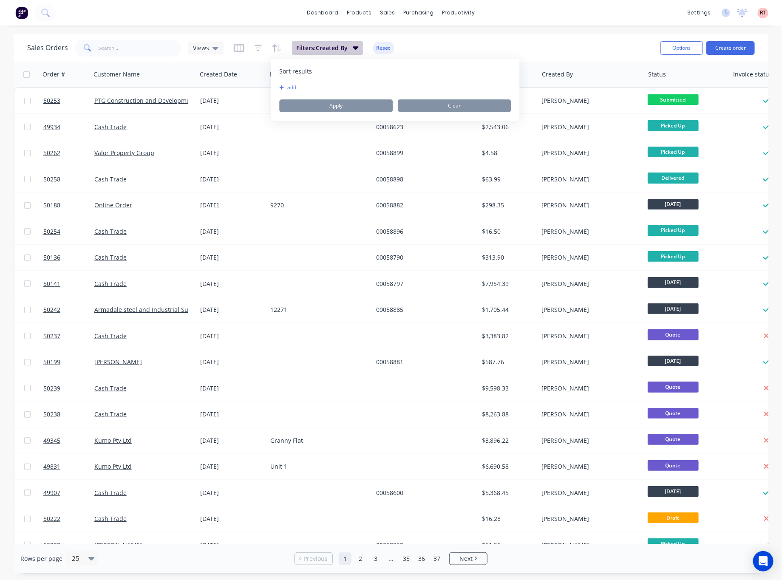
click at [300, 47] on span "Filters: Created By" at bounding box center [321, 48] width 51 height 8
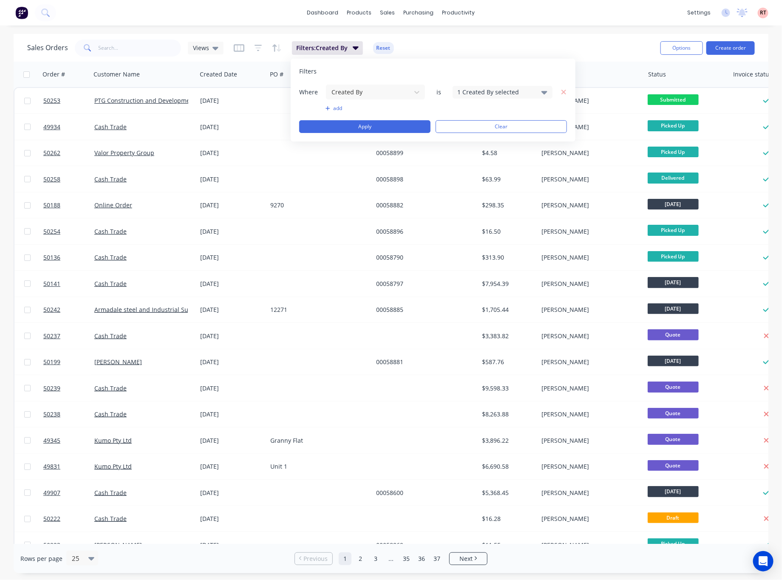
click at [334, 108] on button "add" at bounding box center [376, 108] width 100 height 7
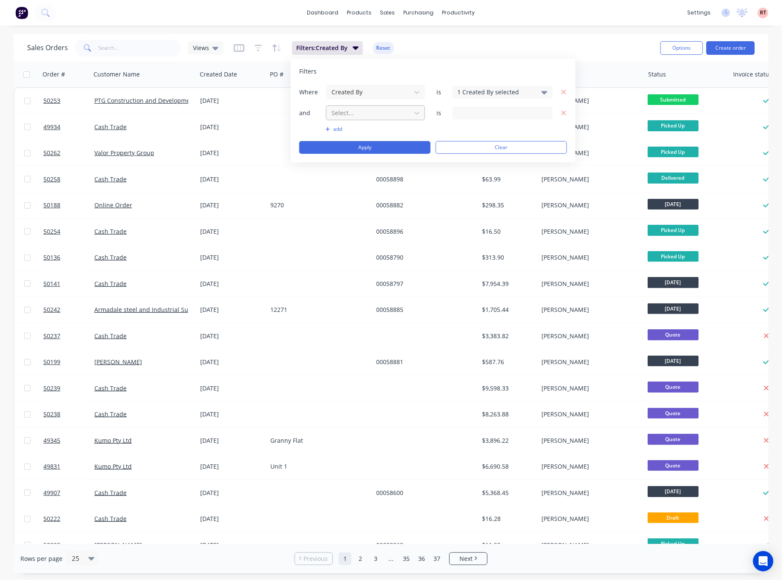
click at [360, 113] on div at bounding box center [369, 113] width 76 height 11
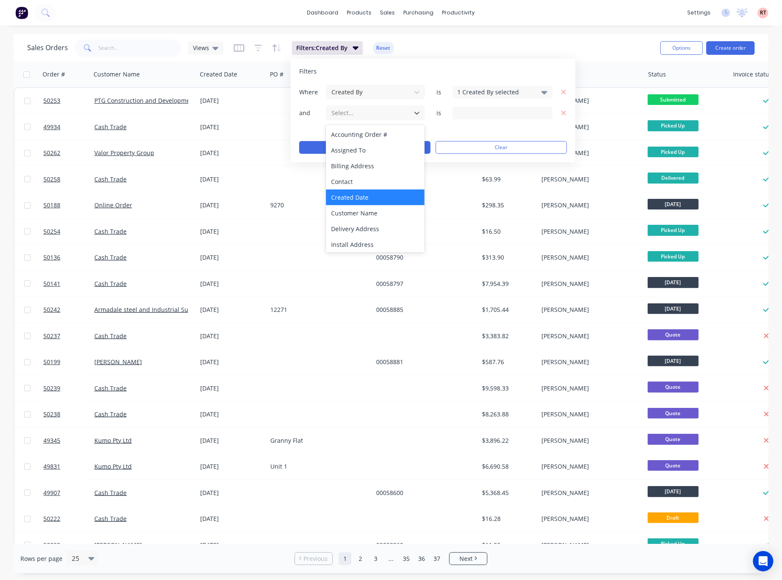
click at [375, 195] on div "Created Date" at bounding box center [375, 198] width 99 height 16
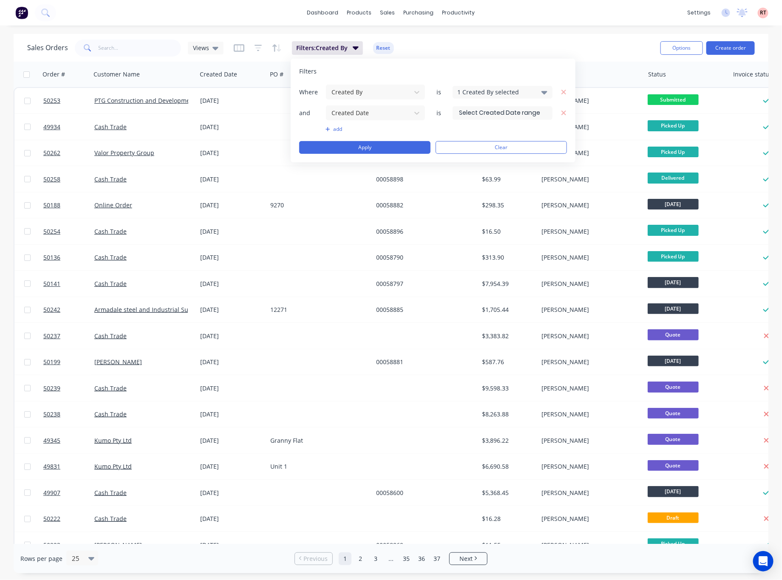
click at [501, 116] on input at bounding box center [502, 113] width 99 height 13
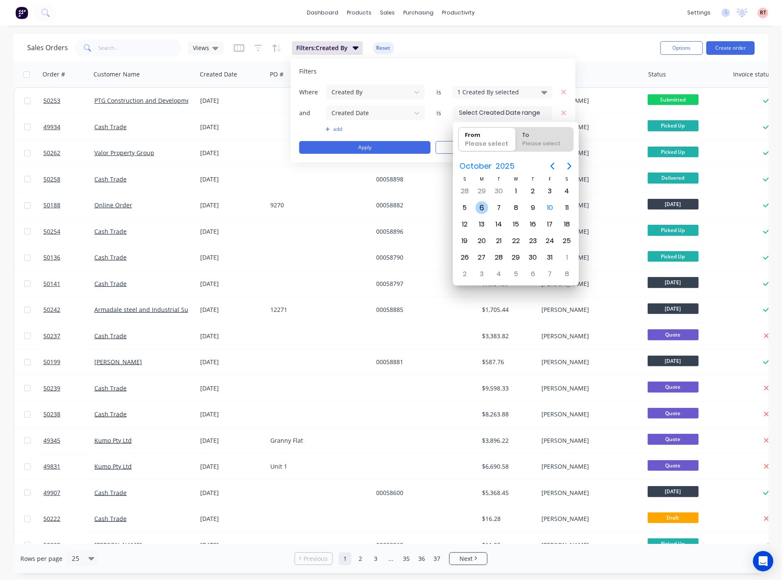
click at [478, 206] on div "6" at bounding box center [482, 207] width 13 height 13
type input "[DATE]"
radio input "false"
radio input "true"
click at [468, 226] on div "12" at bounding box center [465, 224] width 13 height 13
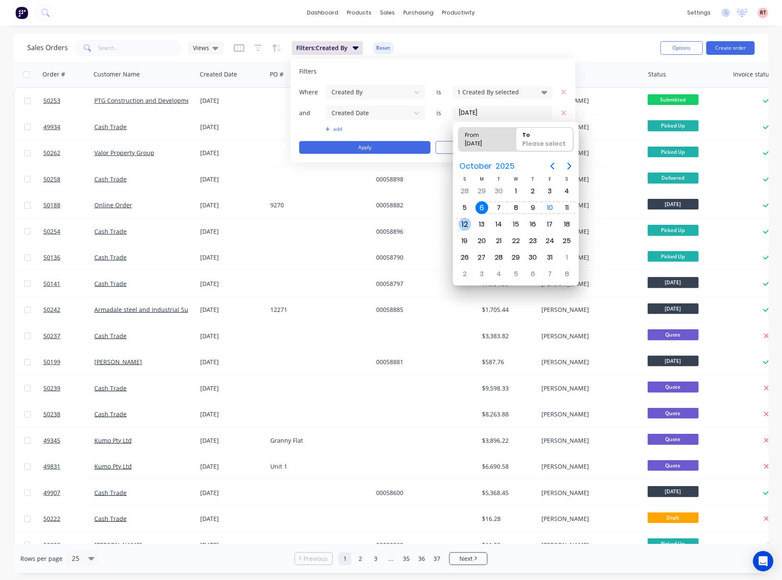
type input "[DATE] - [DATE]"
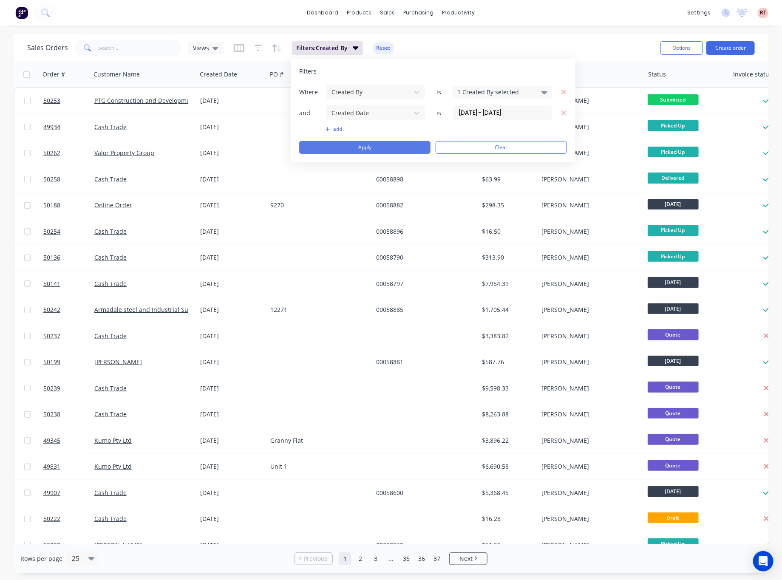
click at [382, 152] on button "Apply" at bounding box center [364, 147] width 131 height 13
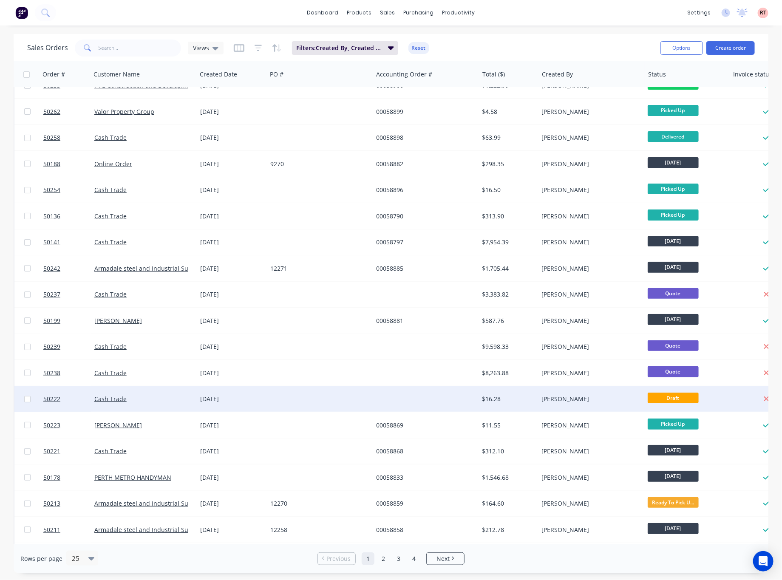
scroll to position [0, 0]
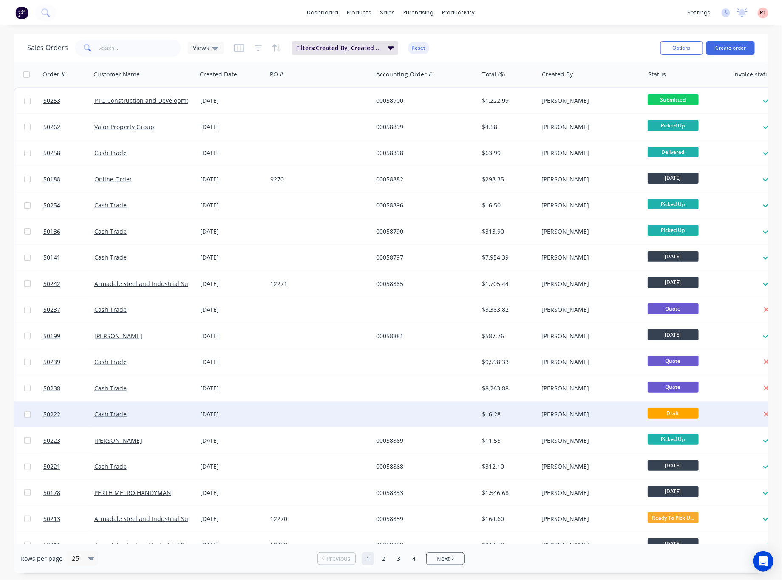
click at [392, 419] on div at bounding box center [426, 414] width 106 height 25
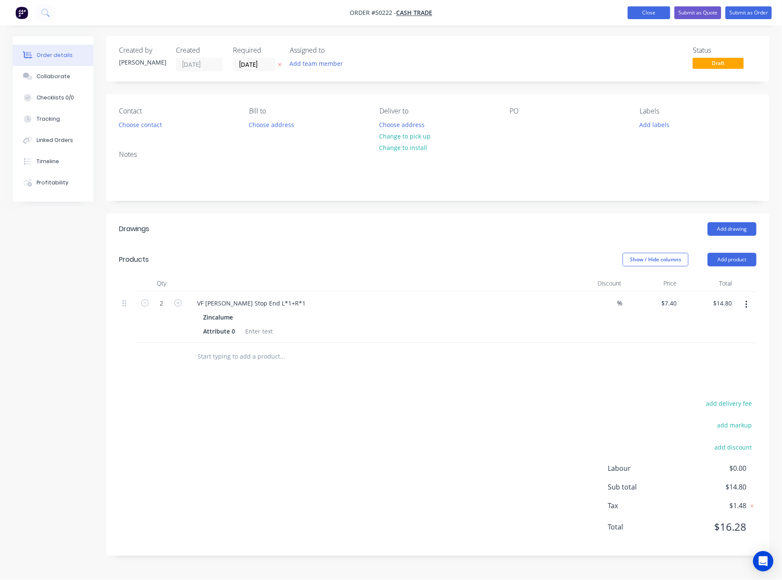
click at [642, 14] on button "Close" at bounding box center [649, 12] width 42 height 13
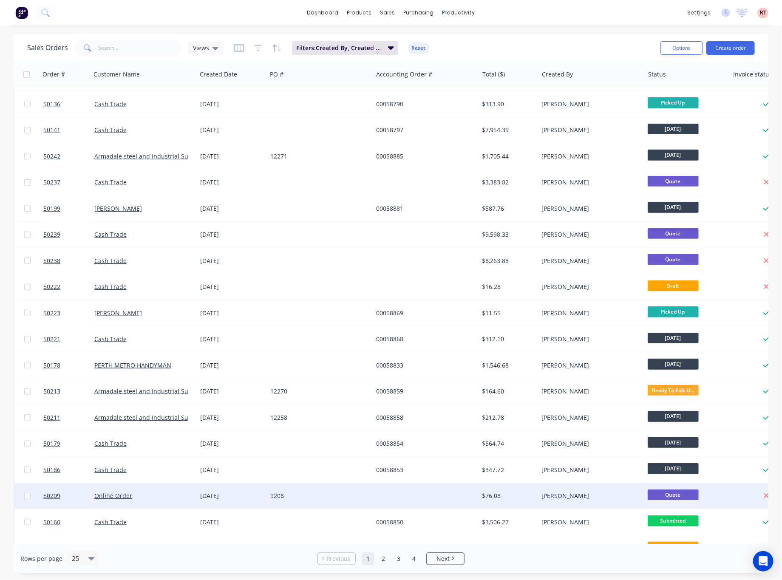
scroll to position [200, 0]
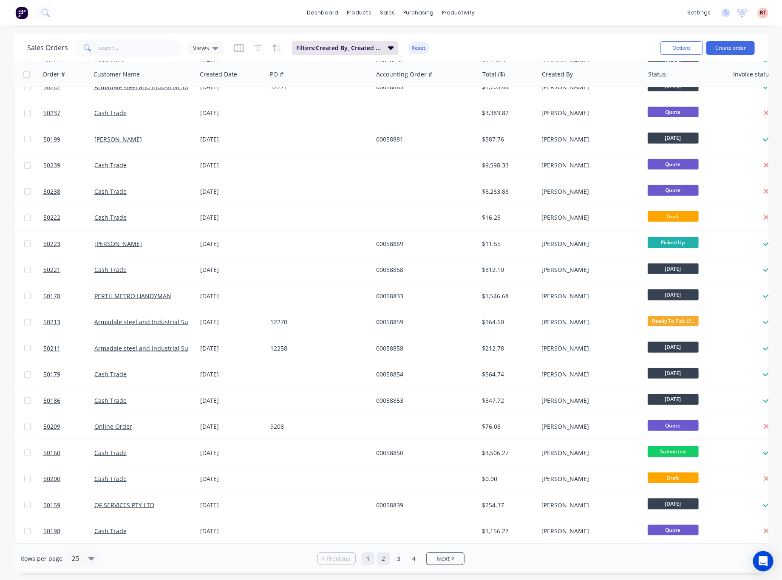
click at [385, 560] on link "2" at bounding box center [383, 558] width 13 height 13
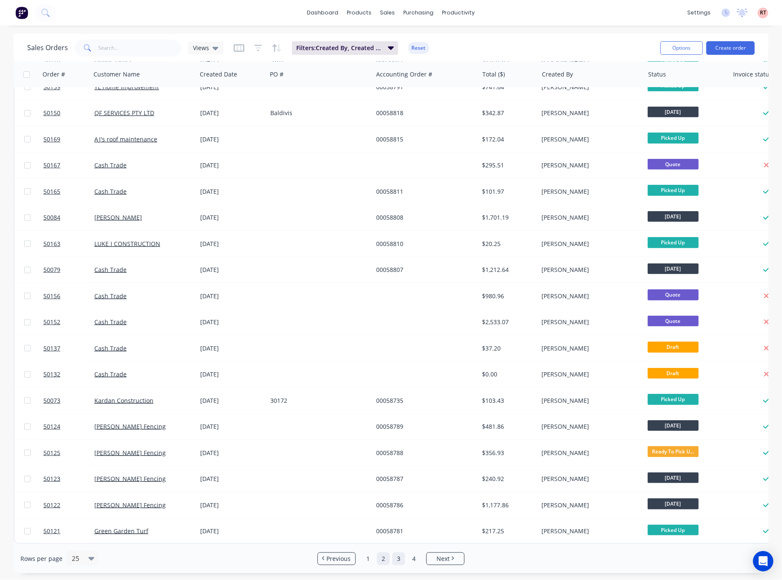
click at [401, 557] on link "3" at bounding box center [398, 558] width 13 height 13
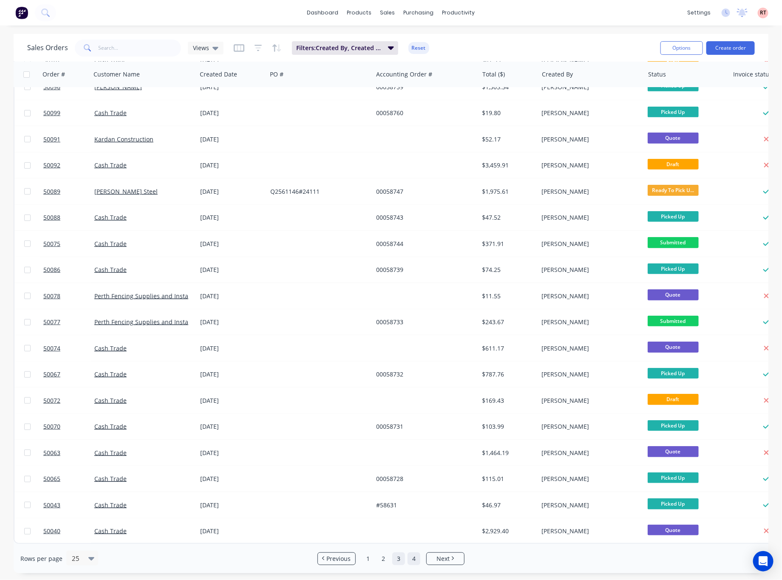
click at [411, 558] on link "4" at bounding box center [414, 558] width 13 height 13
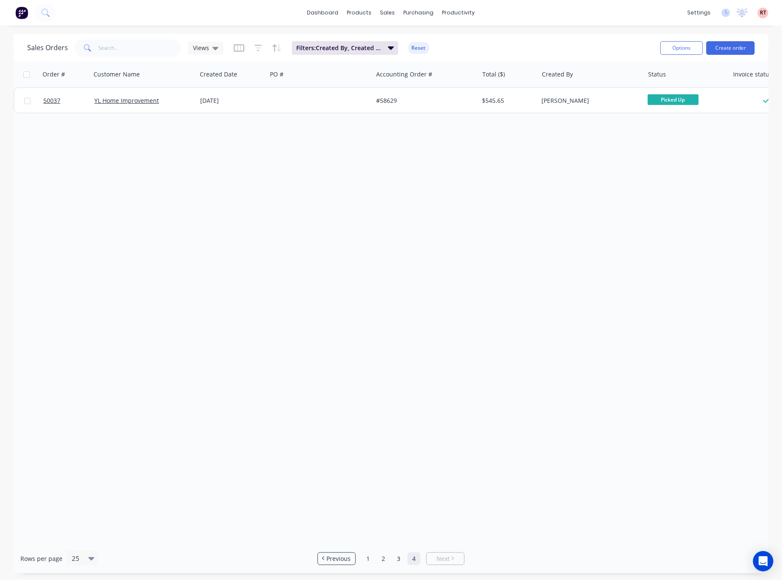
scroll to position [0, 0]
click at [366, 557] on link "1" at bounding box center [368, 558] width 13 height 13
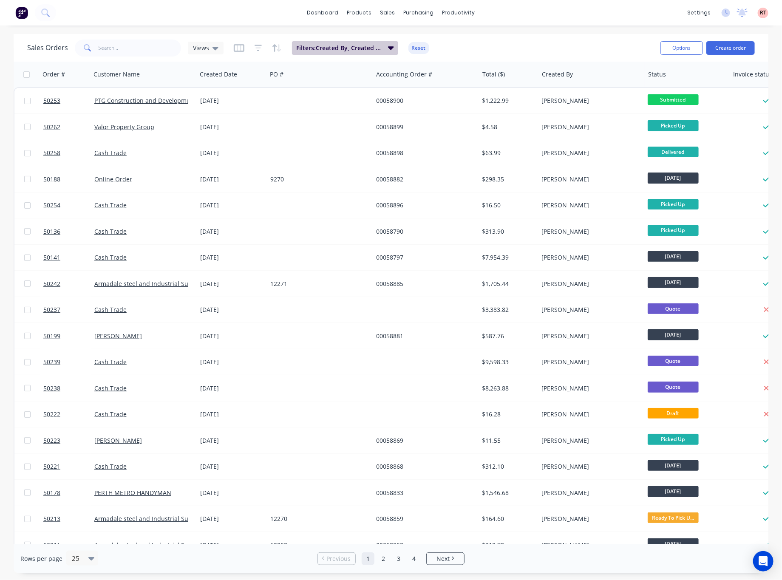
click at [377, 48] on span "Filters: Created By, Created Date" at bounding box center [339, 48] width 87 height 8
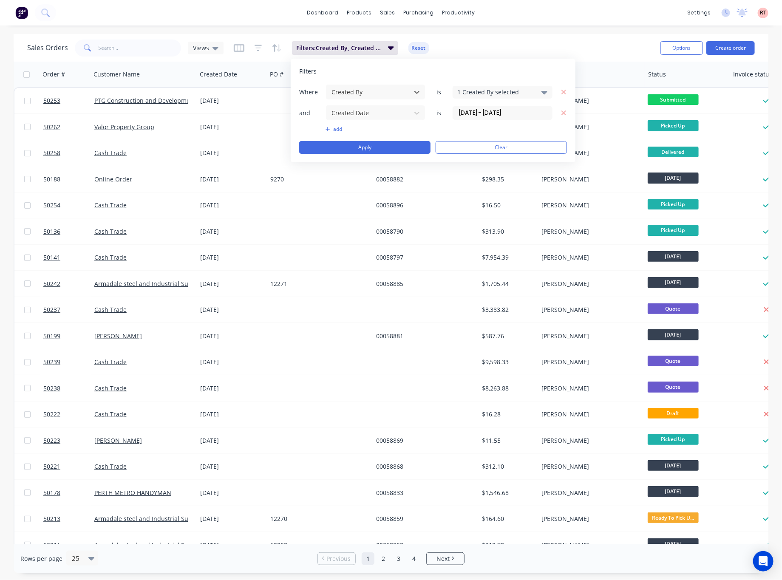
click at [484, 93] on div "1 Created By selected" at bounding box center [495, 92] width 77 height 9
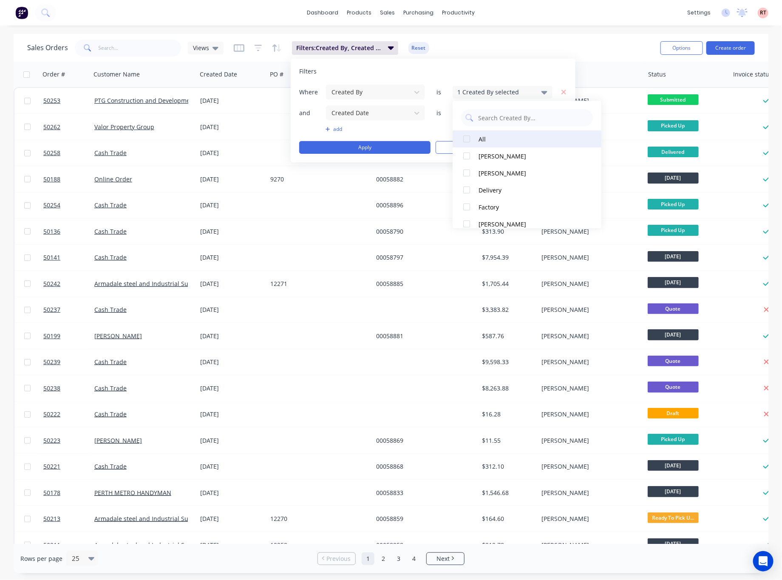
click at [465, 139] on div at bounding box center [466, 138] width 17 height 17
click at [467, 139] on div at bounding box center [466, 138] width 17 height 17
click at [466, 171] on div at bounding box center [466, 172] width 17 height 17
click at [382, 151] on button "Apply" at bounding box center [364, 147] width 131 height 13
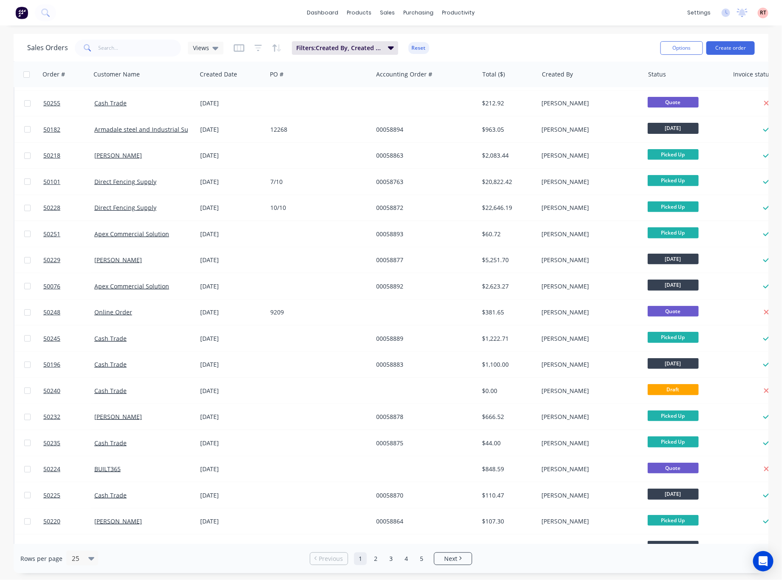
scroll to position [200, 0]
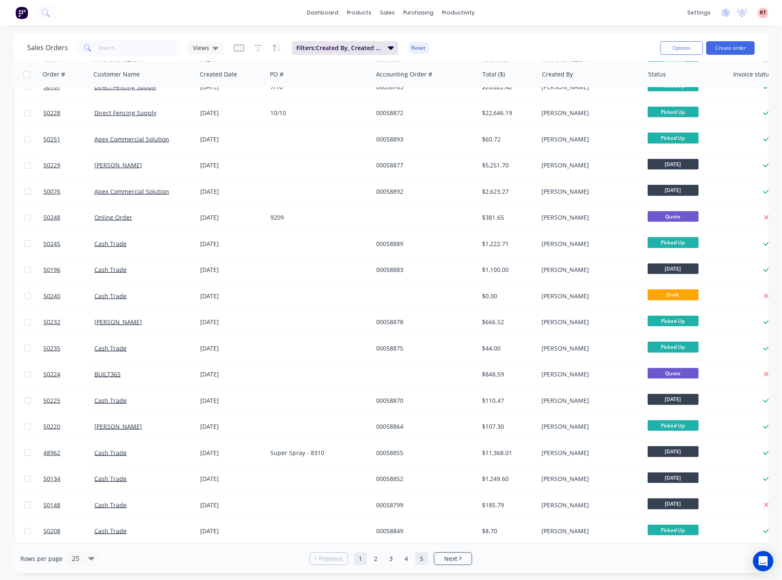
click at [421, 558] on link "5" at bounding box center [421, 558] width 13 height 13
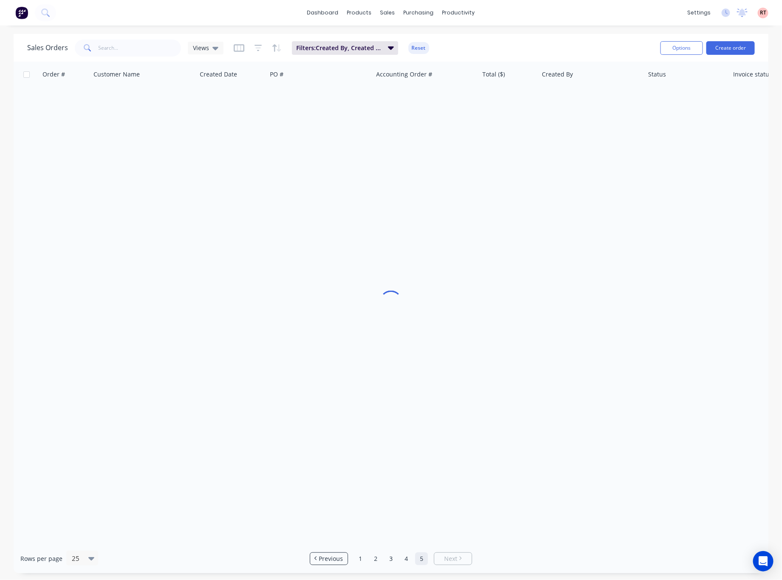
scroll to position [0, 0]
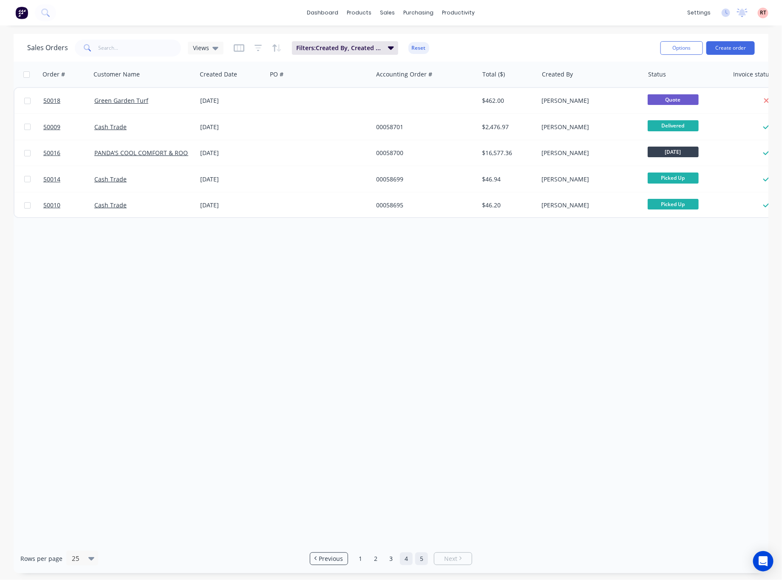
click at [410, 561] on link "4" at bounding box center [406, 558] width 13 height 13
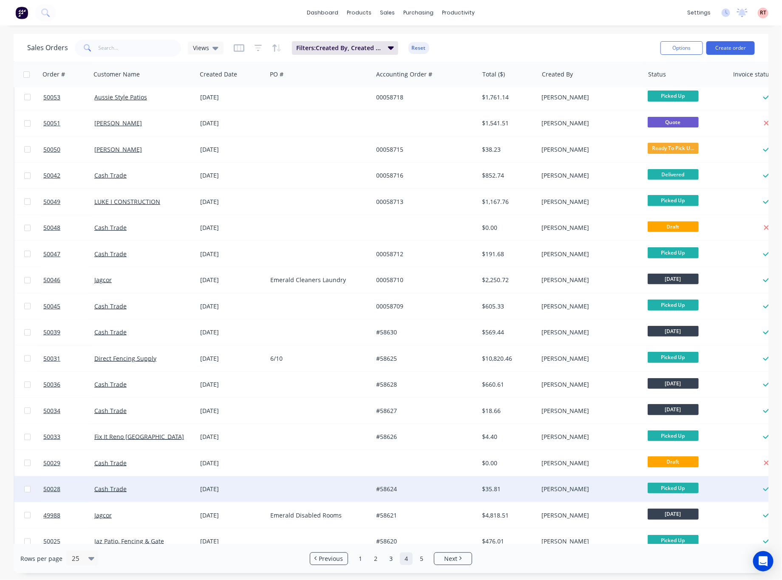
scroll to position [200, 0]
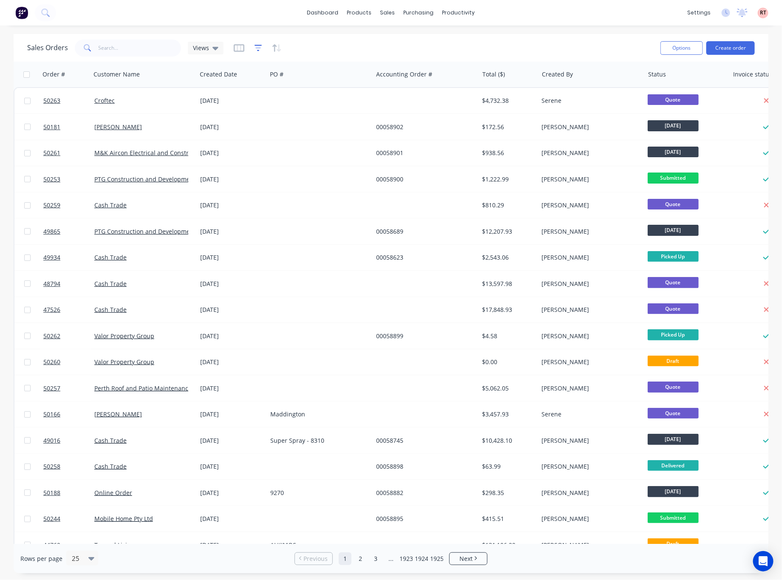
click at [256, 50] on icon "button" at bounding box center [259, 48] width 8 height 6
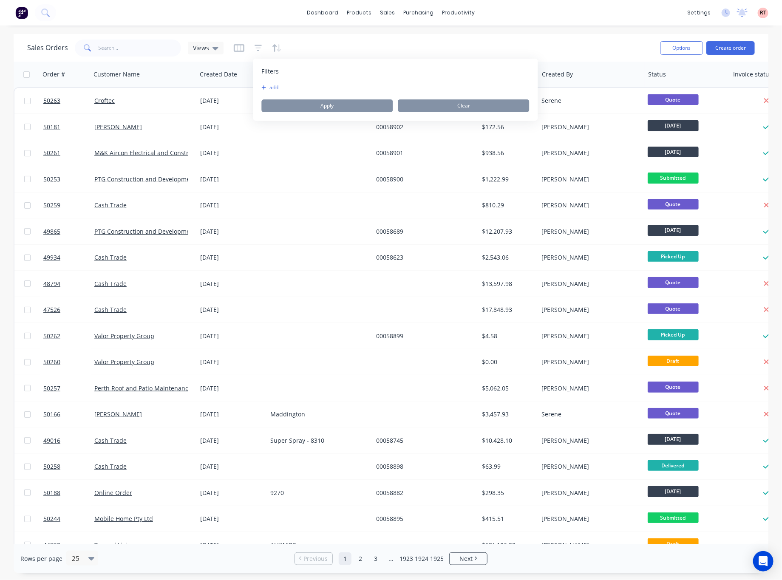
click at [274, 88] on button "add" at bounding box center [272, 87] width 21 height 7
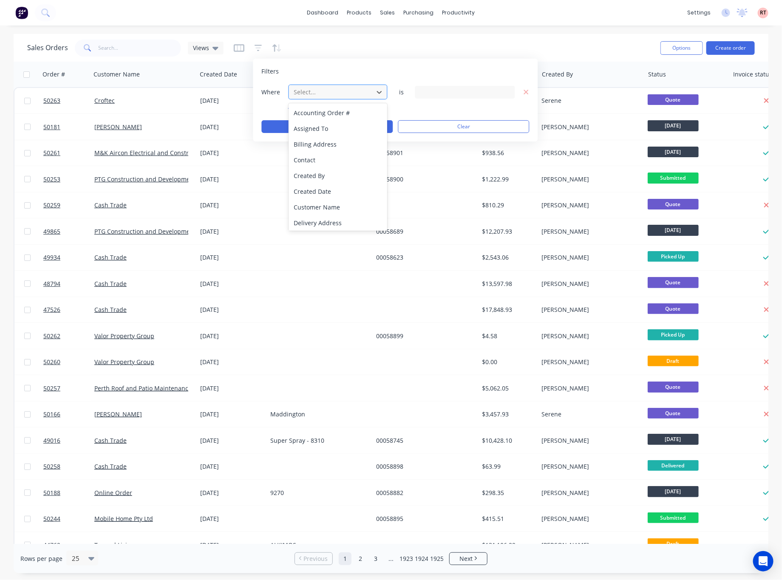
click at [354, 97] on div at bounding box center [331, 92] width 76 height 11
click at [338, 174] on div "Created By" at bounding box center [338, 176] width 99 height 16
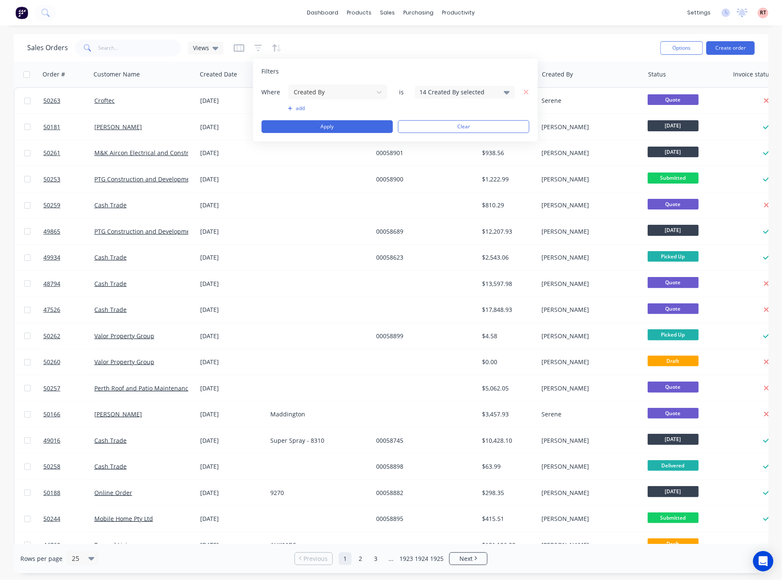
click at [454, 92] on div "14 Created By selected" at bounding box center [458, 92] width 77 height 9
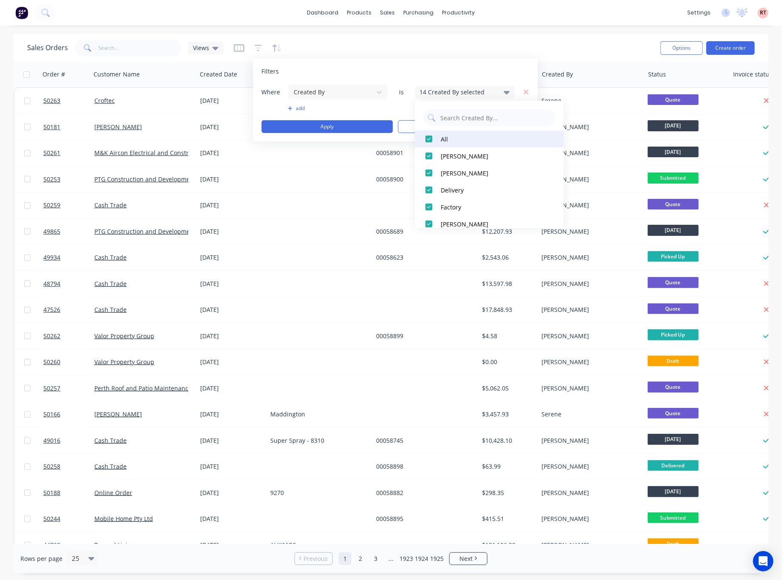
click at [431, 138] on div at bounding box center [429, 138] width 17 height 17
click at [426, 135] on div at bounding box center [429, 138] width 17 height 17
click at [432, 174] on div at bounding box center [429, 172] width 17 height 17
click at [356, 110] on button "add" at bounding box center [338, 108] width 100 height 7
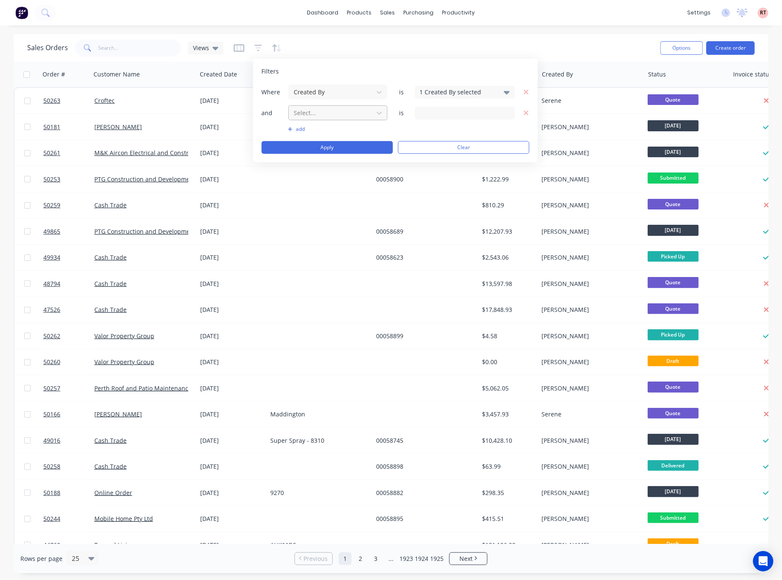
click at [353, 120] on div "Select..." at bounding box center [331, 113] width 81 height 14
click at [356, 120] on div "Select..." at bounding box center [331, 113] width 81 height 14
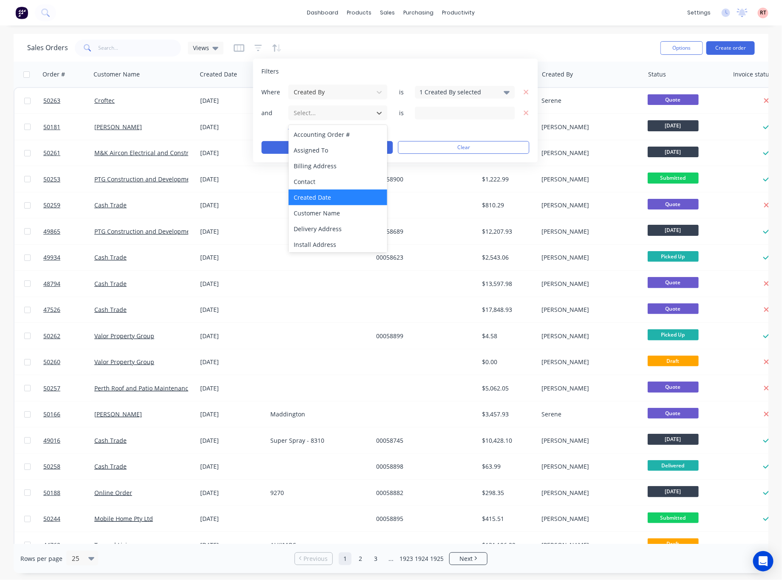
click at [345, 194] on div "Created Date" at bounding box center [338, 198] width 99 height 16
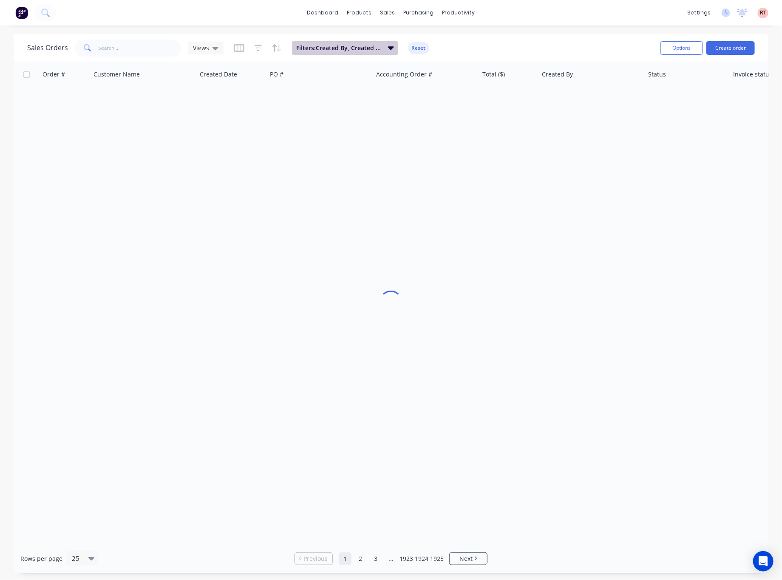
click at [368, 51] on span "Filters: Created By, Created Date" at bounding box center [339, 48] width 87 height 8
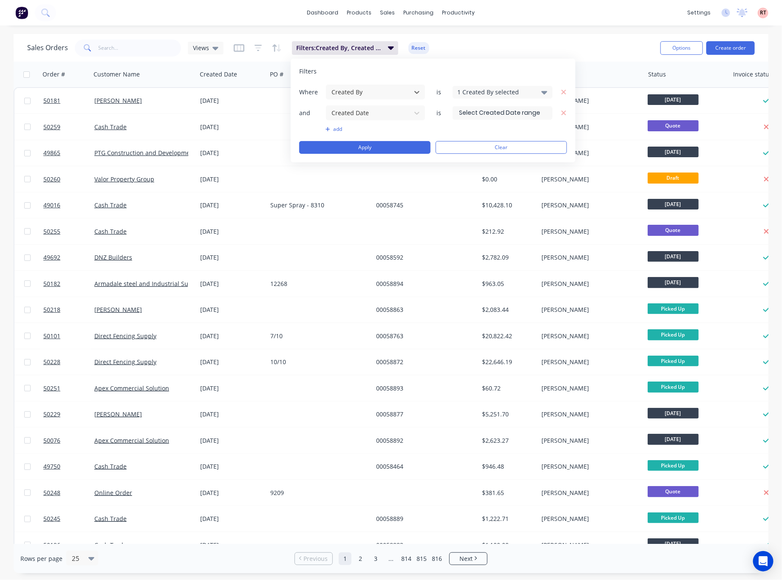
click at [495, 119] on label at bounding box center [503, 113] width 100 height 14
click at [495, 119] on input at bounding box center [502, 113] width 99 height 13
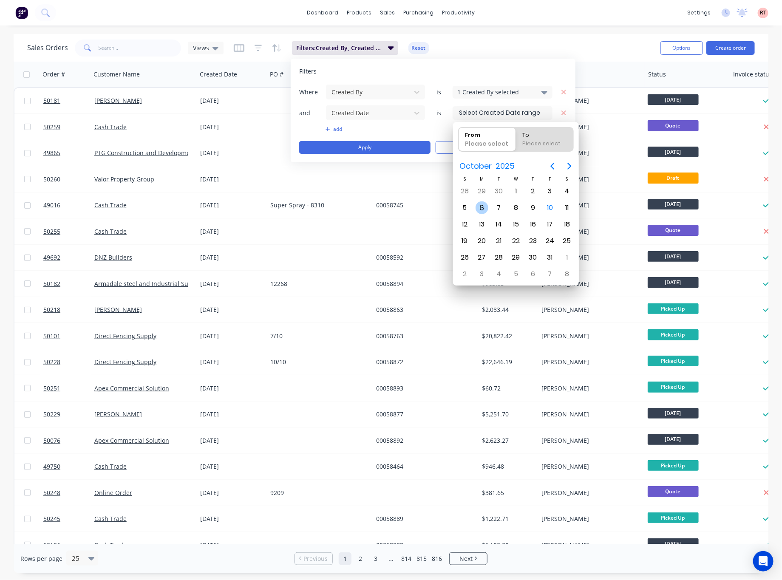
click at [476, 208] on div "6" at bounding box center [482, 207] width 13 height 13
type input "[DATE]"
radio input "false"
radio input "true"
click at [466, 224] on div "12" at bounding box center [465, 224] width 13 height 13
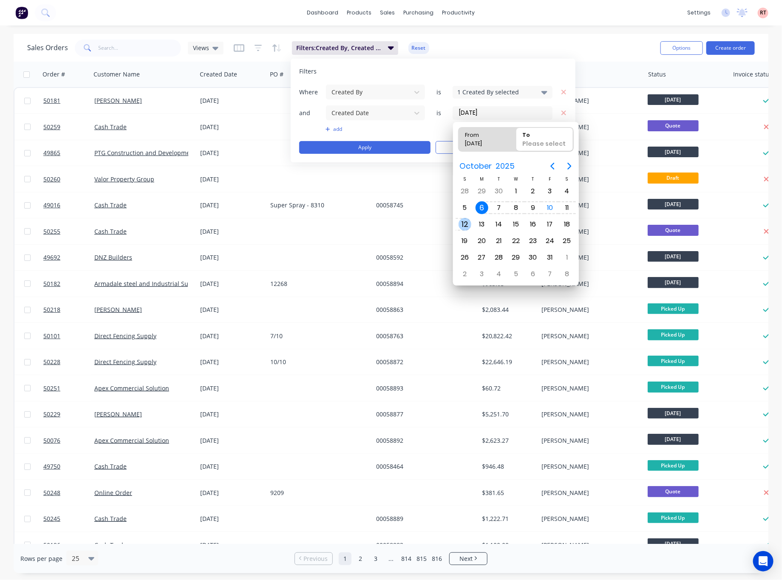
type input "[DATE] - [DATE]"
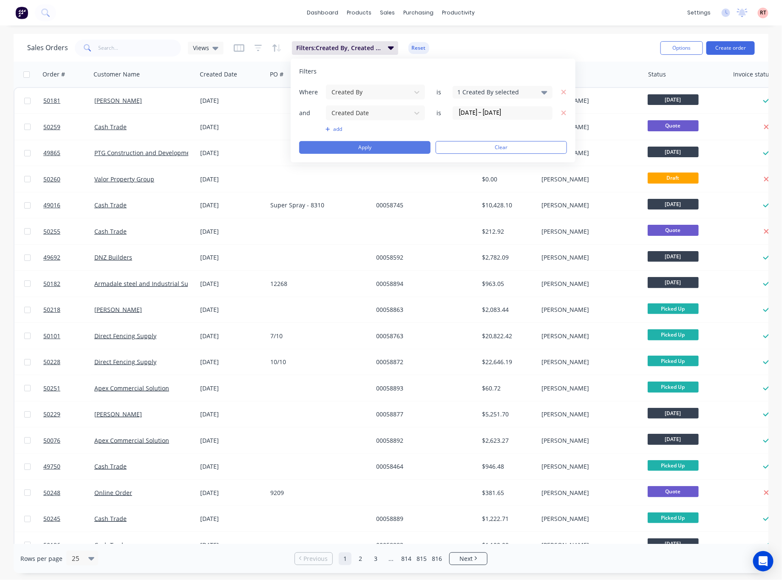
click at [393, 150] on button "Apply" at bounding box center [364, 147] width 131 height 13
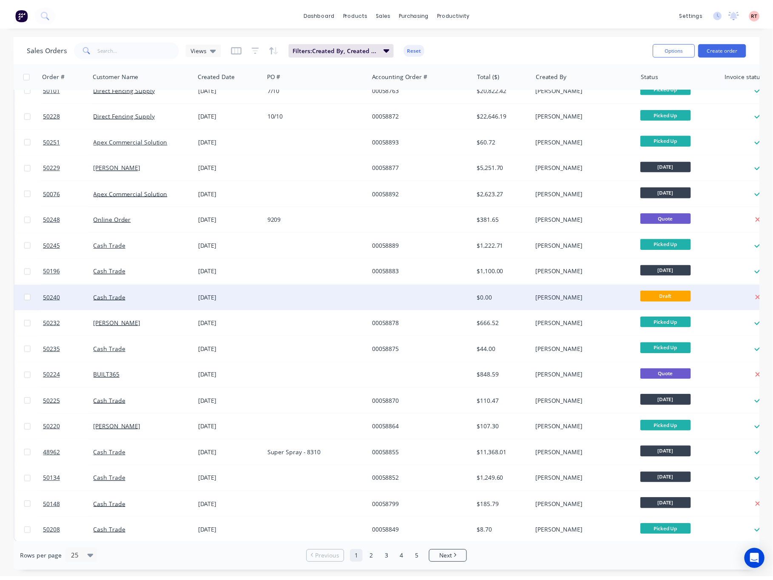
scroll to position [200, 0]
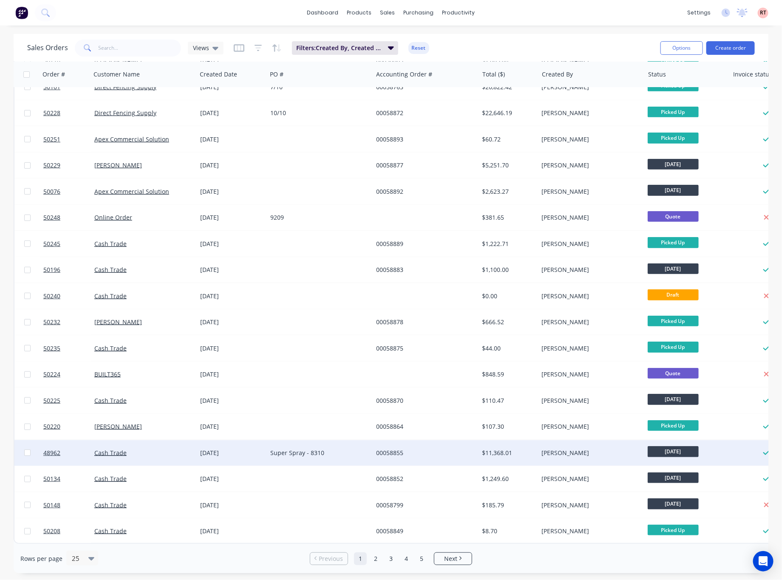
click at [453, 449] on div "00058855" at bounding box center [423, 453] width 94 height 8
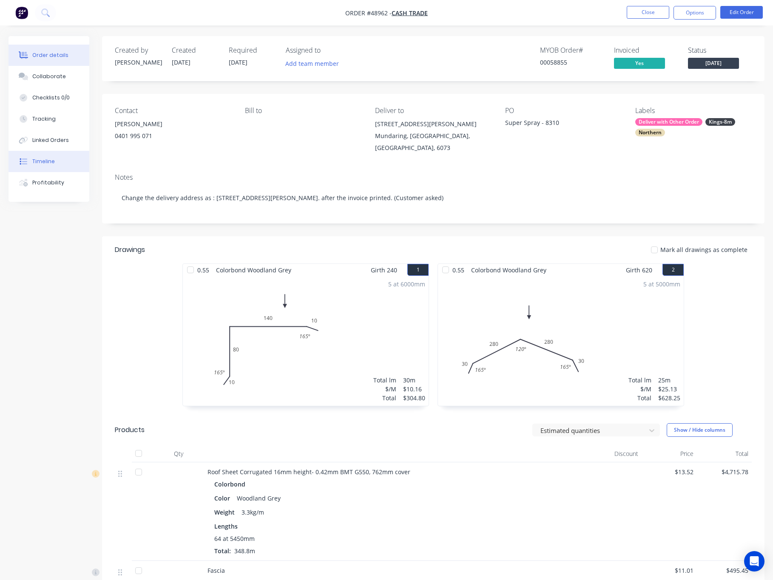
click at [53, 156] on button "Timeline" at bounding box center [48, 161] width 81 height 21
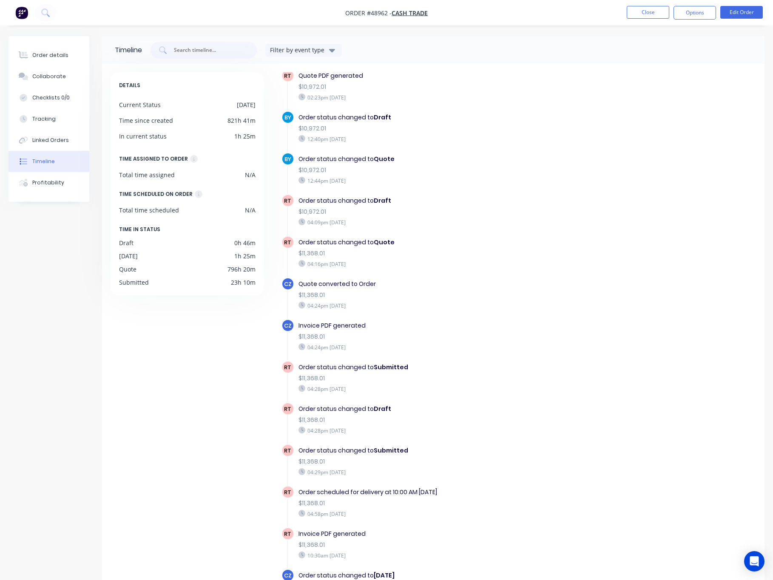
scroll to position [665, 0]
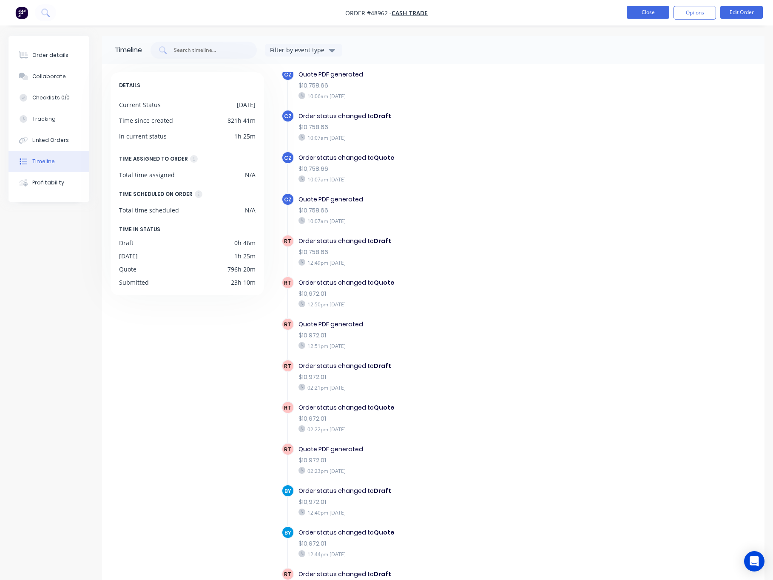
click at [649, 13] on button "Close" at bounding box center [647, 12] width 42 height 13
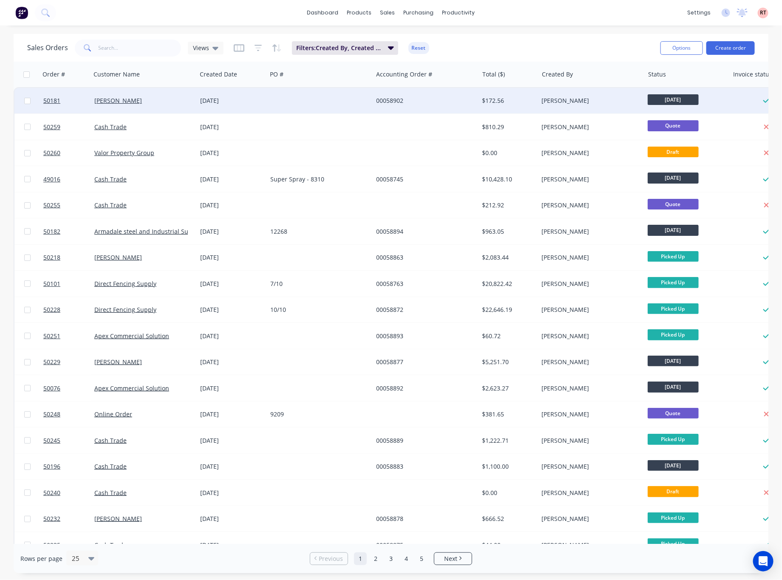
click at [444, 106] on div "00058902" at bounding box center [426, 100] width 106 height 25
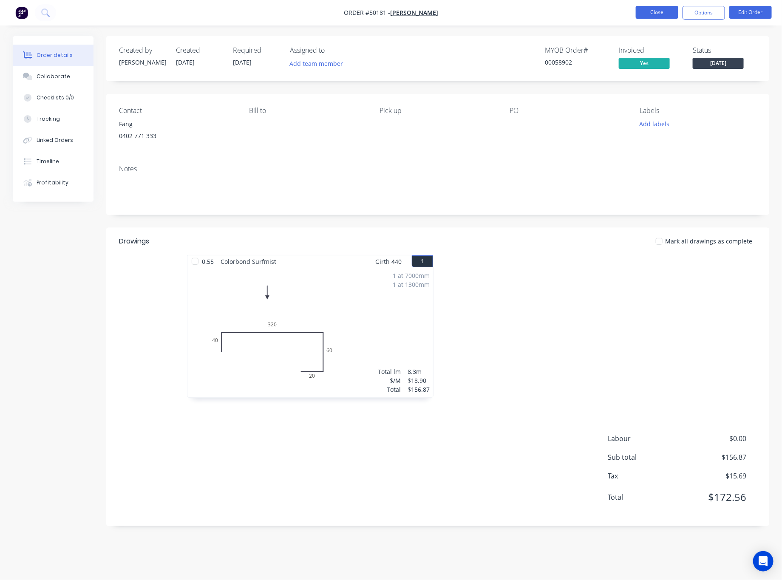
click at [644, 7] on button "Close" at bounding box center [657, 12] width 42 height 13
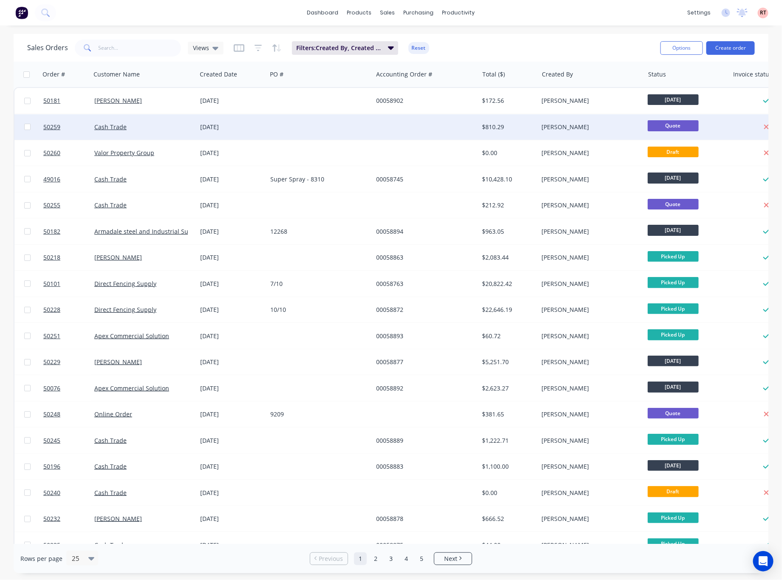
click at [409, 124] on div at bounding box center [426, 126] width 106 height 25
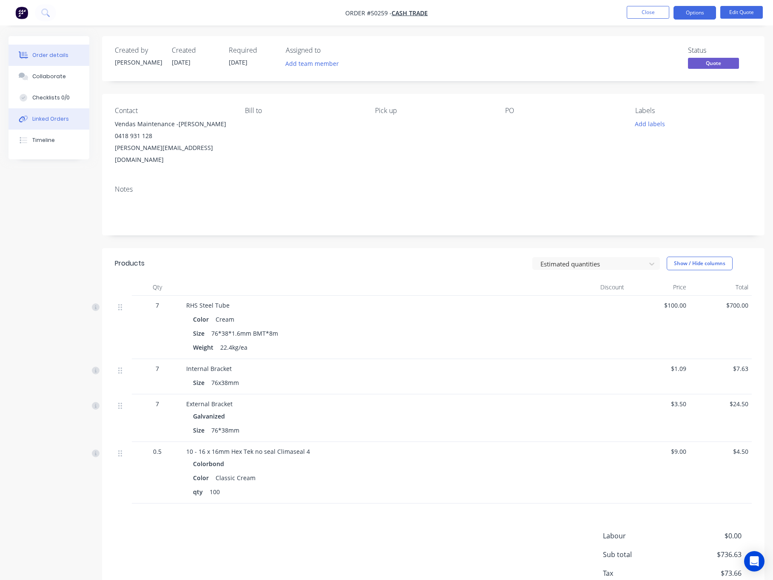
click at [60, 113] on button "Linked Orders" at bounding box center [48, 118] width 81 height 21
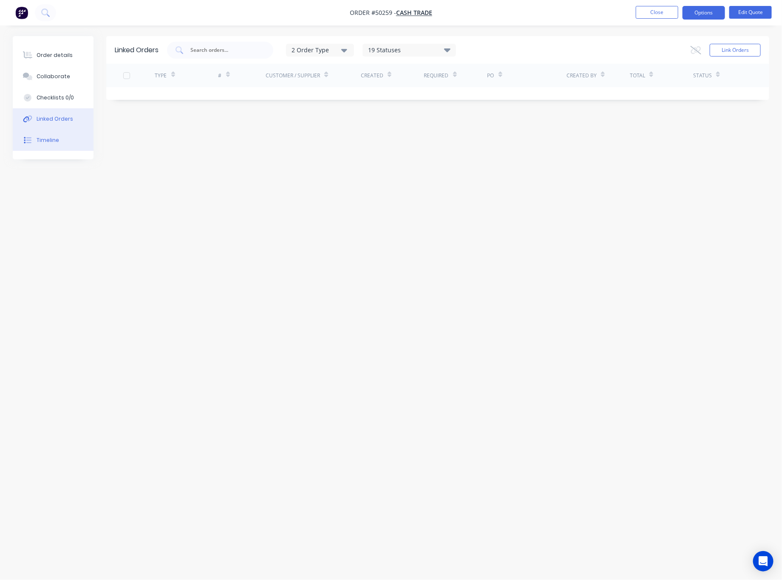
click at [69, 144] on button "Timeline" at bounding box center [53, 140] width 81 height 21
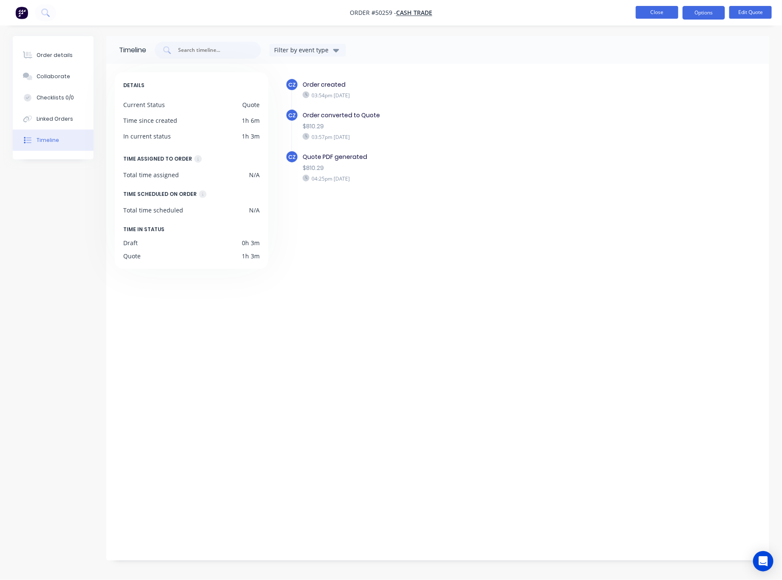
click at [655, 17] on button "Close" at bounding box center [657, 12] width 42 height 13
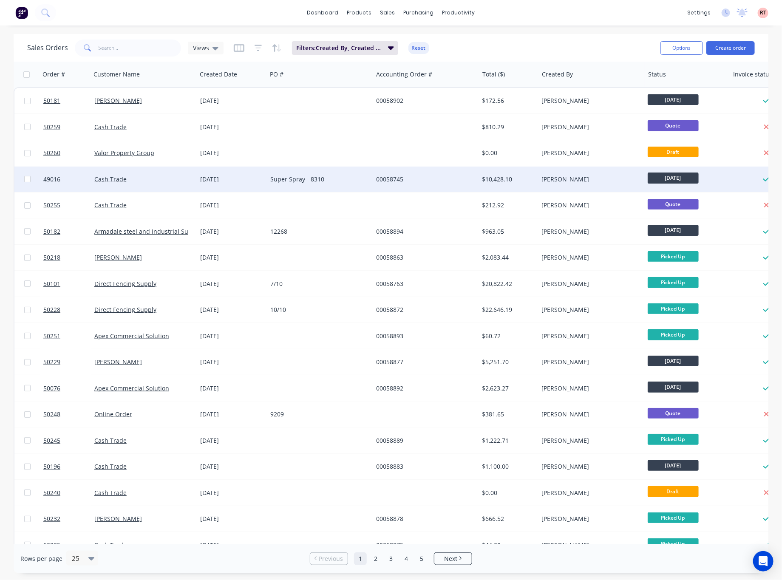
click at [405, 184] on div "00058745" at bounding box center [426, 179] width 106 height 25
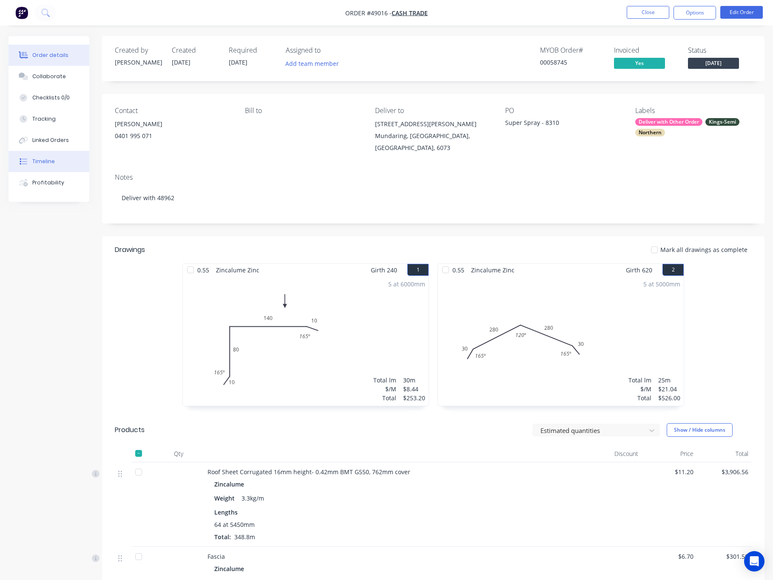
click at [34, 157] on button "Timeline" at bounding box center [48, 161] width 81 height 21
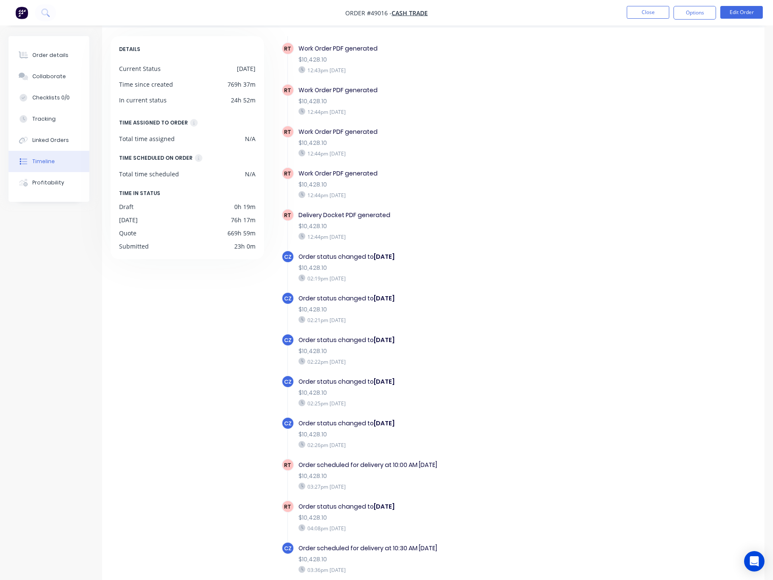
scroll to position [56, 0]
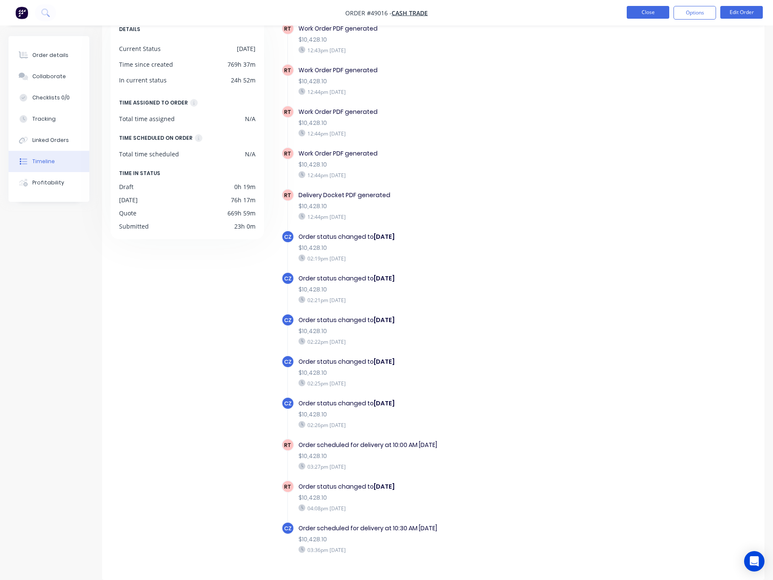
click at [648, 10] on button "Close" at bounding box center [647, 12] width 42 height 13
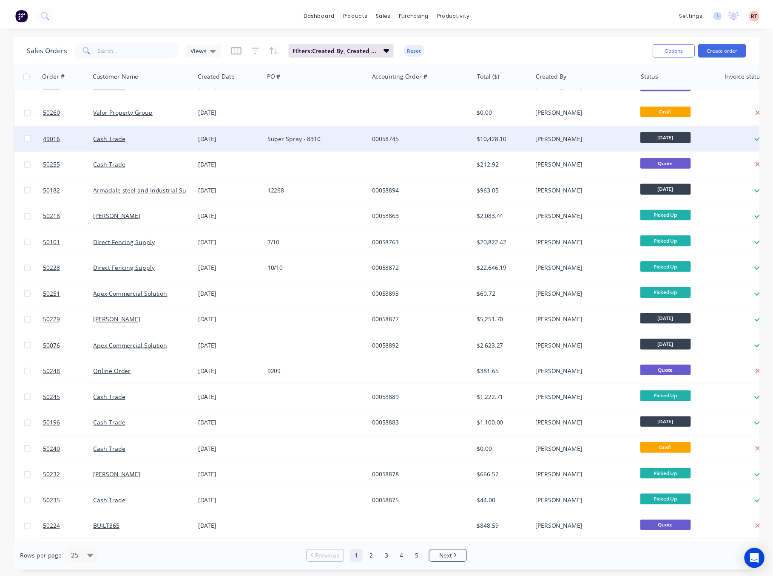
scroll to position [64, 0]
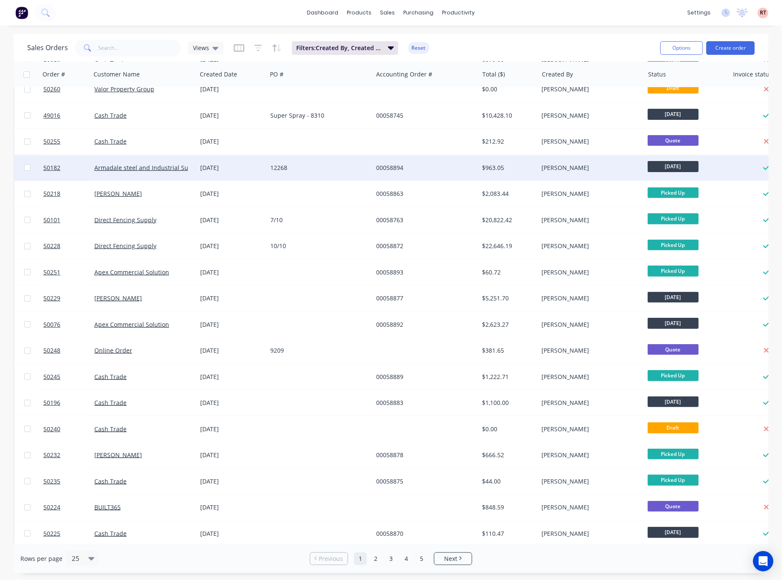
click at [419, 170] on div "00058894" at bounding box center [423, 168] width 94 height 8
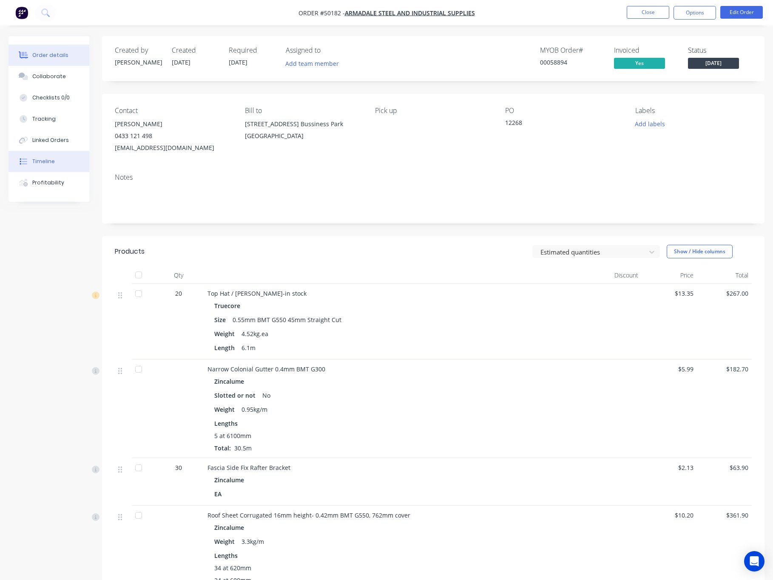
click at [57, 159] on button "Timeline" at bounding box center [48, 161] width 81 height 21
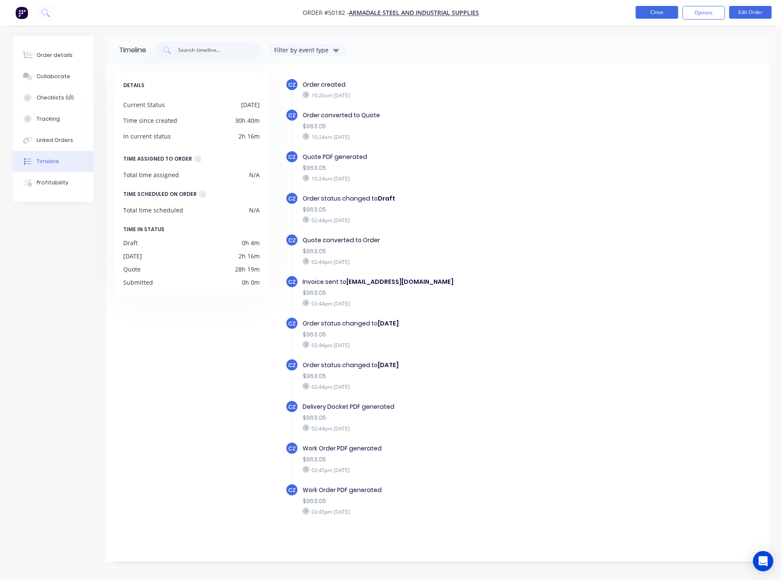
click at [648, 13] on button "Close" at bounding box center [657, 12] width 42 height 13
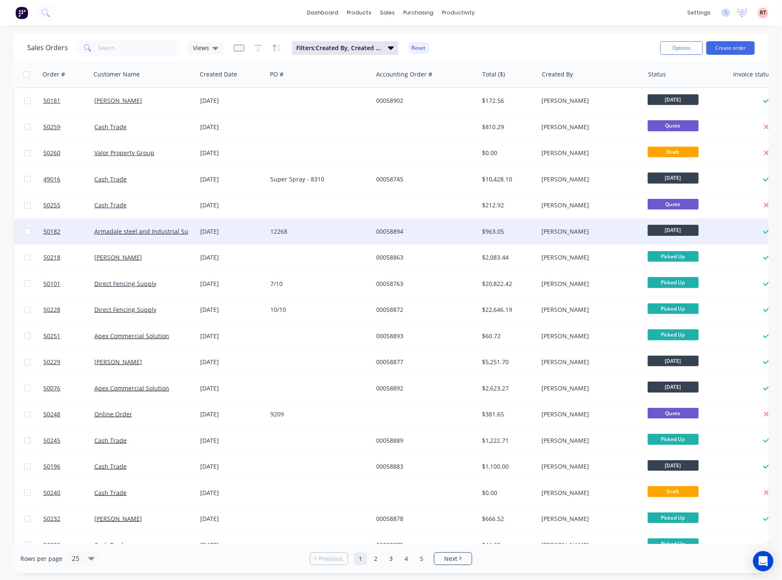
click at [333, 236] on div "12268" at bounding box center [320, 231] width 106 height 25
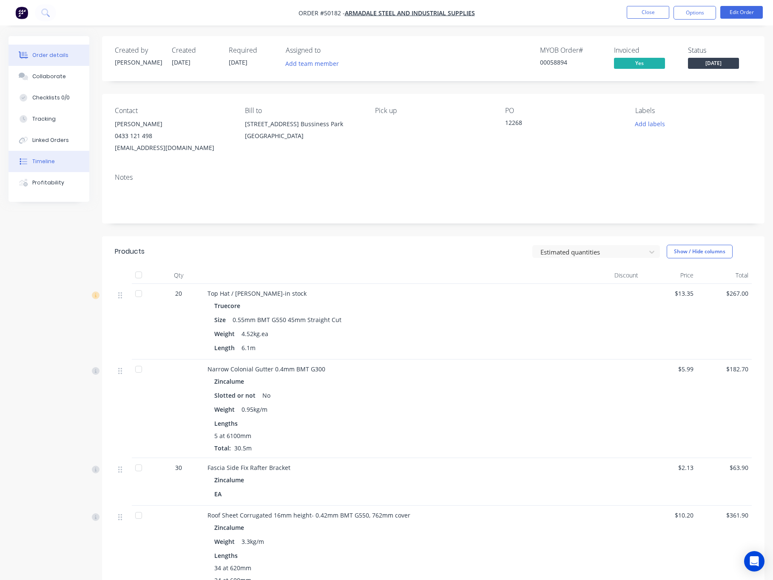
click at [75, 159] on button "Timeline" at bounding box center [48, 161] width 81 height 21
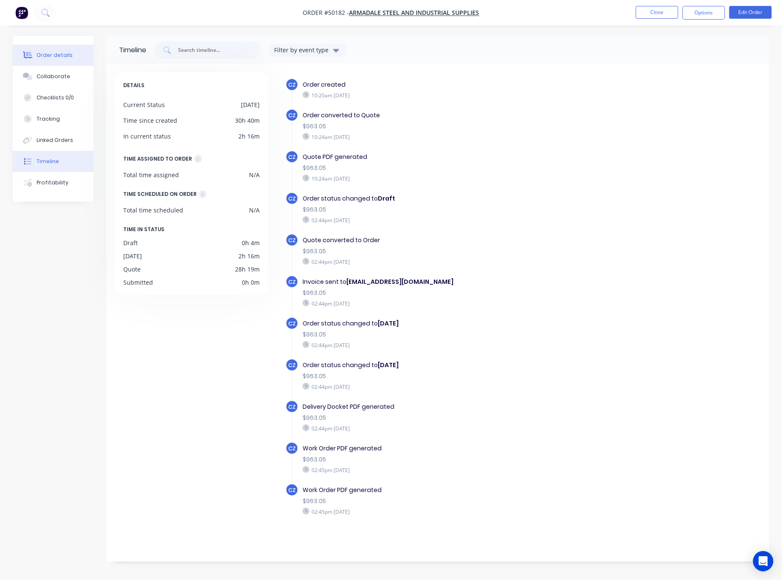
click at [62, 54] on div "Order details" at bounding box center [55, 55] width 36 height 8
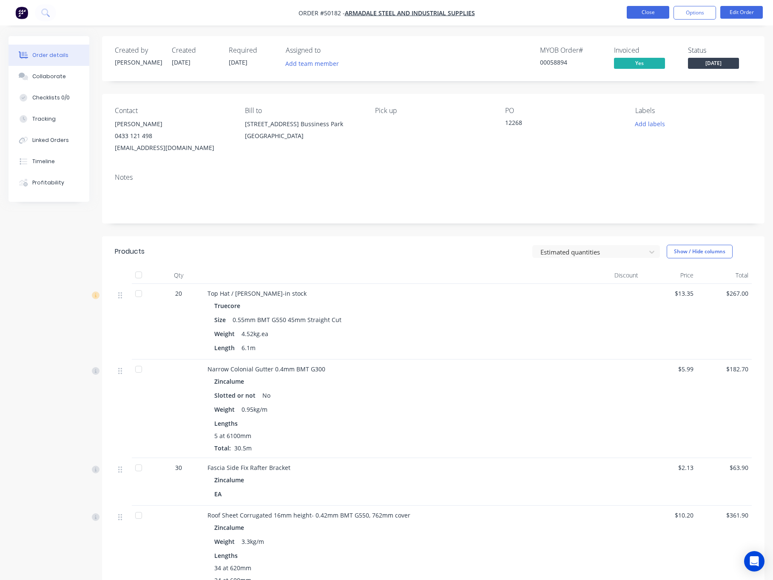
click at [631, 10] on button "Close" at bounding box center [647, 12] width 42 height 13
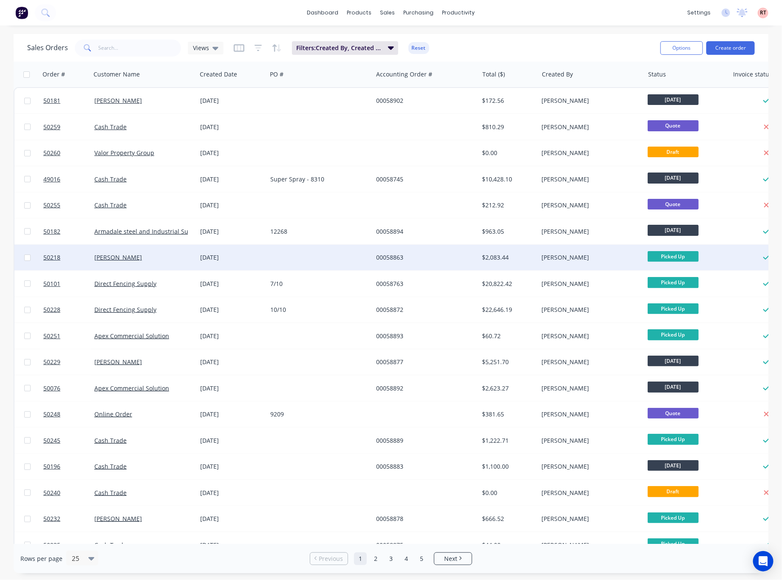
click at [152, 262] on div "[PERSON_NAME]" at bounding box center [144, 257] width 106 height 25
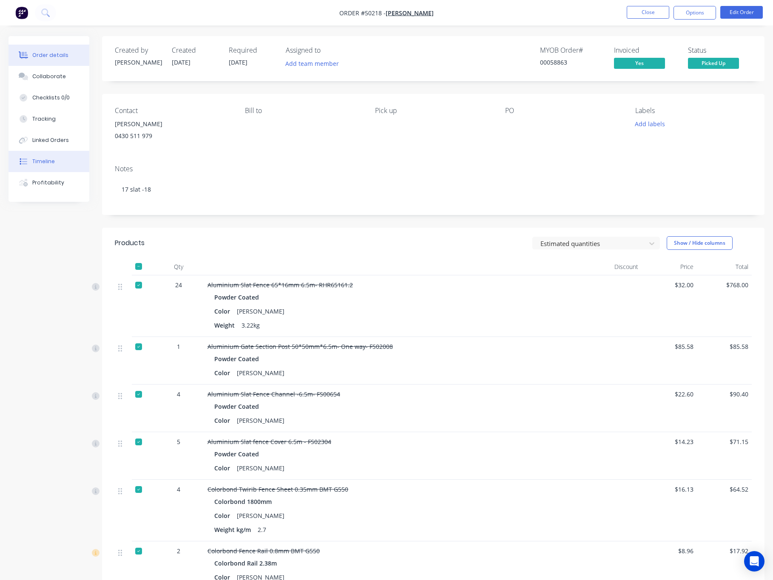
click at [62, 161] on button "Timeline" at bounding box center [48, 161] width 81 height 21
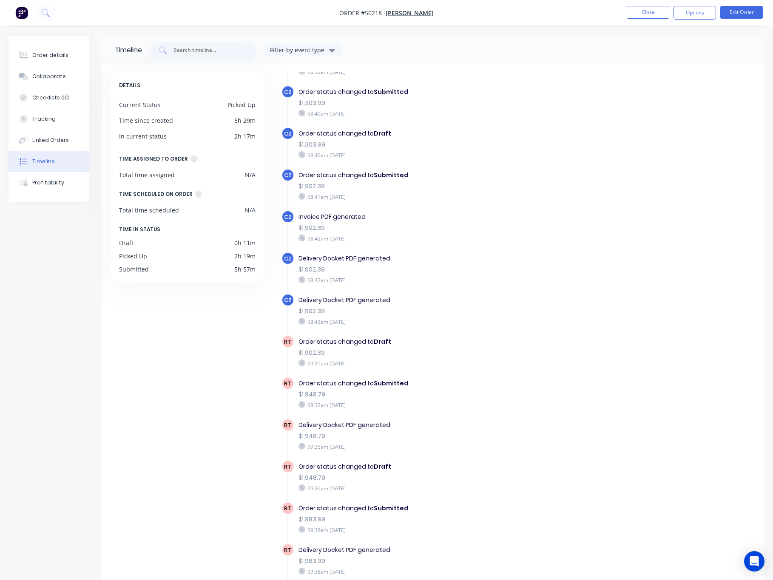
scroll to position [6, 0]
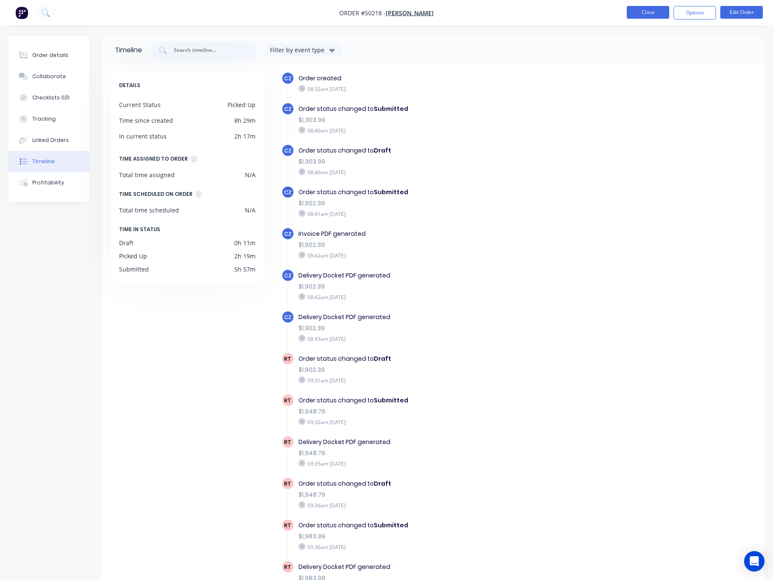
click at [635, 12] on button "Close" at bounding box center [647, 12] width 42 height 13
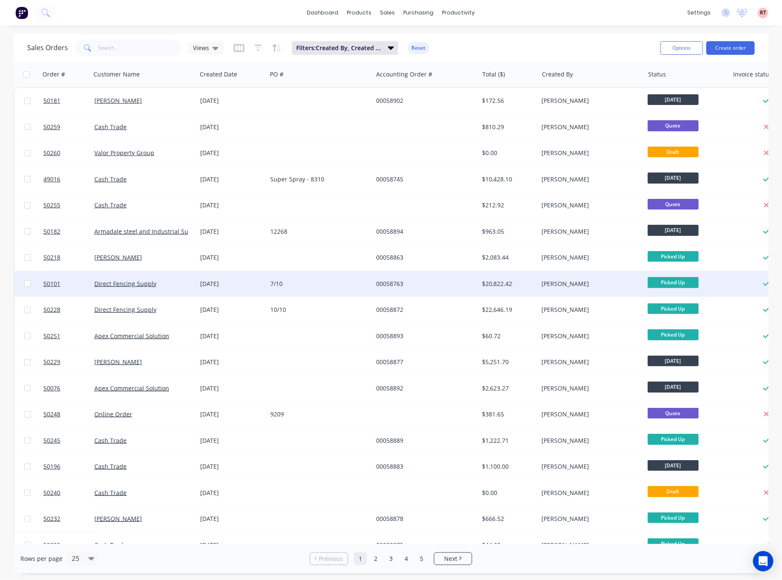
click at [176, 280] on div "Direct Fencing Supply" at bounding box center [141, 284] width 94 height 8
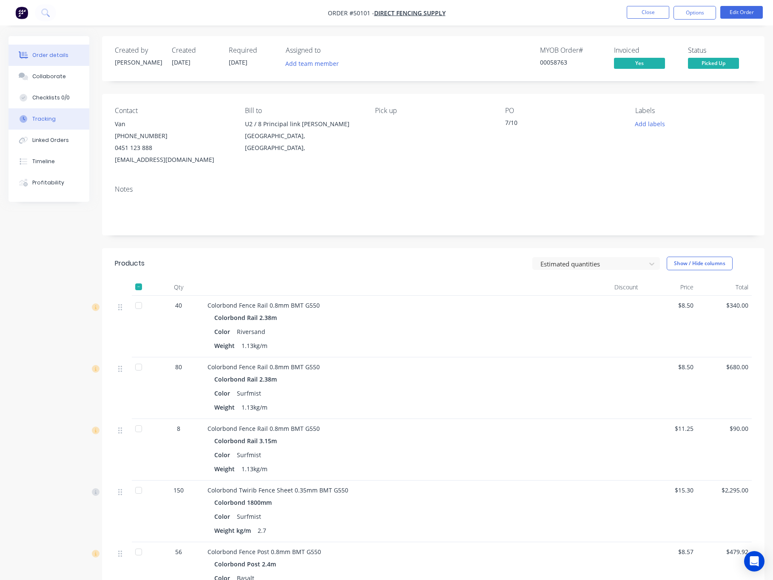
click at [48, 119] on div "Tracking" at bounding box center [43, 119] width 23 height 8
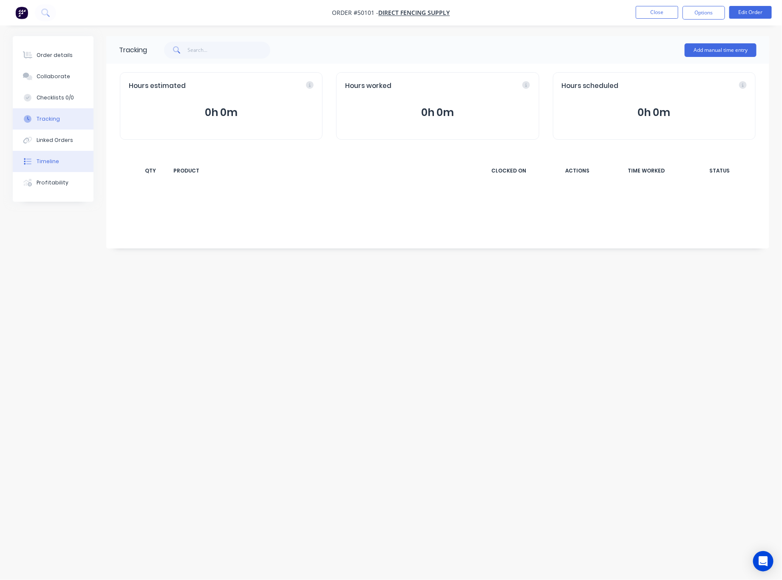
click at [63, 156] on button "Timeline" at bounding box center [53, 161] width 81 height 21
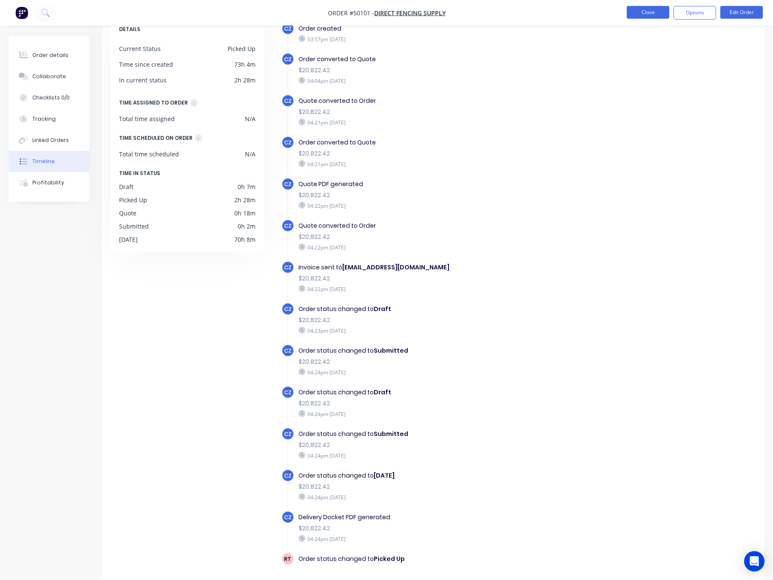
click at [651, 10] on button "Close" at bounding box center [647, 12] width 42 height 13
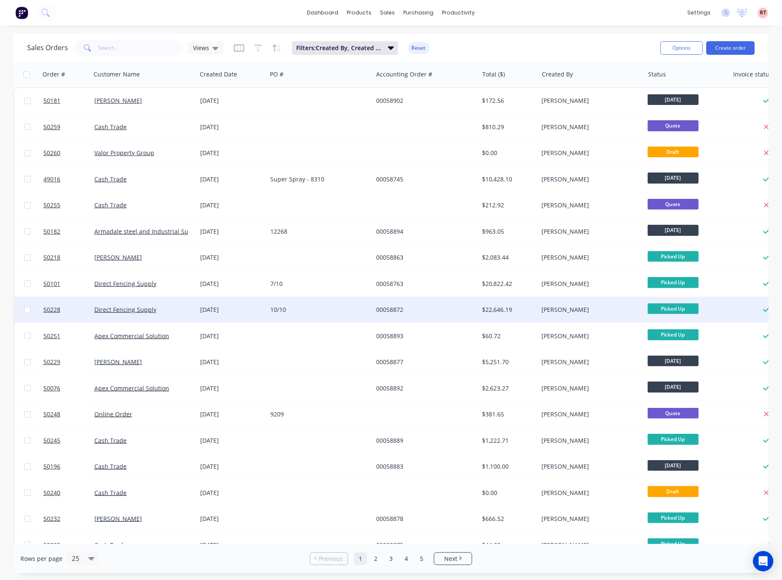
click at [245, 312] on div "[DATE]" at bounding box center [231, 310] width 63 height 8
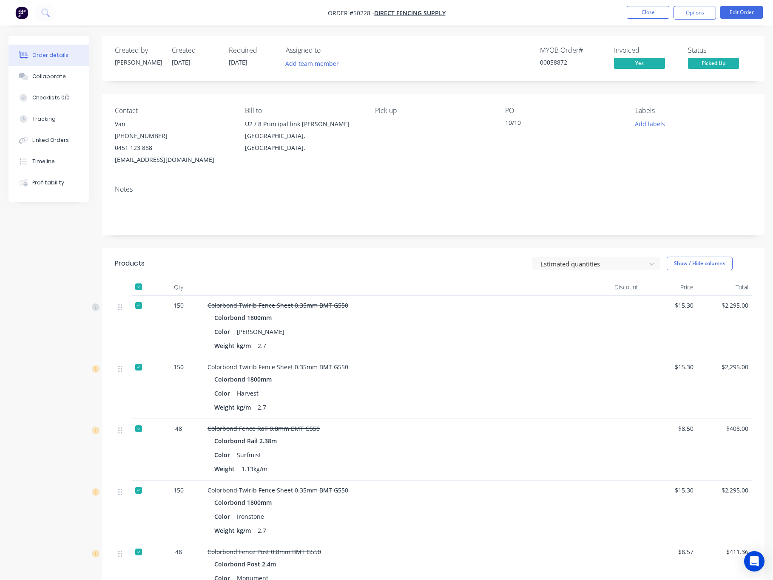
scroll to position [446, 0]
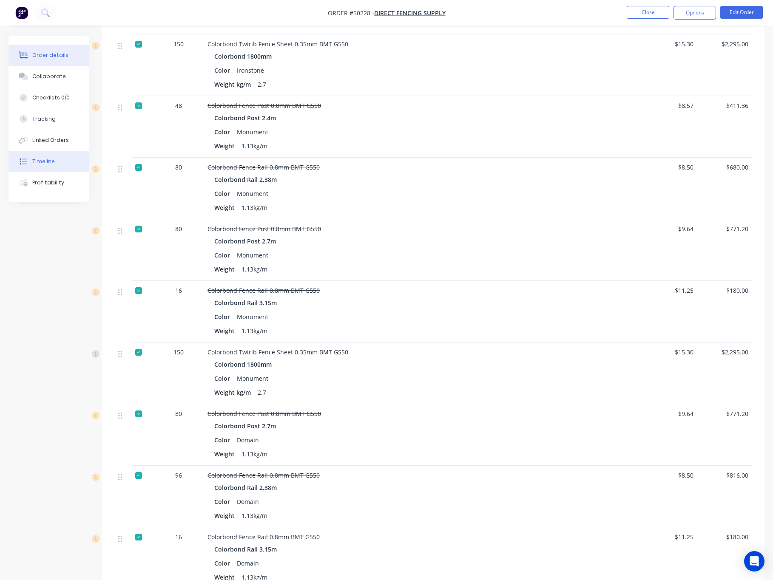
click at [57, 164] on button "Timeline" at bounding box center [48, 161] width 81 height 21
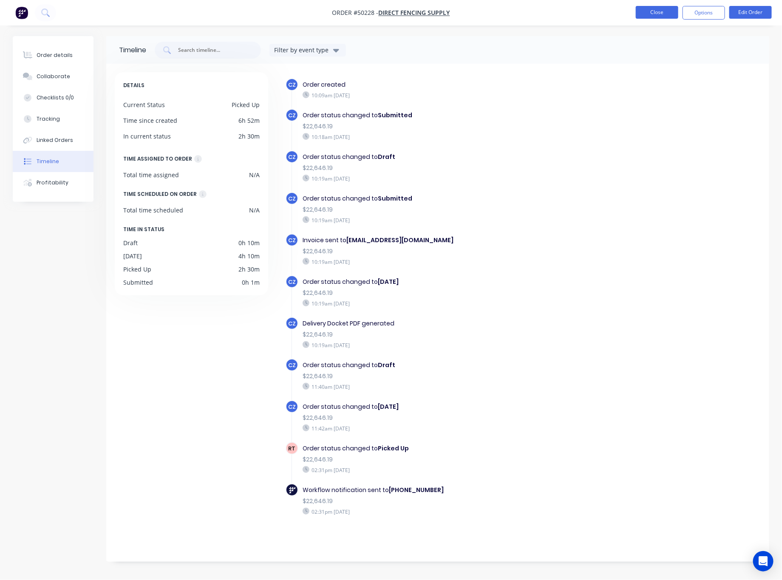
click at [658, 9] on button "Close" at bounding box center [657, 12] width 42 height 13
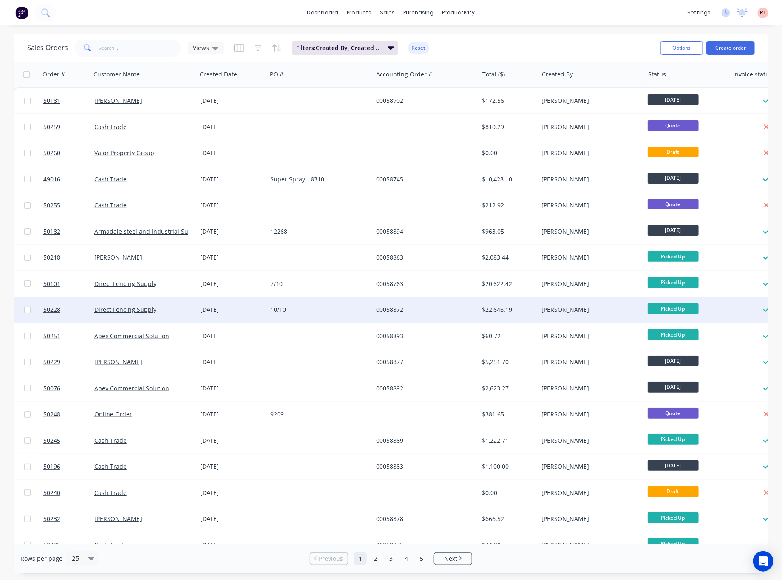
click at [327, 312] on div "10/10" at bounding box center [317, 310] width 94 height 8
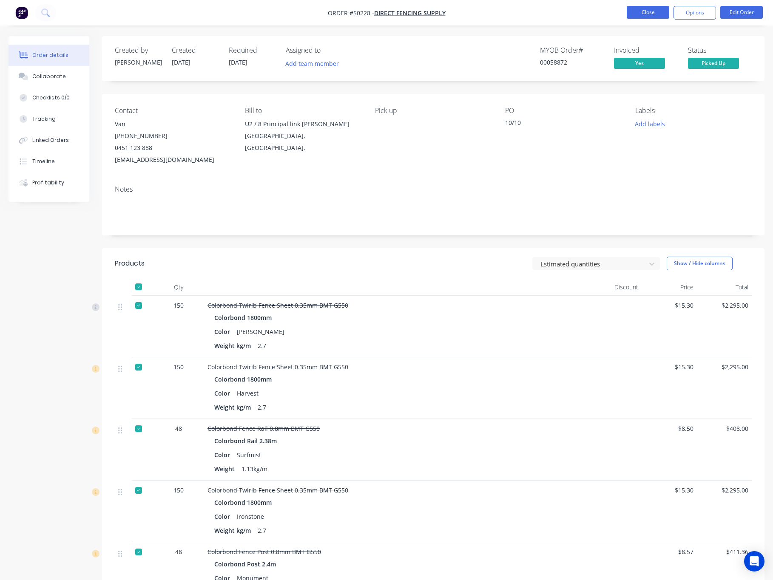
click at [654, 13] on button "Close" at bounding box center [647, 12] width 42 height 13
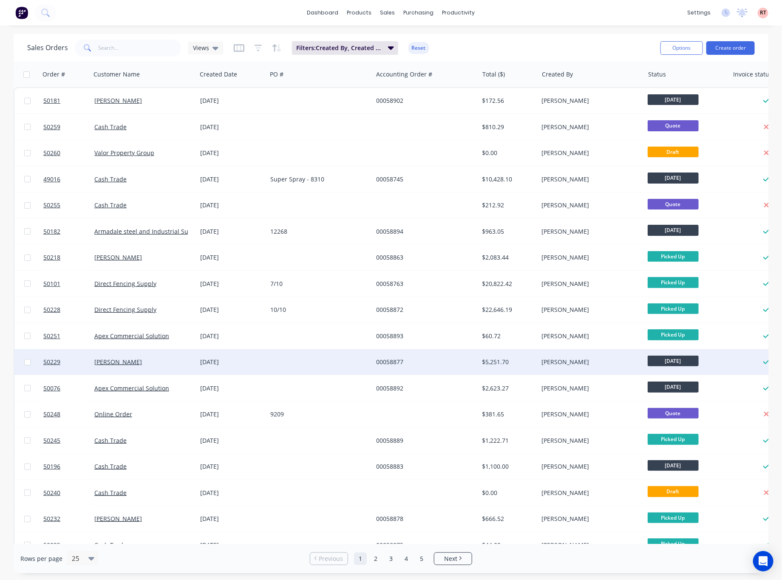
click at [288, 364] on div at bounding box center [320, 361] width 106 height 25
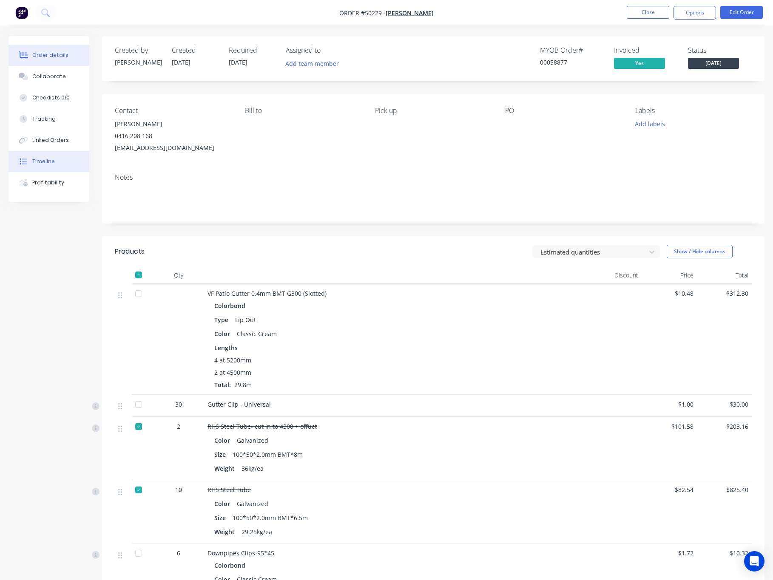
click at [47, 153] on button "Timeline" at bounding box center [48, 161] width 81 height 21
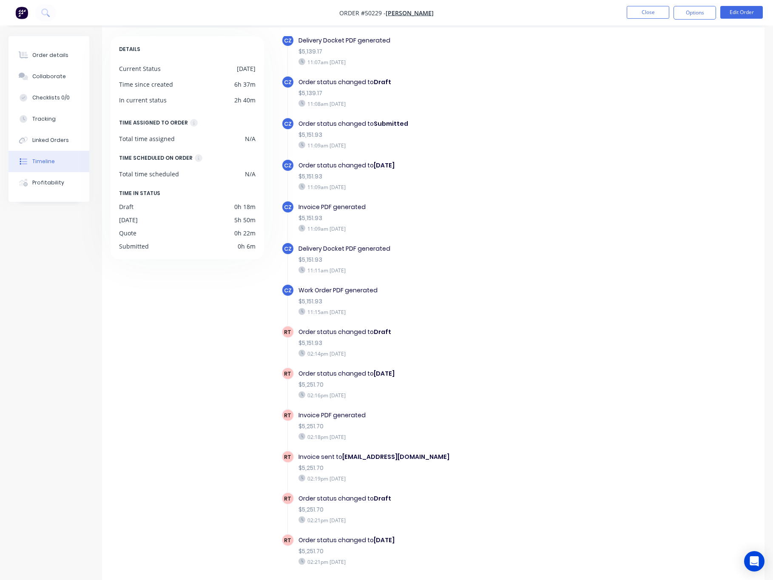
scroll to position [56, 0]
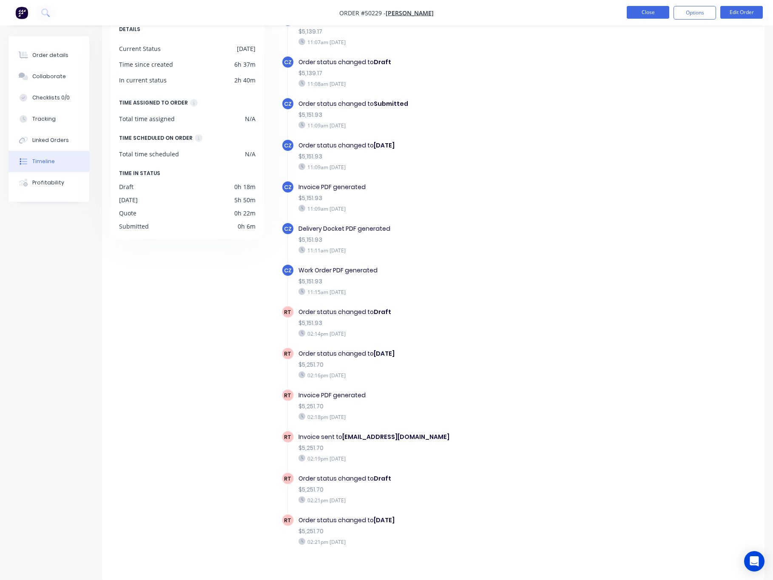
click at [649, 14] on button "Close" at bounding box center [647, 12] width 42 height 13
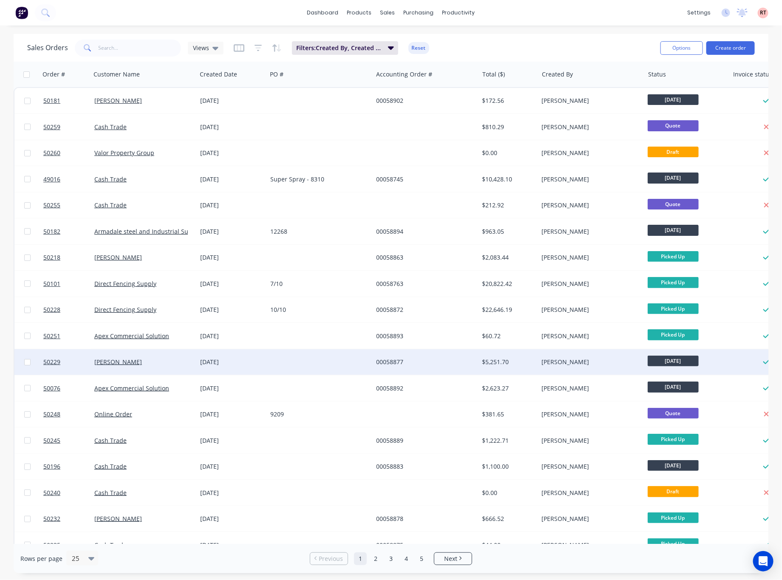
click at [181, 365] on div "[PERSON_NAME]" at bounding box center [141, 362] width 94 height 8
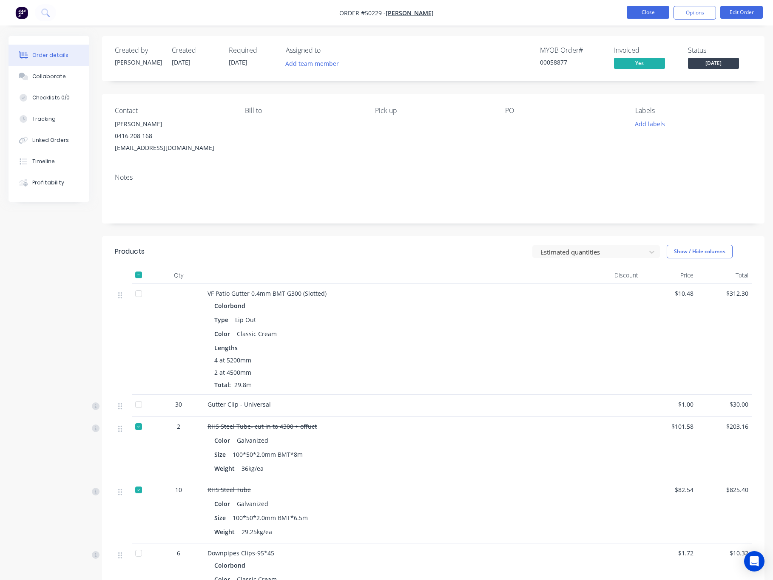
click at [644, 14] on button "Close" at bounding box center [647, 12] width 42 height 13
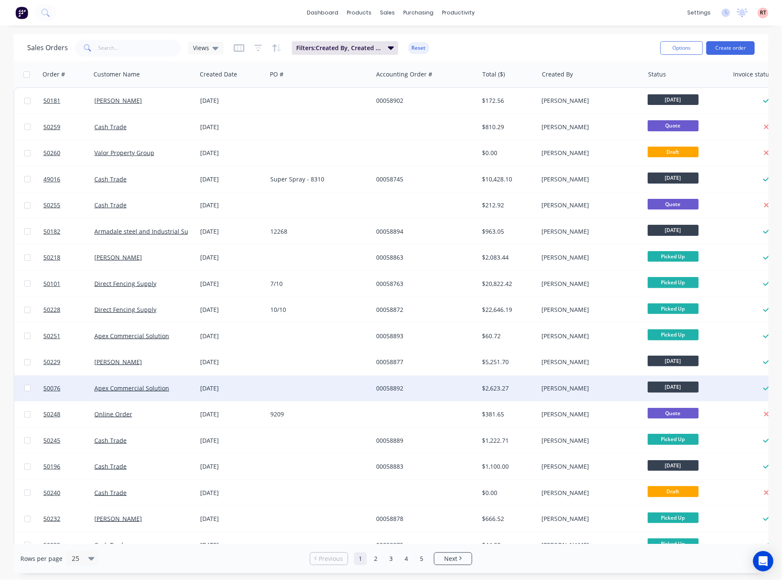
click at [299, 393] on div at bounding box center [320, 388] width 106 height 25
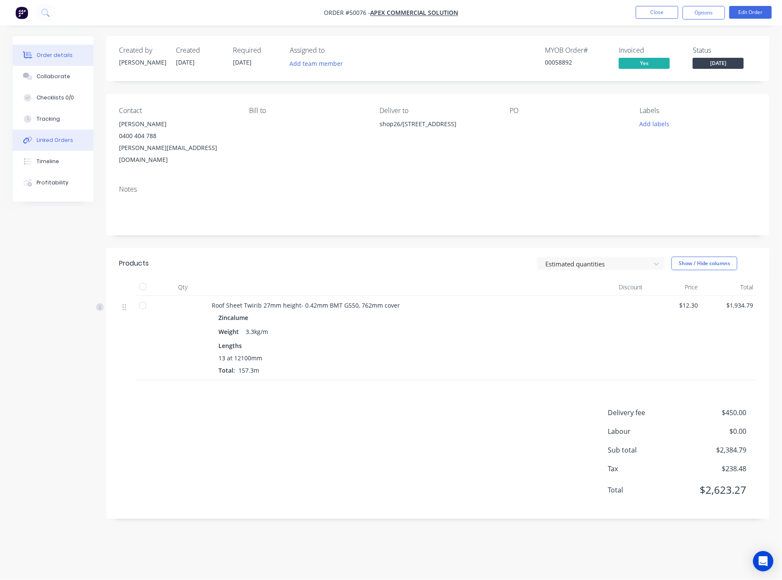
click at [60, 138] on div "Linked Orders" at bounding box center [55, 140] width 37 height 8
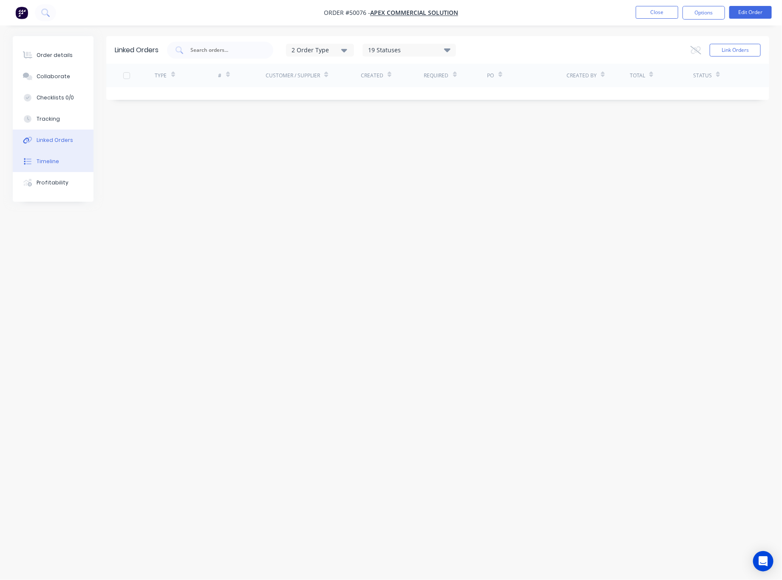
click at [64, 162] on button "Timeline" at bounding box center [53, 161] width 81 height 21
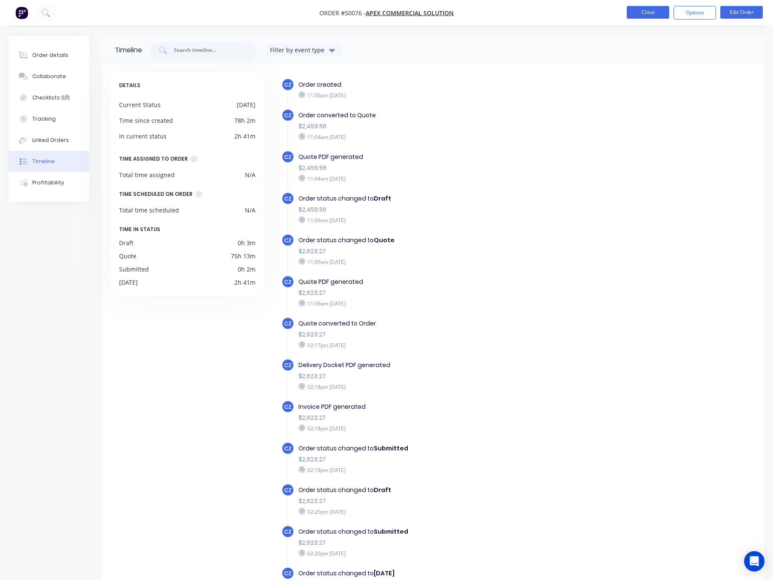
click at [648, 14] on button "Close" at bounding box center [647, 12] width 42 height 13
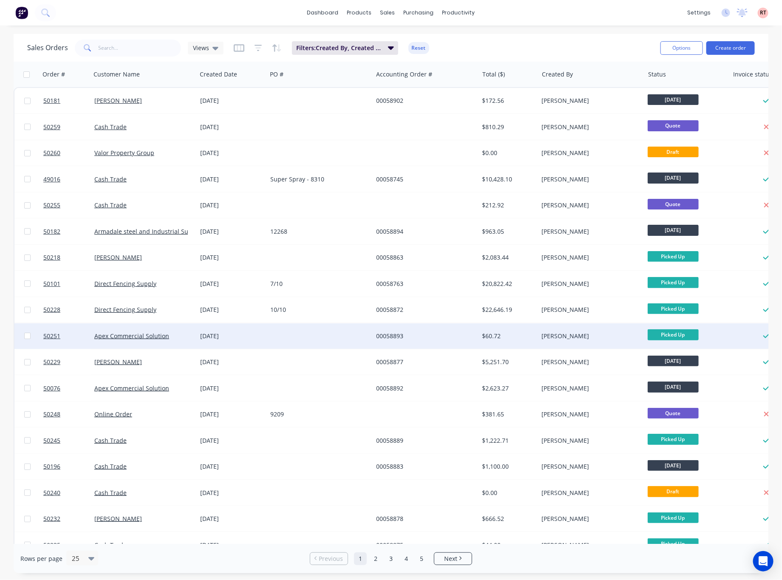
click at [178, 338] on div "Apex Commercial Solution" at bounding box center [141, 336] width 94 height 8
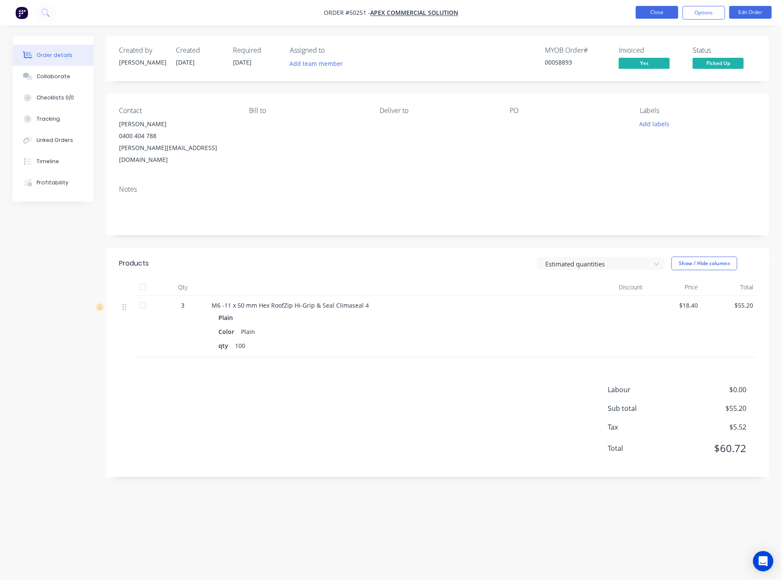
click at [650, 11] on button "Close" at bounding box center [657, 12] width 42 height 13
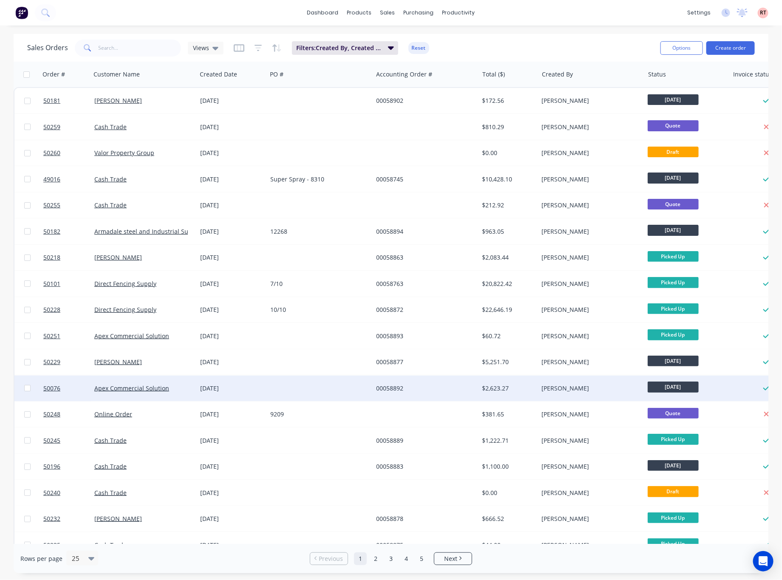
click at [178, 392] on div "Apex Commercial Solution" at bounding box center [141, 388] width 94 height 8
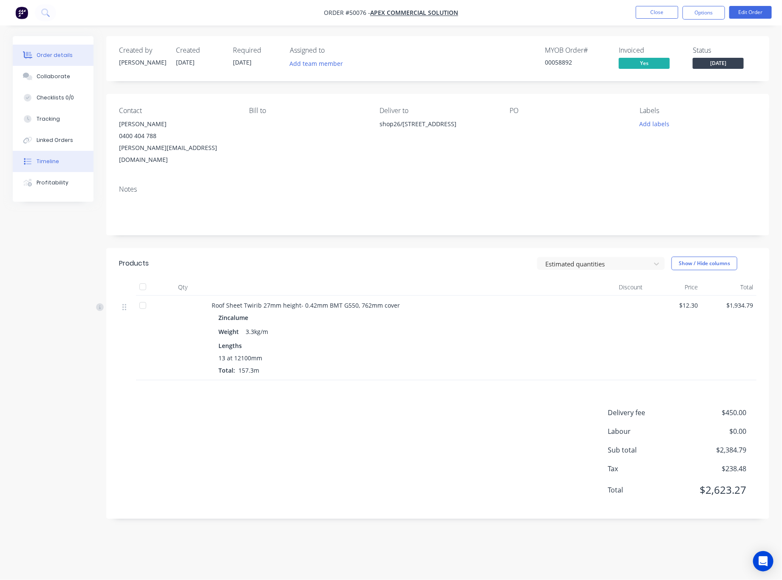
click at [80, 164] on button "Timeline" at bounding box center [53, 161] width 81 height 21
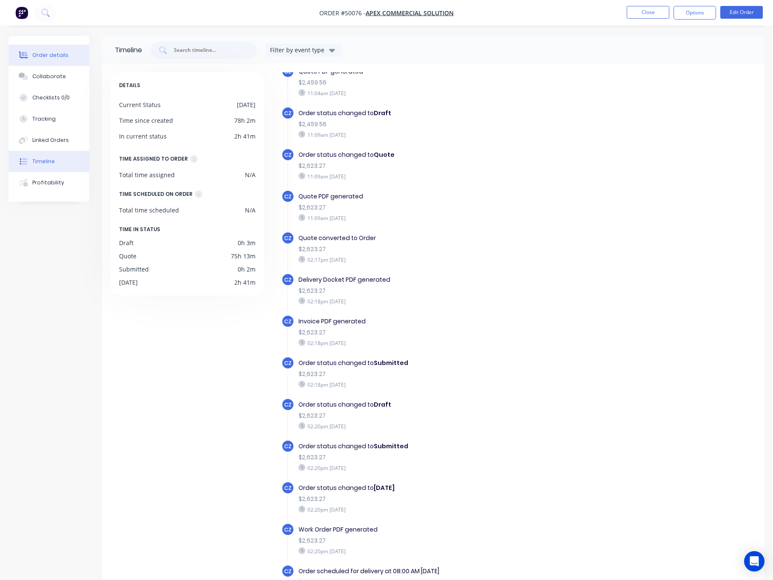
click at [51, 61] on button "Order details" at bounding box center [48, 55] width 81 height 21
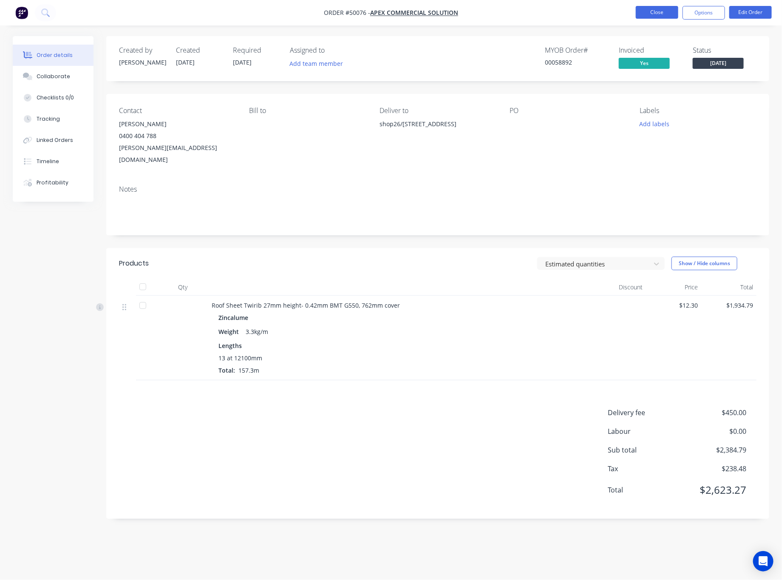
click at [653, 10] on button "Close" at bounding box center [657, 12] width 42 height 13
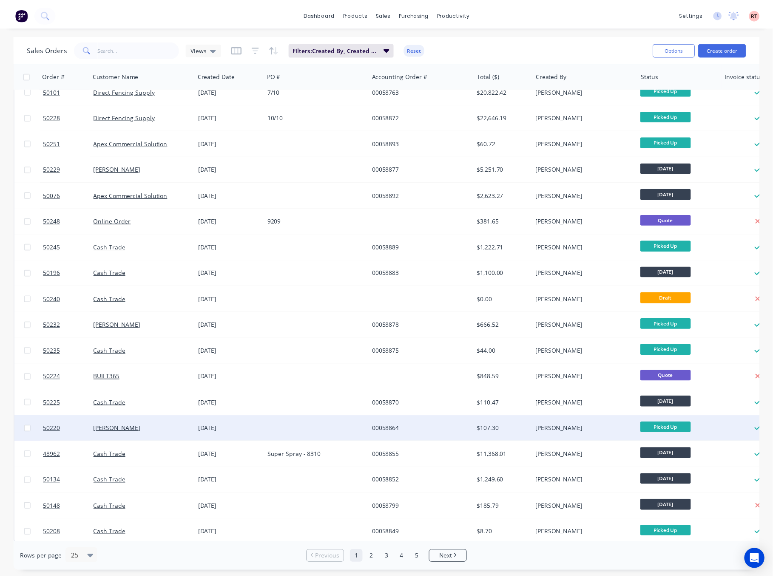
scroll to position [200, 0]
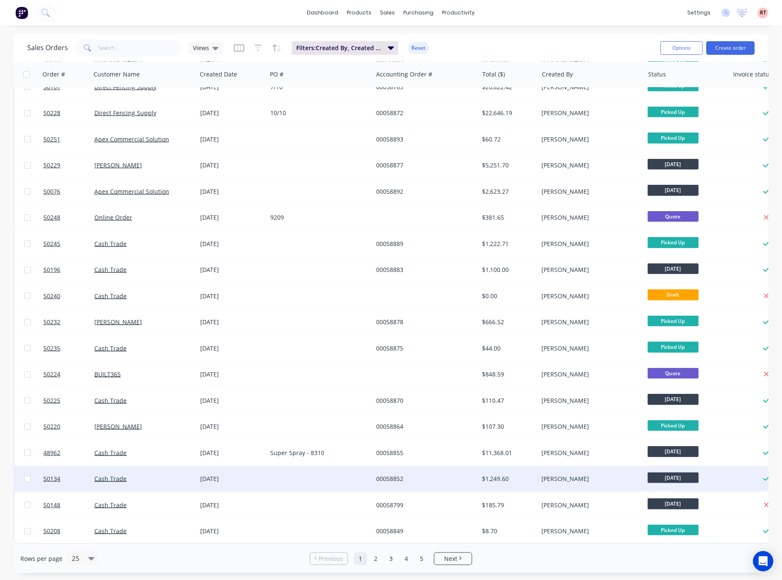
click at [328, 482] on div at bounding box center [320, 478] width 106 height 25
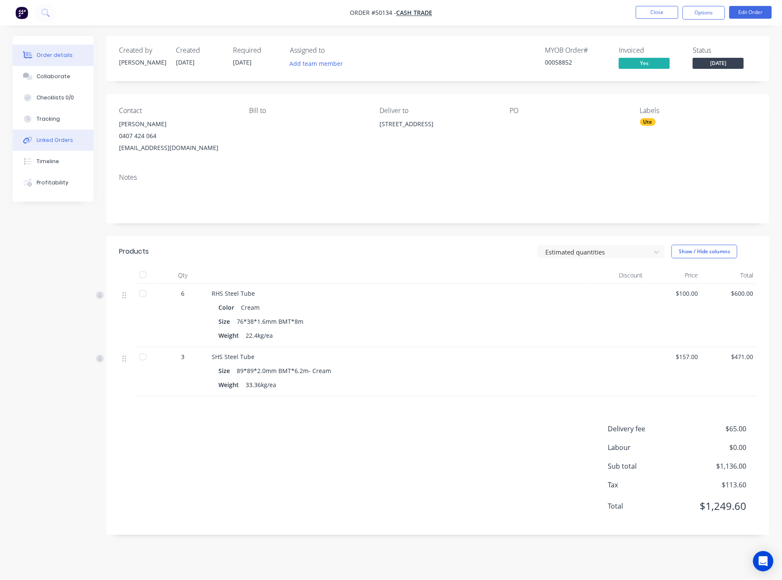
click at [62, 140] on div "Linked Orders" at bounding box center [55, 140] width 37 height 8
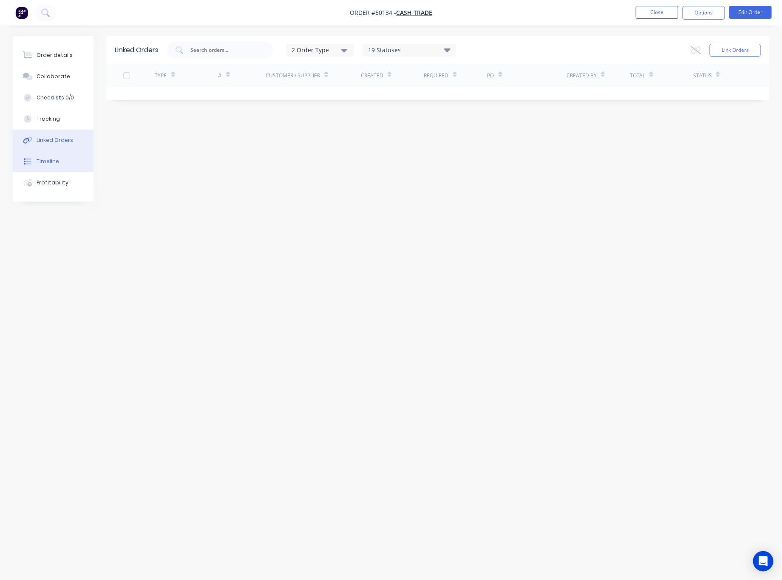
click at [71, 160] on button "Timeline" at bounding box center [53, 161] width 81 height 21
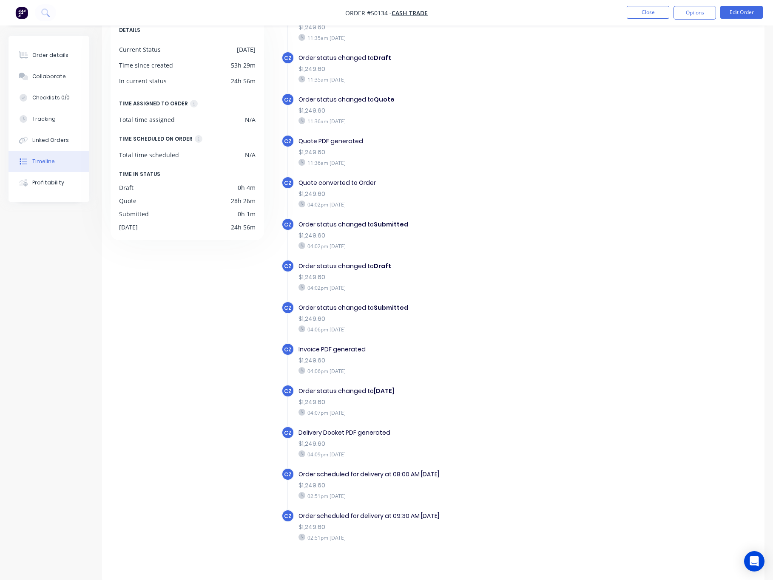
scroll to position [56, 0]
click at [643, 8] on button "Close" at bounding box center [647, 12] width 42 height 13
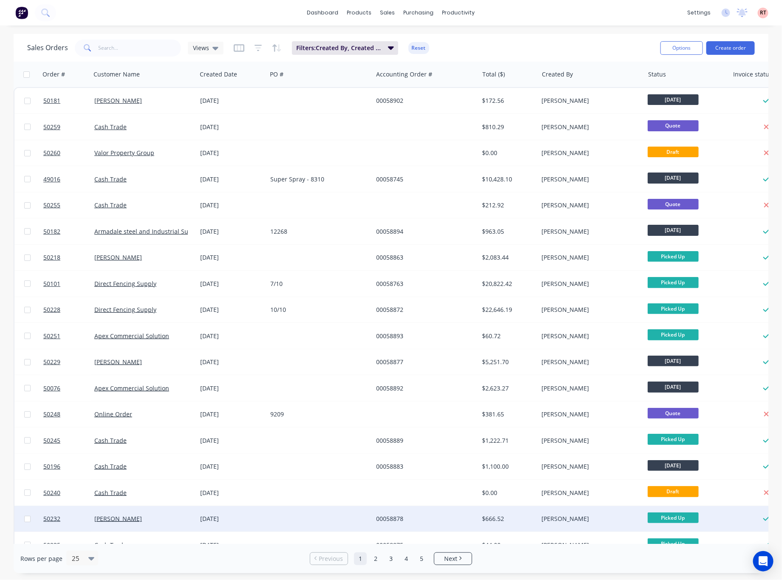
click at [300, 523] on div at bounding box center [320, 518] width 106 height 25
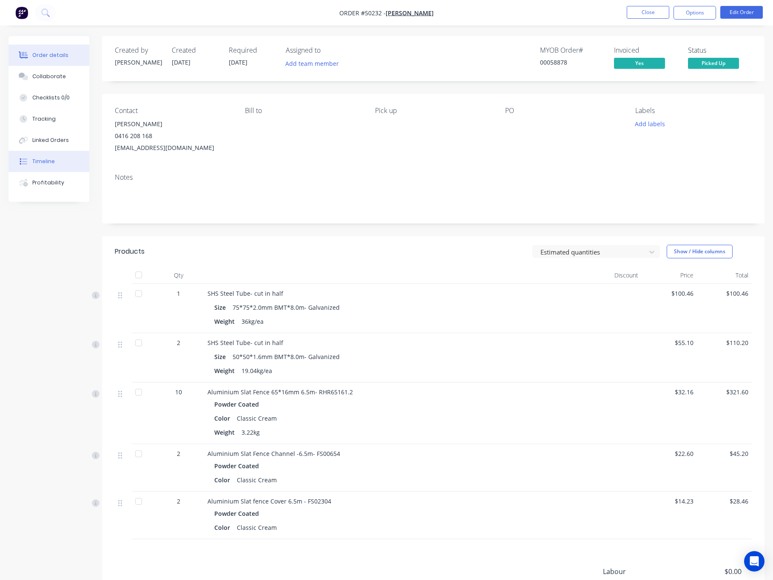
click at [52, 158] on div "Timeline" at bounding box center [43, 162] width 23 height 8
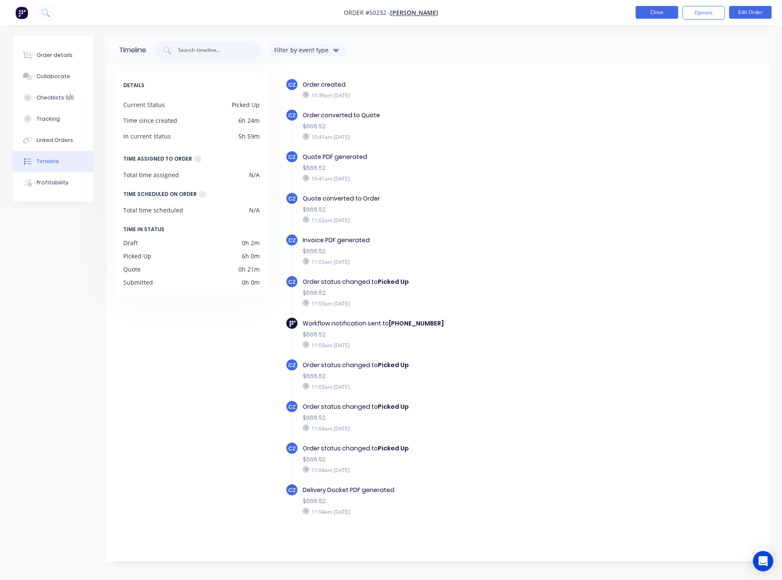
click at [651, 14] on button "Close" at bounding box center [657, 12] width 42 height 13
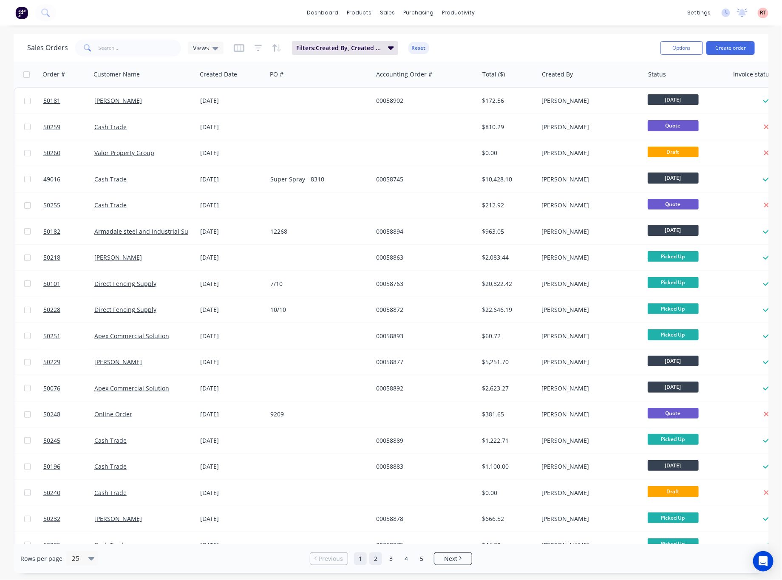
click at [374, 560] on link "2" at bounding box center [375, 558] width 13 height 13
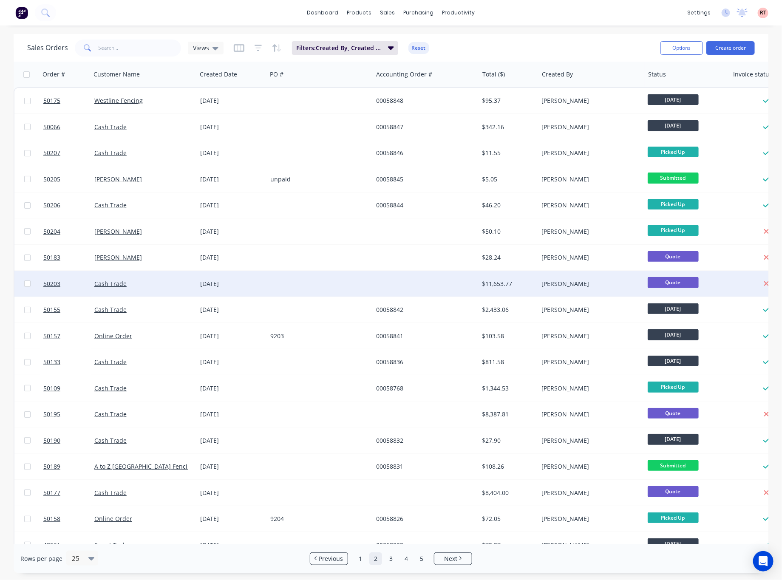
click at [328, 286] on div at bounding box center [320, 283] width 106 height 25
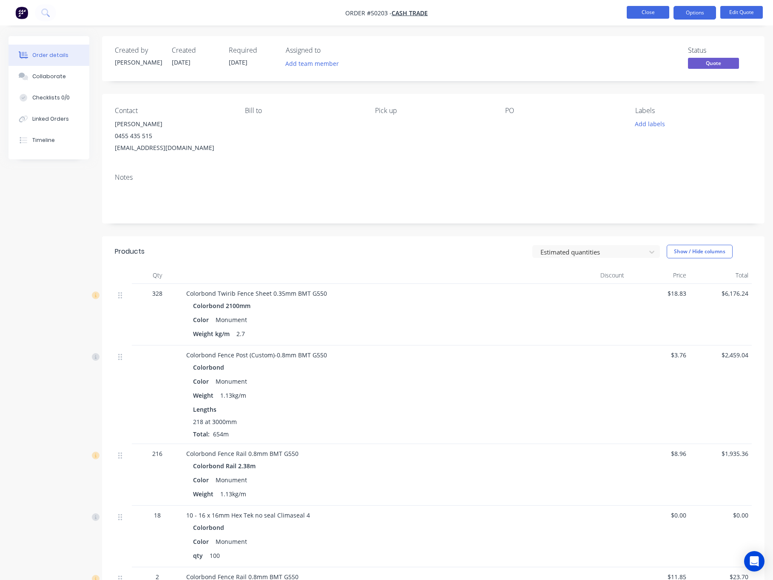
click at [643, 11] on button "Close" at bounding box center [647, 12] width 42 height 13
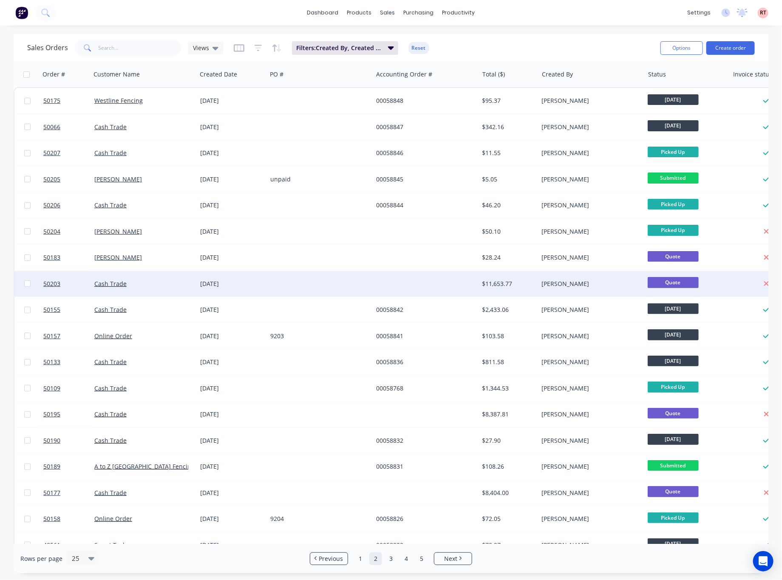
click at [464, 289] on div at bounding box center [426, 283] width 106 height 25
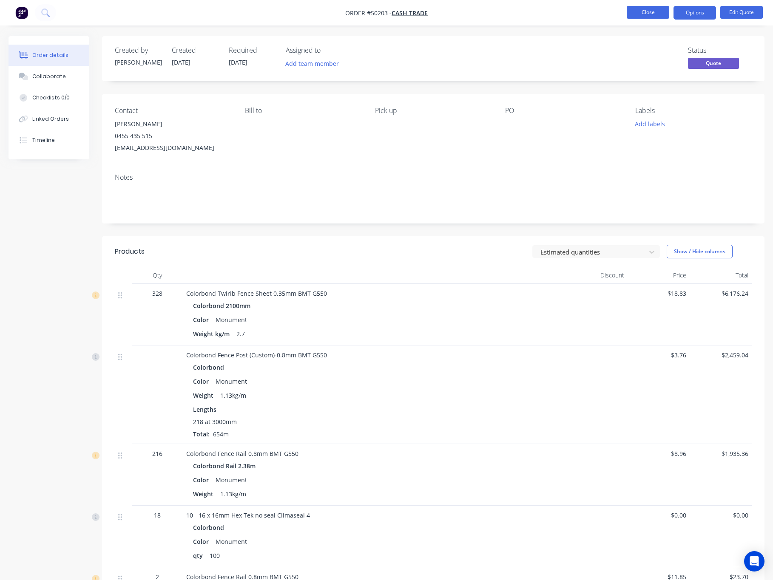
click at [643, 12] on button "Close" at bounding box center [647, 12] width 42 height 13
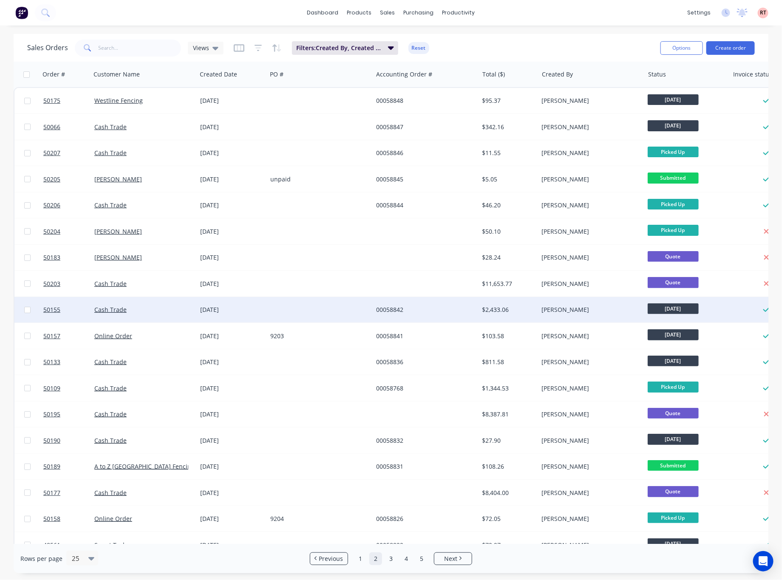
click at [323, 311] on div at bounding box center [320, 309] width 106 height 25
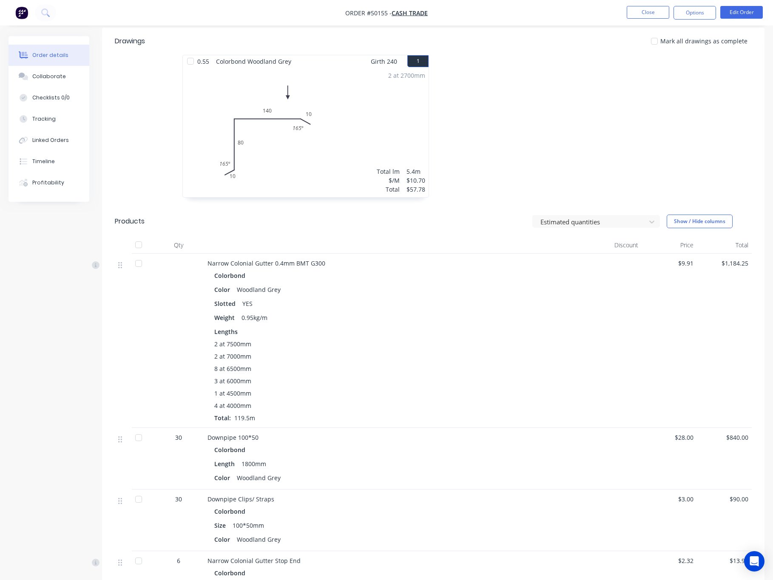
scroll to position [40, 0]
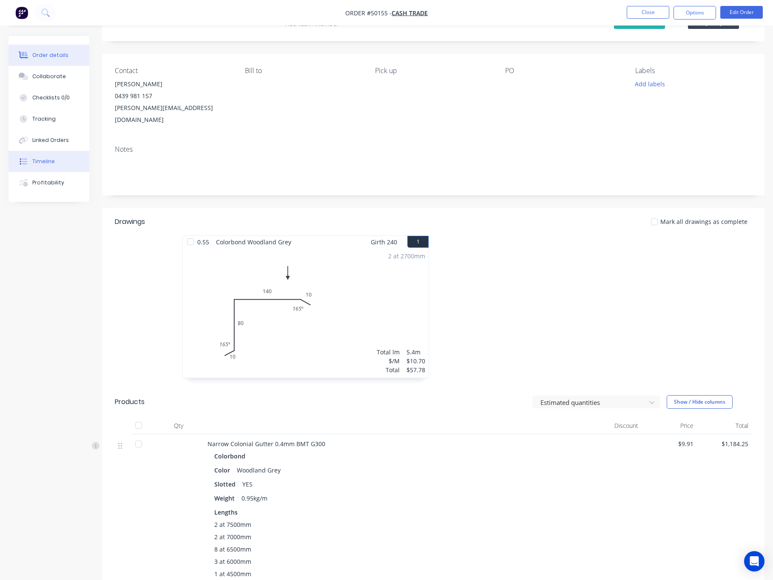
click at [61, 159] on button "Timeline" at bounding box center [48, 161] width 81 height 21
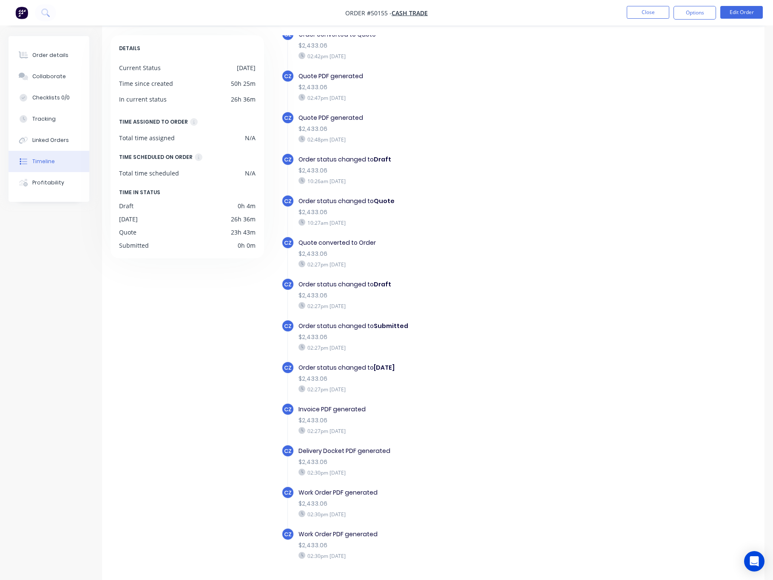
scroll to position [56, 0]
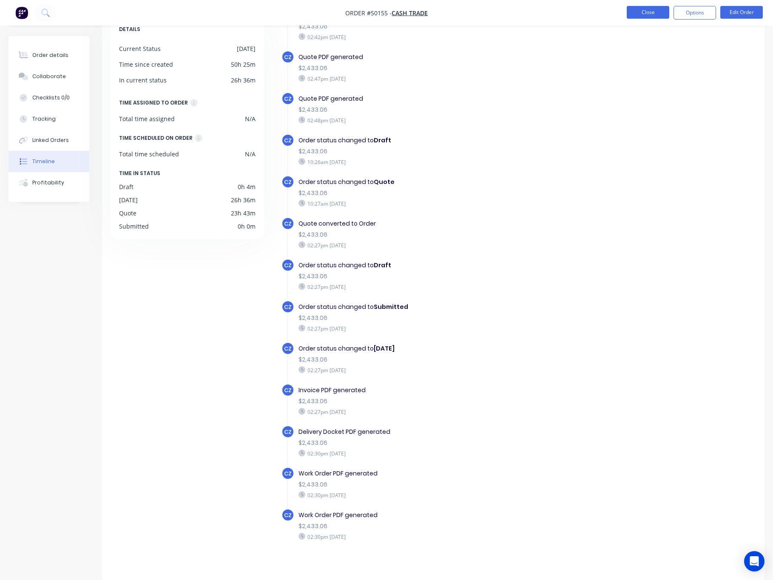
click at [637, 13] on button "Close" at bounding box center [647, 12] width 42 height 13
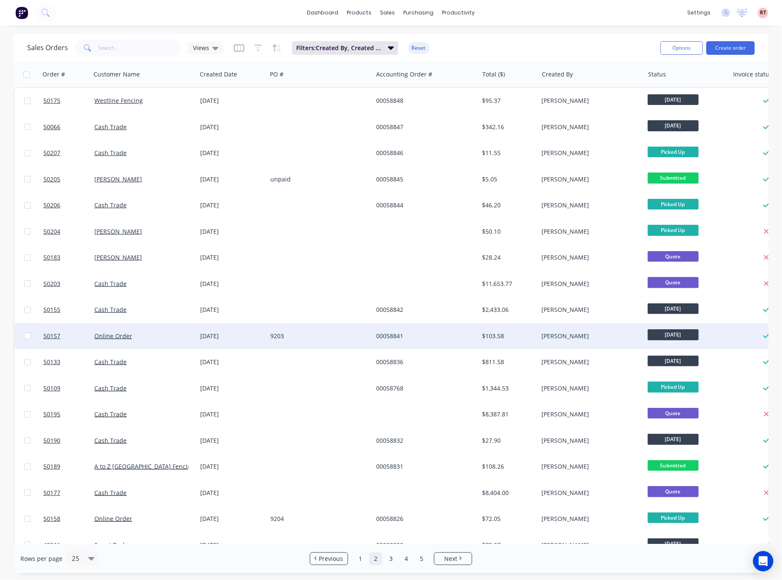
click at [274, 342] on div "9203" at bounding box center [320, 335] width 106 height 25
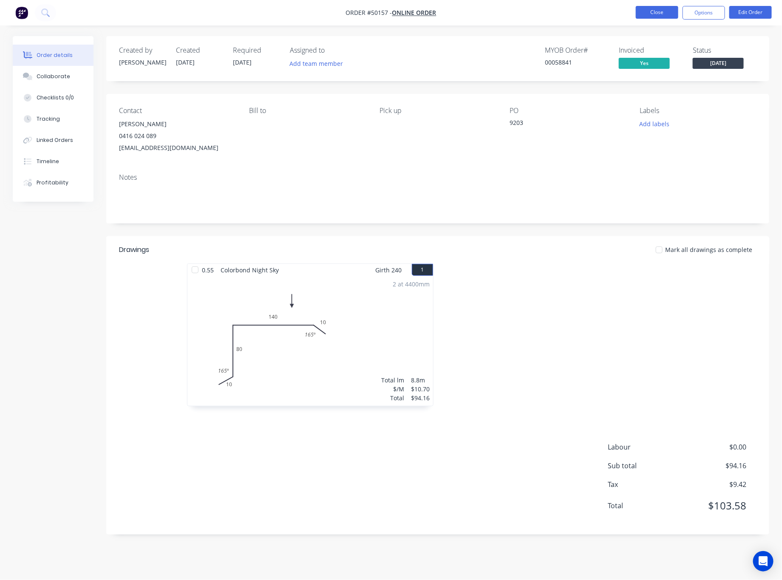
click at [638, 15] on button "Close" at bounding box center [657, 12] width 42 height 13
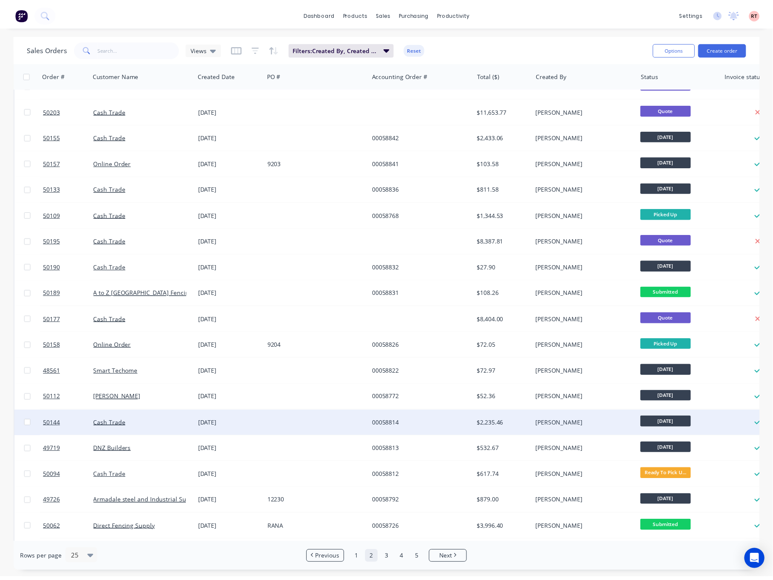
scroll to position [191, 0]
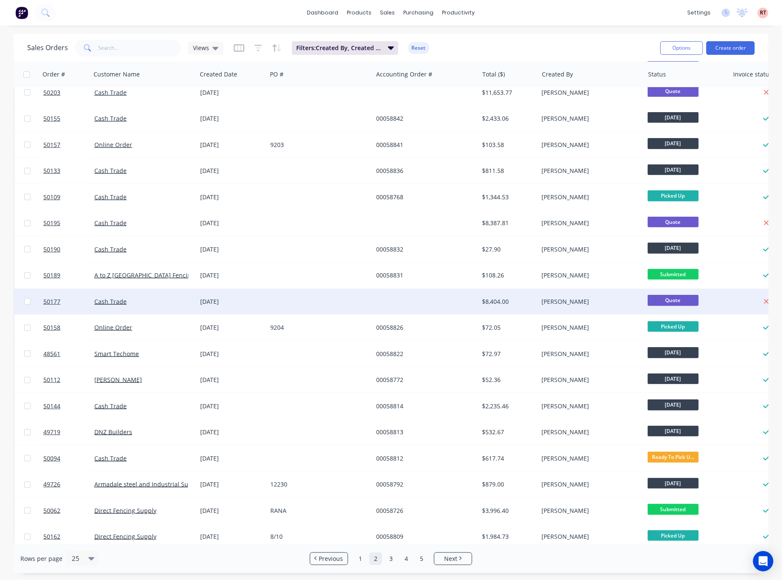
click at [323, 305] on div at bounding box center [320, 301] width 106 height 25
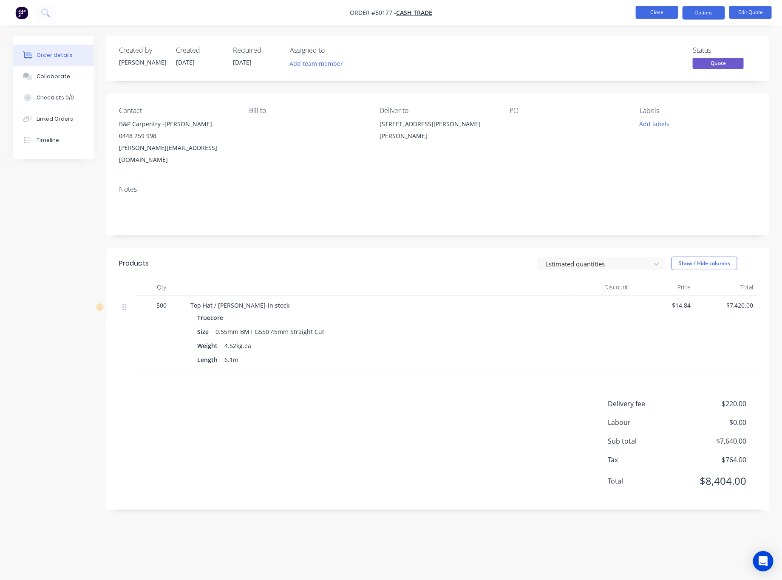
click at [645, 8] on button "Close" at bounding box center [657, 12] width 42 height 13
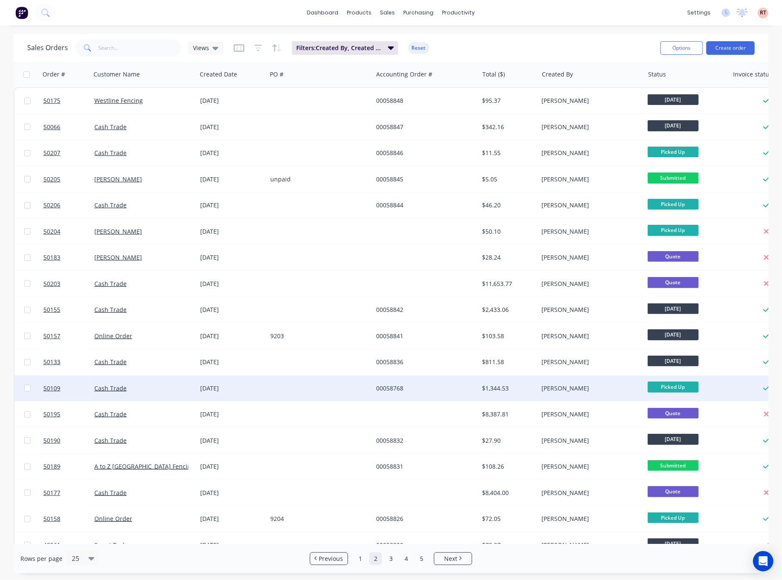
click at [443, 395] on div "00058768" at bounding box center [426, 388] width 106 height 25
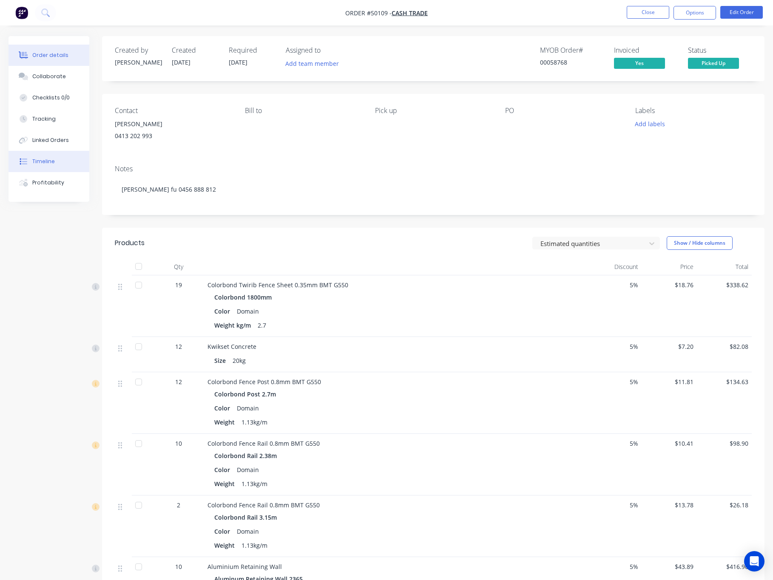
click at [55, 168] on button "Timeline" at bounding box center [48, 161] width 81 height 21
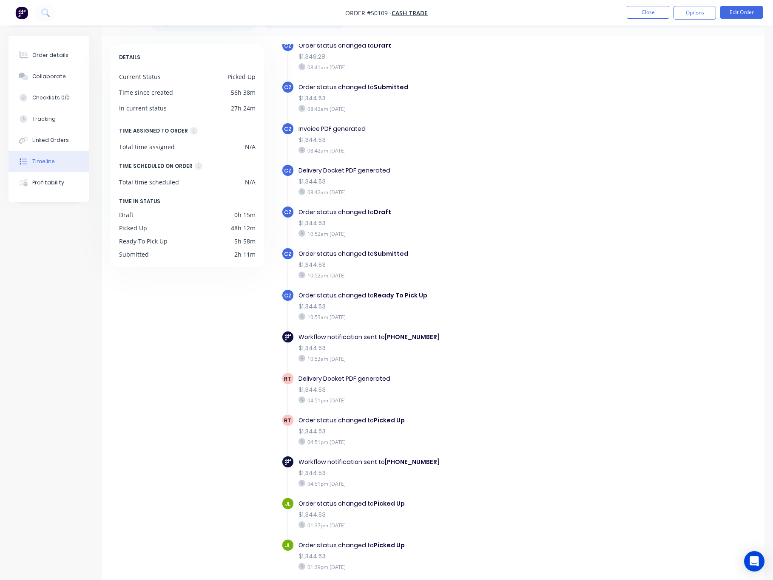
scroll to position [56, 0]
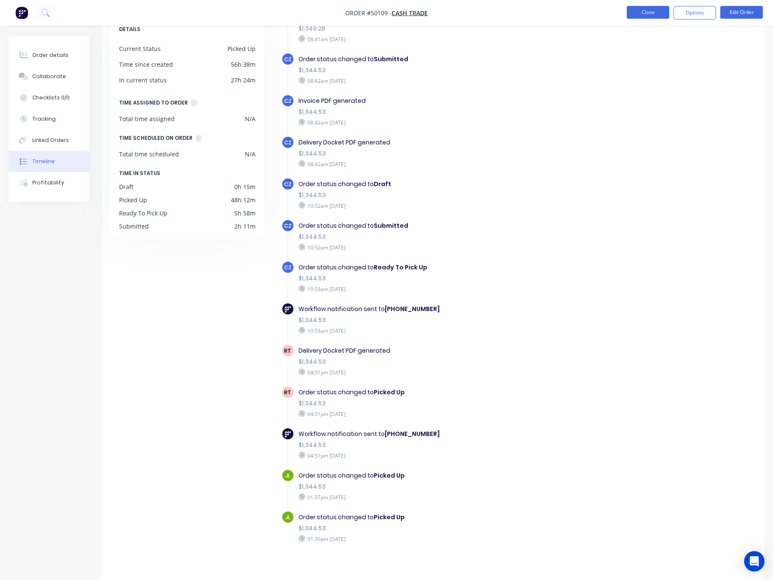
click at [645, 12] on button "Close" at bounding box center [647, 12] width 42 height 13
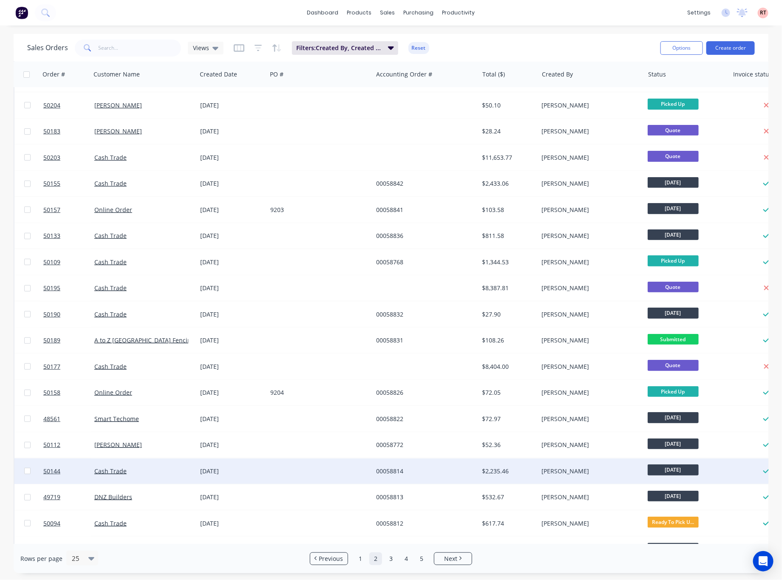
scroll to position [200, 0]
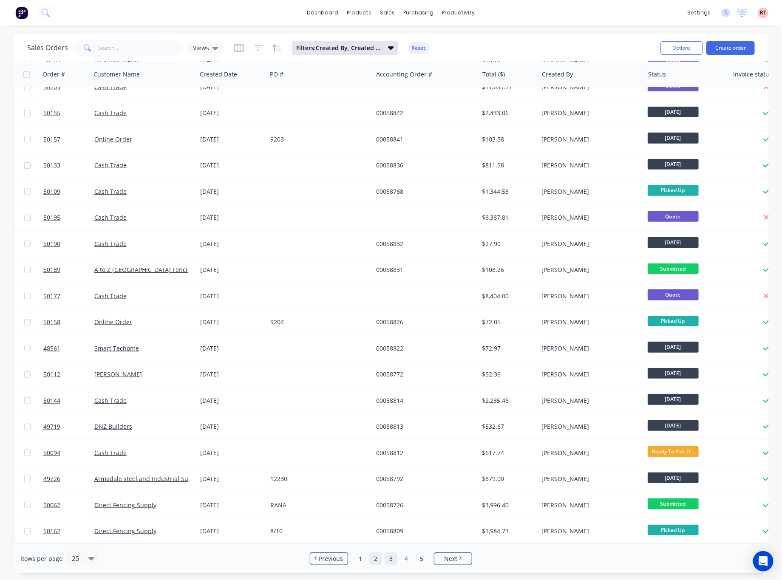
click at [386, 560] on link "3" at bounding box center [391, 558] width 13 height 13
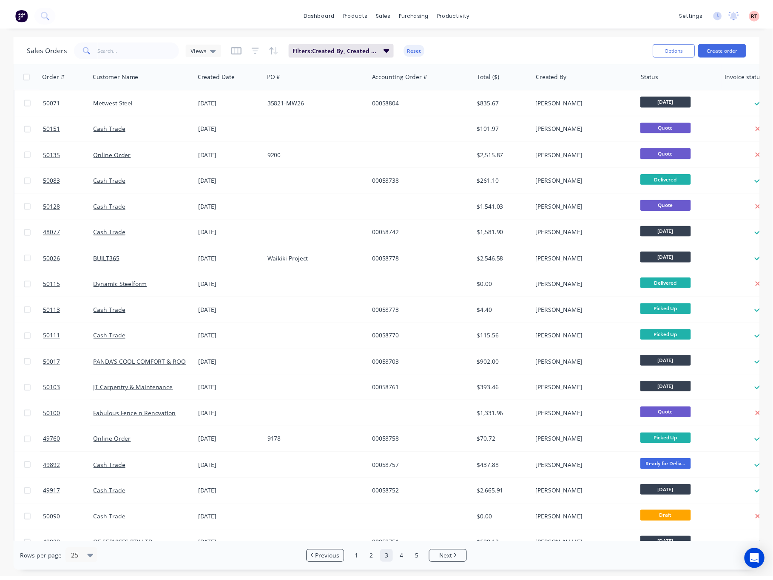
scroll to position [0, 0]
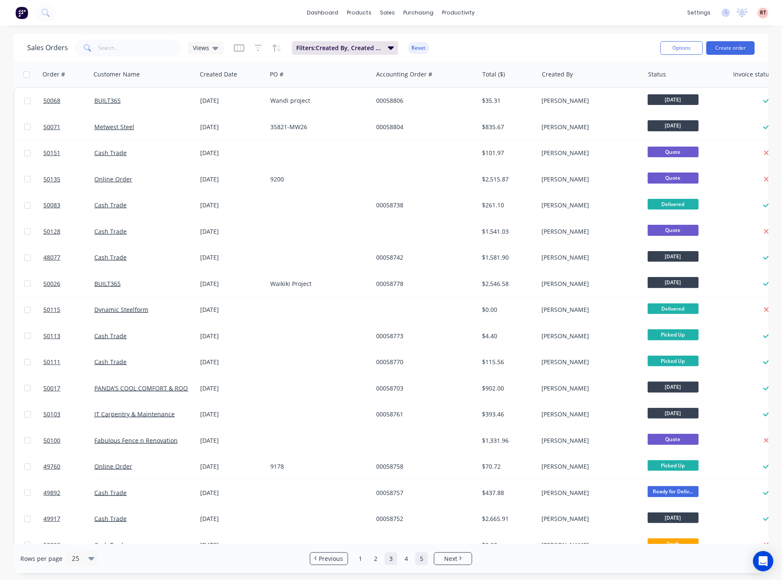
click at [418, 561] on link "5" at bounding box center [421, 558] width 13 height 13
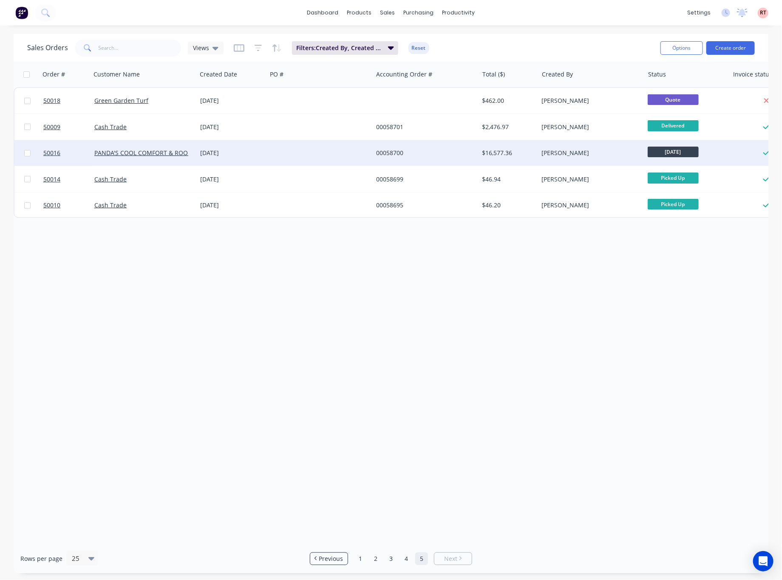
click at [283, 145] on div at bounding box center [320, 152] width 106 height 25
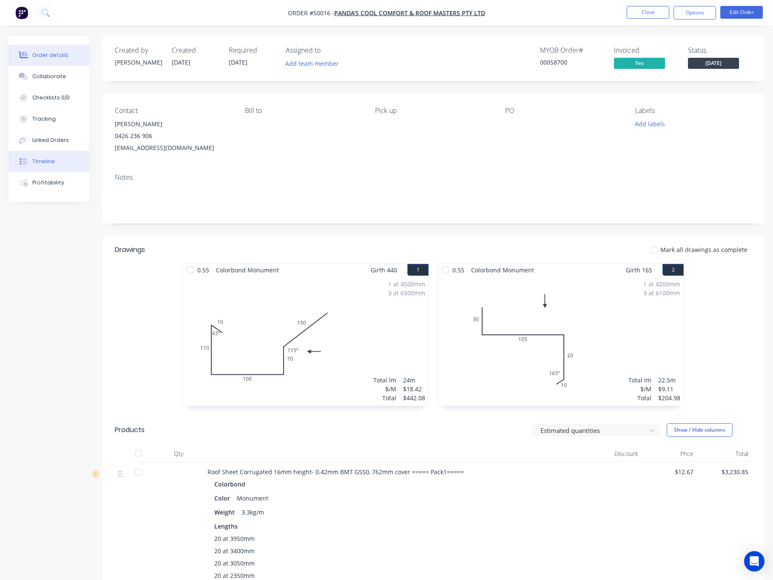
click at [67, 161] on button "Timeline" at bounding box center [48, 161] width 81 height 21
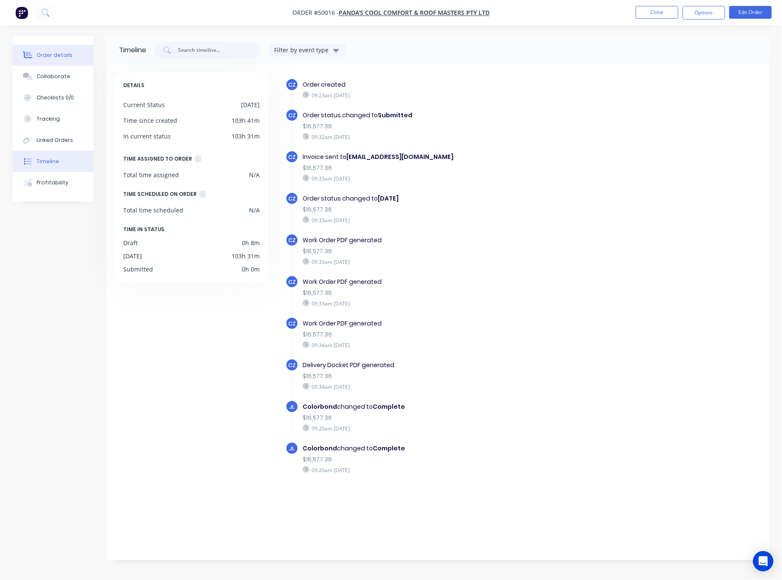
click at [62, 63] on button "Order details" at bounding box center [53, 55] width 81 height 21
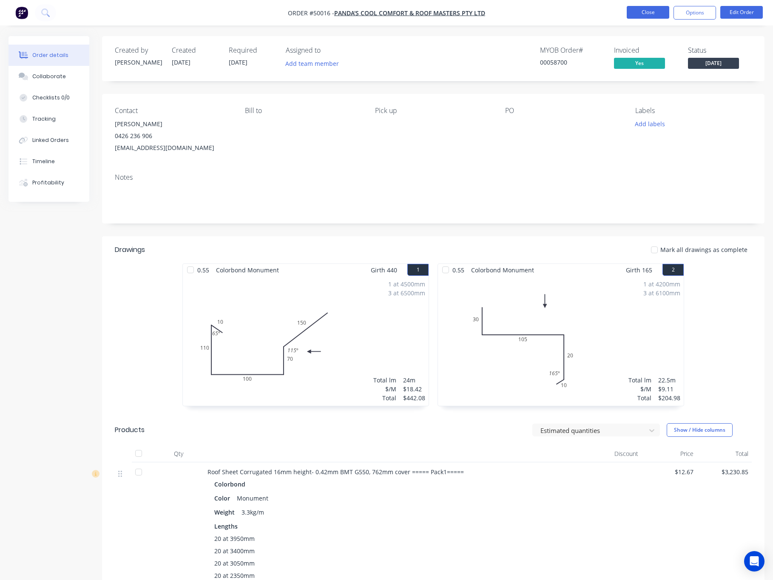
click at [643, 8] on button "Close" at bounding box center [647, 12] width 42 height 13
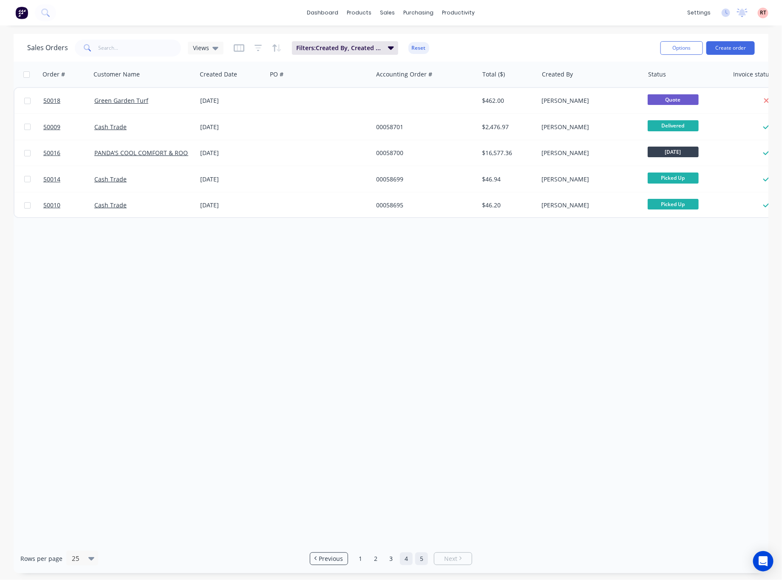
click at [409, 561] on link "4" at bounding box center [406, 558] width 13 height 13
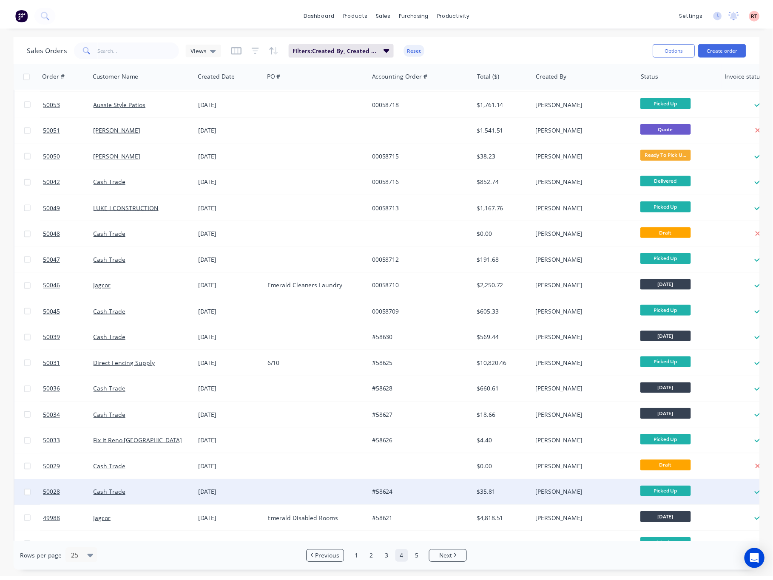
scroll to position [200, 0]
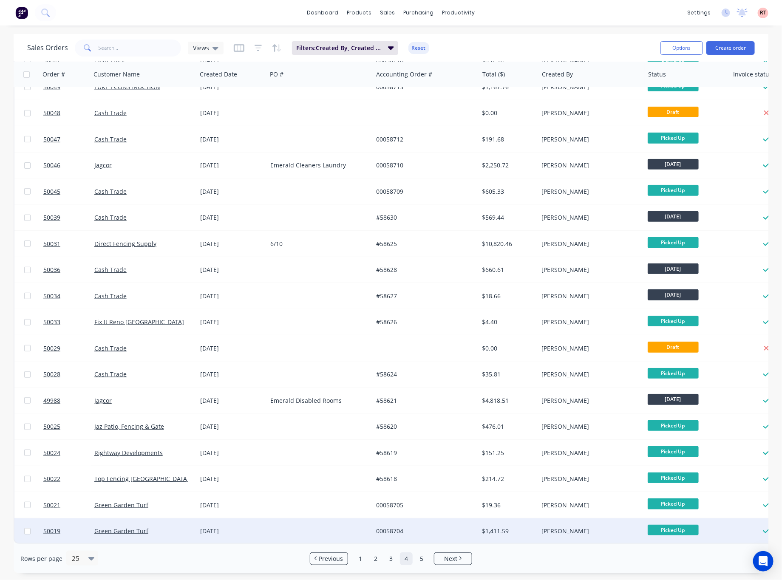
click at [514, 527] on div "$1,411.59" at bounding box center [507, 531] width 50 height 8
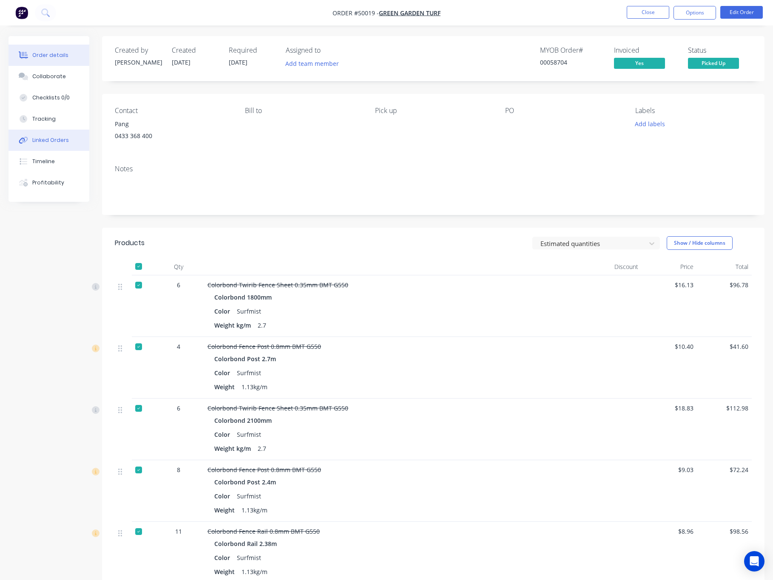
click at [49, 138] on div "Linked Orders" at bounding box center [50, 140] width 37 height 8
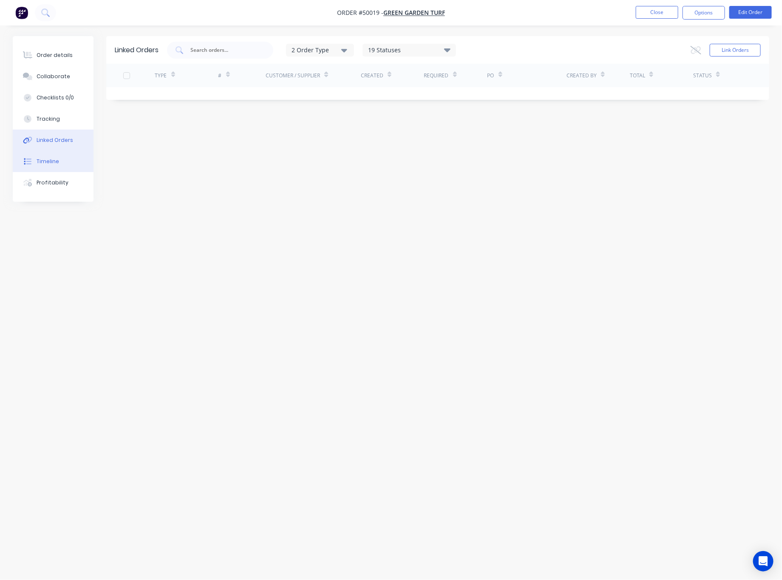
click at [67, 157] on button "Timeline" at bounding box center [53, 161] width 81 height 21
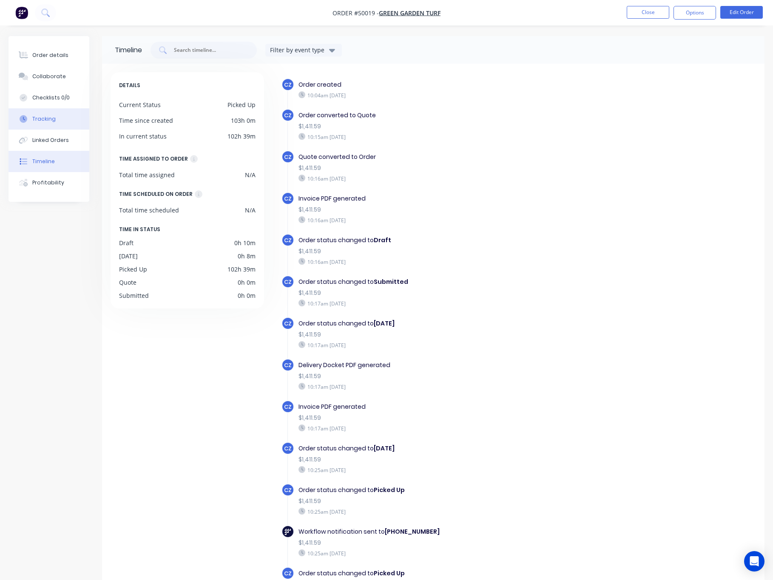
click at [57, 121] on button "Tracking" at bounding box center [48, 118] width 81 height 21
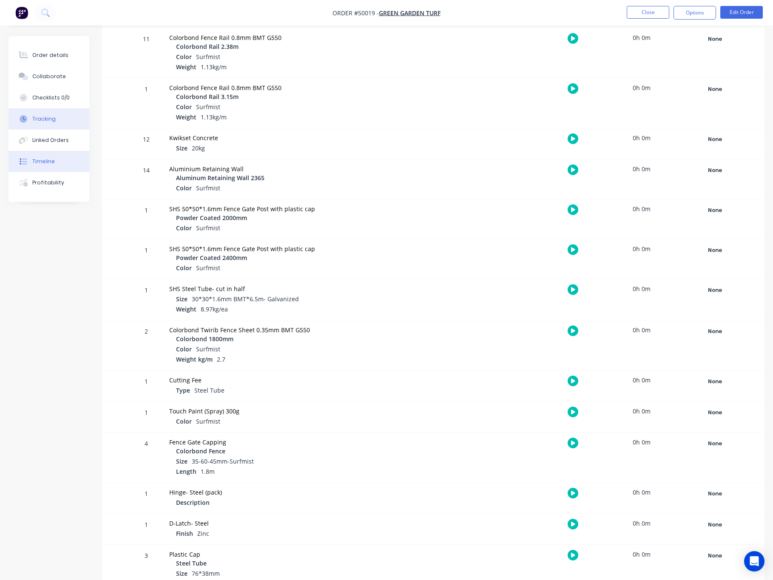
scroll to position [382, 0]
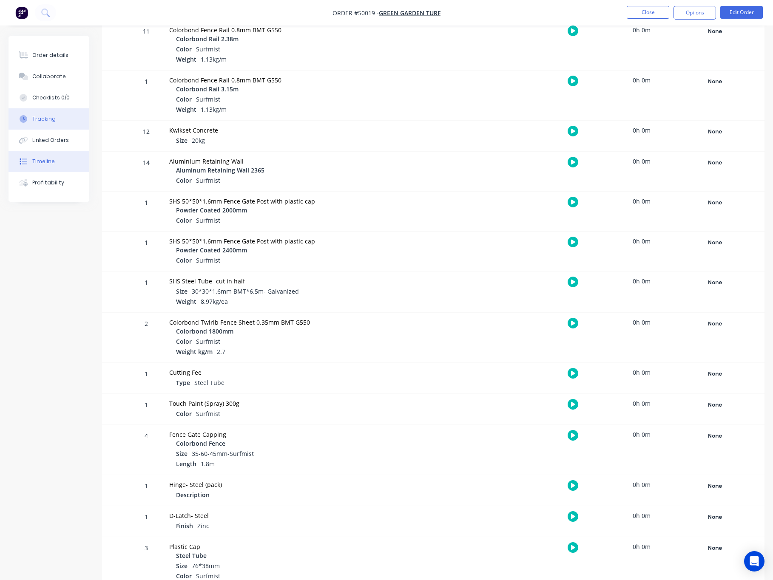
click at [42, 153] on button "Timeline" at bounding box center [48, 161] width 81 height 21
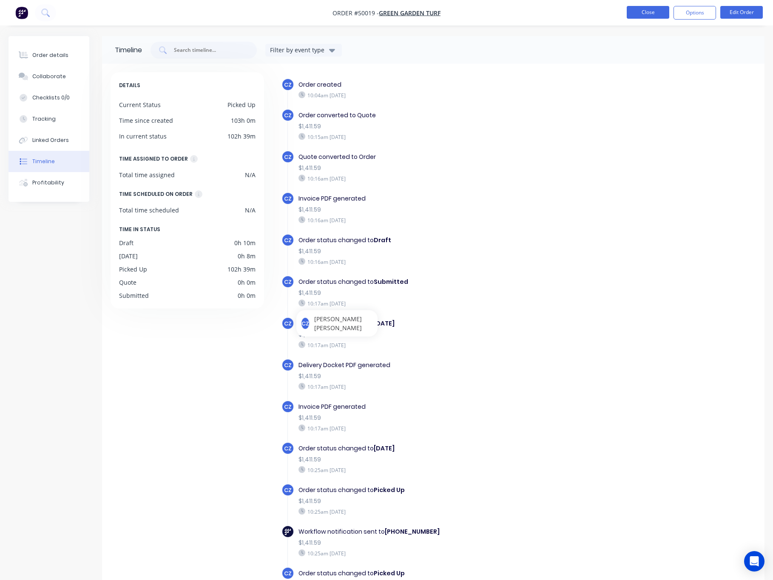
click at [640, 8] on button "Close" at bounding box center [647, 12] width 42 height 13
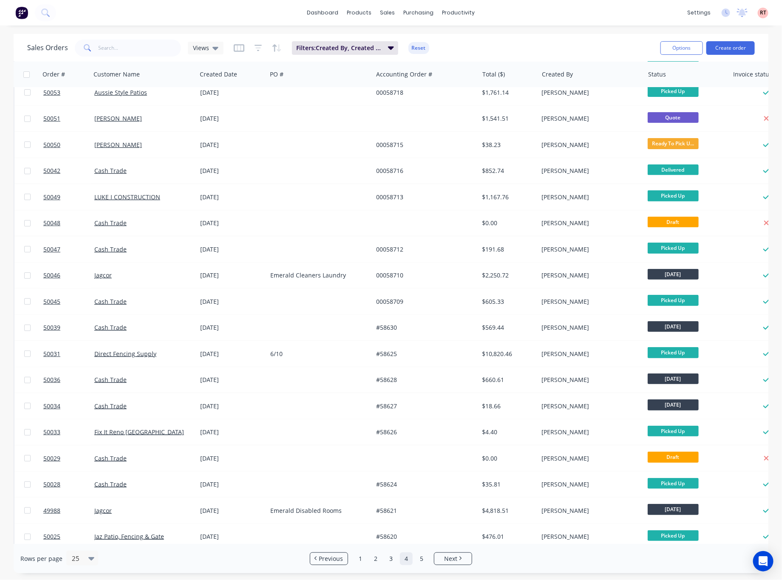
scroll to position [200, 0]
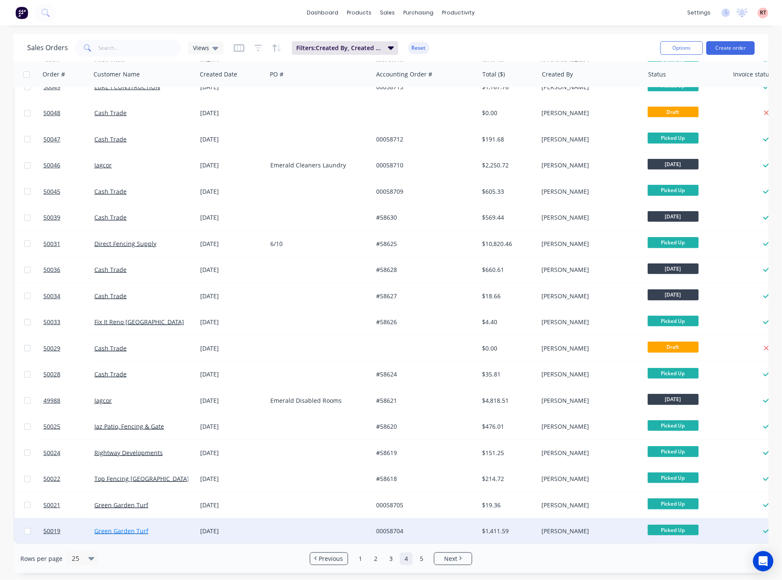
click at [130, 527] on link "Green Garden Turf" at bounding box center [121, 531] width 54 height 8
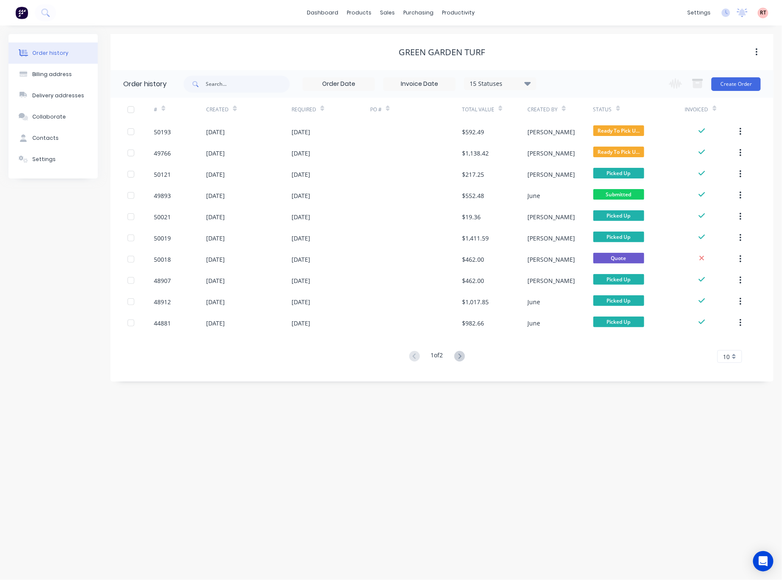
click at [648, 42] on div "Green Garden Turf" at bounding box center [441, 52] width 663 height 36
click at [386, 13] on div "sales" at bounding box center [387, 12] width 23 height 13
click at [417, 37] on div "Sales Orders" at bounding box center [419, 41] width 35 height 8
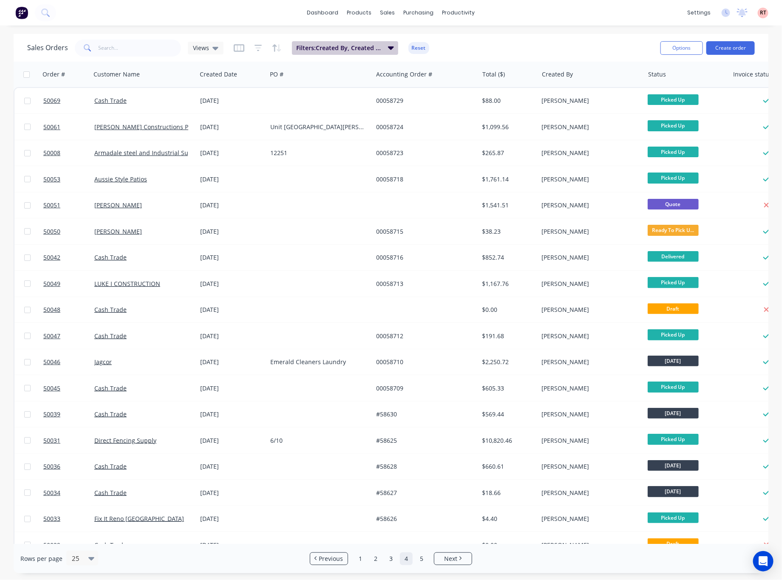
click at [327, 49] on span "Filters: Created By, Created Date" at bounding box center [339, 48] width 87 height 8
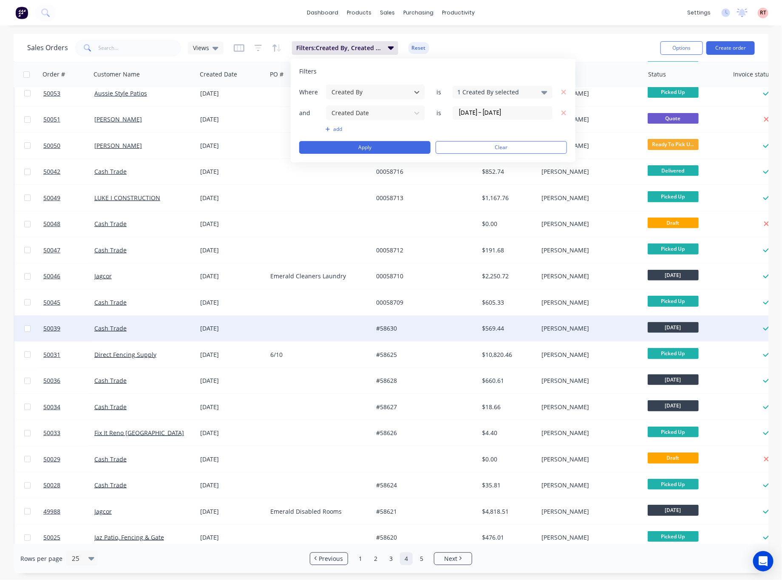
scroll to position [200, 0]
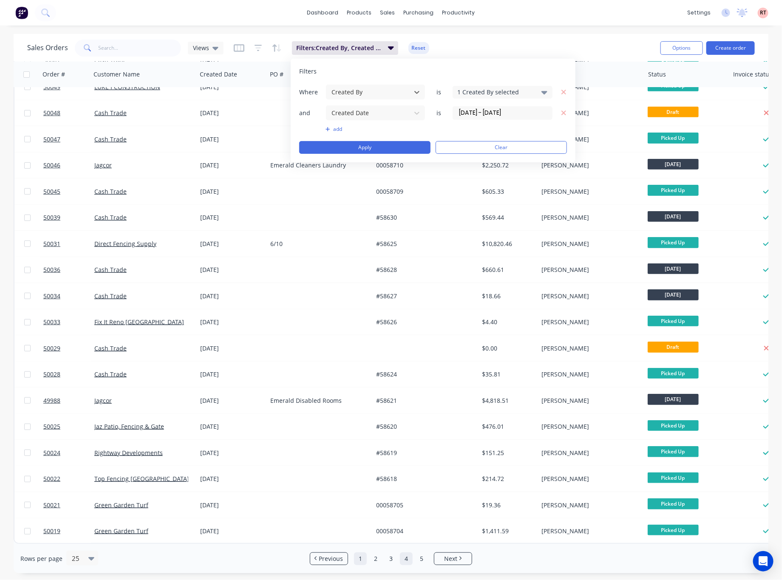
click at [357, 560] on link "1" at bounding box center [360, 558] width 13 height 13
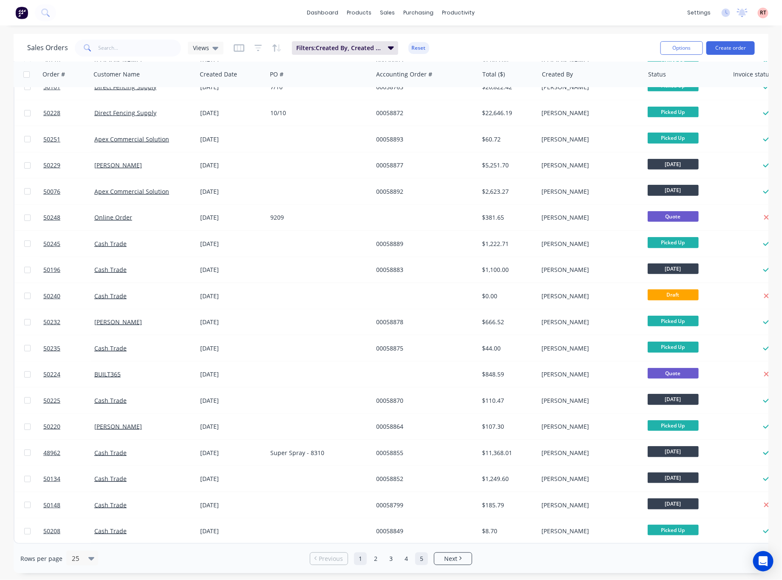
click at [425, 562] on link "5" at bounding box center [421, 558] width 13 height 13
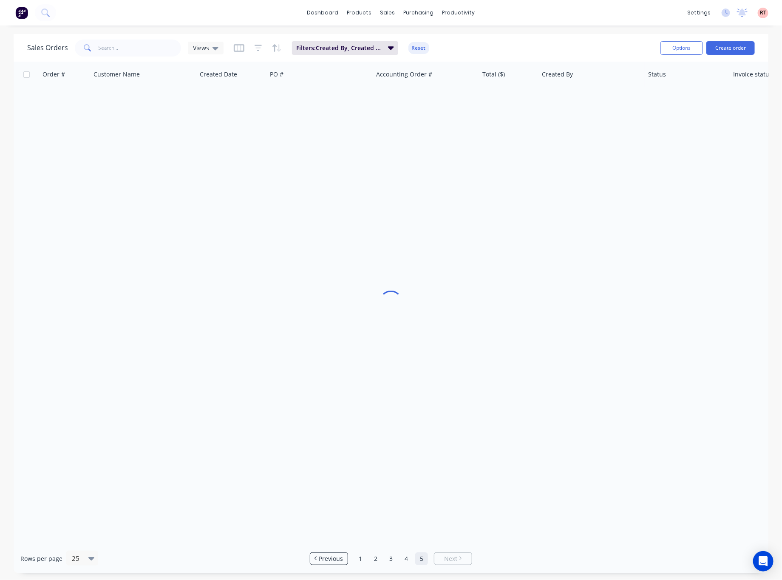
scroll to position [0, 0]
